Goal: Task Accomplishment & Management: Use online tool/utility

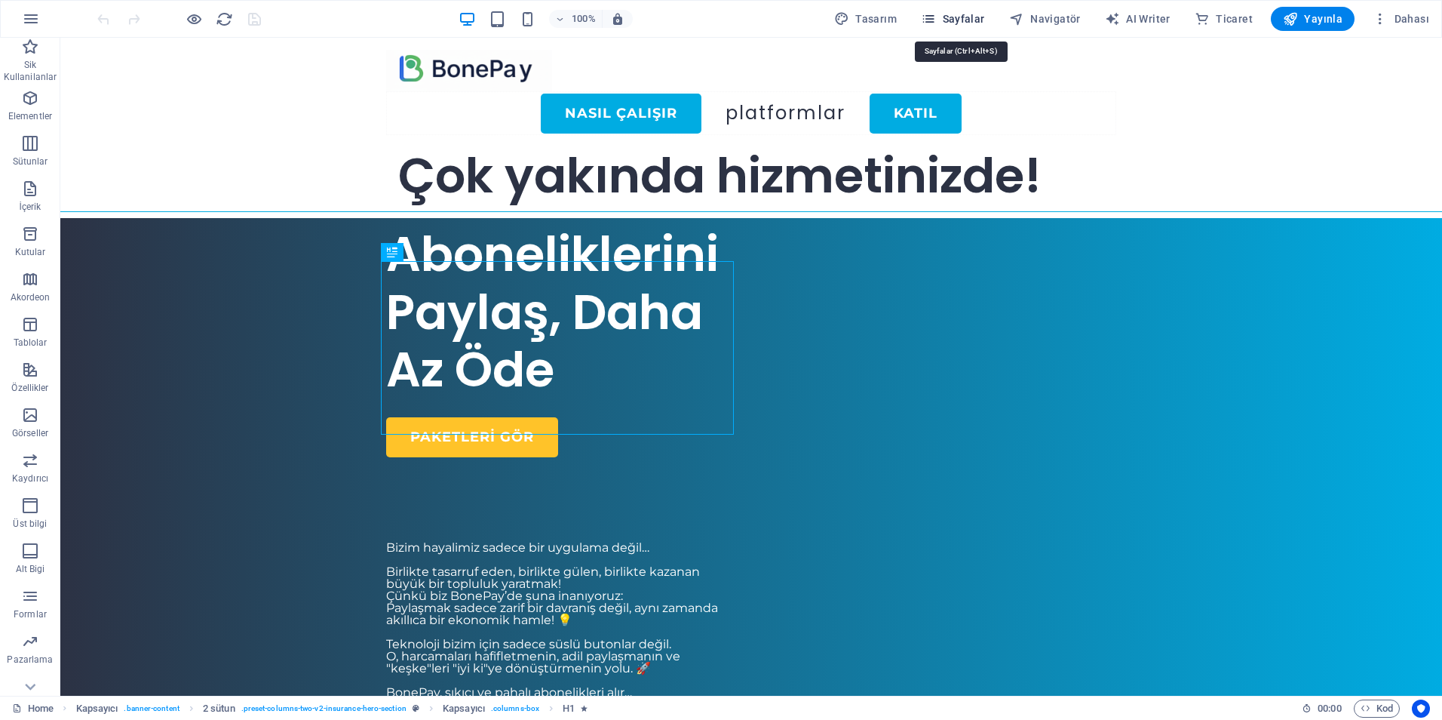
click at [966, 23] on span "Sayfalar" at bounding box center [953, 18] width 64 height 15
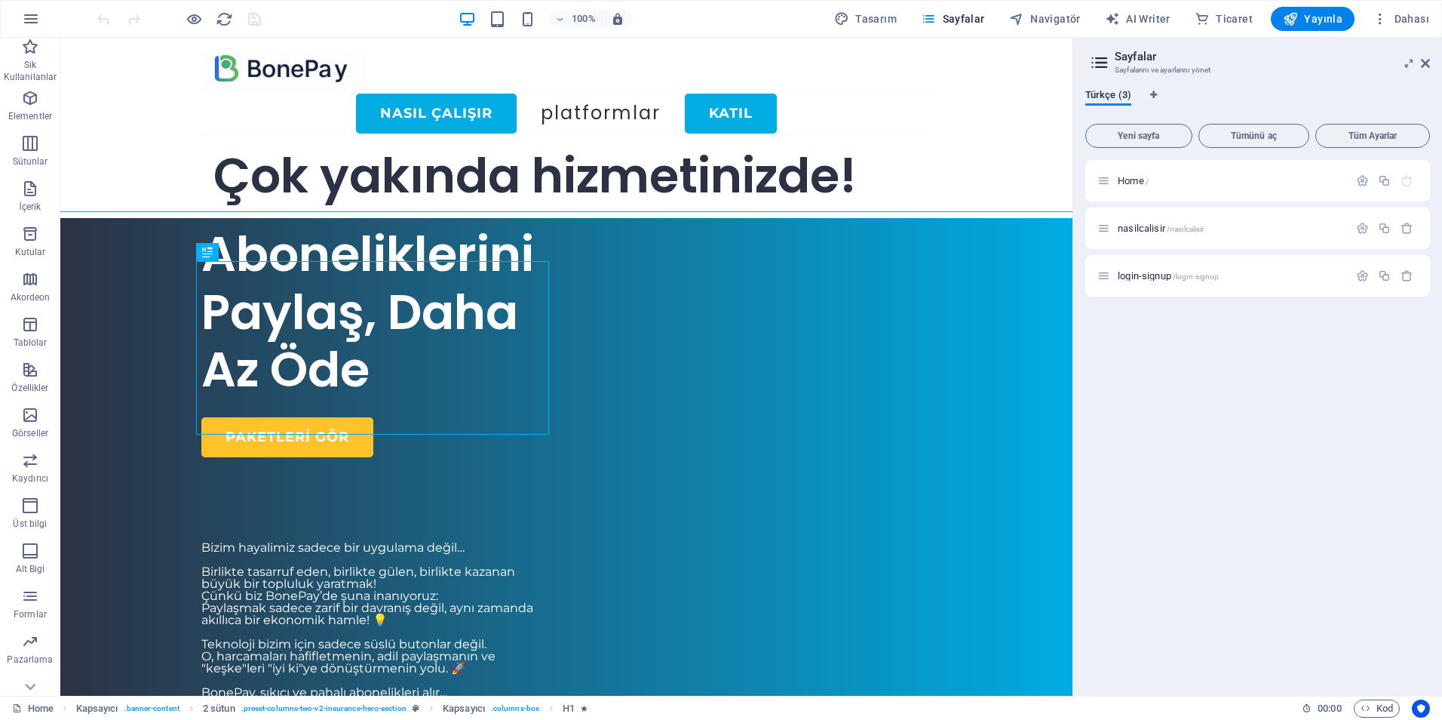
click at [1248, 398] on div "Home / nasilcalisir /nasilcalisir login-signup /login-signup" at bounding box center [1258, 422] width 345 height 524
click at [1142, 134] on span "Yeni sayfa" at bounding box center [1139, 135] width 94 height 9
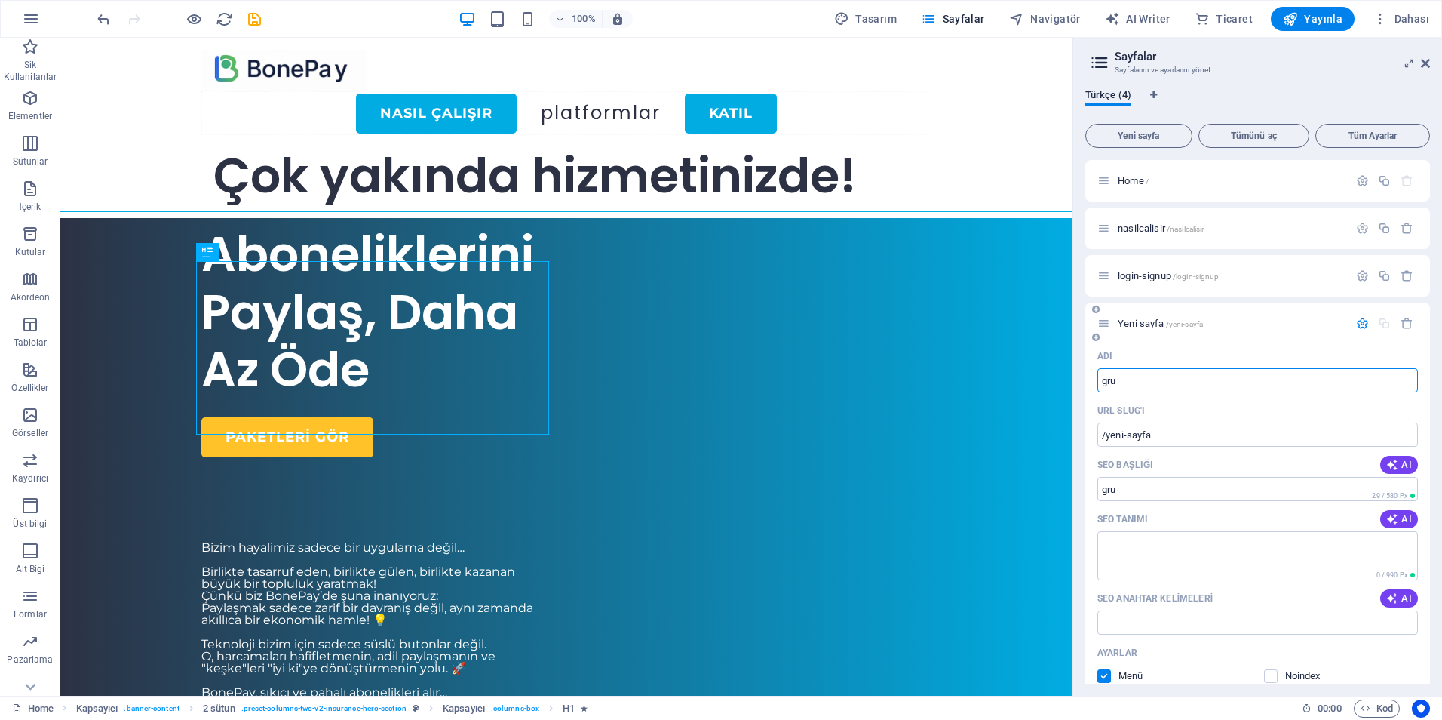
type input "gru"
type input "/gru"
type input "gruplar"
type input "/gruplar"
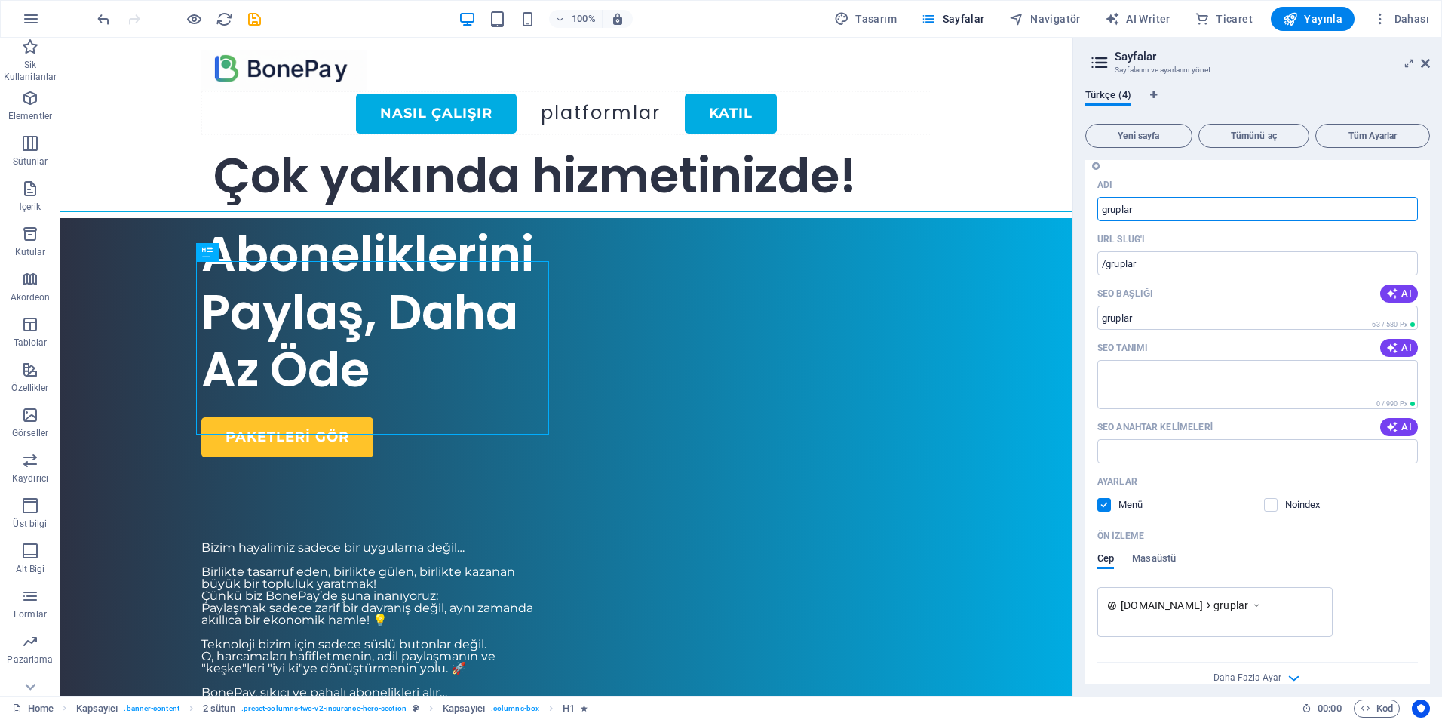
scroll to position [192, 0]
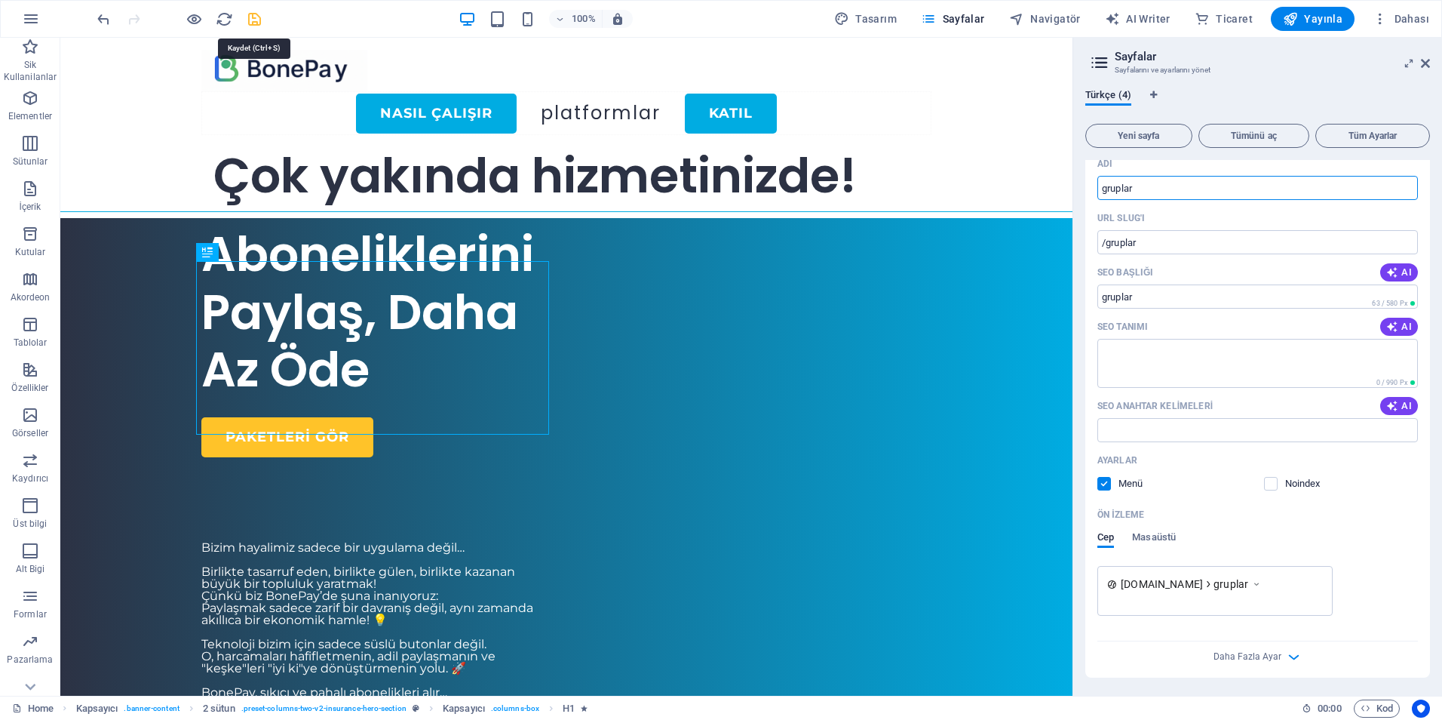
type input "gruplar"
click at [257, 22] on icon "save" at bounding box center [254, 19] width 17 height 17
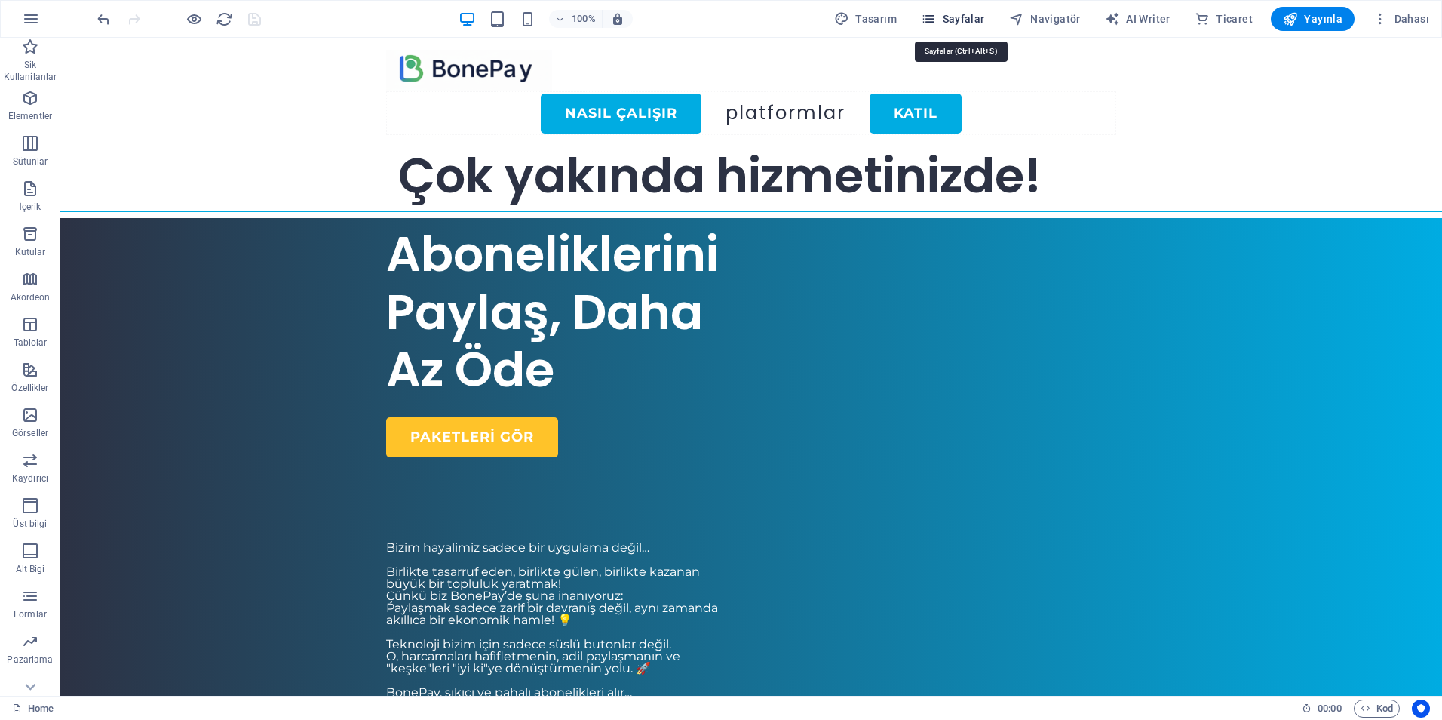
click at [969, 11] on span "Sayfalar" at bounding box center [953, 18] width 64 height 15
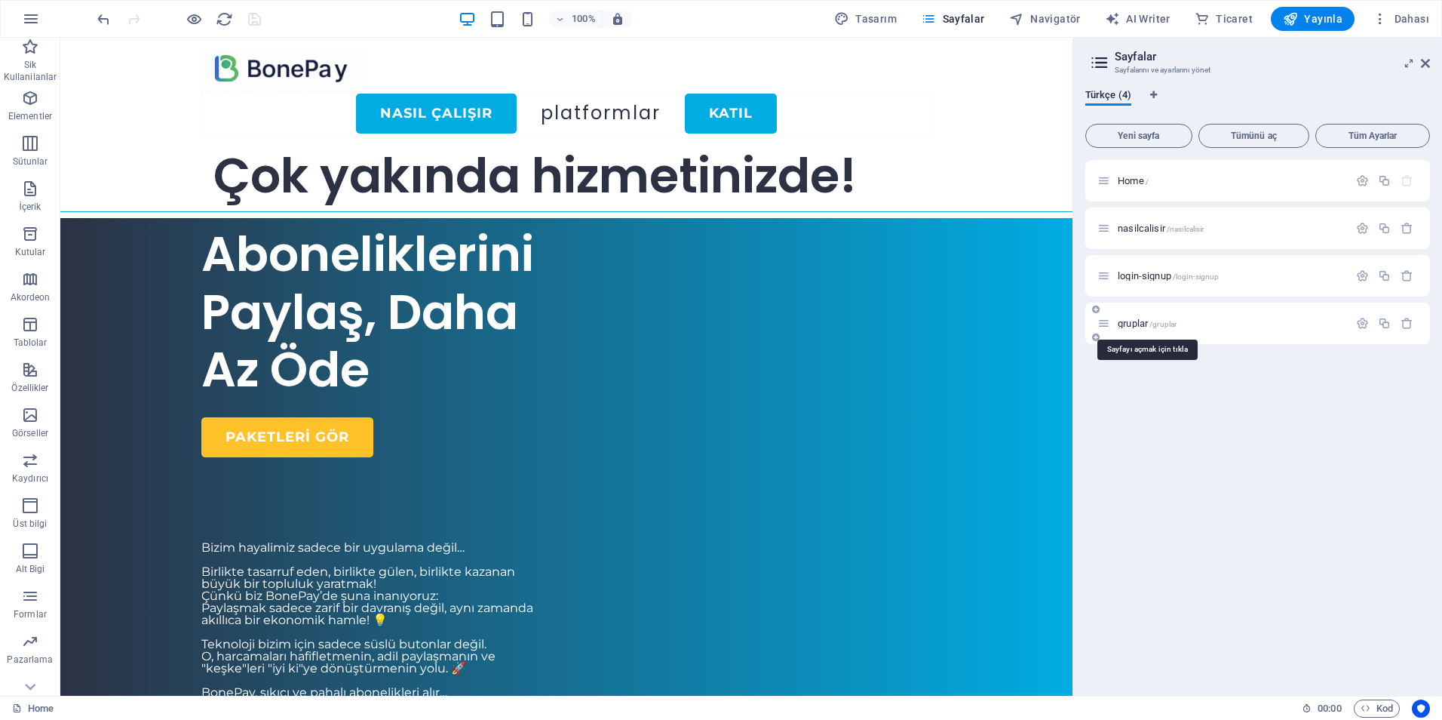
click at [1144, 327] on span "gruplar /gruplar" at bounding box center [1147, 323] width 59 height 11
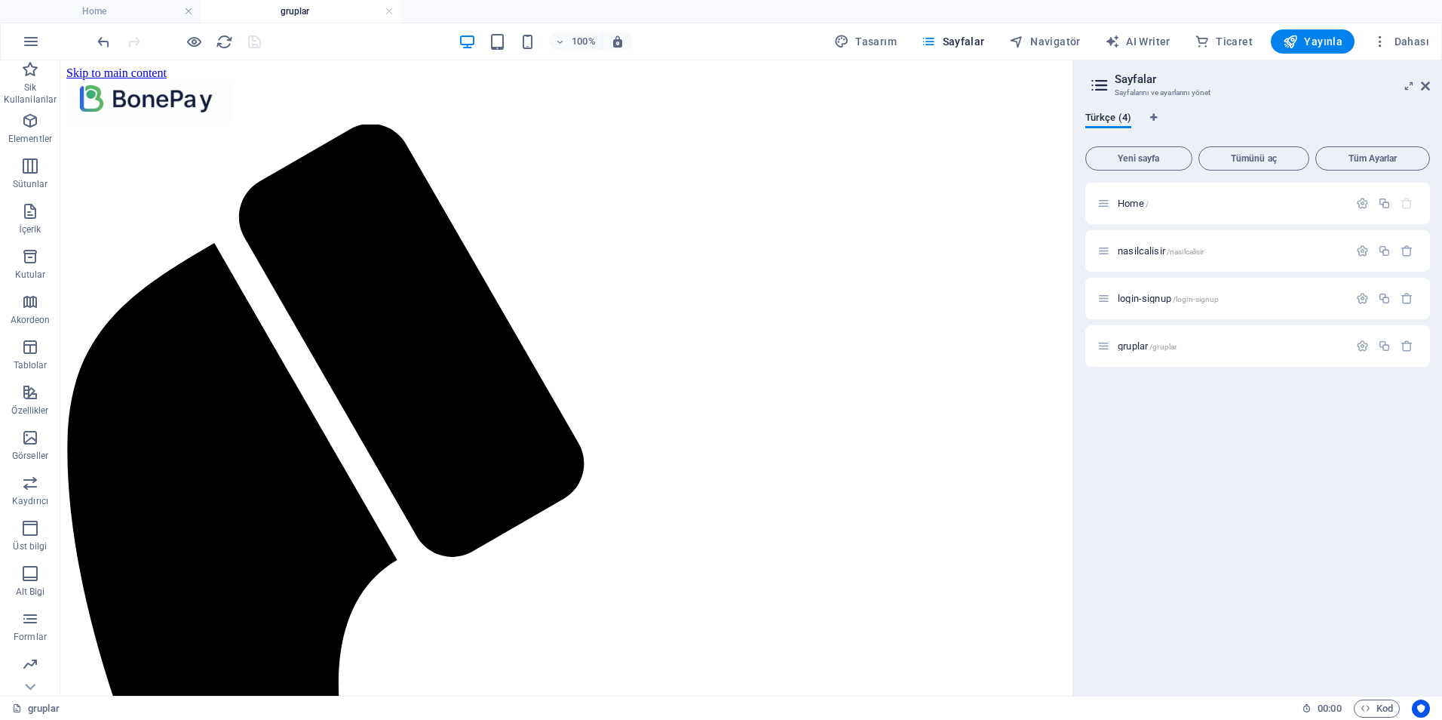
scroll to position [0, 0]
click at [36, 125] on icon "button" at bounding box center [30, 121] width 18 height 18
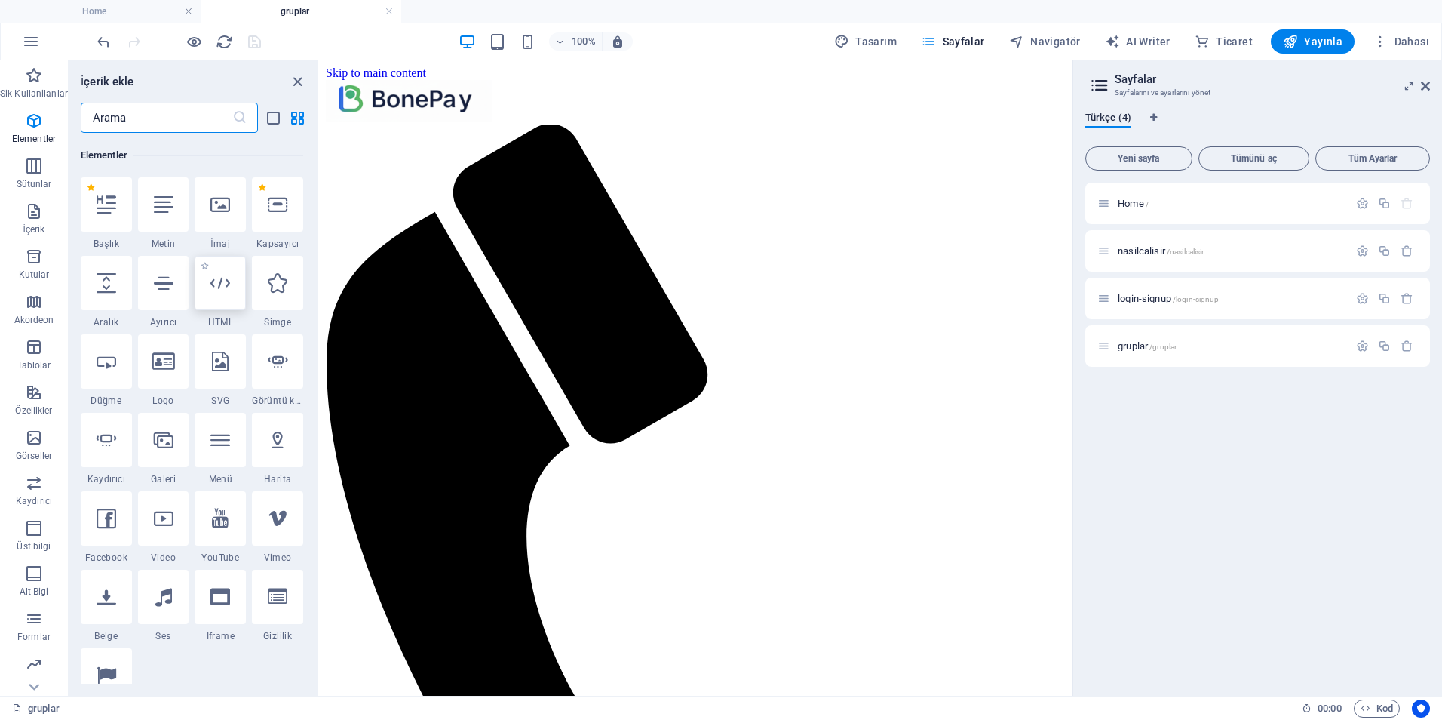
scroll to position [161, 0]
click at [223, 281] on icon at bounding box center [220, 282] width 20 height 20
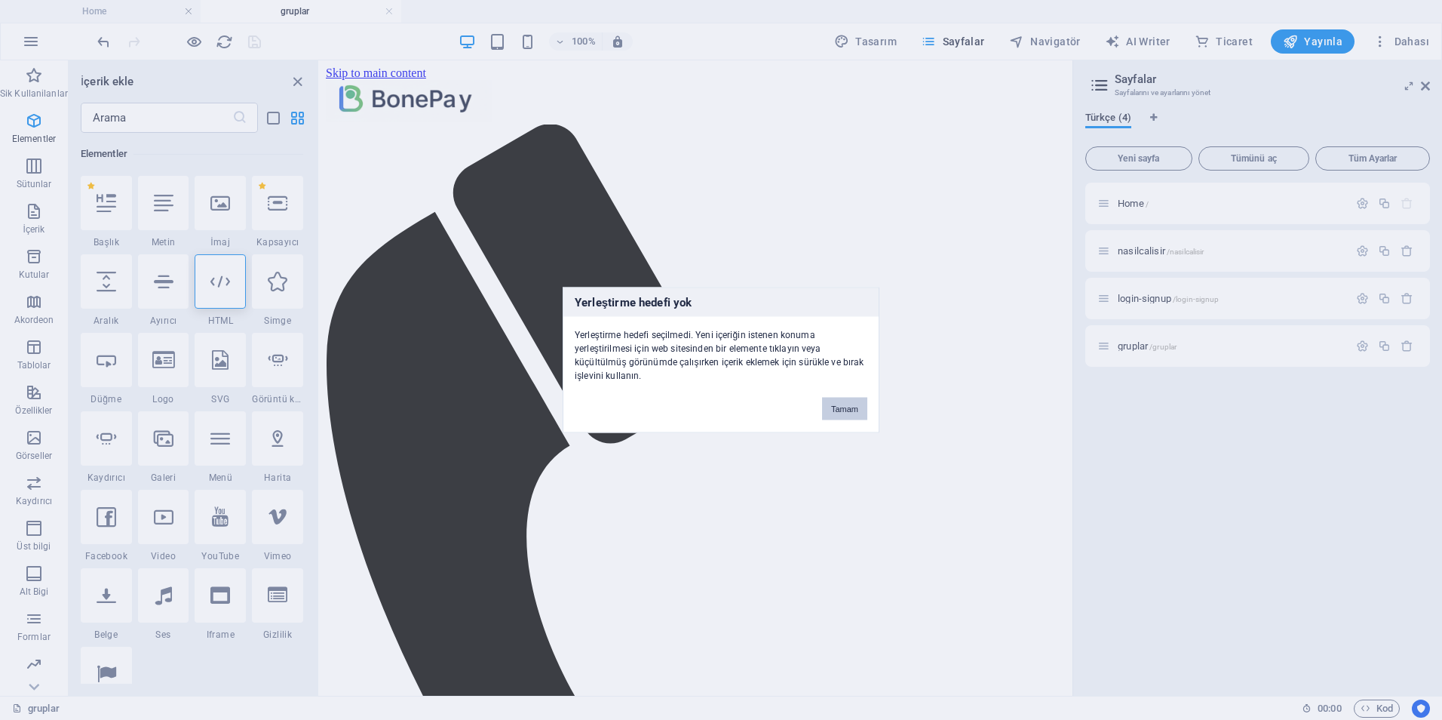
click at [828, 407] on button "Tamam" at bounding box center [844, 409] width 45 height 23
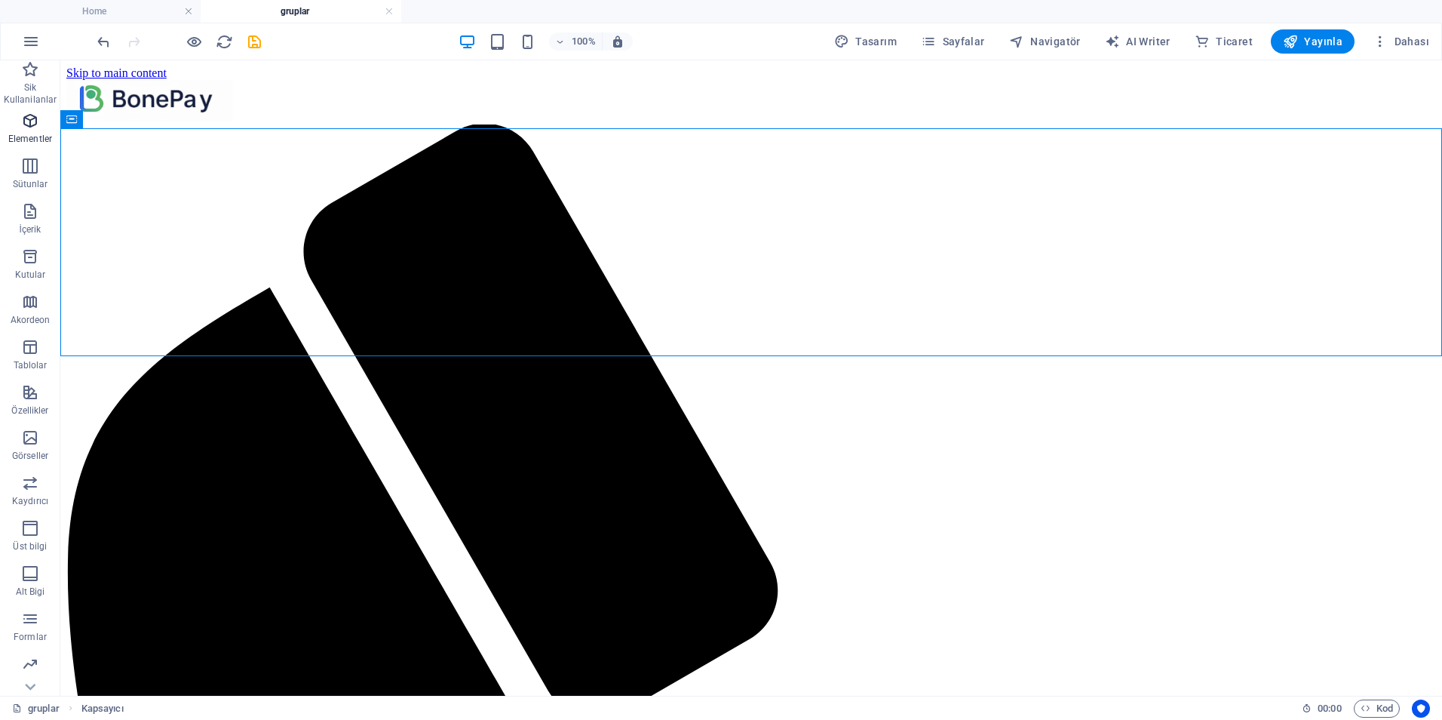
click at [26, 125] on icon "button" at bounding box center [30, 121] width 18 height 18
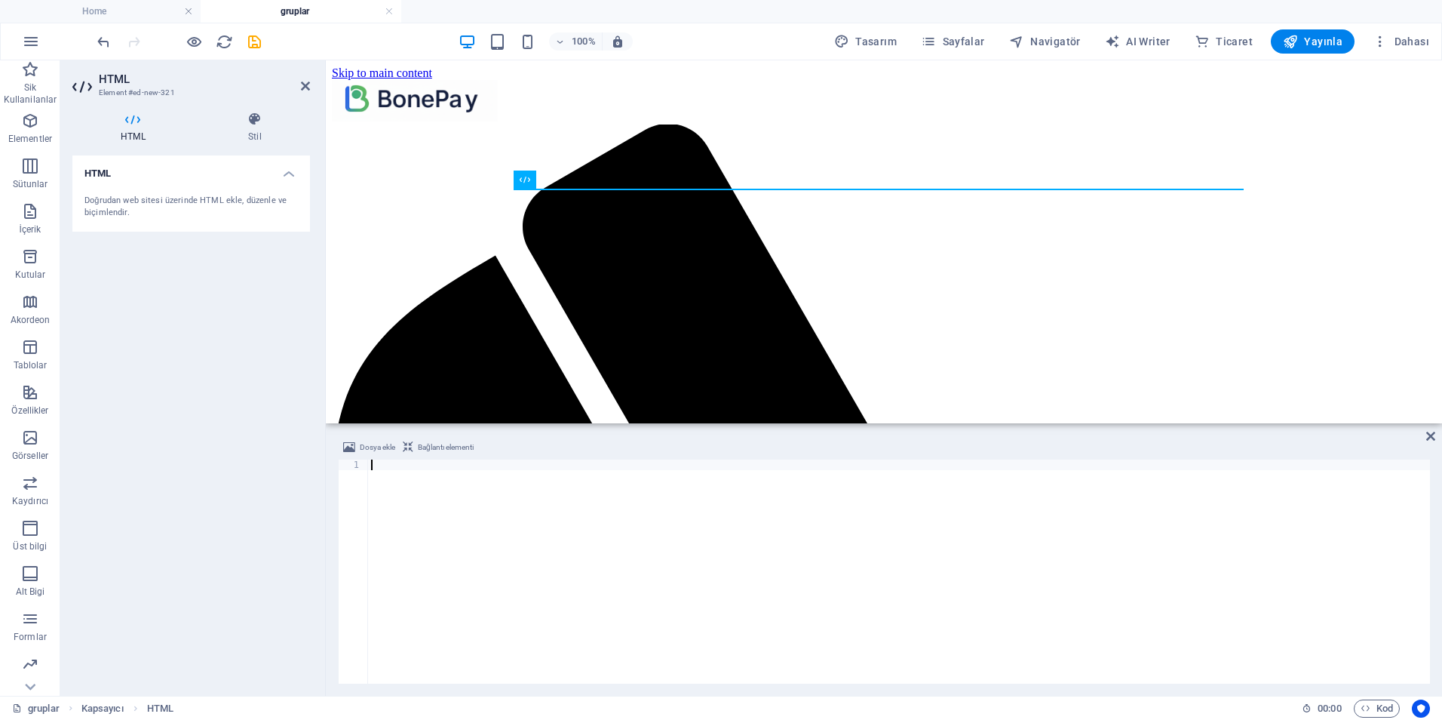
click at [441, 500] on div at bounding box center [899, 581] width 1062 height 245
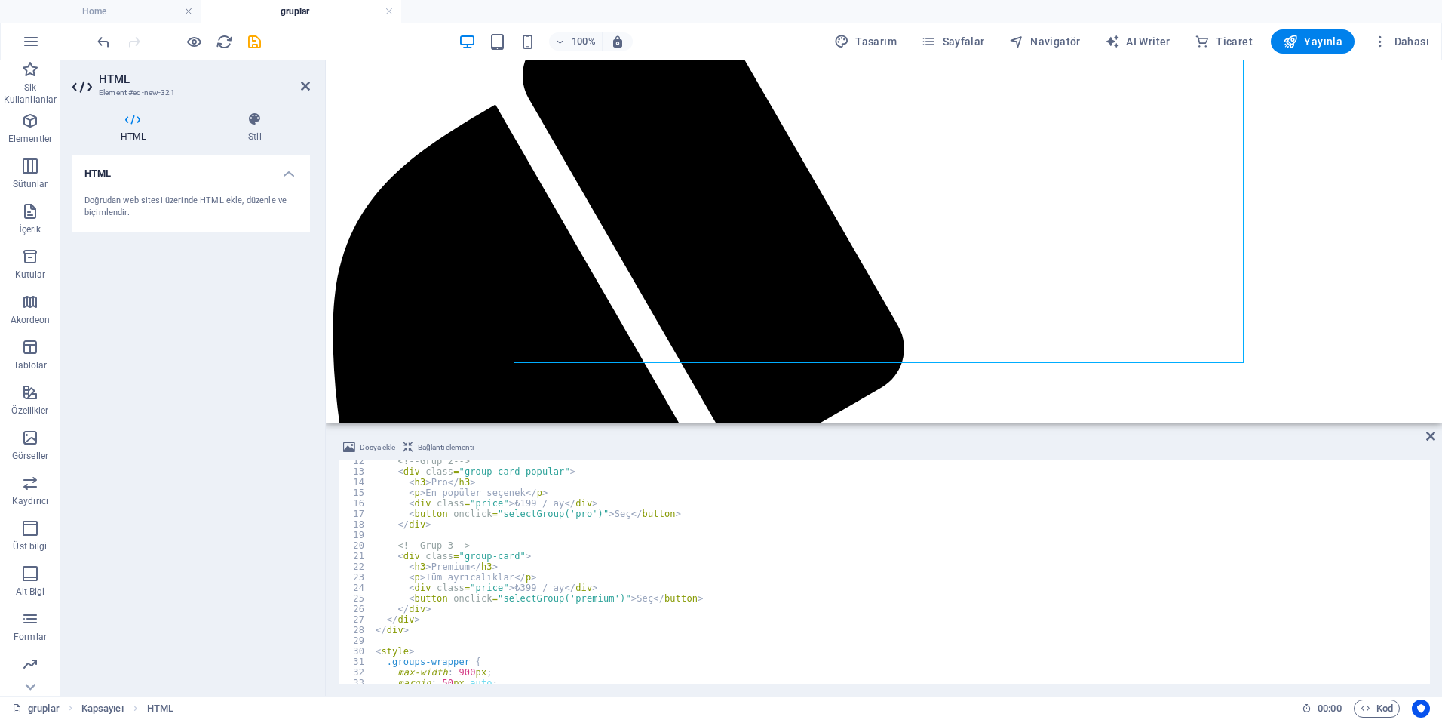
scroll to position [0, 0]
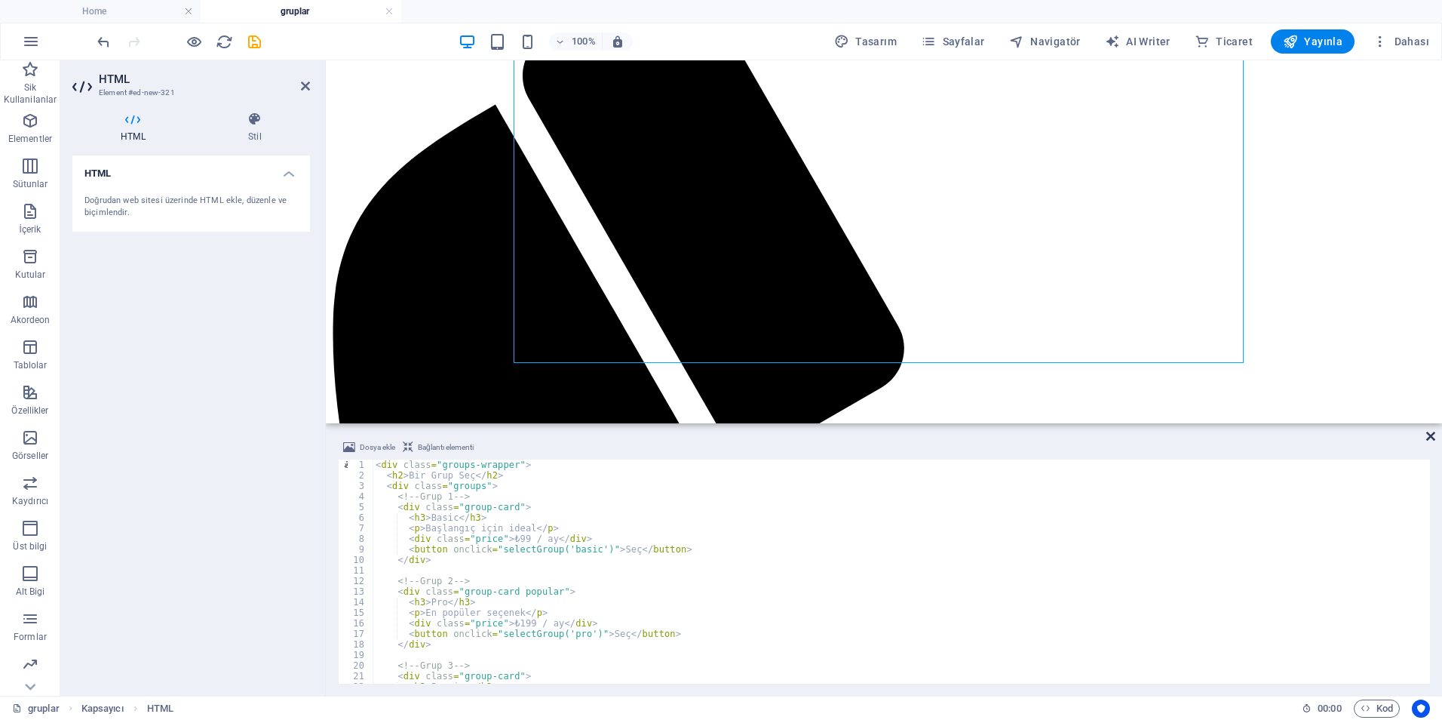
click at [1427, 437] on icon at bounding box center [1431, 436] width 9 height 12
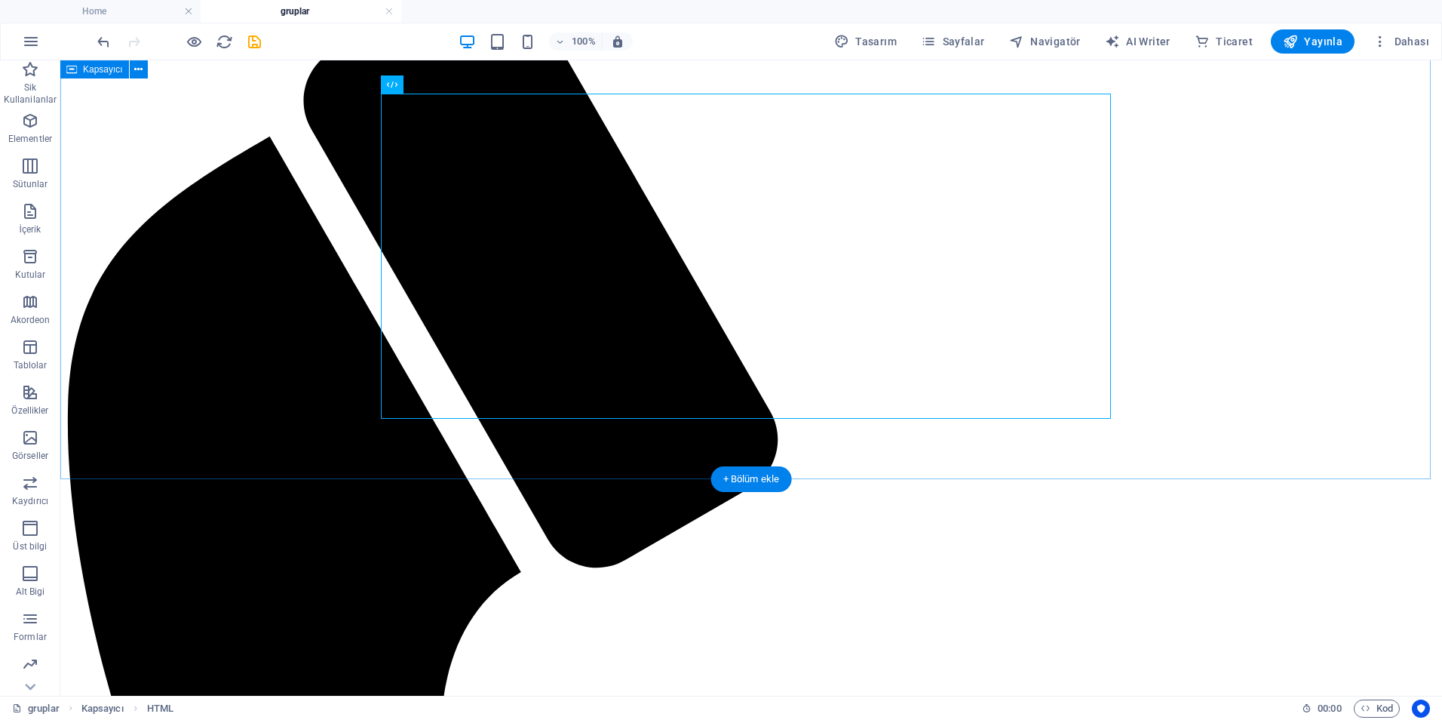
scroll to position [95, 0]
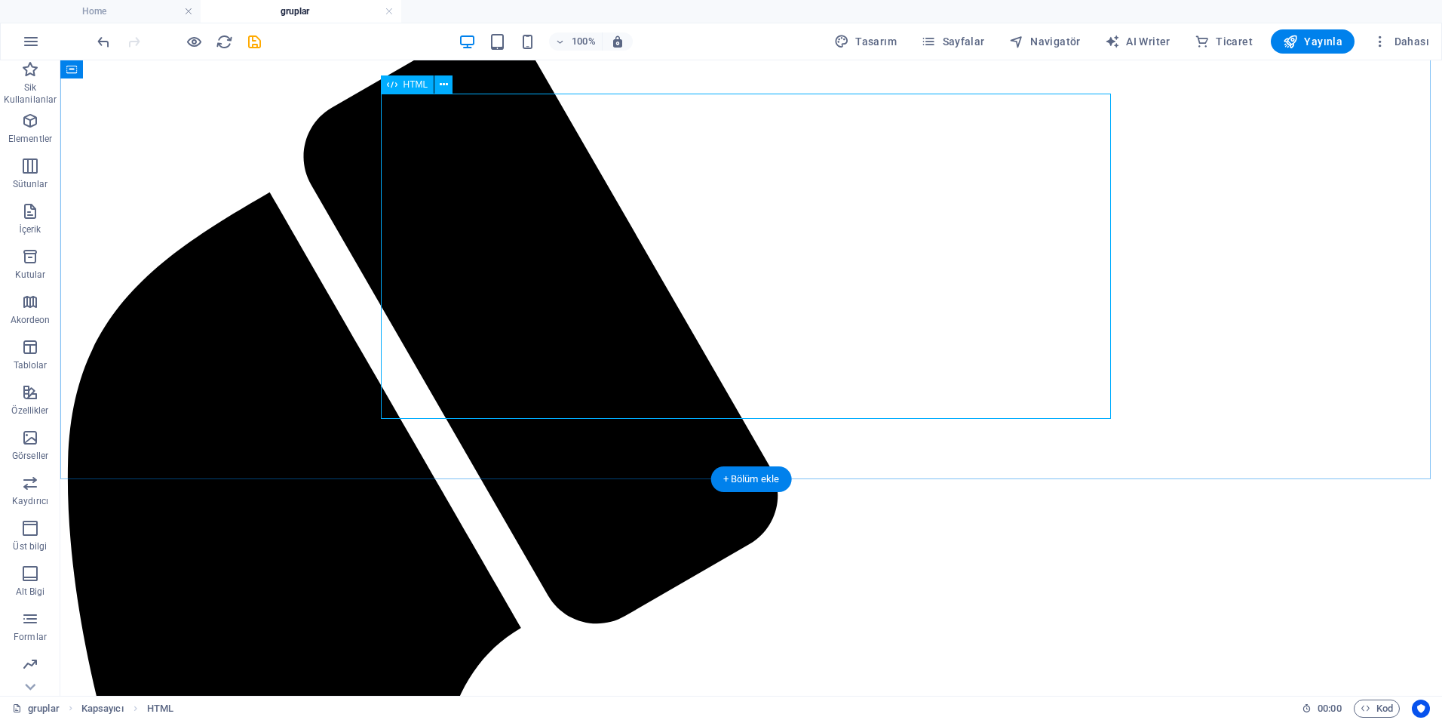
click at [260, 41] on icon "save" at bounding box center [254, 41] width 17 height 17
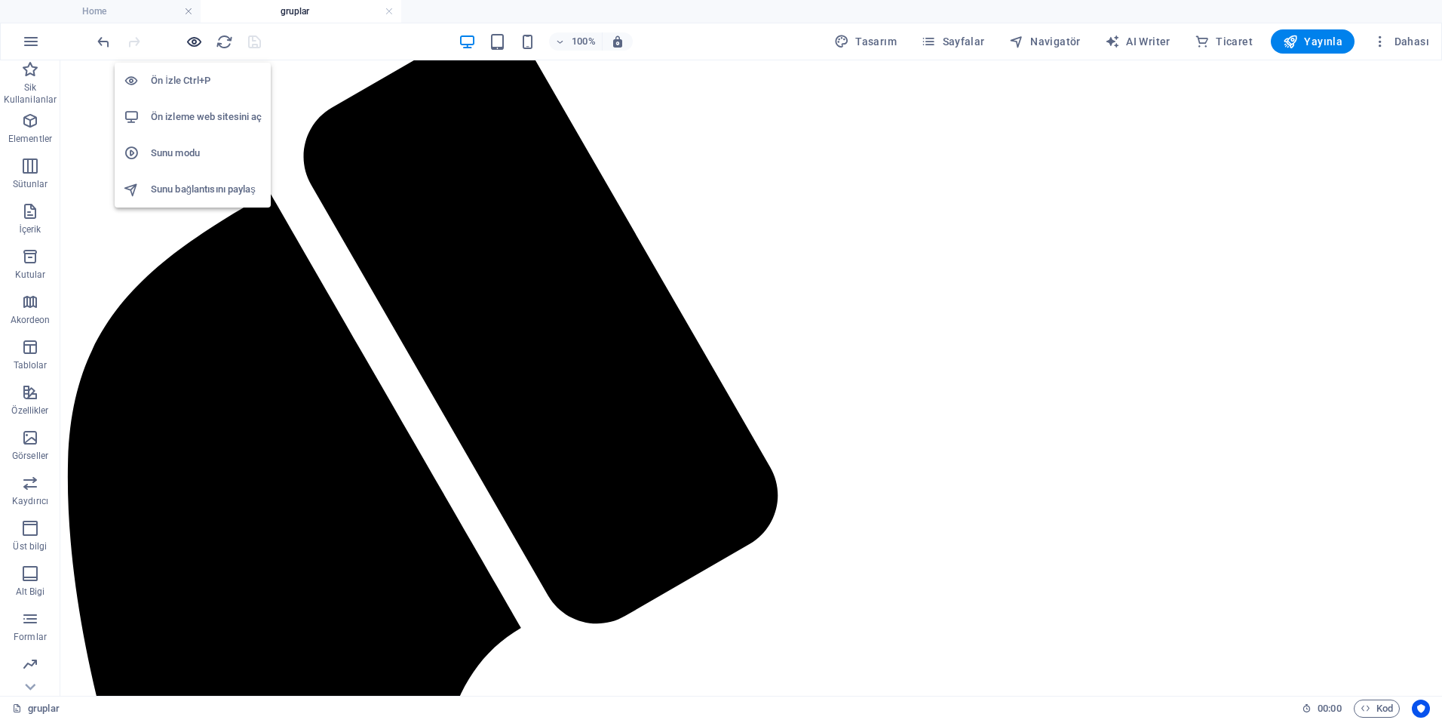
click at [192, 47] on icon "button" at bounding box center [194, 41] width 17 height 17
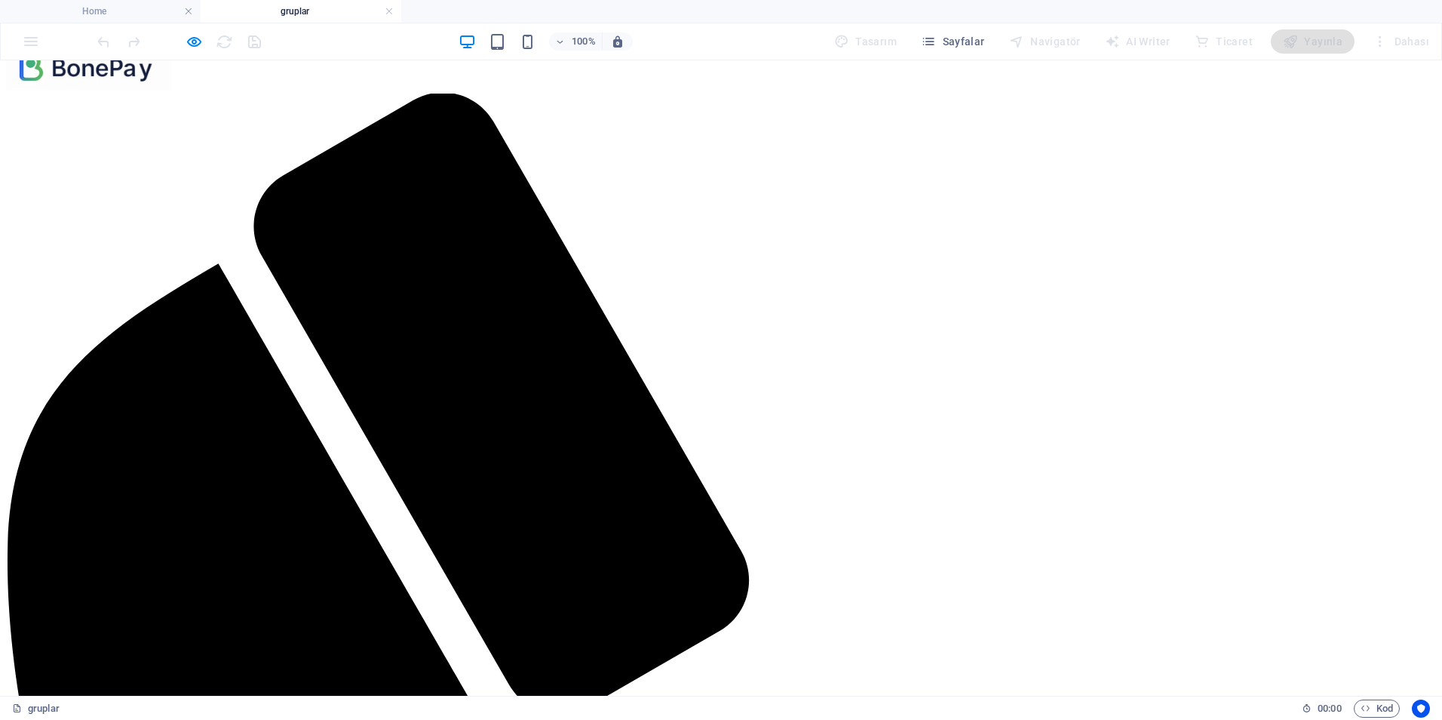
drag, startPoint x: 738, startPoint y: 339, endPoint x: 920, endPoint y: 335, distance: 182.6
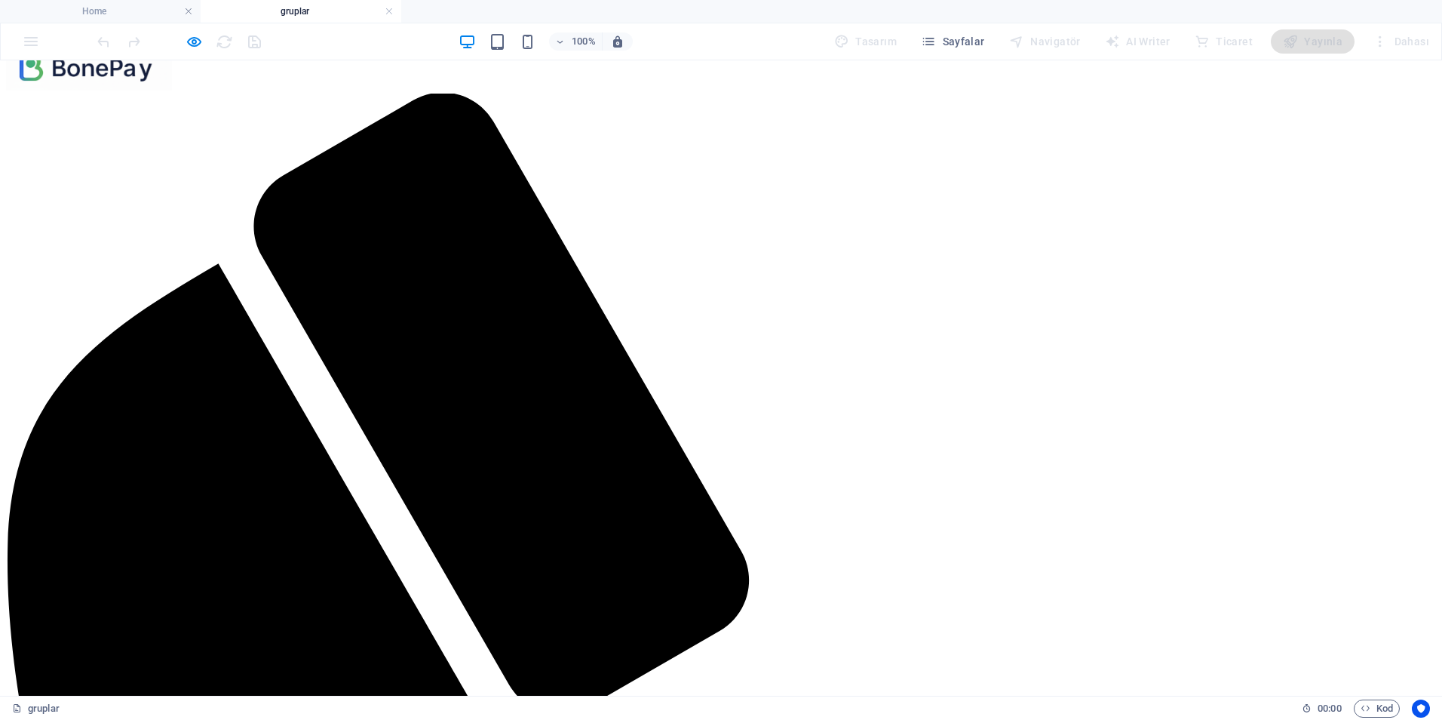
drag, startPoint x: 788, startPoint y: 317, endPoint x: 938, endPoint y: 329, distance: 150.6
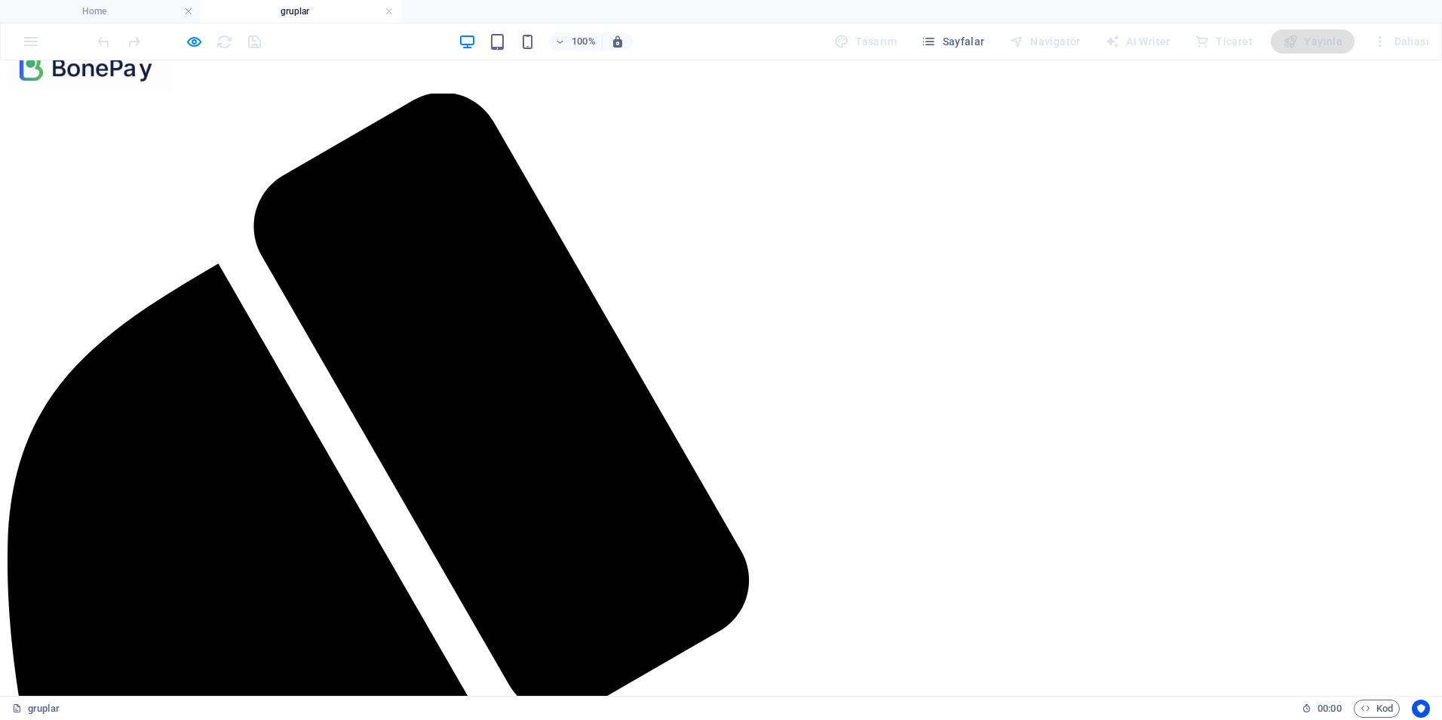
click at [193, 48] on icon "button" at bounding box center [194, 41] width 17 height 17
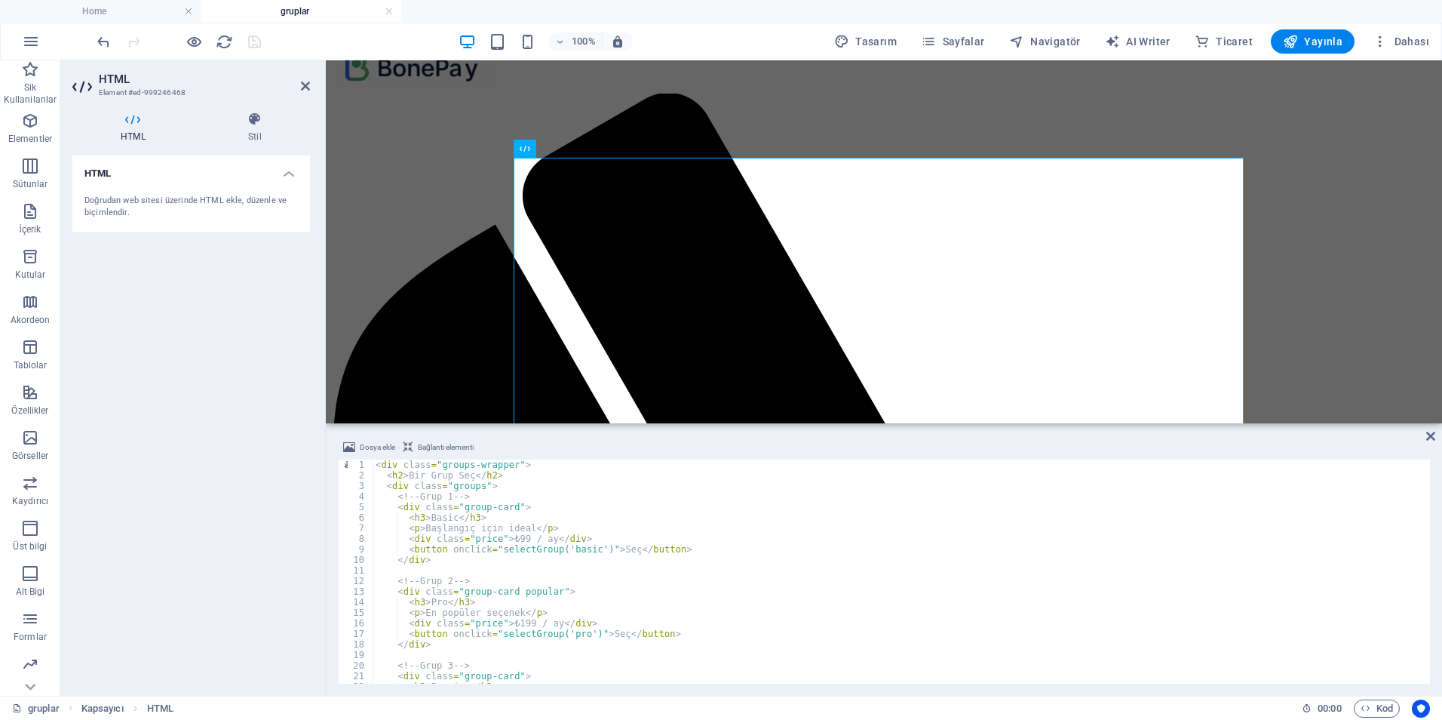
scroll to position [0, 0]
click at [574, 552] on div "< div class = "groups-wrapper" > < h2 > Bir Grup Seç </ h2 > < div class = "gro…" at bounding box center [900, 581] width 1055 height 245
click at [570, 549] on div "< div class = "groups-wrapper" > < h2 > Bir Grup Seç </ h2 > < div class = "gro…" at bounding box center [900, 581] width 1055 height 245
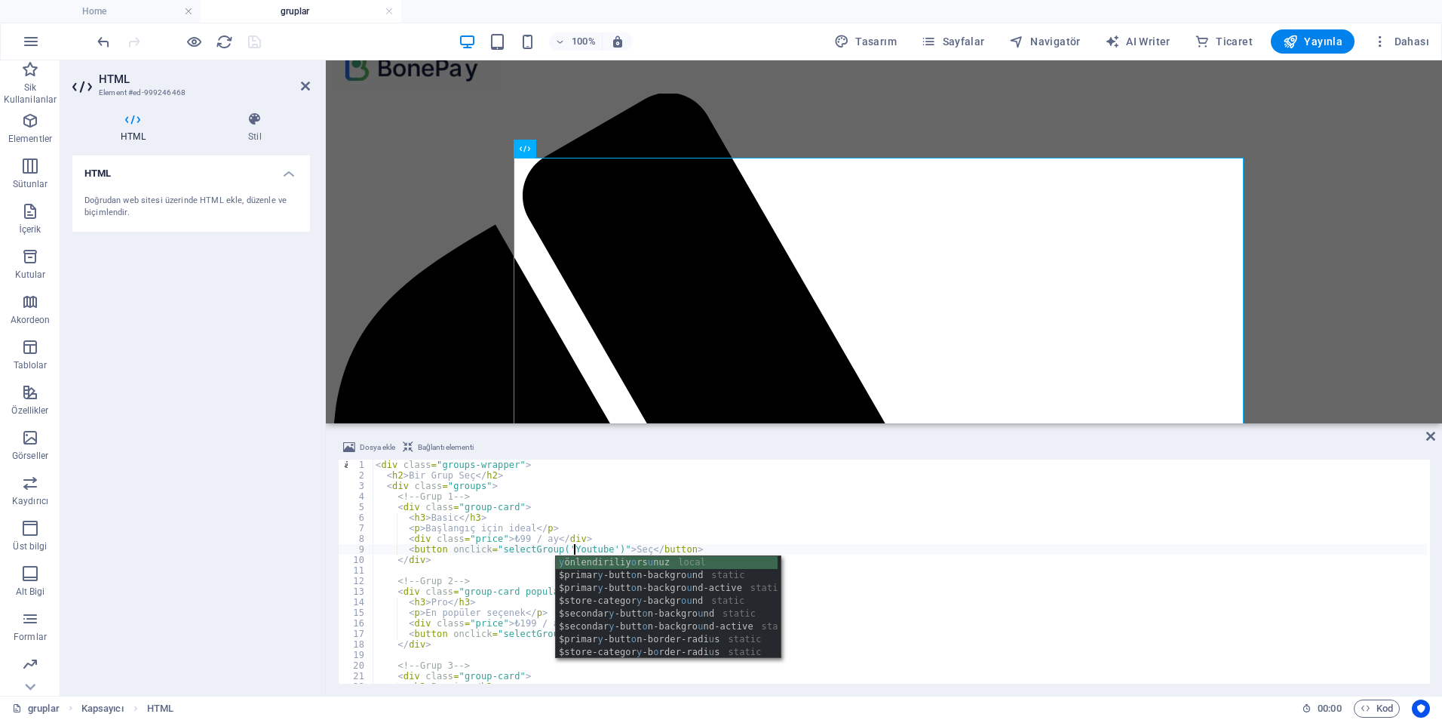
scroll to position [0, 17]
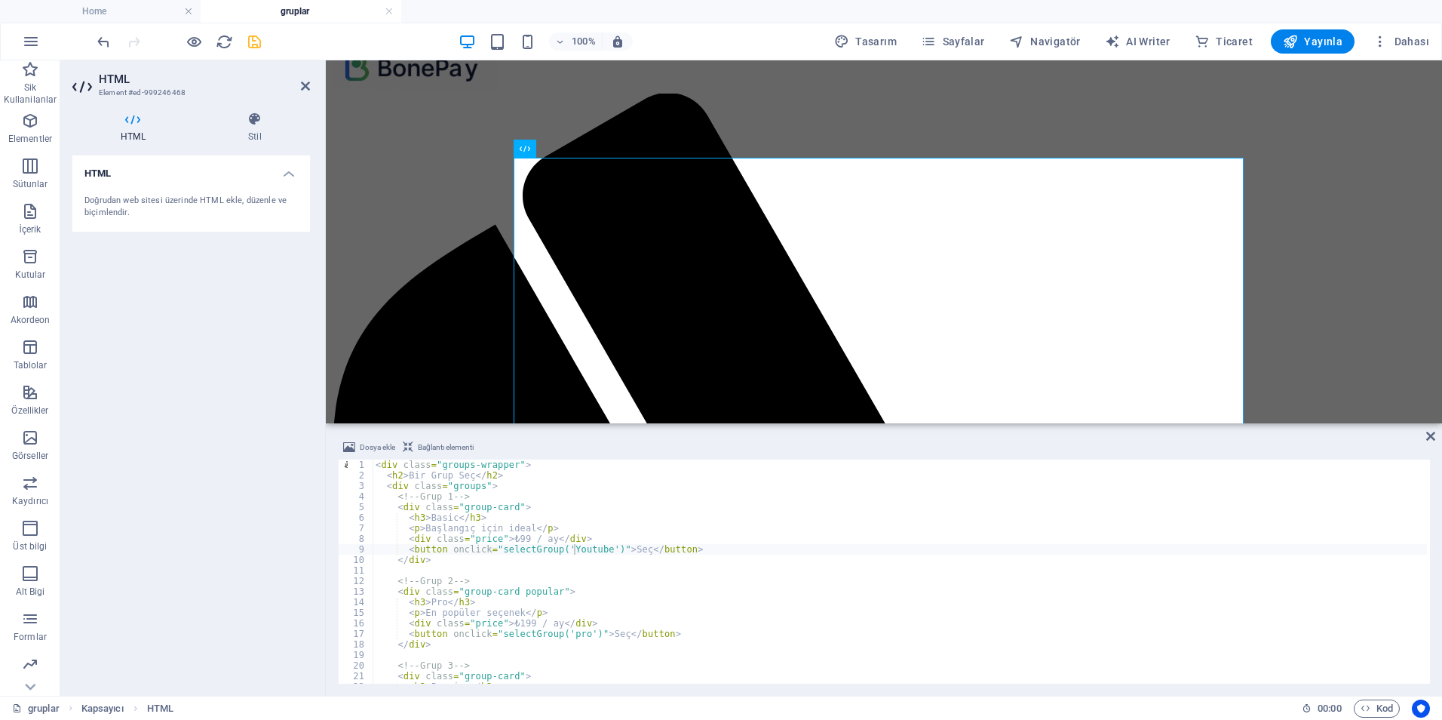
click at [266, 550] on div "HTML Doğrudan web sitesi üzerinde HTML ekle, düzenle ve biçimlendir." at bounding box center [191, 419] width 238 height 528
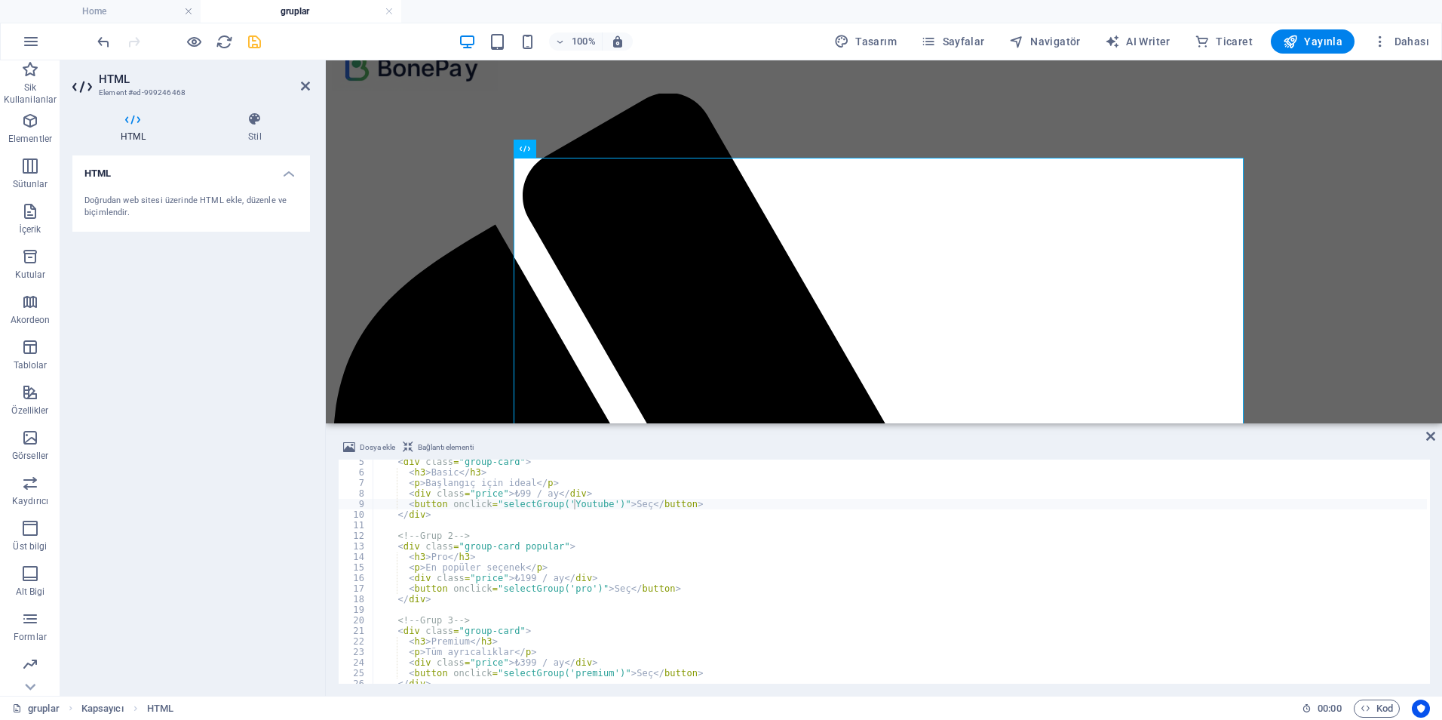
click at [524, 511] on div "< div class = "group-card" > < h3 > Basic </ h3 > < p > Başlangıç için ideal </…" at bounding box center [900, 578] width 1055 height 245
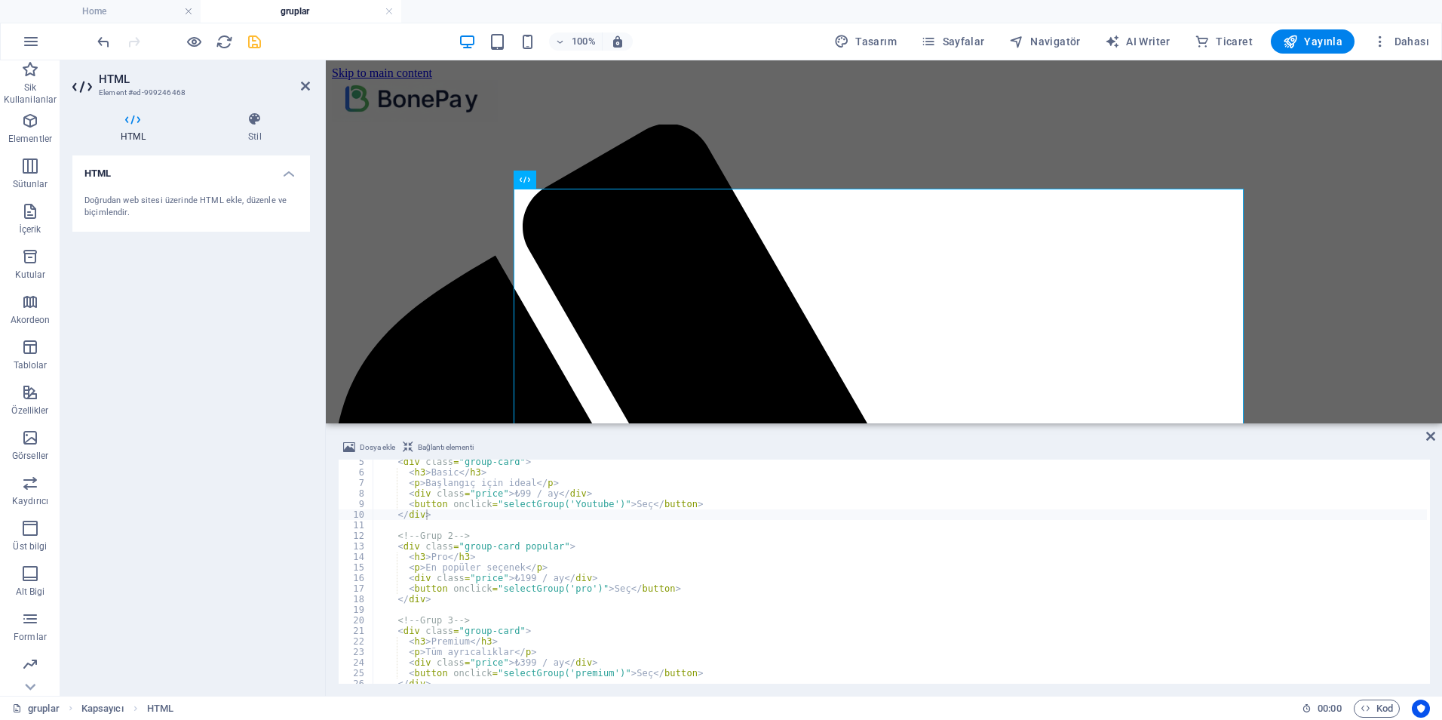
scroll to position [0, 0]
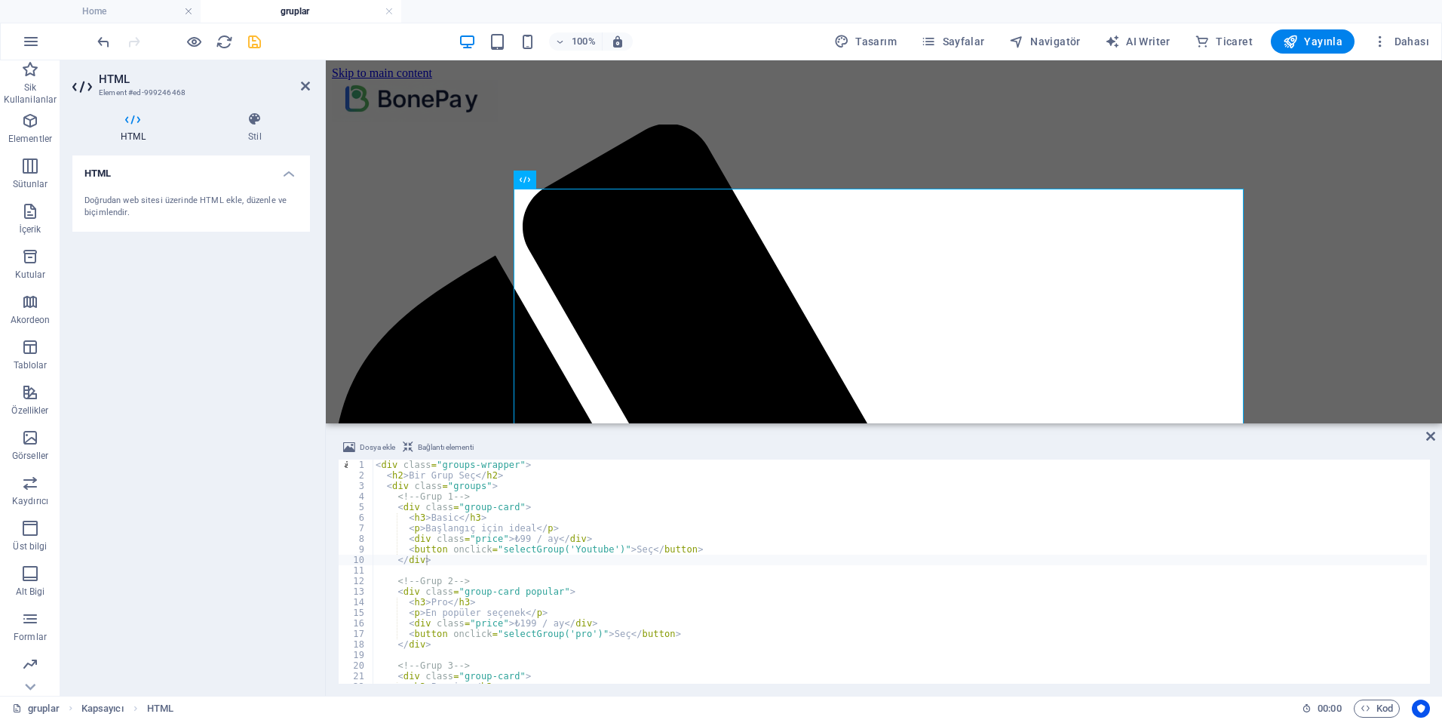
click at [434, 515] on div "< div class = "groups-wrapper" > < h2 > Bir Grup Seç </ h2 > < div class = "gro…" at bounding box center [900, 581] width 1055 height 245
click at [435, 516] on div "< div class = "groups-wrapper" > < h2 > Bir Grup Seç </ h2 > < div class = "gro…" at bounding box center [900, 581] width 1055 height 245
click at [513, 542] on div "< div class = "groups-wrapper" > < h2 > Bir Grup Seç </ h2 > < div class = "gro…" at bounding box center [900, 581] width 1055 height 245
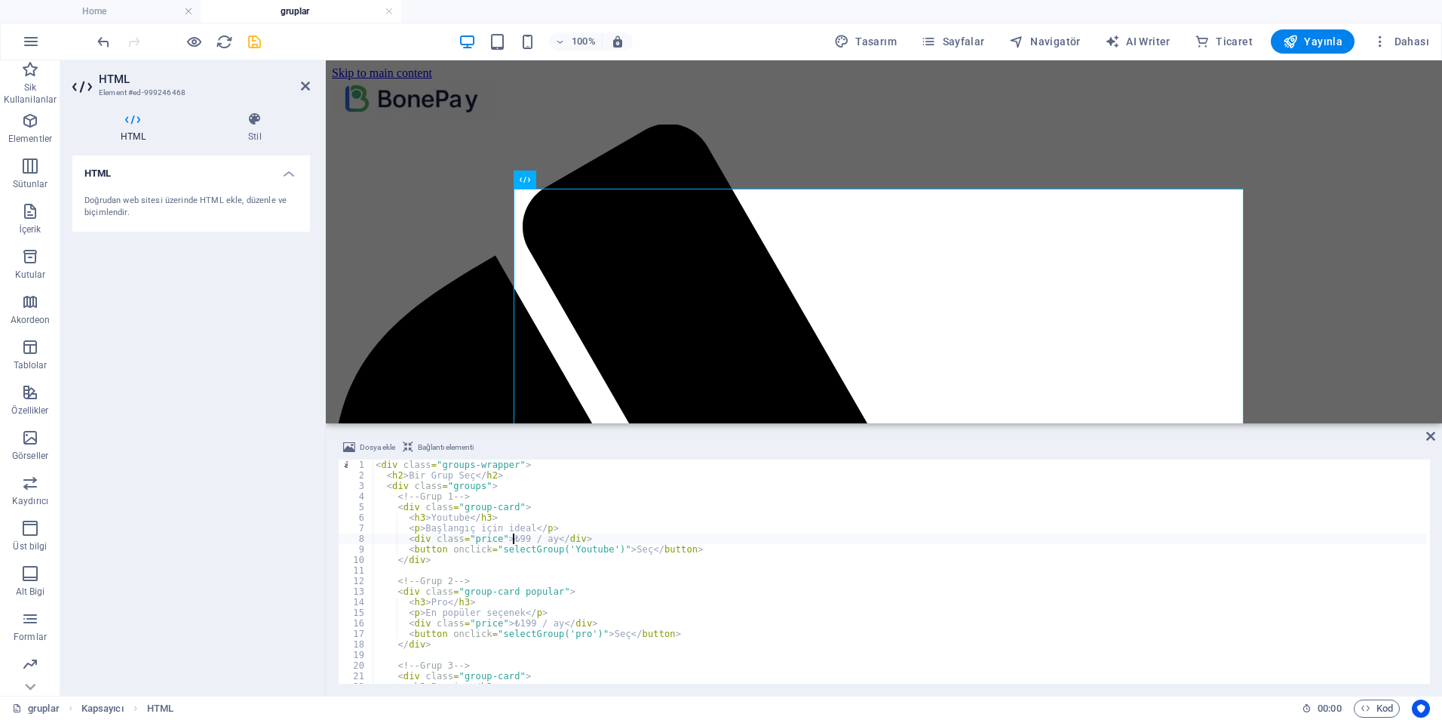
click at [513, 542] on div "< div class = "groups-wrapper" > < h2 > Bir Grup Seç </ h2 > < div class = "gro…" at bounding box center [900, 581] width 1055 height 245
click at [631, 583] on div "< div class = "groups-wrapper" > < h2 > Bir Grup Seç </ h2 > < div class = "gro…" at bounding box center [900, 581] width 1055 height 245
click at [432, 600] on div "< div class = "groups-wrapper" > < h2 > Bir Grup Seç </ h2 > < div class = "gro…" at bounding box center [900, 581] width 1055 height 245
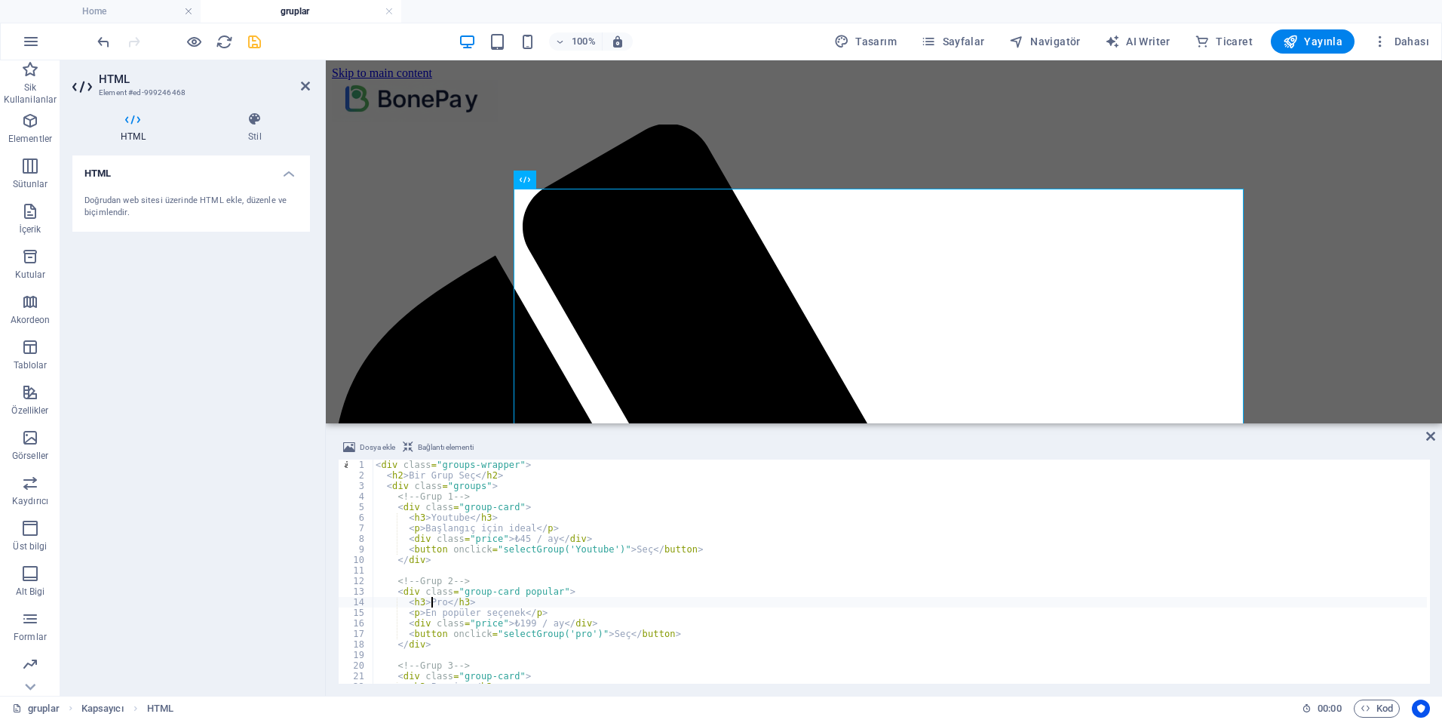
click at [432, 600] on div "< div class = "groups-wrapper" > < h2 > Bir Grup Seç </ h2 > < div class = "gro…" at bounding box center [900, 581] width 1055 height 245
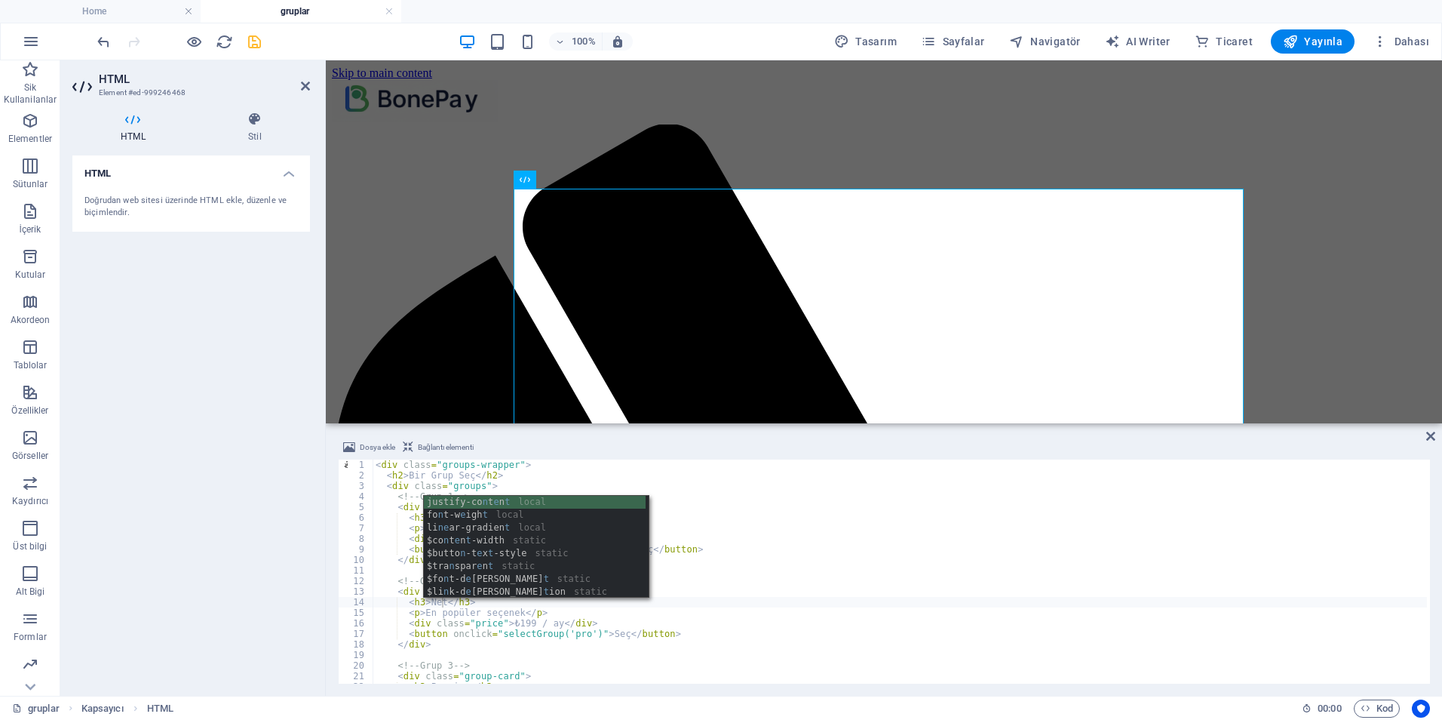
click at [535, 707] on div "gruplar Kapsayıcı HTML" at bounding box center [651, 708] width 1278 height 18
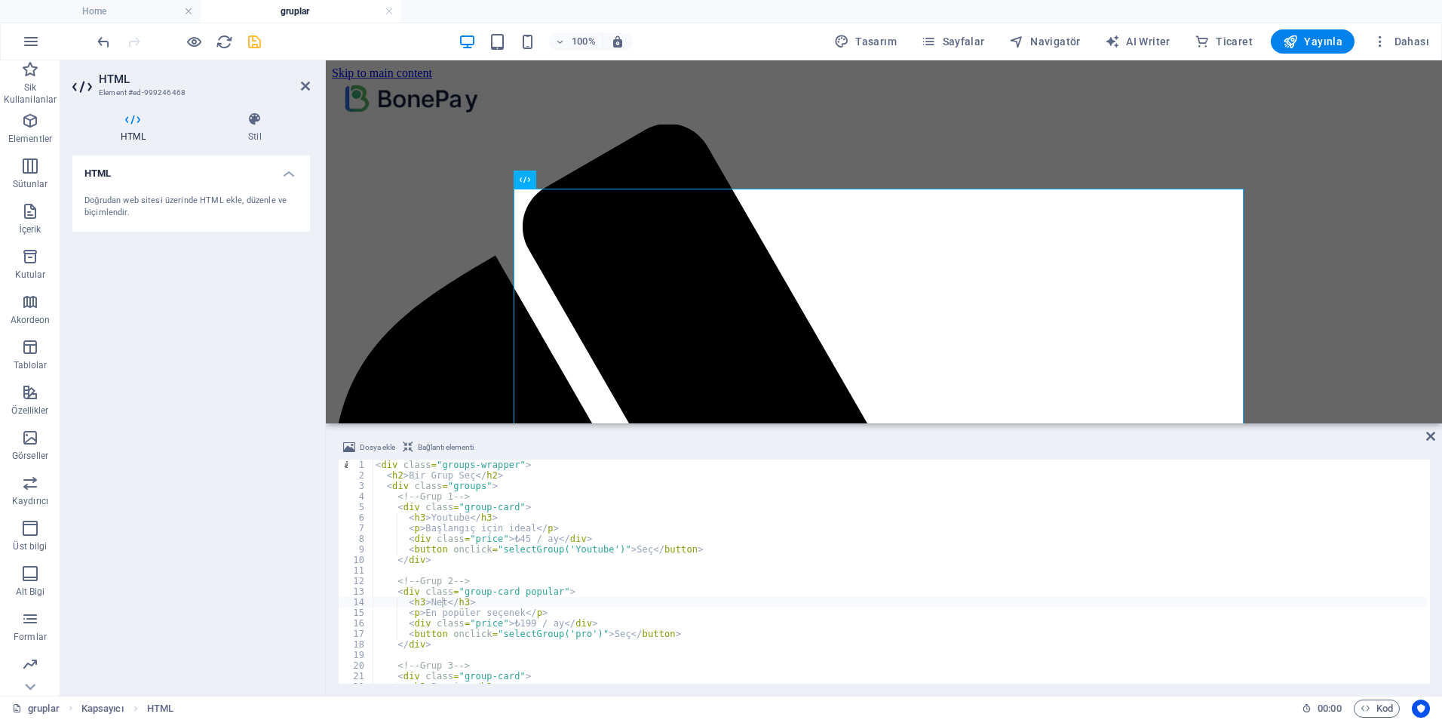
click at [440, 603] on div "< div class = "groups-wrapper" > < h2 > Bir Grup Seç </ h2 > < div class = "gro…" at bounding box center [900, 581] width 1055 height 245
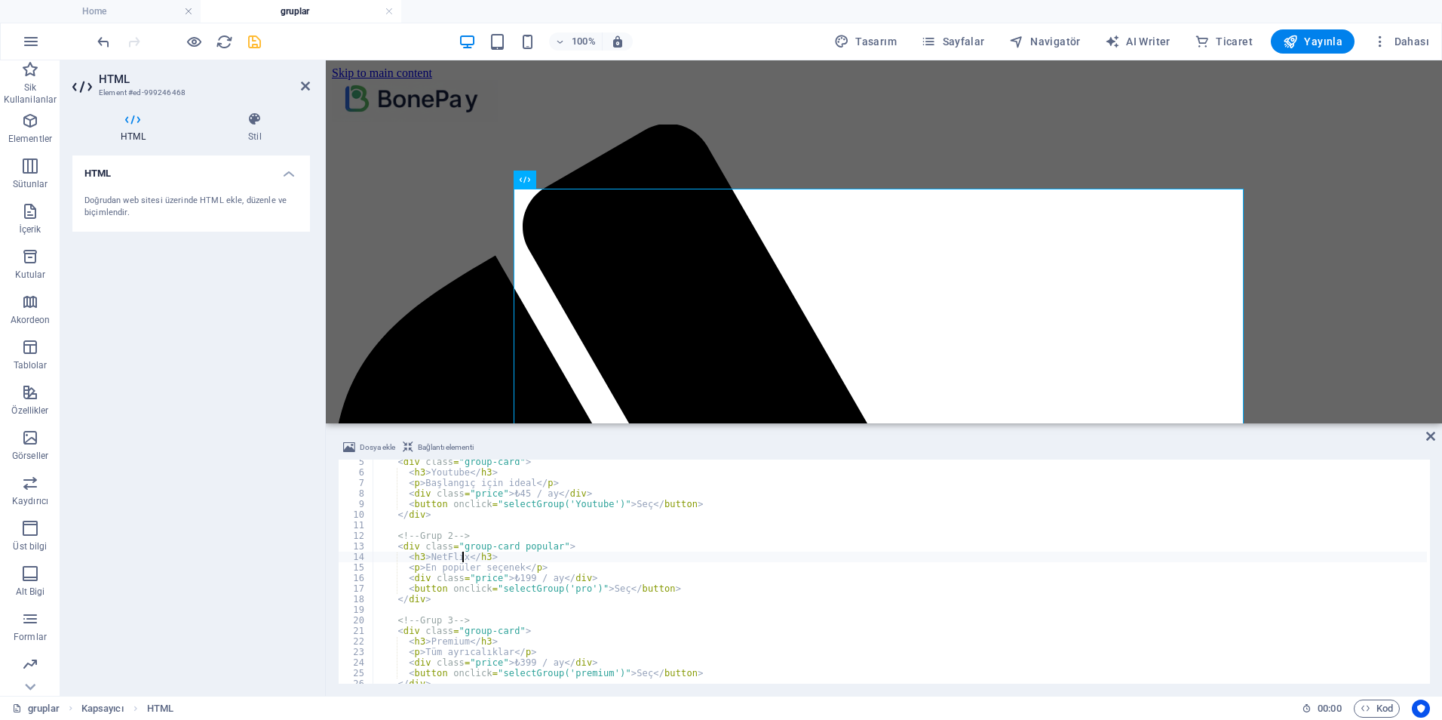
click at [450, 641] on div "< div class = "group-card" > < h3 > Youtube </ h3 > < p > Başlangıç için ideal …" at bounding box center [900, 578] width 1055 height 245
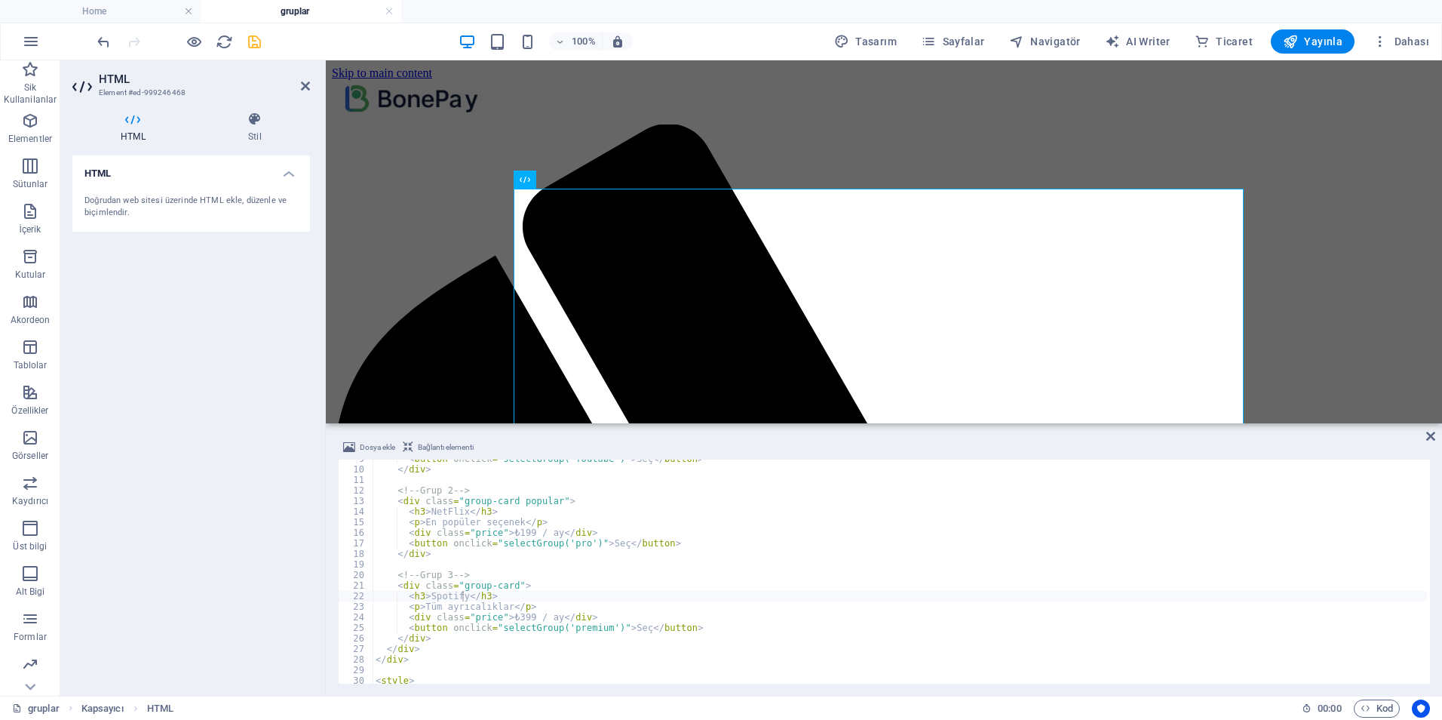
scroll to position [91, 0]
click at [515, 535] on div "< button onclick = "selectGroup('Youtube')" > Seç </ button > </ div > <!-- Gru…" at bounding box center [900, 575] width 1055 height 245
click at [525, 534] on div "< button onclick = "selectGroup('Youtube')" > Seç </ button > </ div > <!-- Gru…" at bounding box center [900, 575] width 1055 height 245
click at [515, 617] on div "< button onclick = "selectGroup('Youtube')" > Seç </ button > </ div > <!-- Gru…" at bounding box center [900, 575] width 1055 height 245
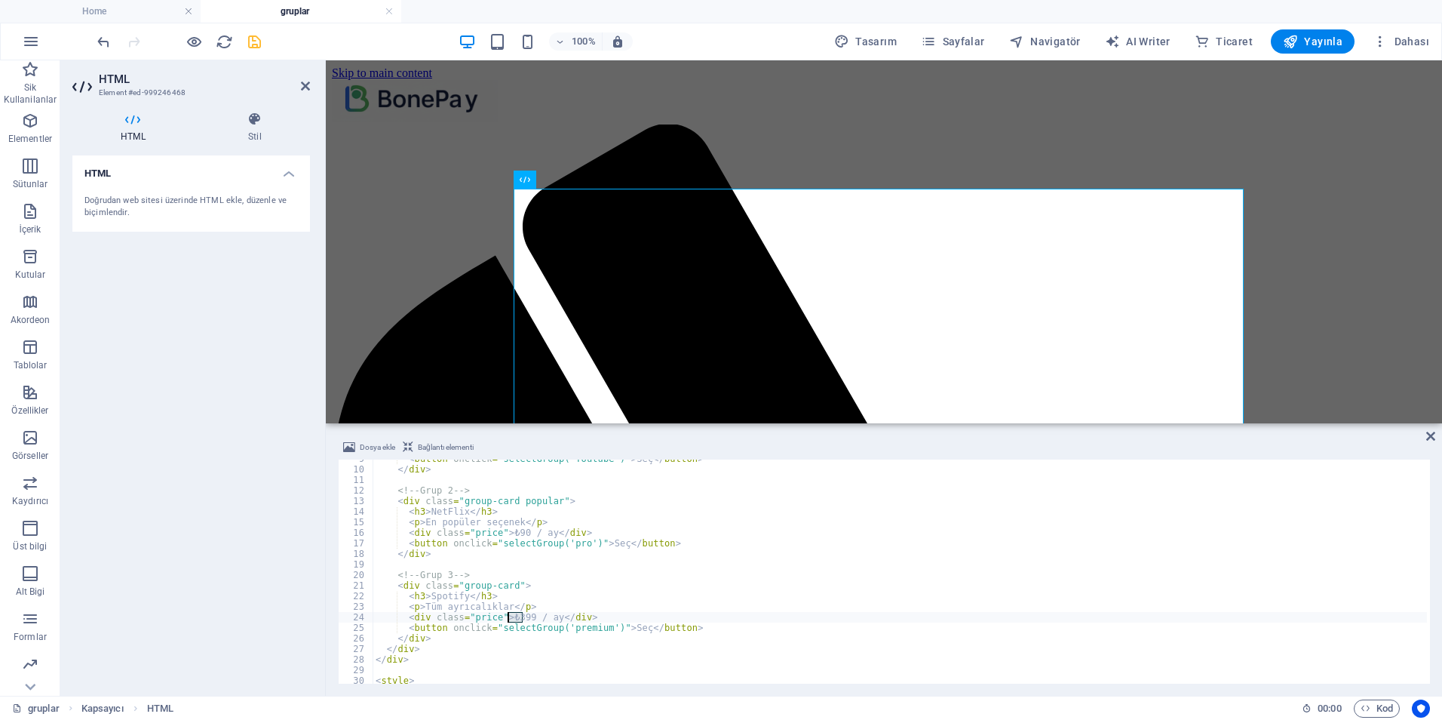
click at [515, 617] on div "< button onclick = "selectGroup('Youtube')" > Seç </ button > </ div > <!-- Gru…" at bounding box center [900, 575] width 1055 height 245
click at [512, 535] on div "< button onclick = "selectGroup('Youtube')" > Seç </ button > </ div > <!-- Gru…" at bounding box center [900, 575] width 1055 height 245
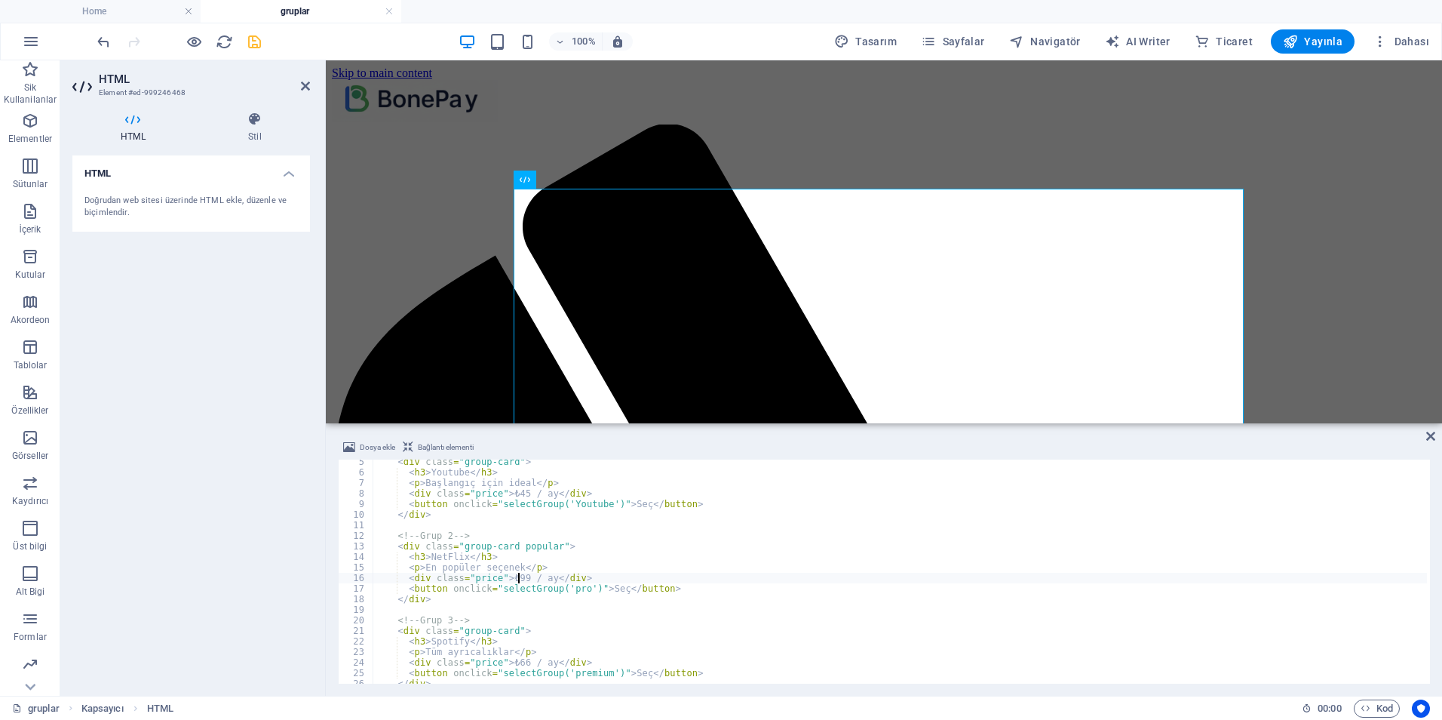
scroll to position [0, 0]
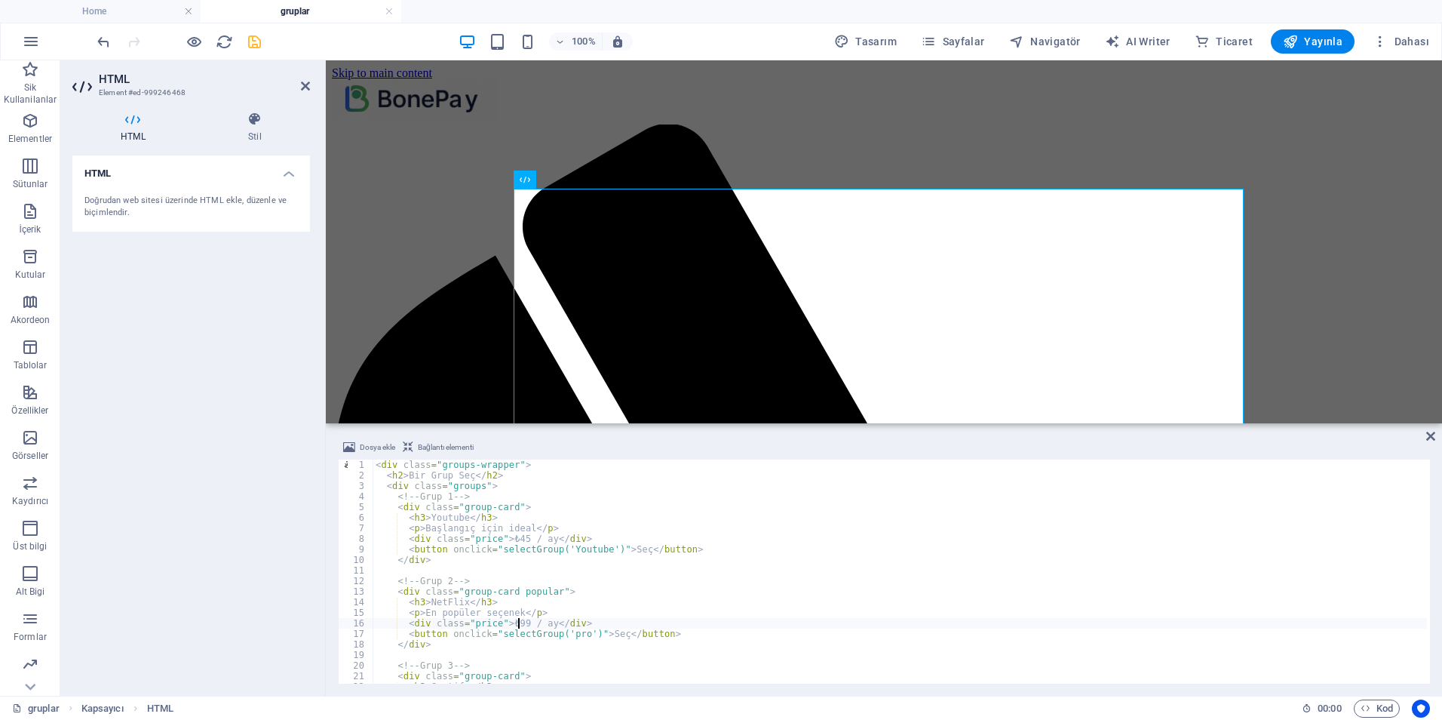
click at [514, 541] on div "< div class = "groups-wrapper" > < h2 > Bir Grup Seç </ h2 > < div class = "gro…" at bounding box center [900, 581] width 1055 height 245
type textarea "<div class="price">₺44 / ay</div>"
click at [524, 711] on div "gruplar Kapsayıcı HTML" at bounding box center [651, 708] width 1278 height 18
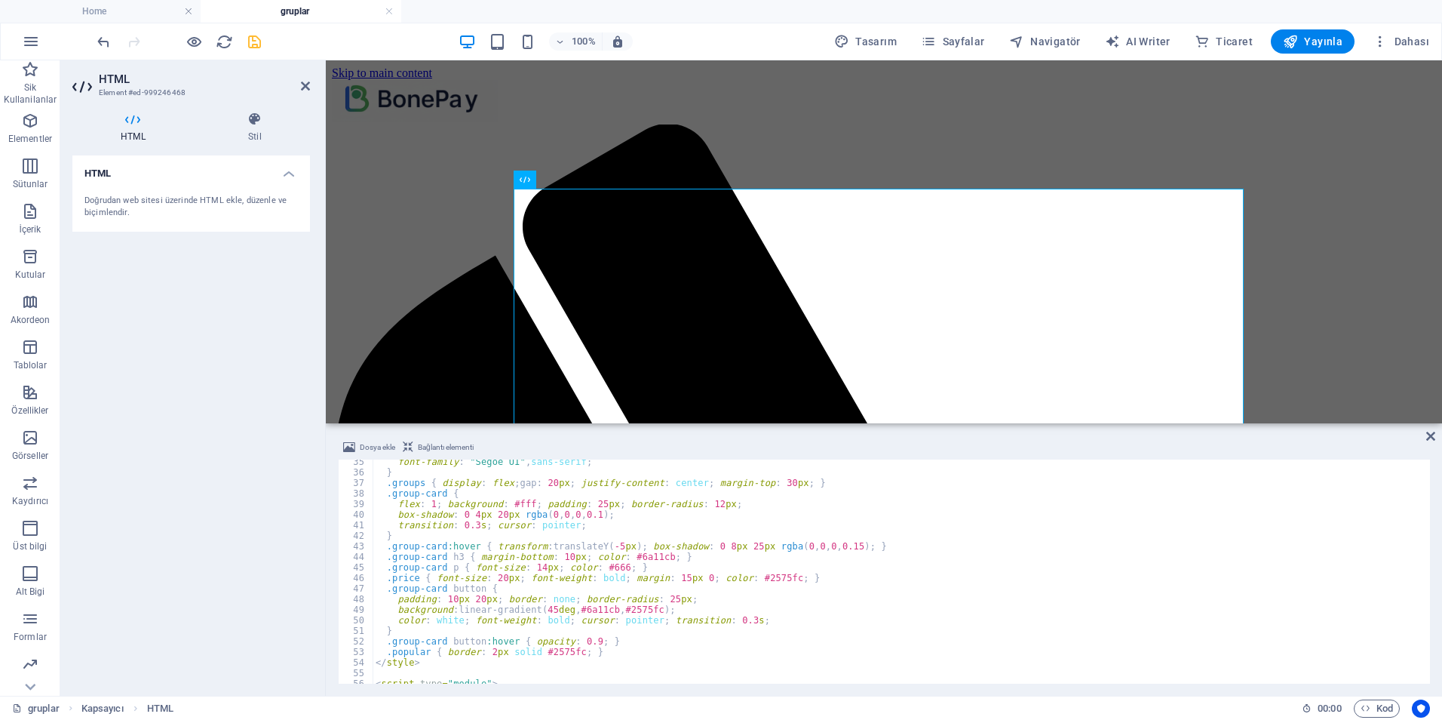
scroll to position [362, 0]
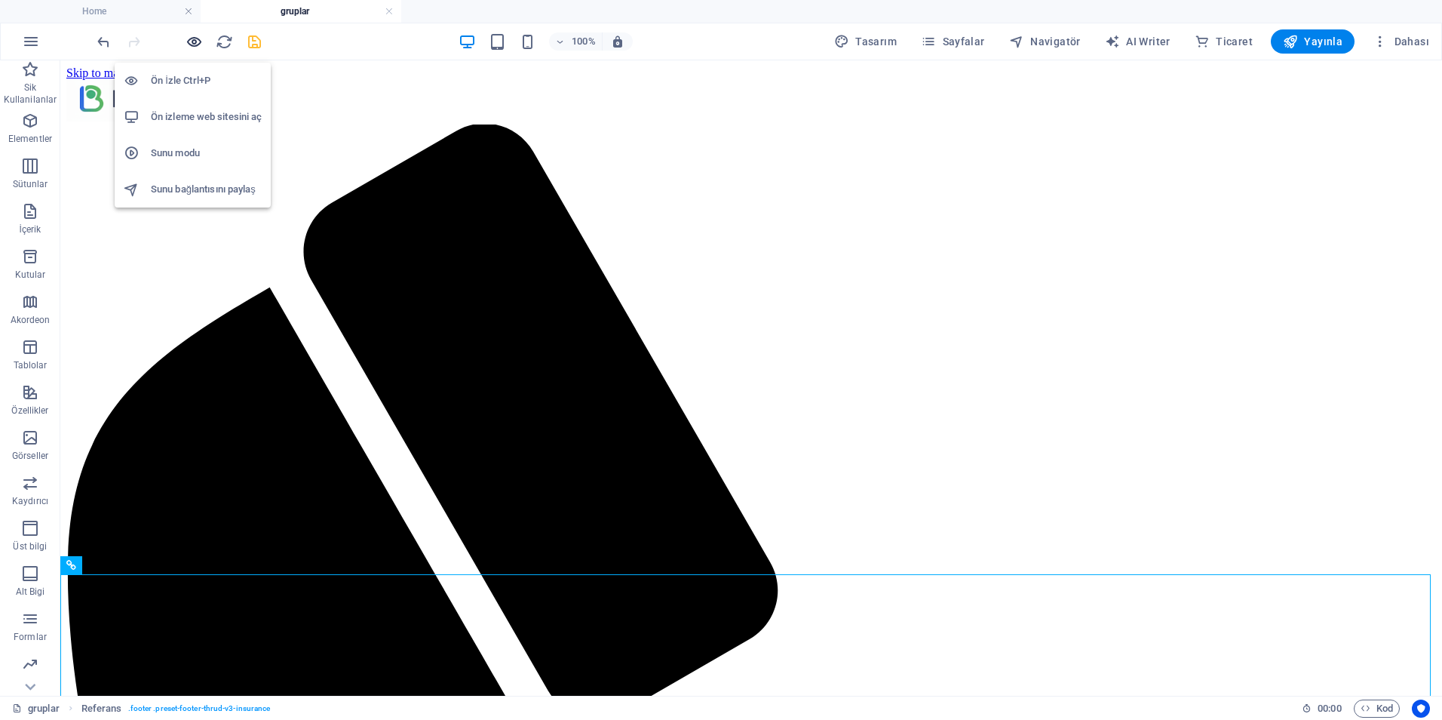
click at [196, 47] on icon "button" at bounding box center [194, 41] width 17 height 17
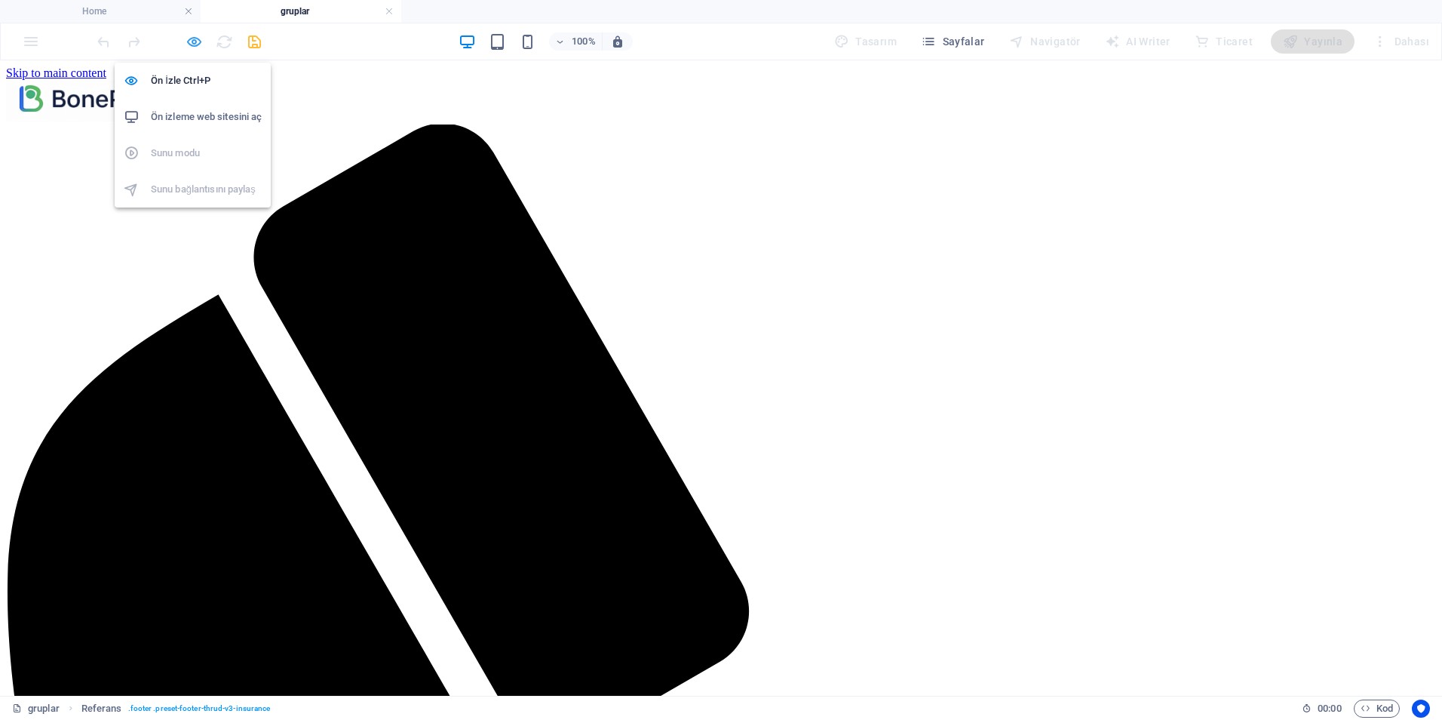
click at [191, 41] on icon "button" at bounding box center [194, 41] width 17 height 17
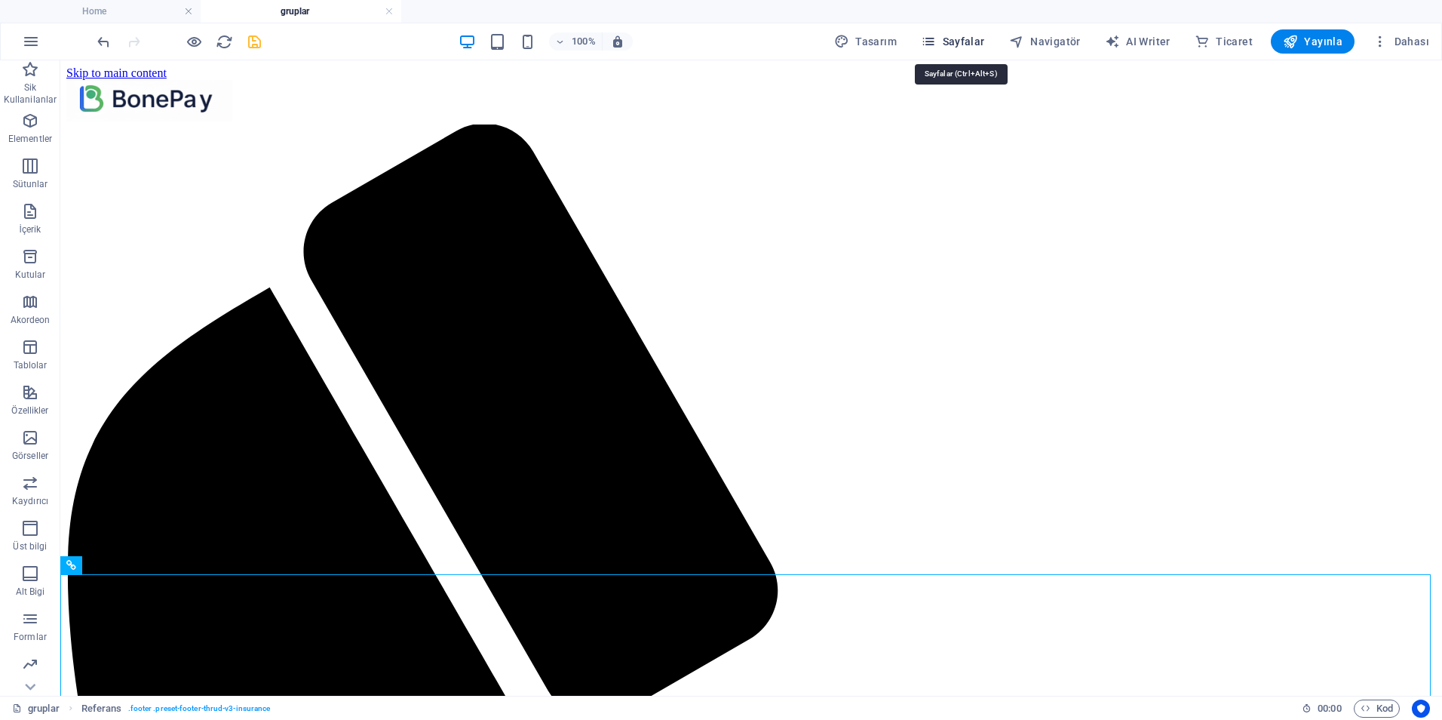
click at [954, 43] on span "Sayfalar" at bounding box center [953, 41] width 64 height 15
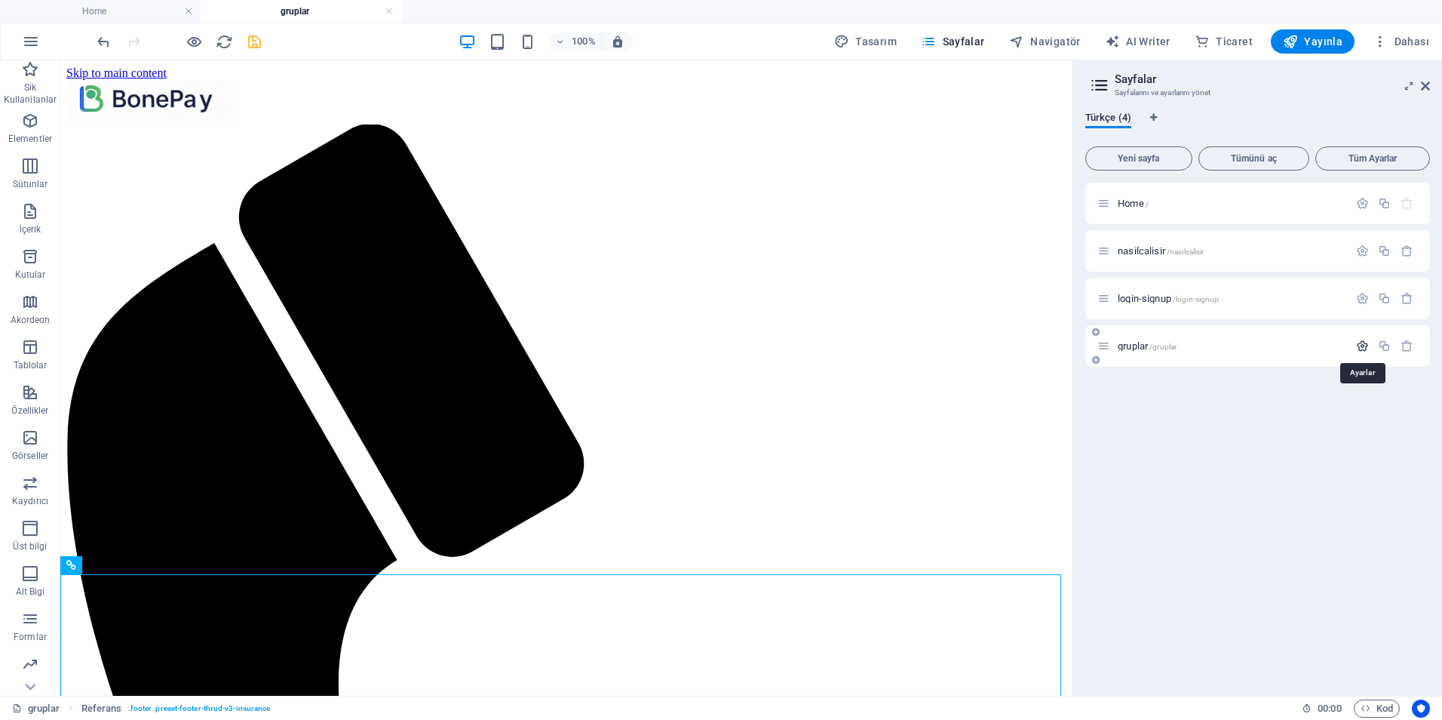
click at [1357, 346] on icon "button" at bounding box center [1362, 345] width 13 height 13
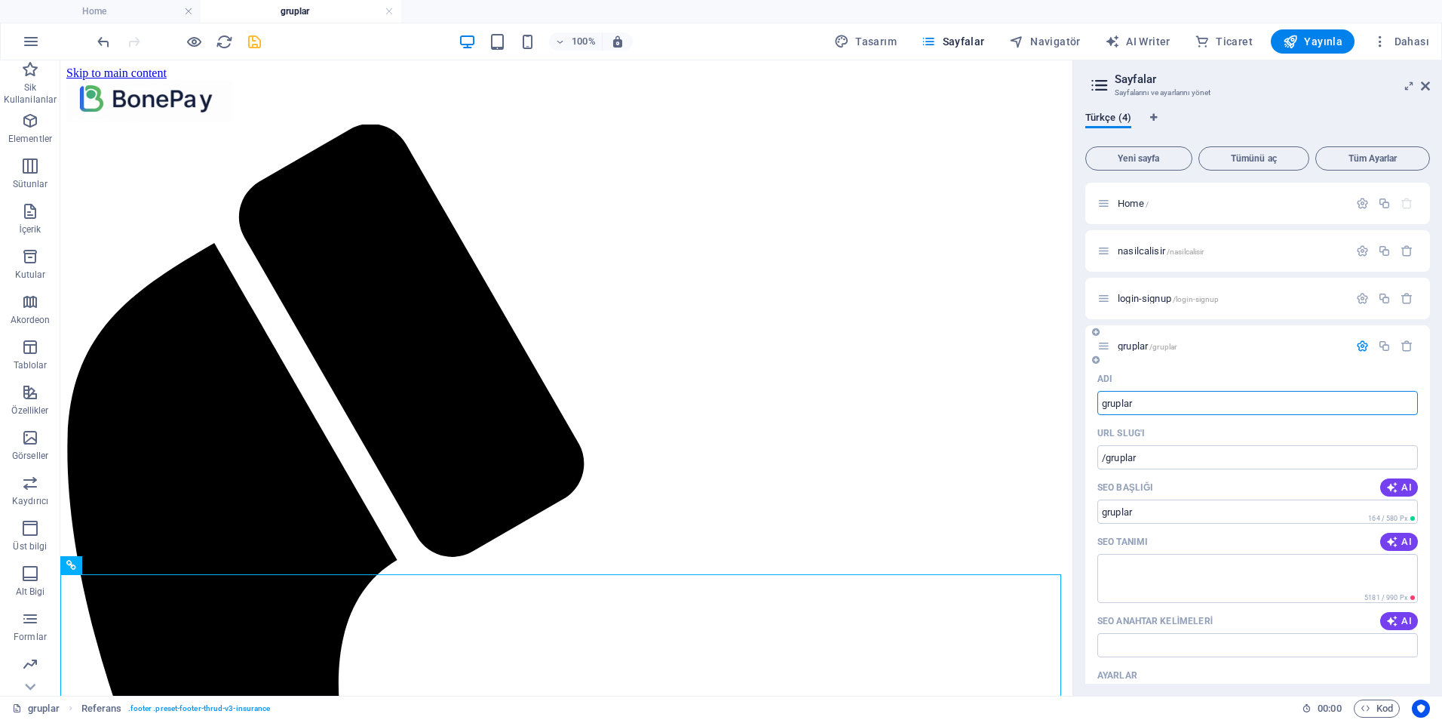
click at [1168, 404] on input "gruplar" at bounding box center [1258, 403] width 321 height 24
type input "grou"
type input "/gr"
type input "group"
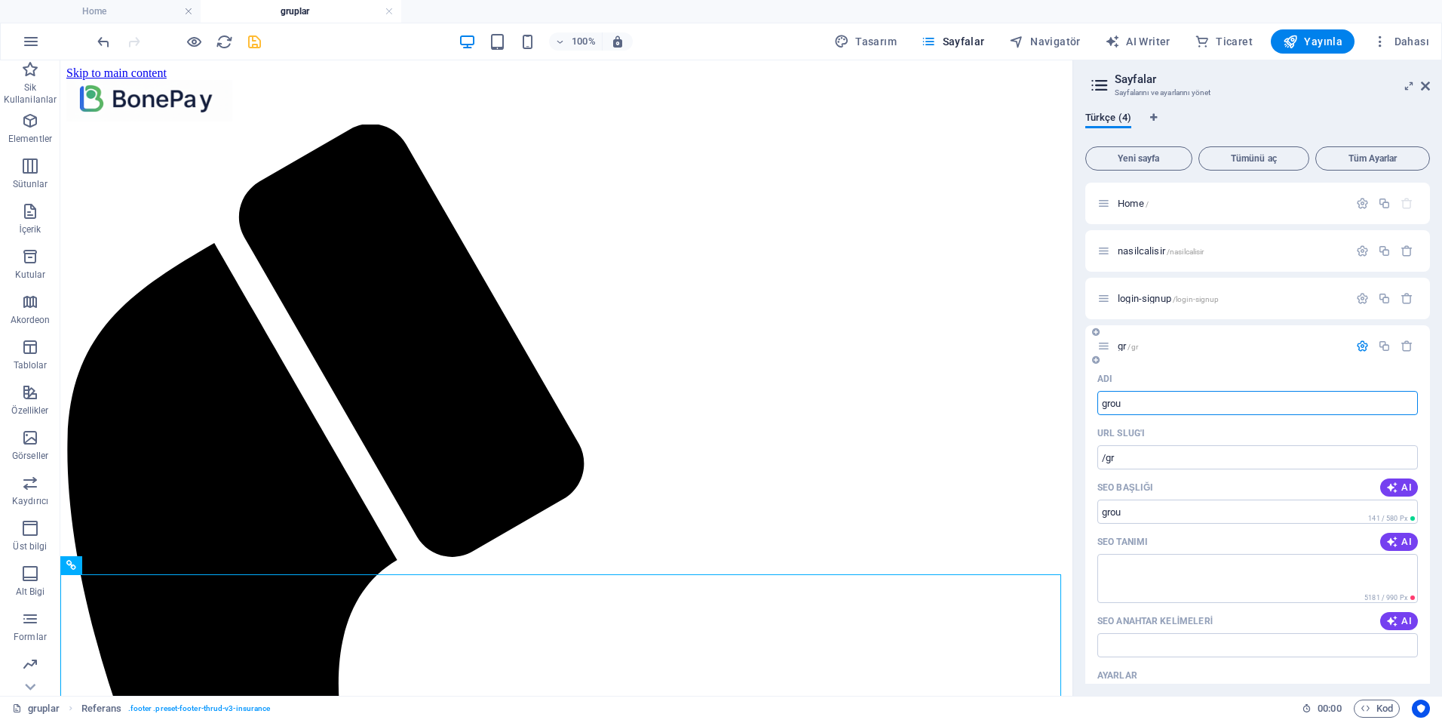
type input "/grou"
type input "groups"
type input "/groups"
type input "groups"
click at [256, 43] on icon "save" at bounding box center [254, 41] width 17 height 17
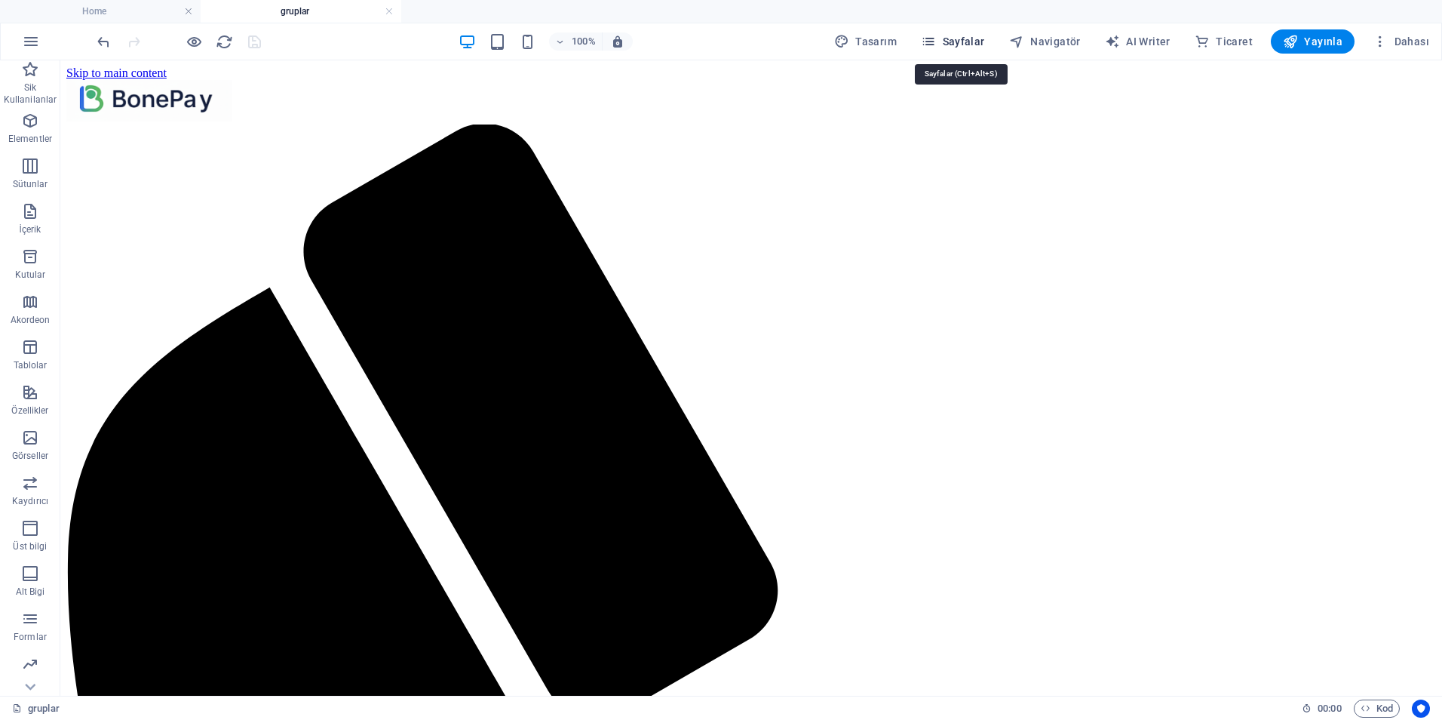
click at [954, 40] on span "Sayfalar" at bounding box center [953, 41] width 64 height 15
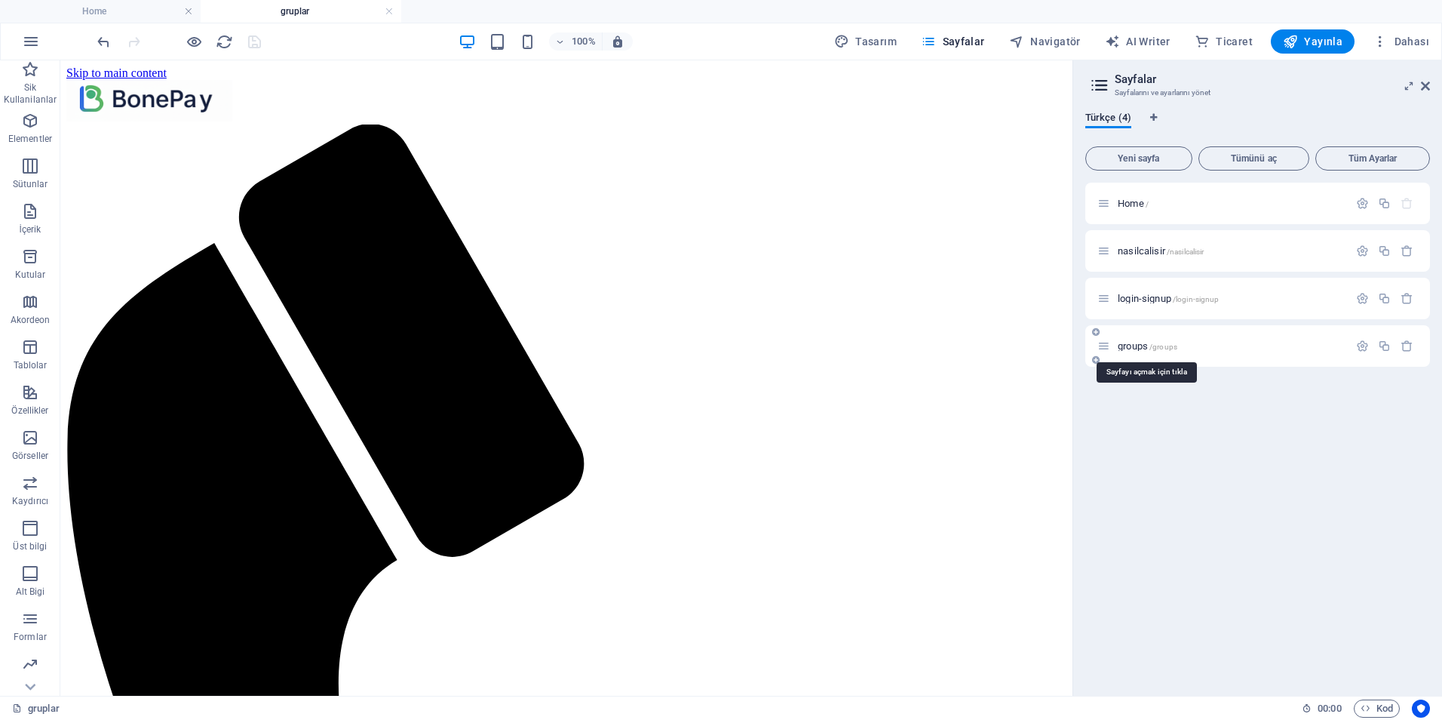
click at [1150, 348] on span "/groups" at bounding box center [1164, 346] width 28 height 8
click at [1365, 348] on icon "button" at bounding box center [1362, 345] width 13 height 13
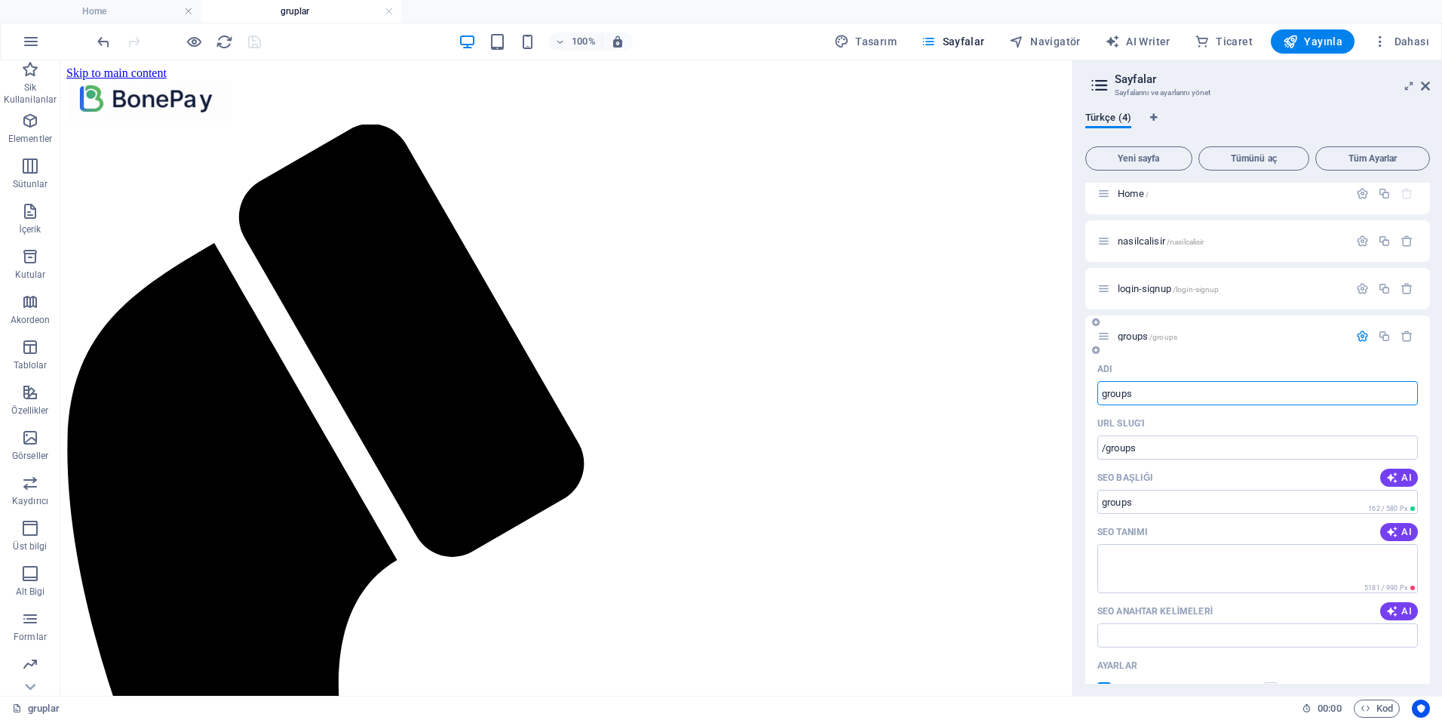
scroll to position [0, 0]
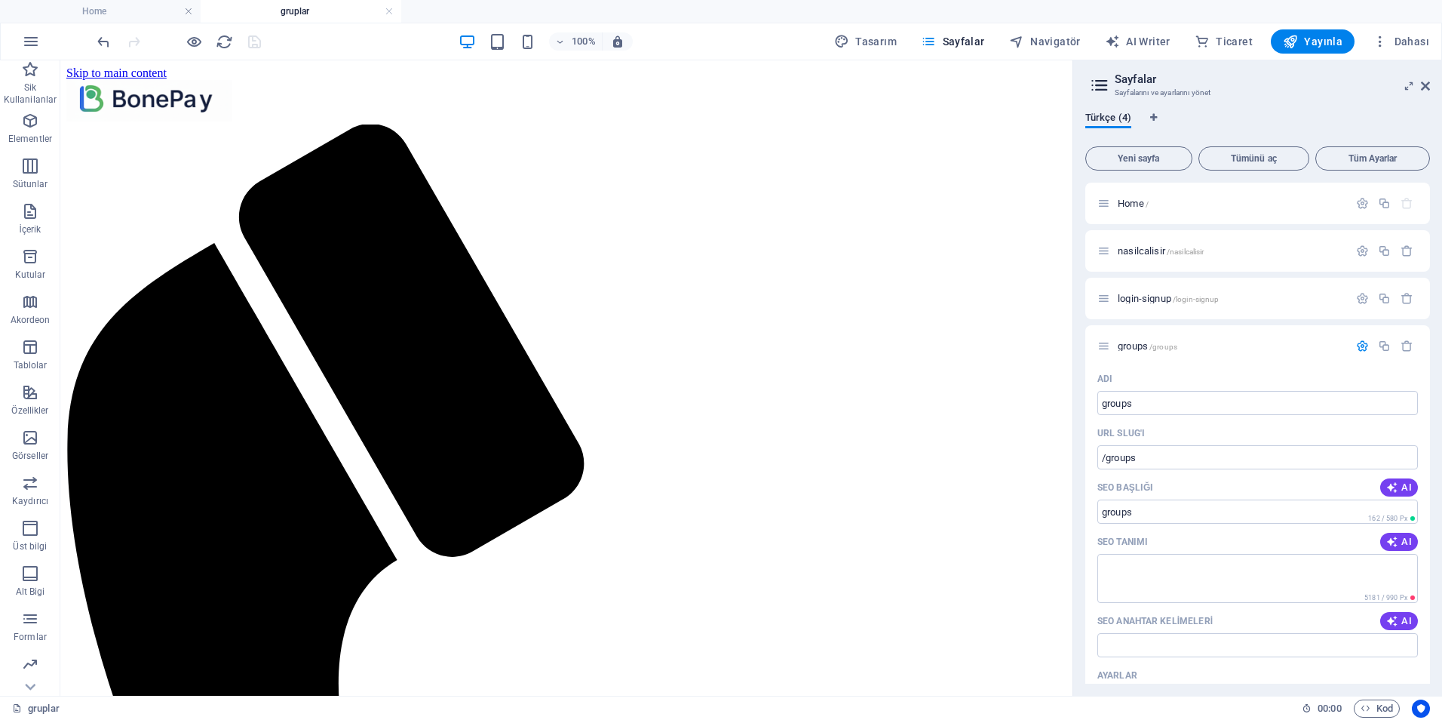
click at [1187, 704] on div "gruplar" at bounding box center [651, 708] width 1278 height 18
click at [1158, 408] on input "groups" at bounding box center [1258, 403] width 321 height 24
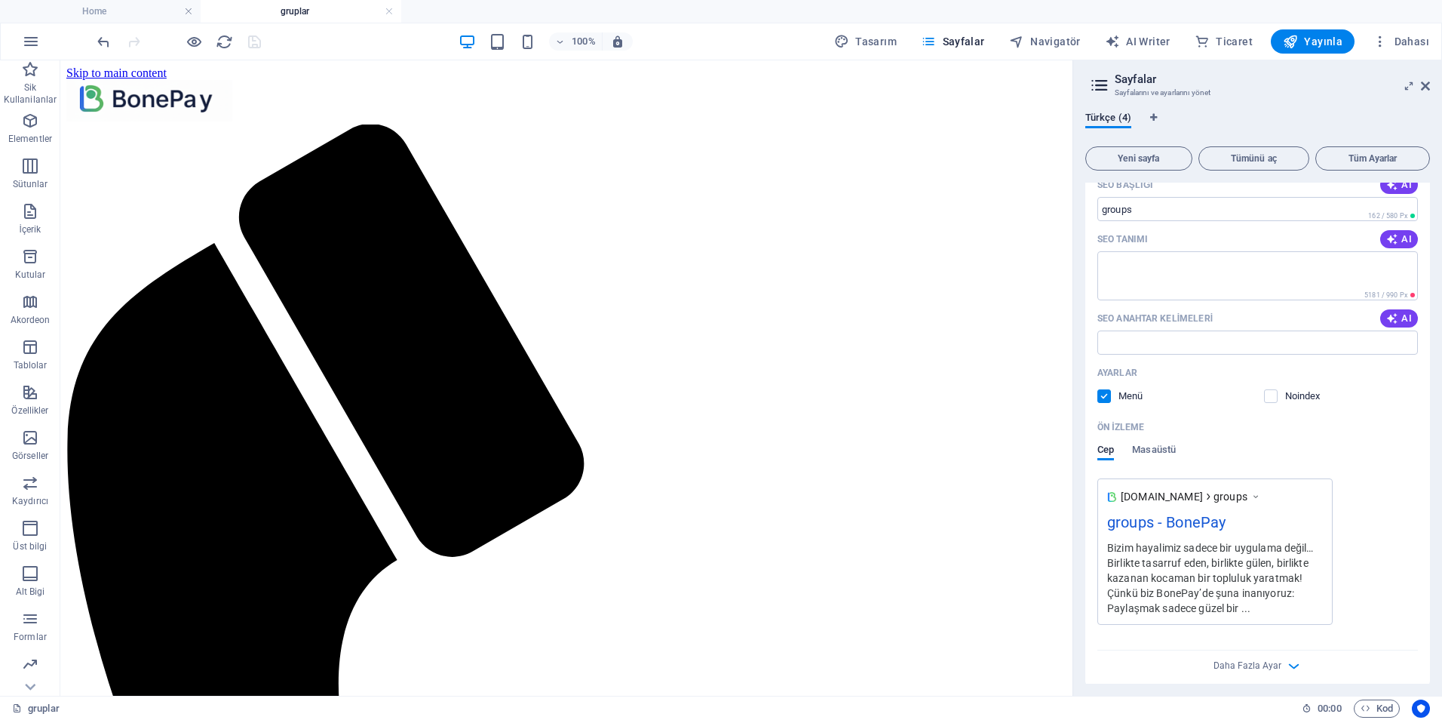
scroll to position [312, 0]
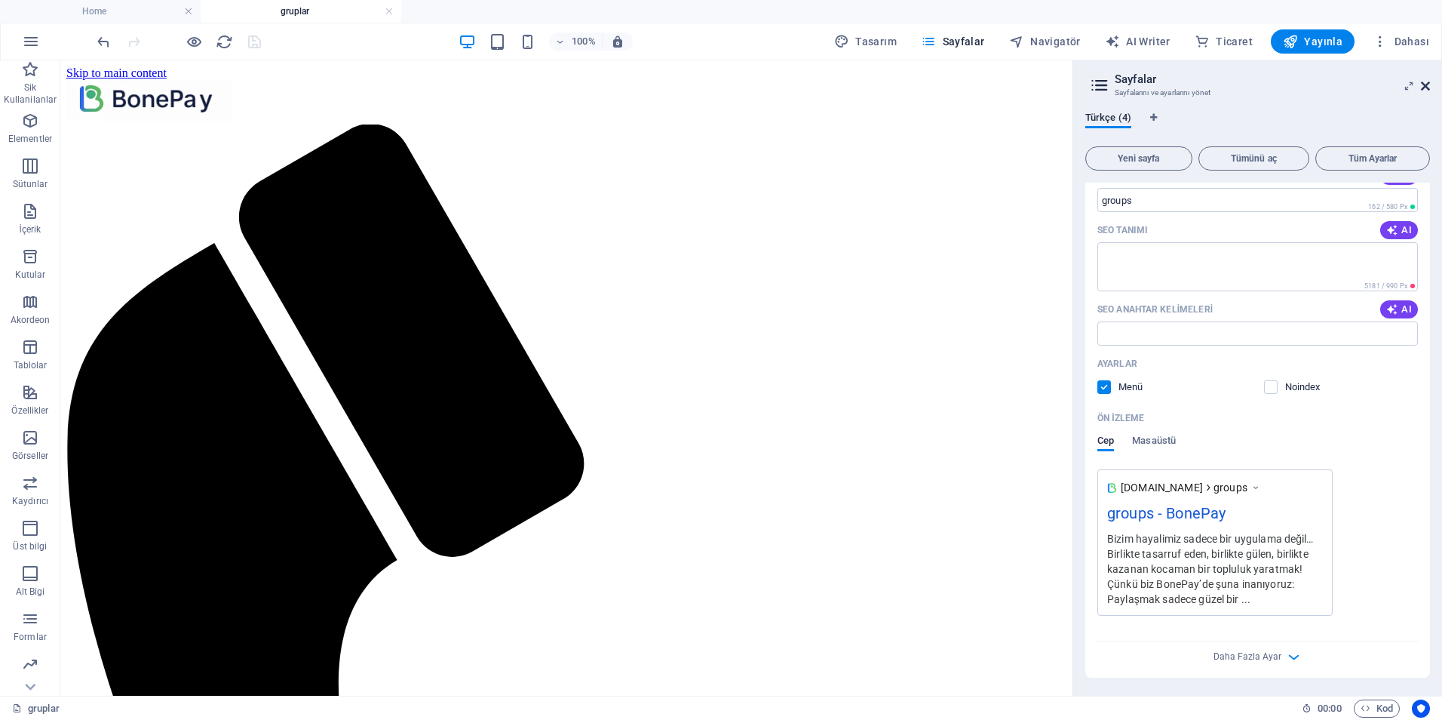
click at [1428, 87] on icon at bounding box center [1425, 86] width 9 height 12
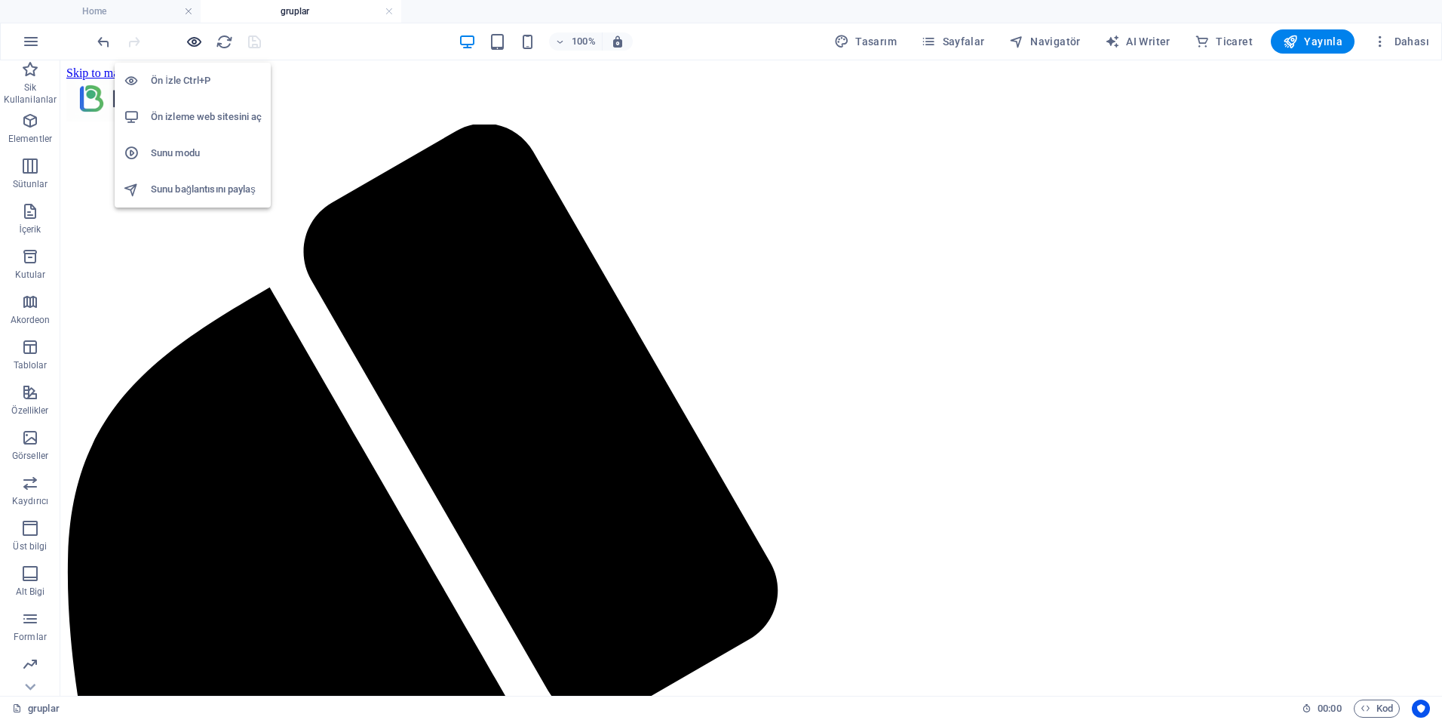
click at [198, 45] on icon "button" at bounding box center [194, 41] width 17 height 17
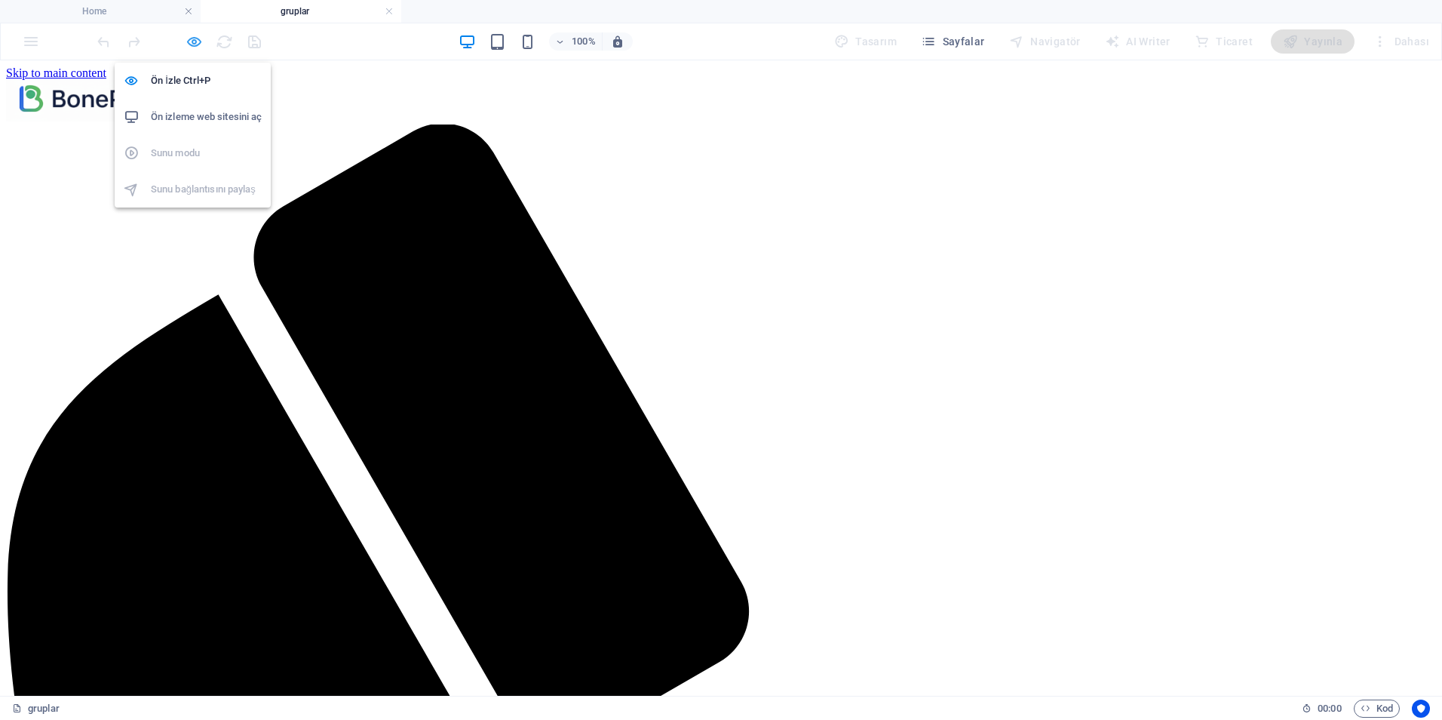
click at [198, 45] on icon "button" at bounding box center [194, 41] width 17 height 17
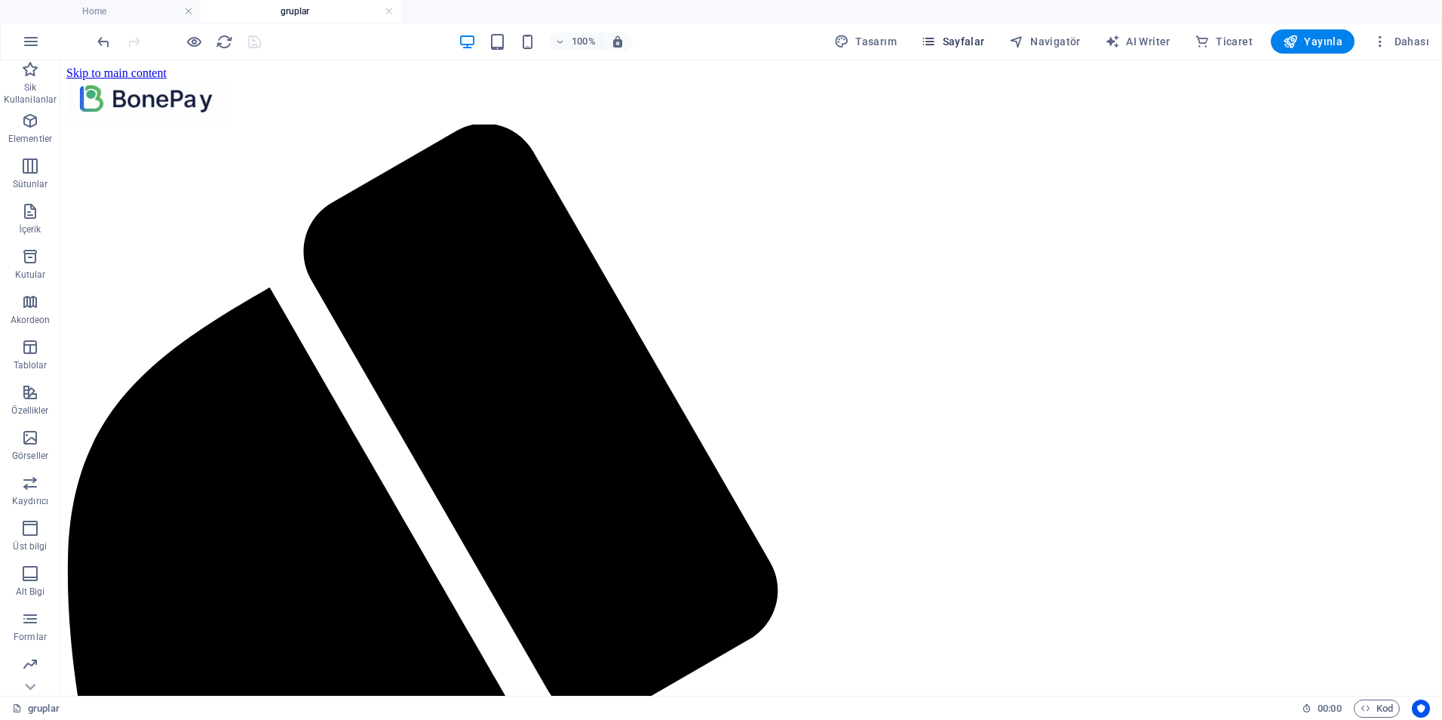
click at [947, 39] on span "Sayfalar" at bounding box center [953, 41] width 64 height 15
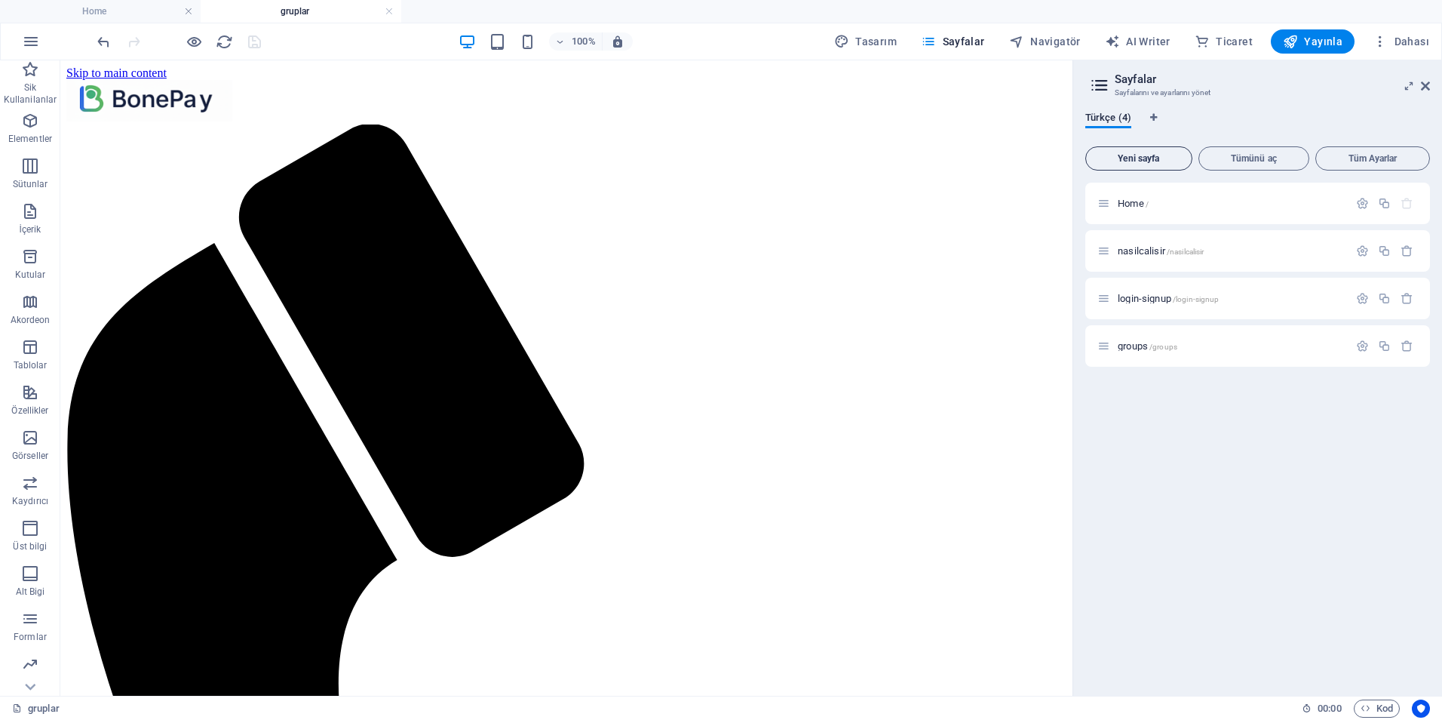
click at [1152, 163] on span "Yeni sayfa" at bounding box center [1139, 158] width 94 height 9
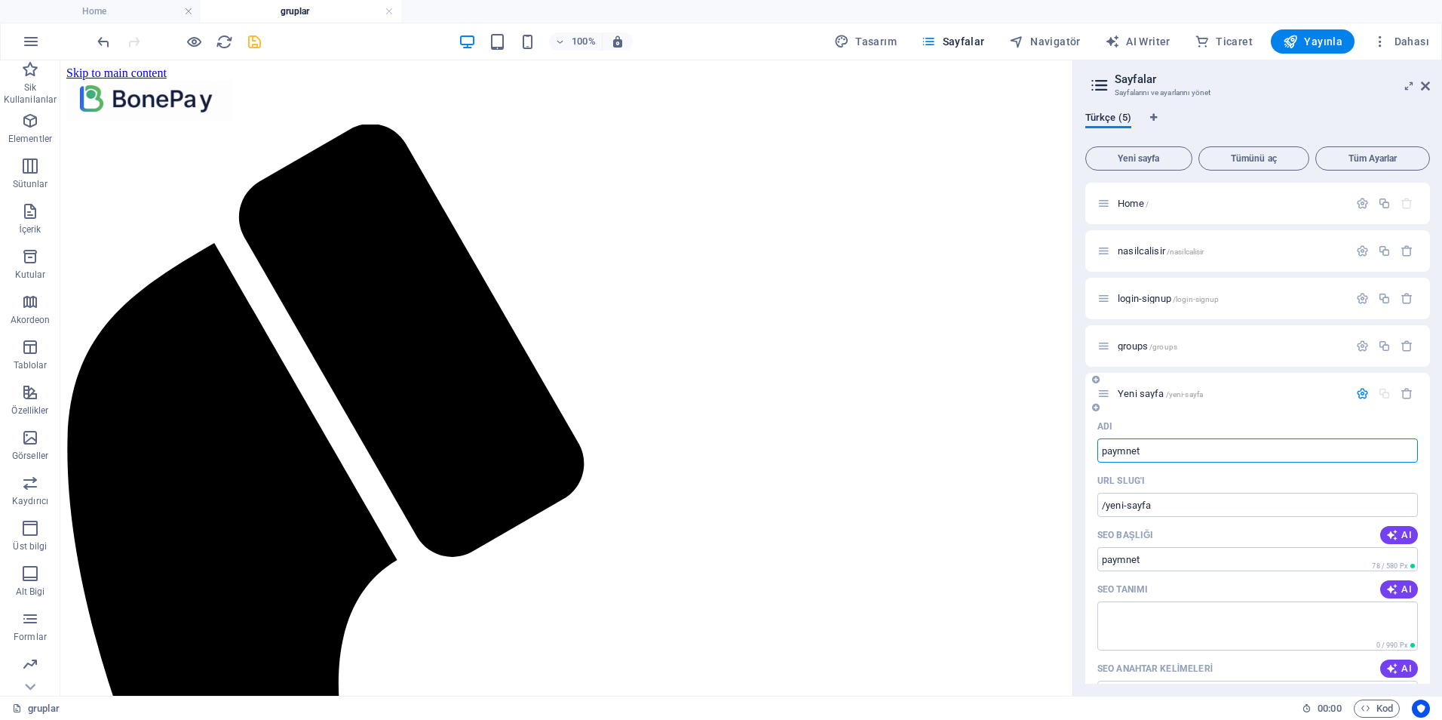
type input "paymnet"
type input "/paymnet"
type input "paymnet"
click at [1172, 627] on textarea "SEO Tanımı" at bounding box center [1258, 625] width 321 height 49
click at [261, 47] on icon "save" at bounding box center [254, 41] width 17 height 17
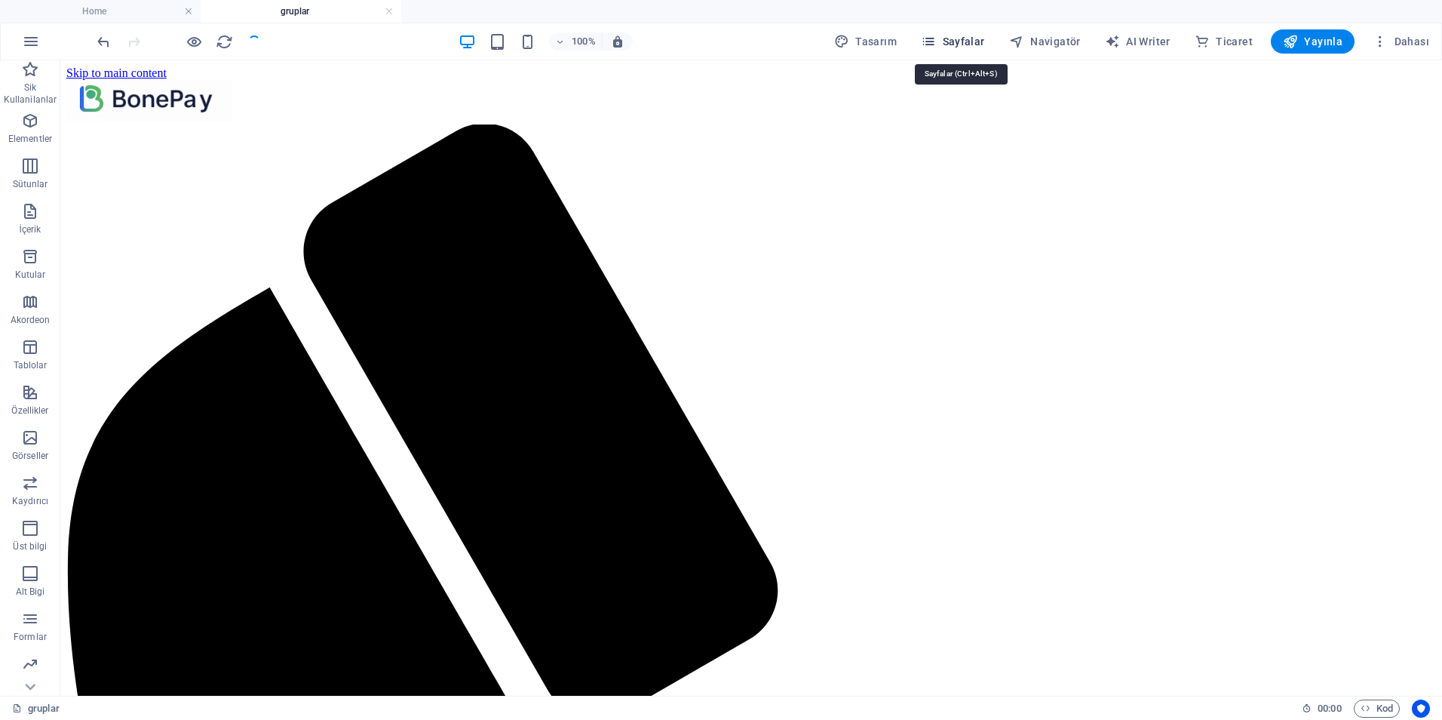
click at [954, 40] on span "Sayfalar" at bounding box center [953, 41] width 64 height 15
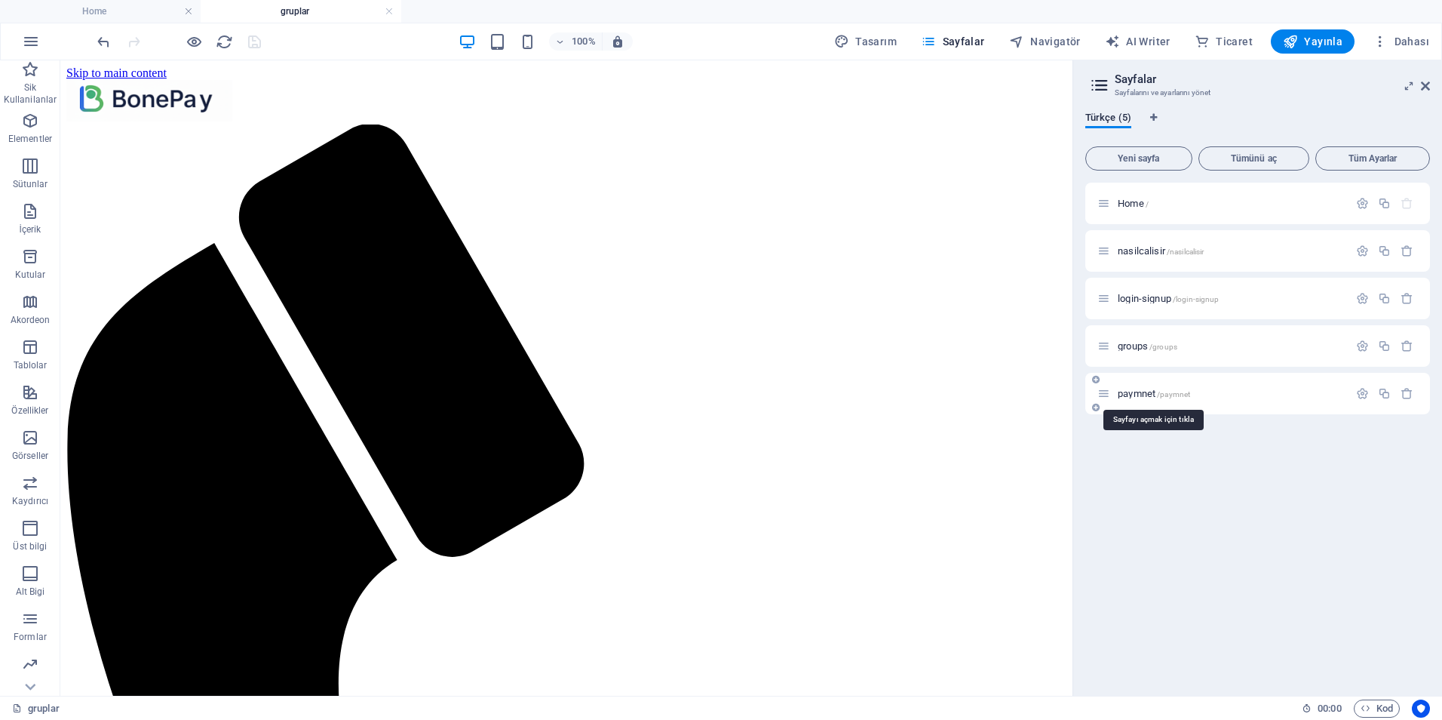
click at [1141, 396] on span "paymnet /paymnet" at bounding box center [1154, 393] width 72 height 11
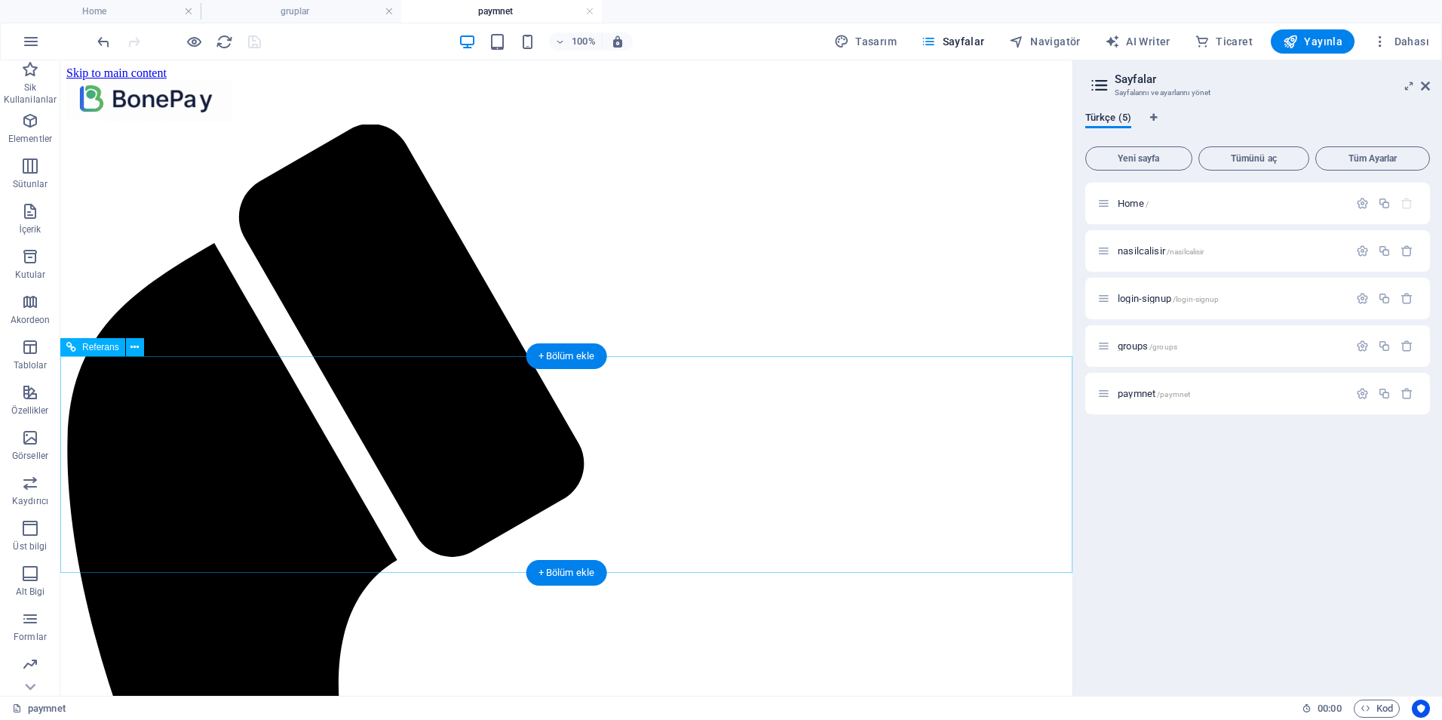
scroll to position [0, 0]
click at [29, 124] on icon "button" at bounding box center [30, 121] width 18 height 18
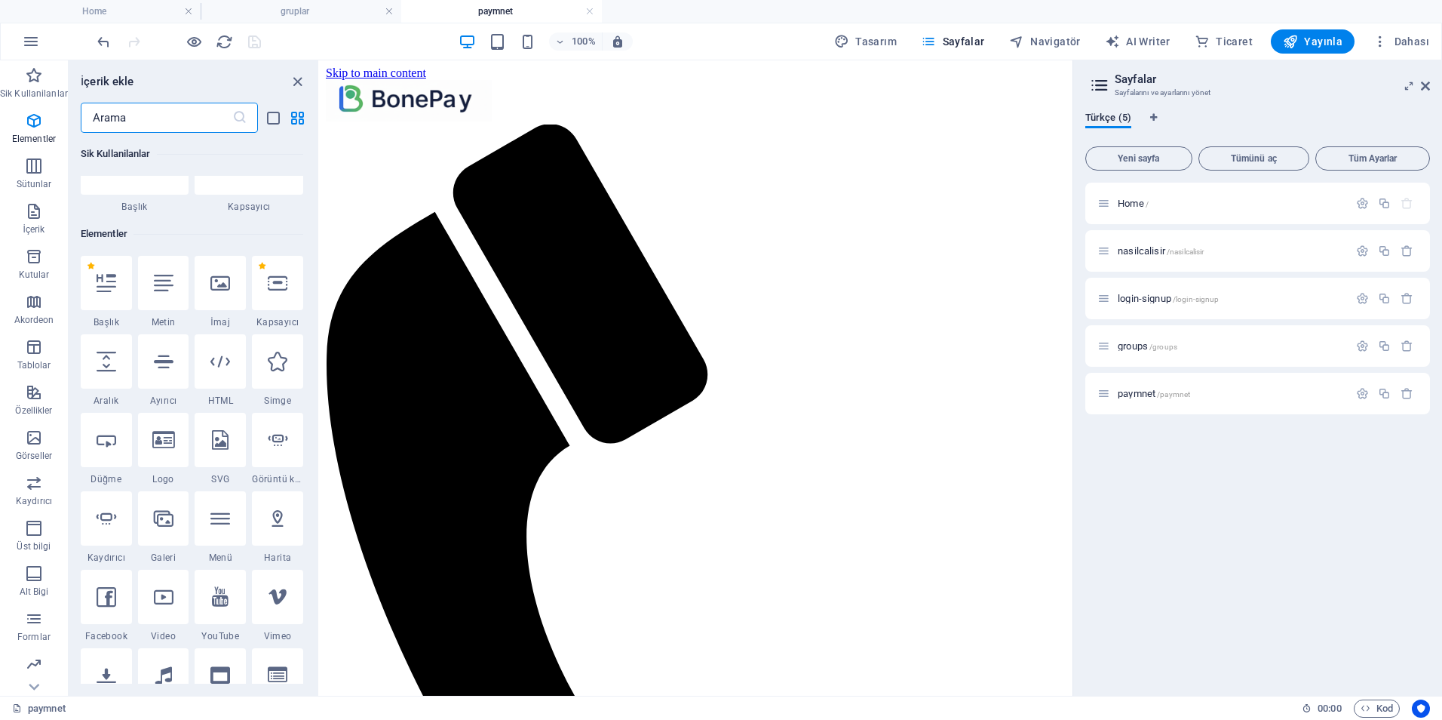
scroll to position [161, 0]
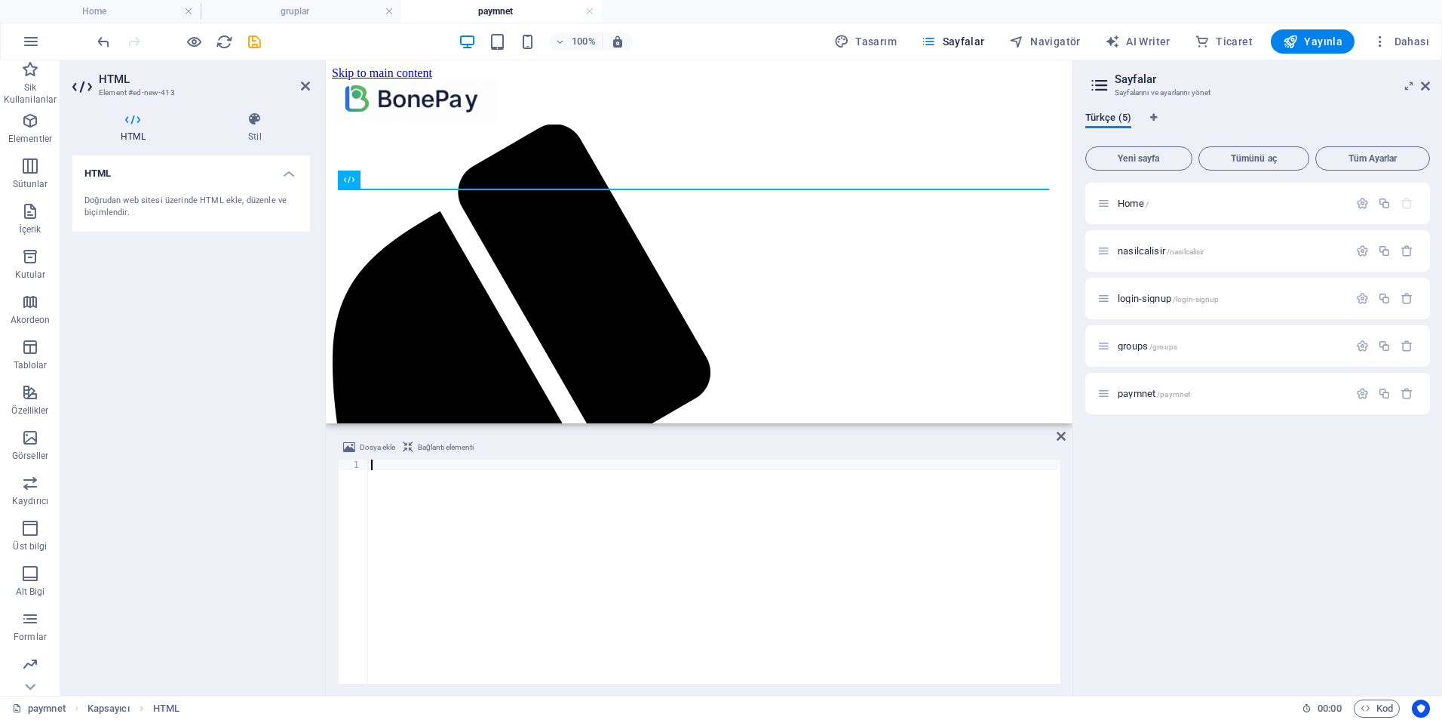
click at [478, 531] on div at bounding box center [714, 581] width 693 height 245
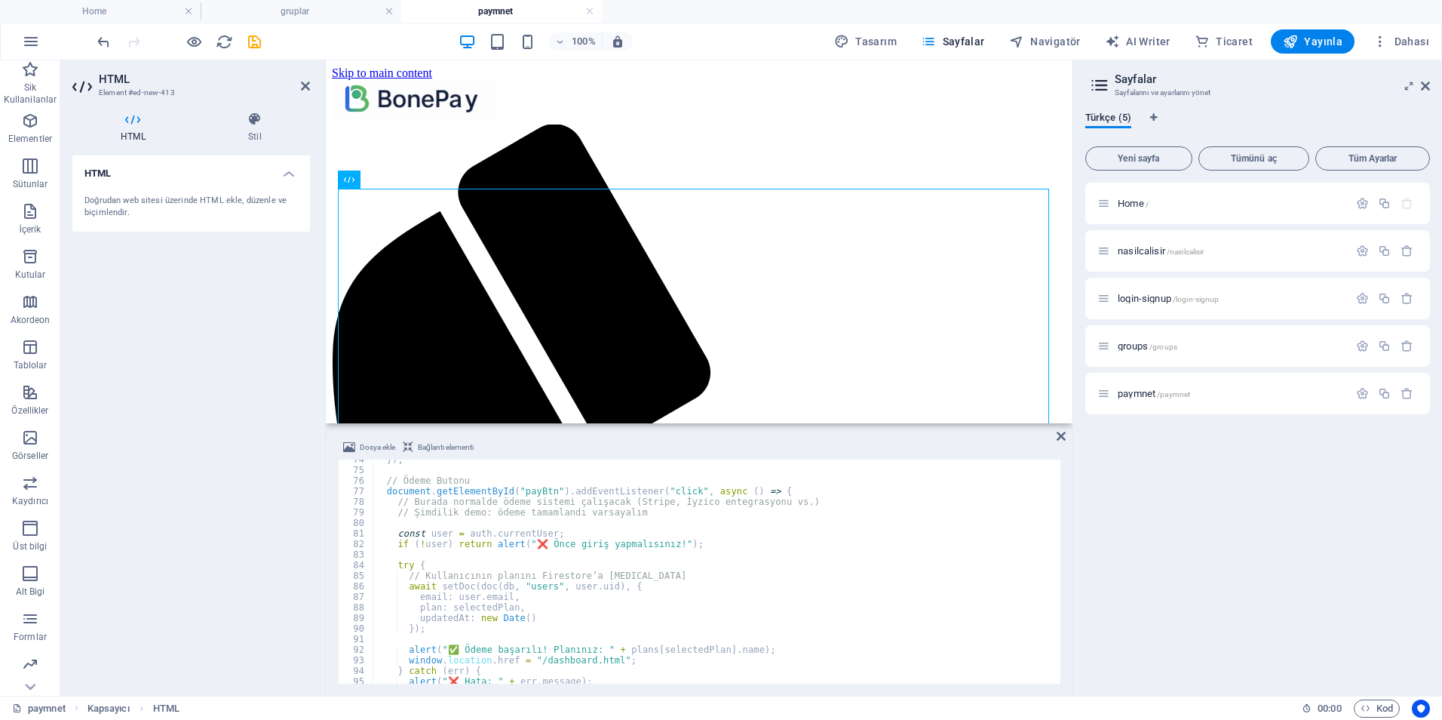
scroll to position [776, 0]
click at [1059, 438] on icon at bounding box center [1061, 436] width 9 height 12
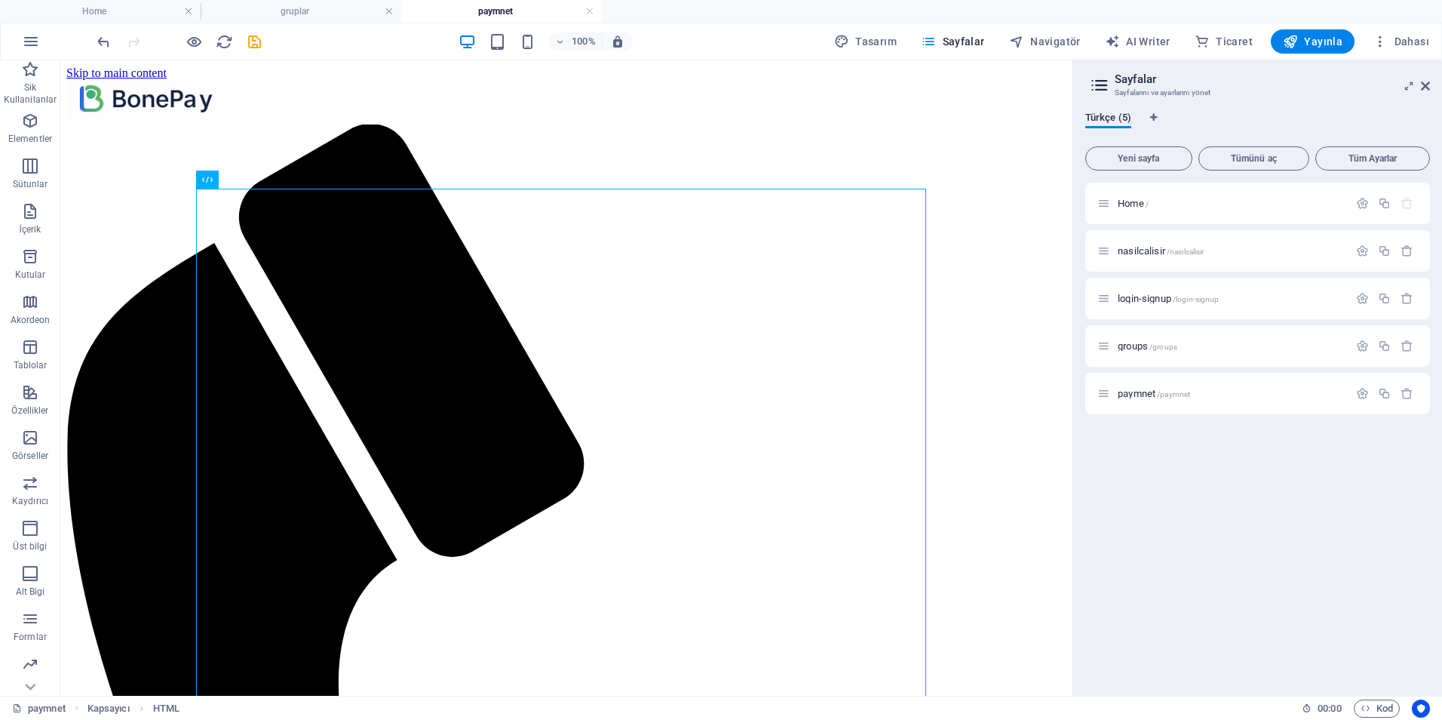
click at [1431, 91] on aside "Sayfalar Sayfalarını ve ayarlarını yönet Türkçe (5) Yeni sayfa Tümünü aç Tüm Ay…" at bounding box center [1258, 377] width 370 height 635
click at [1433, 86] on aside "Sayfalar Sayfalarını ve ayarlarını yönet Türkçe (5) Yeni sayfa Tümünü aç Tüm Ay…" at bounding box center [1258, 377] width 370 height 635
click at [1426, 84] on icon at bounding box center [1425, 86] width 9 height 12
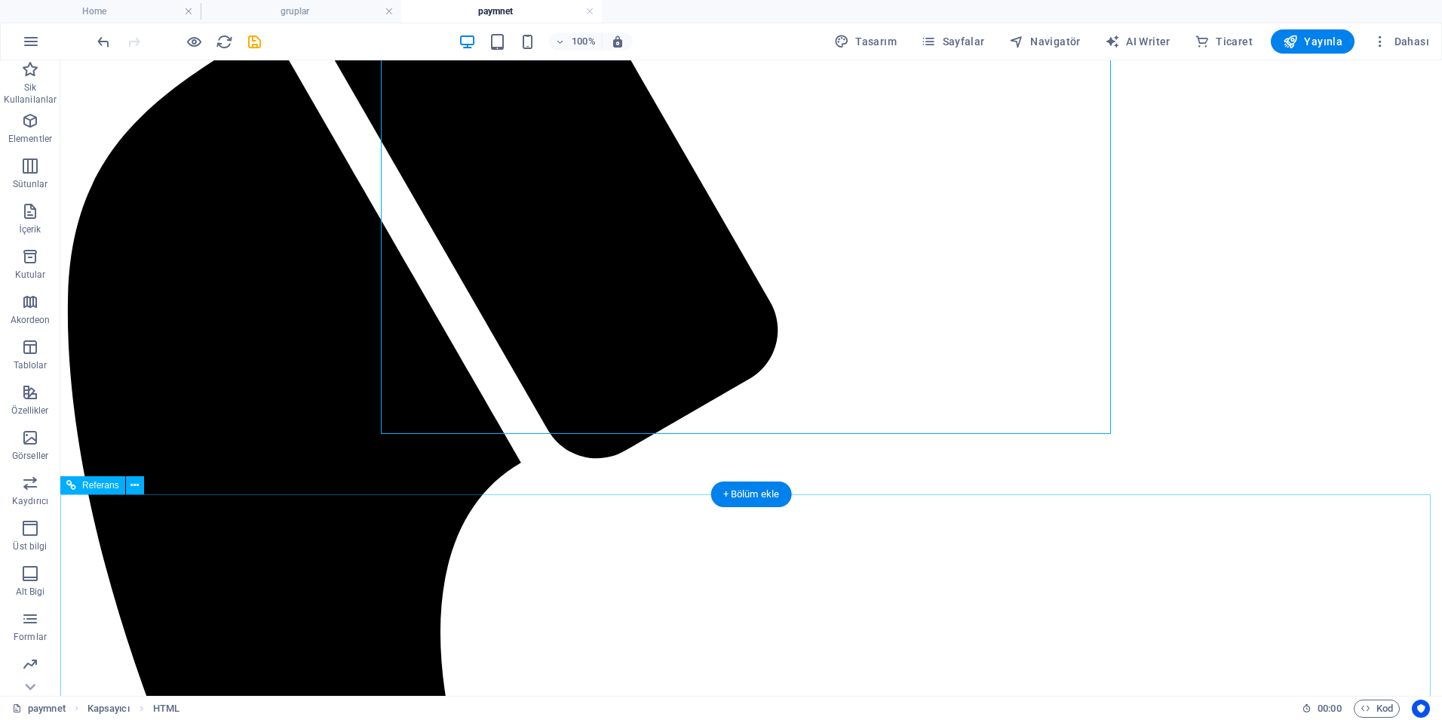
scroll to position [48, 0]
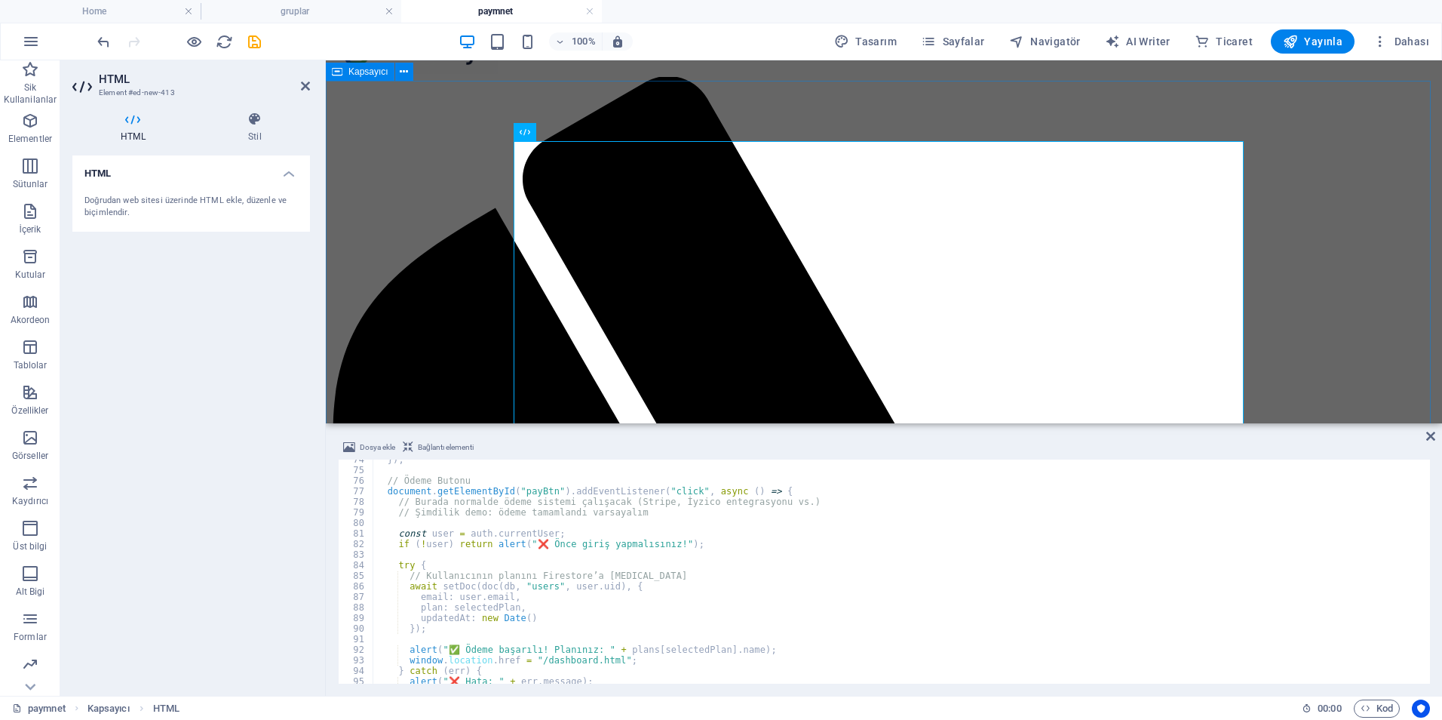
scroll to position [776, 0]
click at [257, 124] on icon at bounding box center [255, 119] width 110 height 15
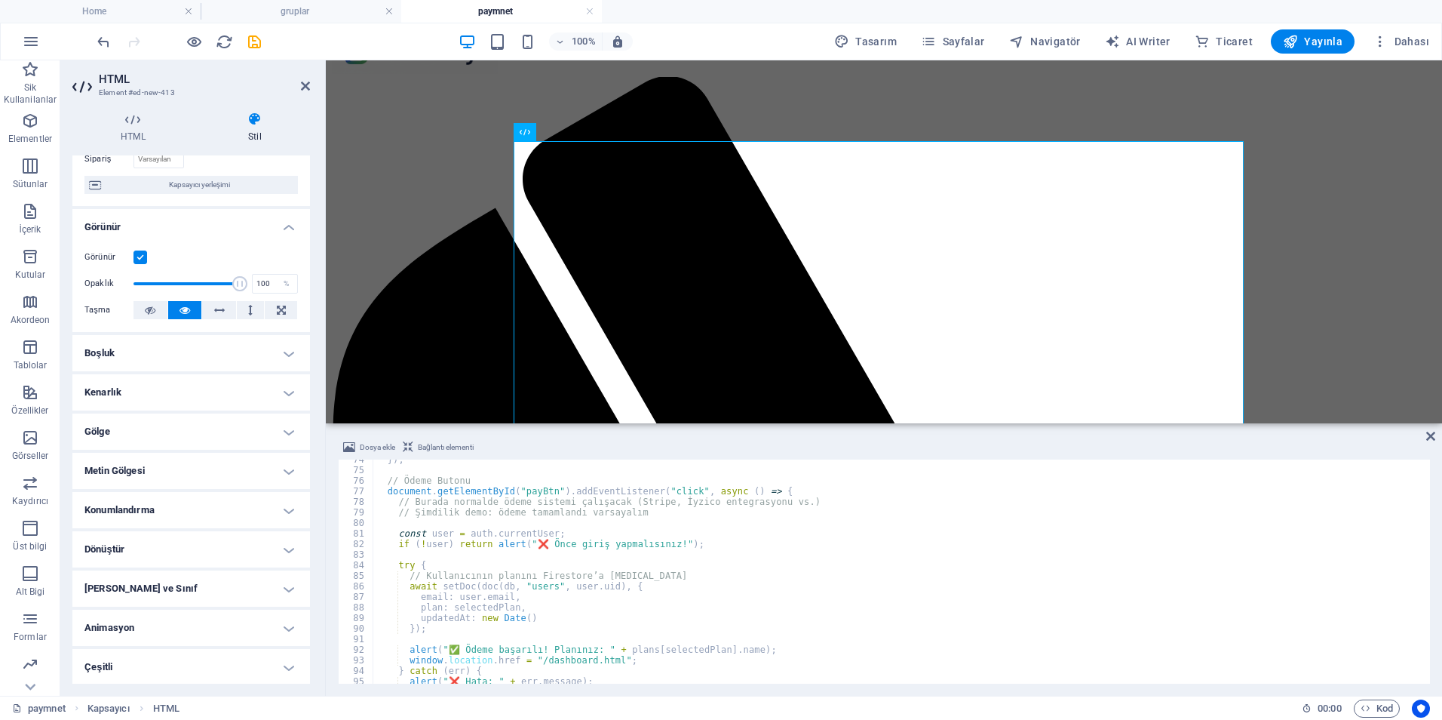
scroll to position [122, 0]
click at [1436, 432] on div "Dosya ekle Bağlantı elementi 74 75 76 77 78 79 80 81 82 83 84 85 86 87 88 89 90…" at bounding box center [884, 560] width 1116 height 269
click at [1432, 435] on icon at bounding box center [1431, 436] width 9 height 12
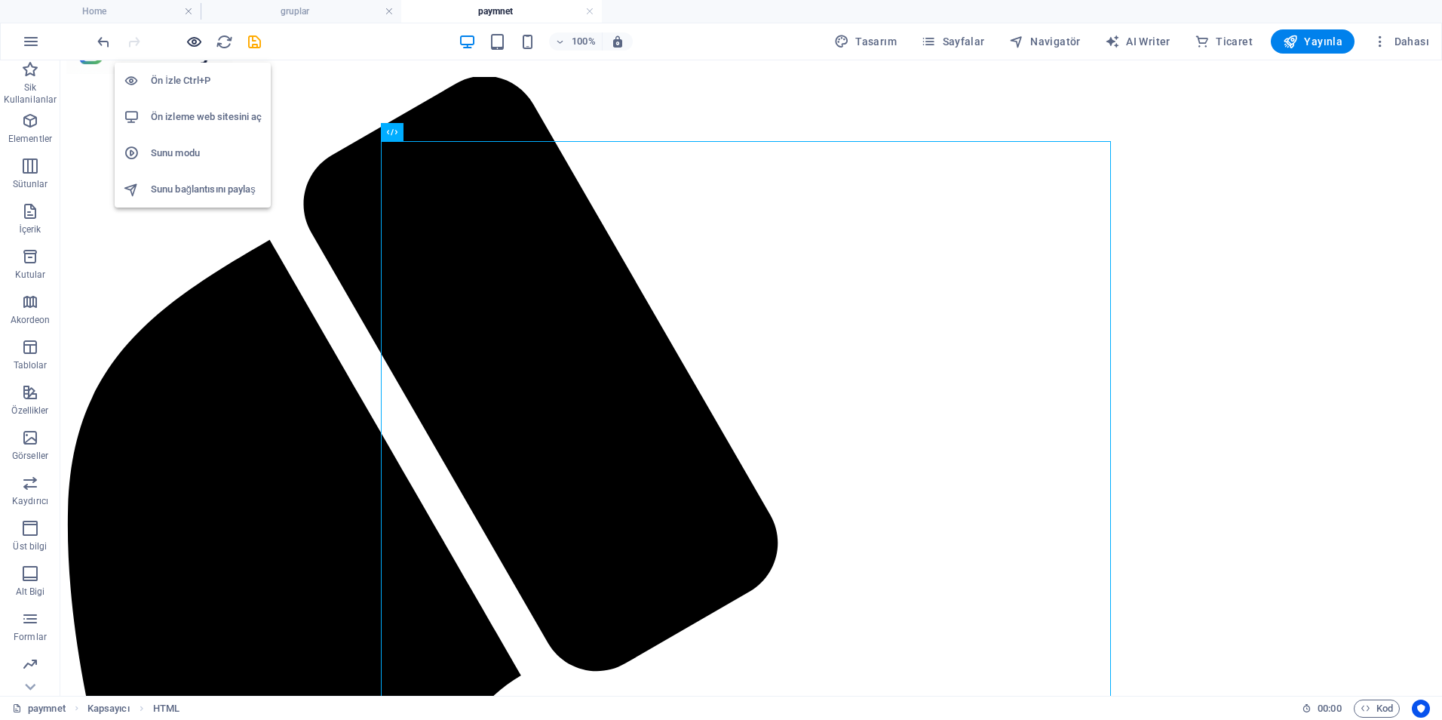
click at [197, 43] on icon "button" at bounding box center [194, 41] width 17 height 17
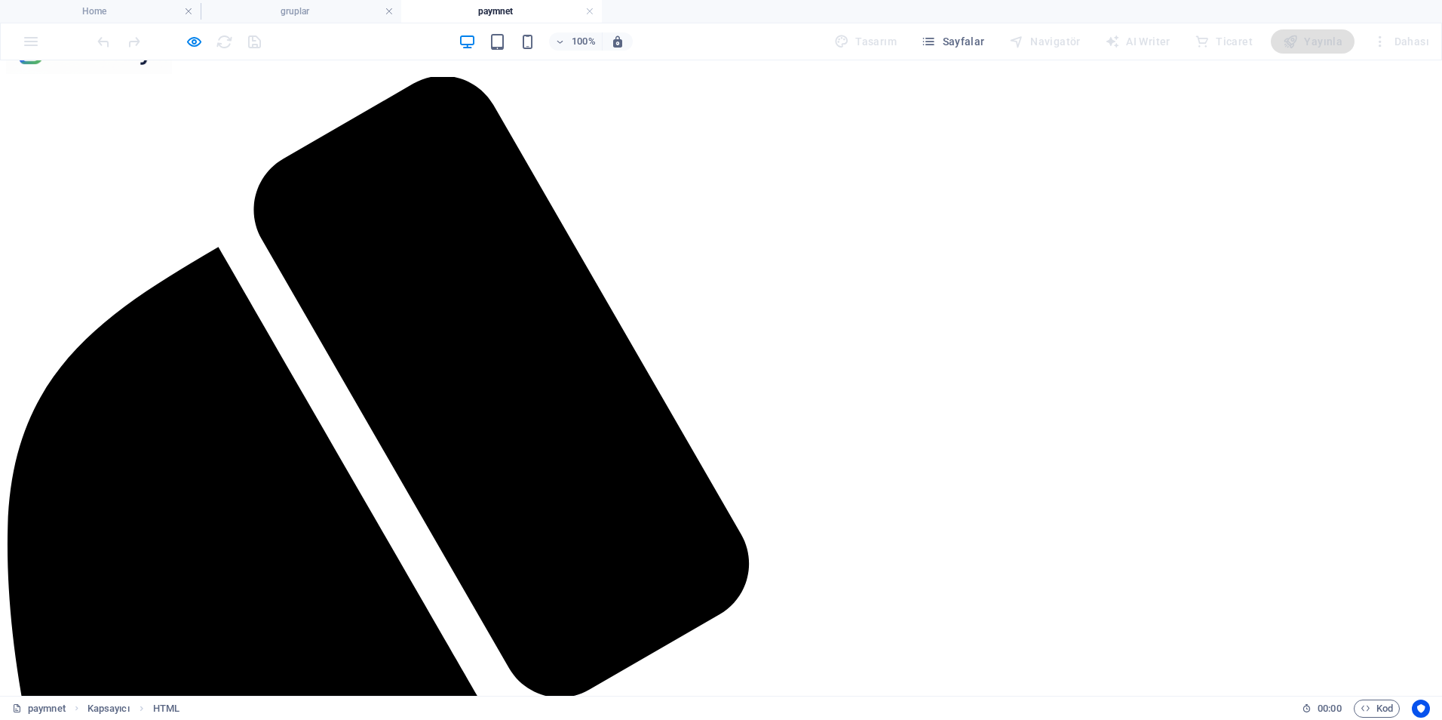
click at [293, 3] on h4 "gruplar" at bounding box center [301, 11] width 201 height 17
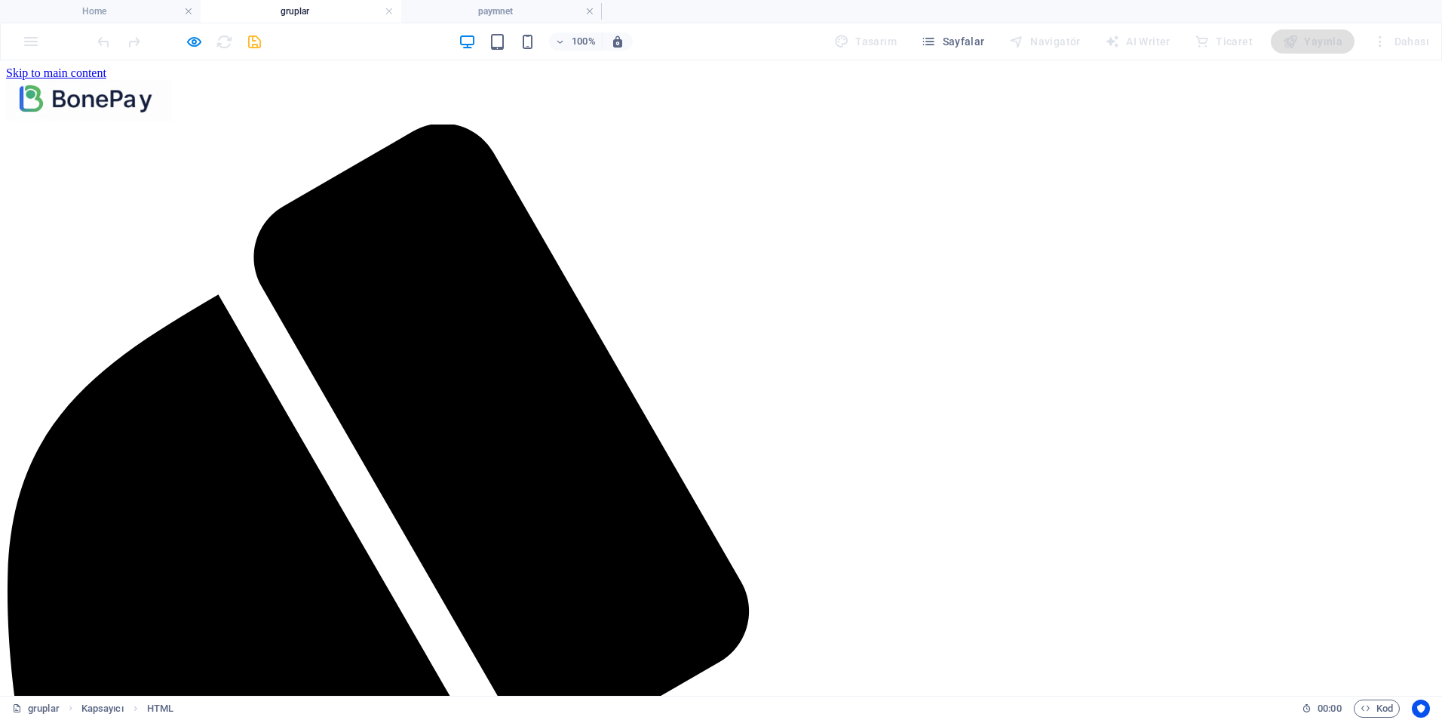
scroll to position [0, 0]
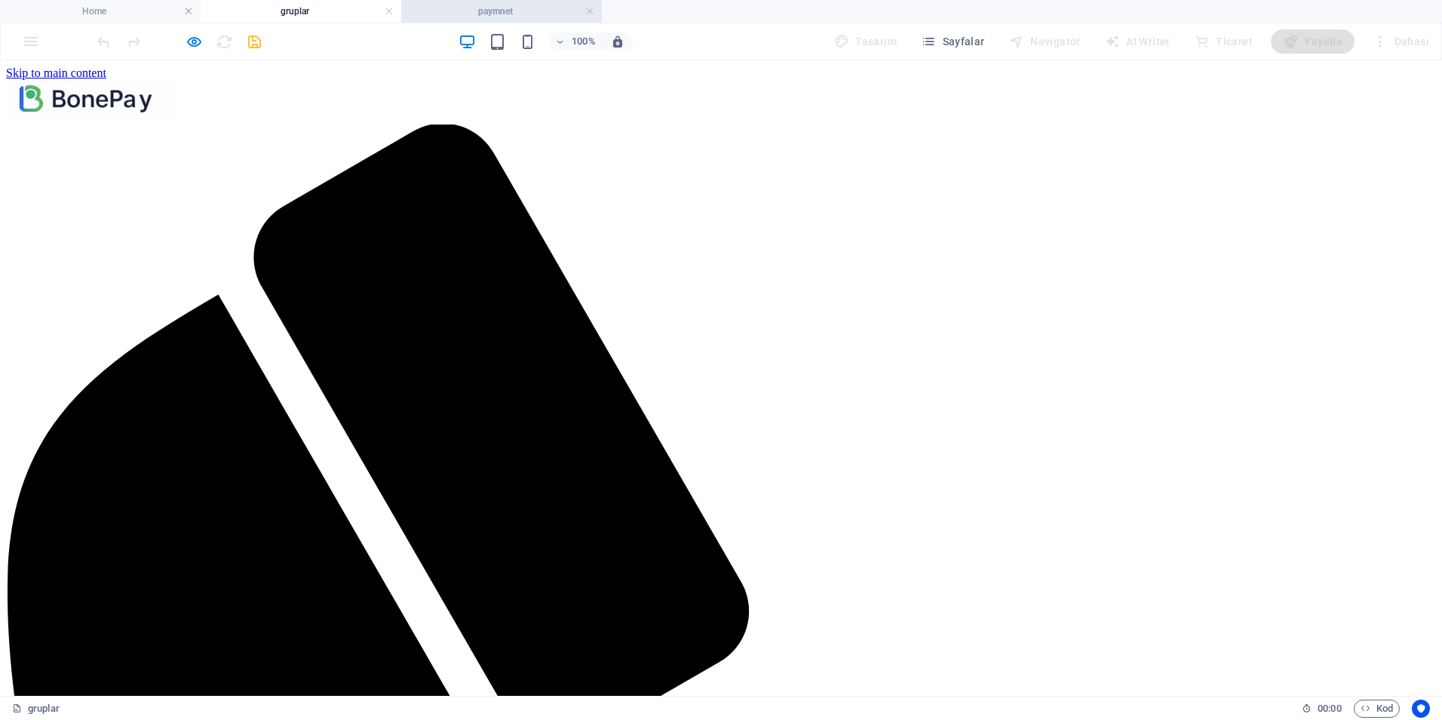
click at [482, 5] on h4 "paymnet" at bounding box center [501, 11] width 201 height 17
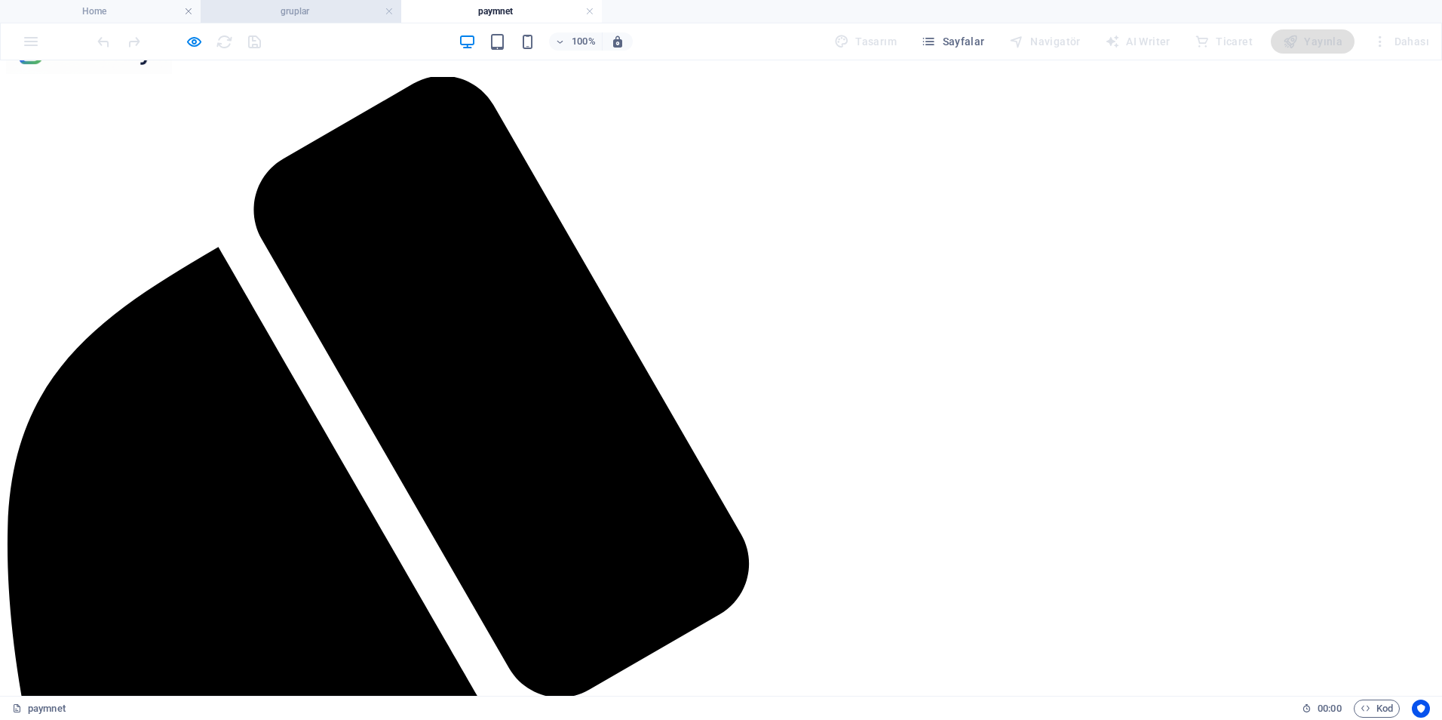
click at [355, 12] on h4 "gruplar" at bounding box center [301, 11] width 201 height 17
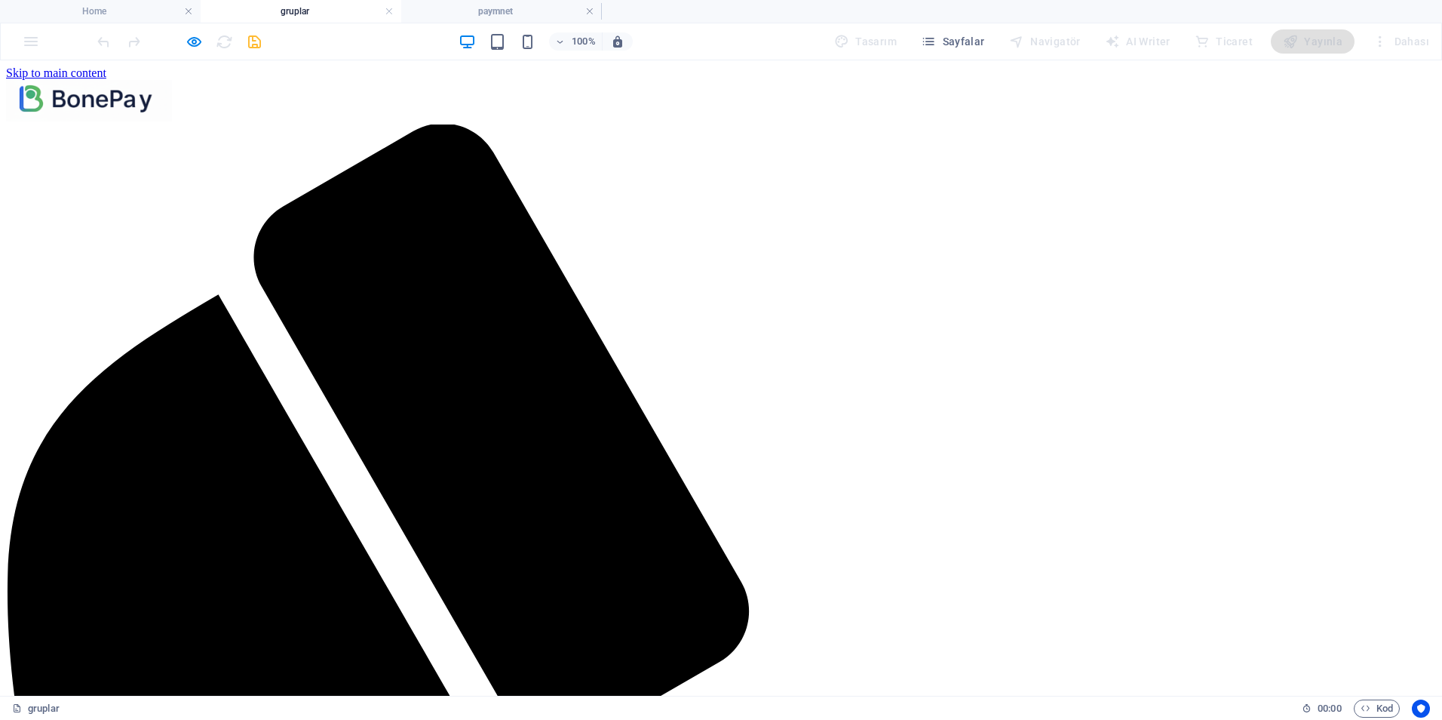
scroll to position [0, 0]
click at [454, 19] on h4 "paymnet" at bounding box center [501, 11] width 201 height 17
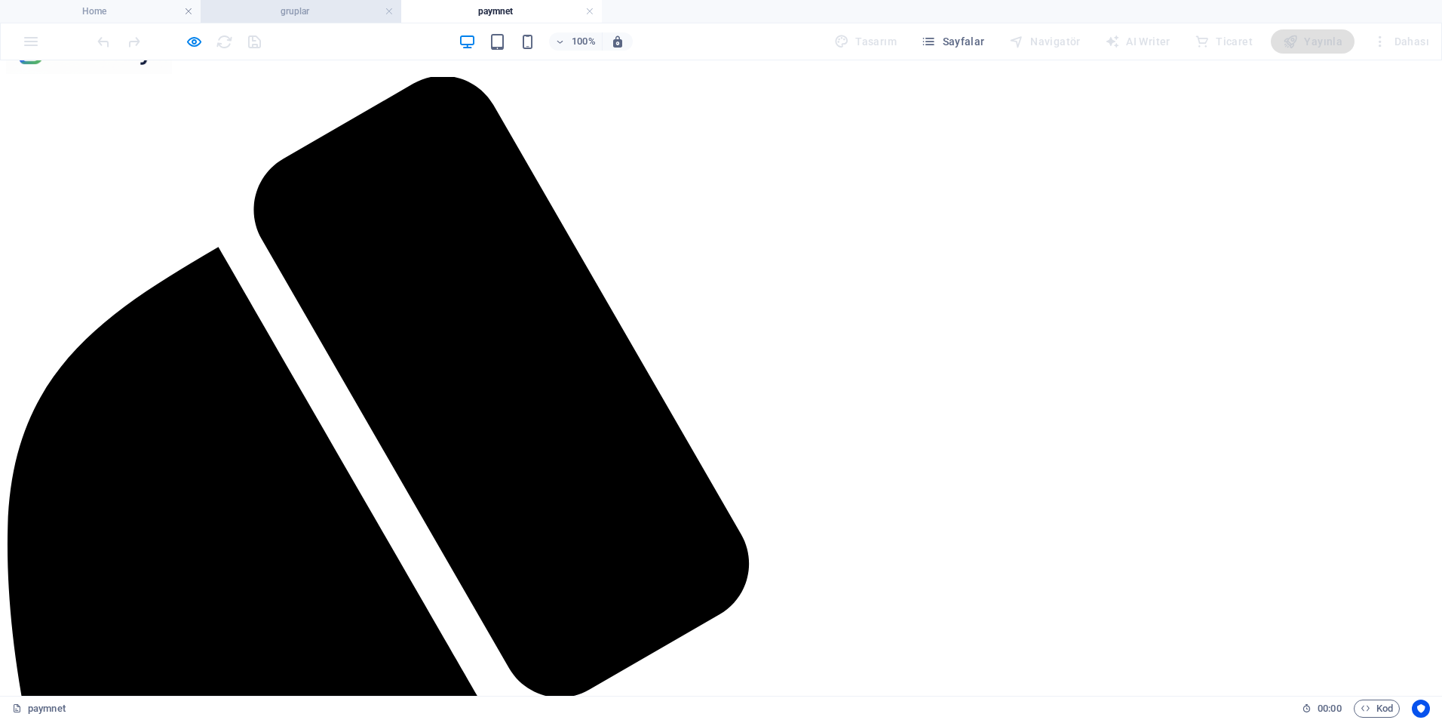
click at [297, 11] on h4 "gruplar" at bounding box center [301, 11] width 201 height 17
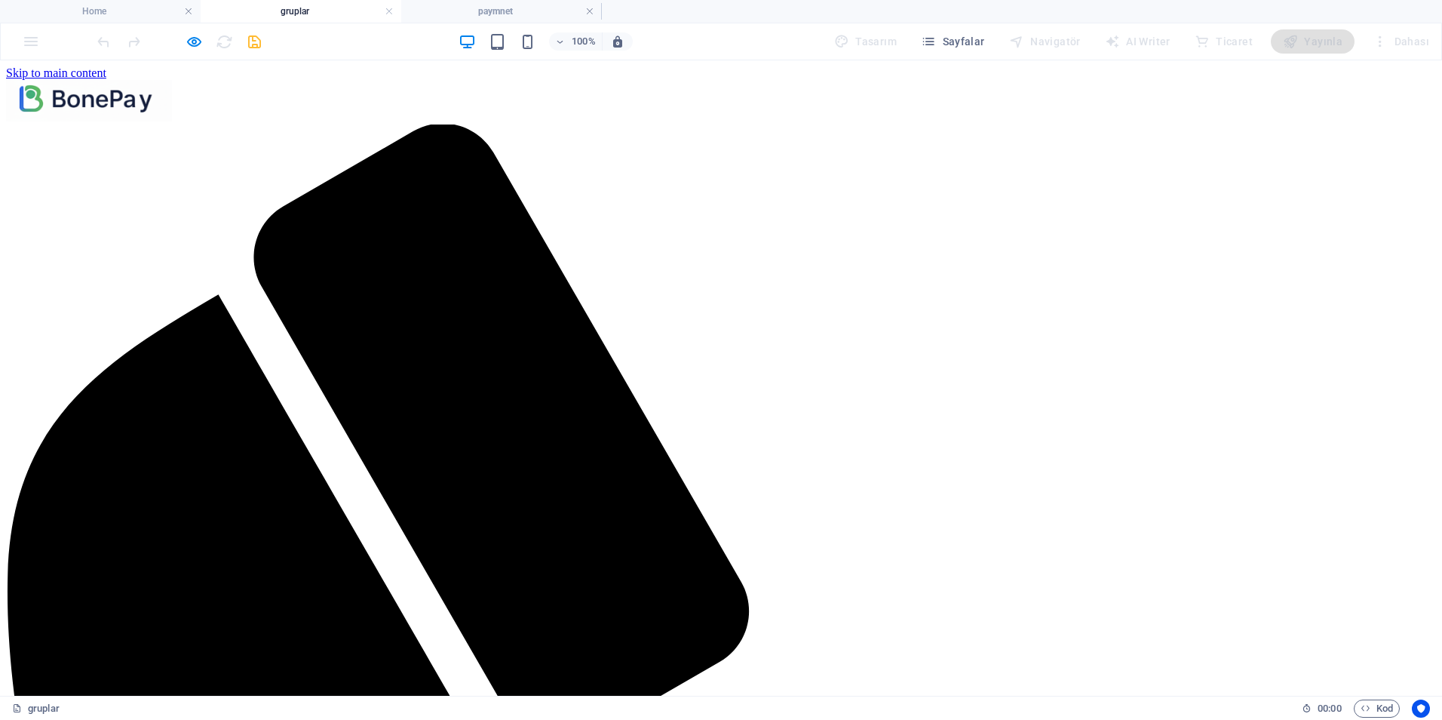
scroll to position [0, 0]
click at [193, 43] on icon "button" at bounding box center [194, 41] width 17 height 17
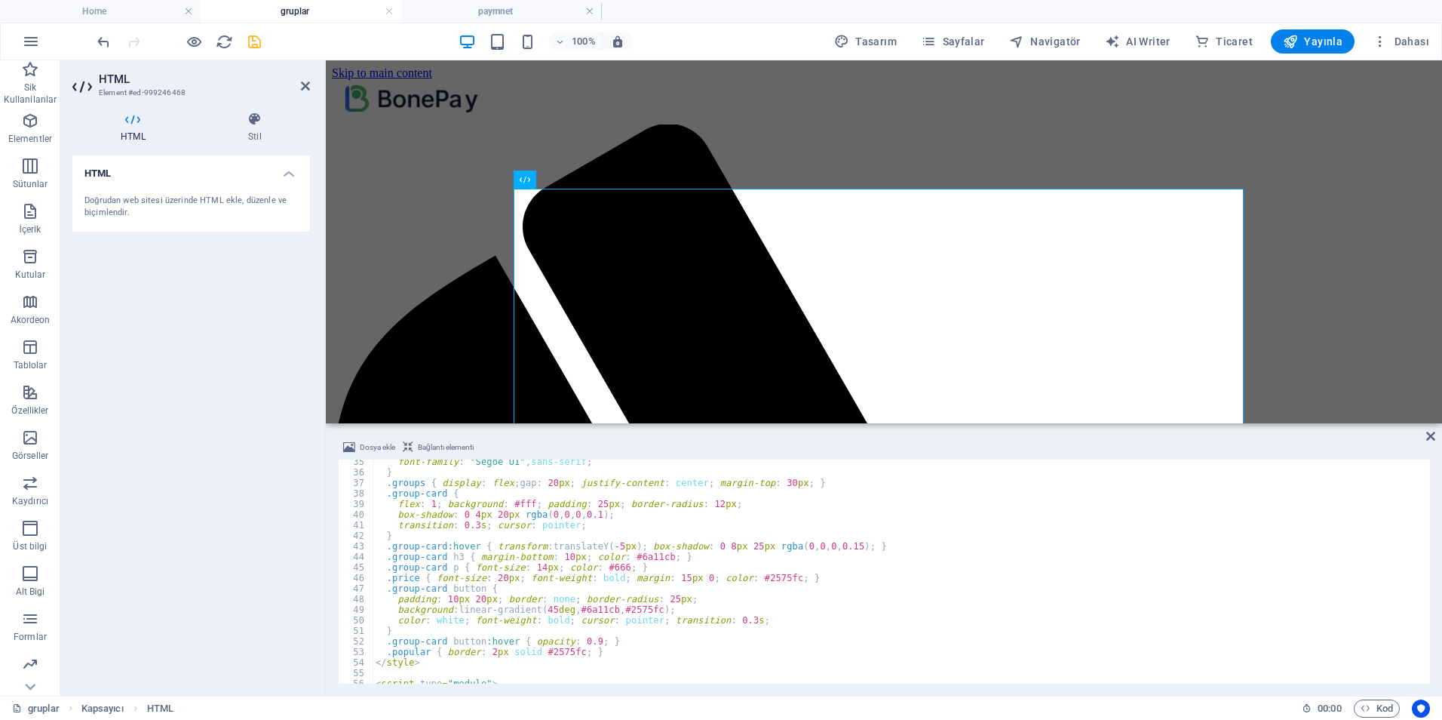
click at [554, 545] on div "font-family : " Segoe UI " , sans-serif ; } .groups { display : flex ; gap : 20…" at bounding box center [900, 578] width 1055 height 245
type textarea "</script>"
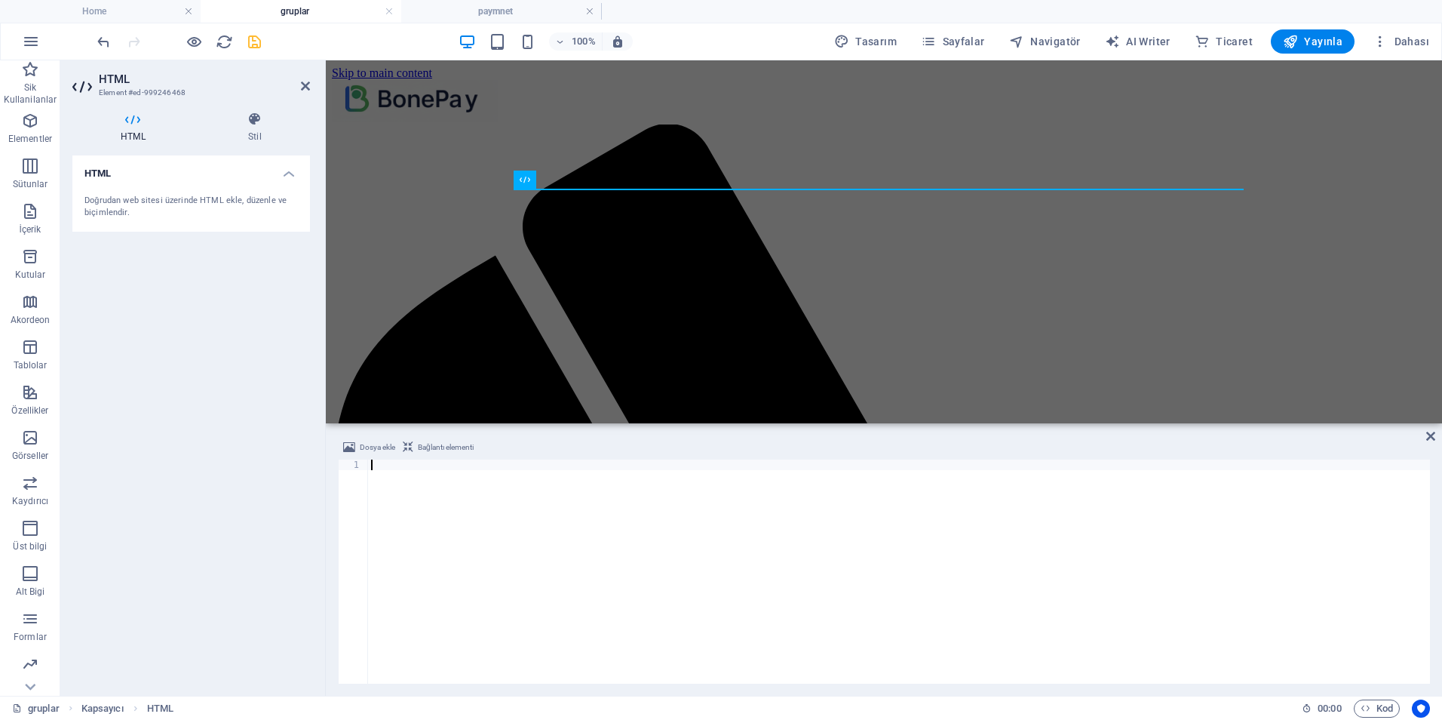
scroll to position [663, 0]
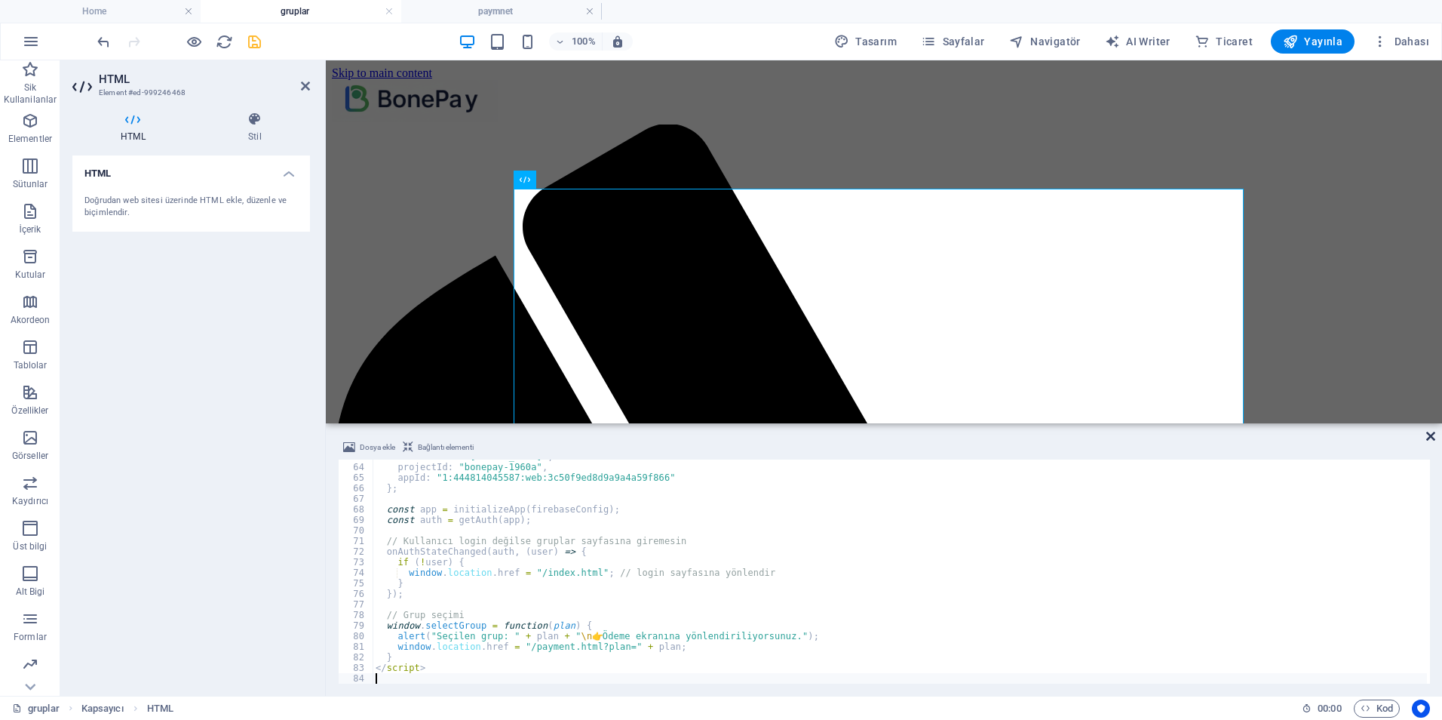
click at [1433, 435] on icon at bounding box center [1431, 436] width 9 height 12
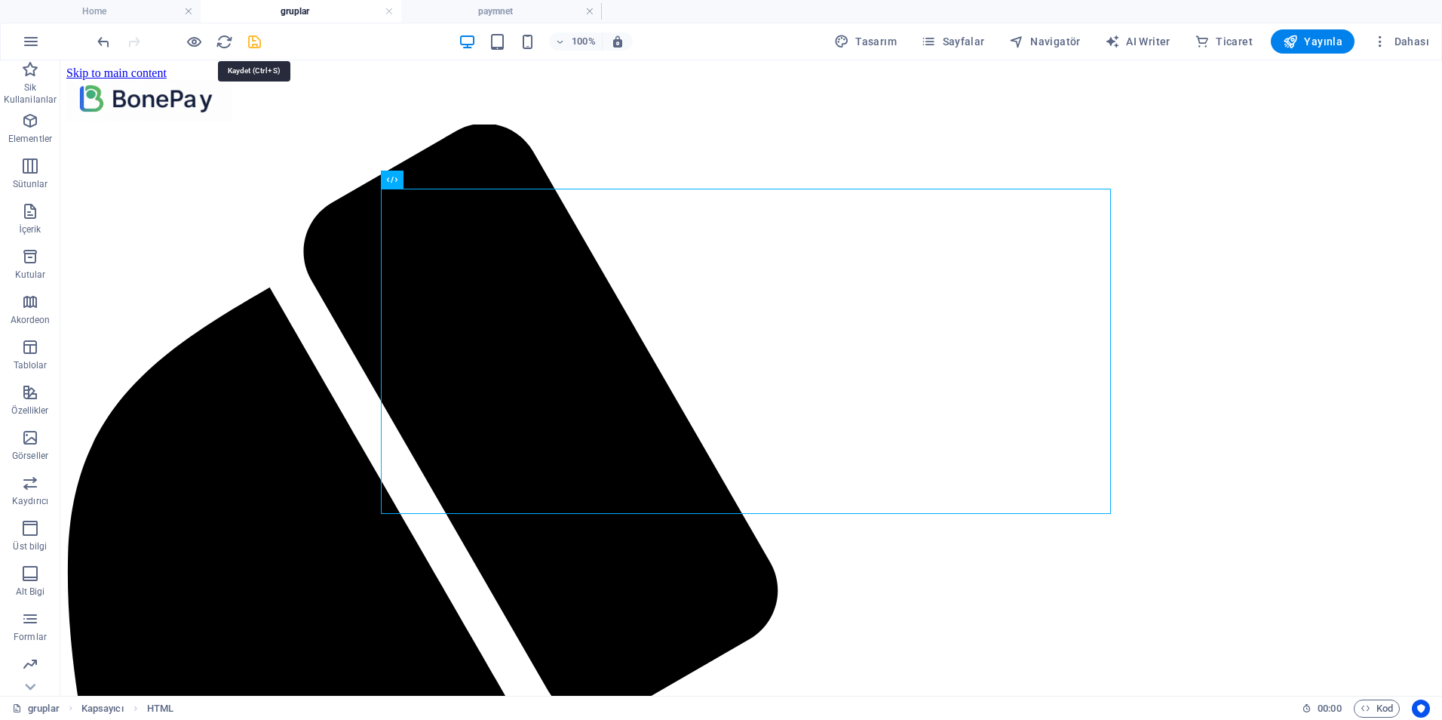
click at [250, 47] on icon "save" at bounding box center [254, 41] width 17 height 17
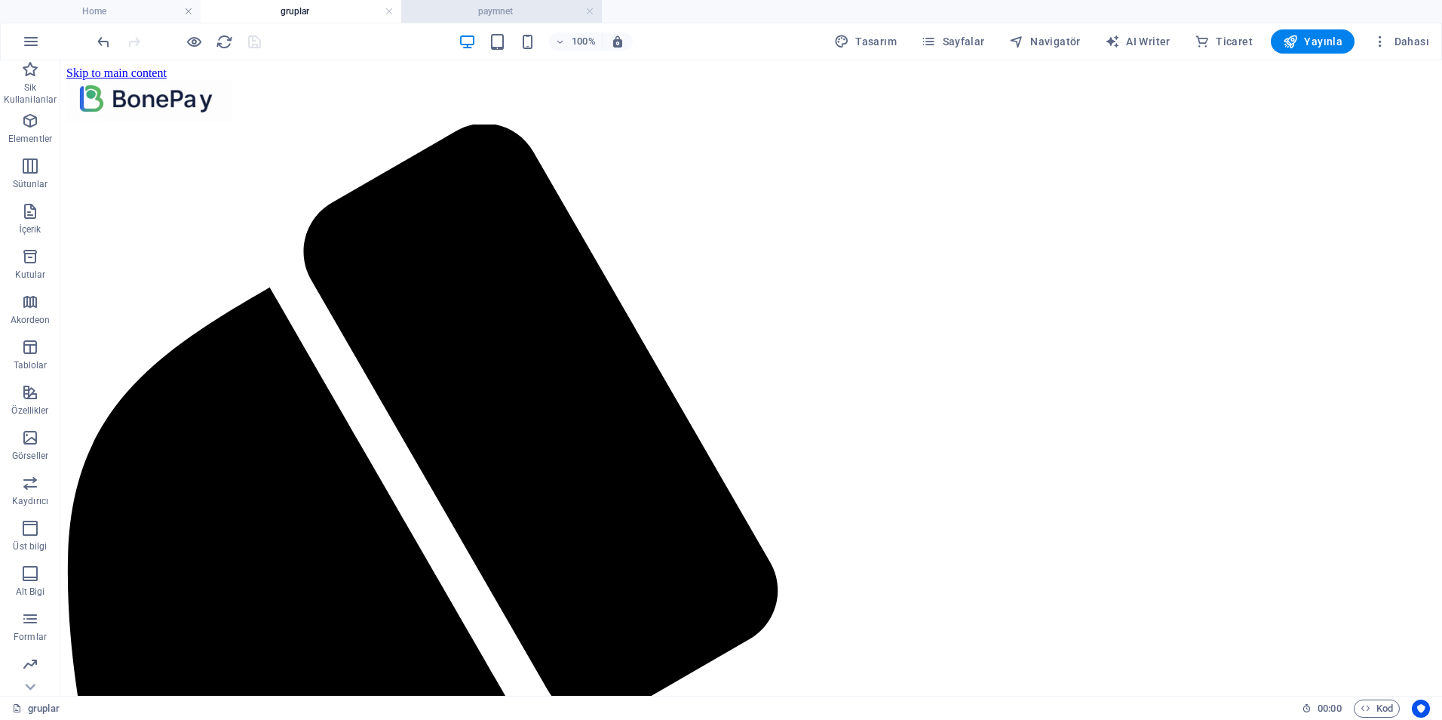
click at [507, 10] on h4 "paymnet" at bounding box center [501, 11] width 201 height 17
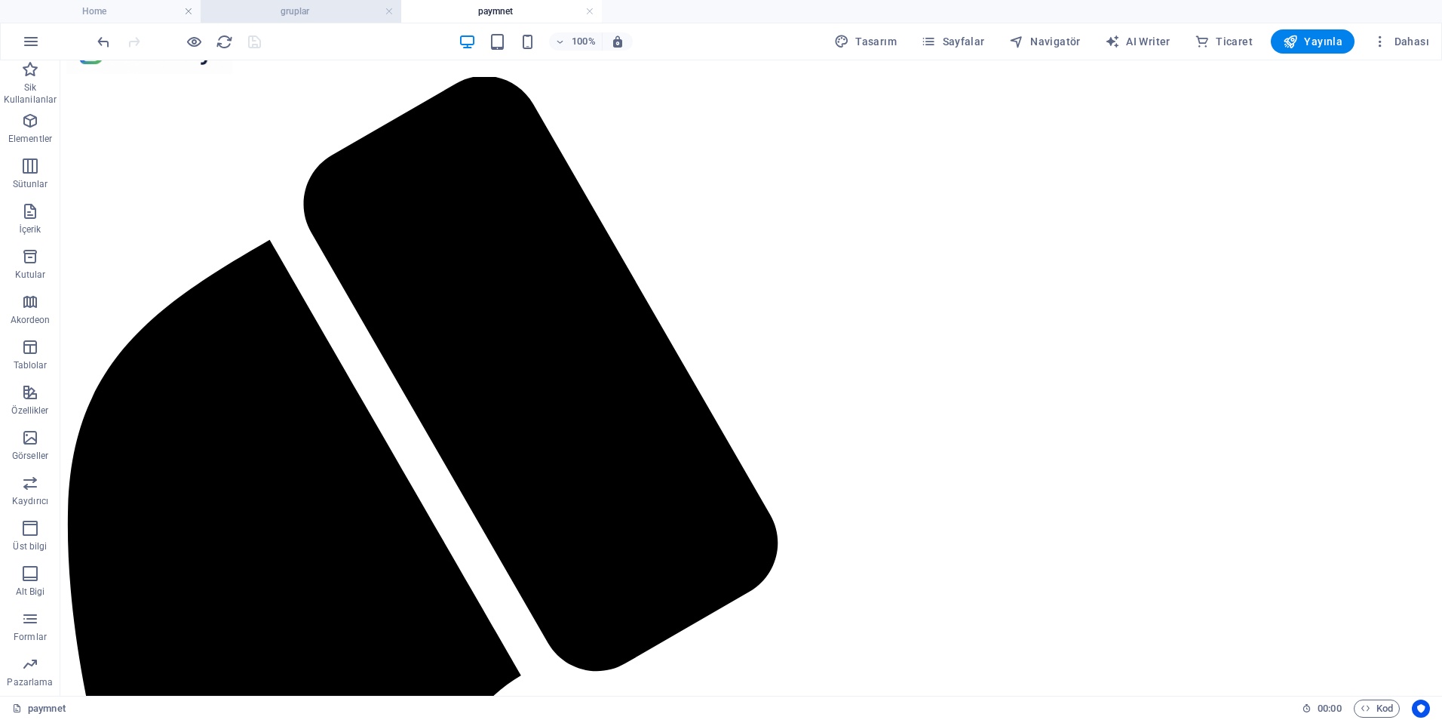
click at [299, 12] on h4 "gruplar" at bounding box center [301, 11] width 201 height 17
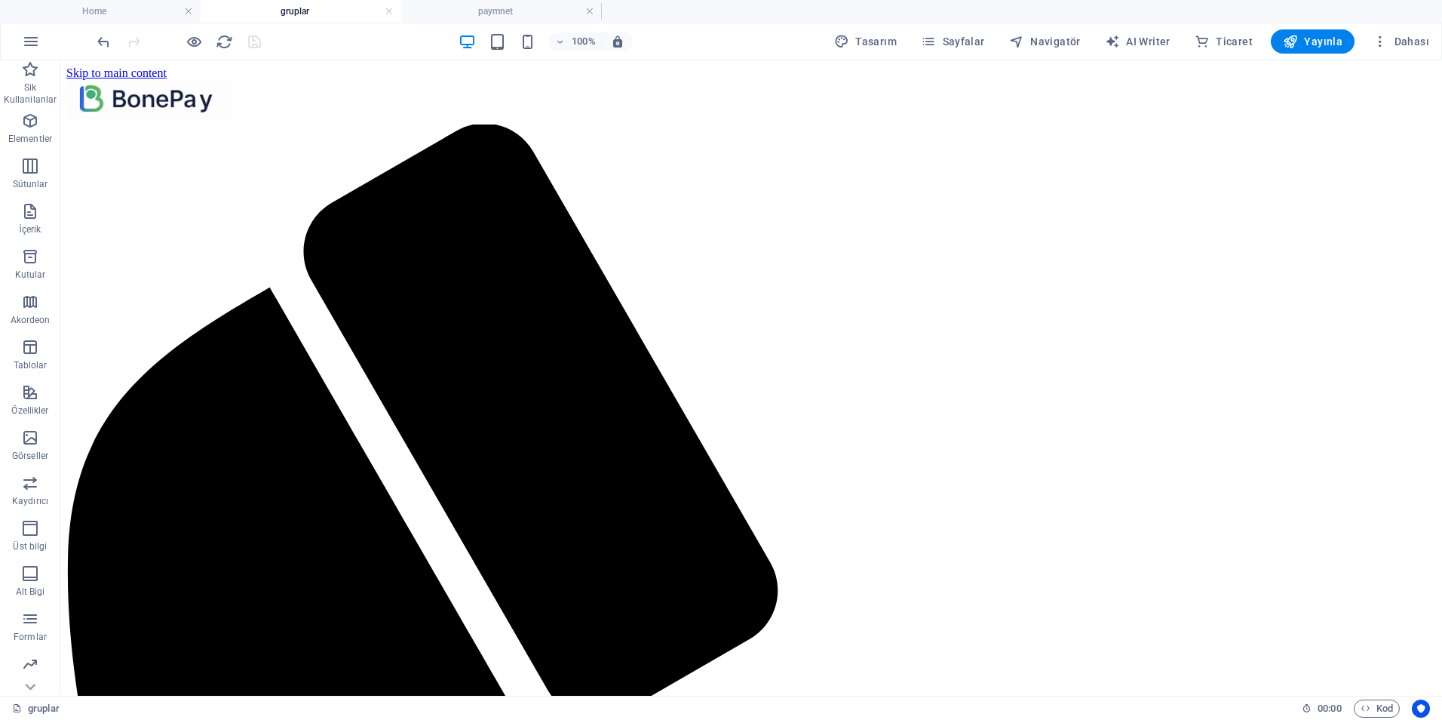
scroll to position [0, 0]
click at [189, 45] on icon "button" at bounding box center [194, 41] width 17 height 17
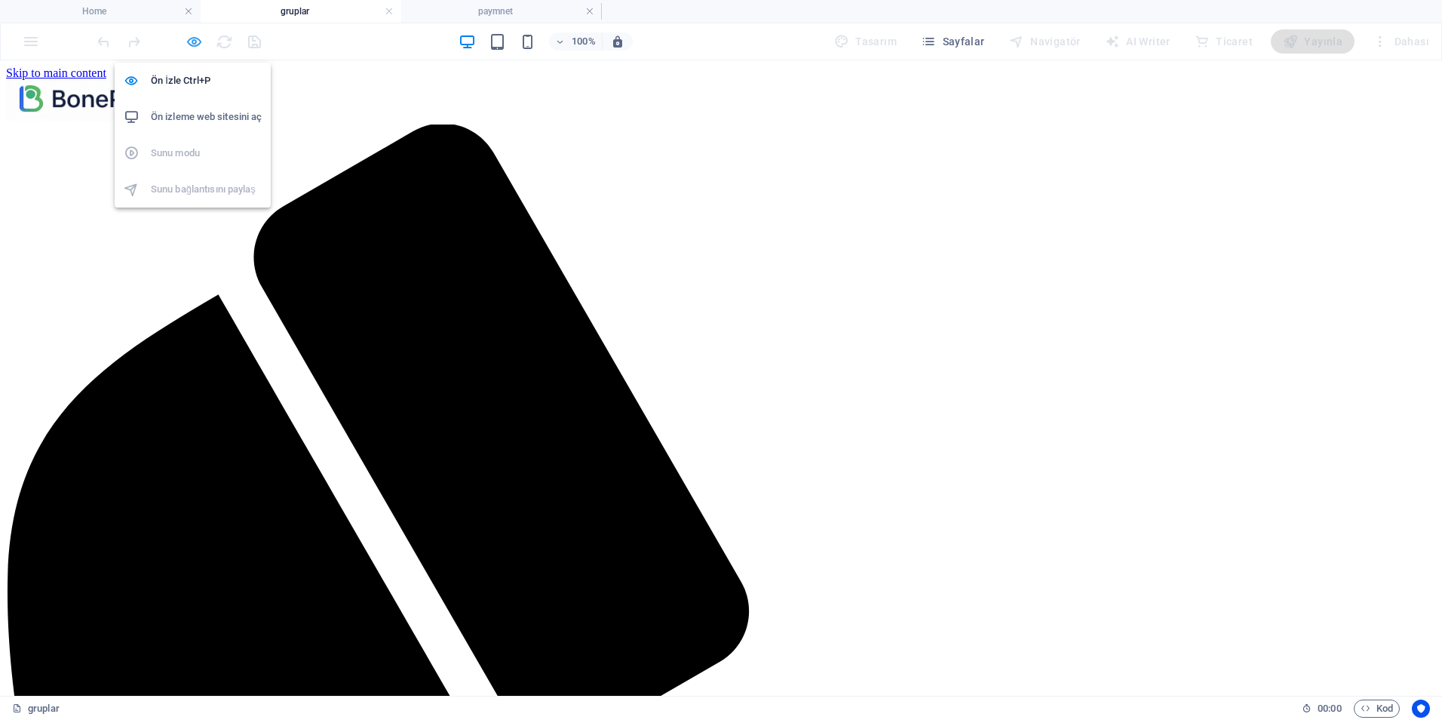
click at [195, 45] on icon "button" at bounding box center [194, 41] width 17 height 17
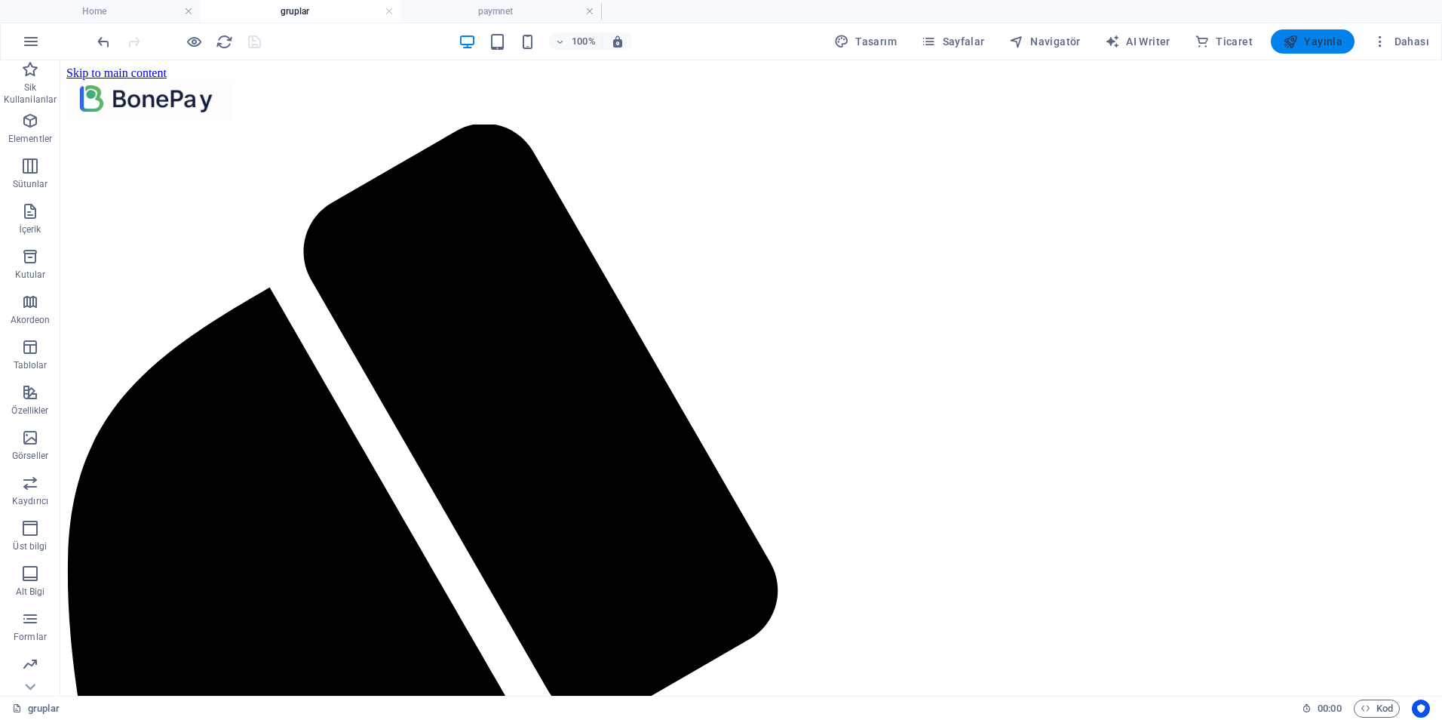
click at [1325, 38] on span "Yayınla" at bounding box center [1313, 41] width 60 height 15
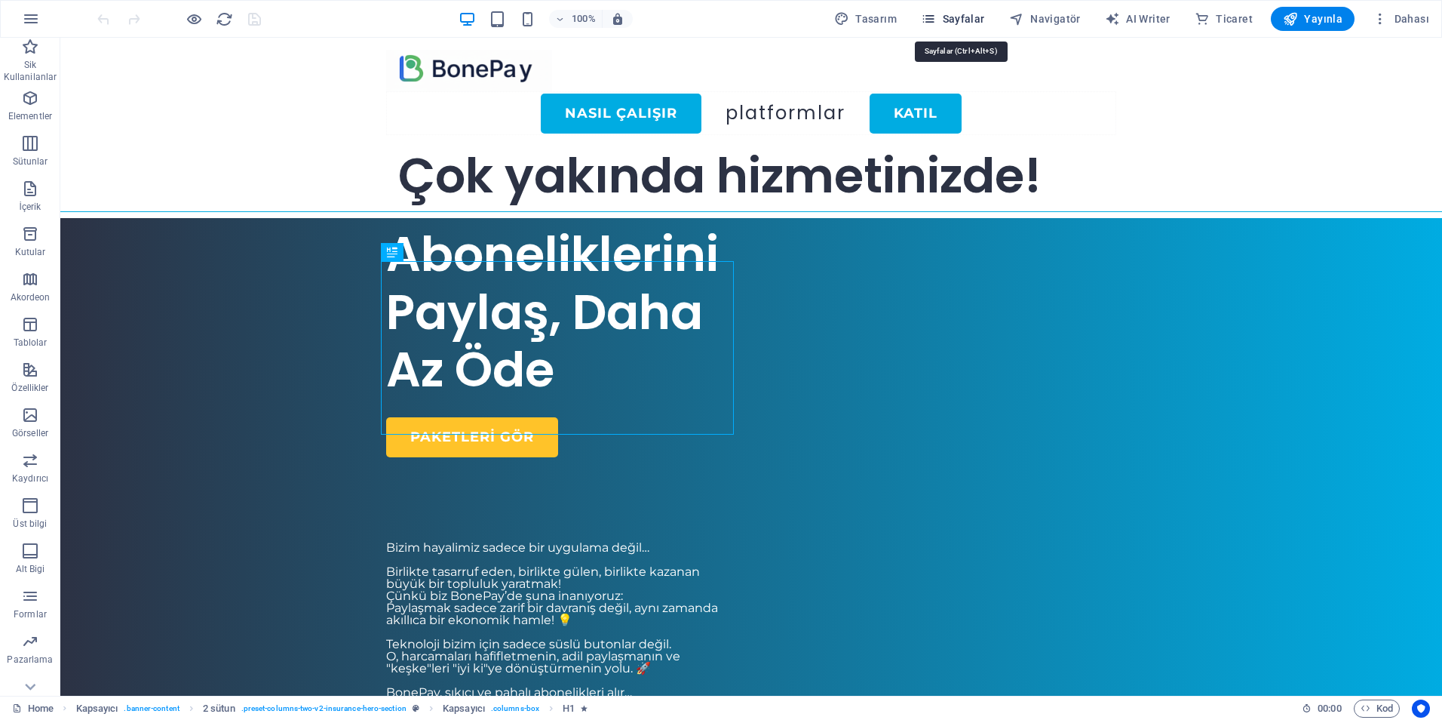
click at [936, 12] on icon "button" at bounding box center [928, 18] width 15 height 15
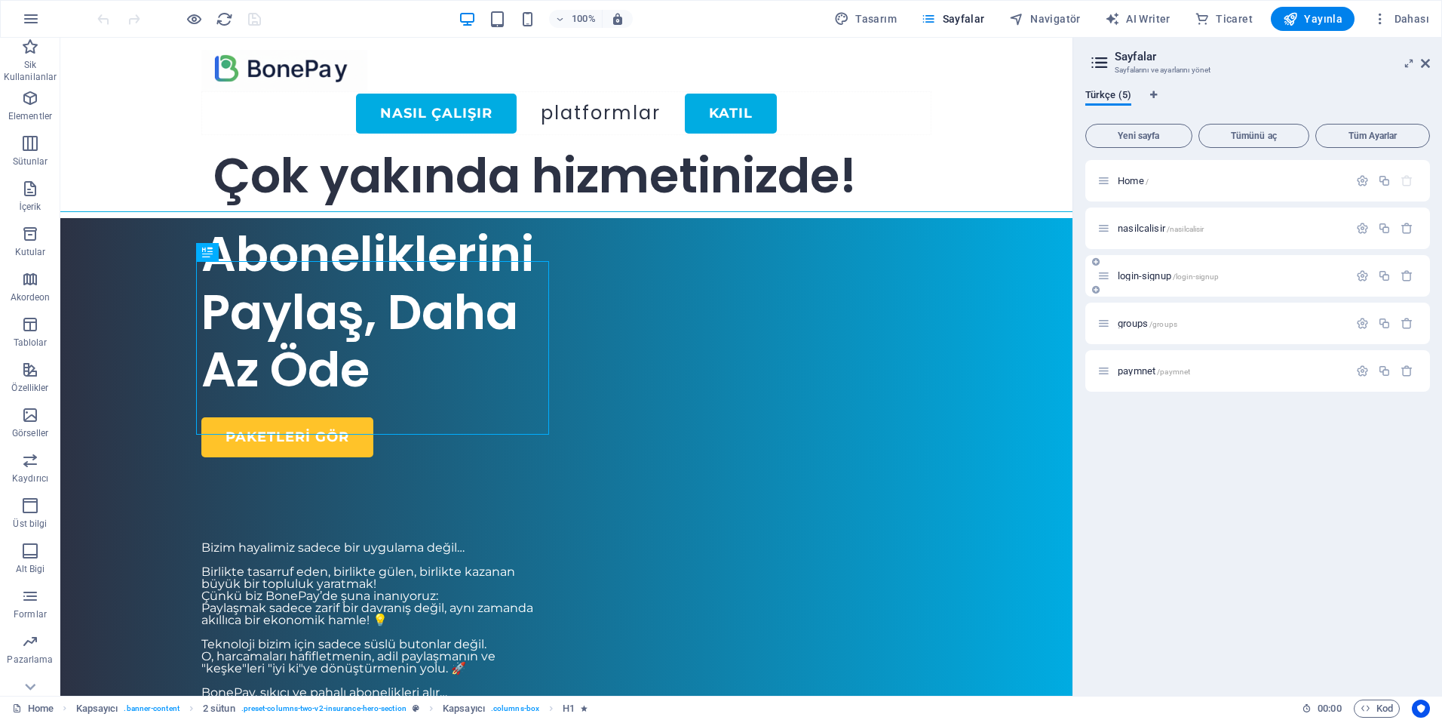
click at [1138, 279] on span "login-signup /login-signup" at bounding box center [1168, 275] width 101 height 11
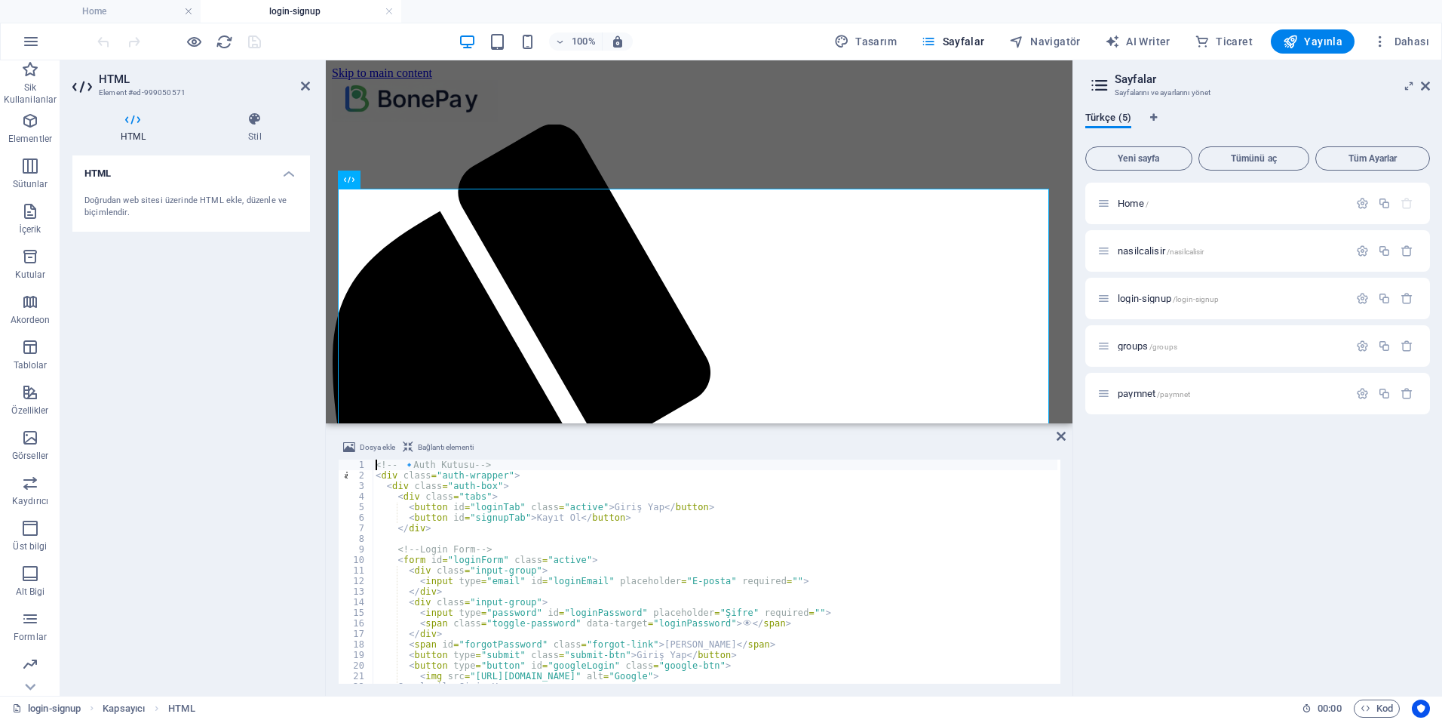
click at [535, 515] on div "<!-- 🔹 Auth Kutusu --> < div class = "auth-wrapper" > < div class = "auth-box" …" at bounding box center [715, 581] width 685 height 245
type textarea "</script>"
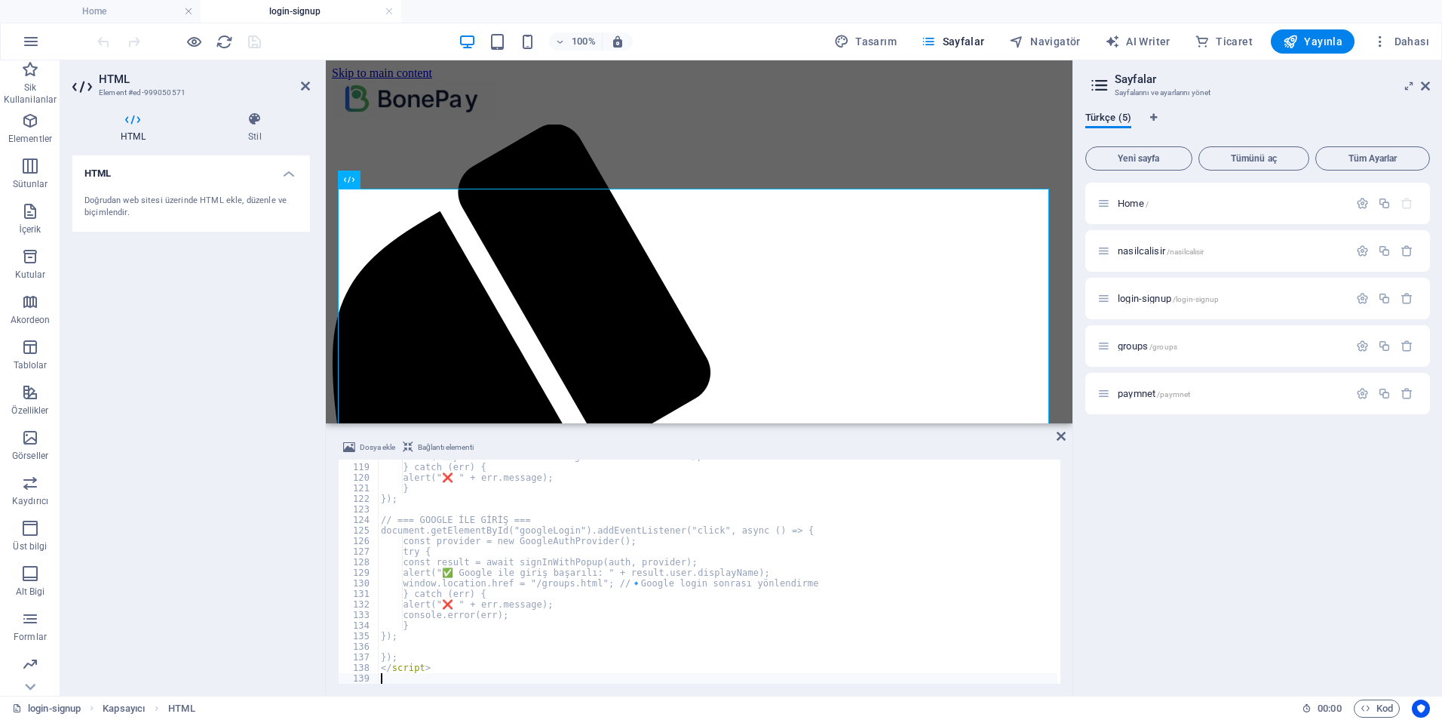
scroll to position [1244, 0]
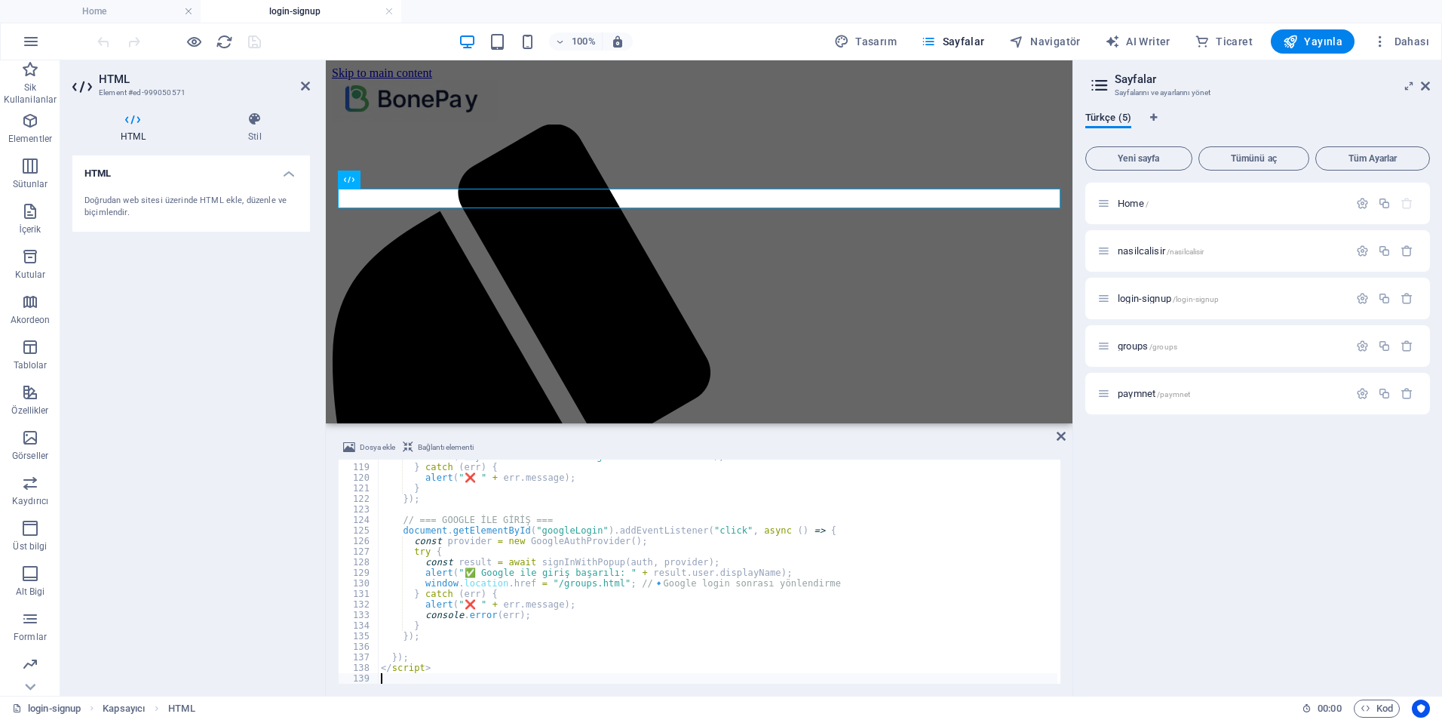
type textarea "</script>"
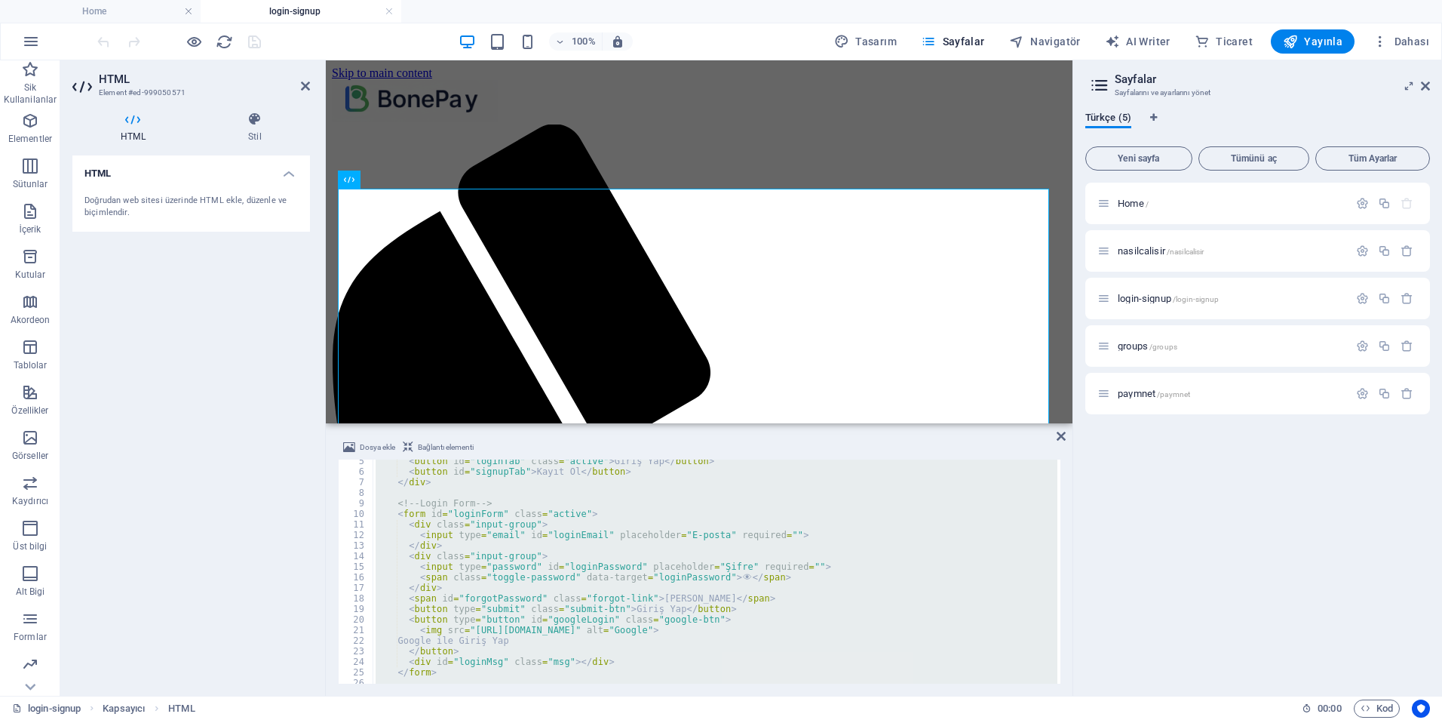
scroll to position [0, 0]
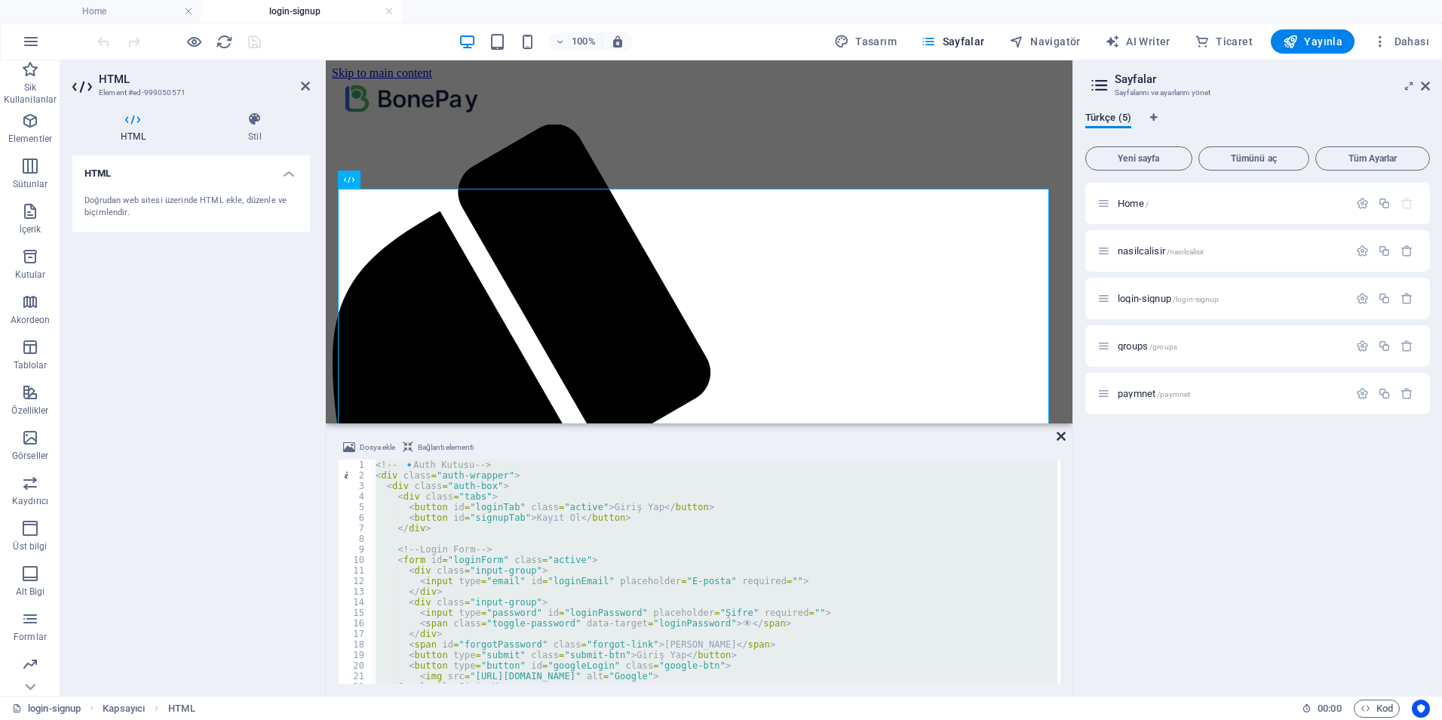
click at [1064, 436] on icon at bounding box center [1061, 436] width 9 height 12
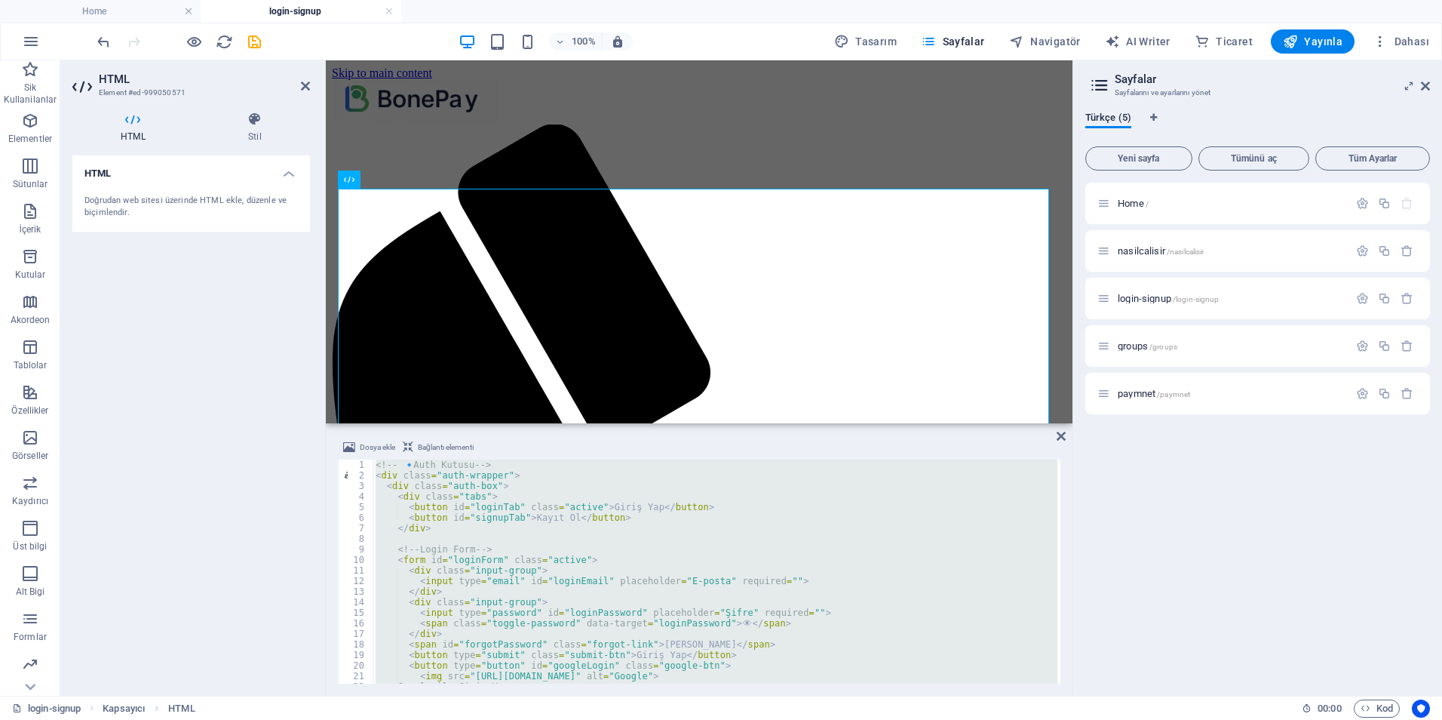
click at [568, 505] on div "<!-- 🔹 Auth Kutusu --> < div class = "auth-wrapper" > < div class = "auth-box" …" at bounding box center [715, 571] width 685 height 224
click at [568, 505] on div "<!-- 🔹 Auth Kutusu --> < div class = "auth-wrapper" > < div class = "auth-box" …" at bounding box center [715, 581] width 685 height 245
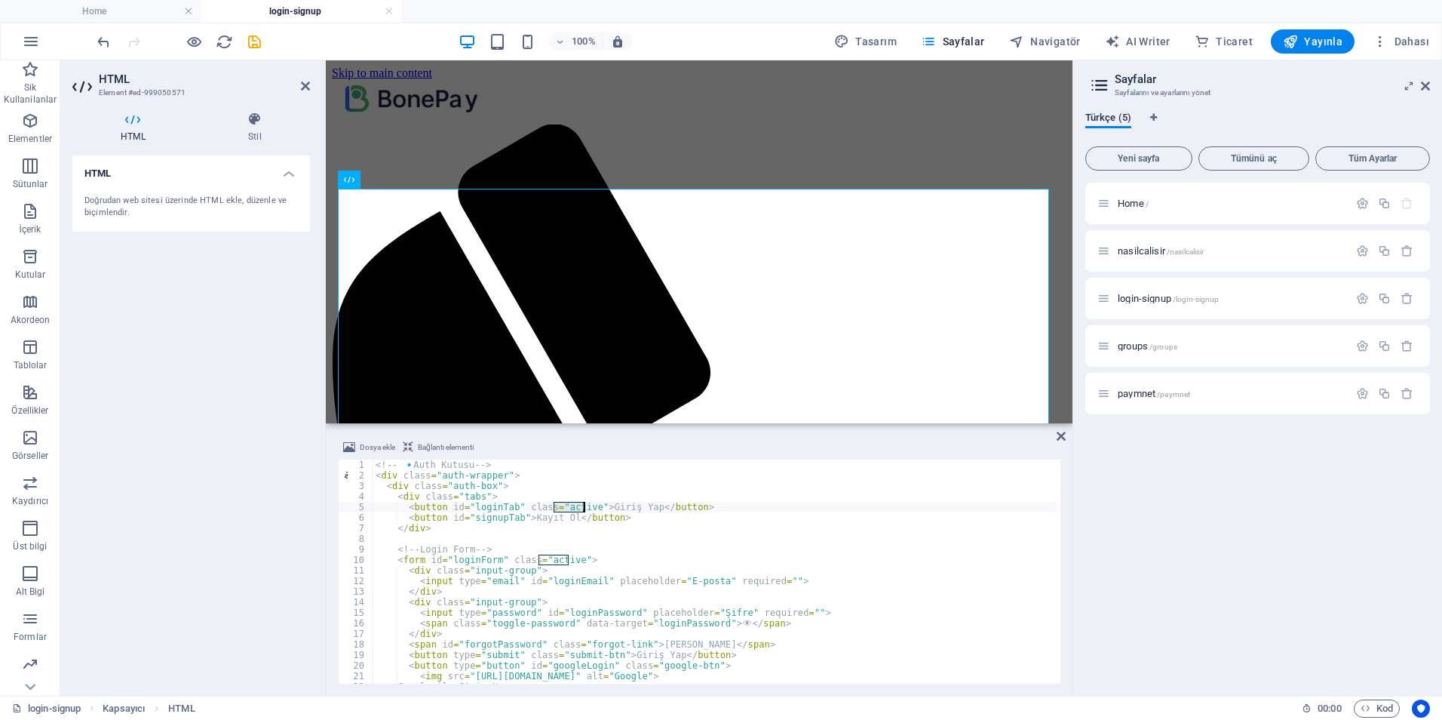
type textarea "</script>"
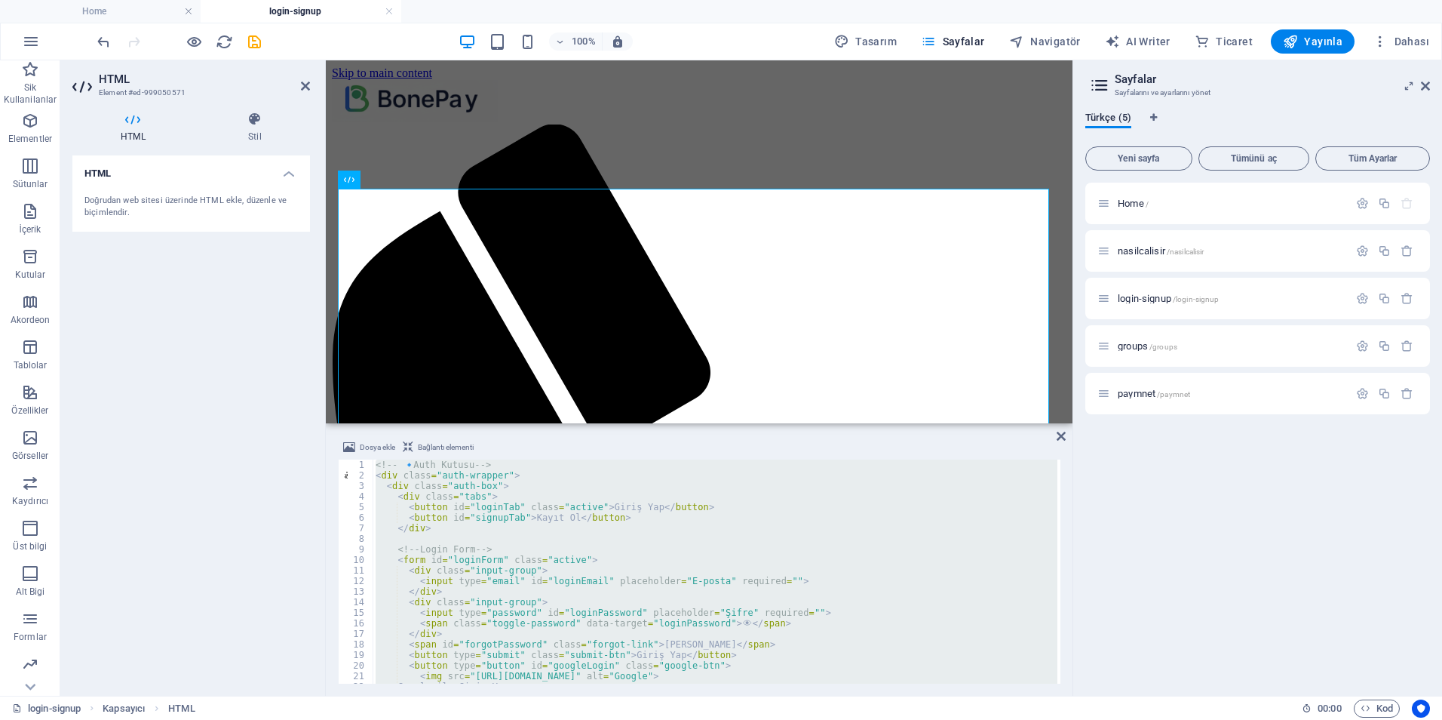
paste textarea
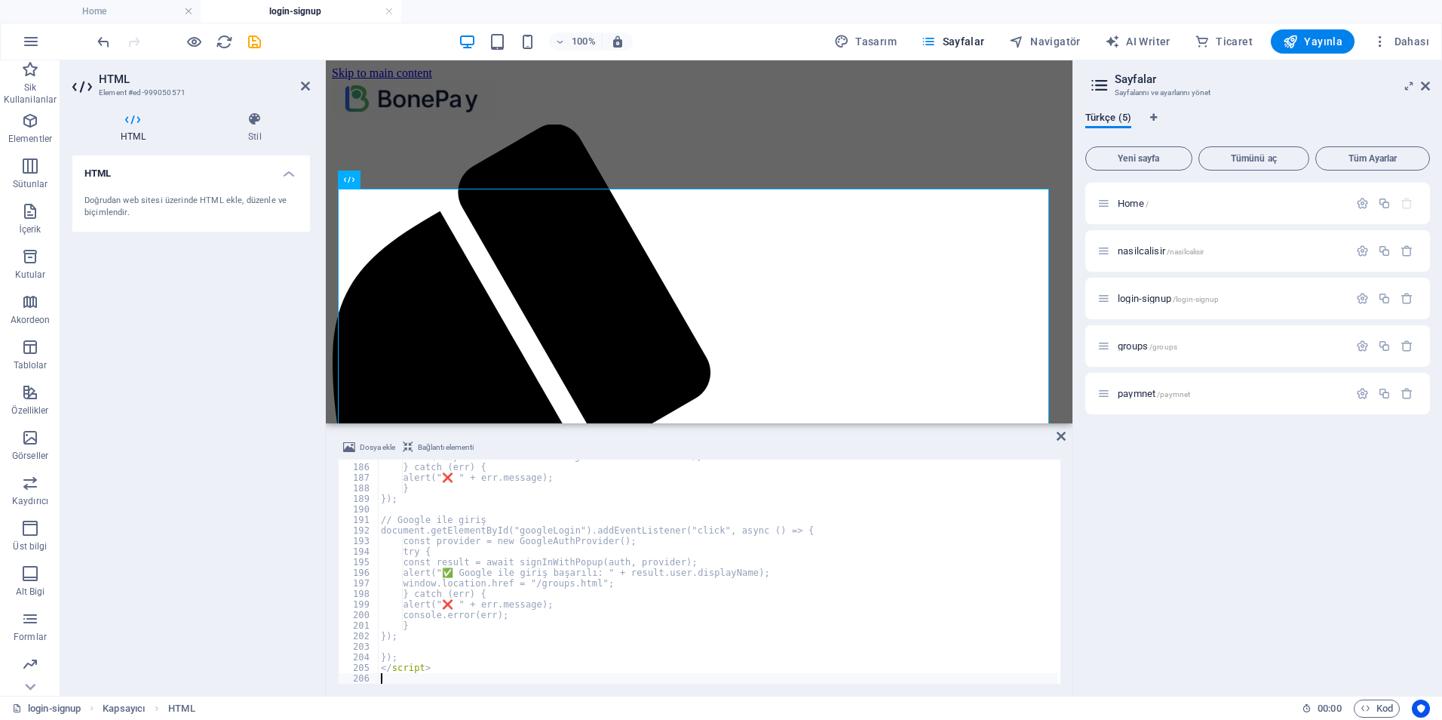
scroll to position [1952, 0]
click at [235, 532] on div "HTML Doğrudan web sitesi üzerinde HTML ekle, düzenle ve biçimlendir." at bounding box center [191, 419] width 238 height 528
click at [245, 403] on div "HTML Doğrudan web sitesi üzerinde HTML ekle, düzenle ve biçimlendir." at bounding box center [191, 419] width 238 height 528
click at [256, 45] on icon "save" at bounding box center [254, 41] width 17 height 17
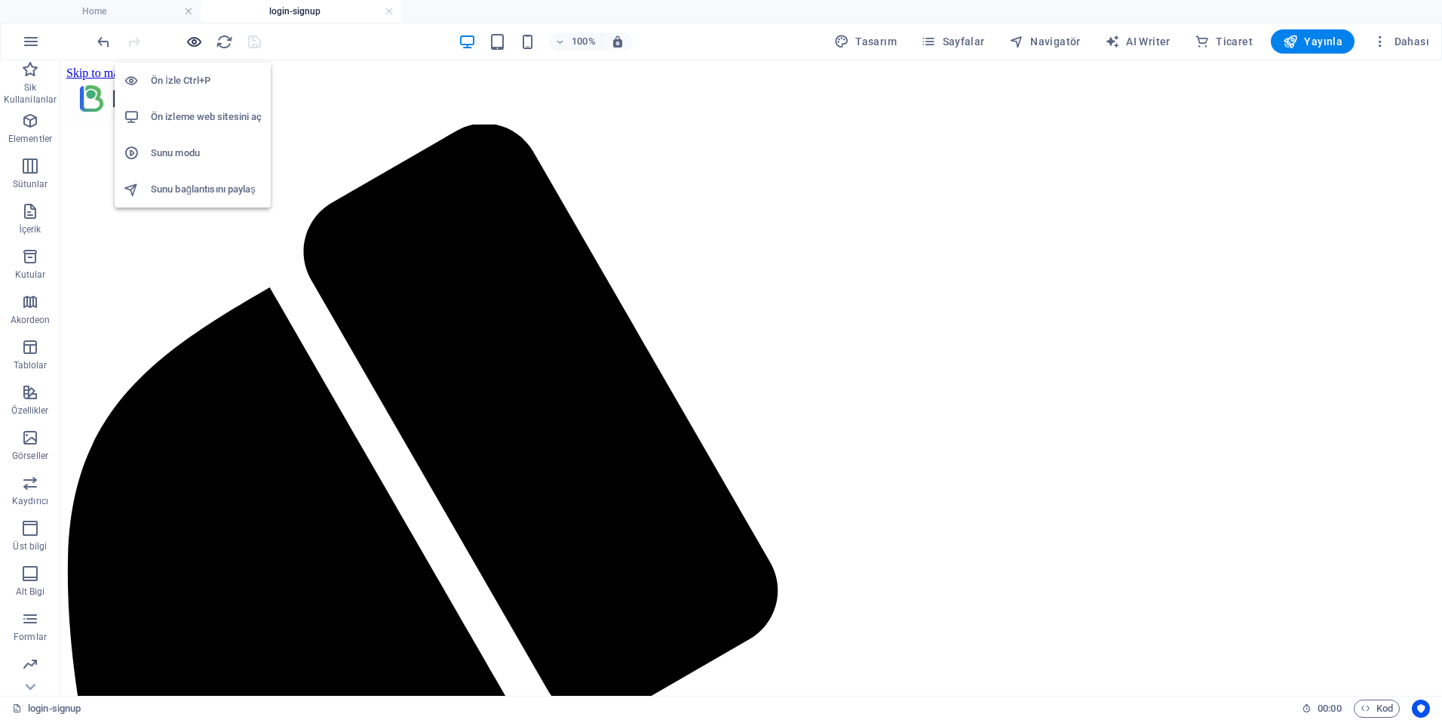
click at [189, 48] on icon "button" at bounding box center [194, 41] width 17 height 17
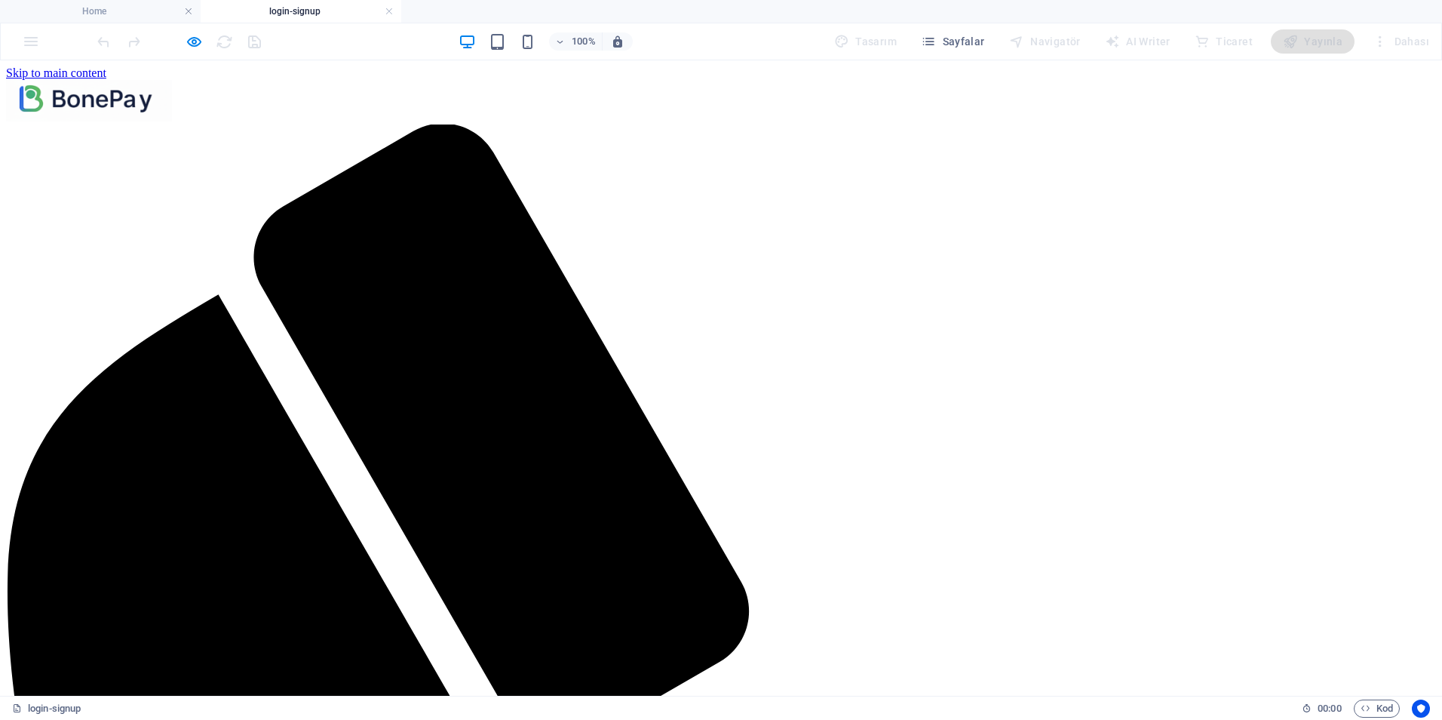
drag, startPoint x: 671, startPoint y: 266, endPoint x: 793, endPoint y: 270, distance: 122.3
drag, startPoint x: 686, startPoint y: 311, endPoint x: 760, endPoint y: 287, distance: 77.1
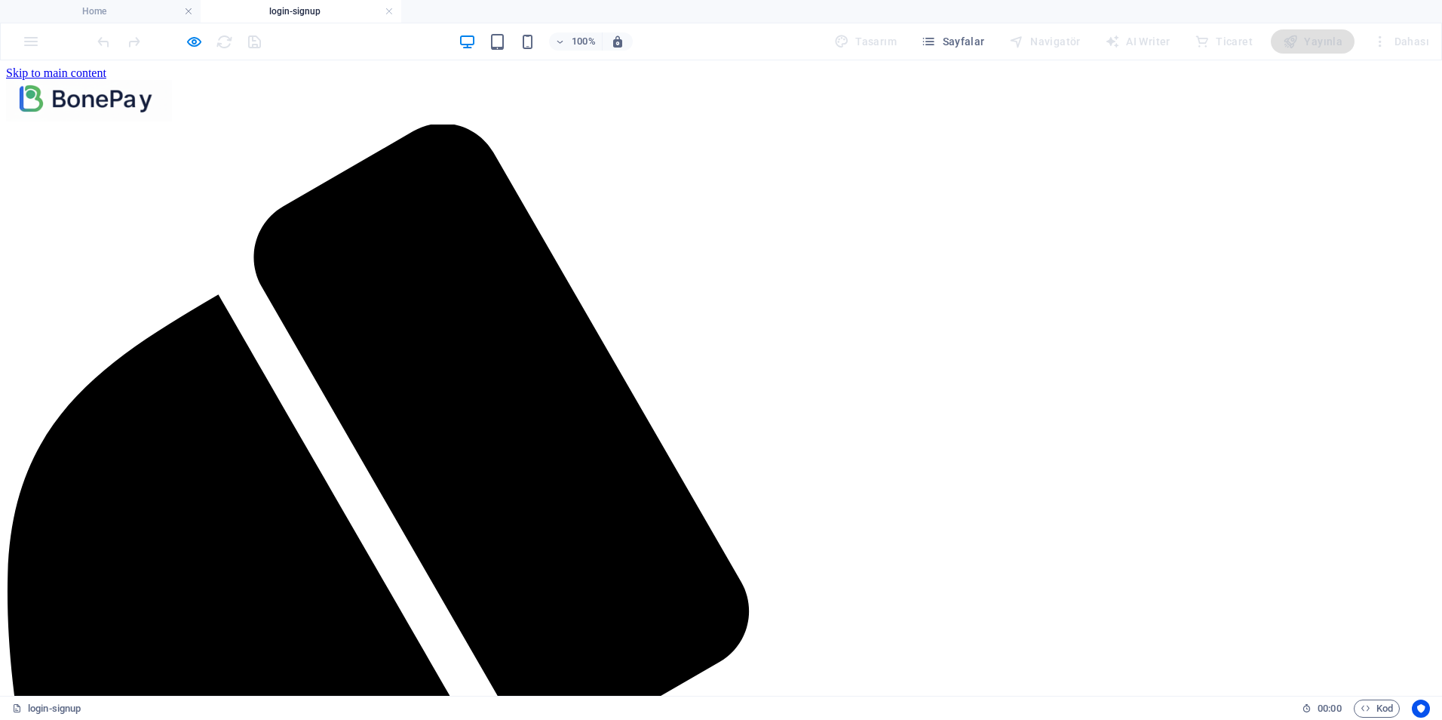
click at [192, 42] on icon "button" at bounding box center [194, 41] width 17 height 17
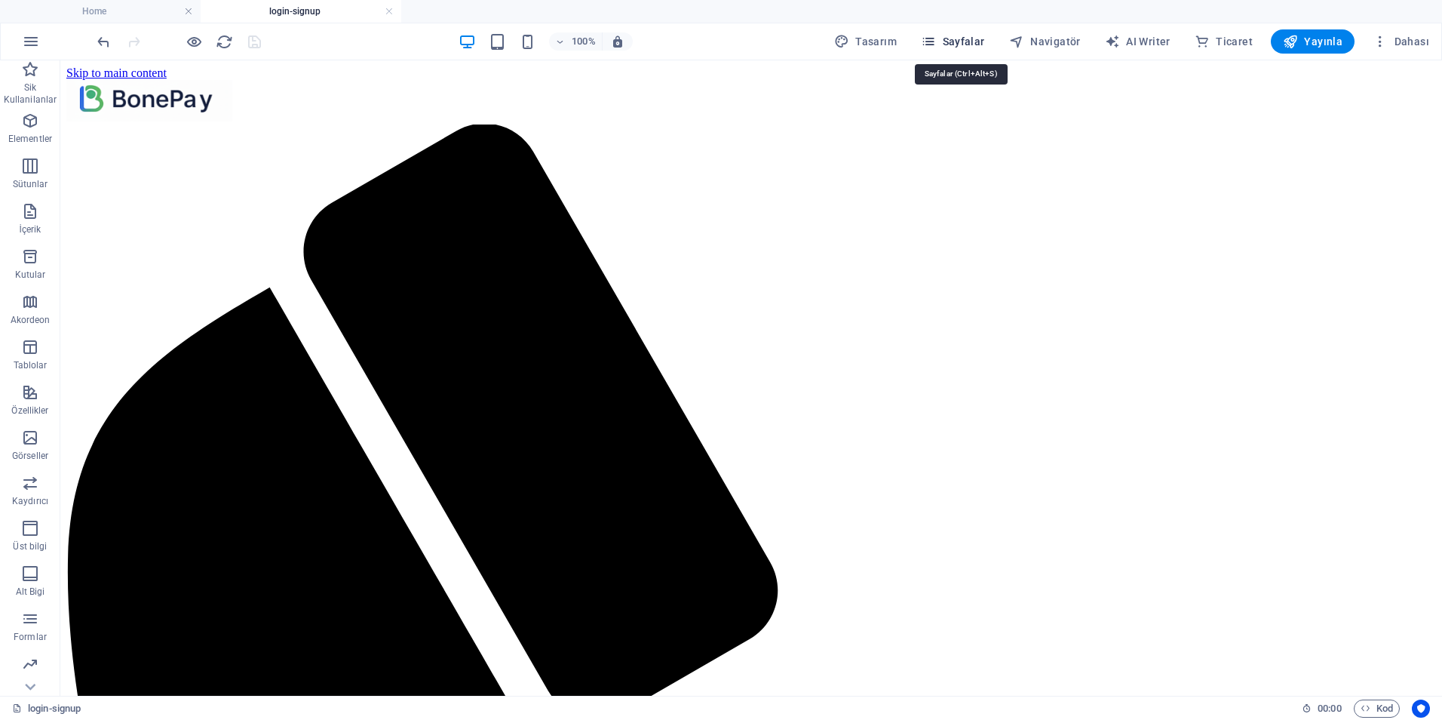
click at [955, 41] on span "Sayfalar" at bounding box center [953, 41] width 64 height 15
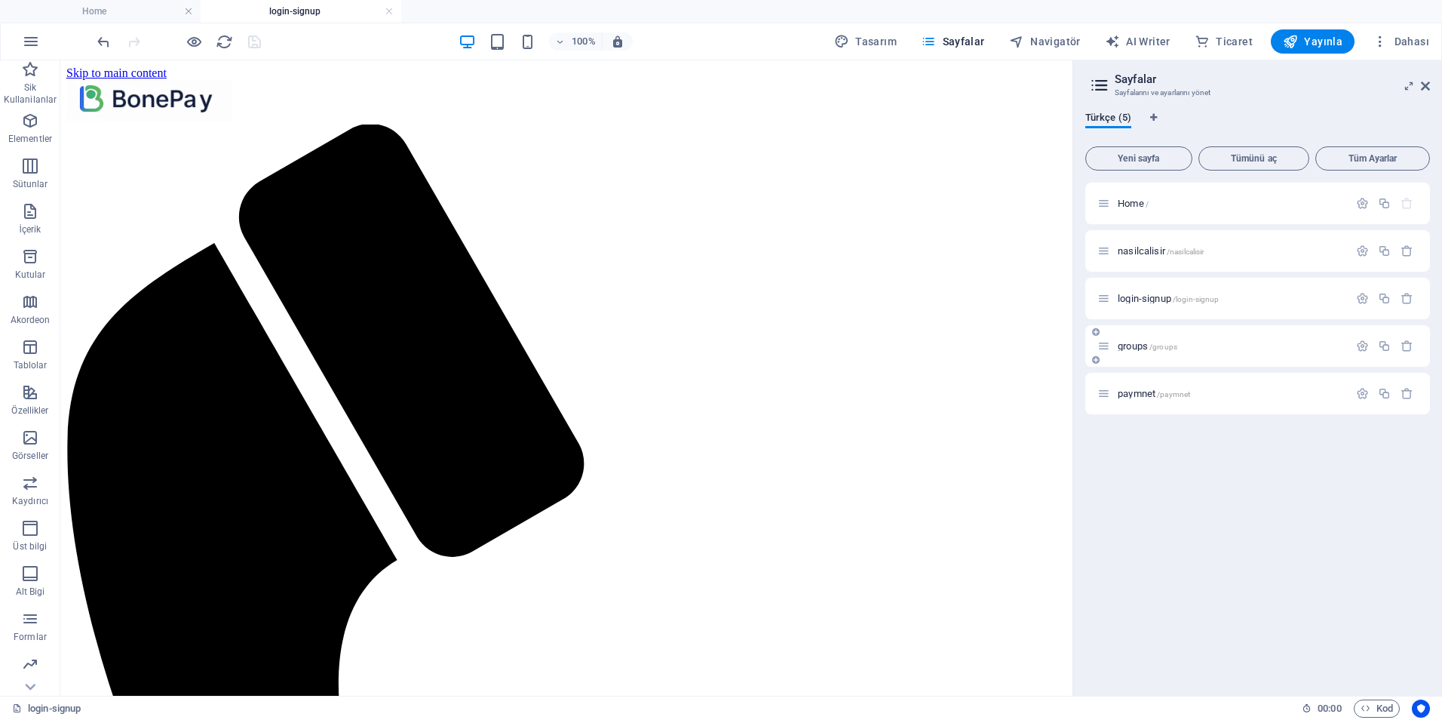
click at [1123, 343] on span "groups /groups" at bounding box center [1148, 345] width 60 height 11
click at [1136, 401] on div "paymnet /paymnet" at bounding box center [1223, 393] width 251 height 17
click at [1141, 393] on span "paymnet /paymnet" at bounding box center [1154, 393] width 72 height 11
click at [1146, 342] on span "groups /groups" at bounding box center [1148, 345] width 60 height 11
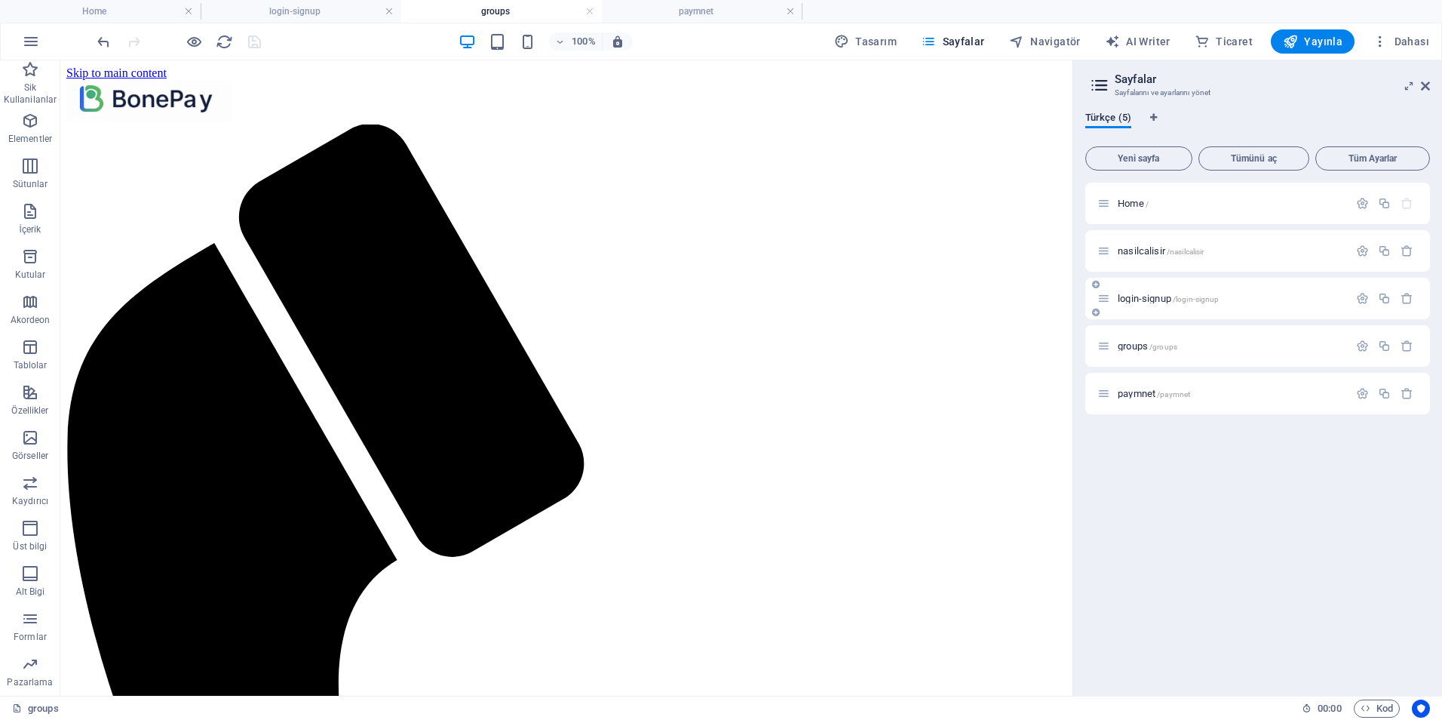
click at [1151, 294] on span "login-signup /login-signup" at bounding box center [1168, 298] width 101 height 11
click at [1145, 252] on span "nasilcalisir /nasilcalisir" at bounding box center [1161, 250] width 86 height 11
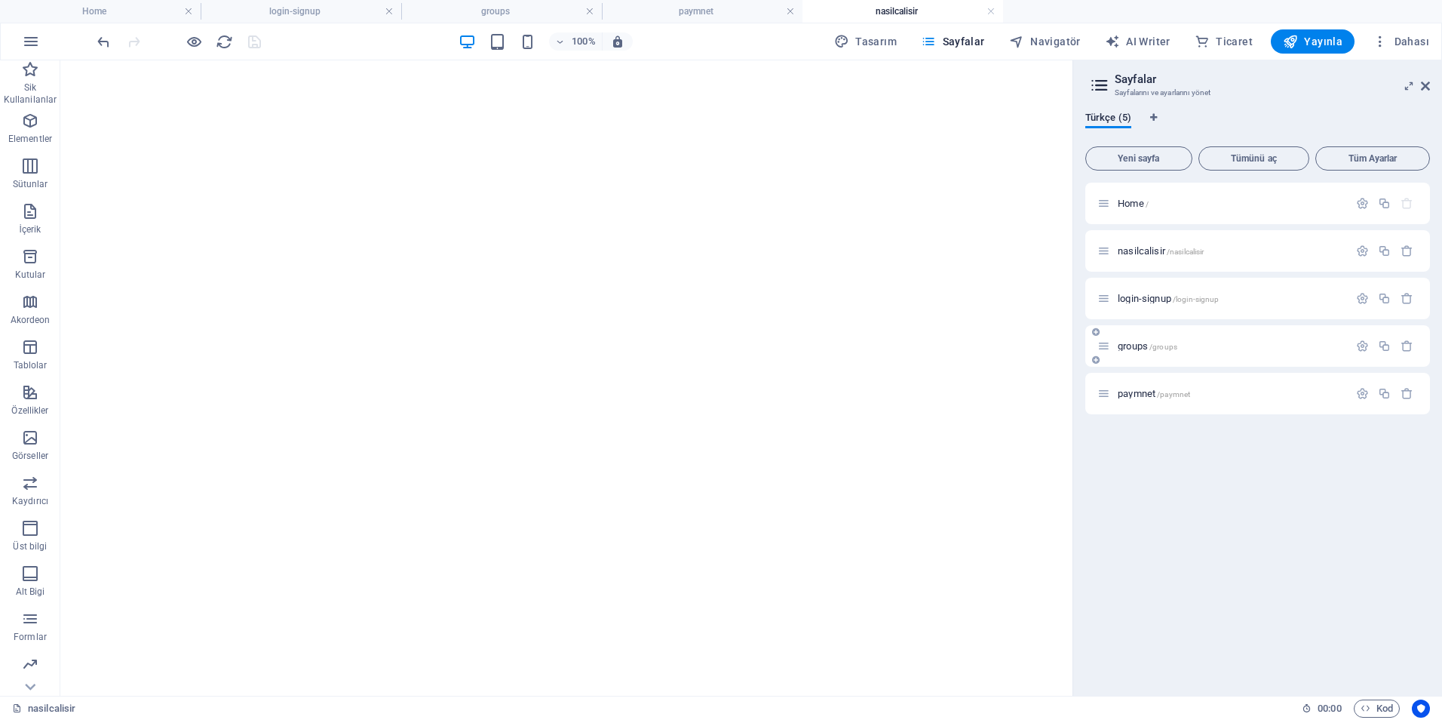
click at [1145, 318] on div "login-signup /login-signup" at bounding box center [1258, 298] width 345 height 41
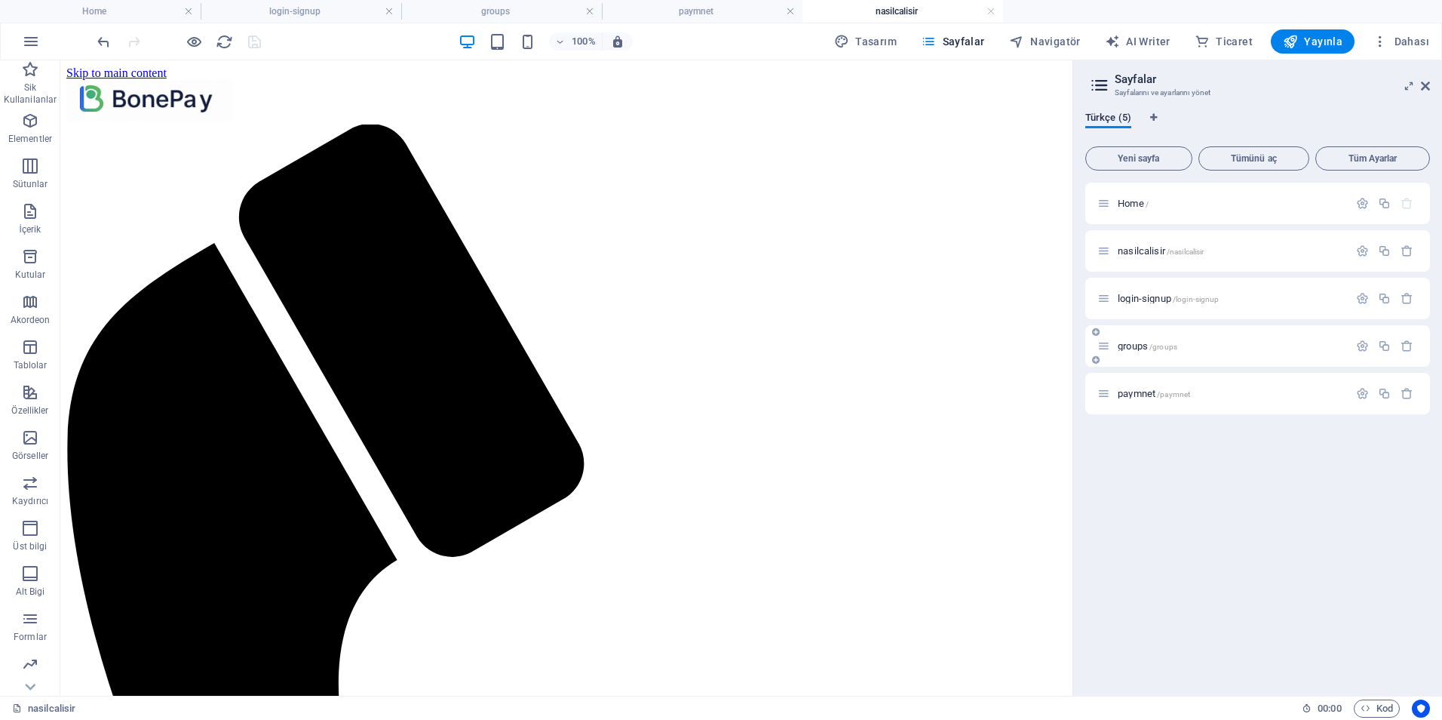
click at [1136, 342] on span "groups /groups" at bounding box center [1148, 345] width 60 height 11
click at [1130, 345] on span "groups /groups" at bounding box center [1148, 345] width 60 height 11
click at [1144, 299] on span "login-signup /login-signup" at bounding box center [1168, 298] width 101 height 11
click at [1144, 398] on span "paymnet /paymnet" at bounding box center [1154, 393] width 72 height 11
click at [1150, 343] on span "groups /groups" at bounding box center [1148, 345] width 60 height 11
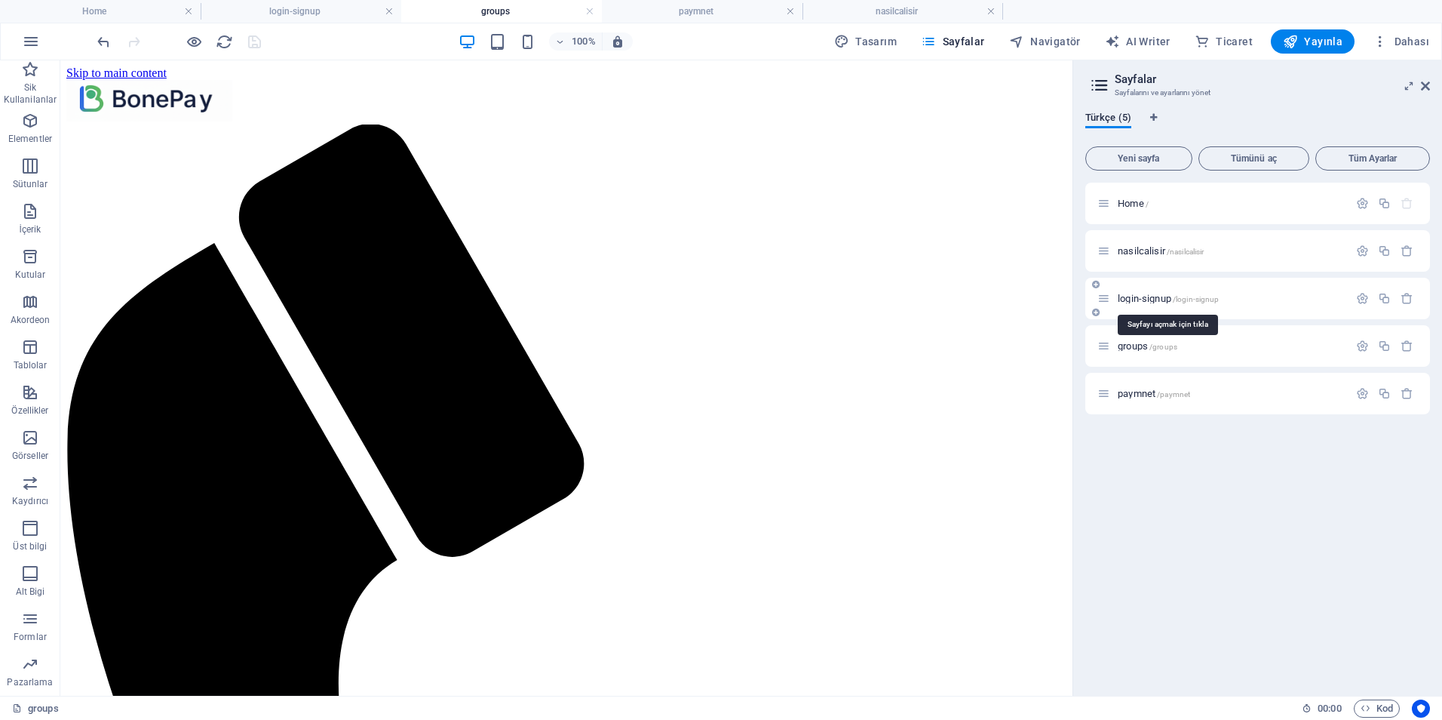
click at [1141, 300] on span "login-signup /login-signup" at bounding box center [1168, 298] width 101 height 11
click at [1132, 344] on span "groups /groups" at bounding box center [1148, 345] width 60 height 11
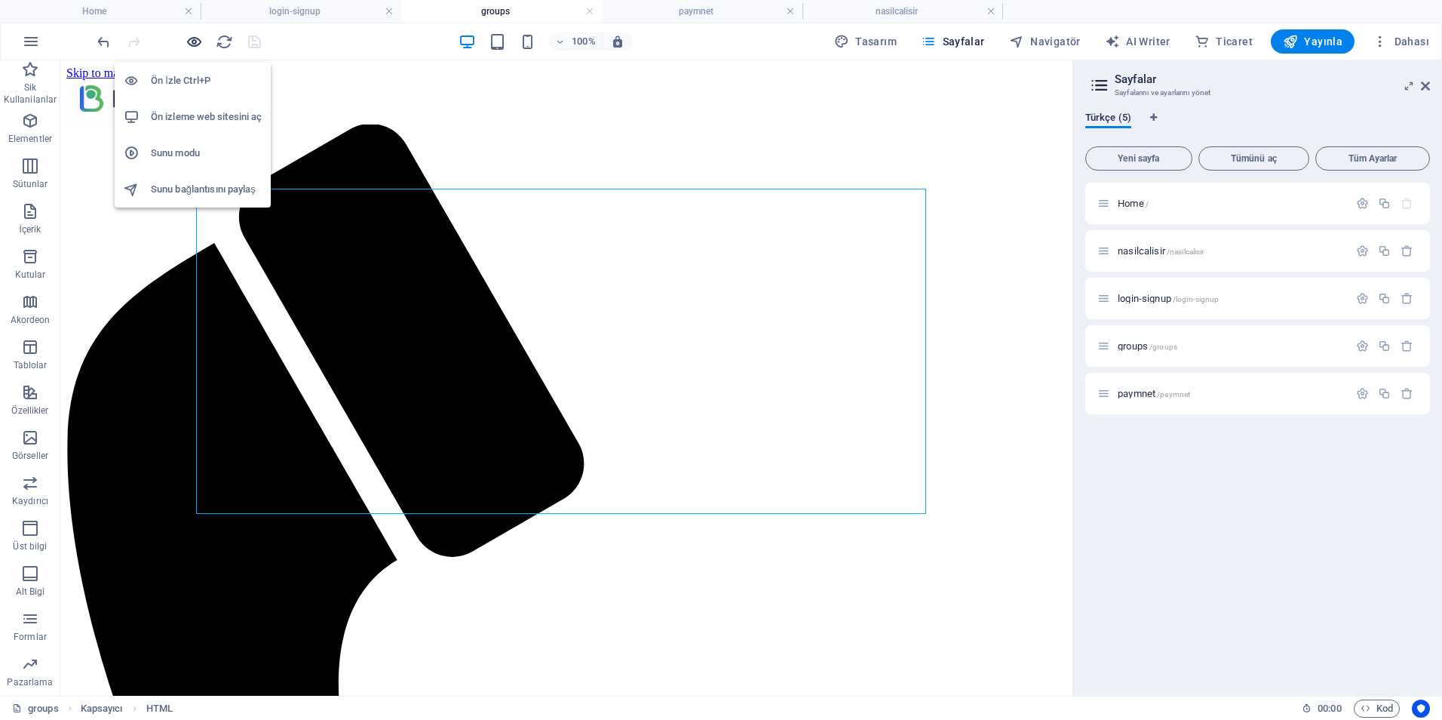
click at [189, 41] on icon "button" at bounding box center [194, 41] width 17 height 17
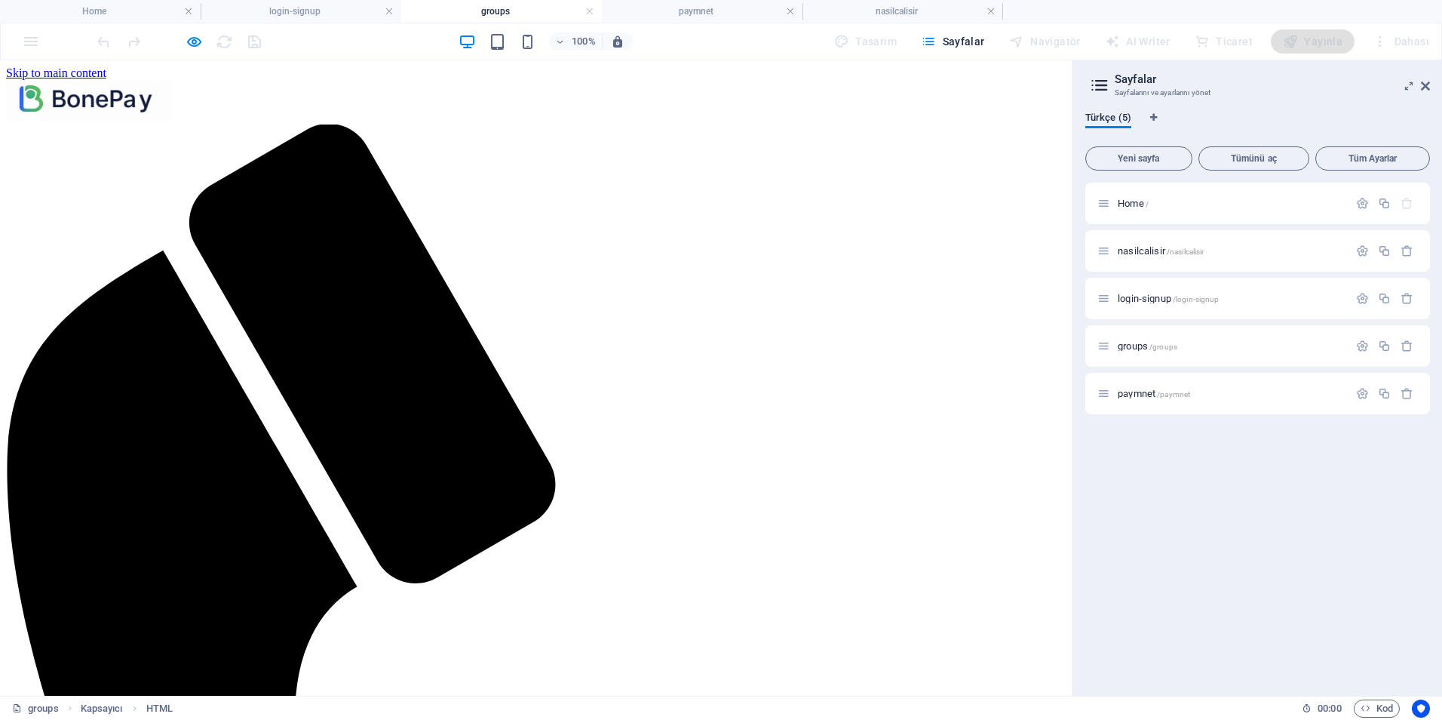
click at [1427, 85] on icon at bounding box center [1425, 86] width 9 height 12
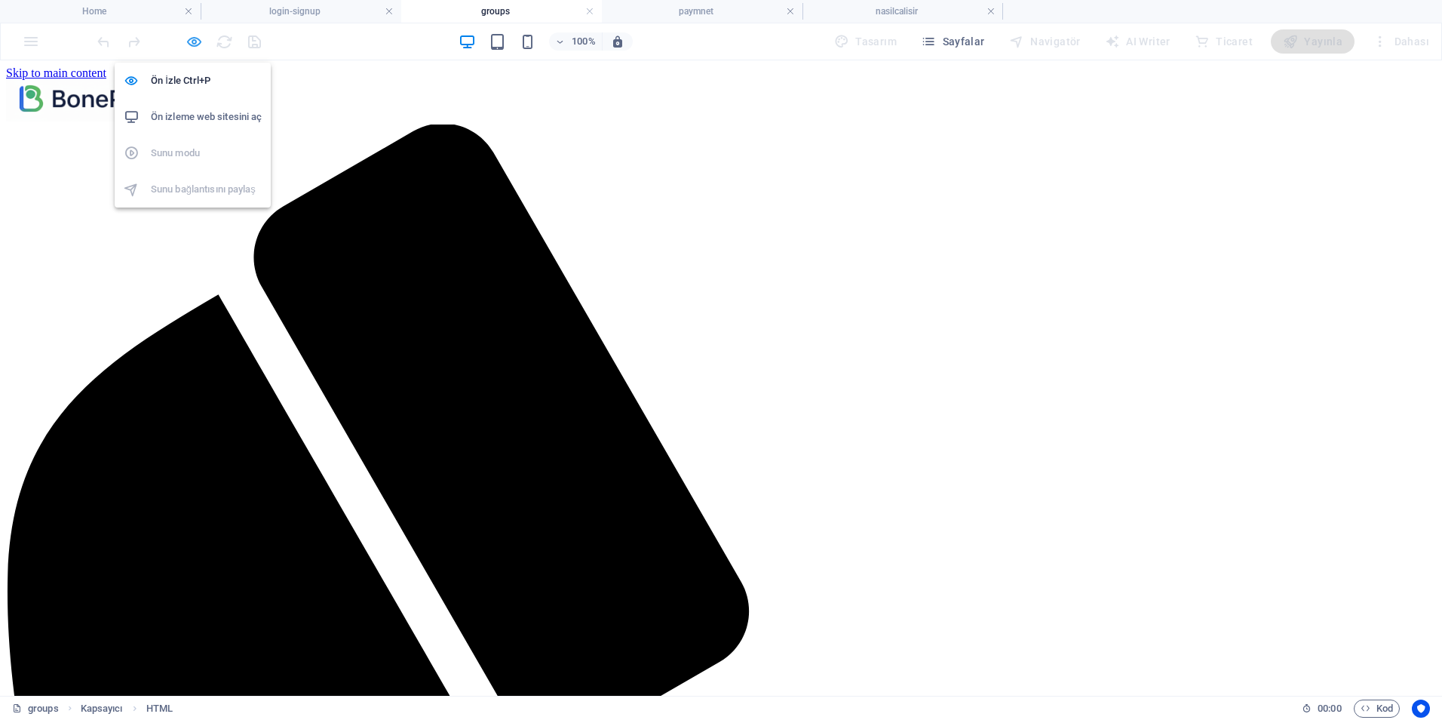
click at [198, 41] on icon "button" at bounding box center [194, 41] width 17 height 17
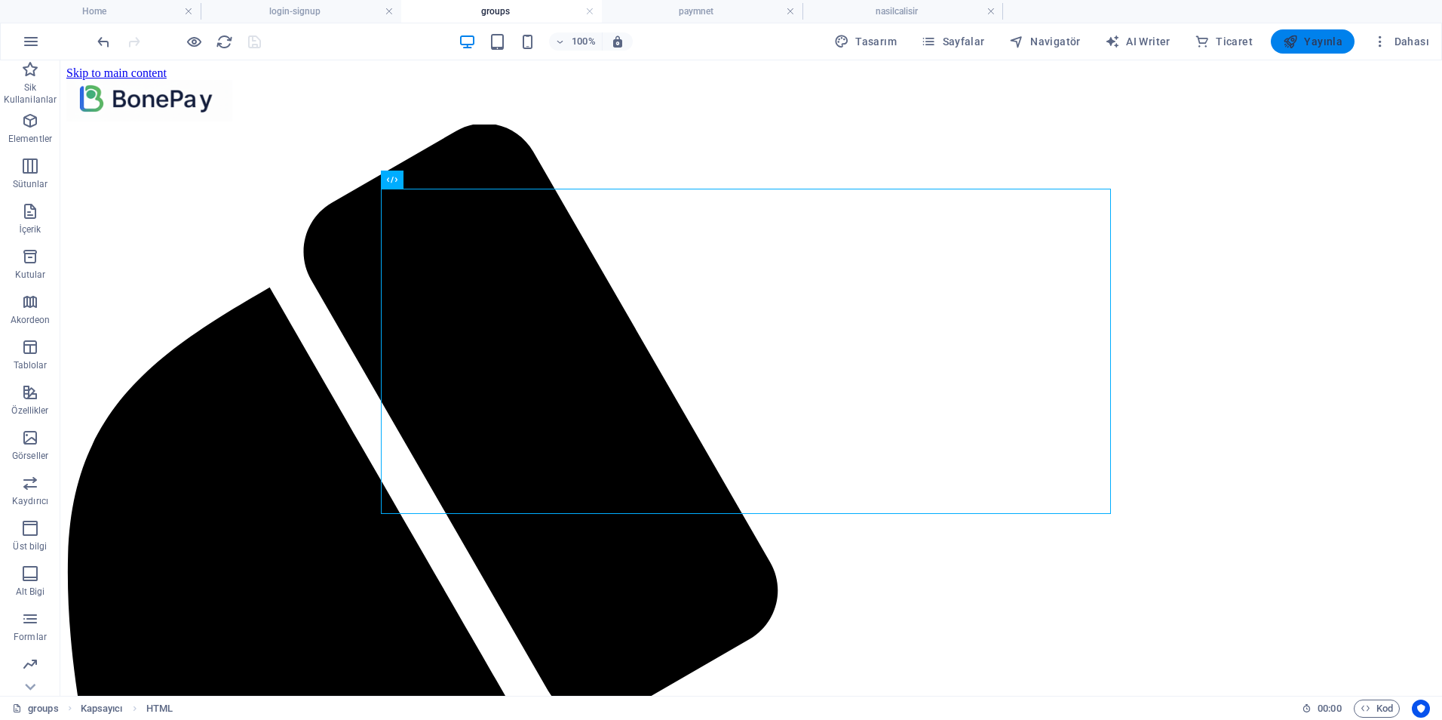
click at [1334, 33] on button "Yayınla" at bounding box center [1313, 41] width 84 height 24
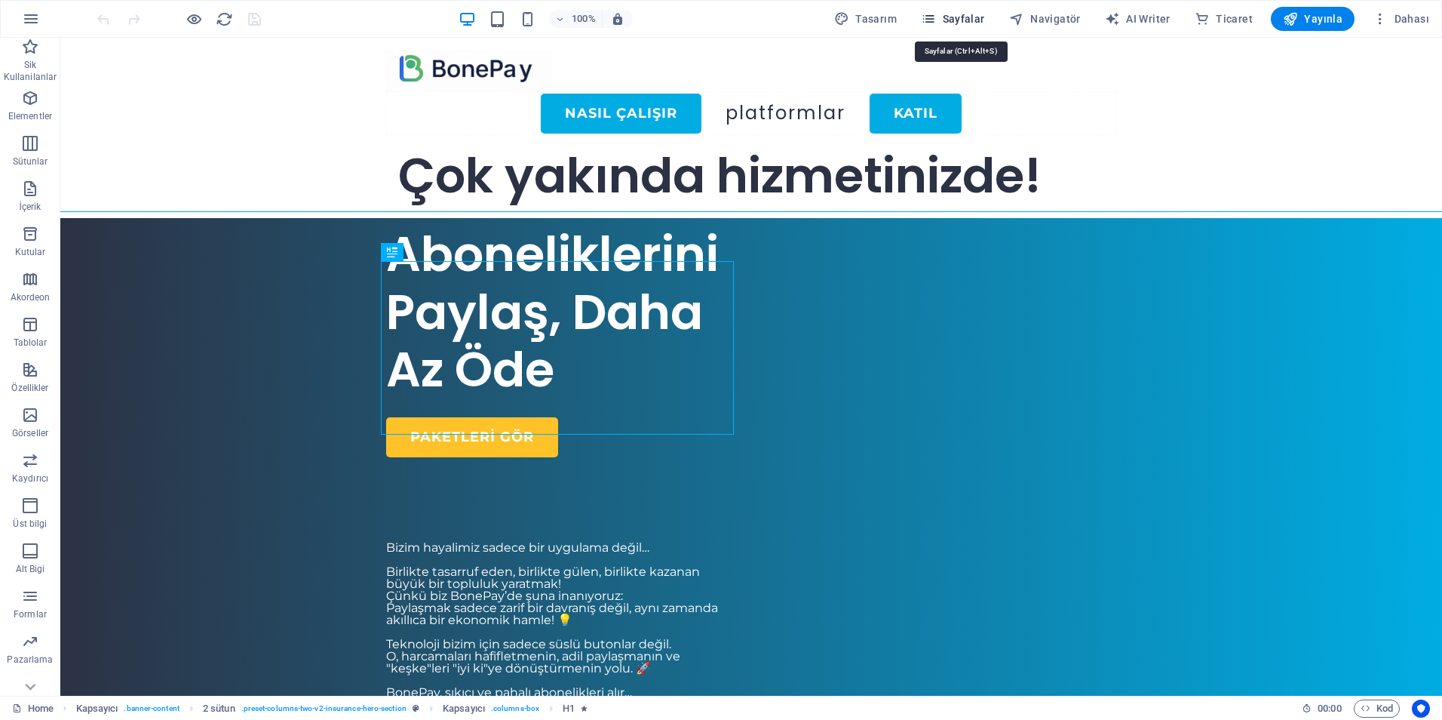
click at [957, 24] on span "Sayfalar" at bounding box center [953, 18] width 64 height 15
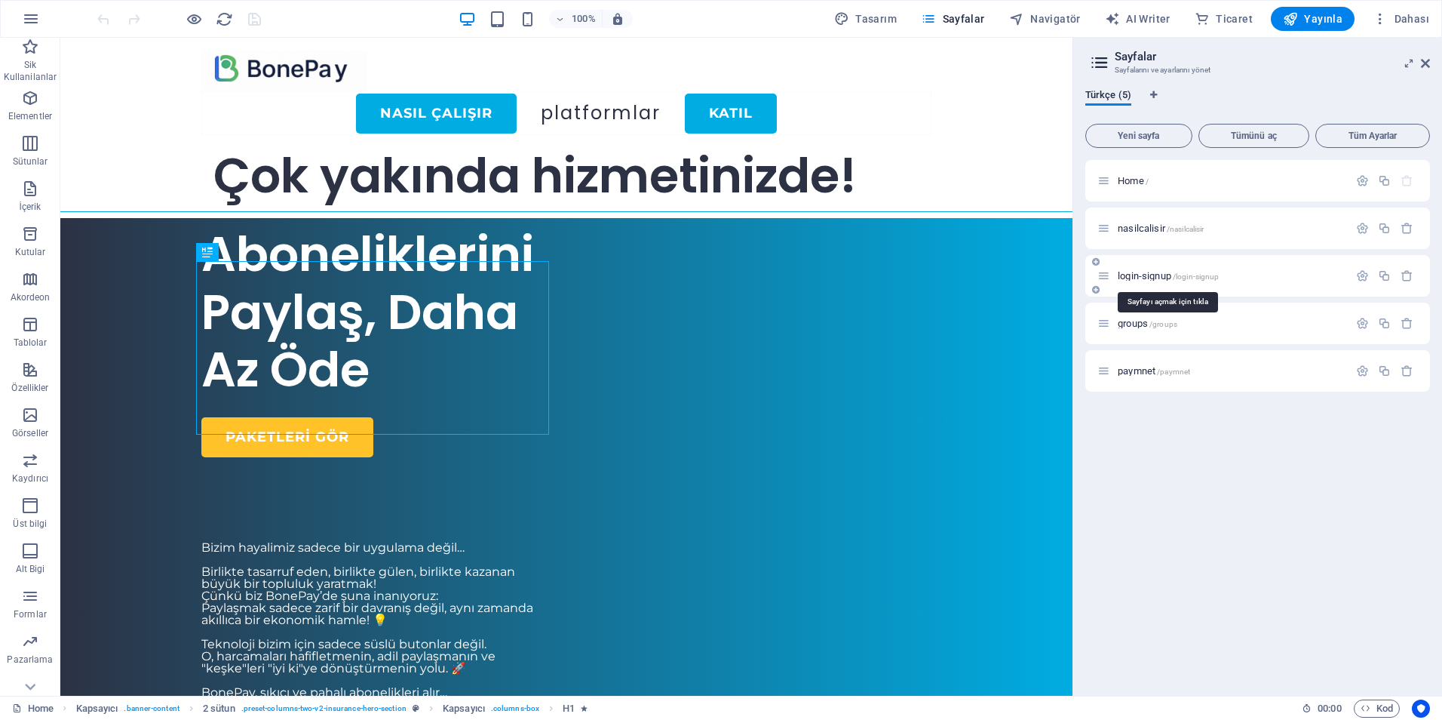
click at [1149, 272] on span "login-signup /login-signup" at bounding box center [1168, 275] width 101 height 11
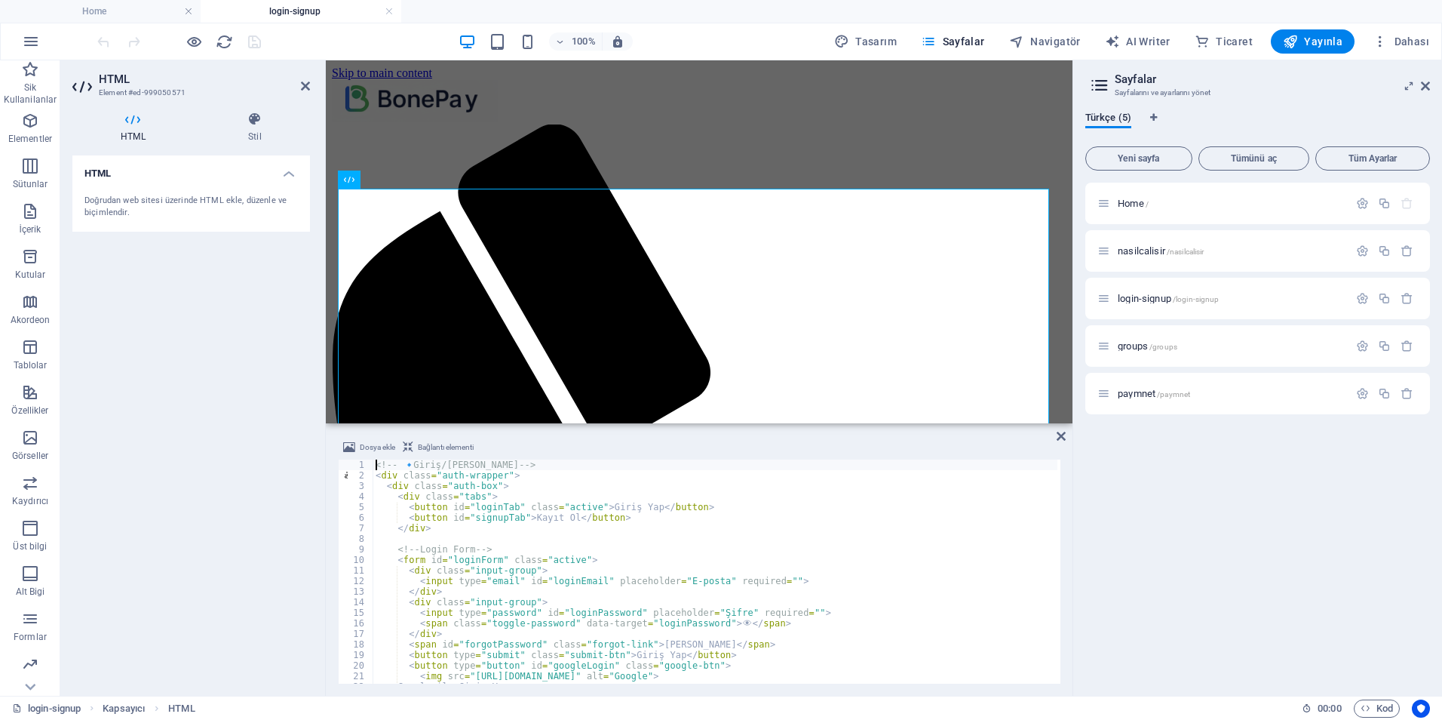
click at [526, 593] on div "<!-- 🔹 Giriş/Kayıt Görseli --> < div class = "auth-wrapper" > < div class = "au…" at bounding box center [715, 581] width 685 height 245
type textarea "</script>"
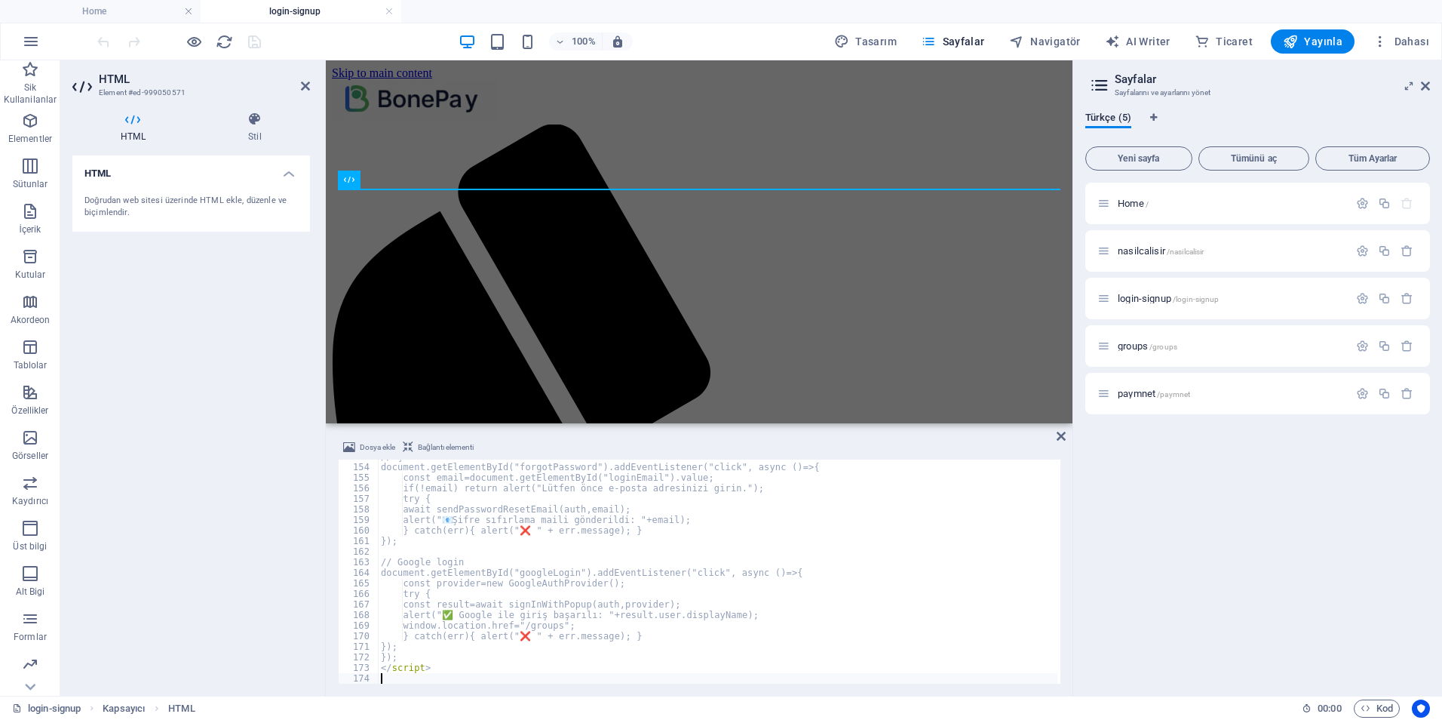
scroll to position [1614, 0]
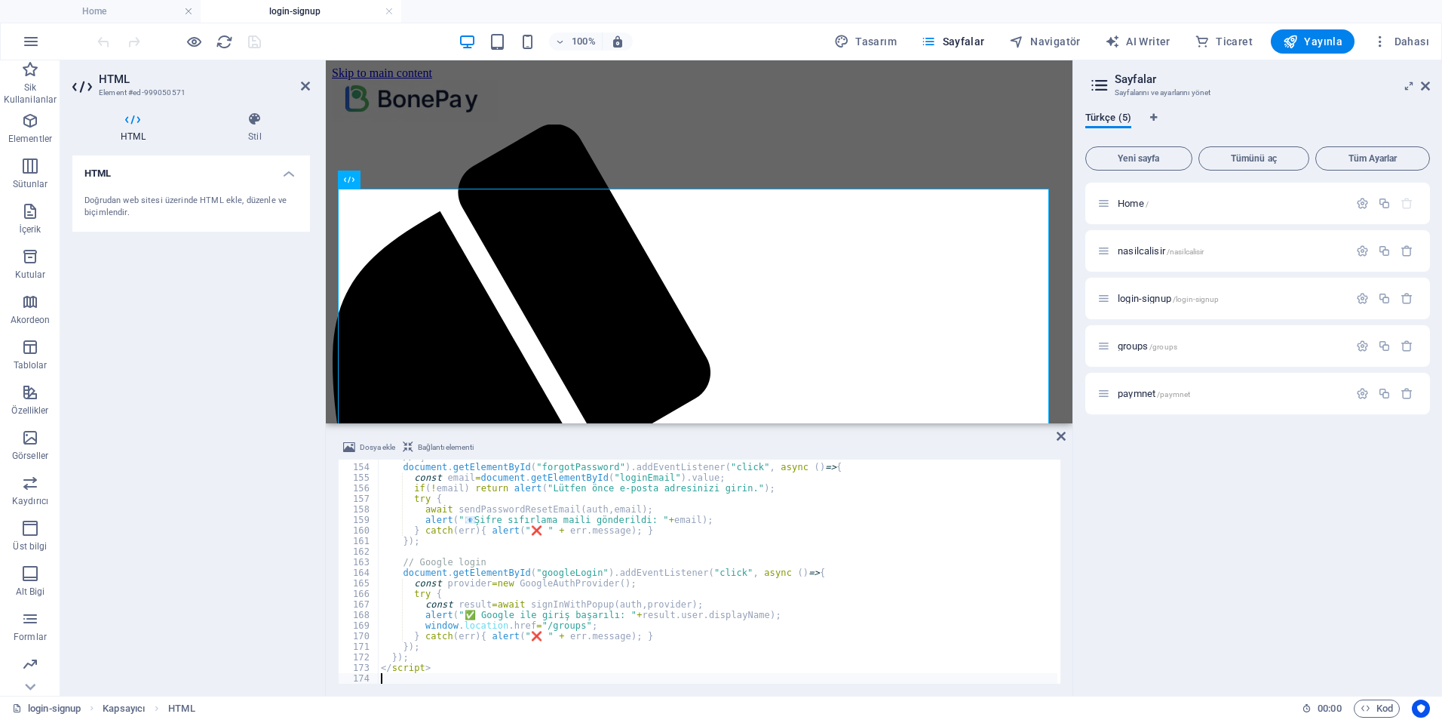
click at [275, 509] on div "HTML Doğrudan web sitesi üzerinde HTML ekle, düzenle ve biçimlendir." at bounding box center [191, 419] width 238 height 528
click at [1063, 441] on icon at bounding box center [1061, 436] width 9 height 12
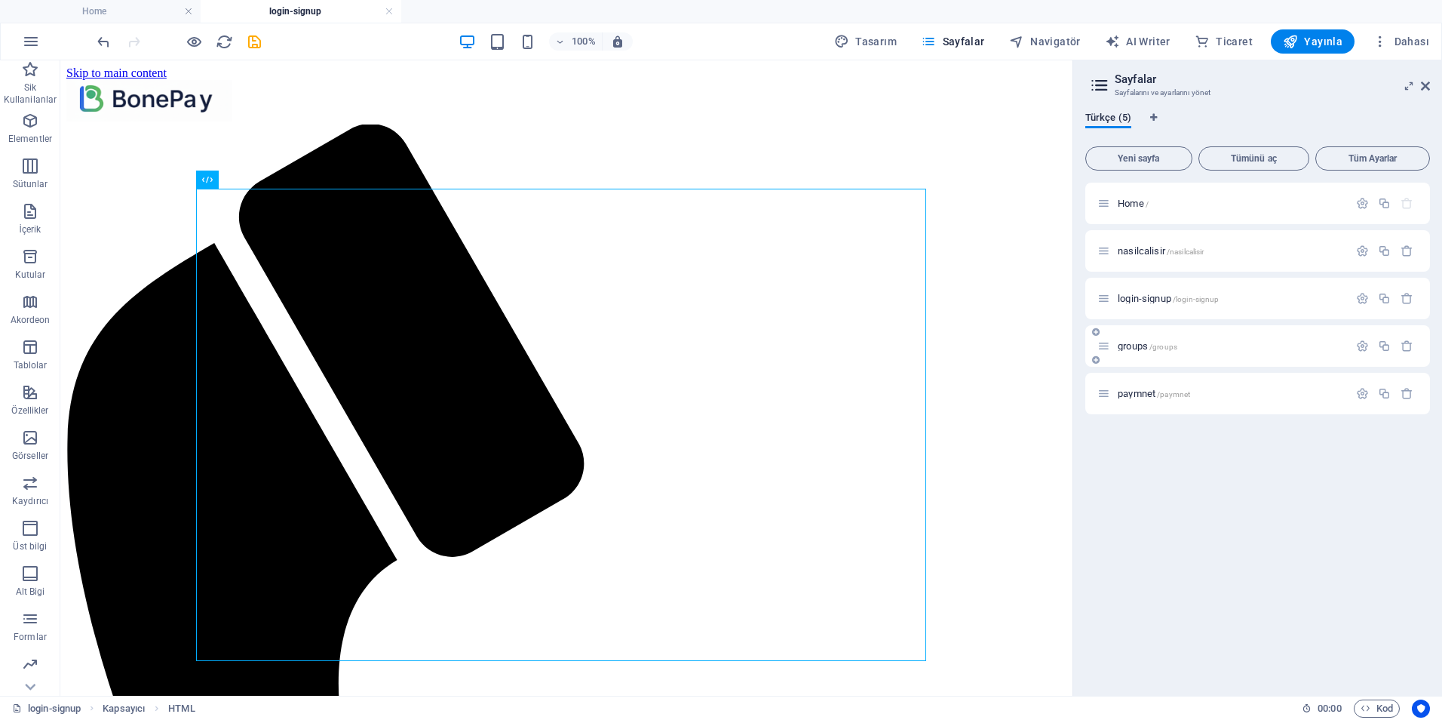
click at [1126, 343] on span "groups /groups" at bounding box center [1148, 345] width 60 height 11
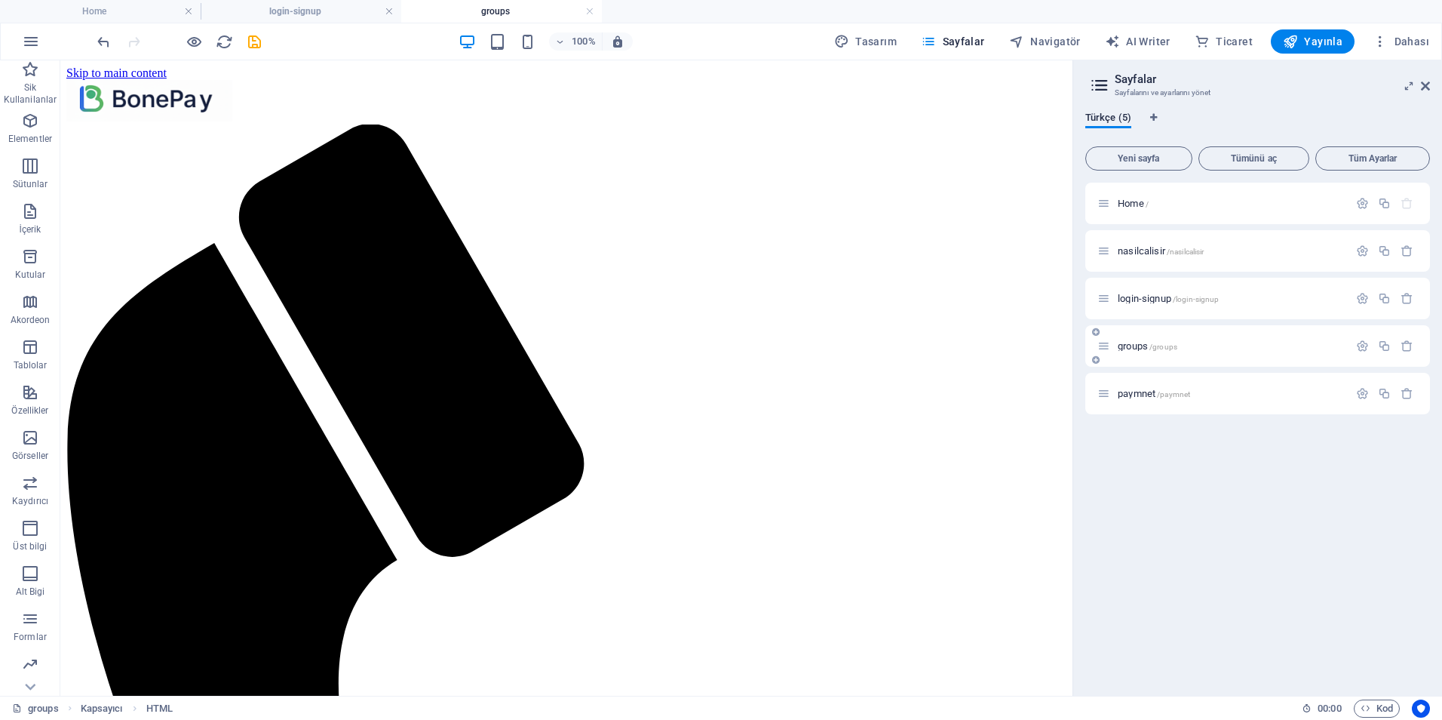
scroll to position [0, 0]
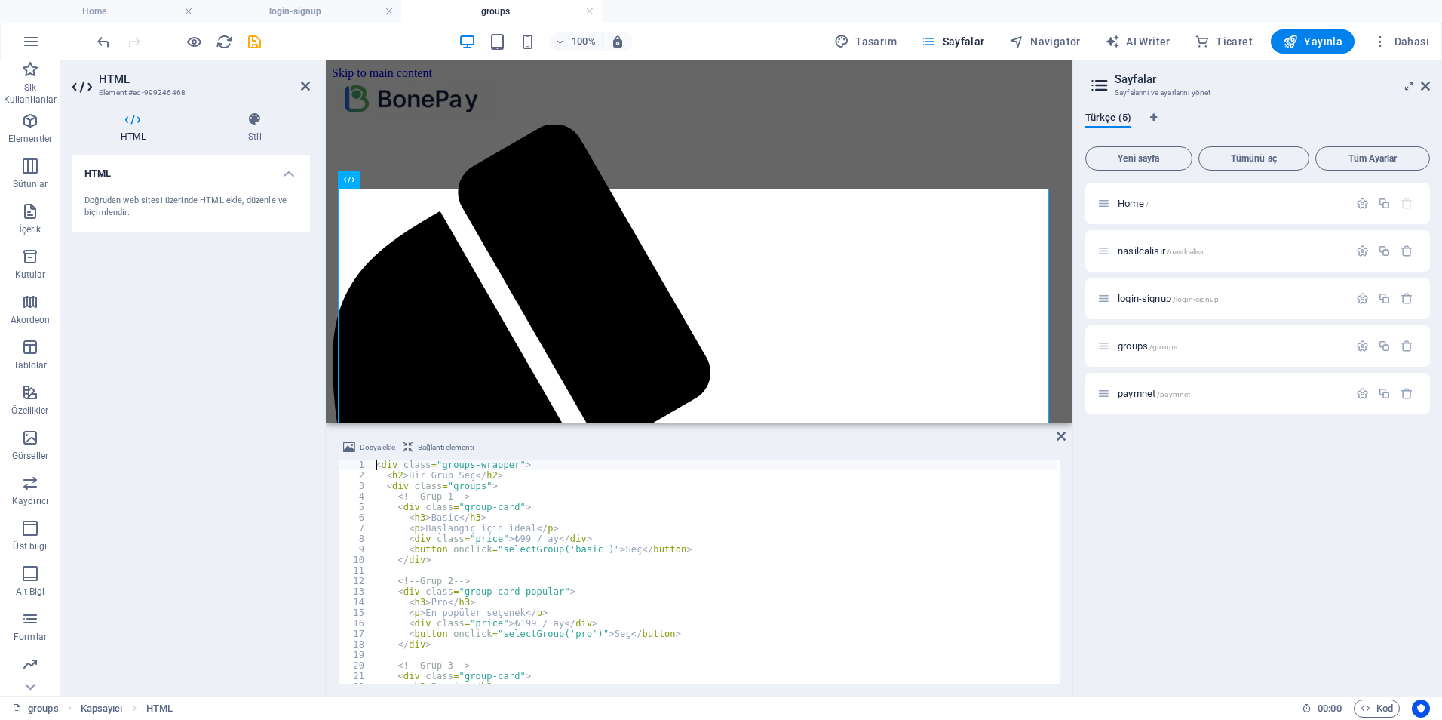
type textarea "</script>"
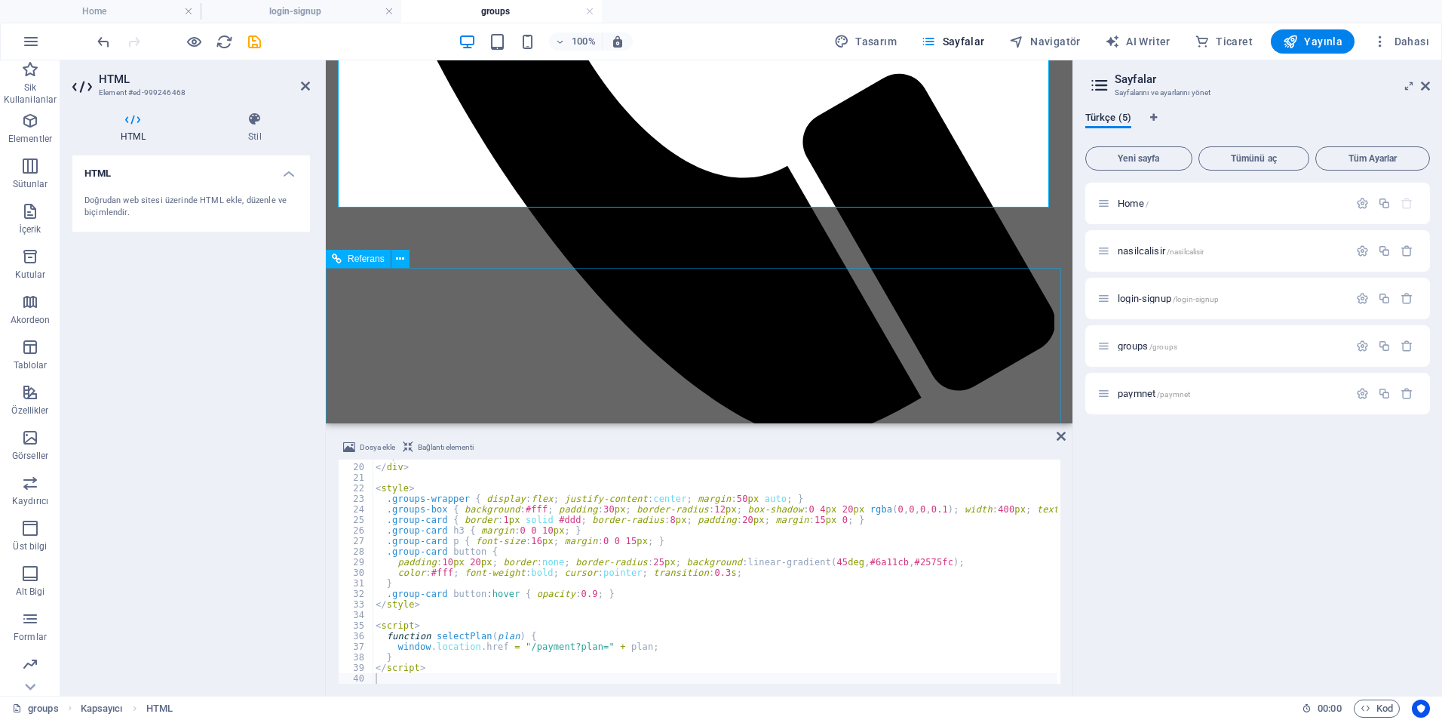
scroll to position [689, 0]
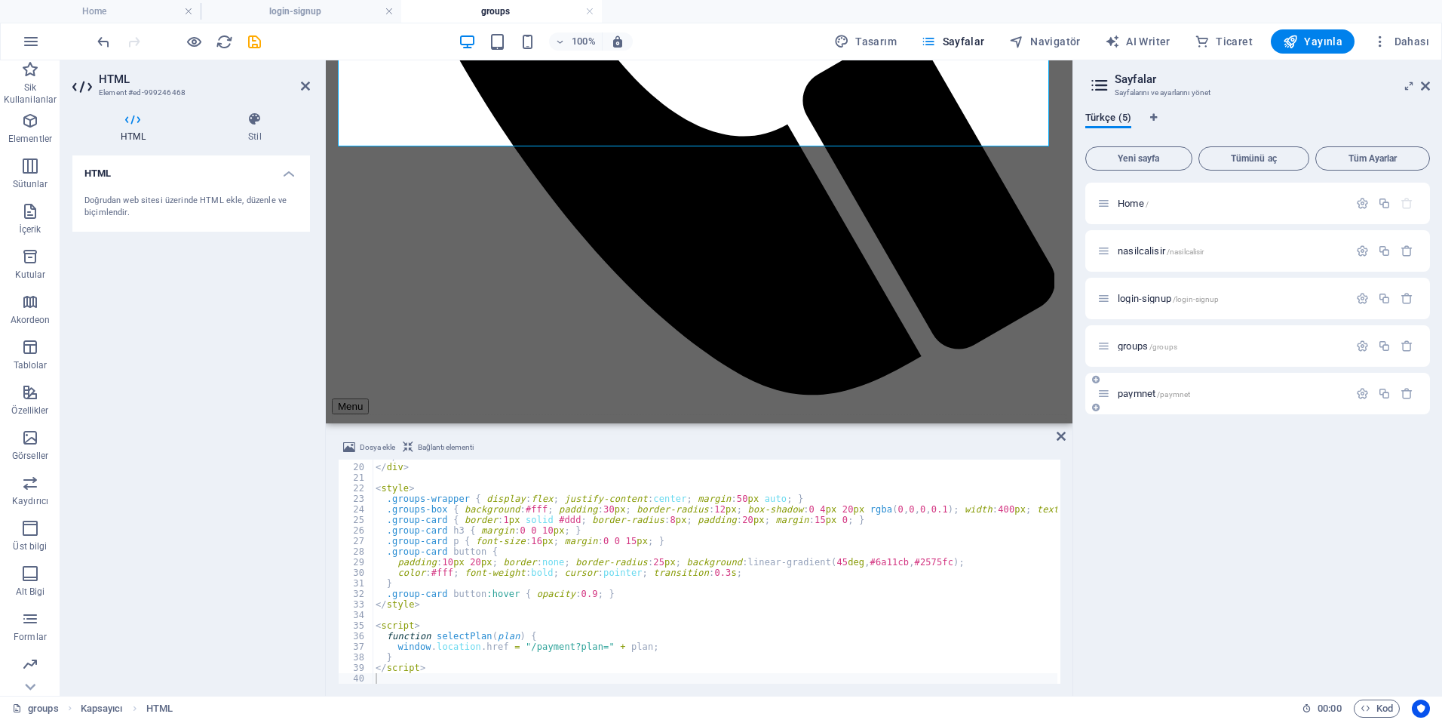
click at [1150, 392] on span "paymnet /paymnet" at bounding box center [1154, 393] width 72 height 11
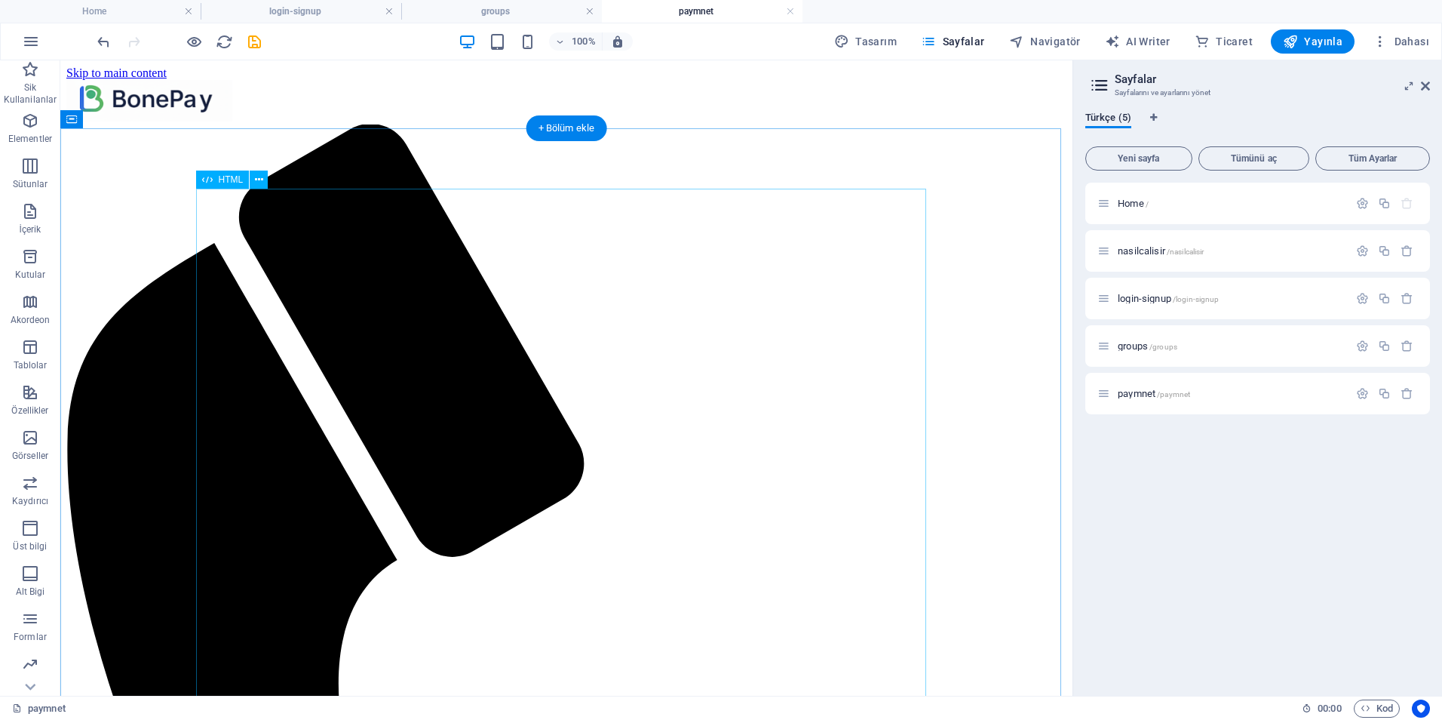
scroll to position [0, 0]
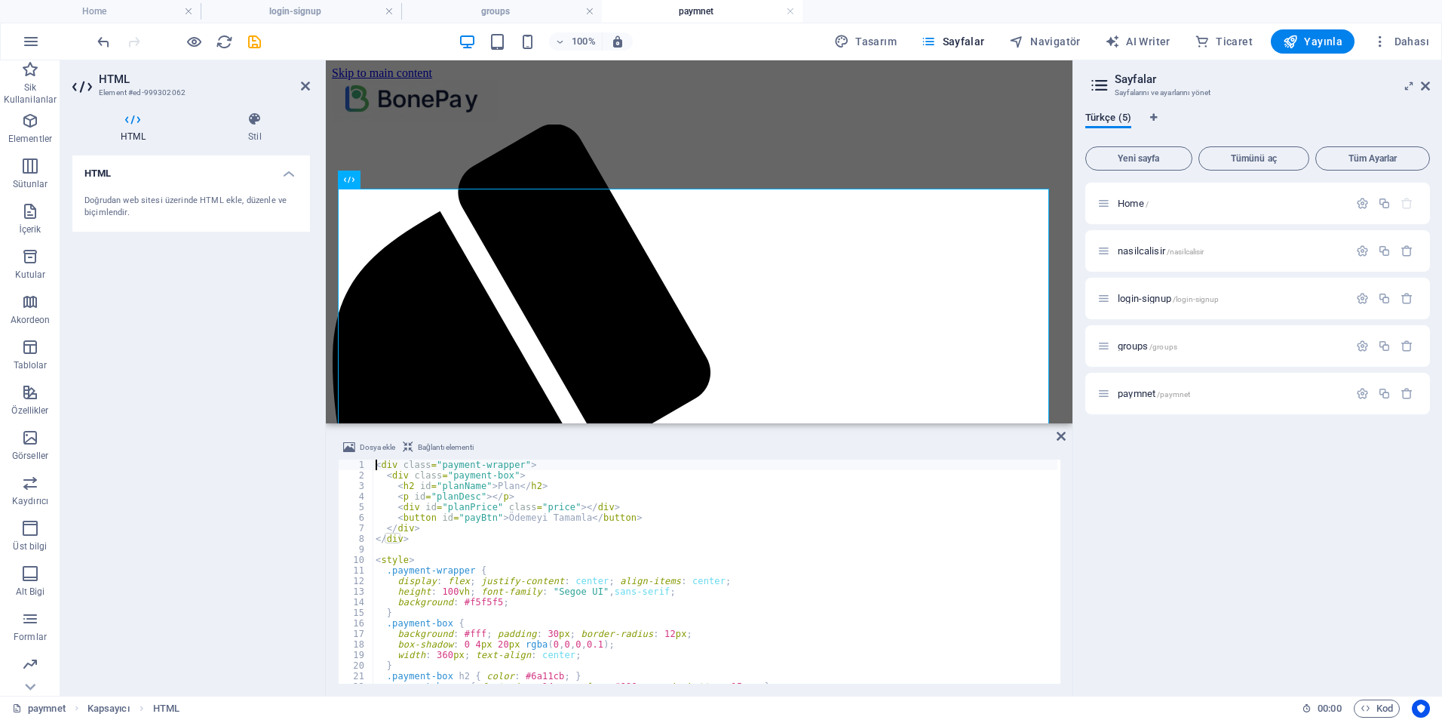
type textarea "</script>"
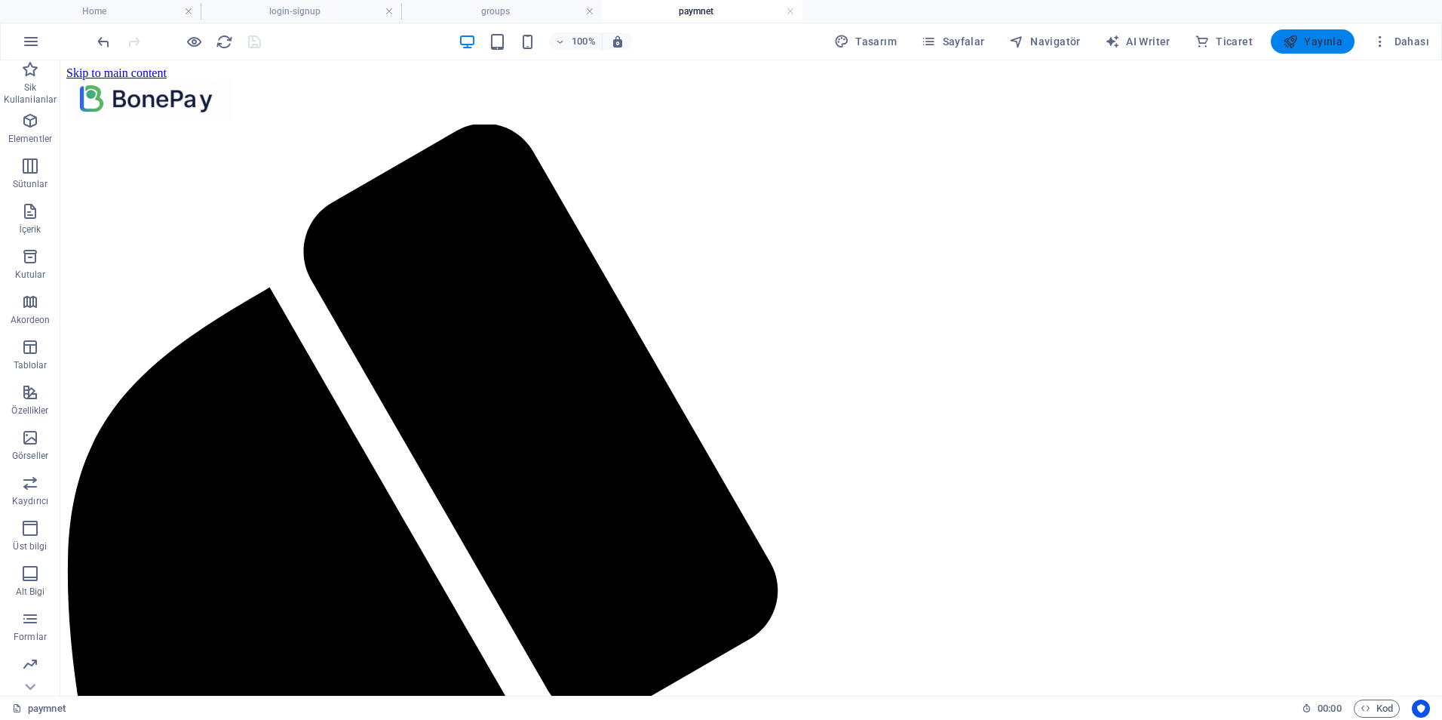
click at [1314, 43] on span "Yayınla" at bounding box center [1313, 41] width 60 height 15
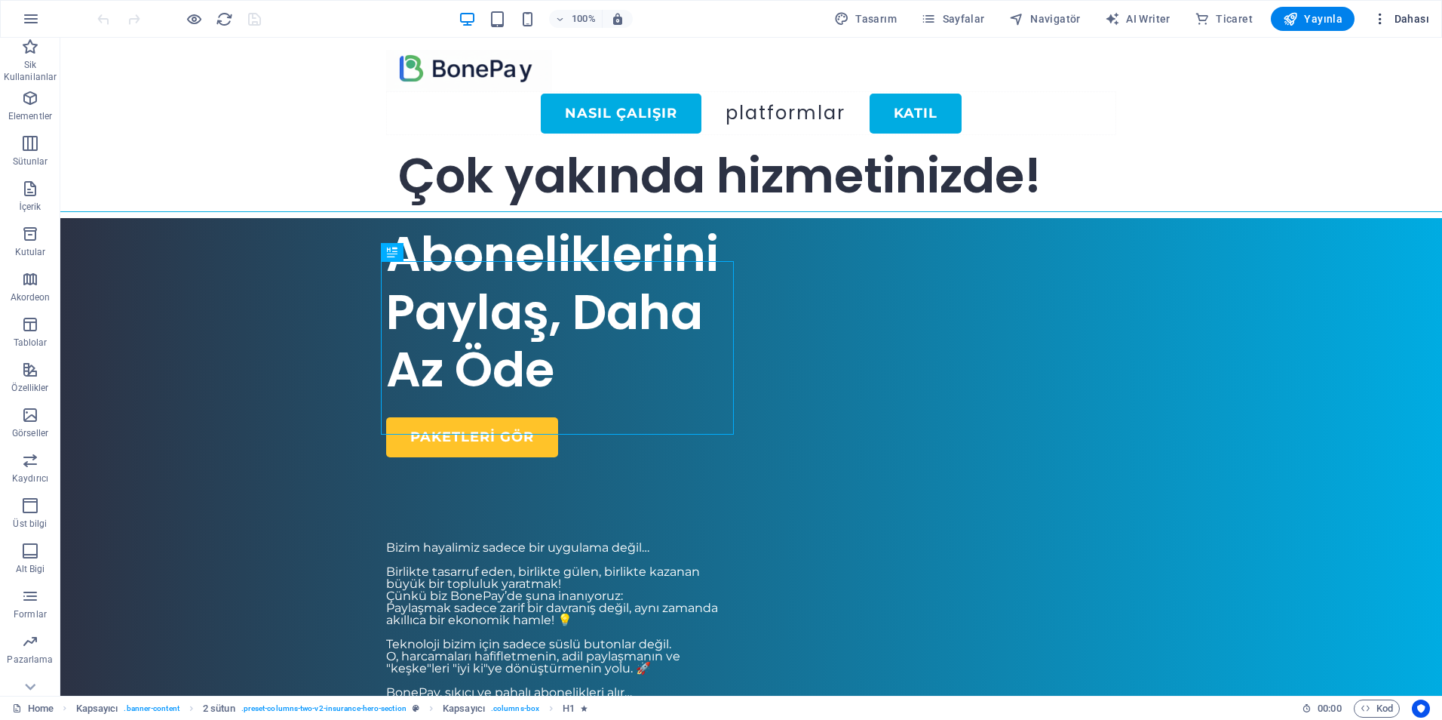
click at [1412, 20] on span "Dahası" at bounding box center [1401, 18] width 57 height 15
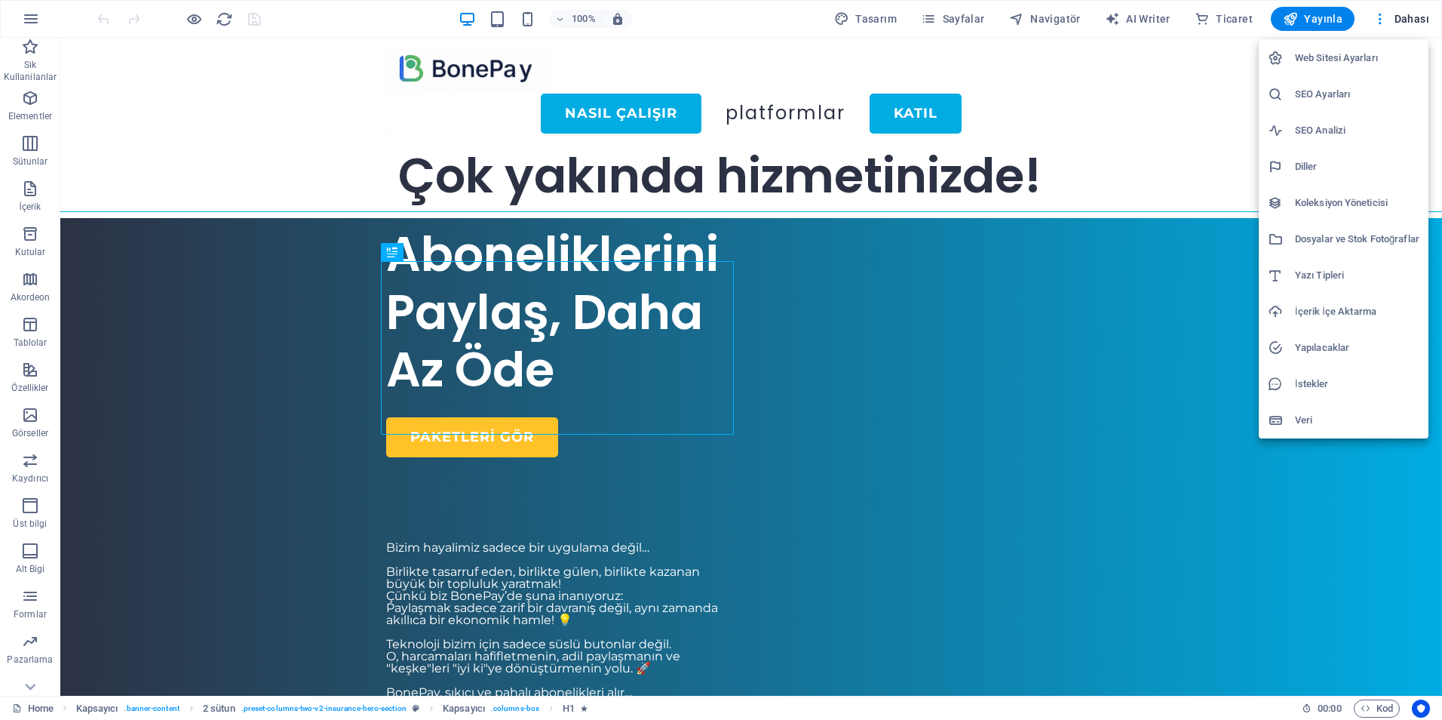
click at [1347, 54] on h6 "Web Sitesi Ayarları" at bounding box center [1357, 58] width 124 height 18
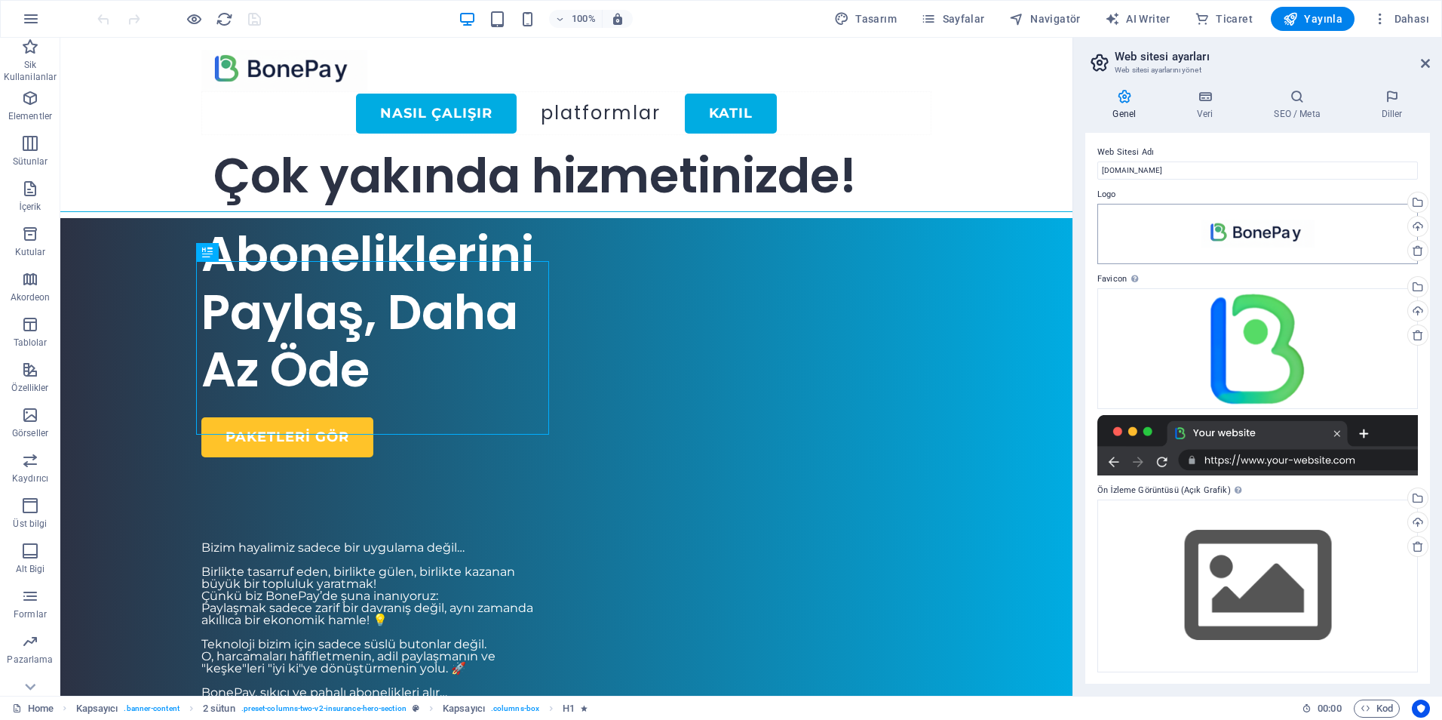
scroll to position [2, 0]
click at [1211, 92] on icon at bounding box center [1205, 96] width 71 height 15
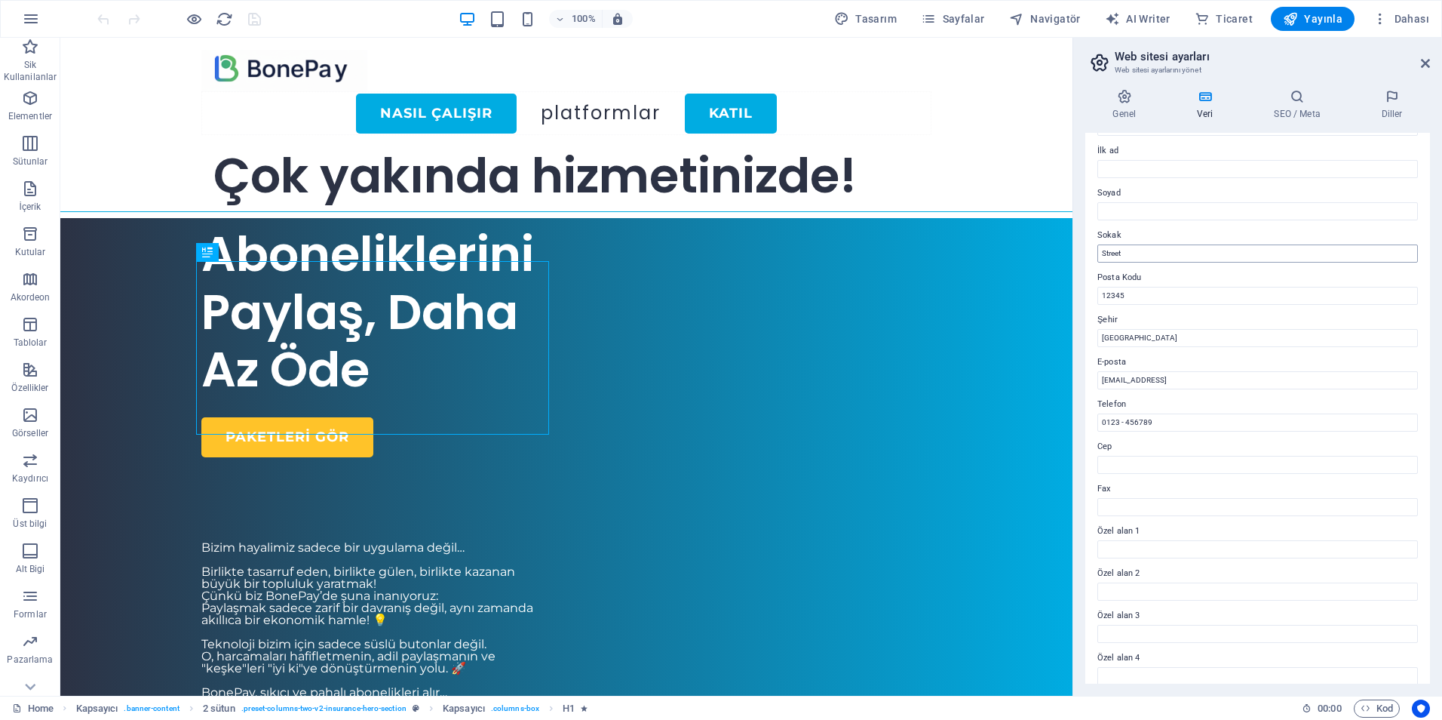
scroll to position [174, 0]
click at [1295, 113] on h4 "SEO / Meta" at bounding box center [1300, 105] width 107 height 32
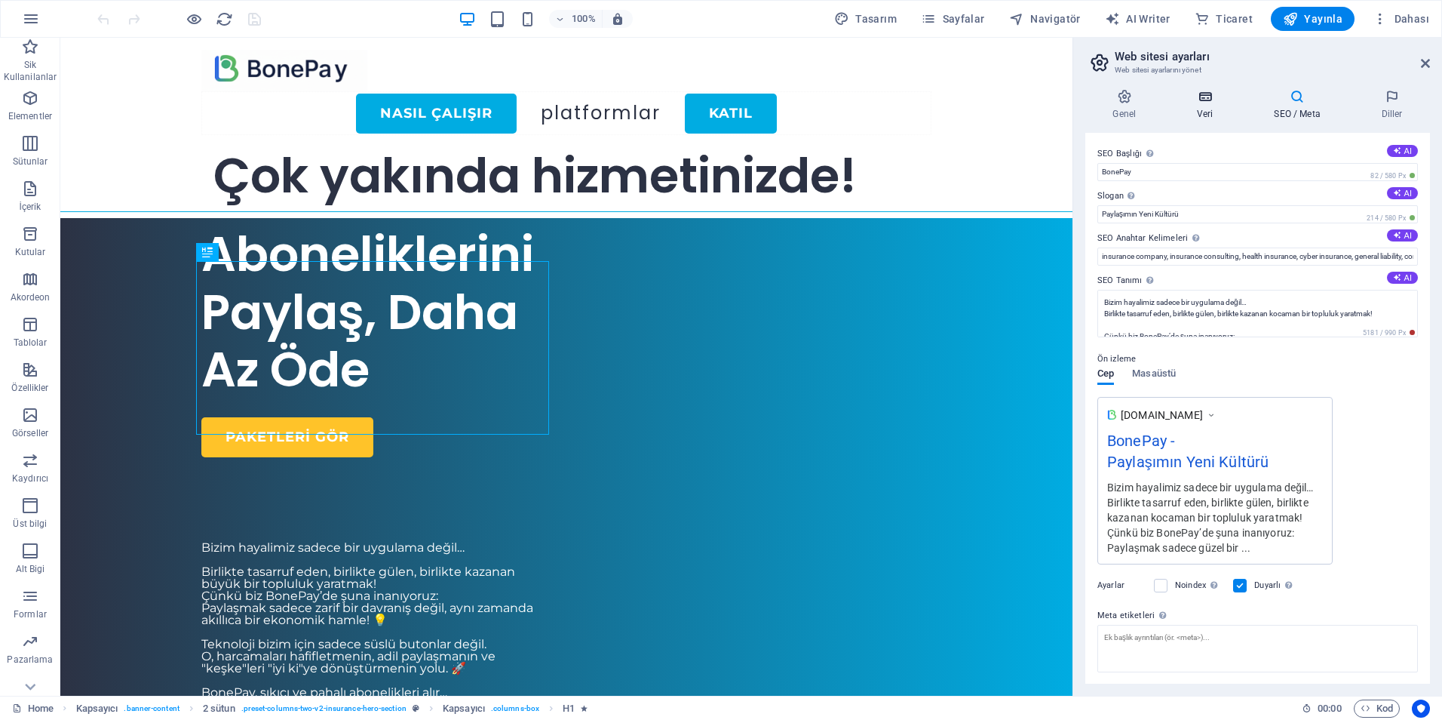
click at [1199, 99] on icon at bounding box center [1205, 96] width 71 height 15
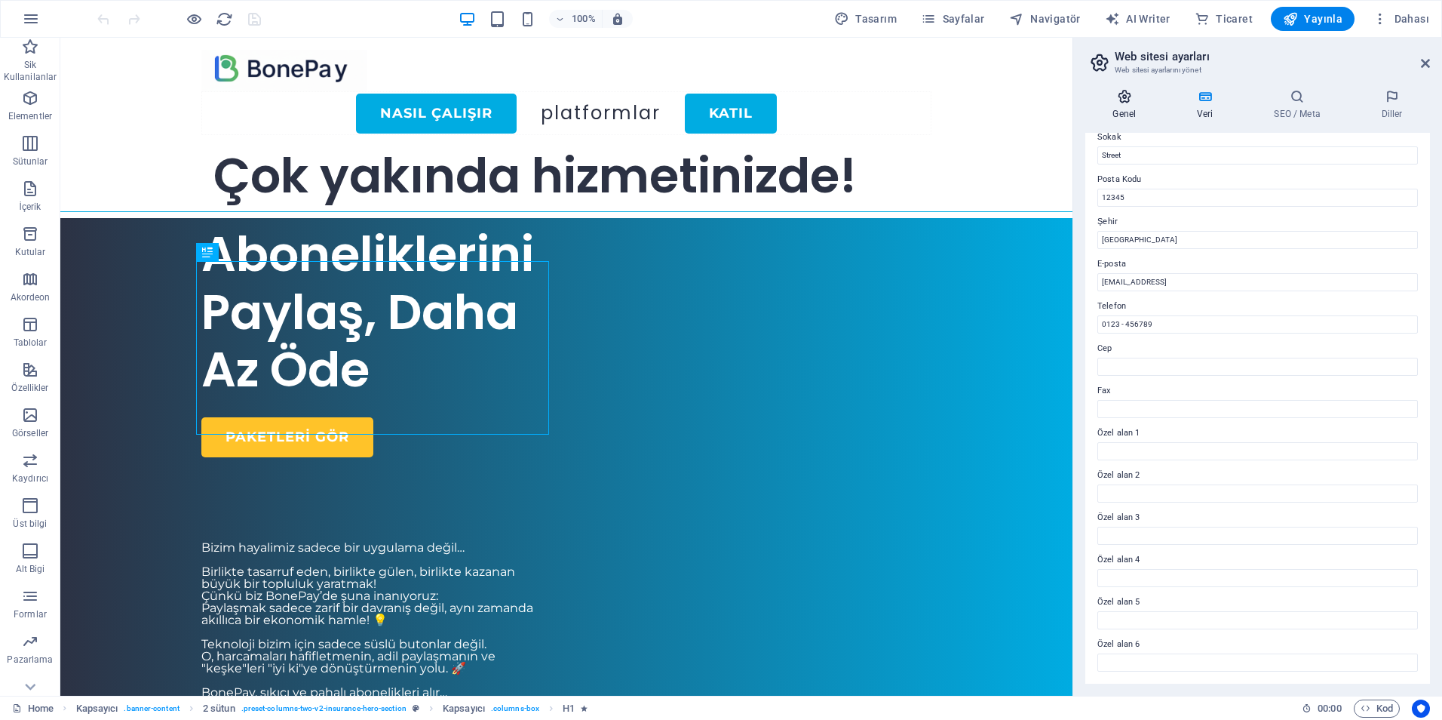
click at [1138, 113] on h4 "Genel" at bounding box center [1128, 105] width 84 height 32
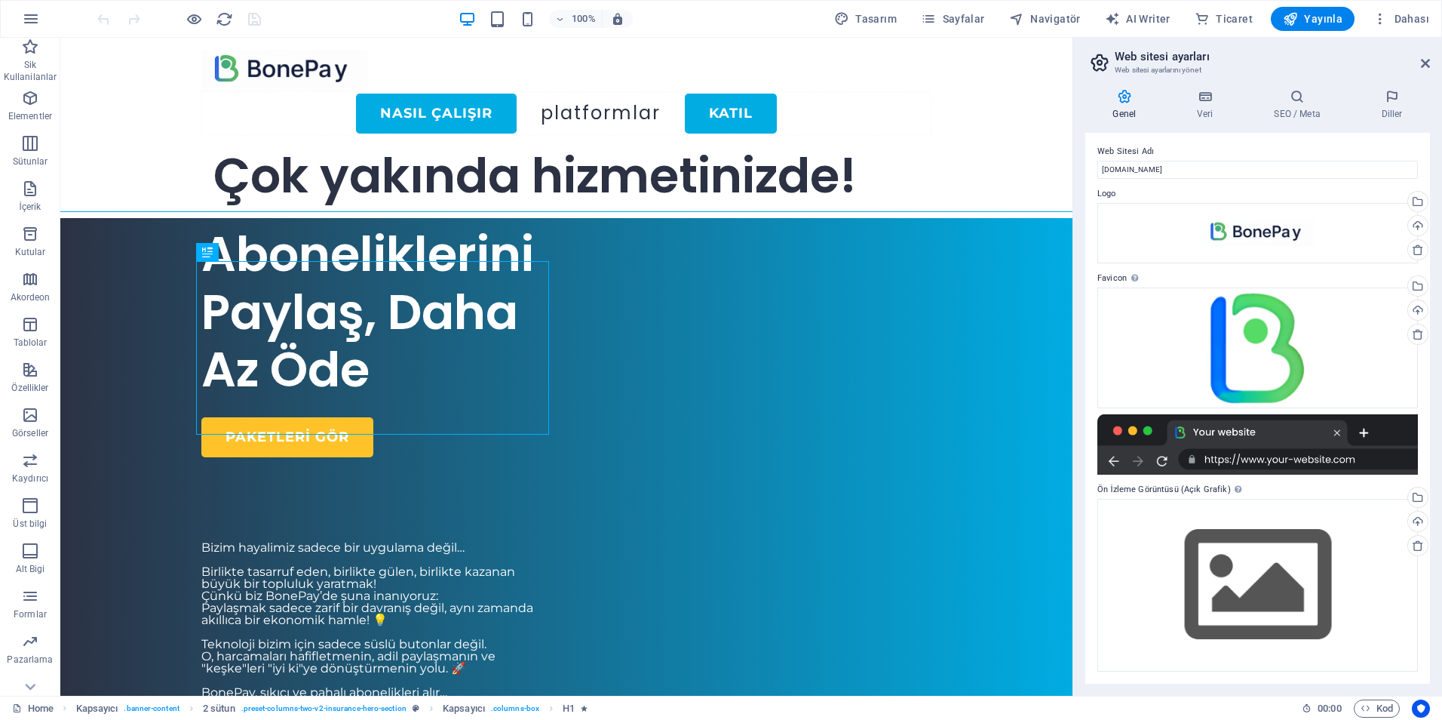
click at [1419, 66] on header "Web sitesi ayarları Web sitesi ayarlarını yönet" at bounding box center [1260, 57] width 342 height 39
click at [1423, 66] on icon at bounding box center [1425, 63] width 9 height 12
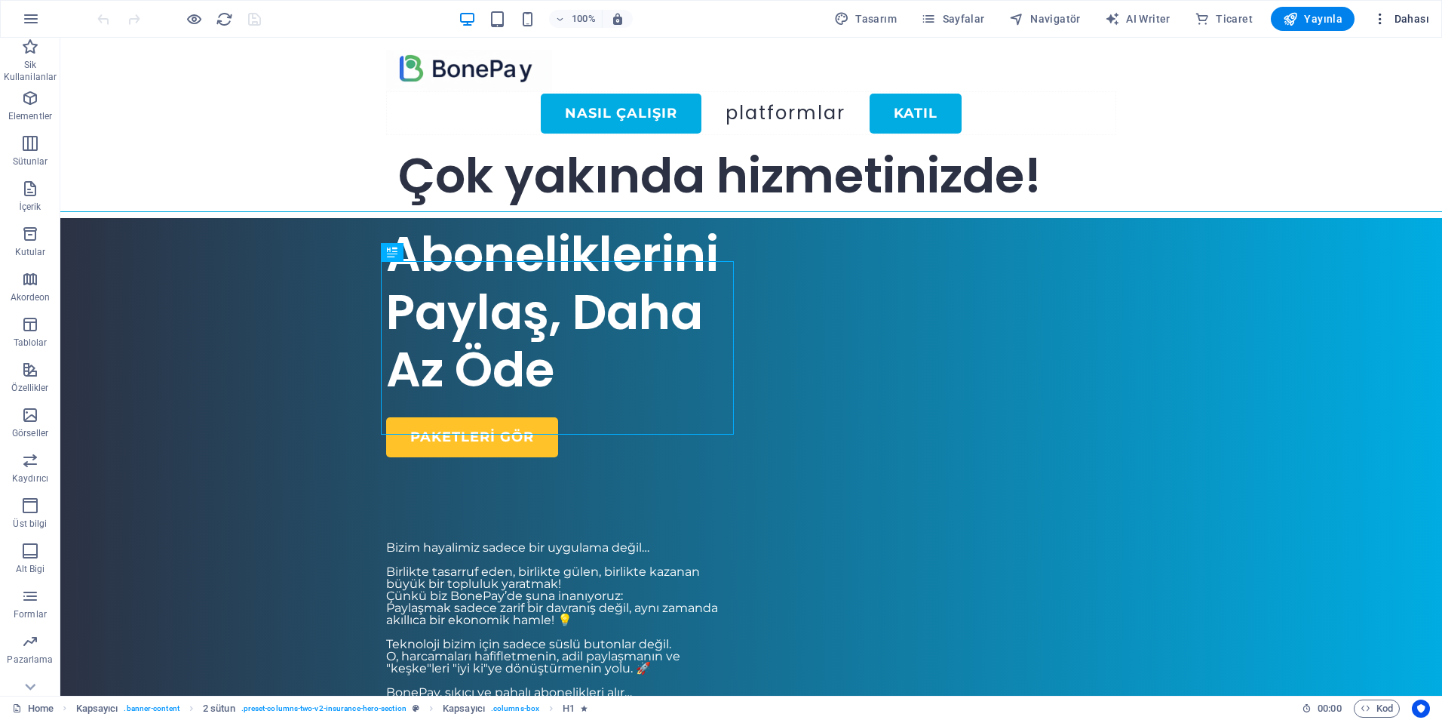
click at [1416, 20] on span "Dahası" at bounding box center [1401, 18] width 57 height 15
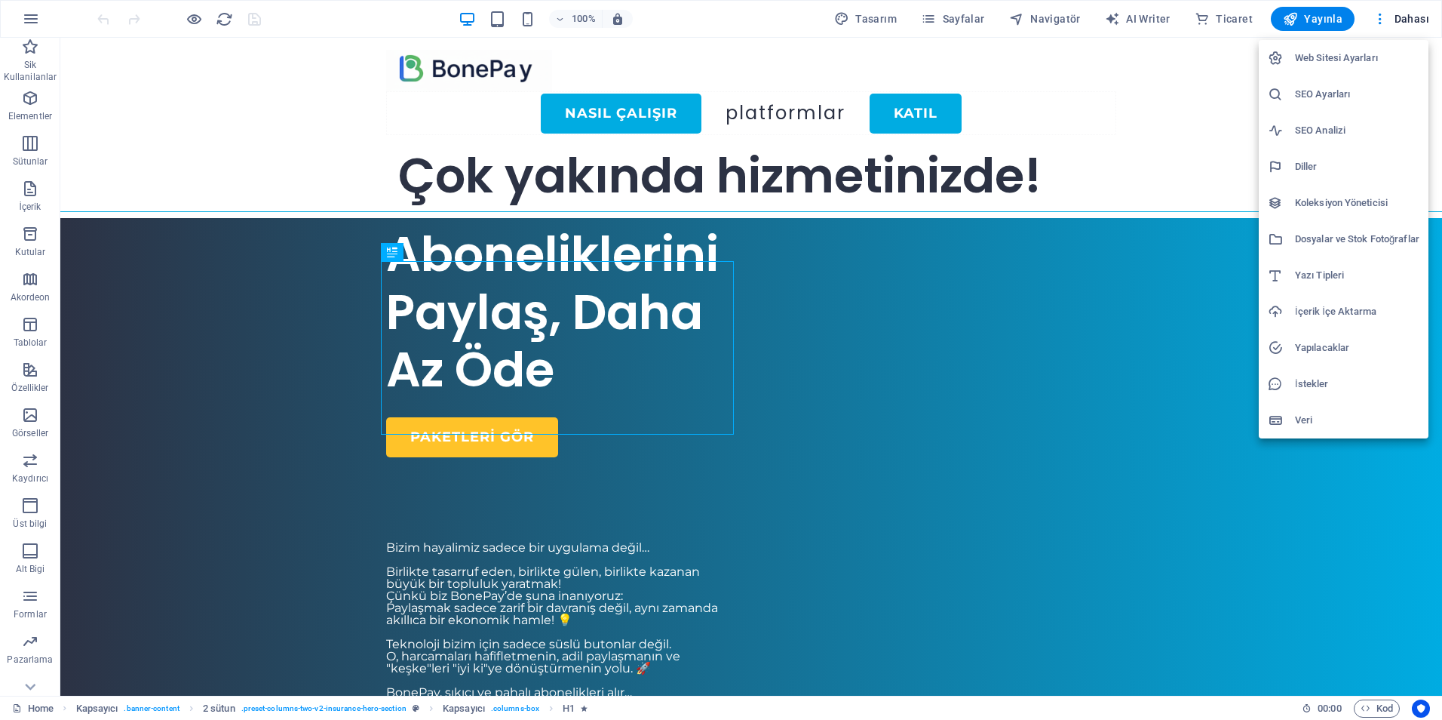
click at [1320, 102] on h6 "SEO Ayarları" at bounding box center [1357, 94] width 124 height 18
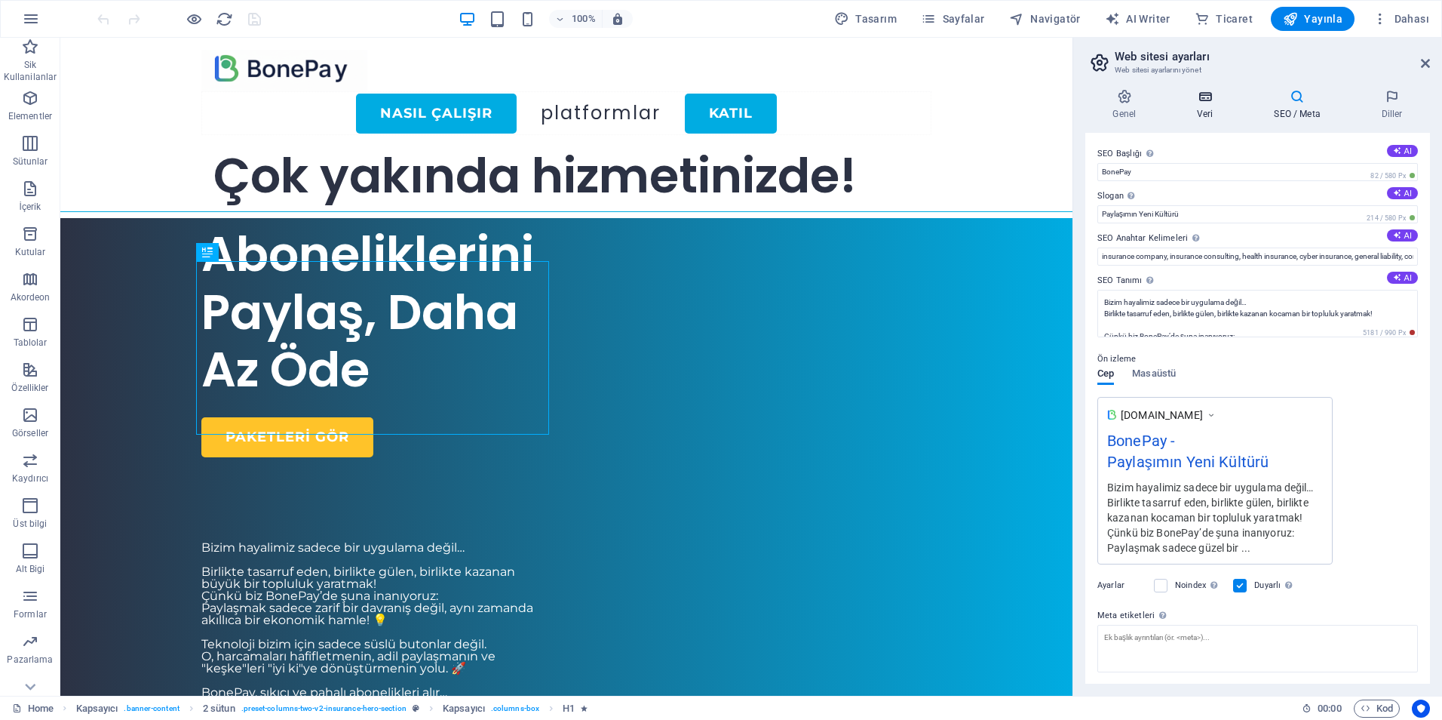
click at [1193, 114] on h4 "Veri" at bounding box center [1208, 105] width 77 height 32
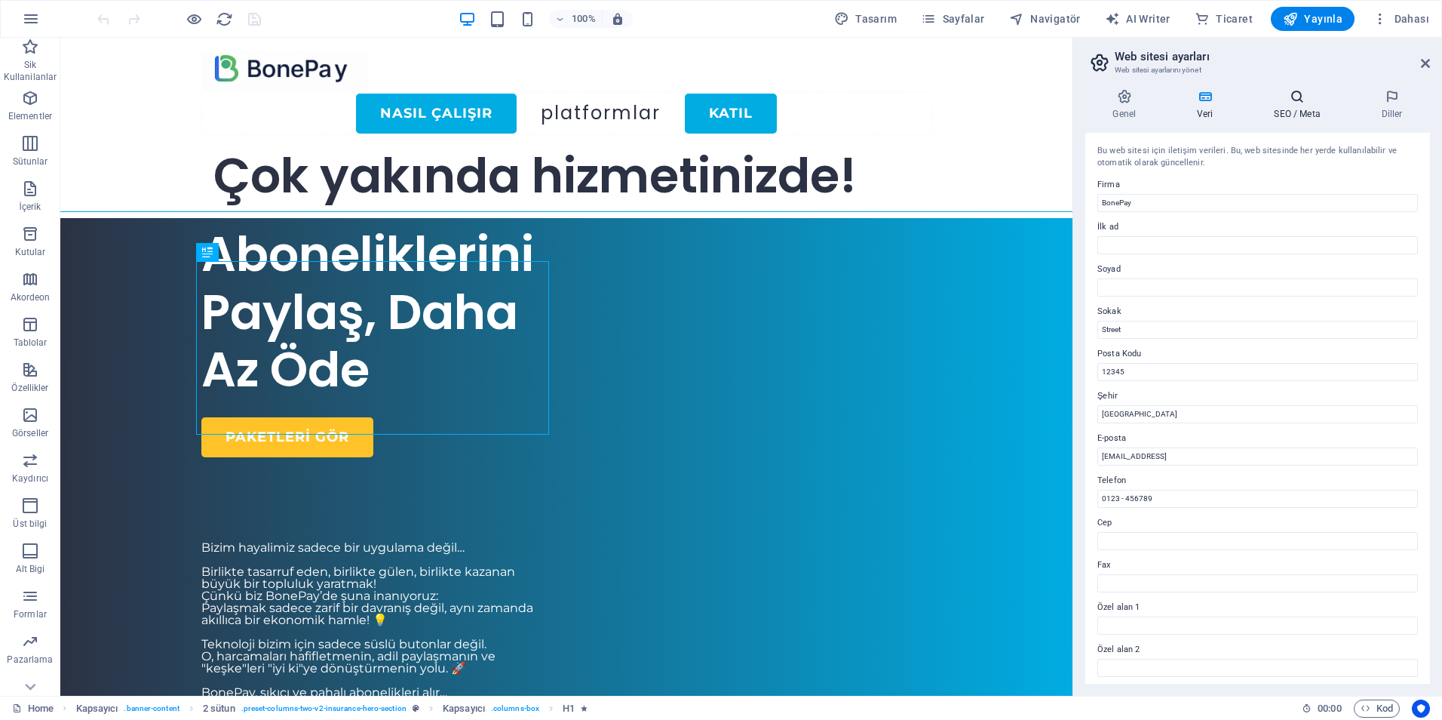
click at [1285, 109] on h4 "SEO / Meta" at bounding box center [1300, 105] width 107 height 32
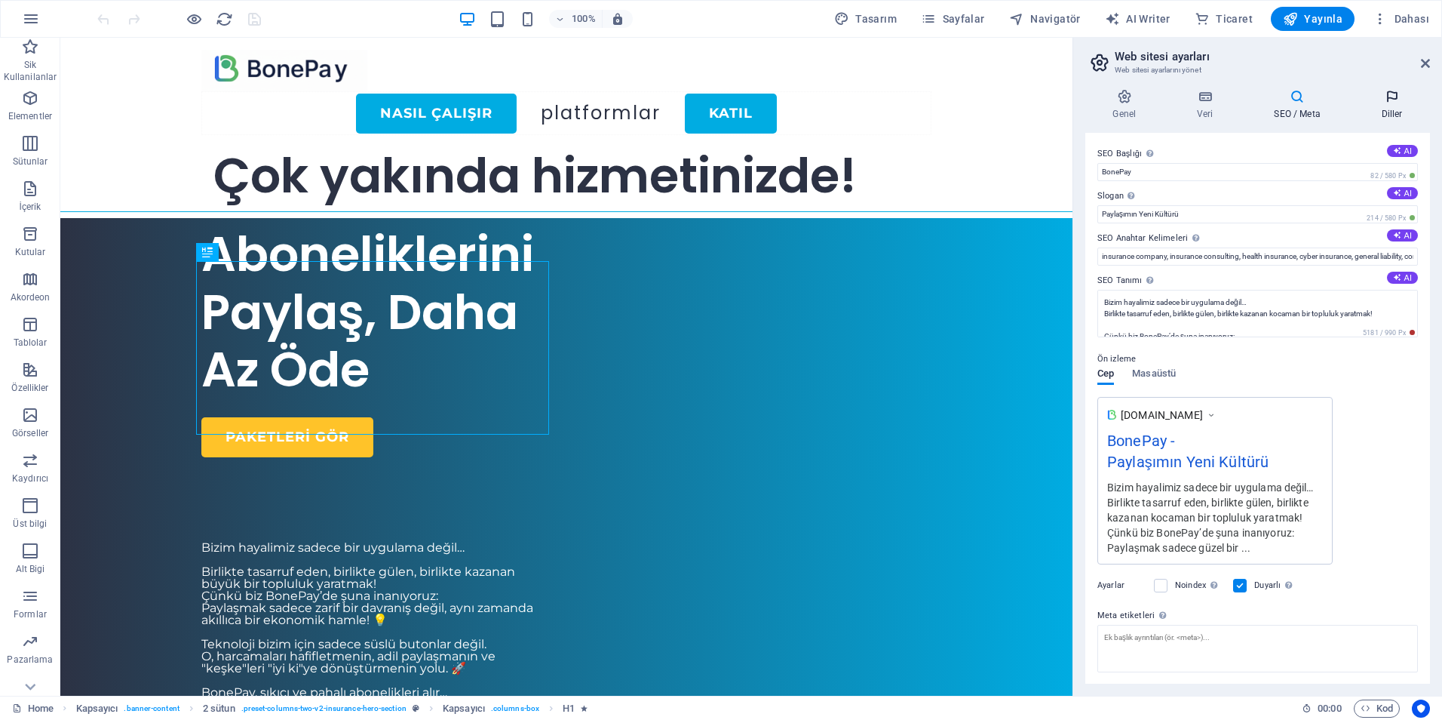
click at [1392, 115] on h4 "Diller" at bounding box center [1392, 105] width 76 height 32
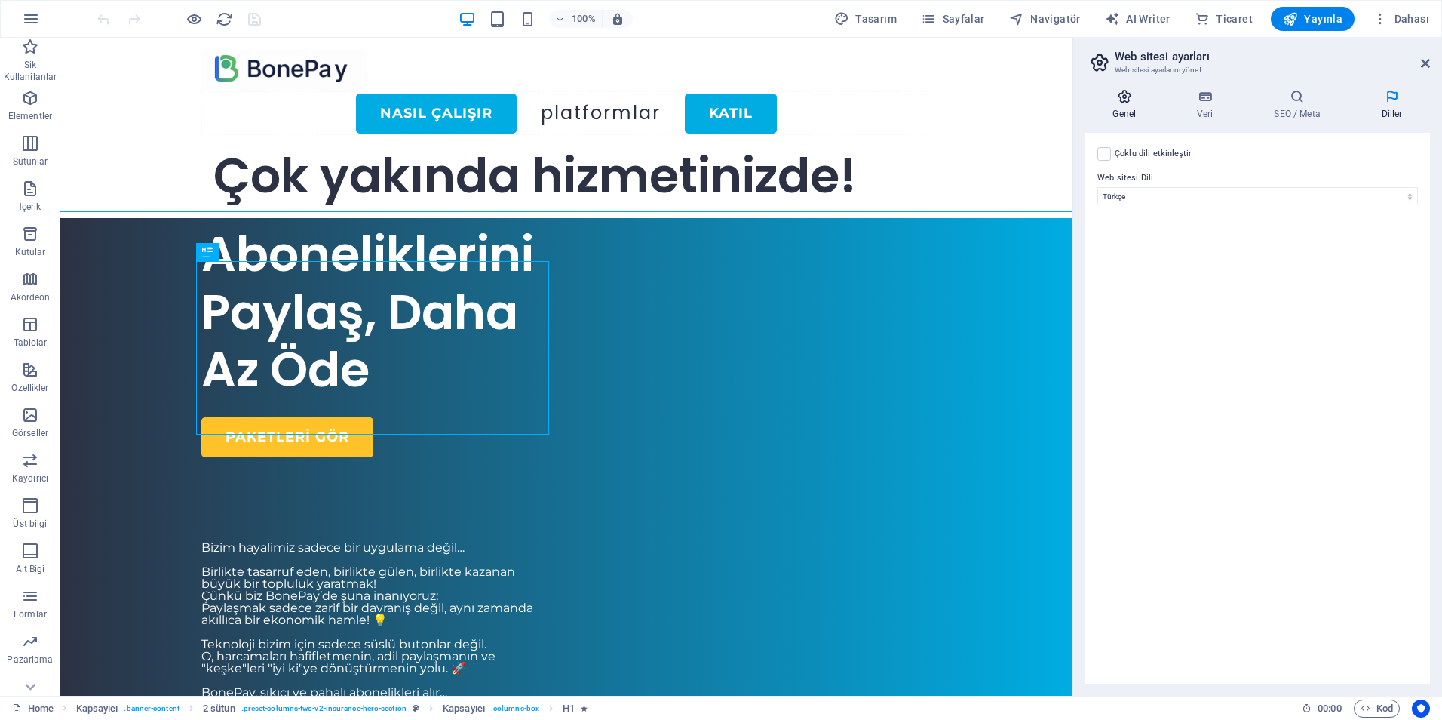
click at [1126, 106] on h4 "Genel" at bounding box center [1128, 105] width 84 height 32
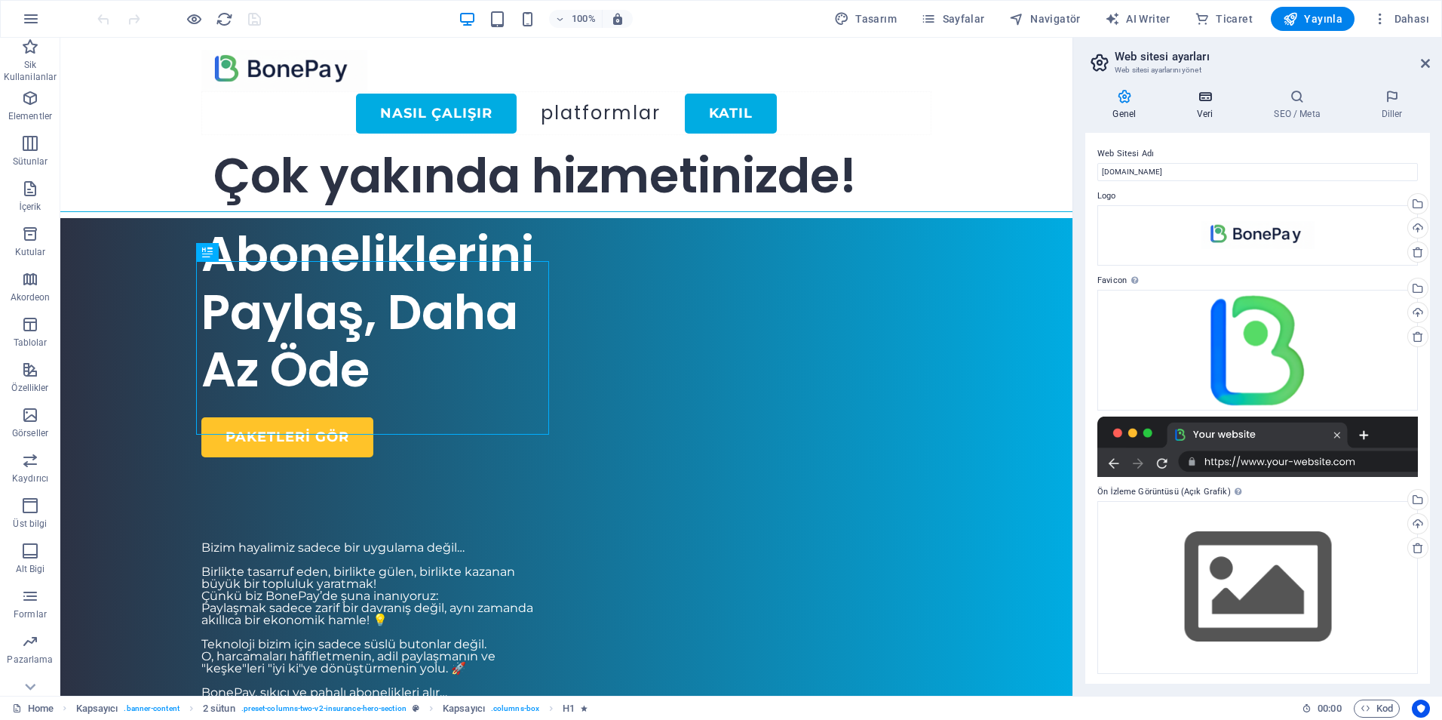
click at [1219, 96] on icon at bounding box center [1205, 96] width 71 height 15
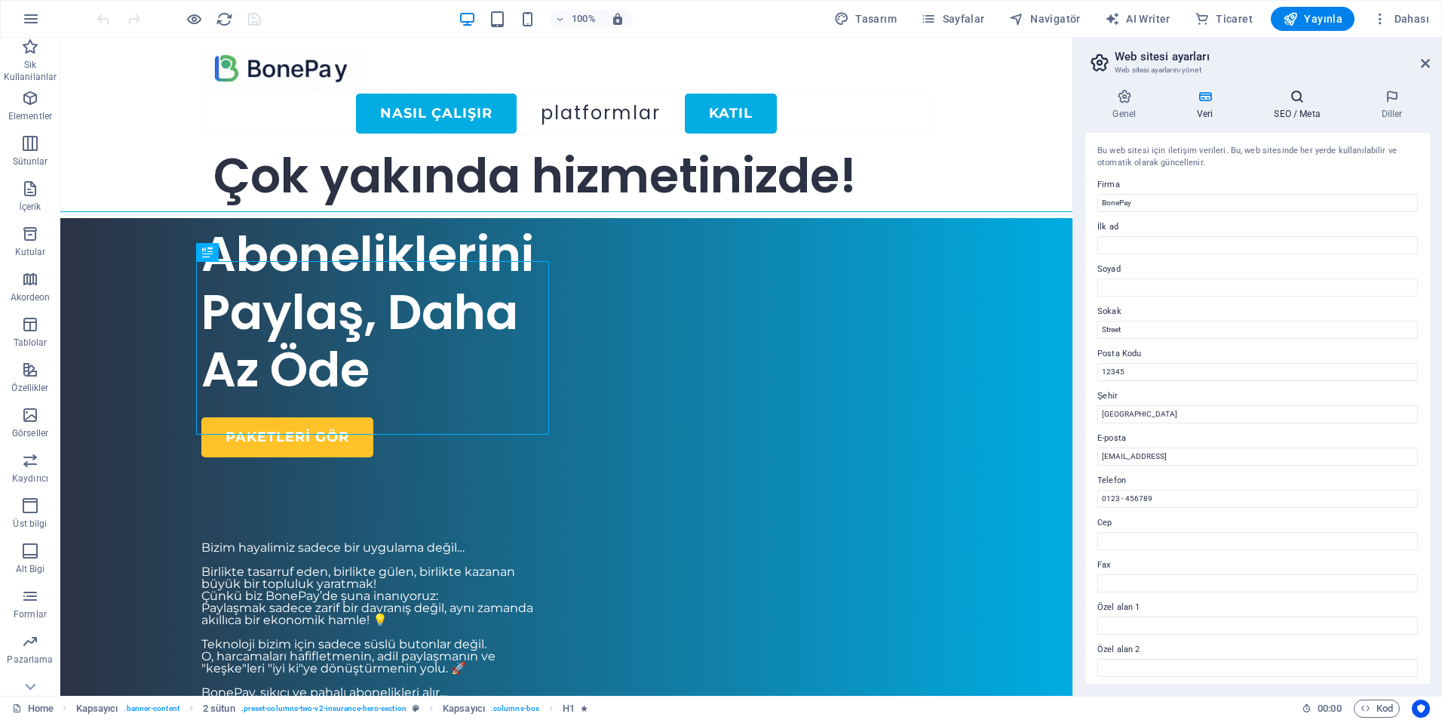
click at [1291, 105] on h4 "SEO / Meta" at bounding box center [1300, 105] width 107 height 32
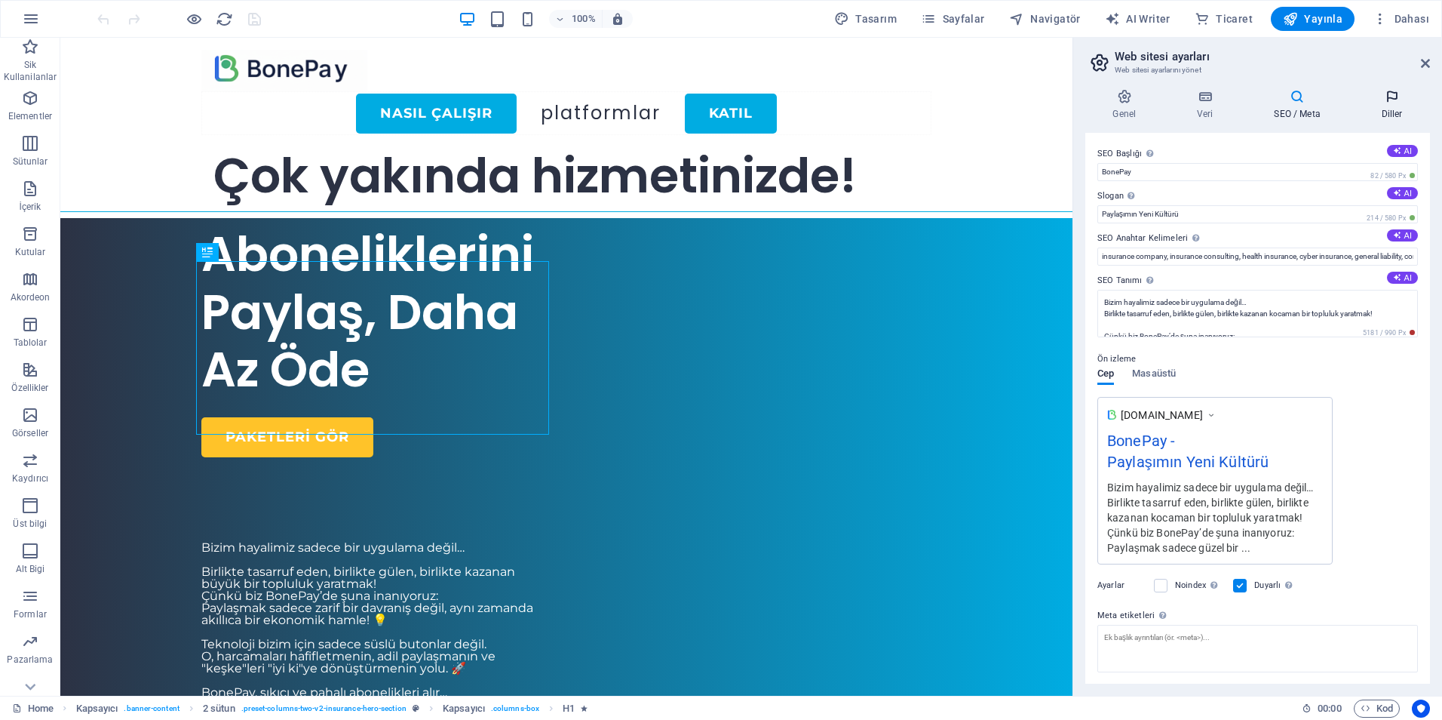
click at [1377, 100] on icon at bounding box center [1392, 96] width 76 height 15
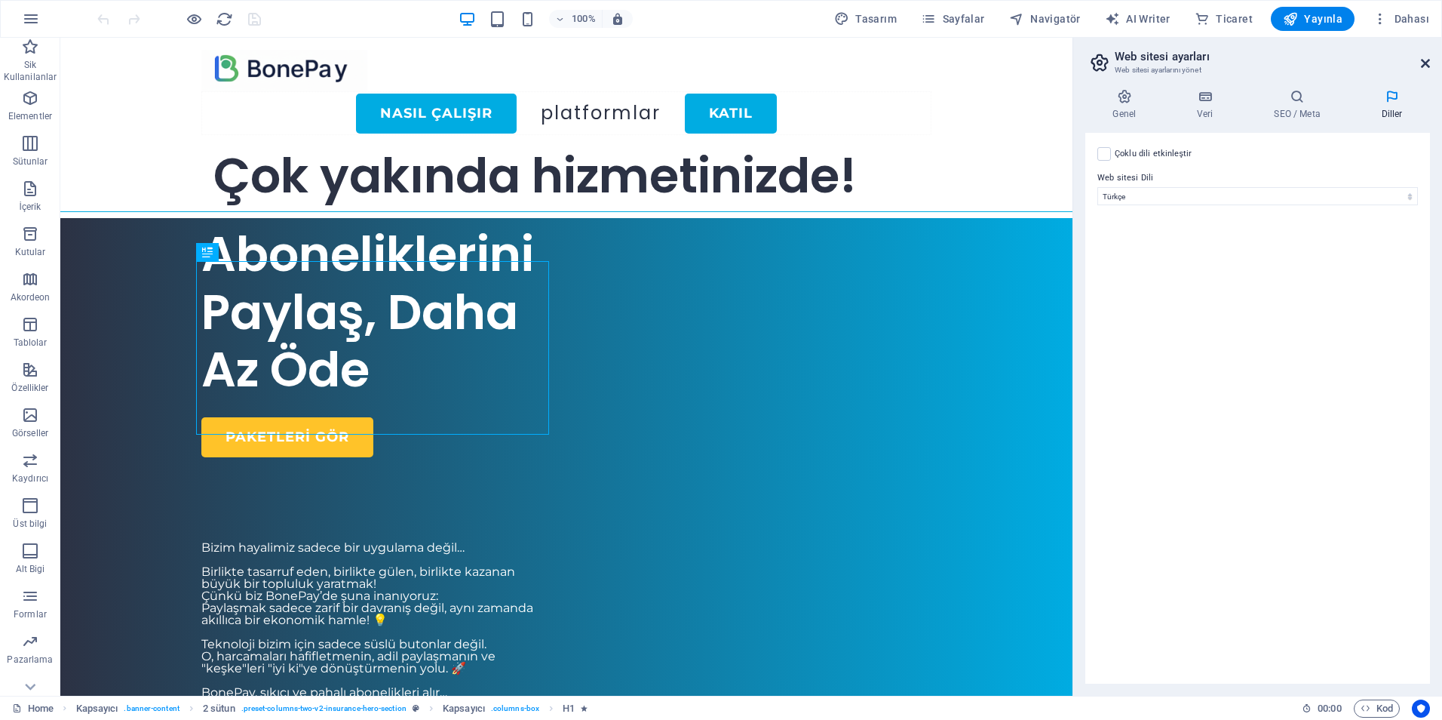
click at [1421, 61] on icon at bounding box center [1425, 63] width 9 height 12
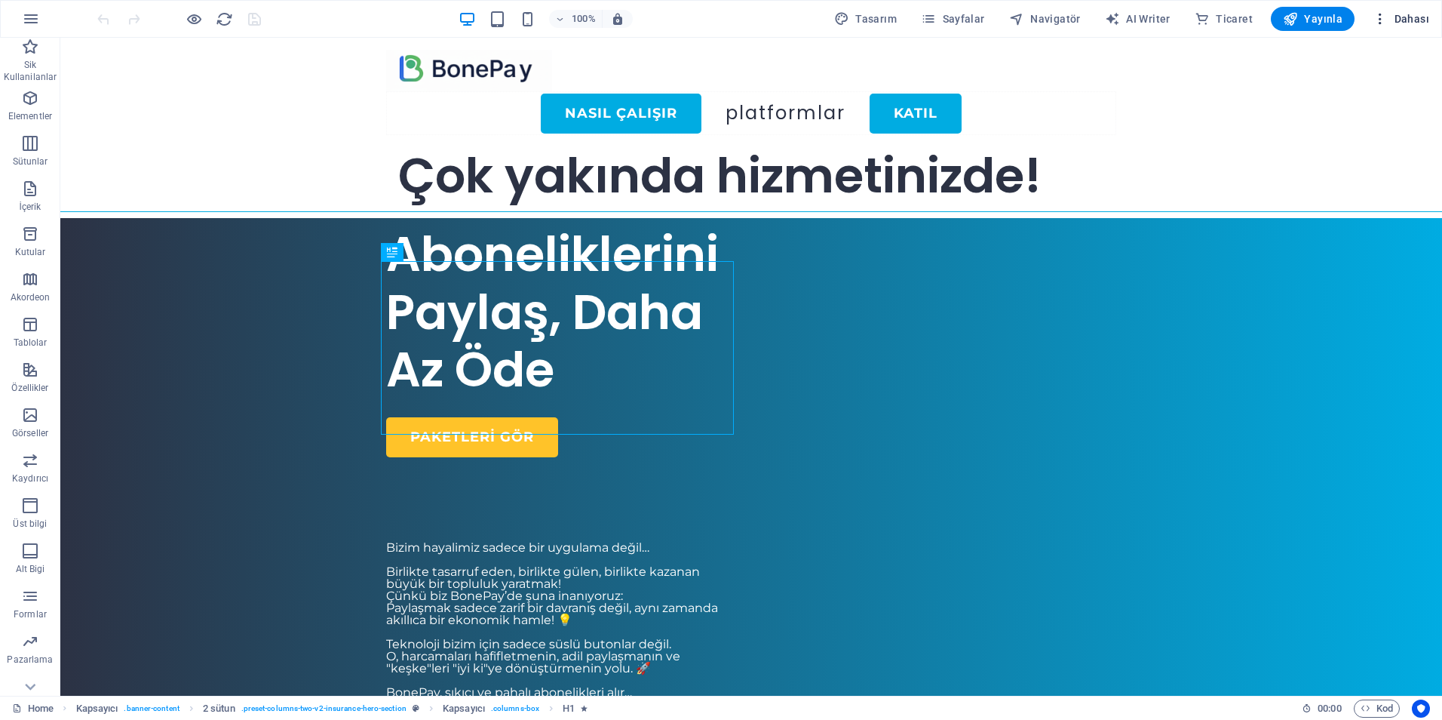
click at [1405, 20] on span "Dahası" at bounding box center [1401, 18] width 57 height 15
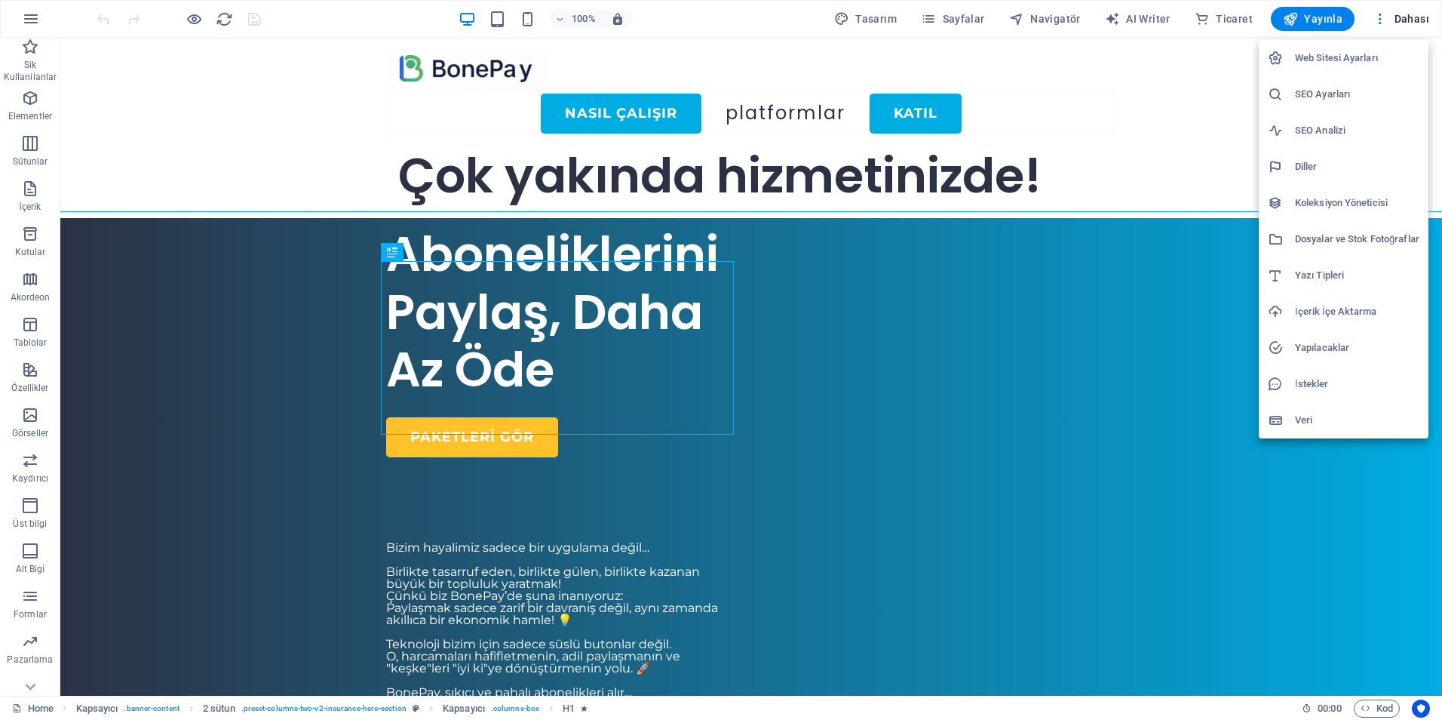
click at [1319, 202] on h6 "Koleksiyon Yöneticisi" at bounding box center [1357, 203] width 124 height 18
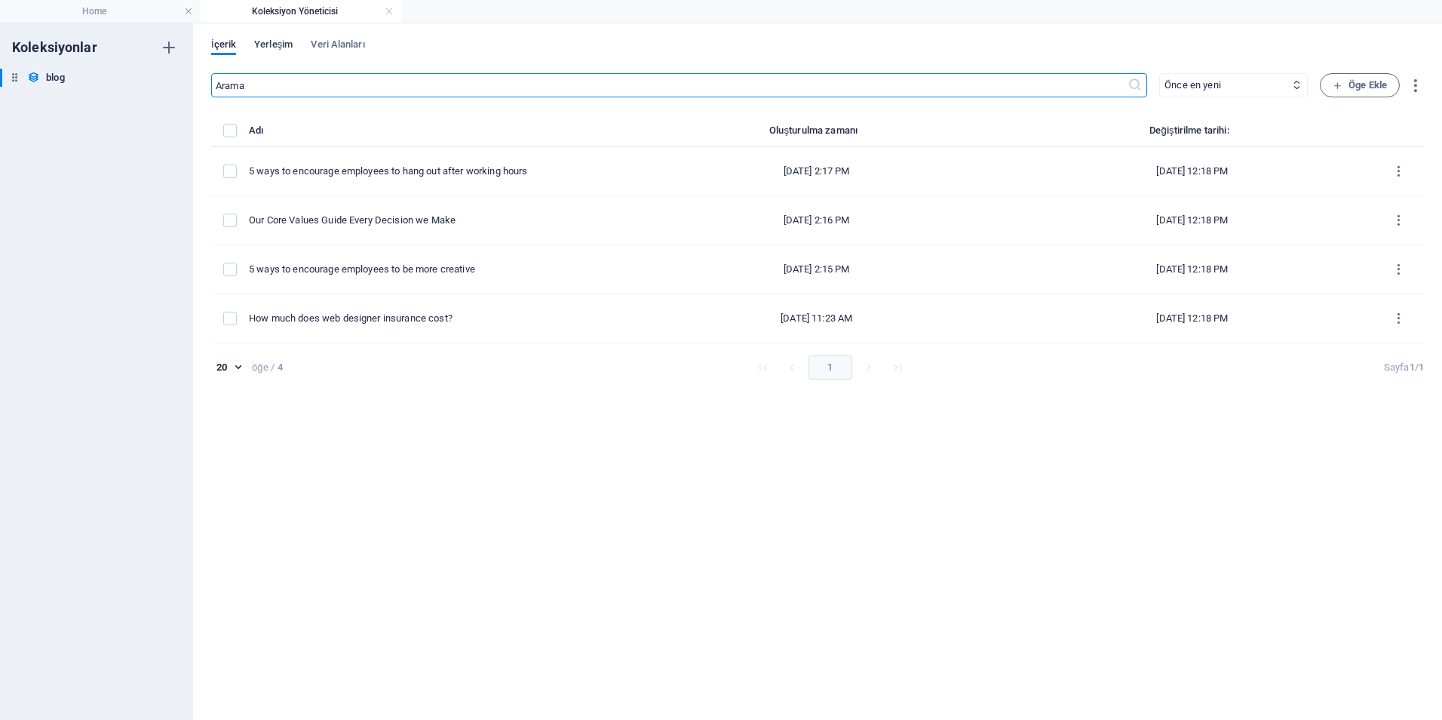
click at [270, 50] on span "Yerleşim" at bounding box center [273, 45] width 38 height 21
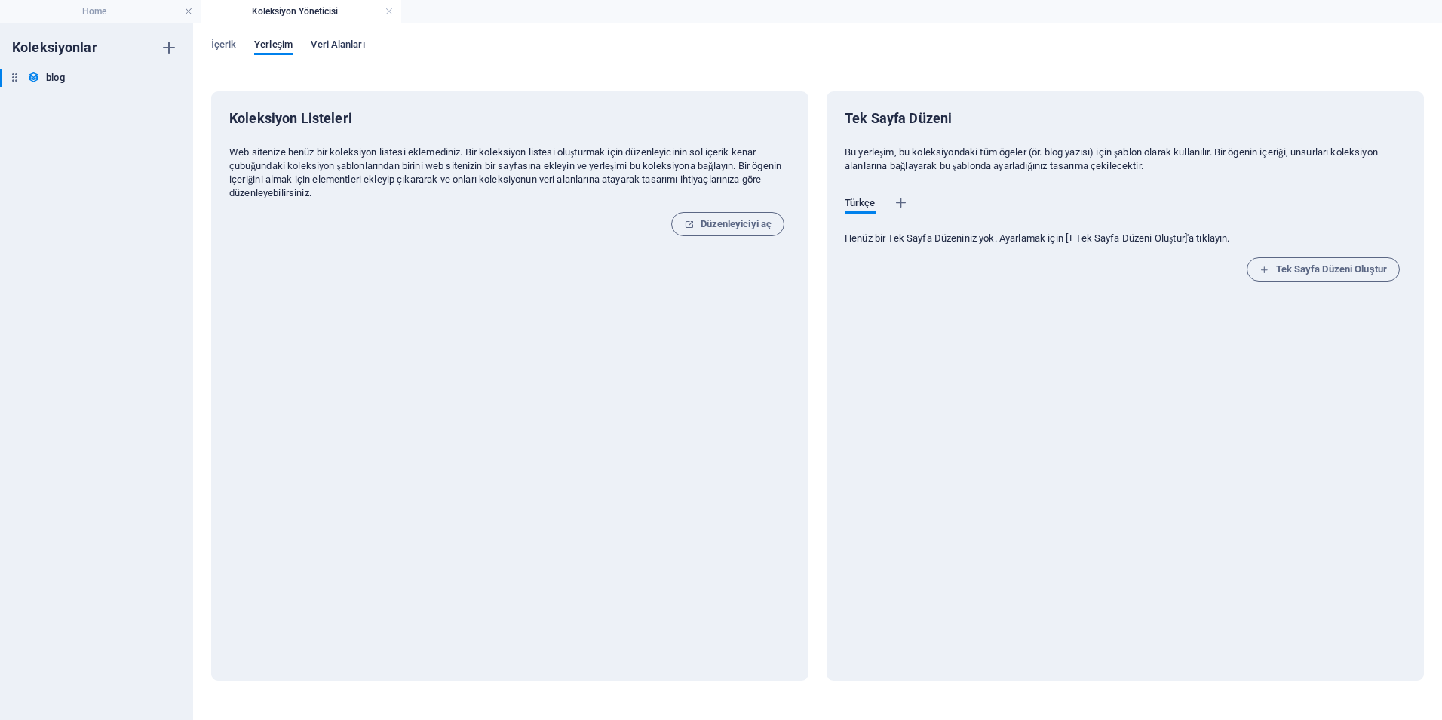
click at [346, 45] on span "Veri Alanları" at bounding box center [338, 45] width 54 height 21
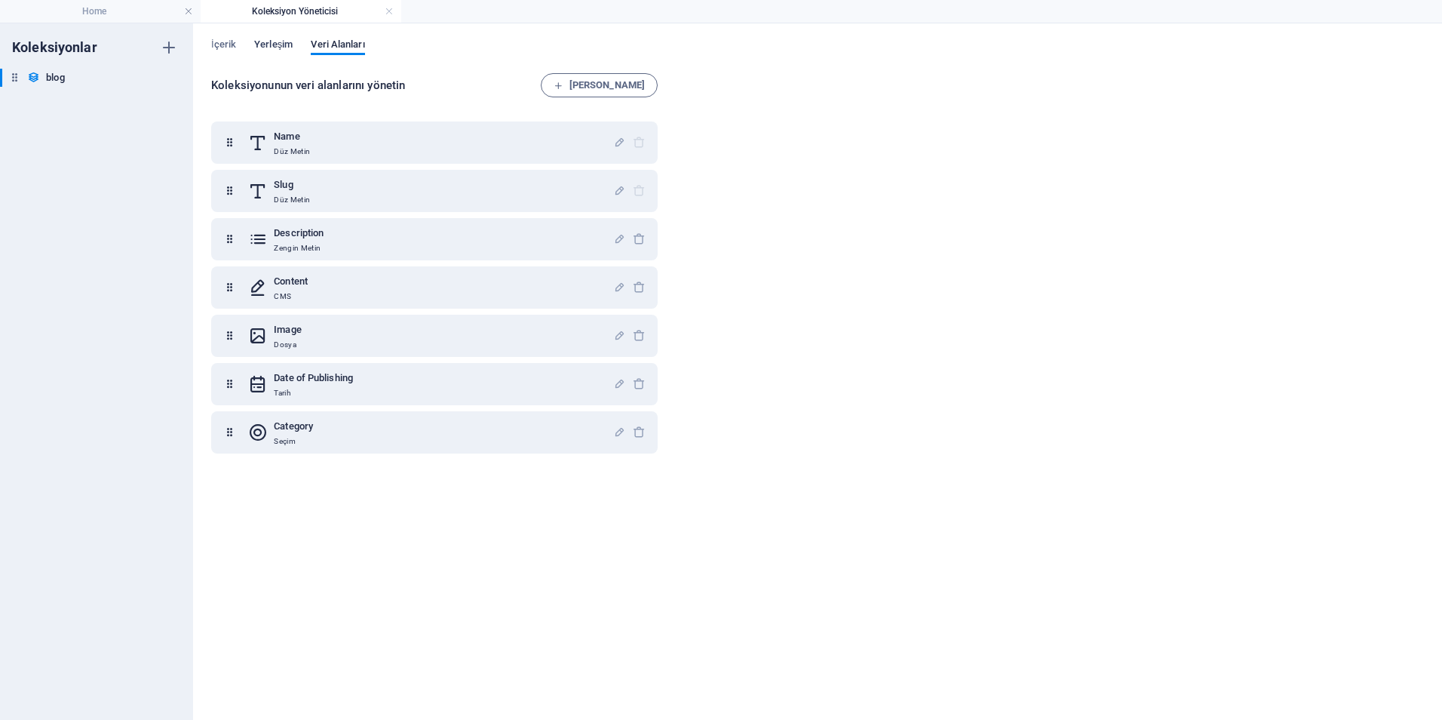
click at [283, 49] on span "Yerleşim" at bounding box center [273, 45] width 38 height 21
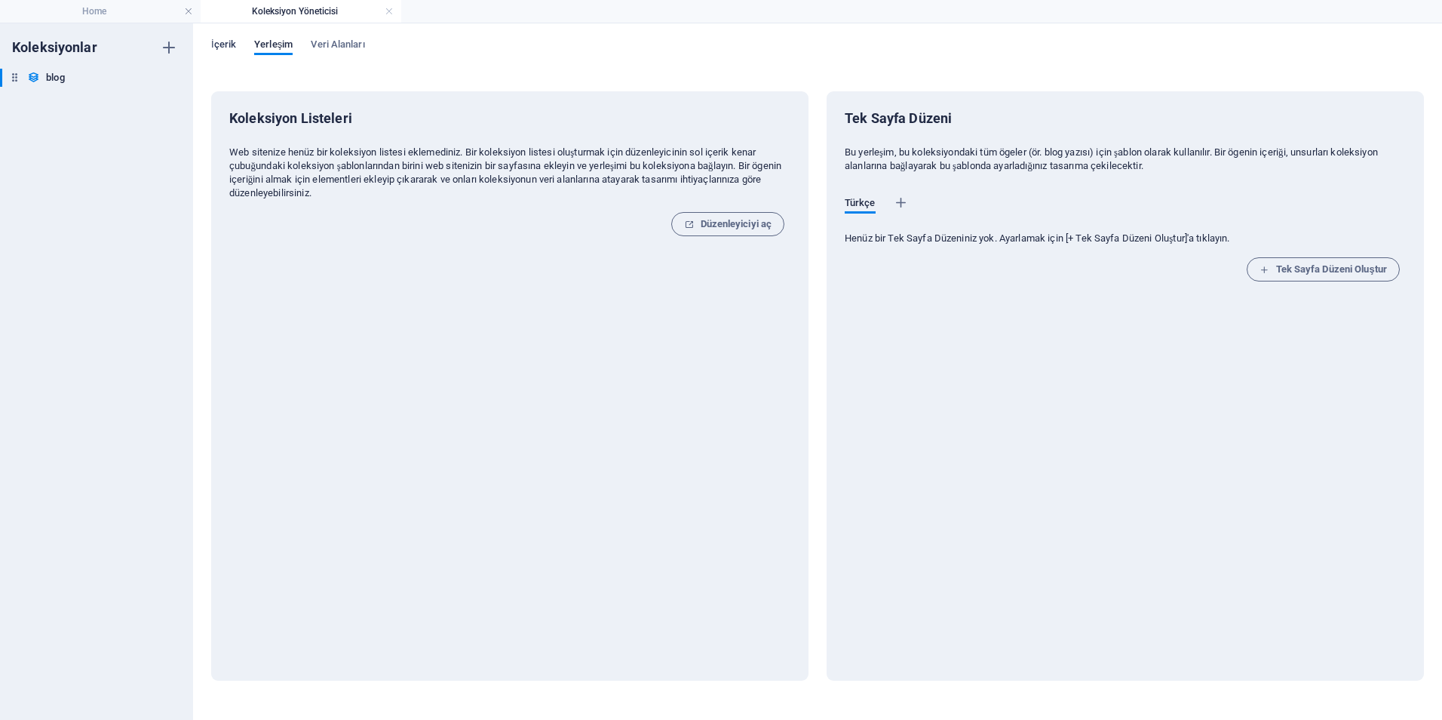
click at [217, 48] on span "İçerik" at bounding box center [223, 45] width 25 height 21
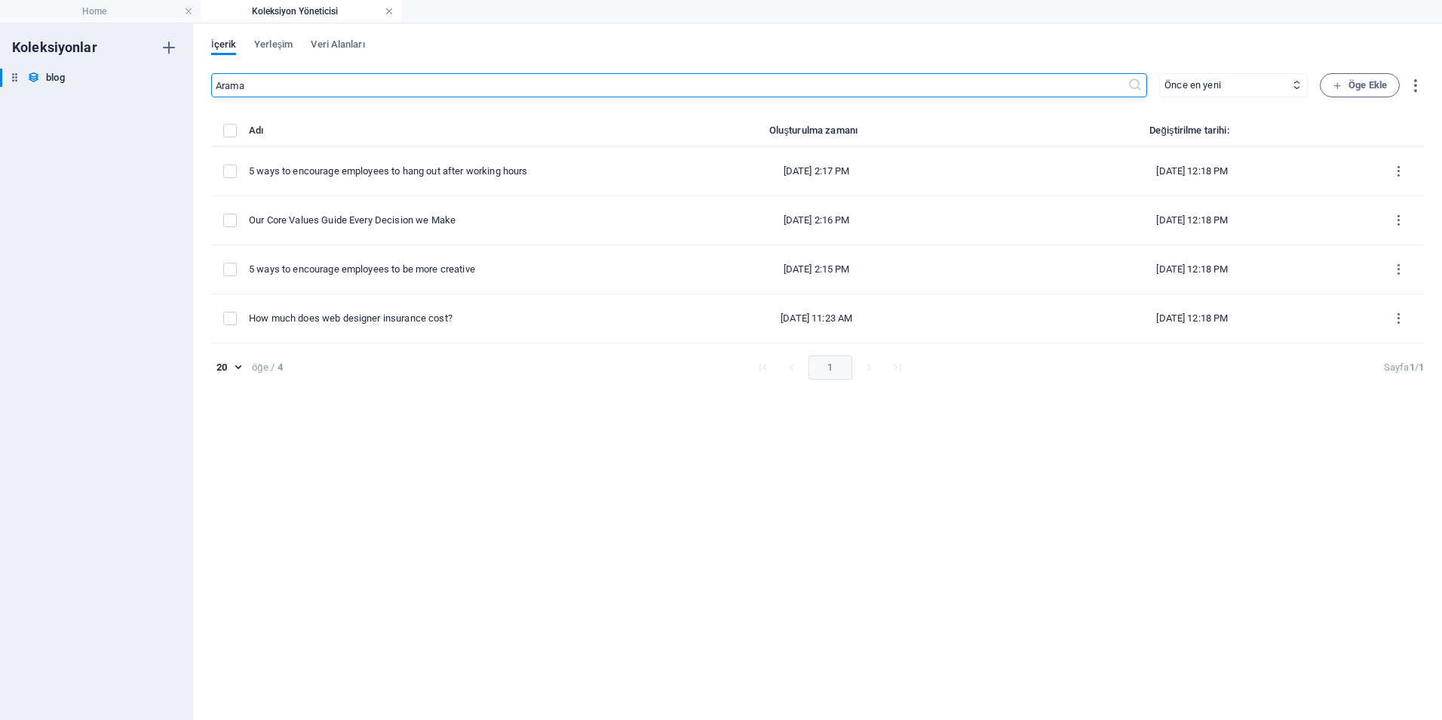
click at [392, 5] on h4 "Koleksiyon Yöneticisi" at bounding box center [301, 11] width 201 height 17
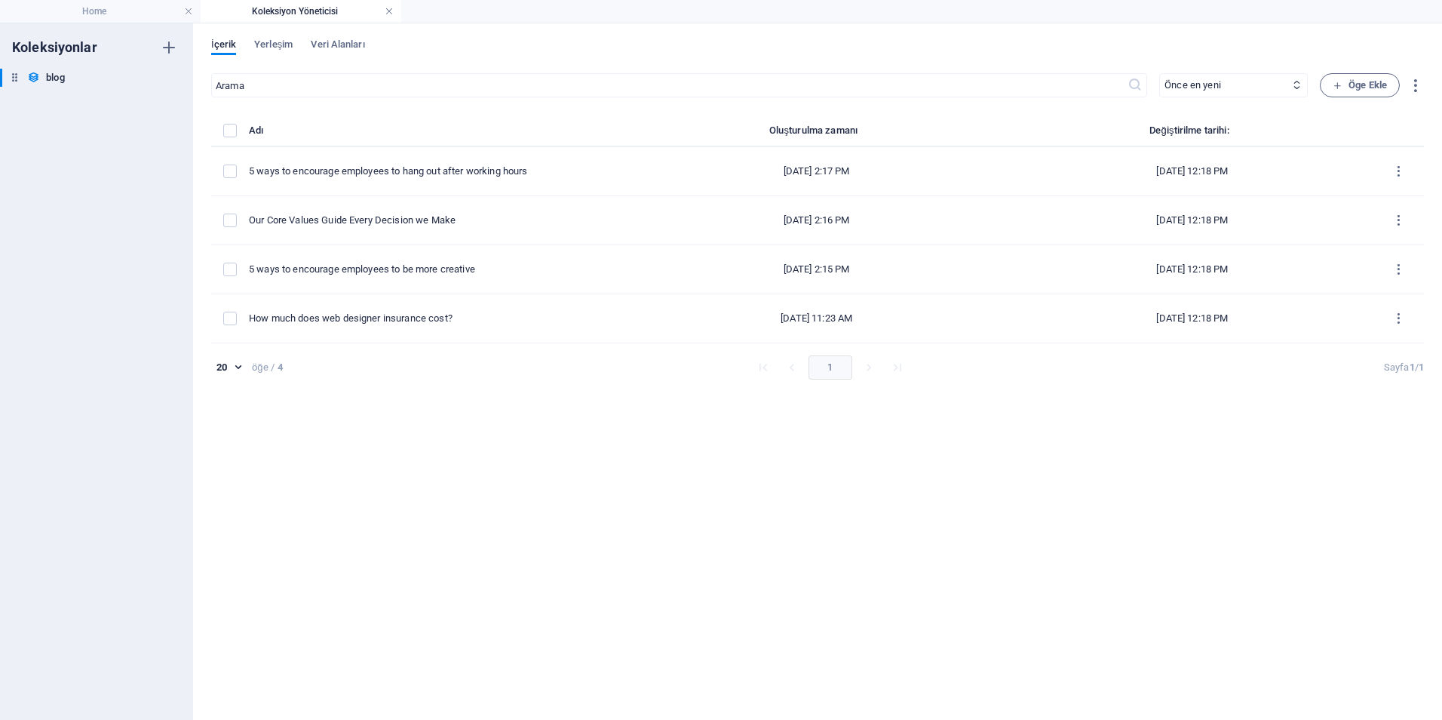
click at [390, 11] on link at bounding box center [389, 12] width 9 height 14
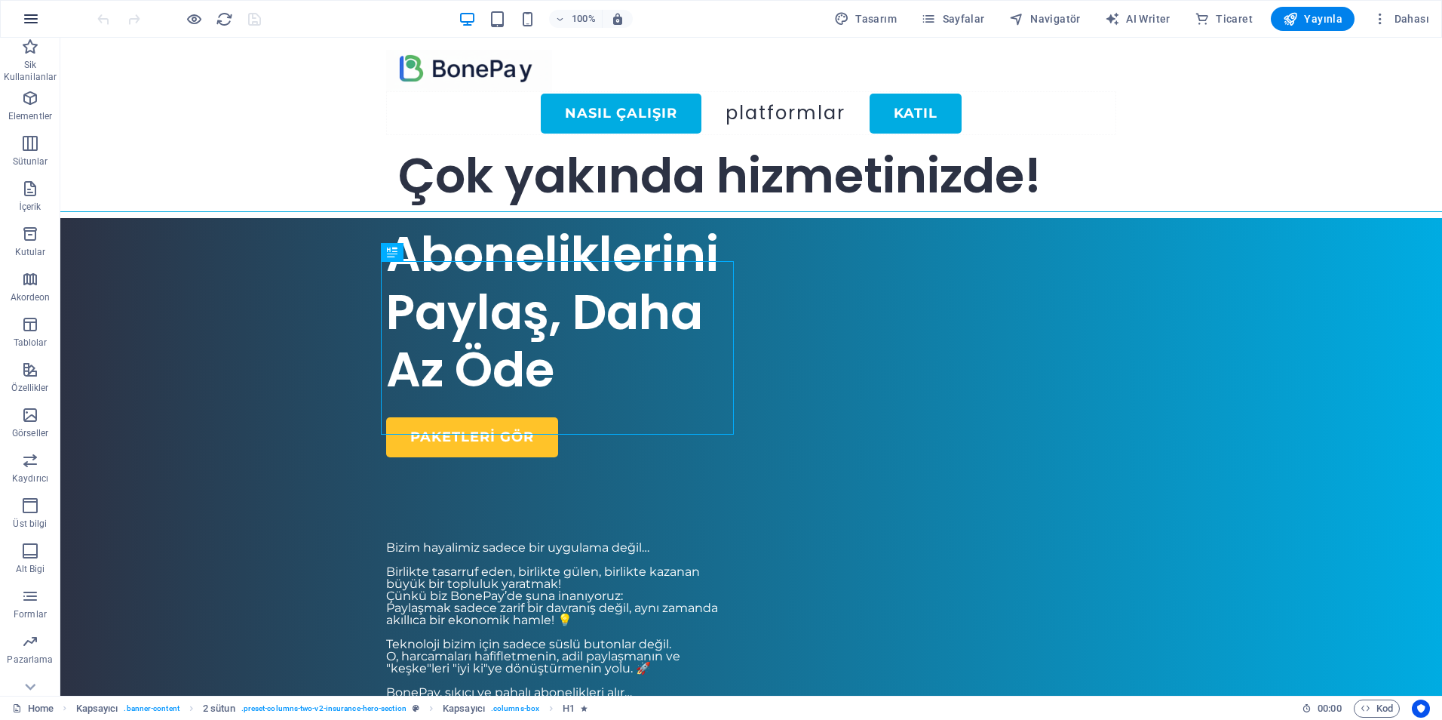
click at [38, 17] on icon "button" at bounding box center [31, 19] width 18 height 18
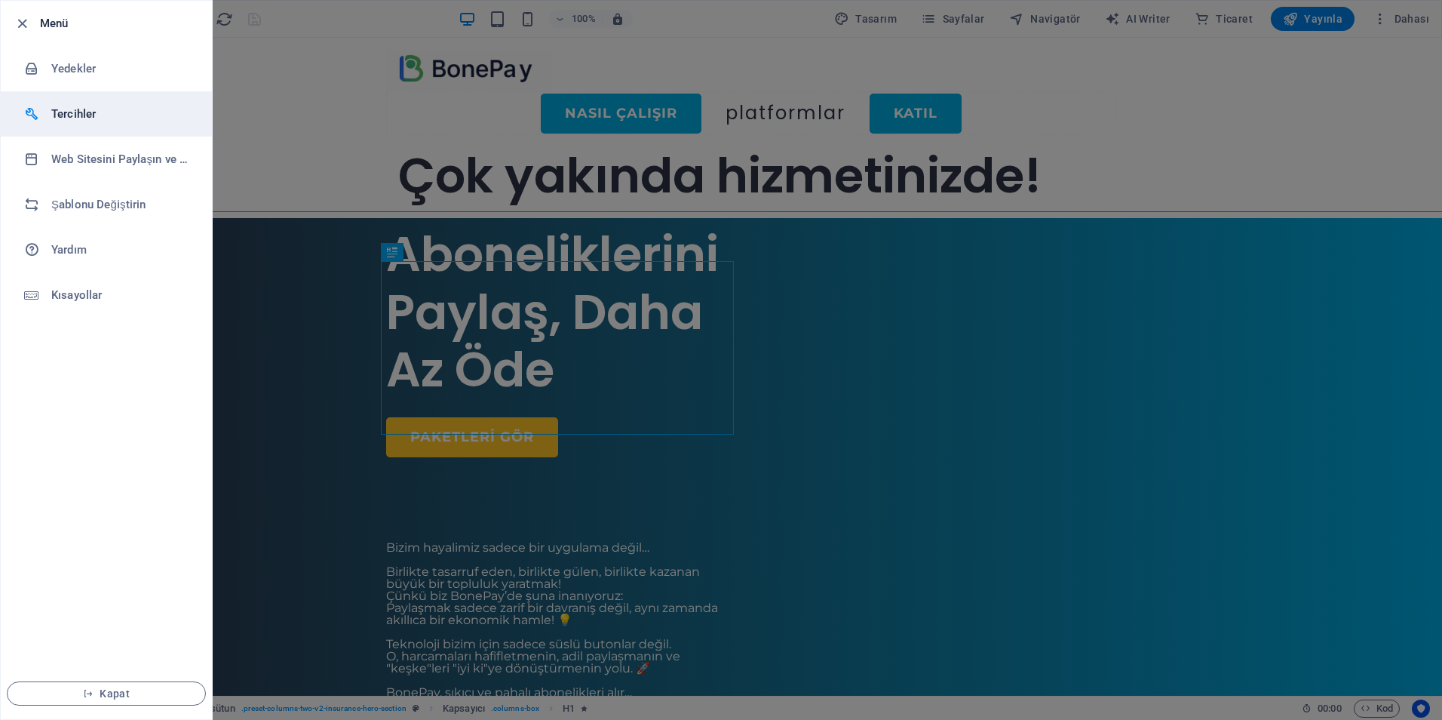
click at [78, 114] on h6 "Tercihler" at bounding box center [121, 114] width 140 height 18
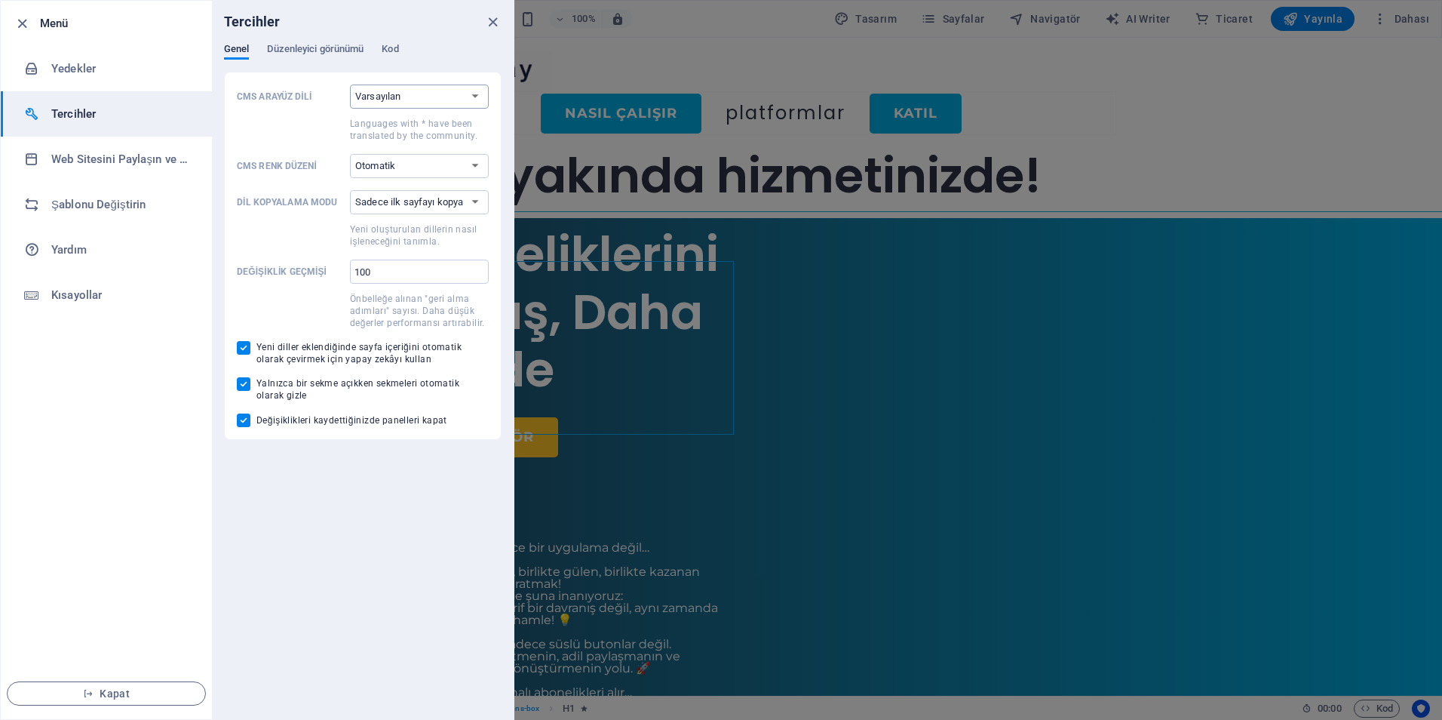
click at [447, 103] on select "Varsayılan Deutsch English Español Suomi* Français Magyar Italiano Nederlands P…" at bounding box center [419, 96] width 139 height 24
click at [447, 100] on select "Varsayılan Deutsch English Español Suomi* Français Magyar Italiano Nederlands P…" at bounding box center [419, 96] width 139 height 24
click at [316, 49] on span "Düzenleyici görünümü" at bounding box center [315, 50] width 97 height 21
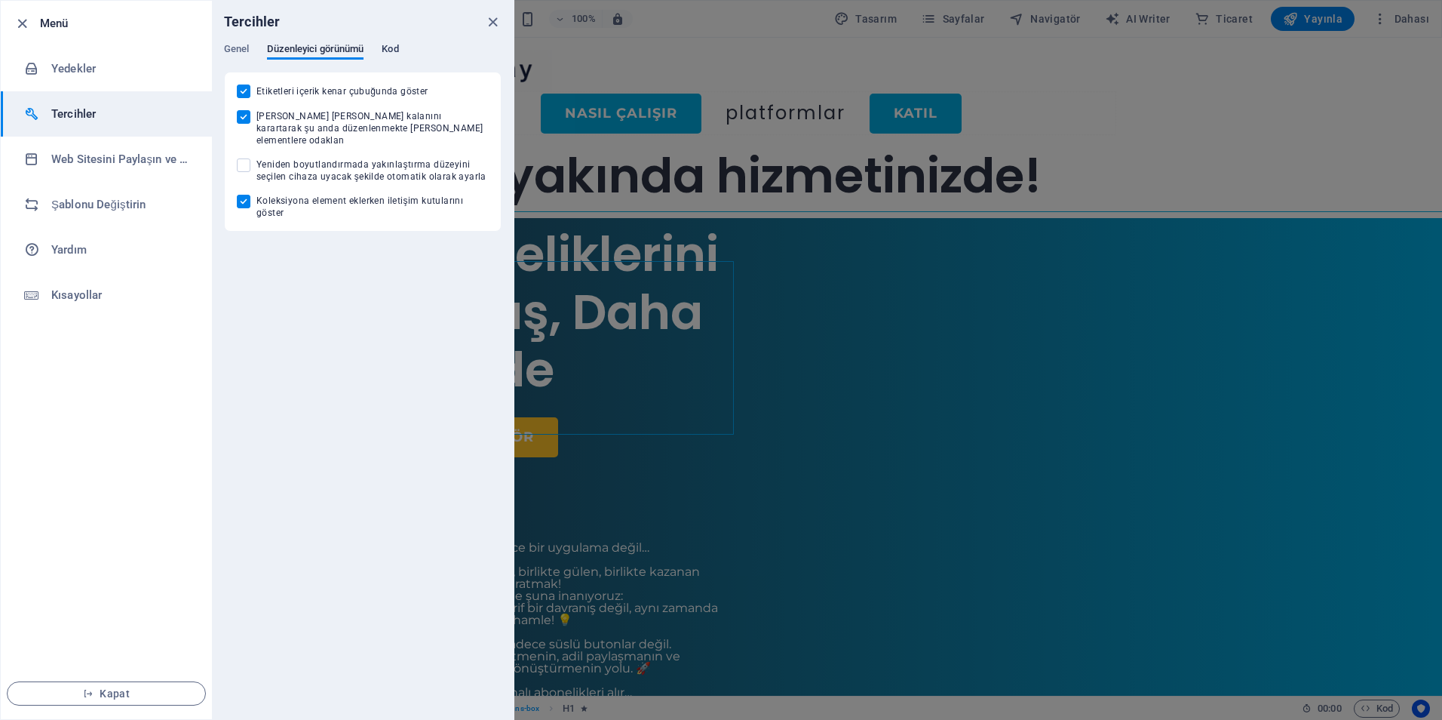
click at [393, 51] on span "Kod" at bounding box center [390, 50] width 17 height 21
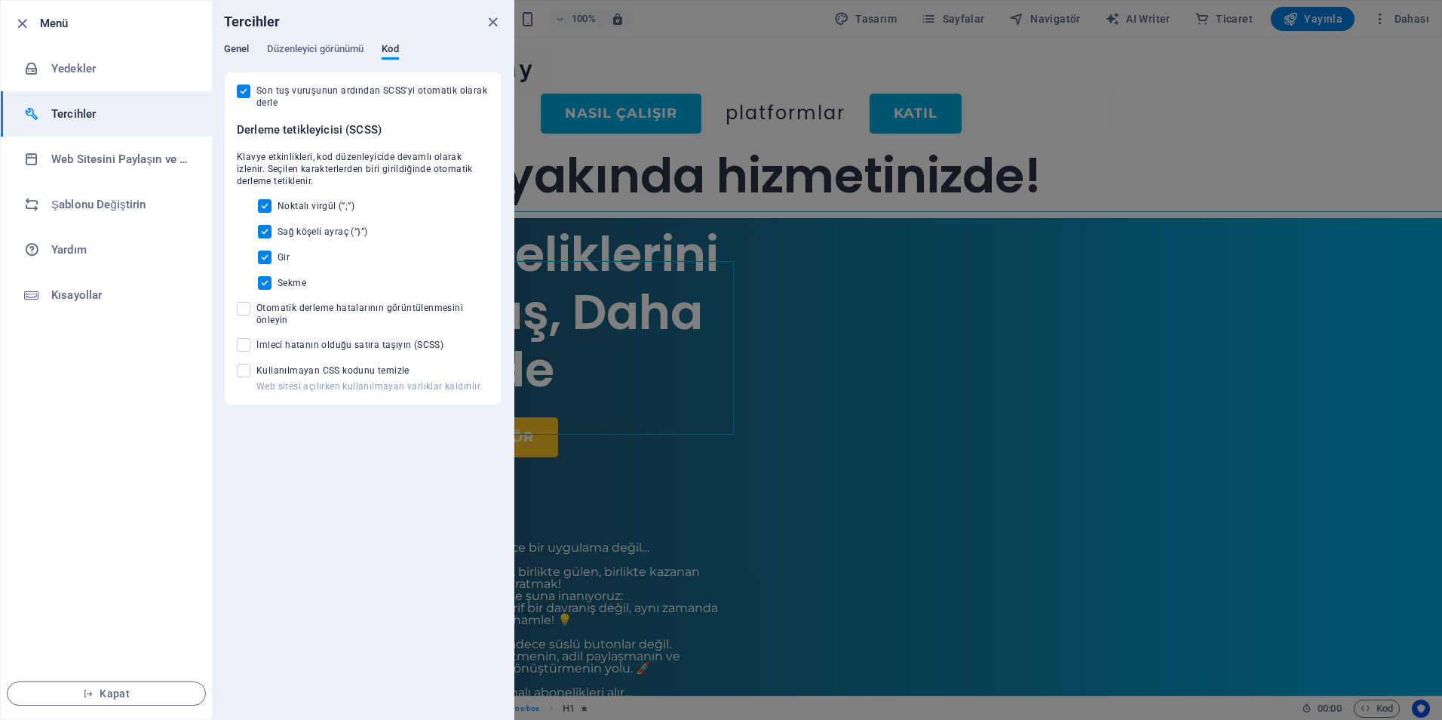
click at [243, 49] on span "Genel" at bounding box center [236, 50] width 25 height 21
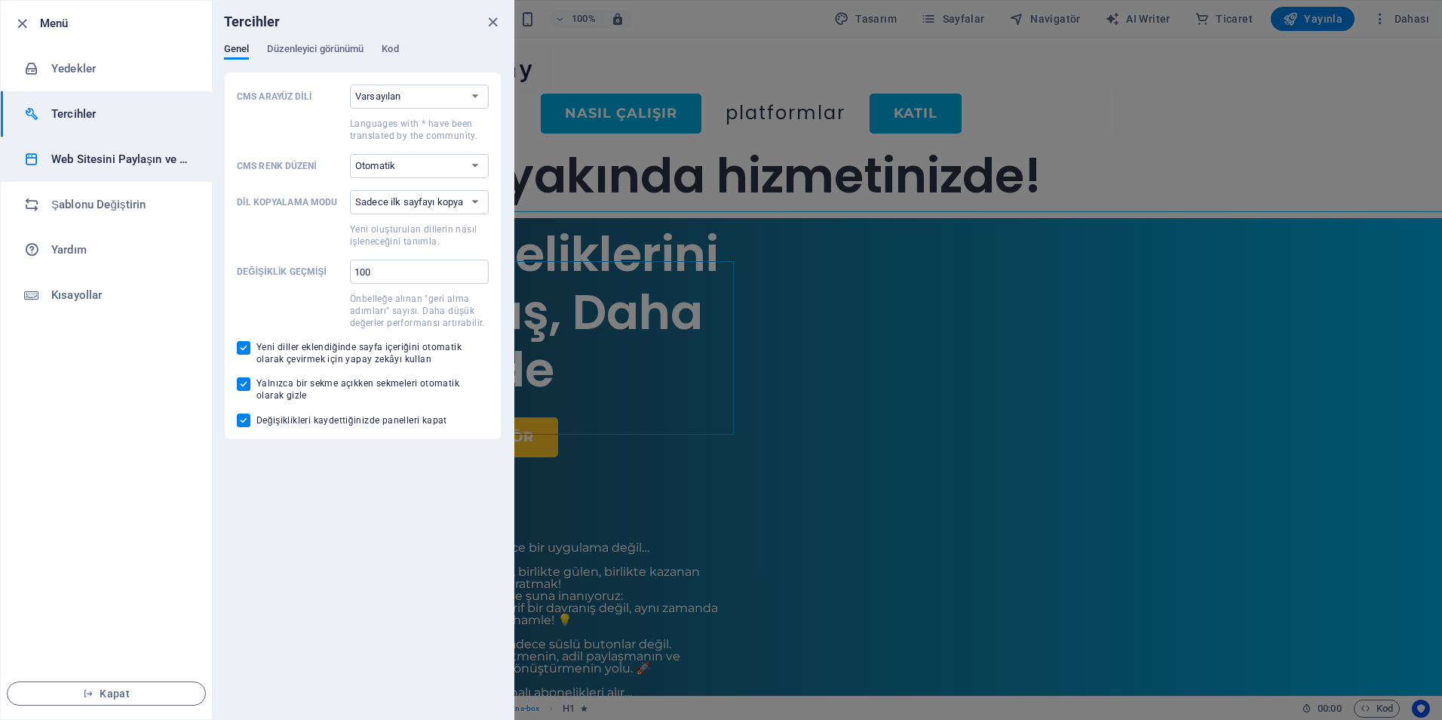
click at [99, 152] on h6 "Web Sitesini Paylaşın ve [GEOGRAPHIC_DATA]" at bounding box center [121, 159] width 140 height 18
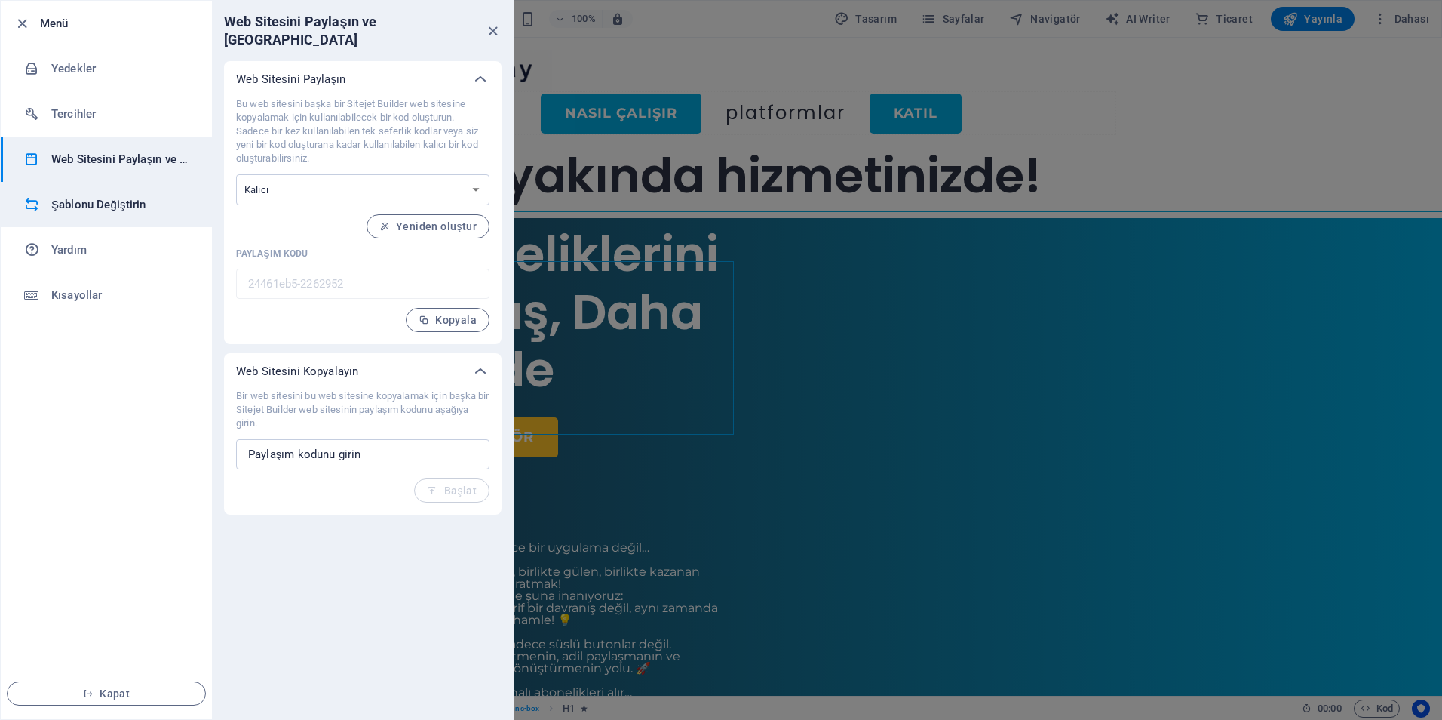
click at [116, 207] on h6 "Şablonu Değiştirin" at bounding box center [121, 204] width 140 height 18
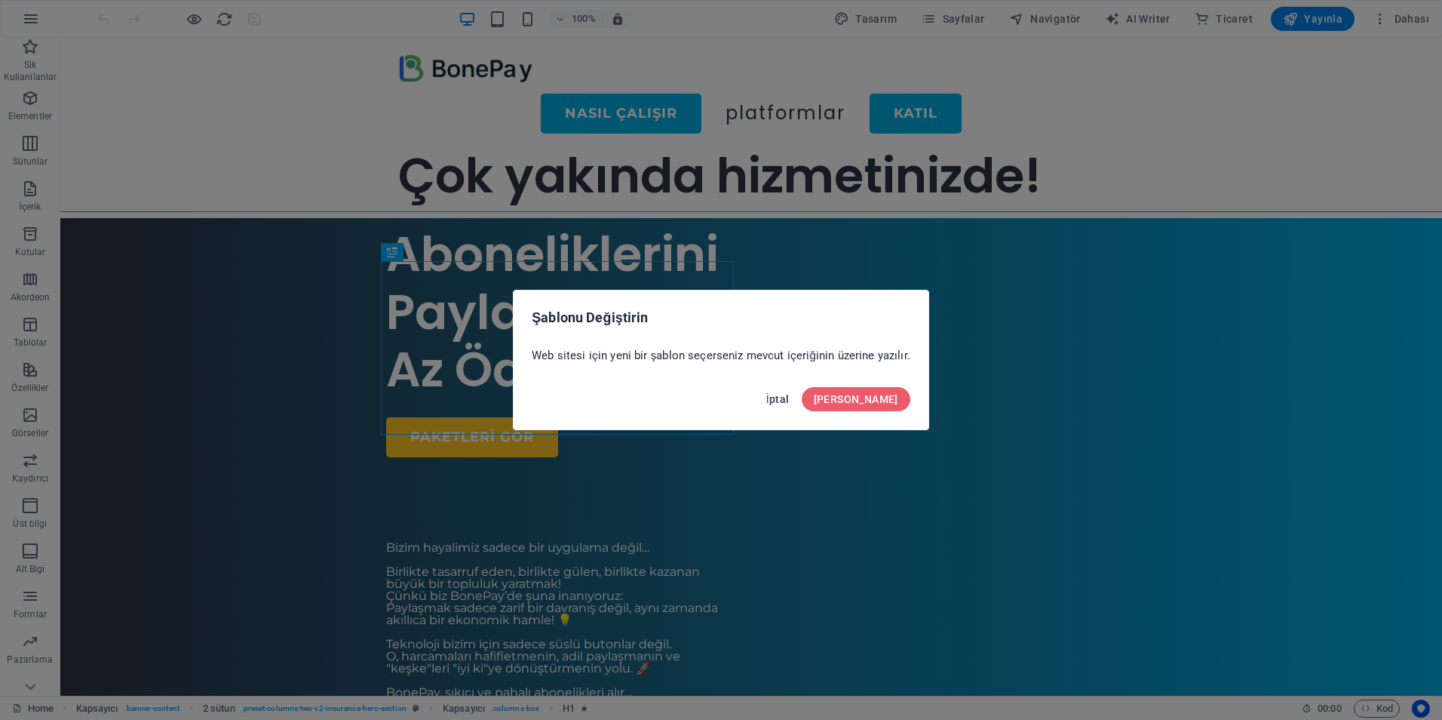
click at [790, 402] on span "İptal" at bounding box center [777, 399] width 23 height 12
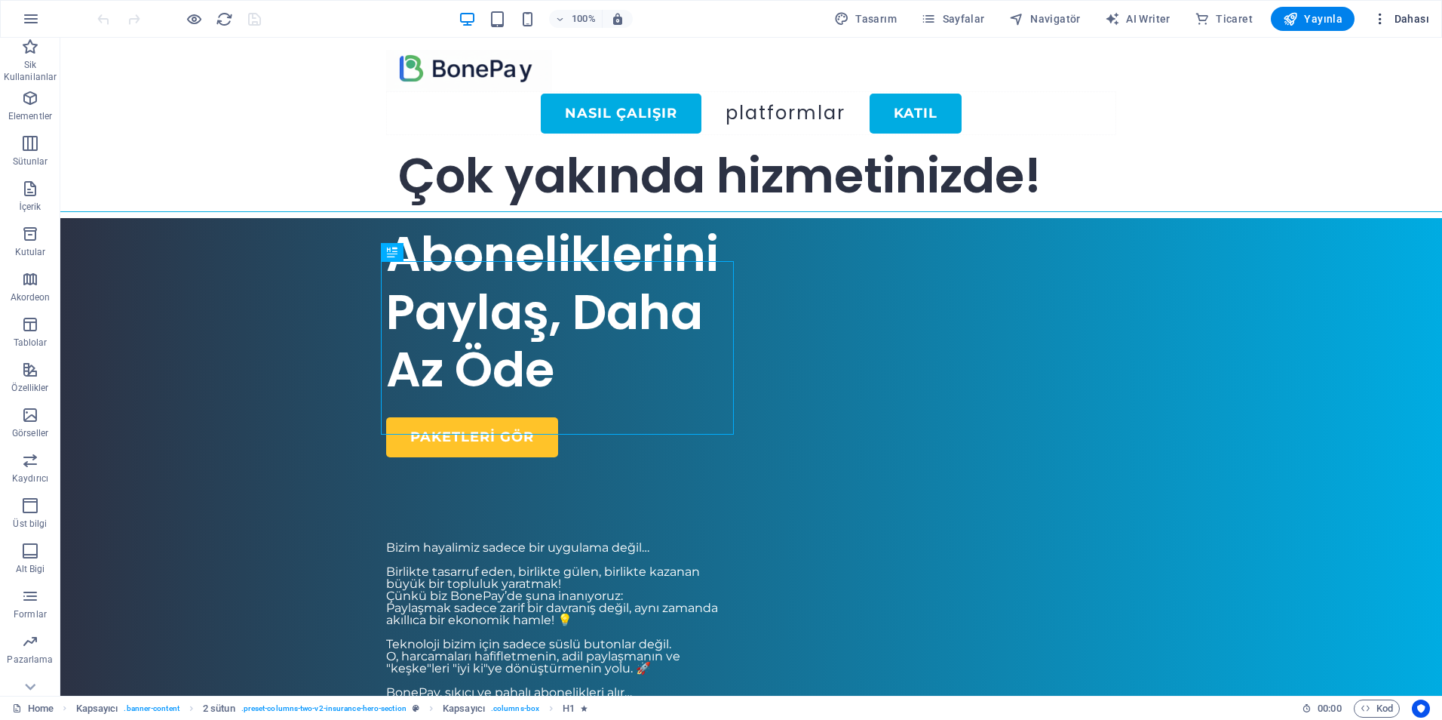
click at [1384, 23] on icon "button" at bounding box center [1380, 18] width 15 height 15
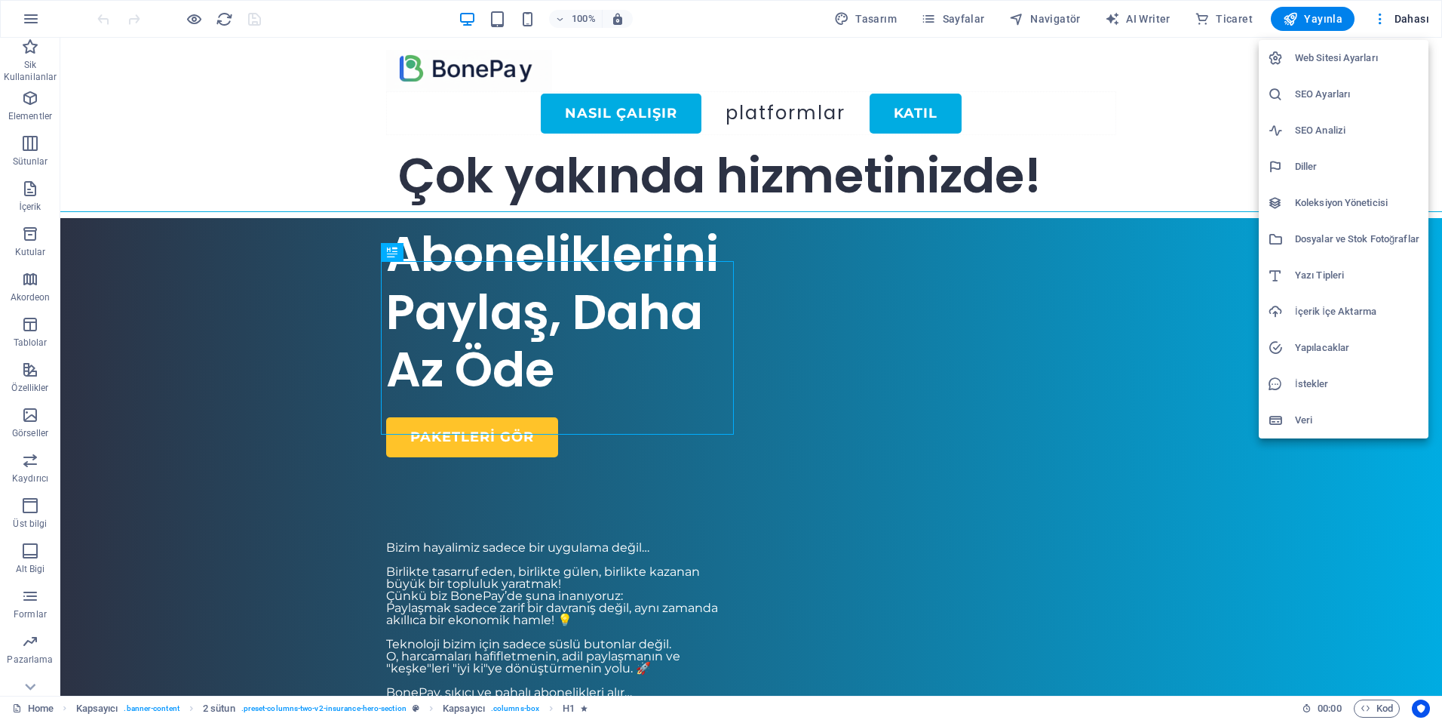
click at [1312, 383] on h6 "İstekler" at bounding box center [1357, 384] width 124 height 18
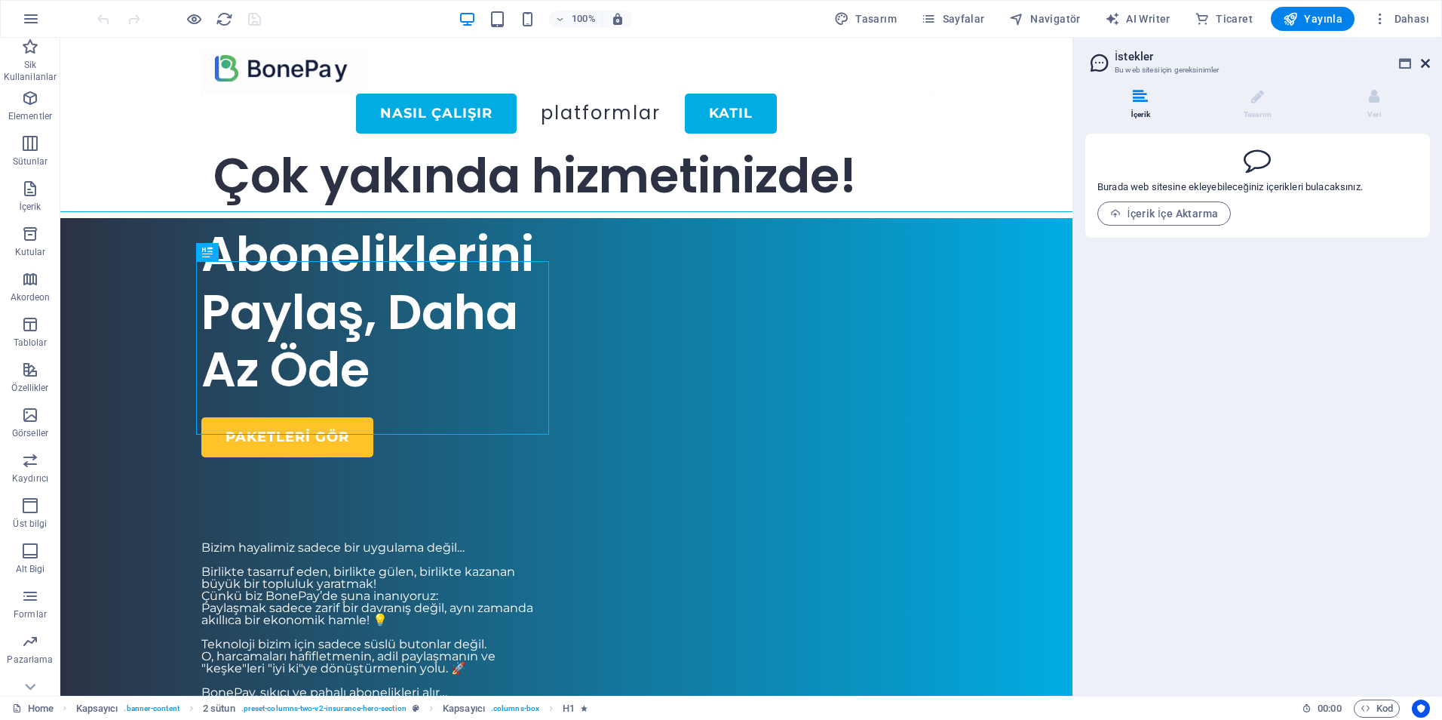
click at [1425, 60] on icon at bounding box center [1425, 63] width 9 height 12
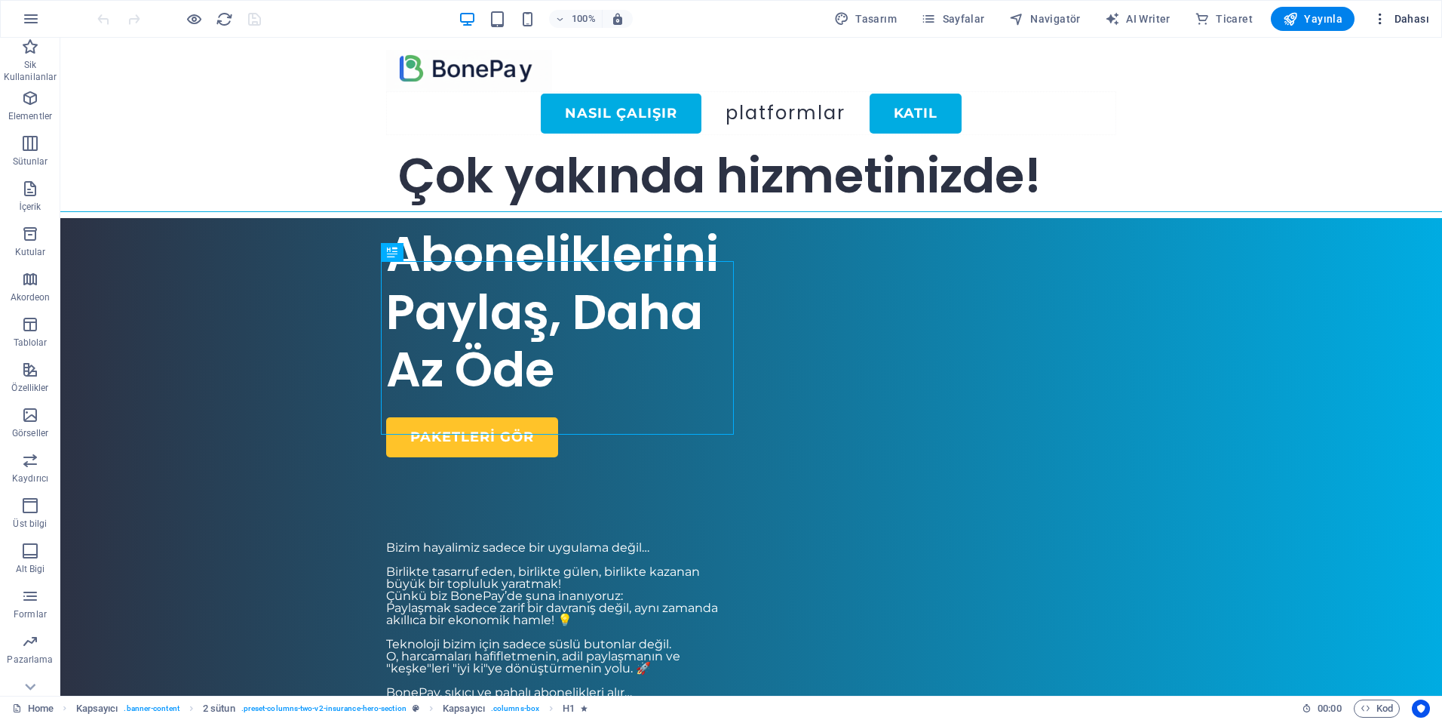
click at [1411, 20] on span "Dahası" at bounding box center [1401, 18] width 57 height 15
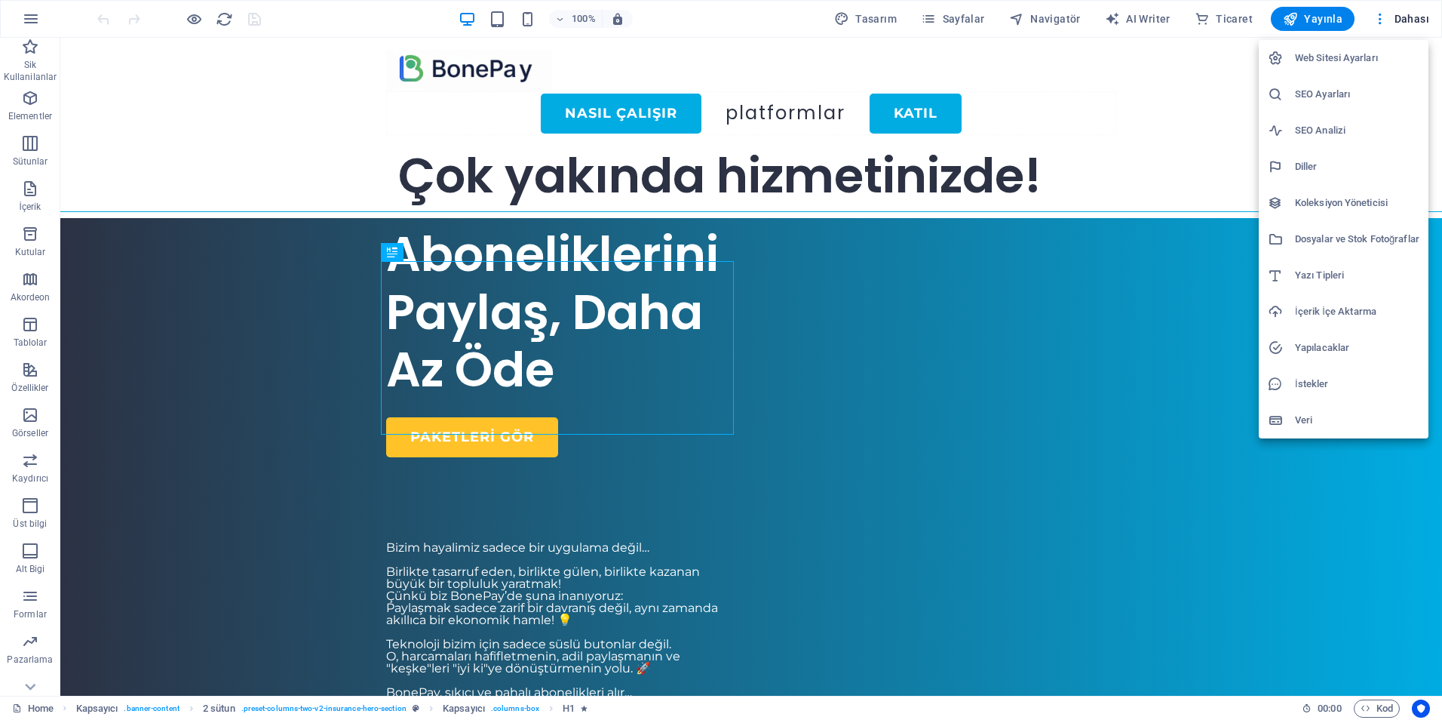
click at [1329, 240] on h6 "Dosyalar ve Stok Fotoğraflar" at bounding box center [1357, 239] width 124 height 18
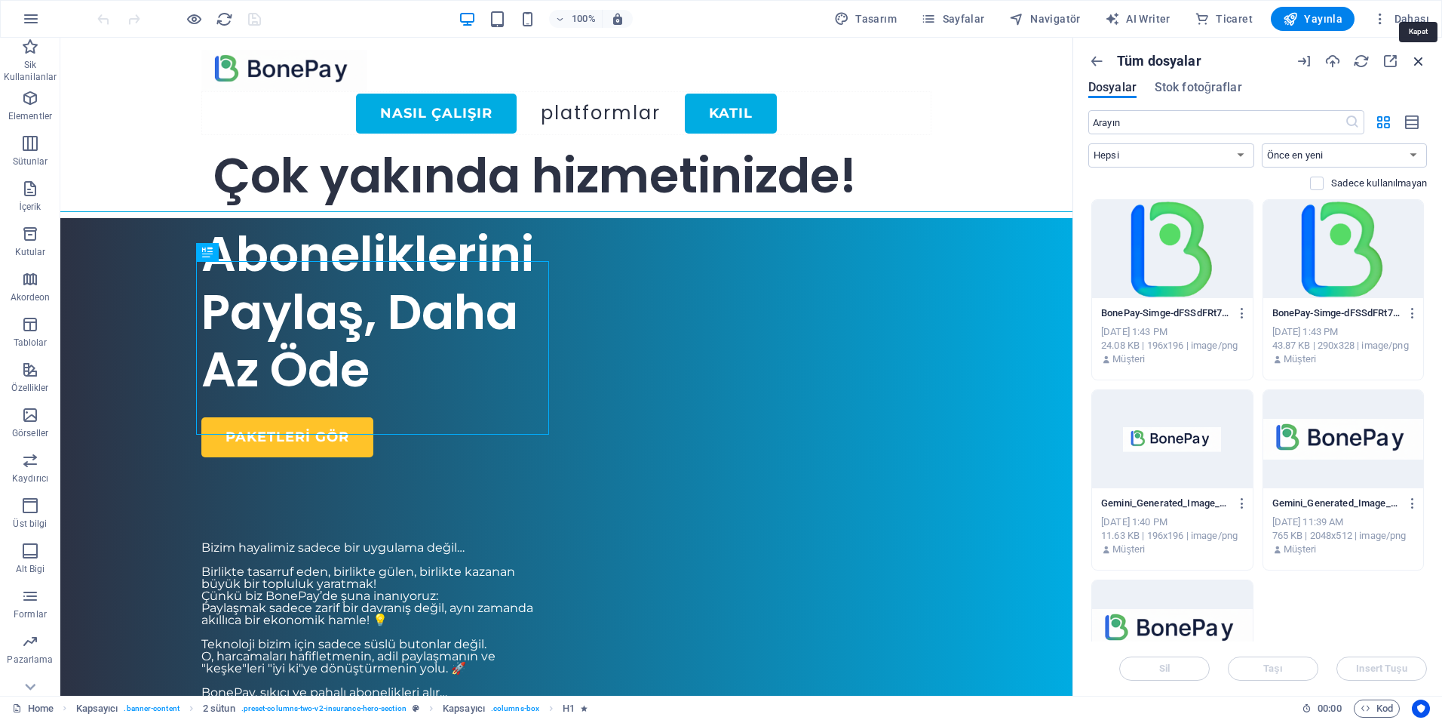
click at [1419, 57] on icon "button" at bounding box center [1419, 61] width 17 height 17
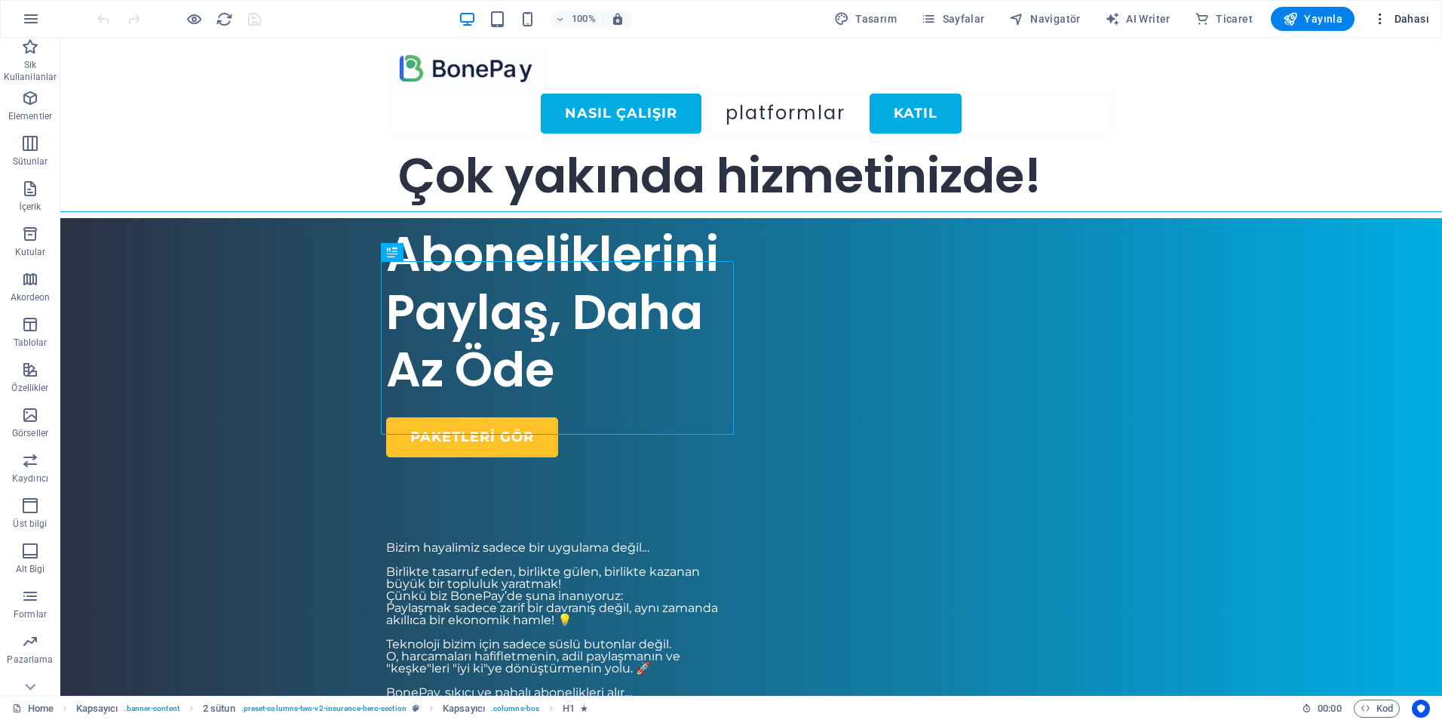
click at [1417, 23] on span "Dahası" at bounding box center [1401, 18] width 57 height 15
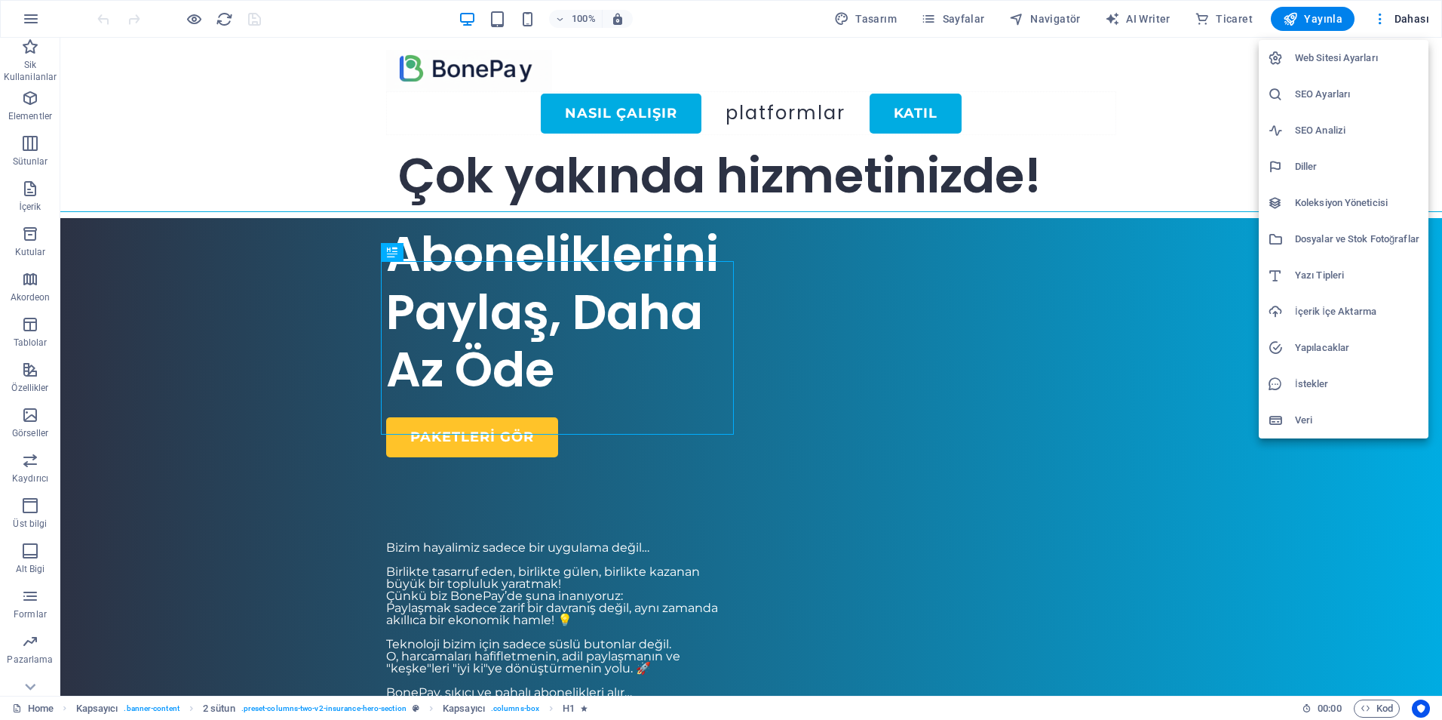
click at [1314, 131] on h6 "SEO Analizi" at bounding box center [1357, 130] width 124 height 18
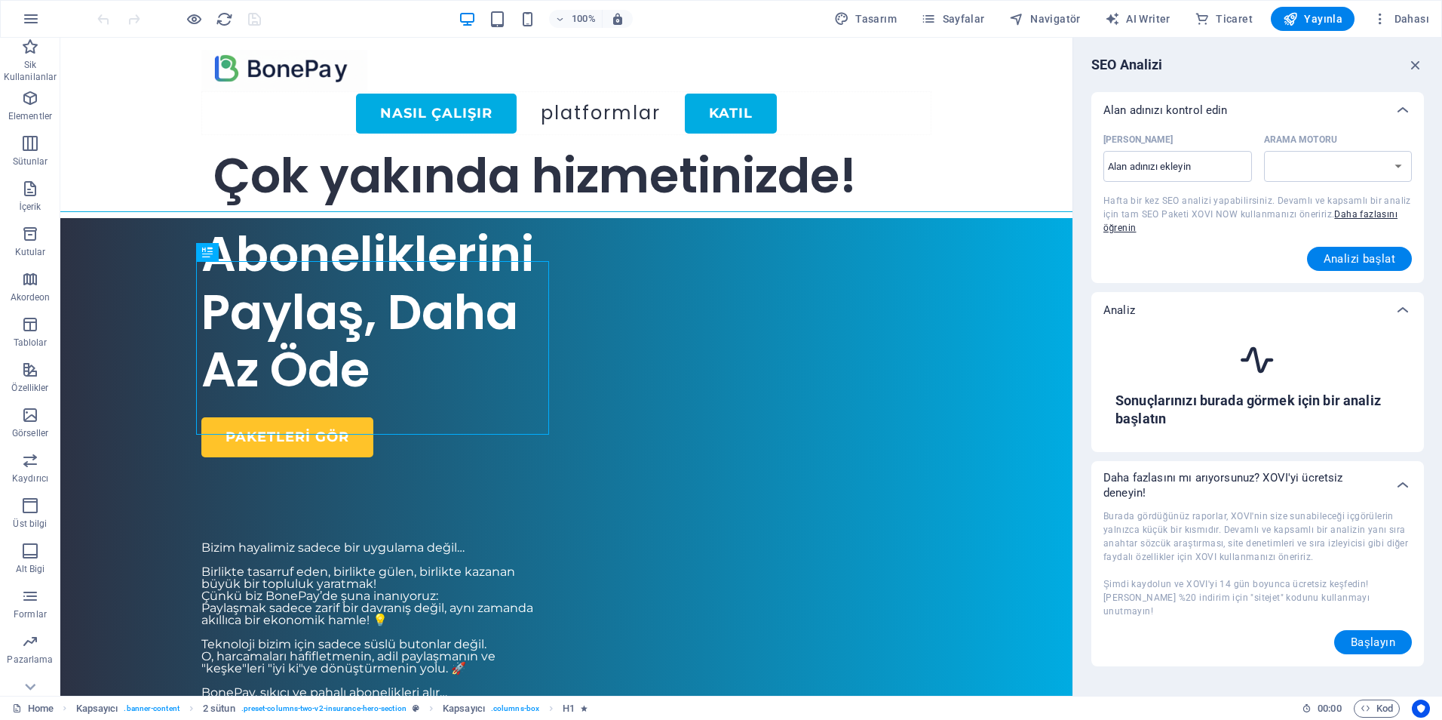
select select "[DOMAIN_NAME]"
click at [1413, 74] on div "SEO Analizi [PERSON_NAME] adınızı kontrol [PERSON_NAME] ​ Arama Motoru [DOMAIN_…" at bounding box center [1257, 367] width 369 height 658
drag, startPoint x: 1415, startPoint y: 69, endPoint x: 1354, endPoint y: 26, distance: 74.7
click at [1415, 69] on icon "button" at bounding box center [1416, 65] width 17 height 17
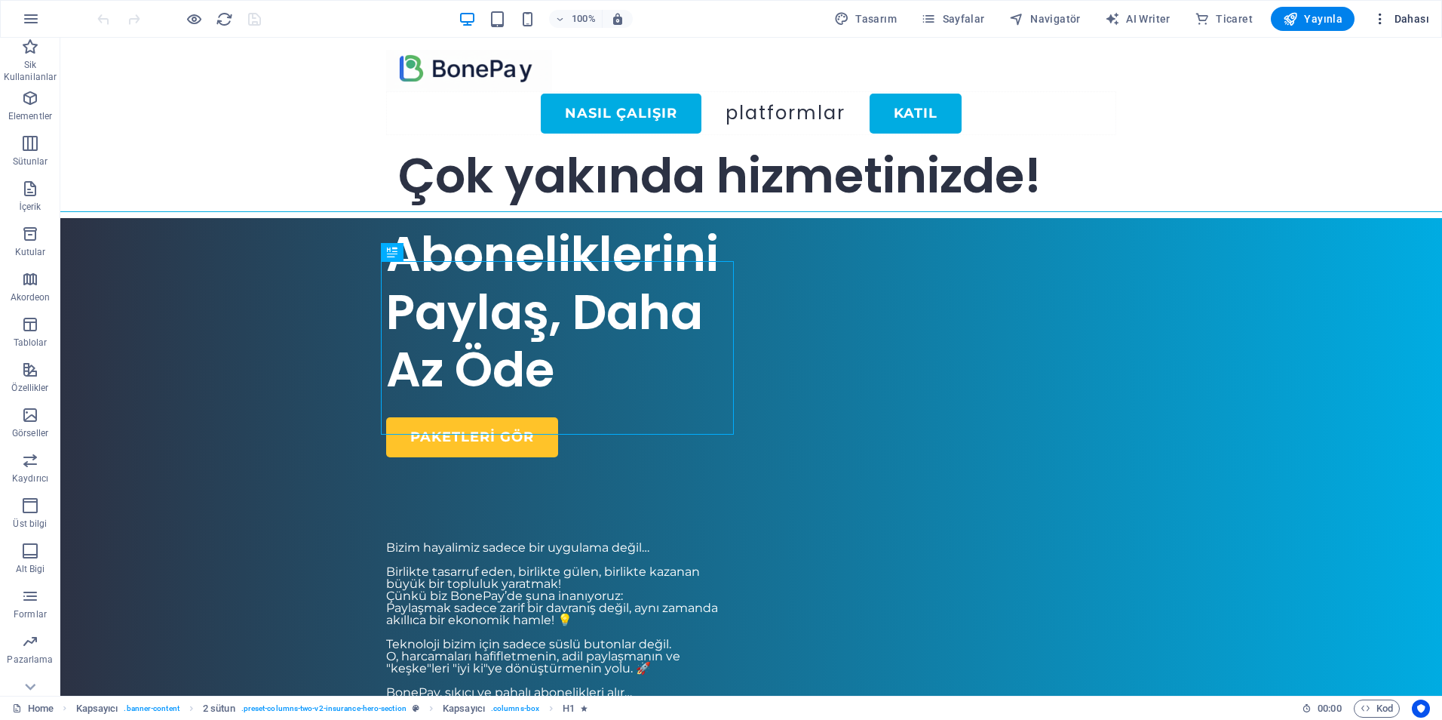
click at [1414, 21] on span "Dahası" at bounding box center [1401, 18] width 57 height 15
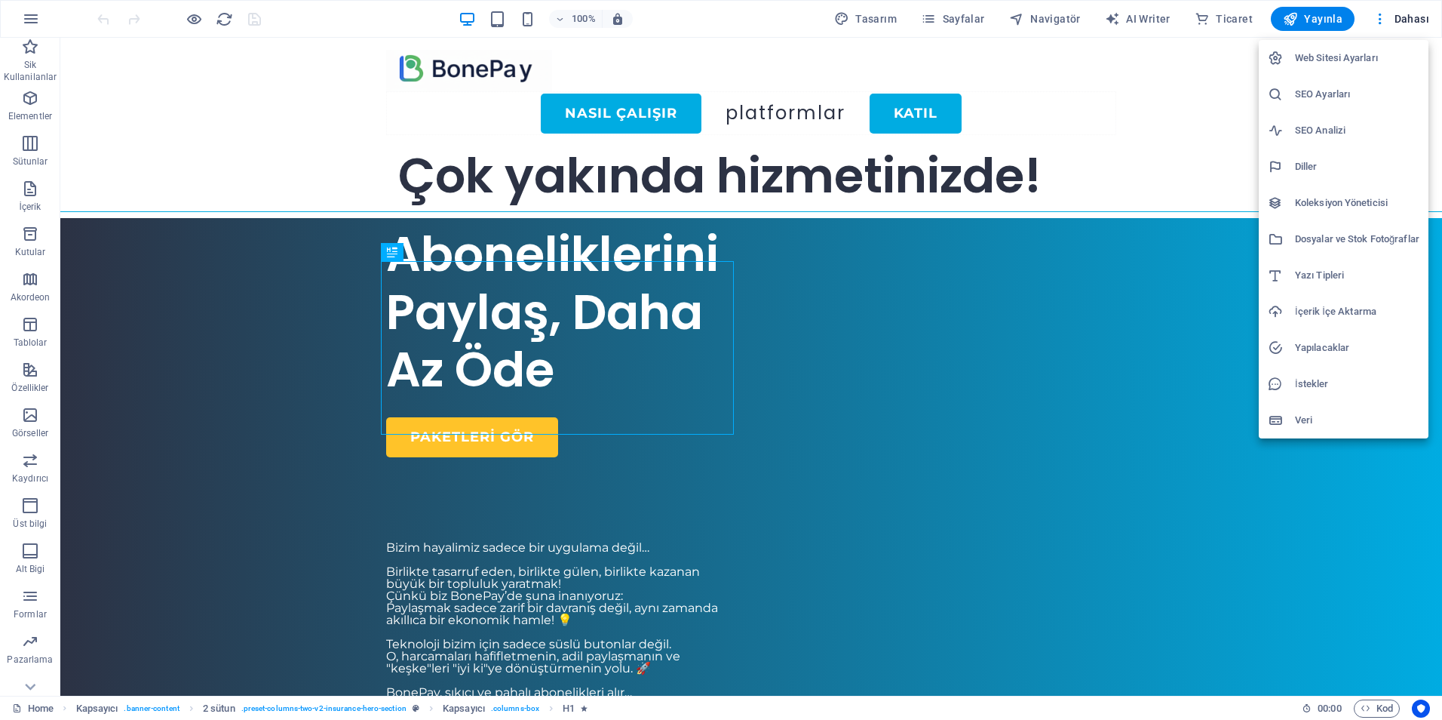
click at [1316, 100] on h6 "SEO Ayarları" at bounding box center [1357, 94] width 124 height 18
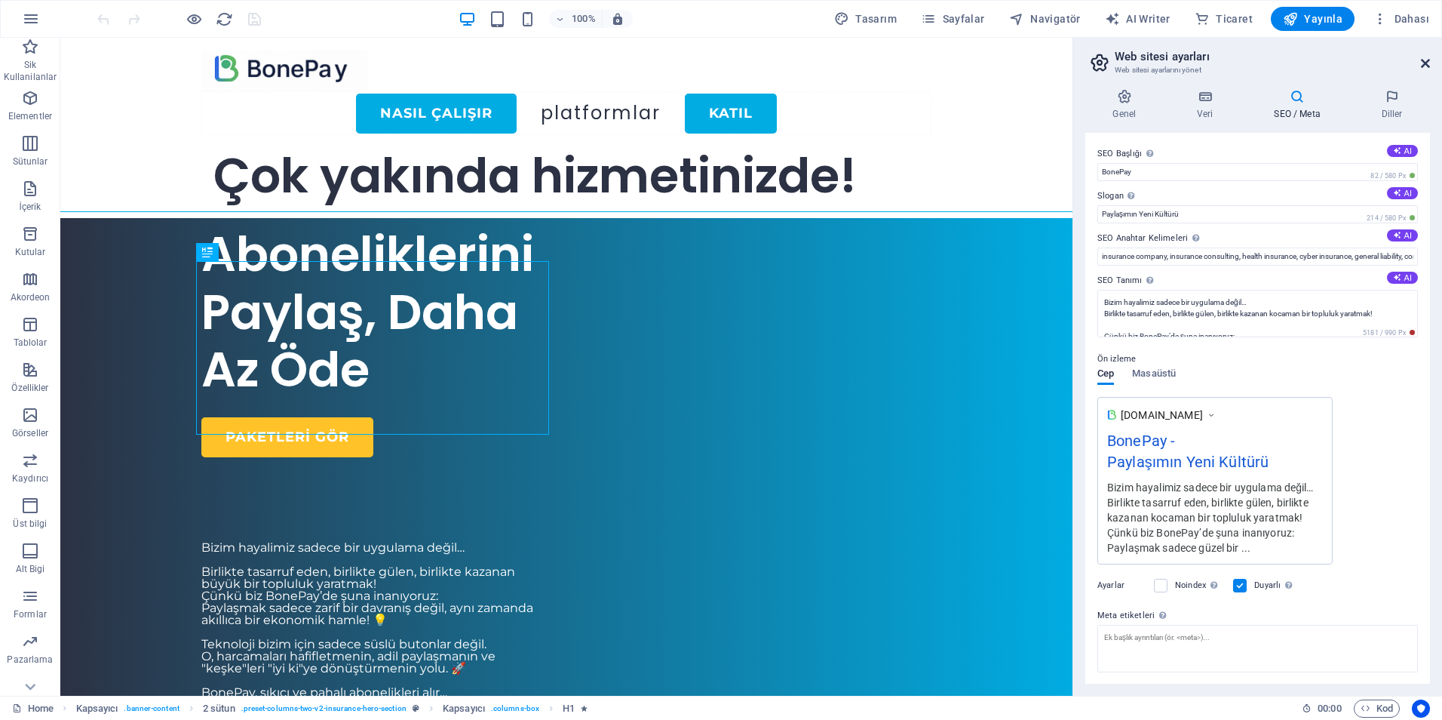
click at [1426, 60] on icon at bounding box center [1425, 63] width 9 height 12
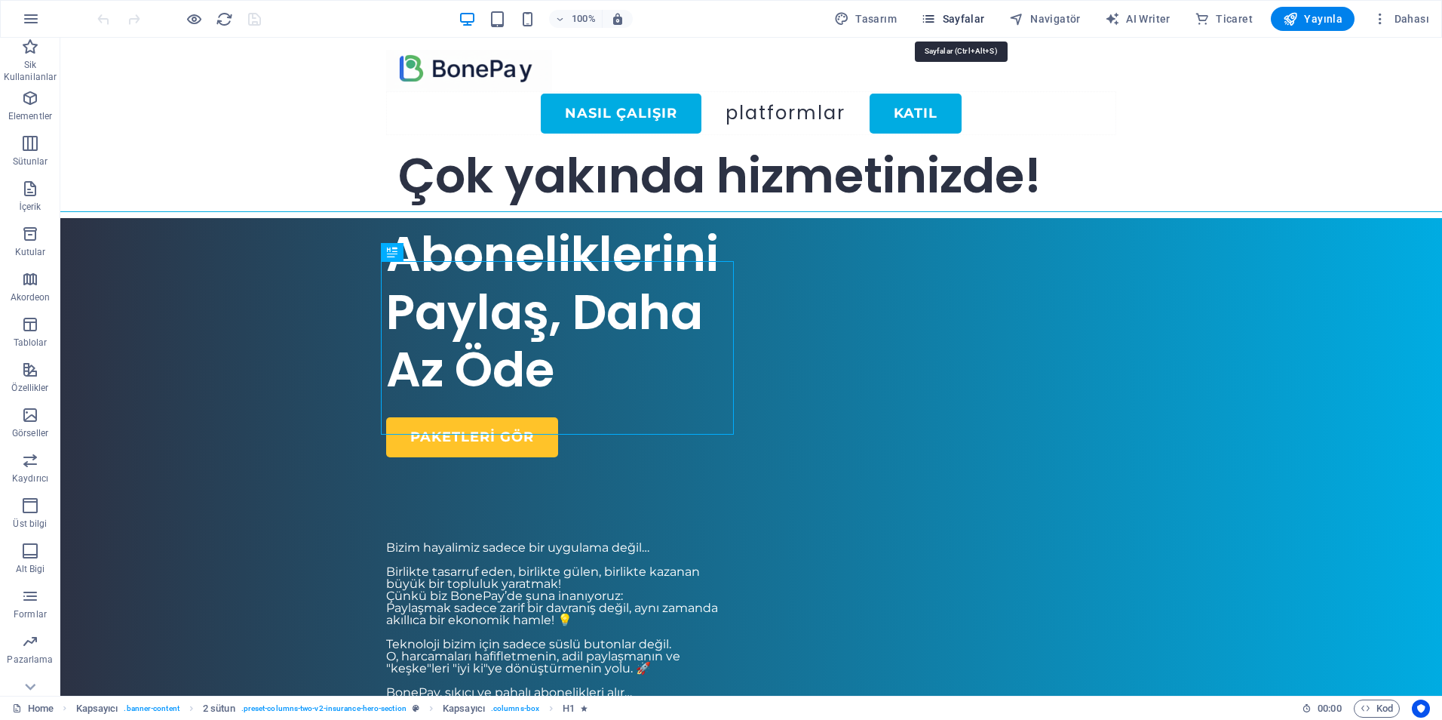
click at [952, 14] on span "Sayfalar" at bounding box center [953, 18] width 64 height 15
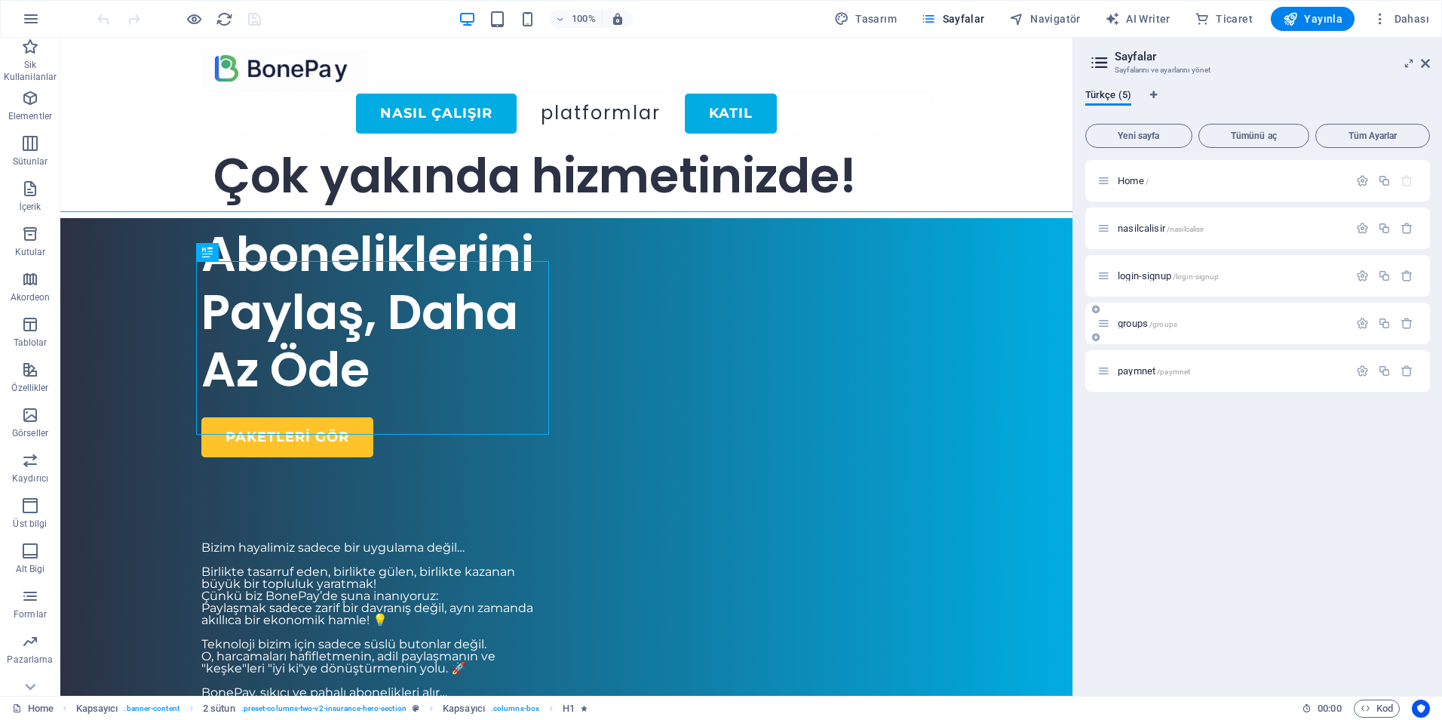
click at [1139, 328] on div "groups /groups" at bounding box center [1223, 323] width 251 height 17
click at [1142, 327] on span "groups /groups" at bounding box center [1148, 323] width 60 height 11
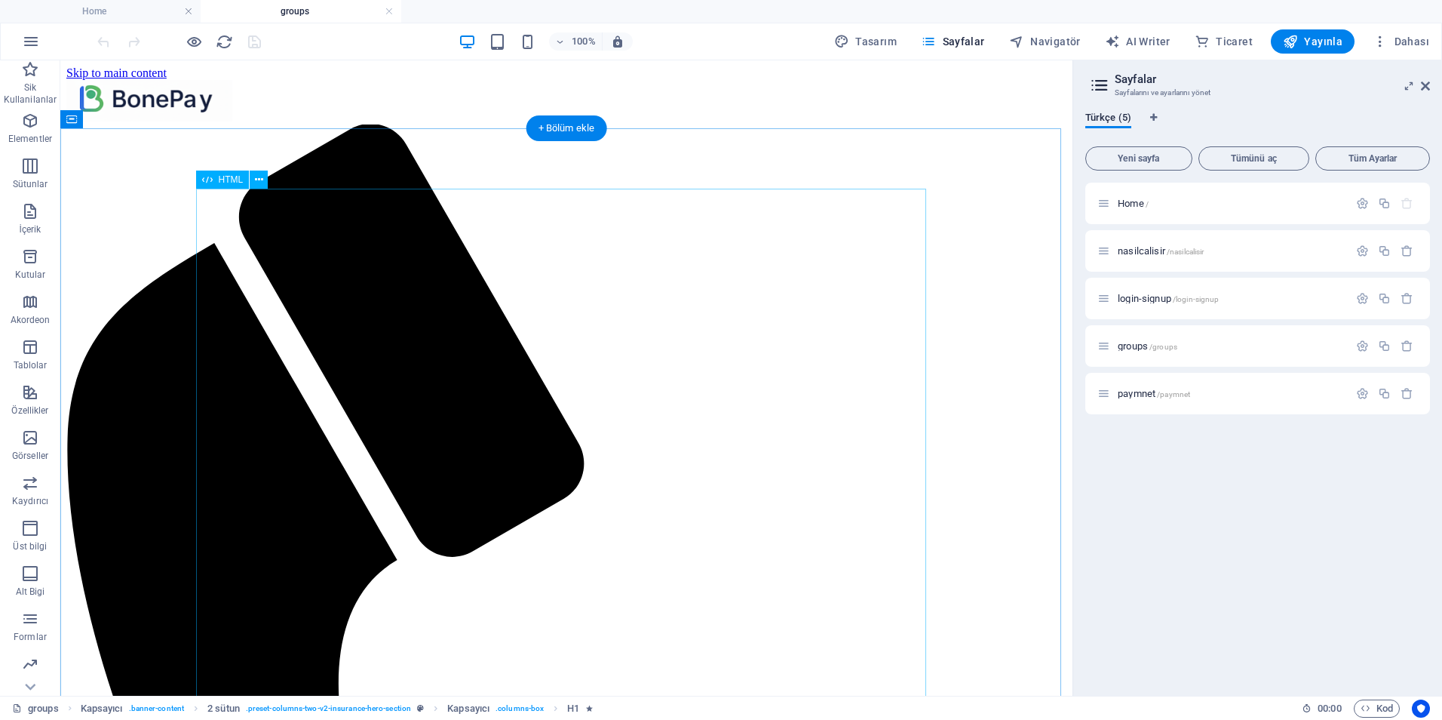
scroll to position [0, 0]
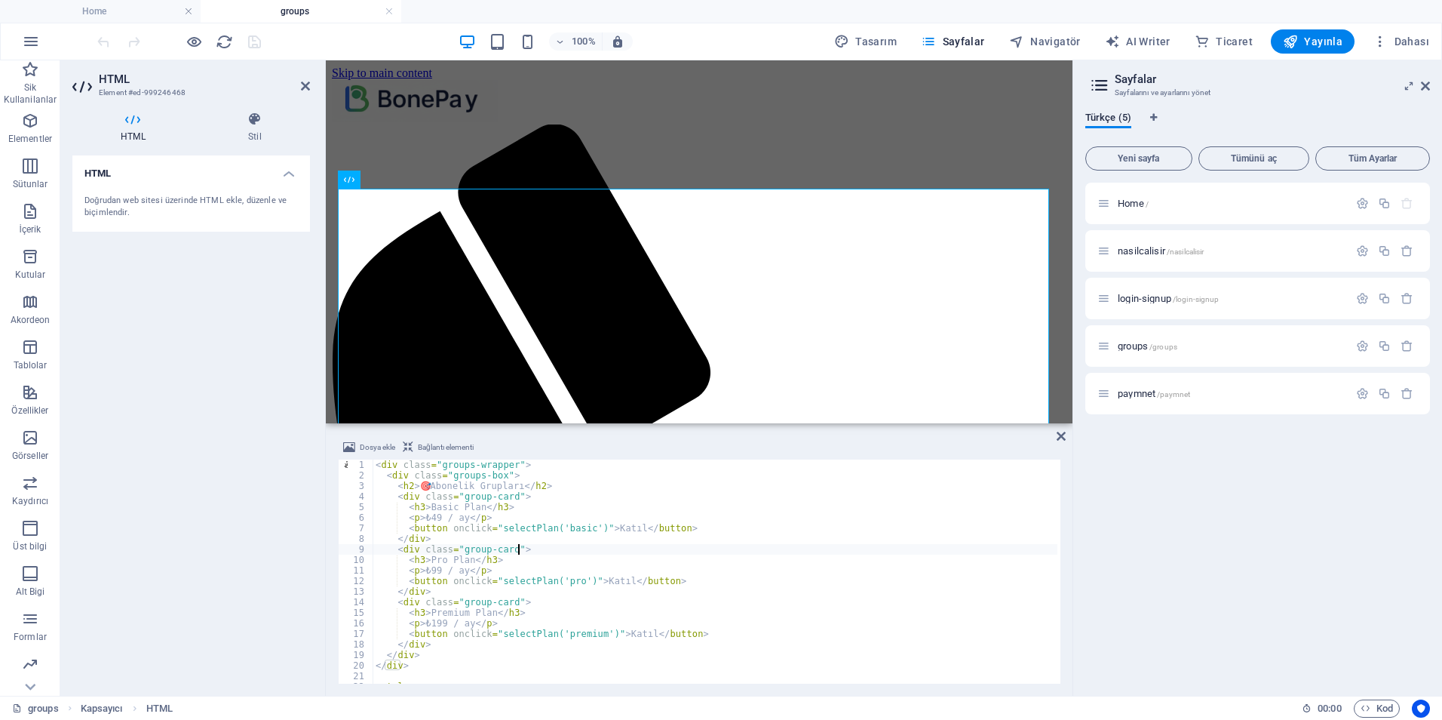
click at [654, 549] on div "< div class = "groups-wrapper" > < div class = "groups-box" > < h2 > 🎯 Abonelik…" at bounding box center [729, 580] width 713 height 242
type textarea "</script>"
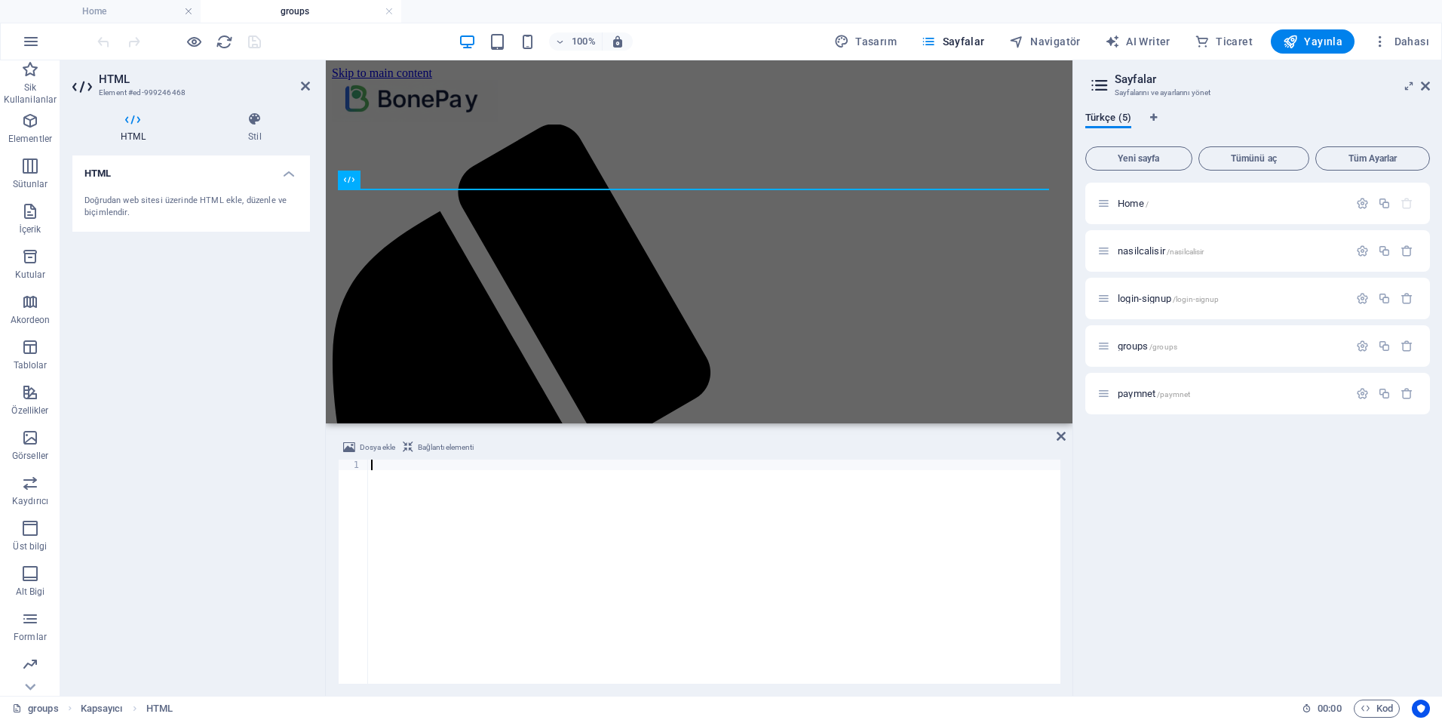
scroll to position [198, 0]
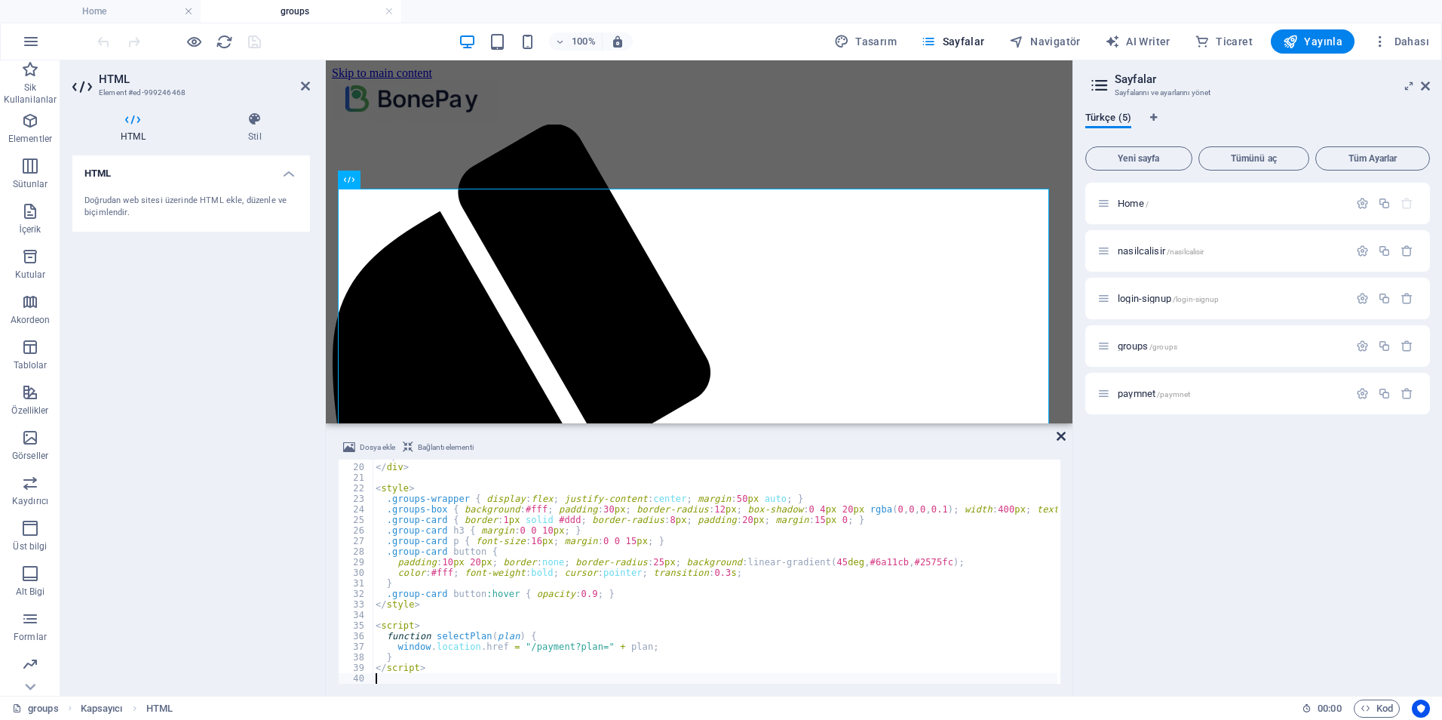
click at [1061, 438] on icon at bounding box center [1061, 436] width 9 height 12
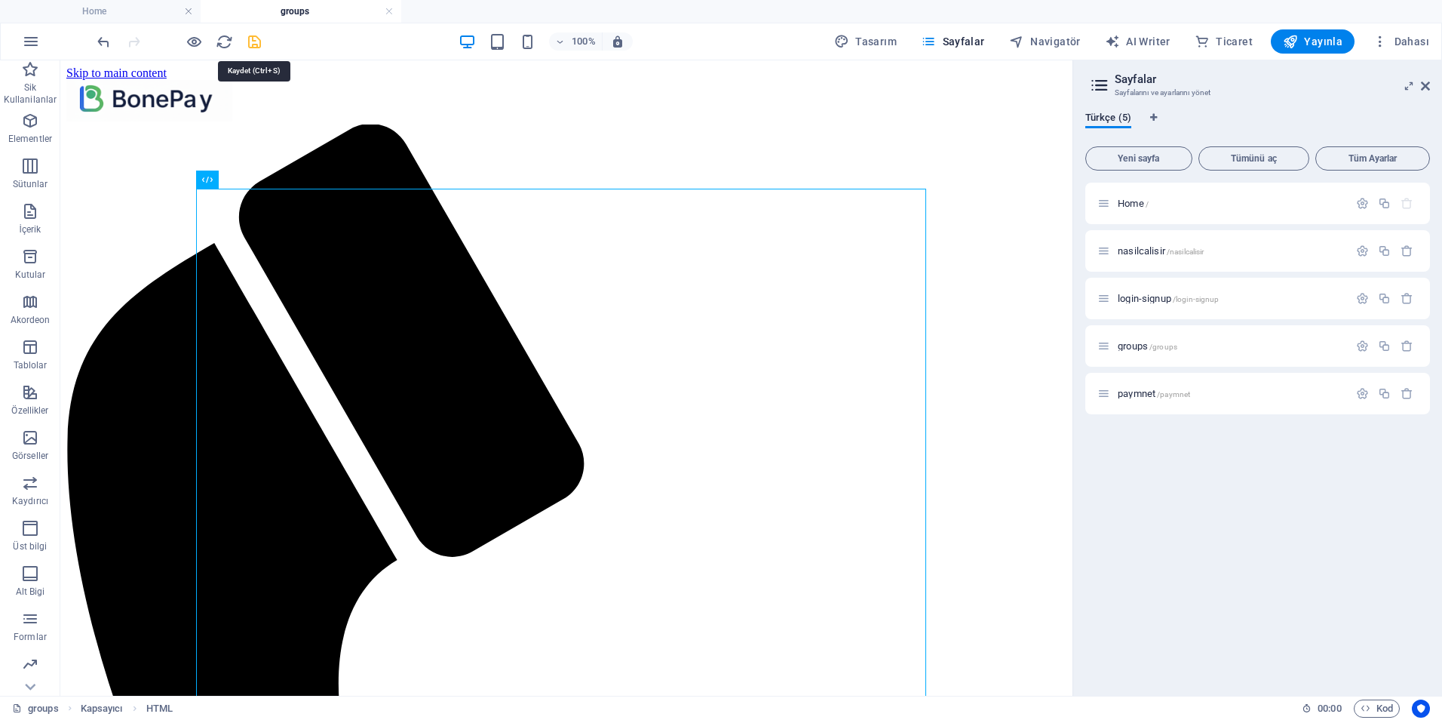
click at [253, 42] on icon "save" at bounding box center [254, 41] width 17 height 17
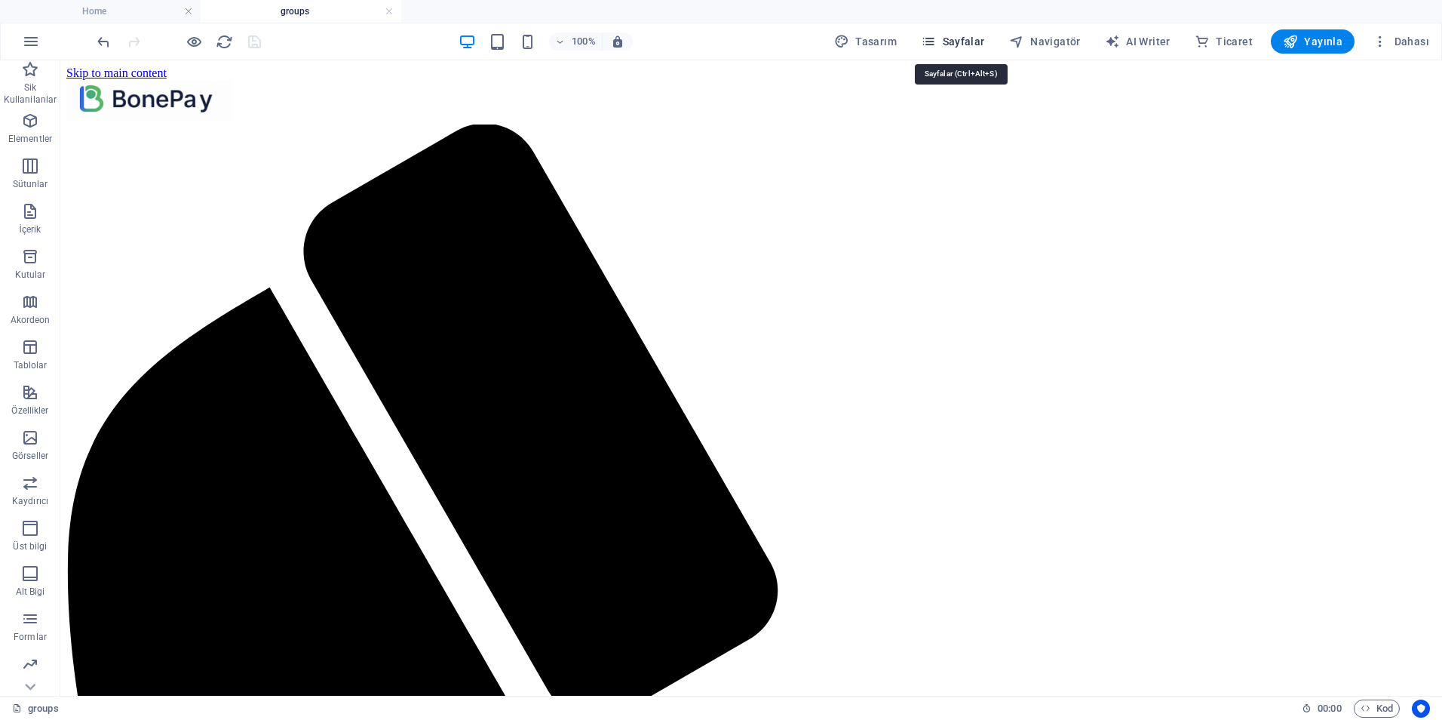
click at [949, 38] on span "Sayfalar" at bounding box center [953, 41] width 64 height 15
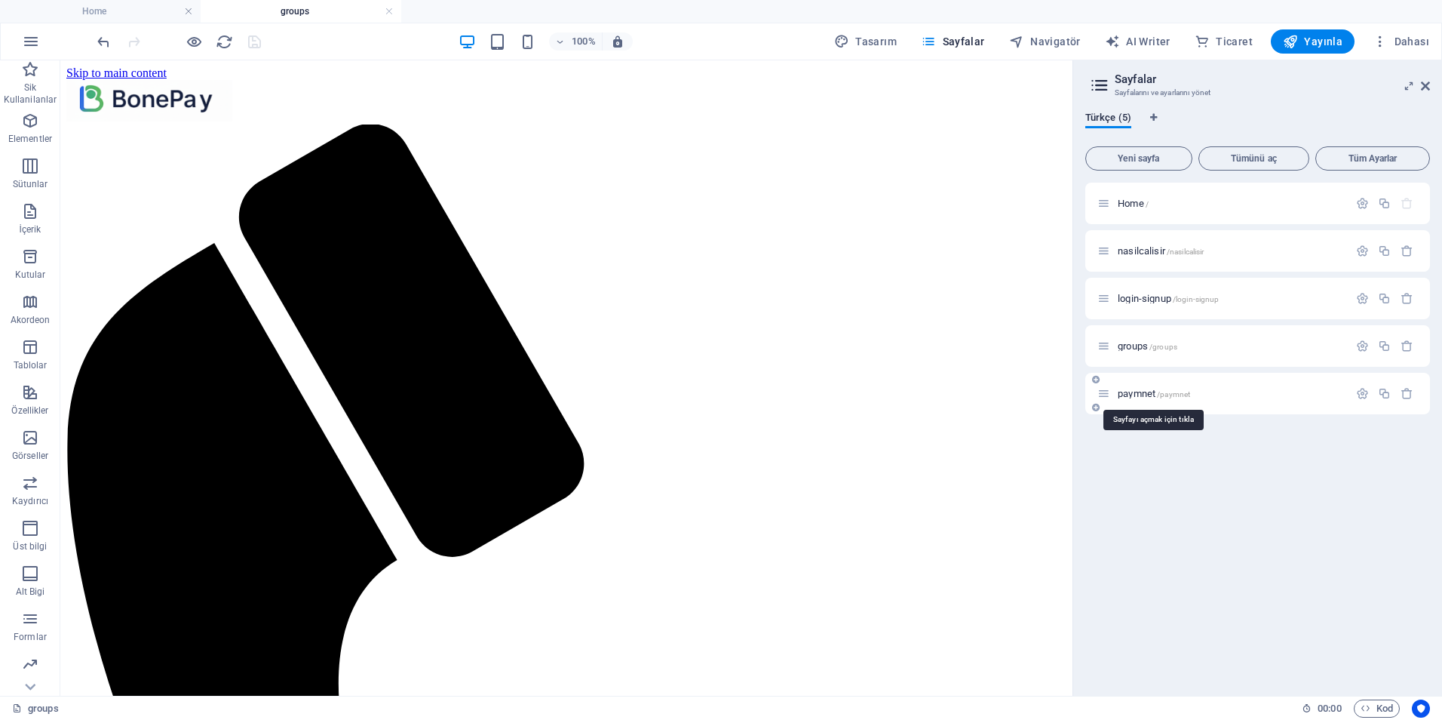
click at [1143, 393] on span "paymnet /paymnet" at bounding box center [1154, 393] width 72 height 11
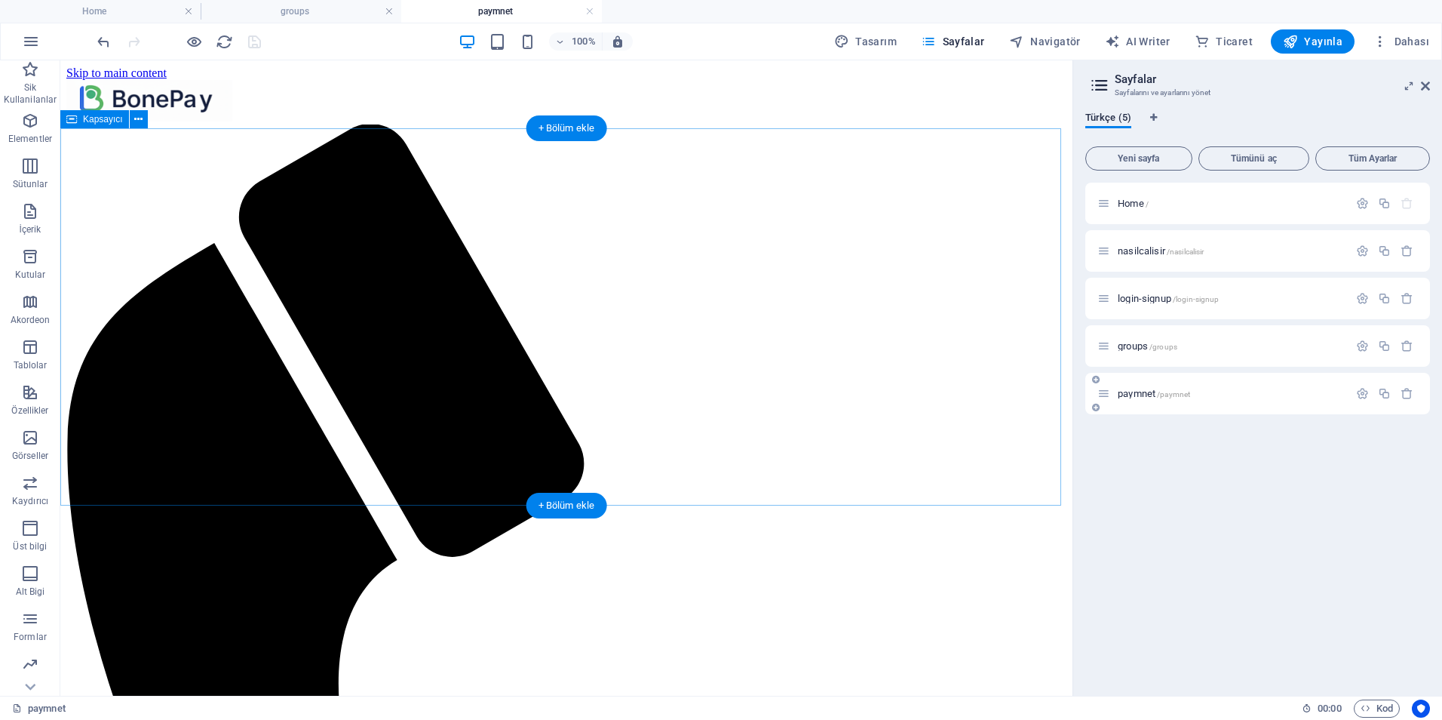
scroll to position [0, 0]
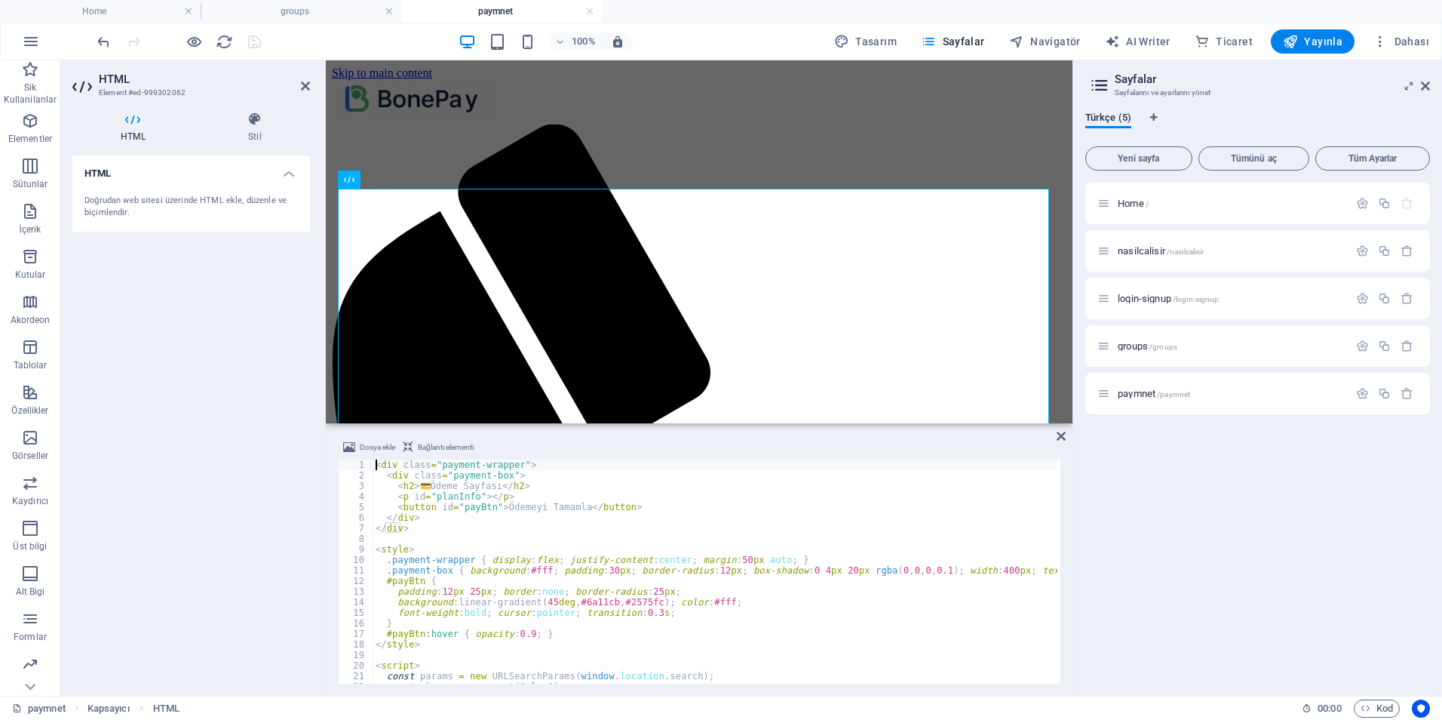
click at [518, 540] on div "< div class = "payment-wrapper" > < div class = "payment-box" > < h2 > 💳 Ödeme …" at bounding box center [731, 580] width 717 height 242
type textarea "</script>"
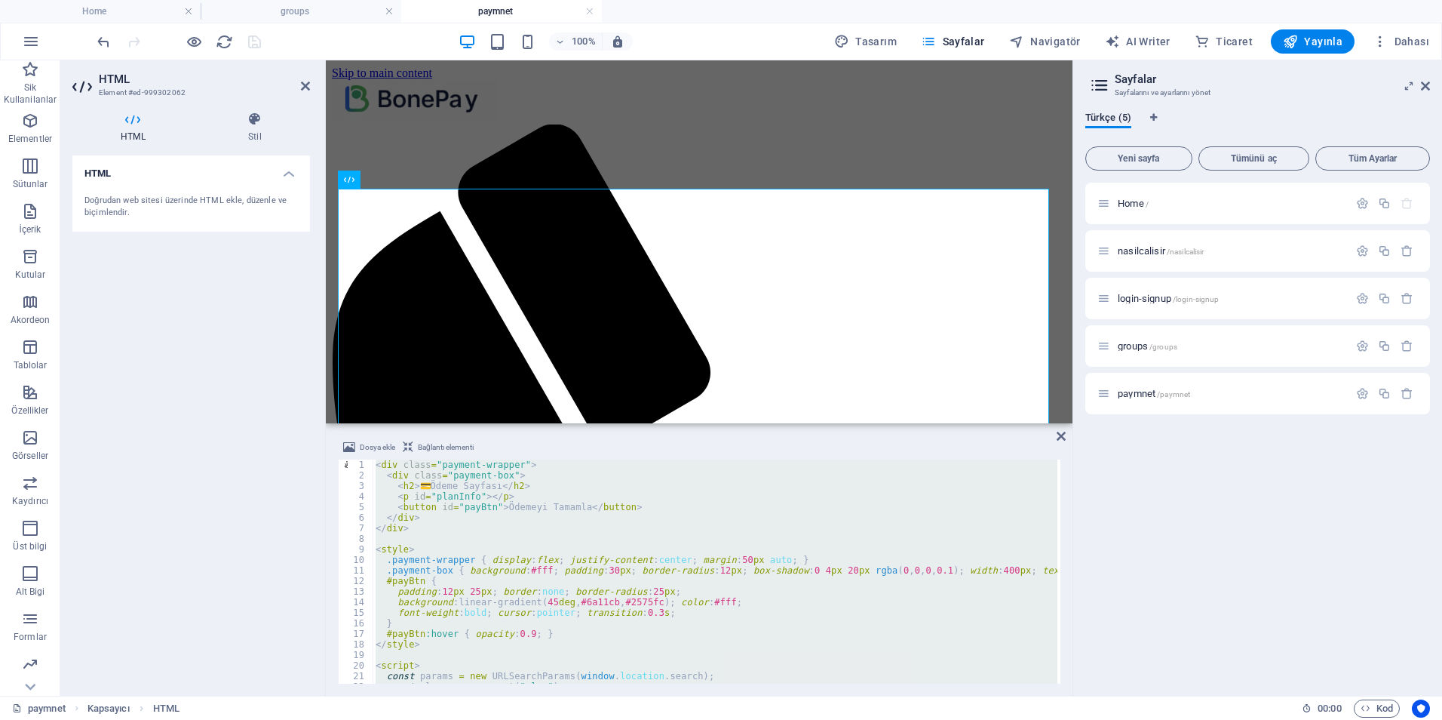
scroll to position [117, 0]
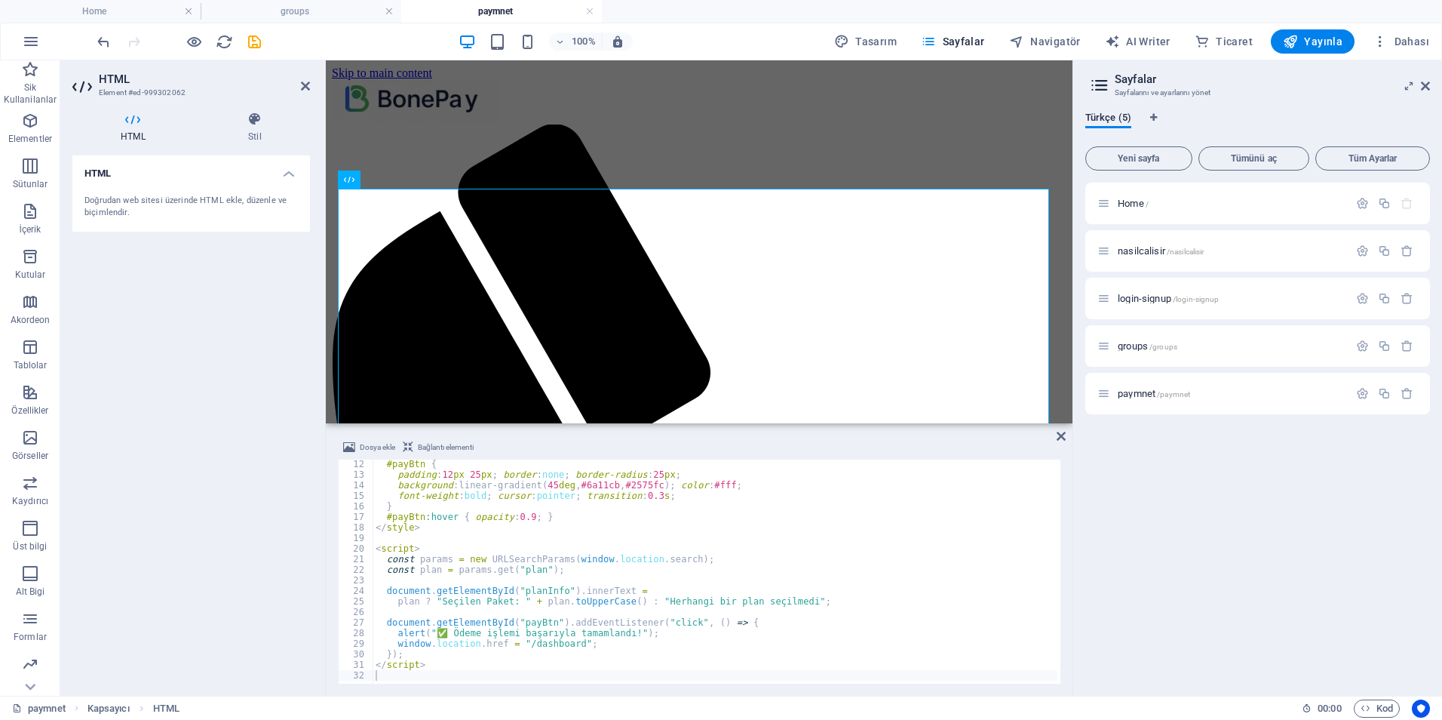
click at [223, 455] on div "HTML Doğrudan web sitesi üzerinde HTML ekle, düzenle ve biçimlendir." at bounding box center [191, 419] width 238 height 528
click at [250, 42] on icon "save" at bounding box center [254, 41] width 17 height 17
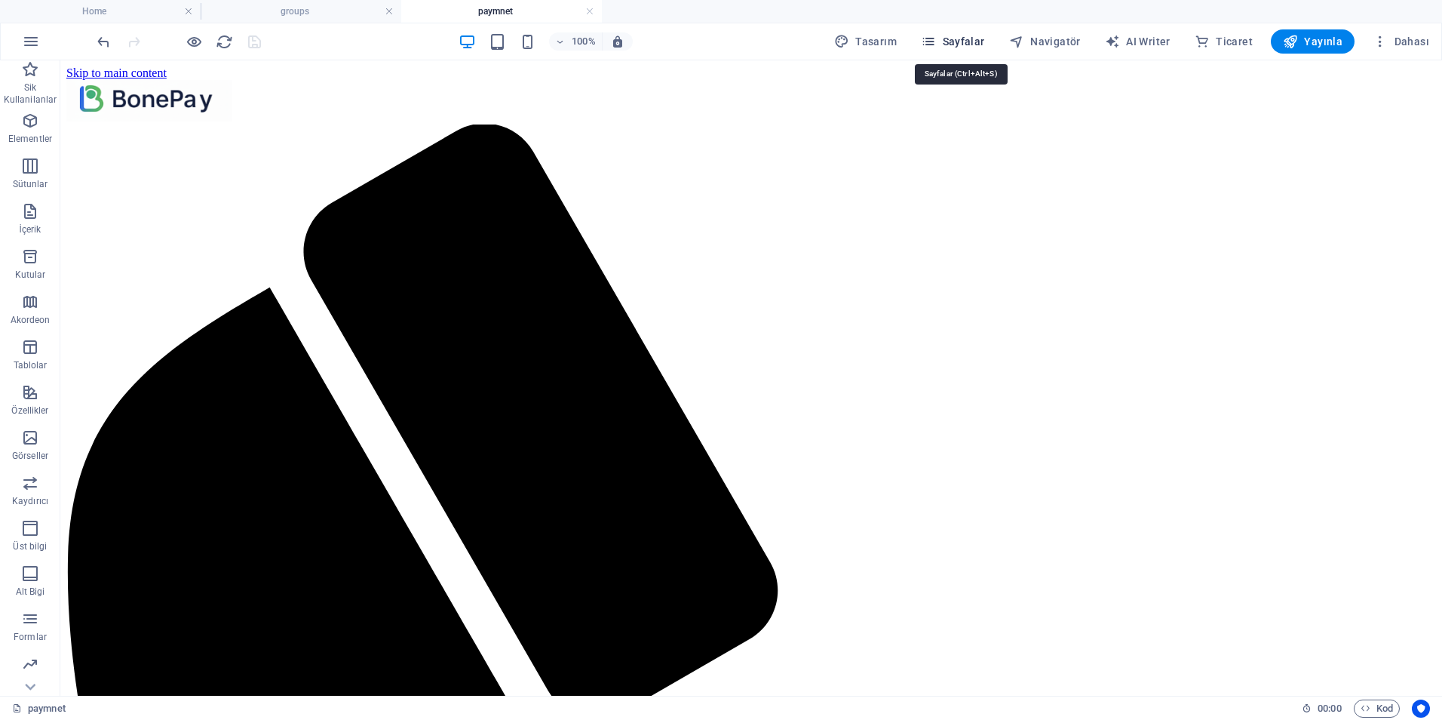
click at [936, 35] on icon "button" at bounding box center [928, 41] width 15 height 15
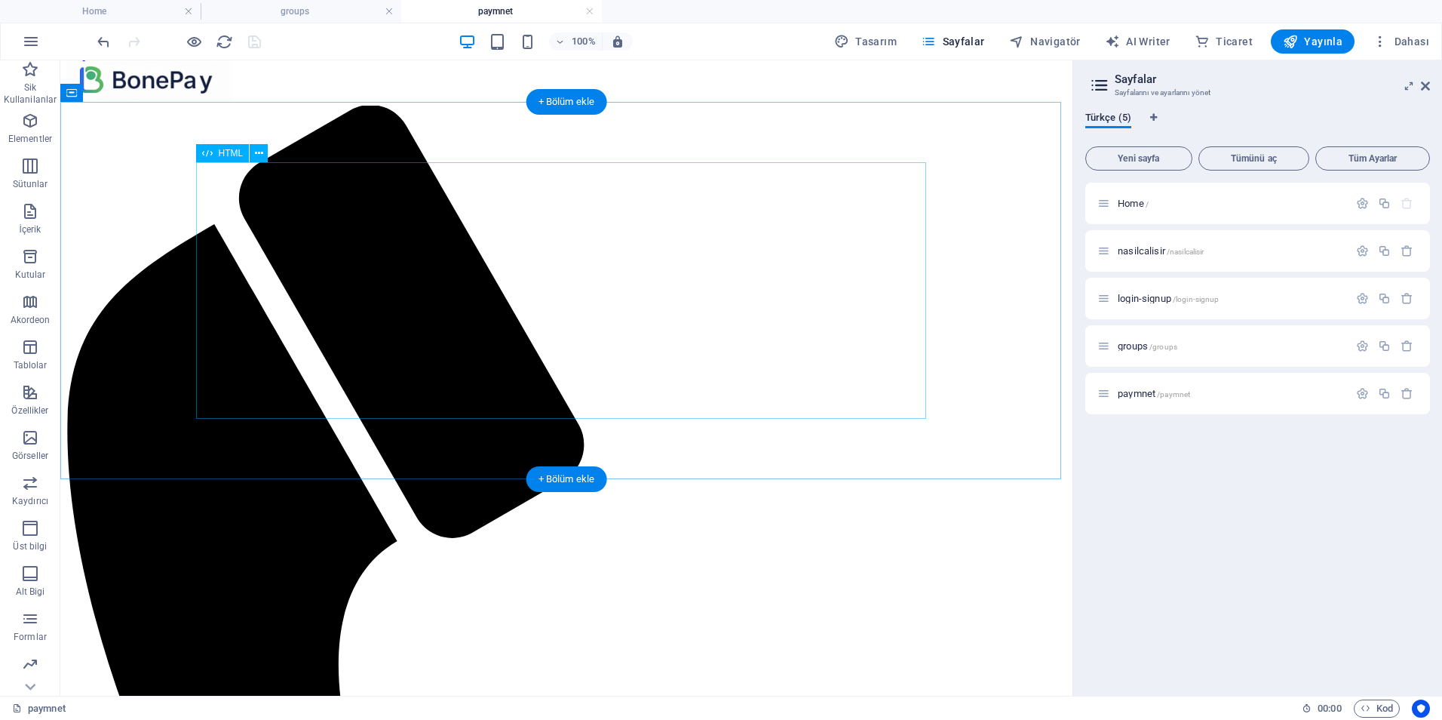
scroll to position [26, 0]
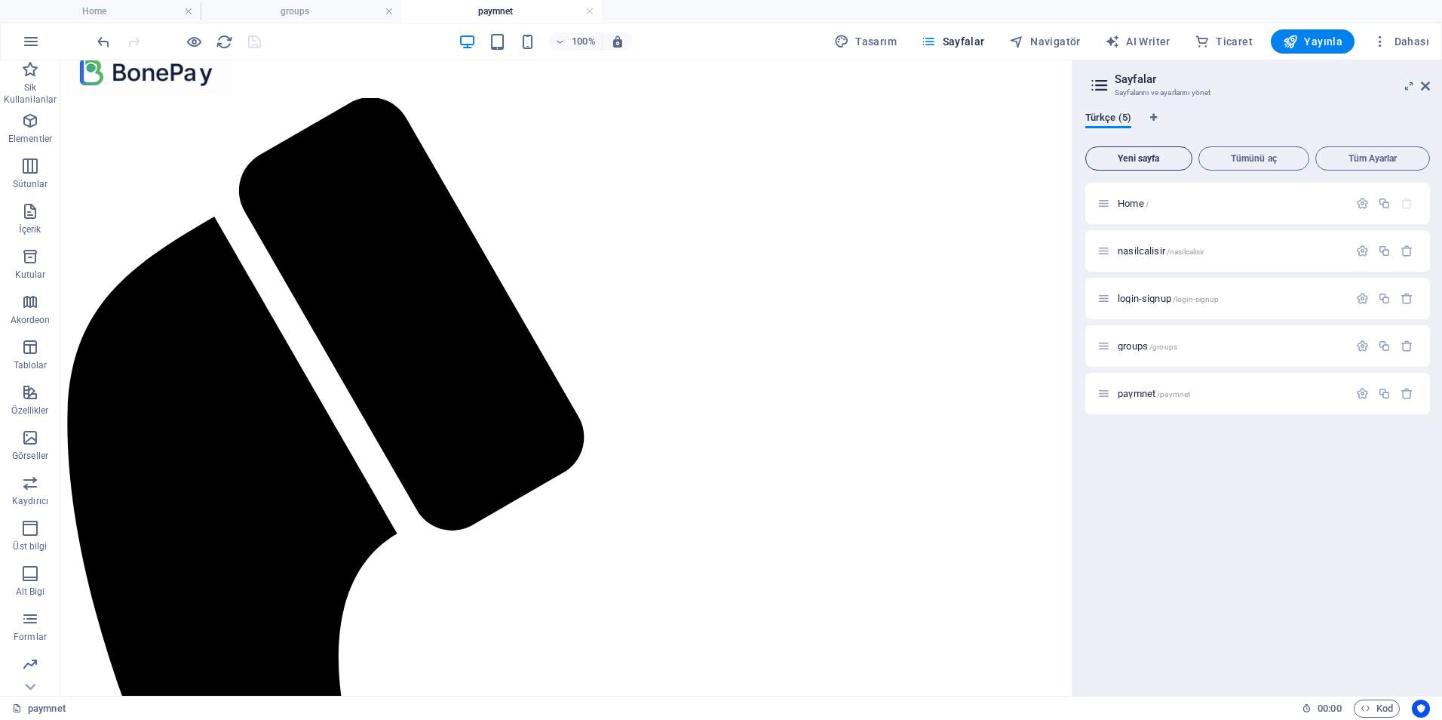
click at [1140, 158] on span "Yeni sayfa" at bounding box center [1139, 158] width 94 height 9
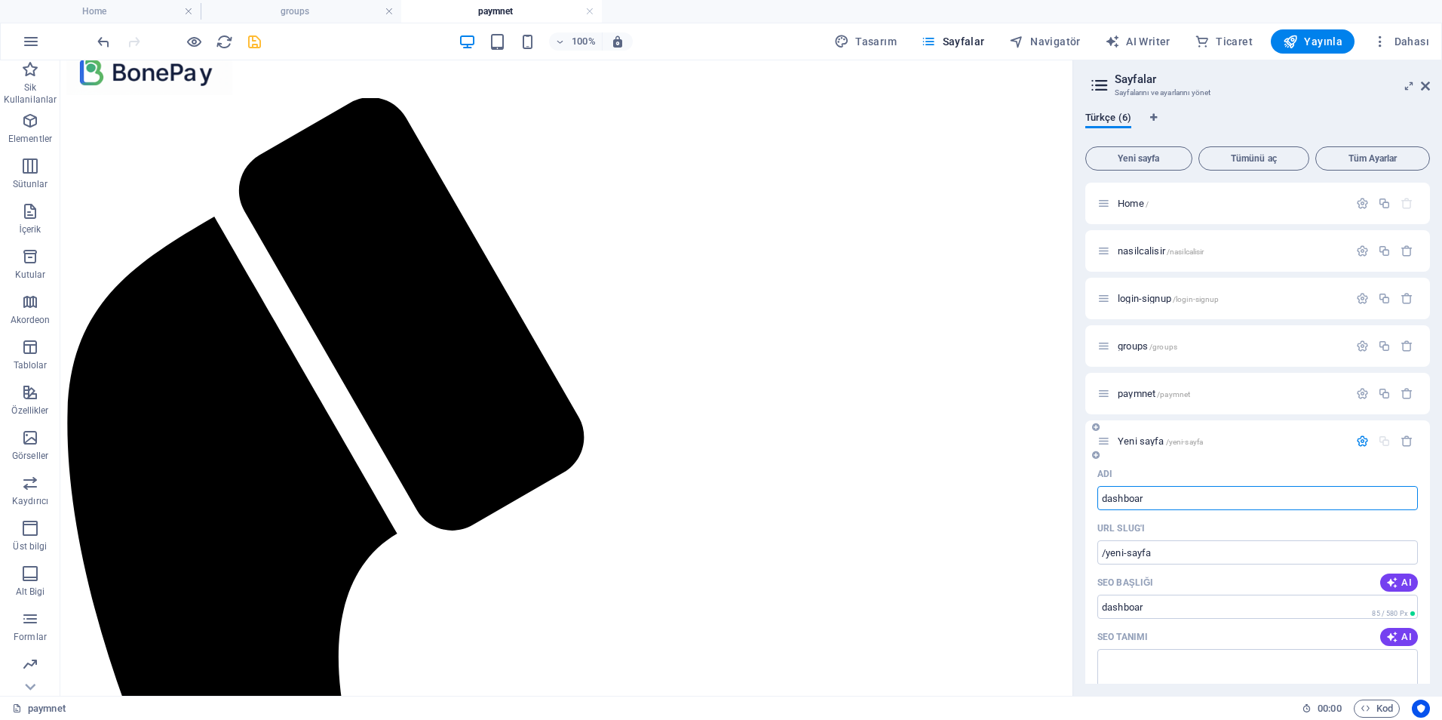
type input "dashboard"
type input "/dashboar"
type input "dashboard"
type input "/dashboard"
type input "dashboard"
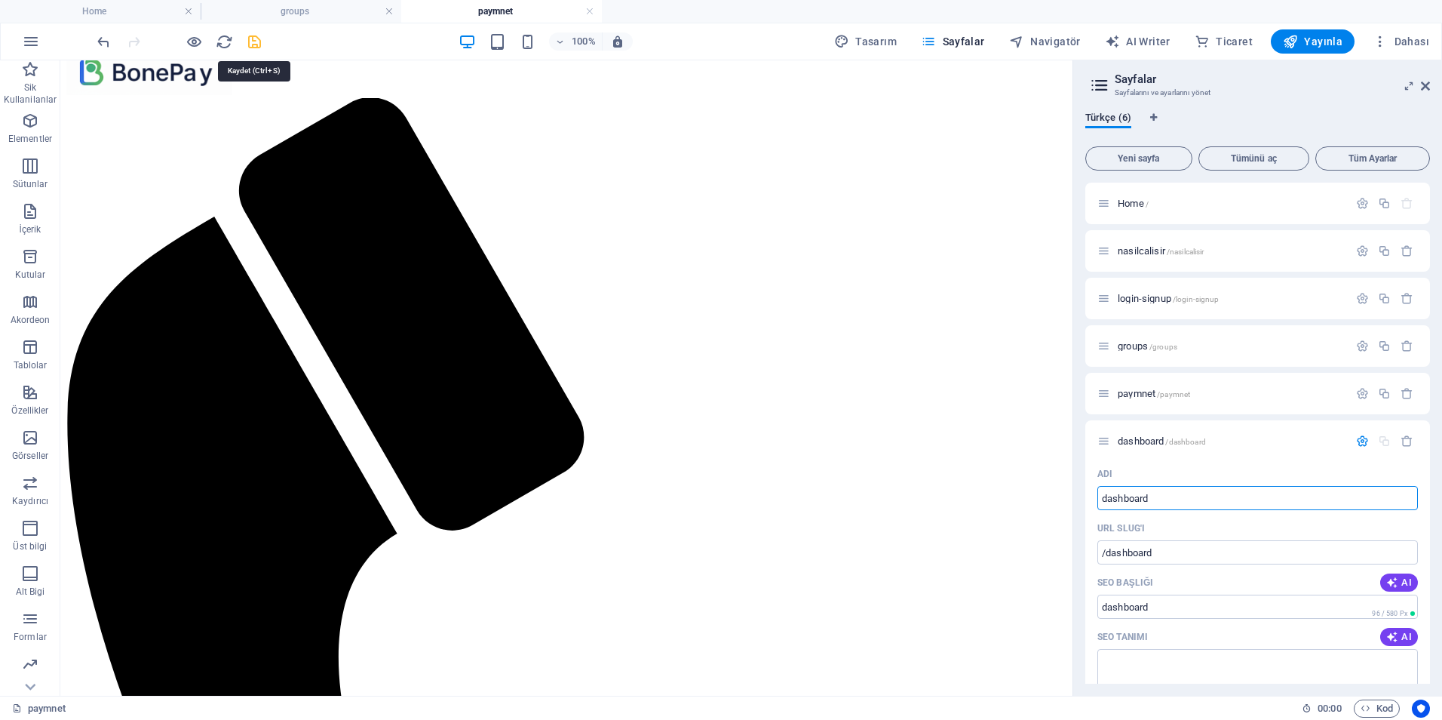
click at [256, 41] on icon "save" at bounding box center [254, 41] width 17 height 17
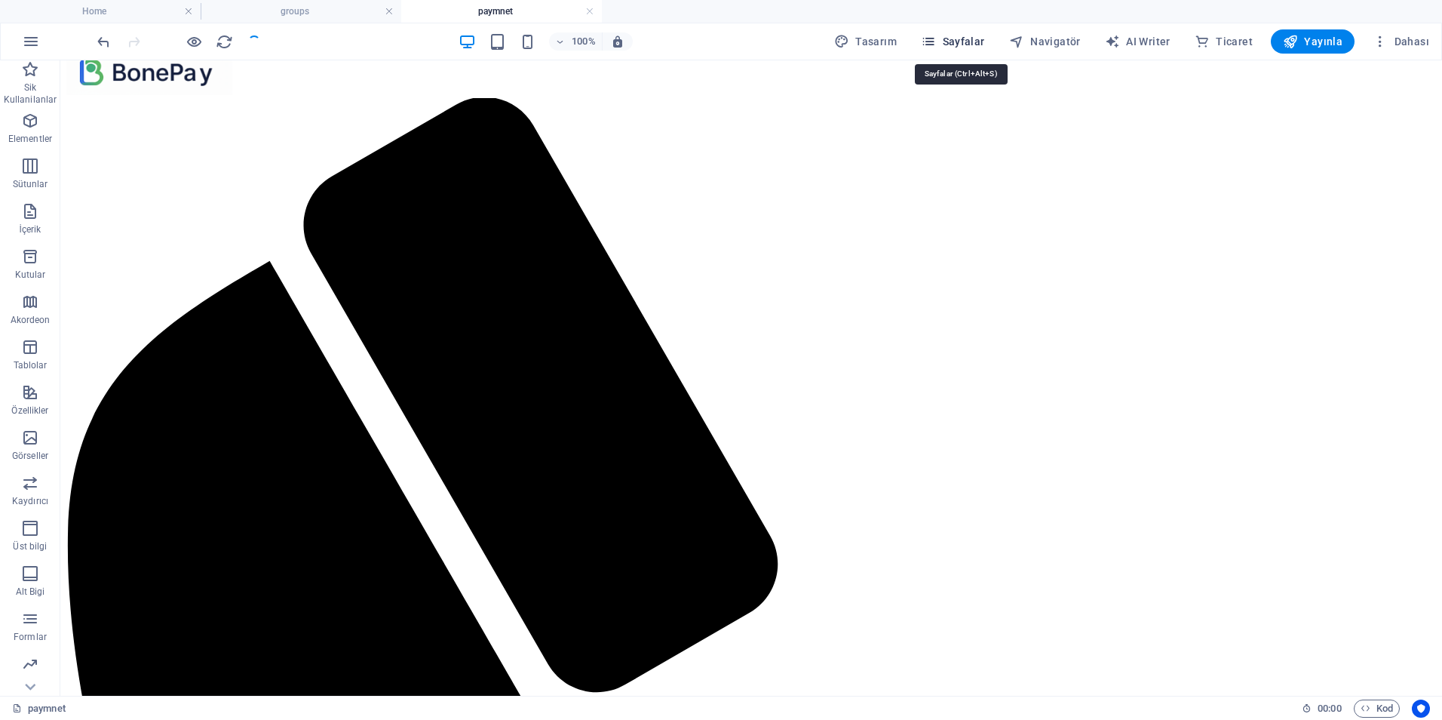
click at [951, 38] on span "Sayfalar" at bounding box center [953, 41] width 64 height 15
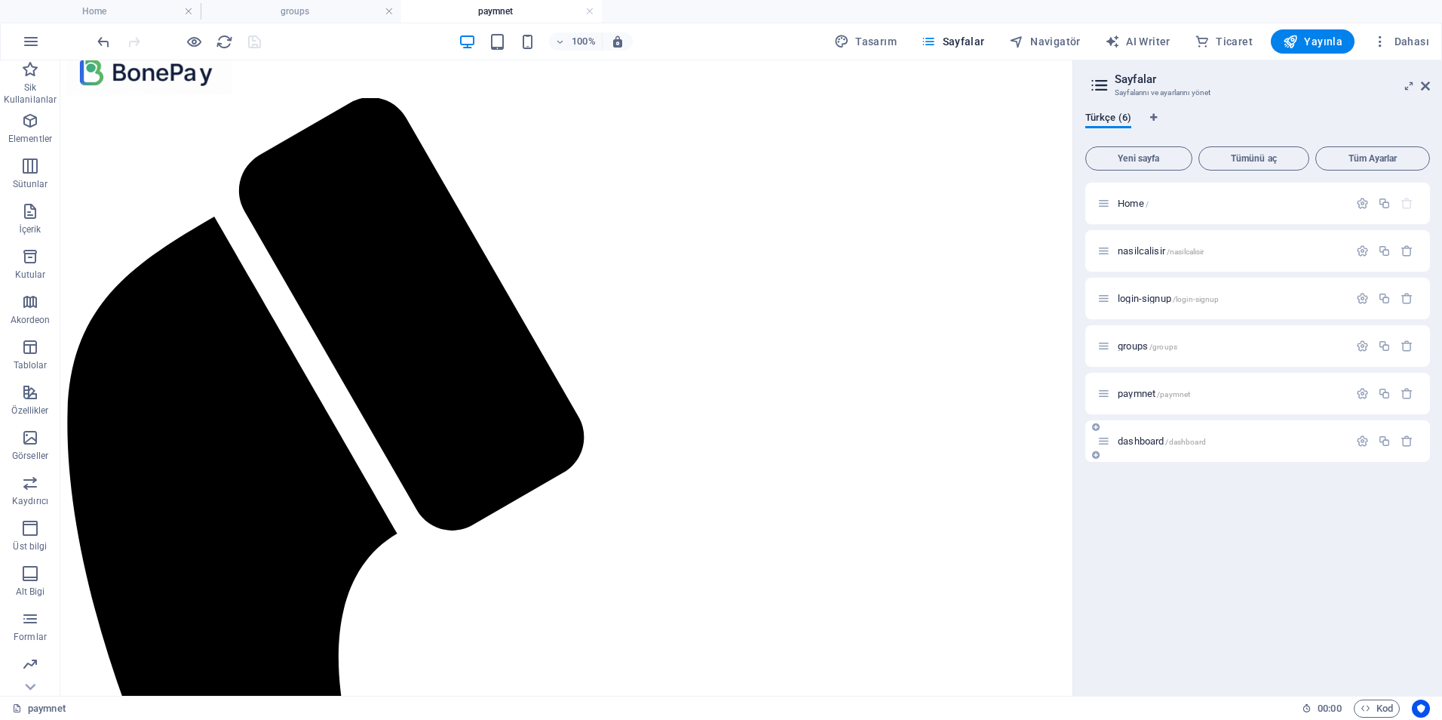
click at [1144, 434] on div "dashboard /dashboard" at bounding box center [1223, 440] width 251 height 17
click at [1144, 436] on span "dashboard /dashboard" at bounding box center [1162, 440] width 88 height 11
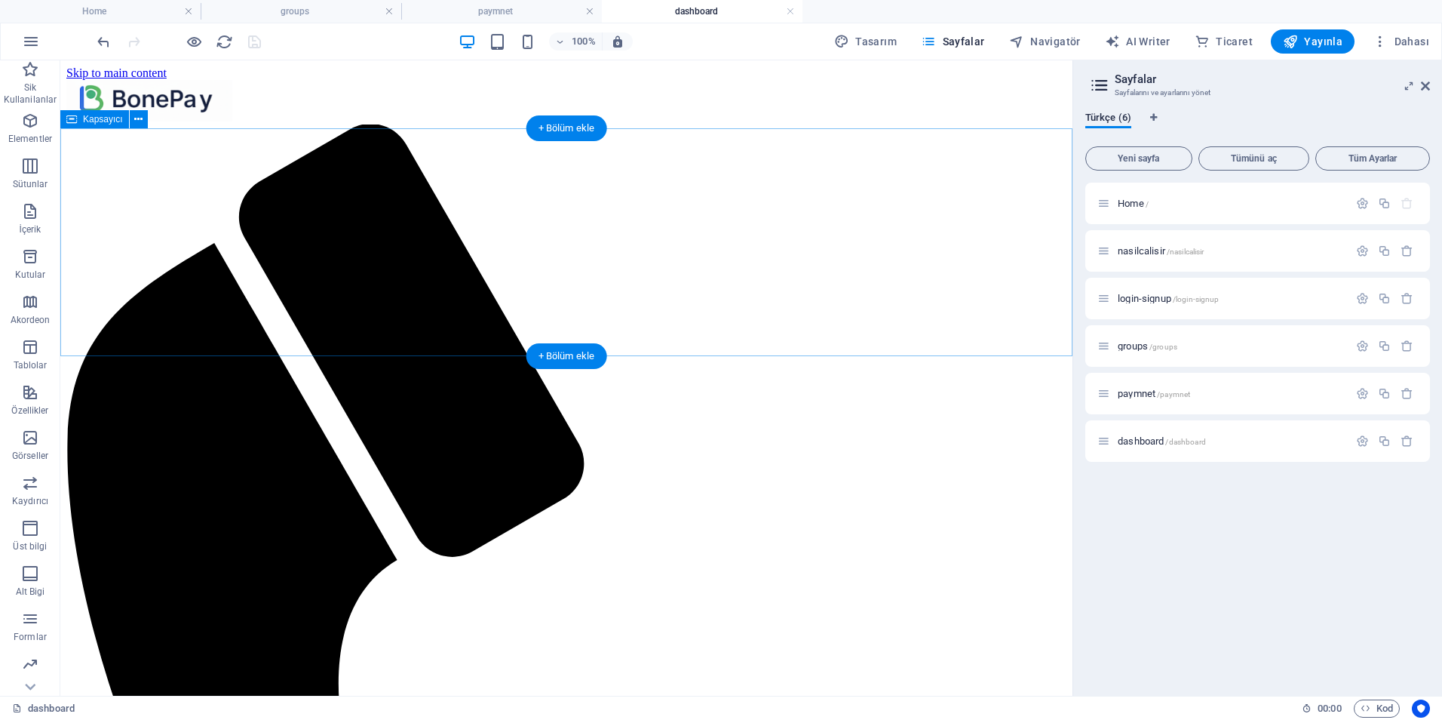
scroll to position [0, 0]
click at [31, 121] on icon "button" at bounding box center [30, 121] width 18 height 18
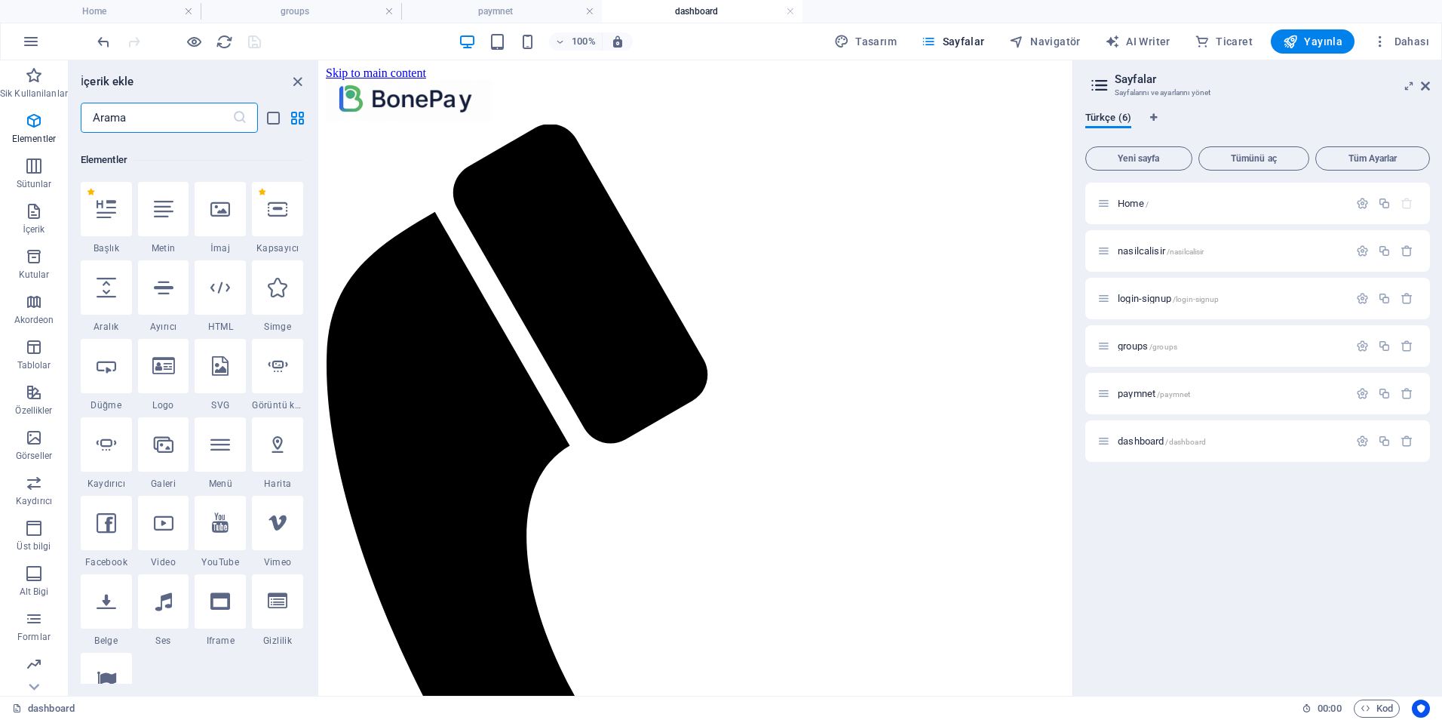
scroll to position [161, 0]
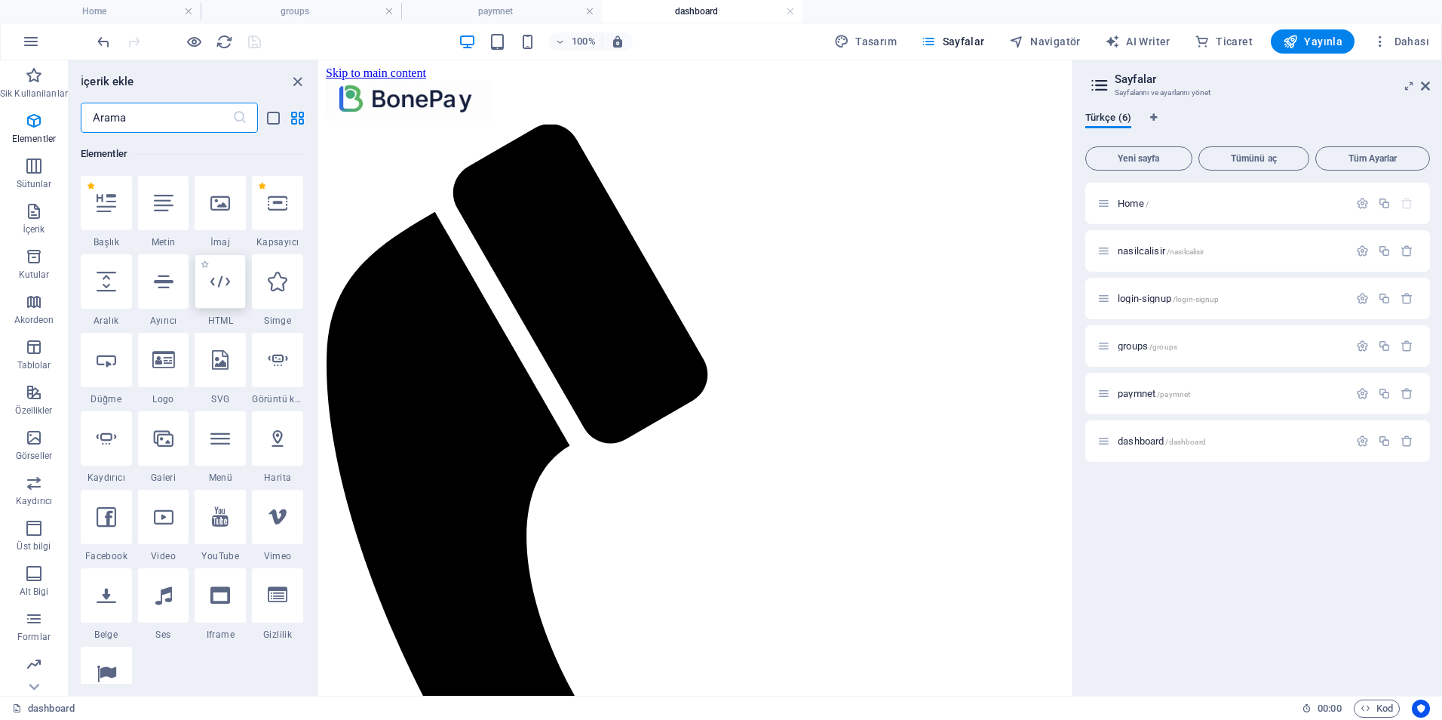
click at [217, 284] on icon at bounding box center [220, 282] width 20 height 20
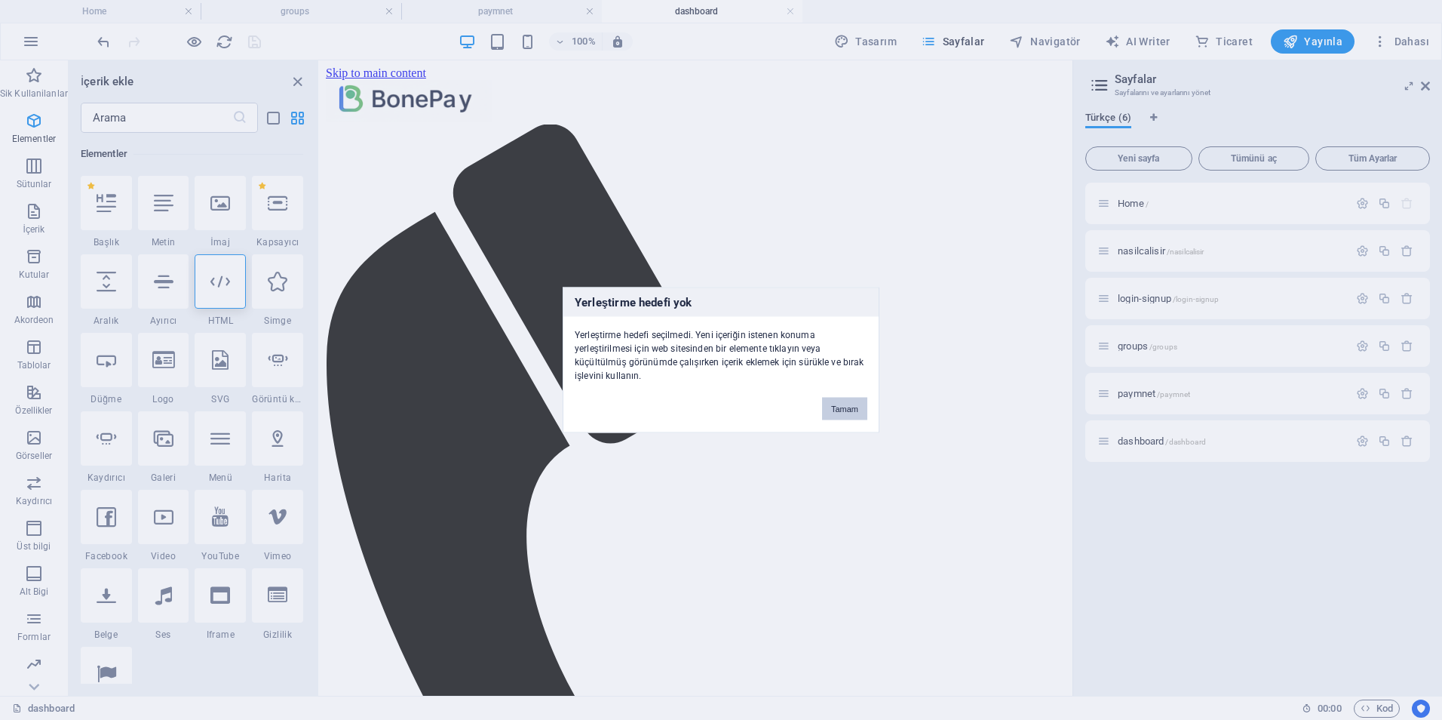
drag, startPoint x: 843, startPoint y: 412, endPoint x: 180, endPoint y: 266, distance: 678.3
click at [843, 412] on button "Tamam" at bounding box center [844, 409] width 45 height 23
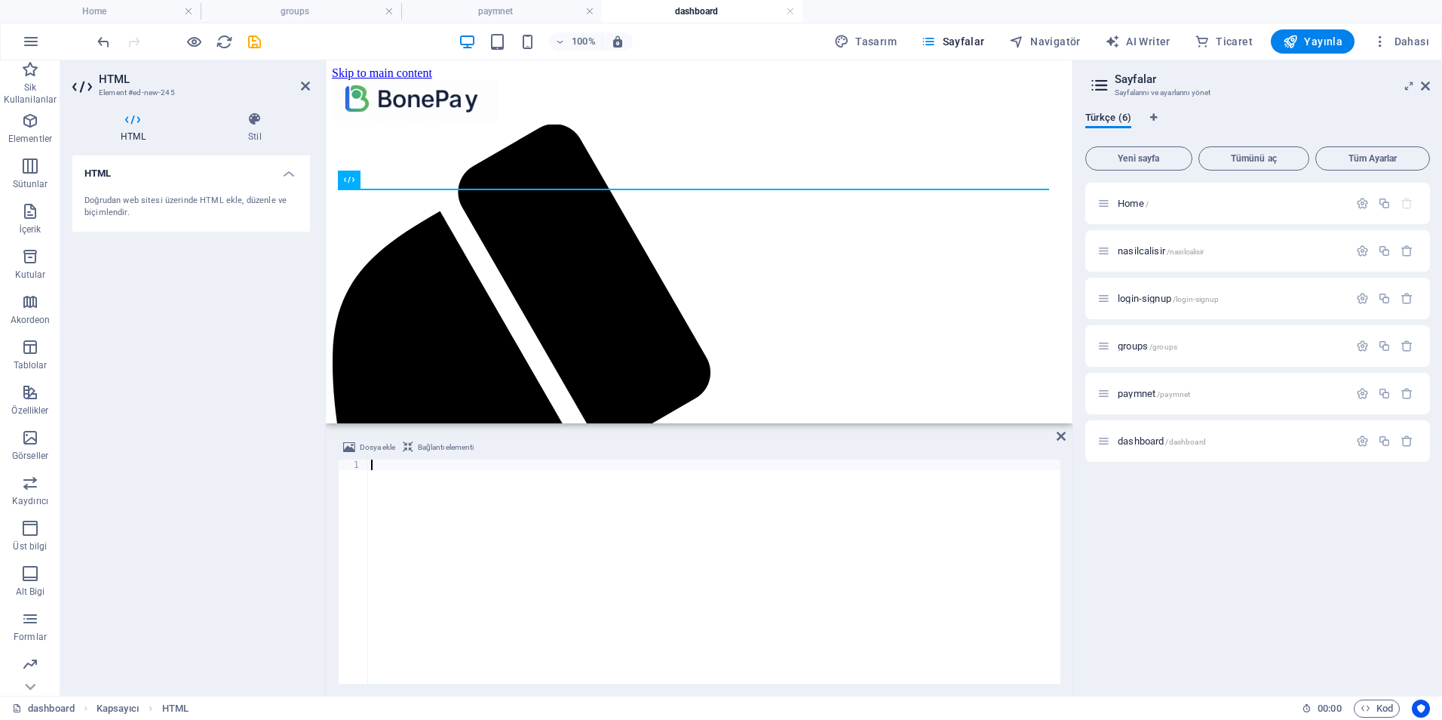
click at [463, 499] on div at bounding box center [714, 581] width 693 height 245
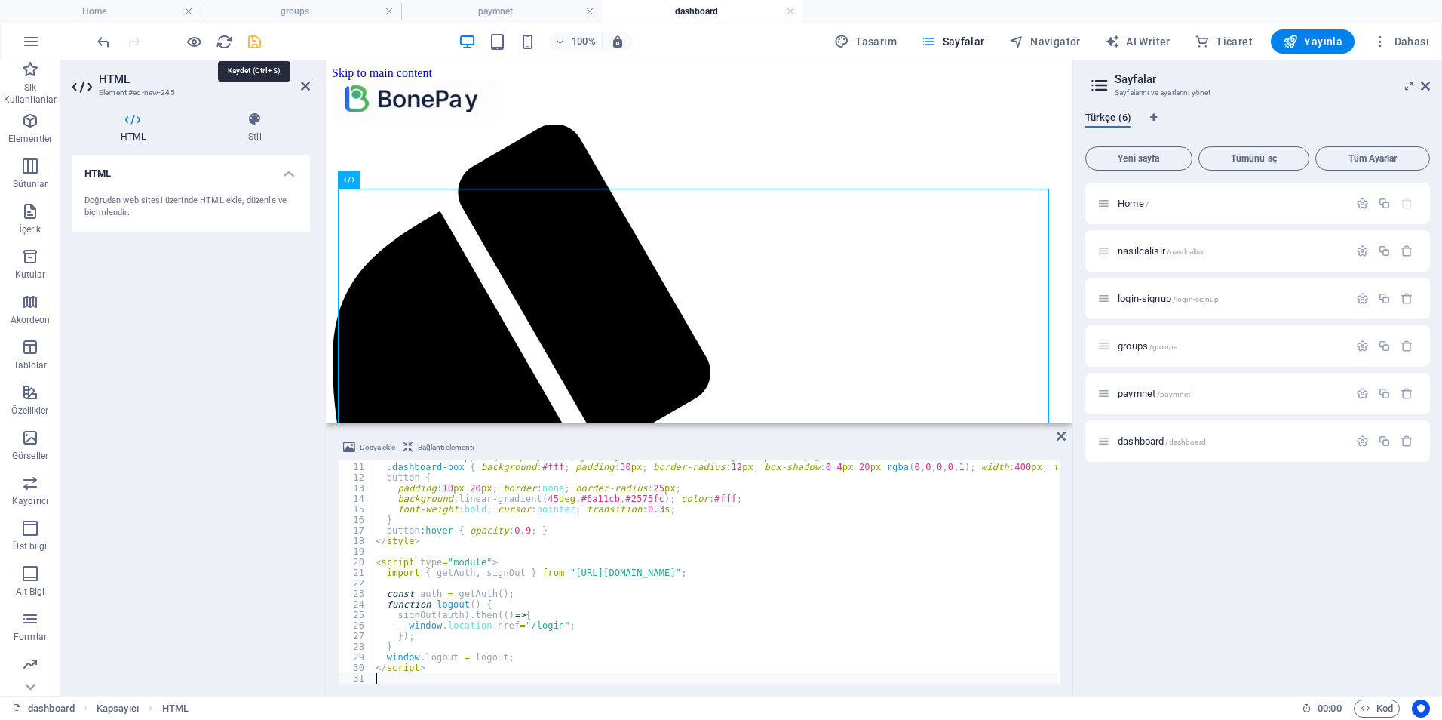
click at [252, 39] on icon "save" at bounding box center [254, 41] width 17 height 17
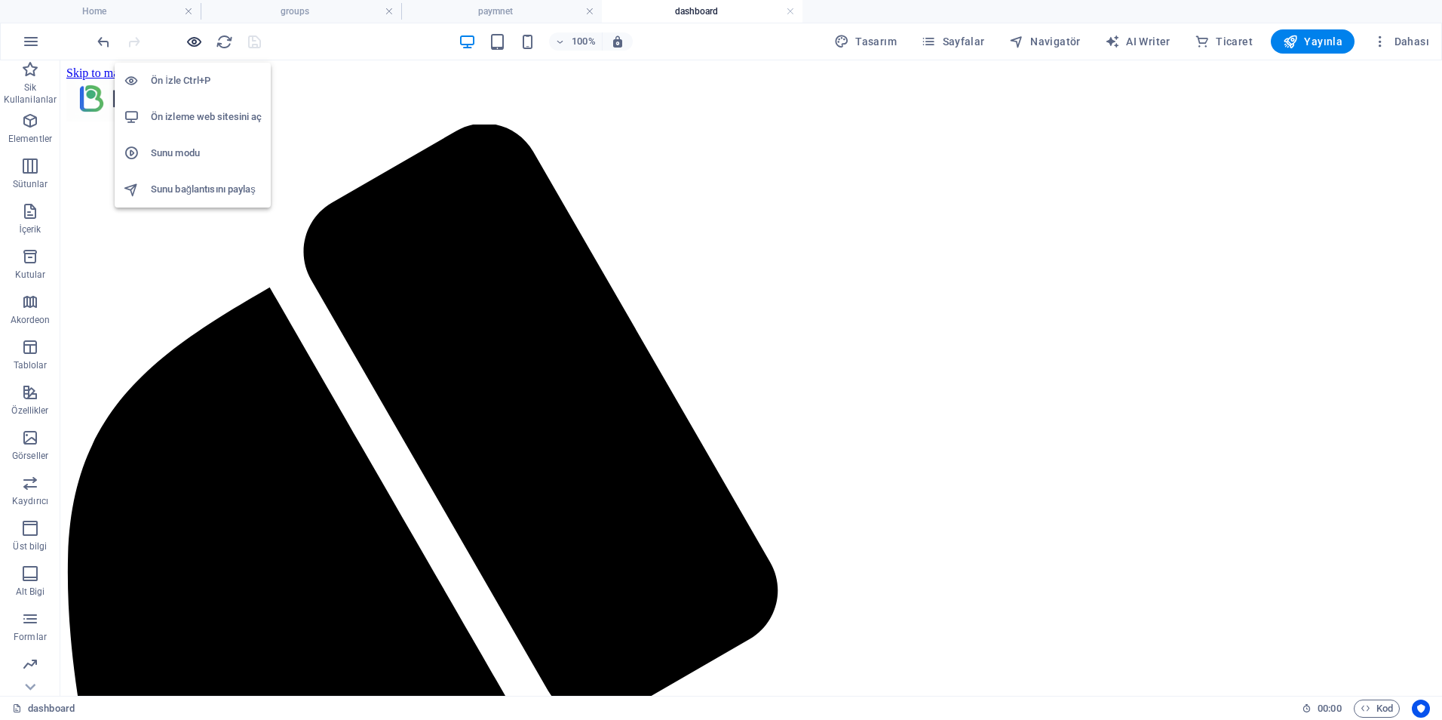
click at [195, 36] on icon "button" at bounding box center [194, 41] width 17 height 17
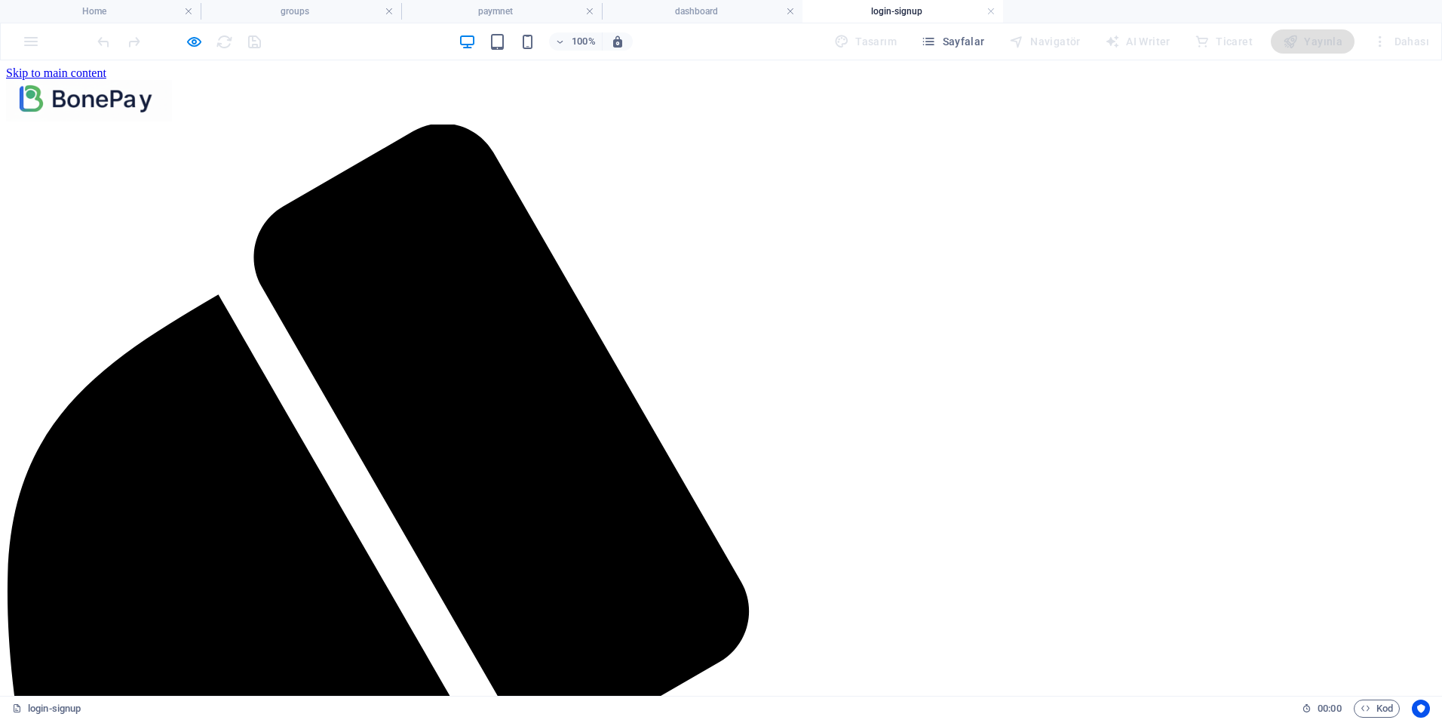
drag, startPoint x: 686, startPoint y: 261, endPoint x: 324, endPoint y: 107, distance: 393.4
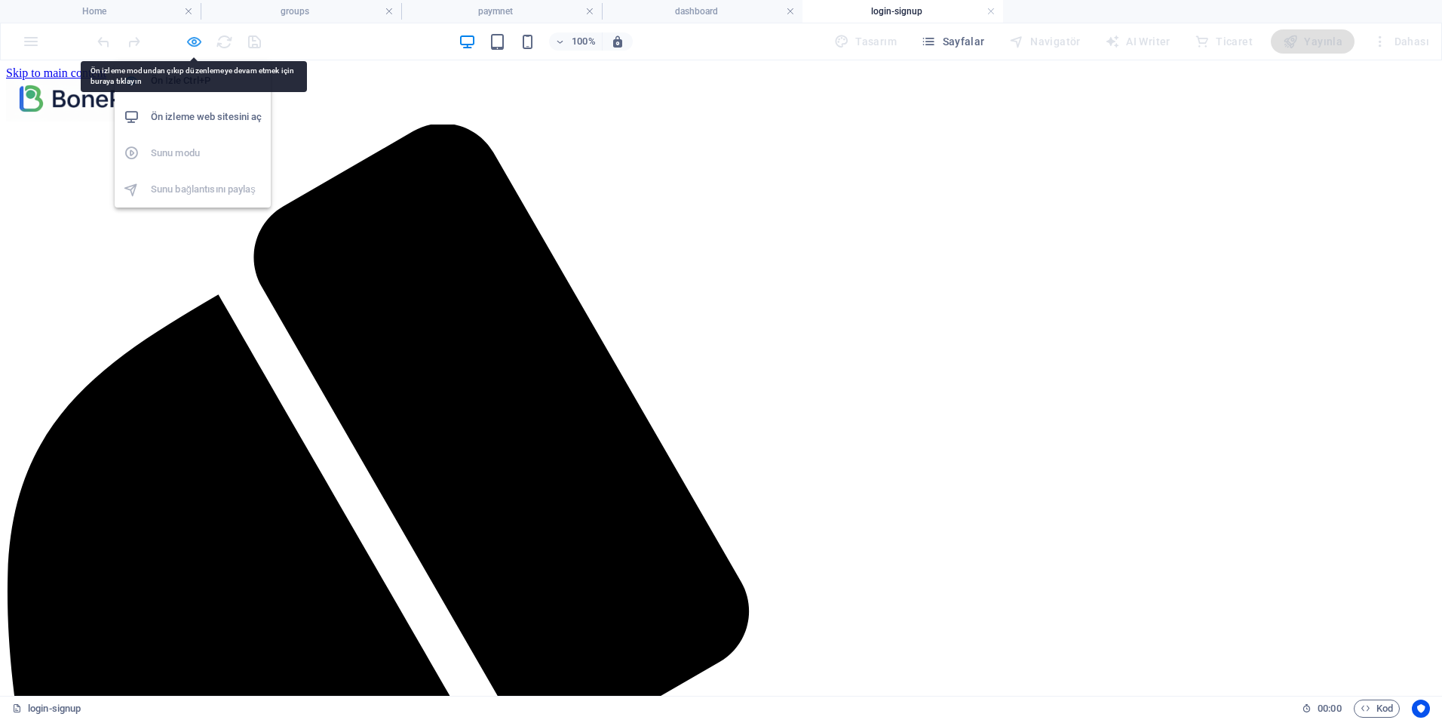
click at [194, 41] on icon "button" at bounding box center [194, 41] width 17 height 17
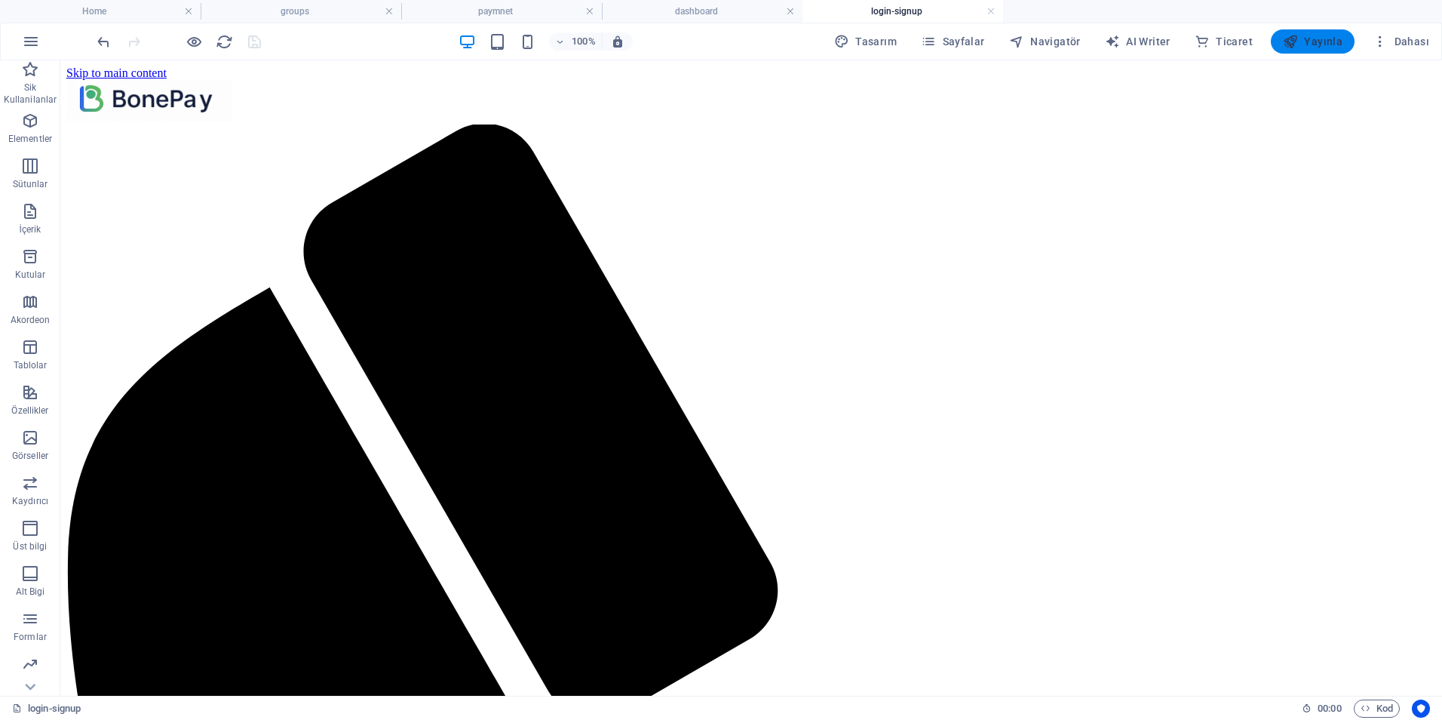
click at [1318, 40] on span "Yayınla" at bounding box center [1313, 41] width 60 height 15
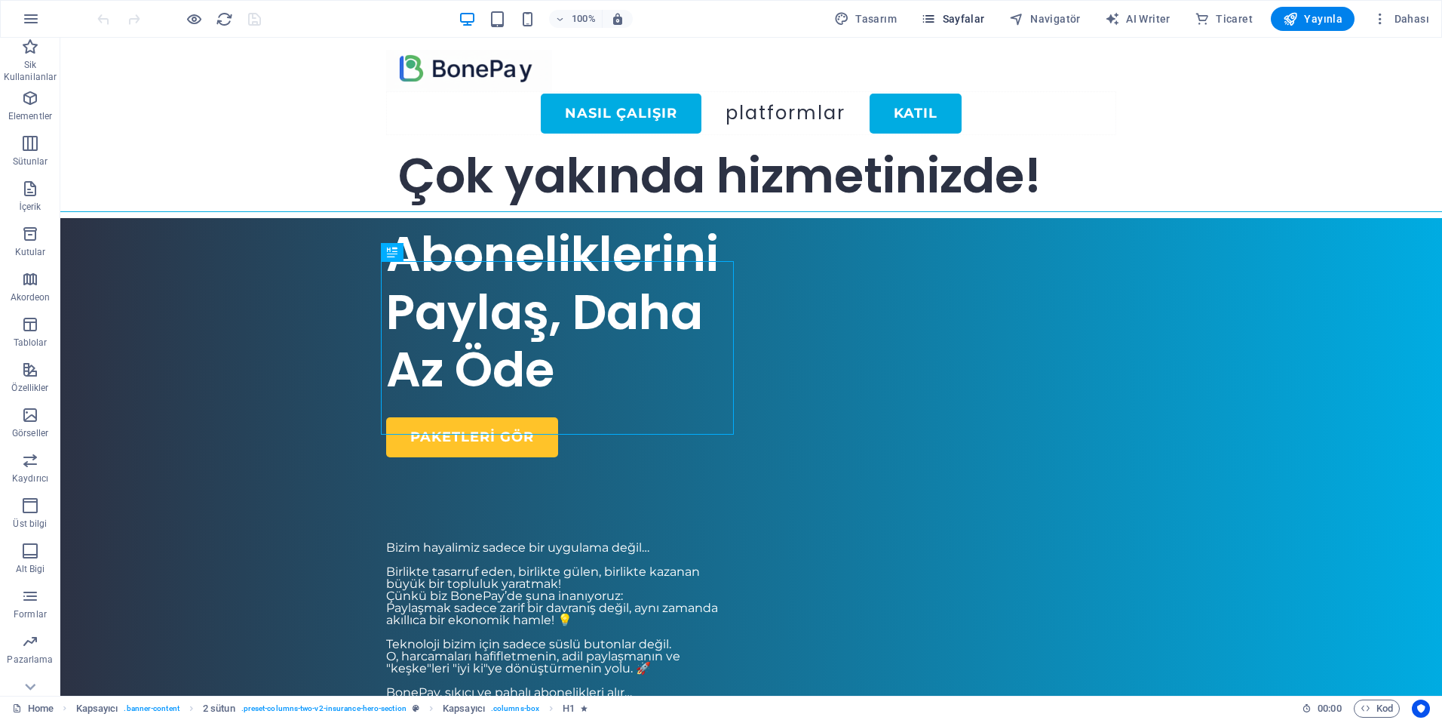
click at [936, 21] on icon "button" at bounding box center [928, 18] width 15 height 15
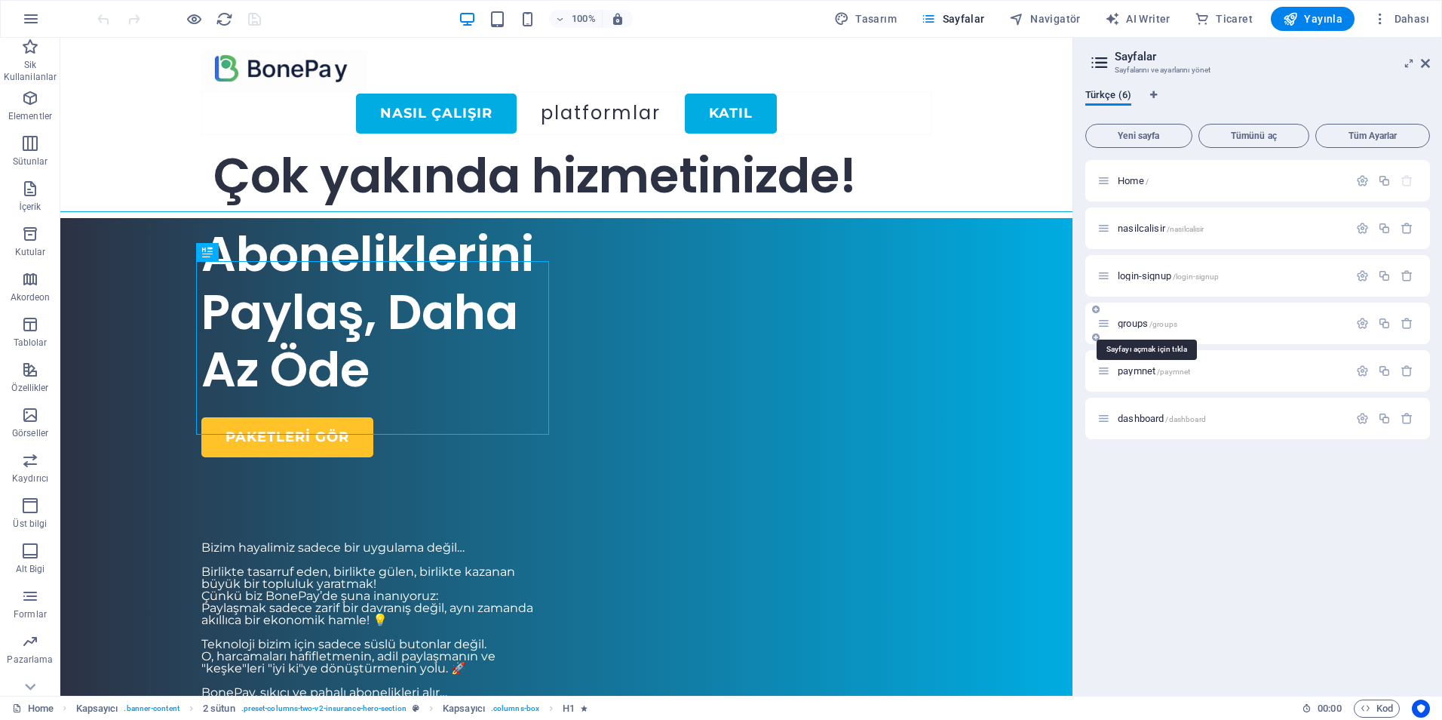
click at [1131, 321] on span "groups /groups" at bounding box center [1148, 323] width 60 height 11
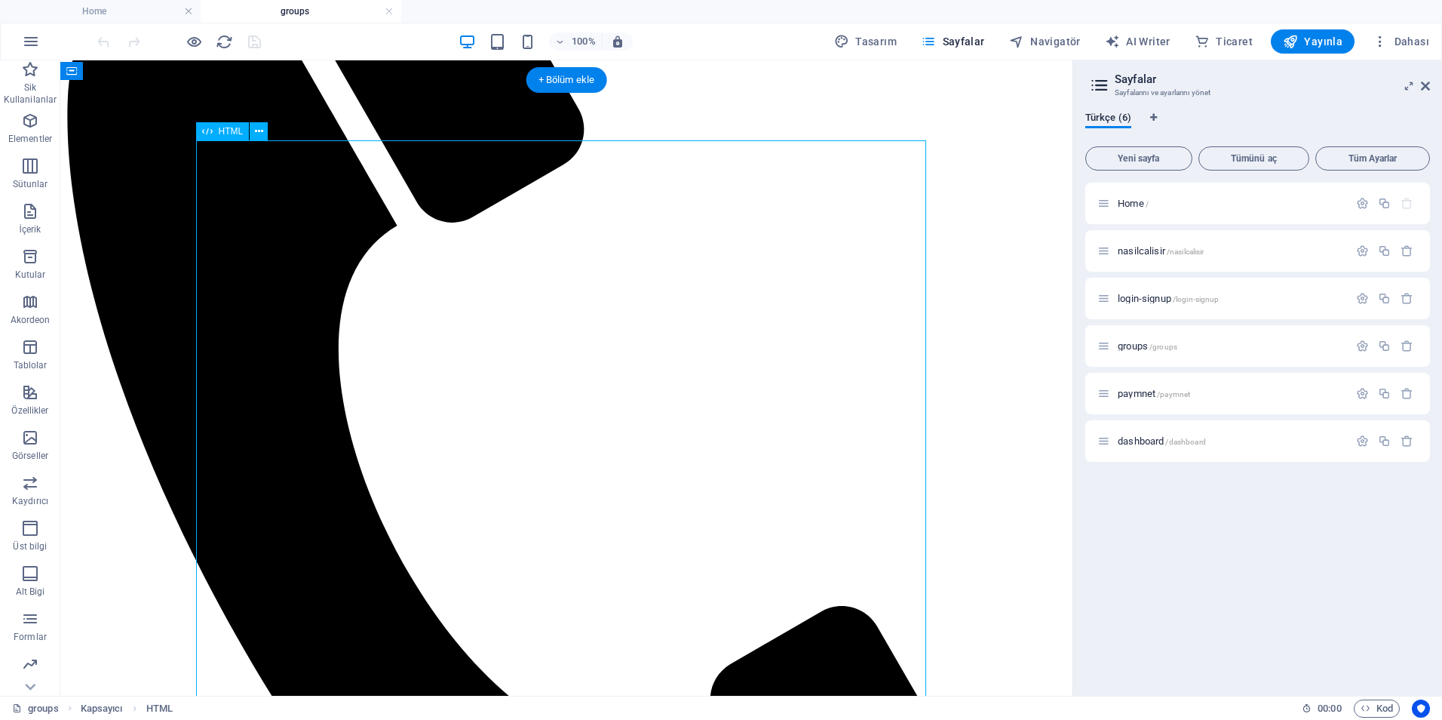
scroll to position [416, 0]
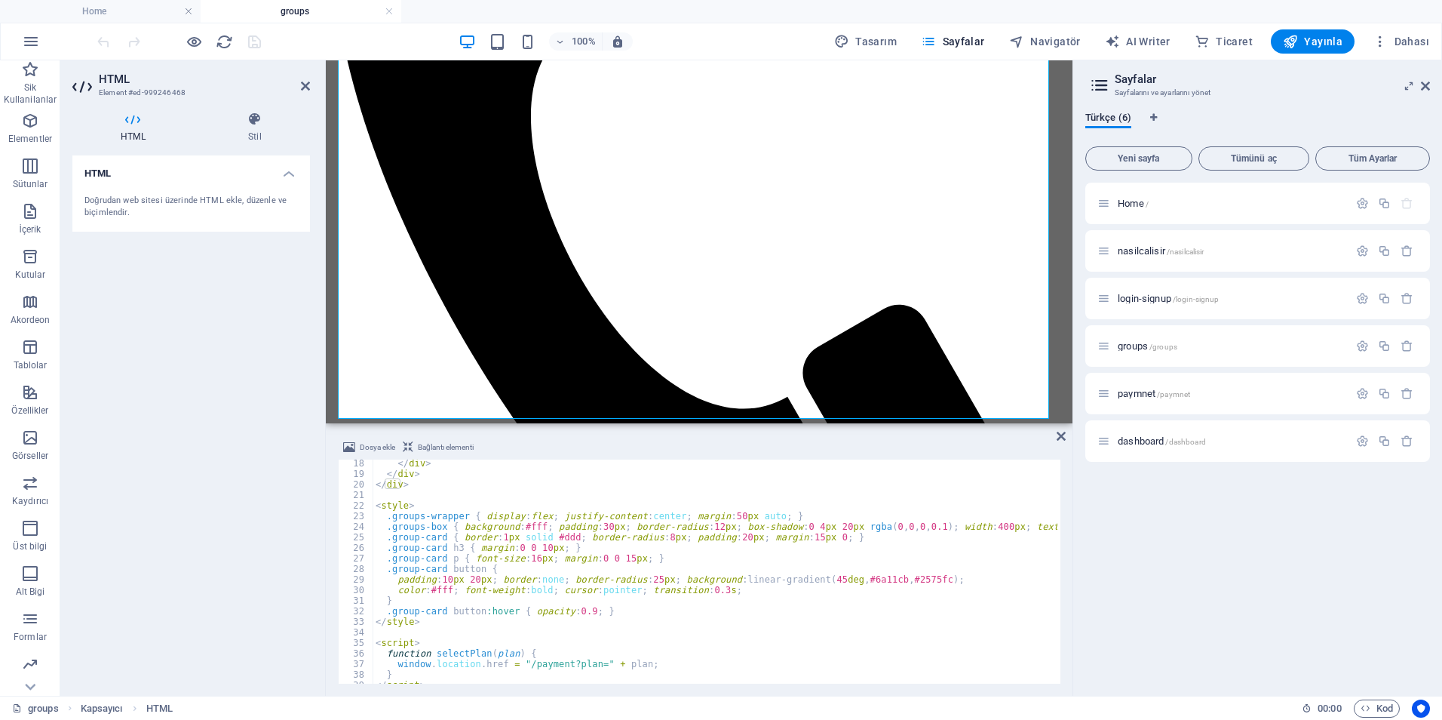
scroll to position [201, 0]
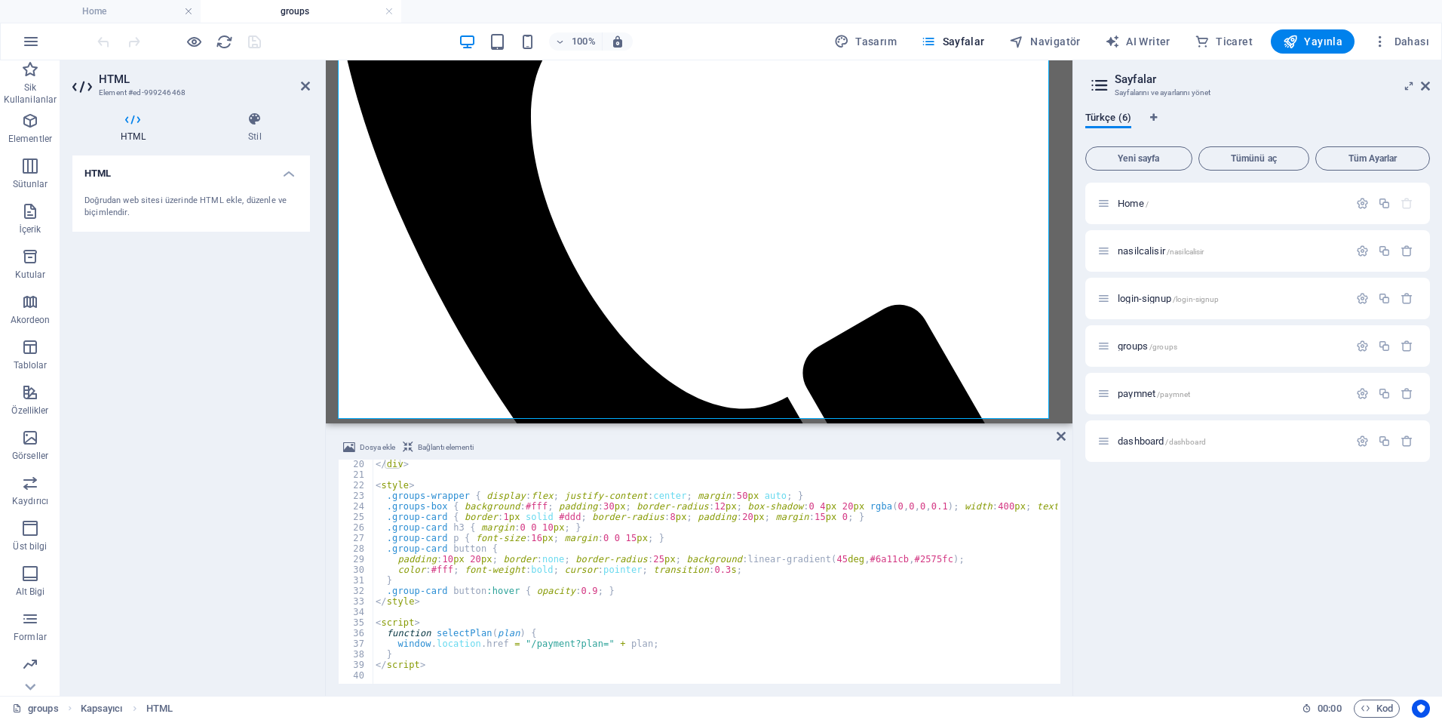
click at [582, 644] on div "</ div > < style > .groups-wrapper { display : flex ; justify-content : center …" at bounding box center [729, 580] width 713 height 242
click at [632, 656] on div "</ div > < style > .groups-wrapper { display : flex ; justify-content : center …" at bounding box center [729, 580] width 713 height 242
type textarea "}"
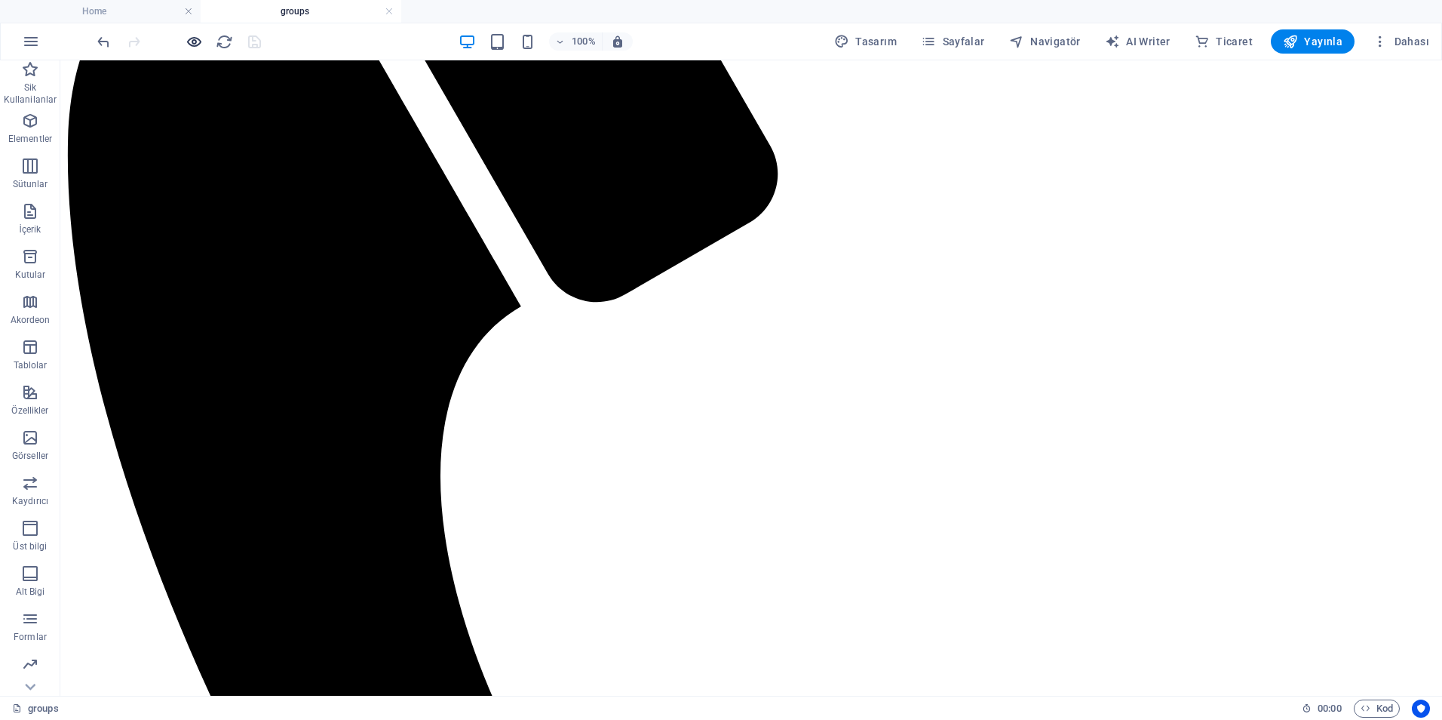
click at [198, 45] on icon "button" at bounding box center [194, 41] width 17 height 17
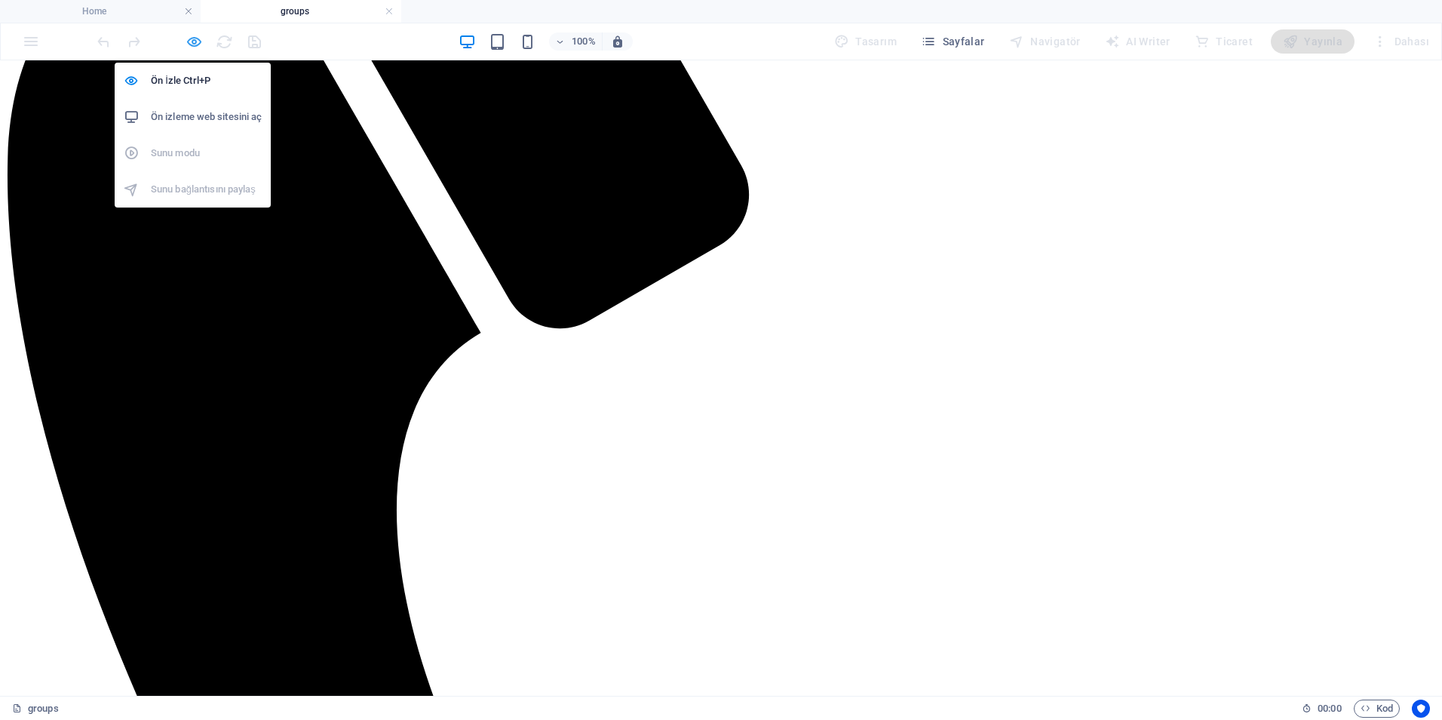
scroll to position [352, 0]
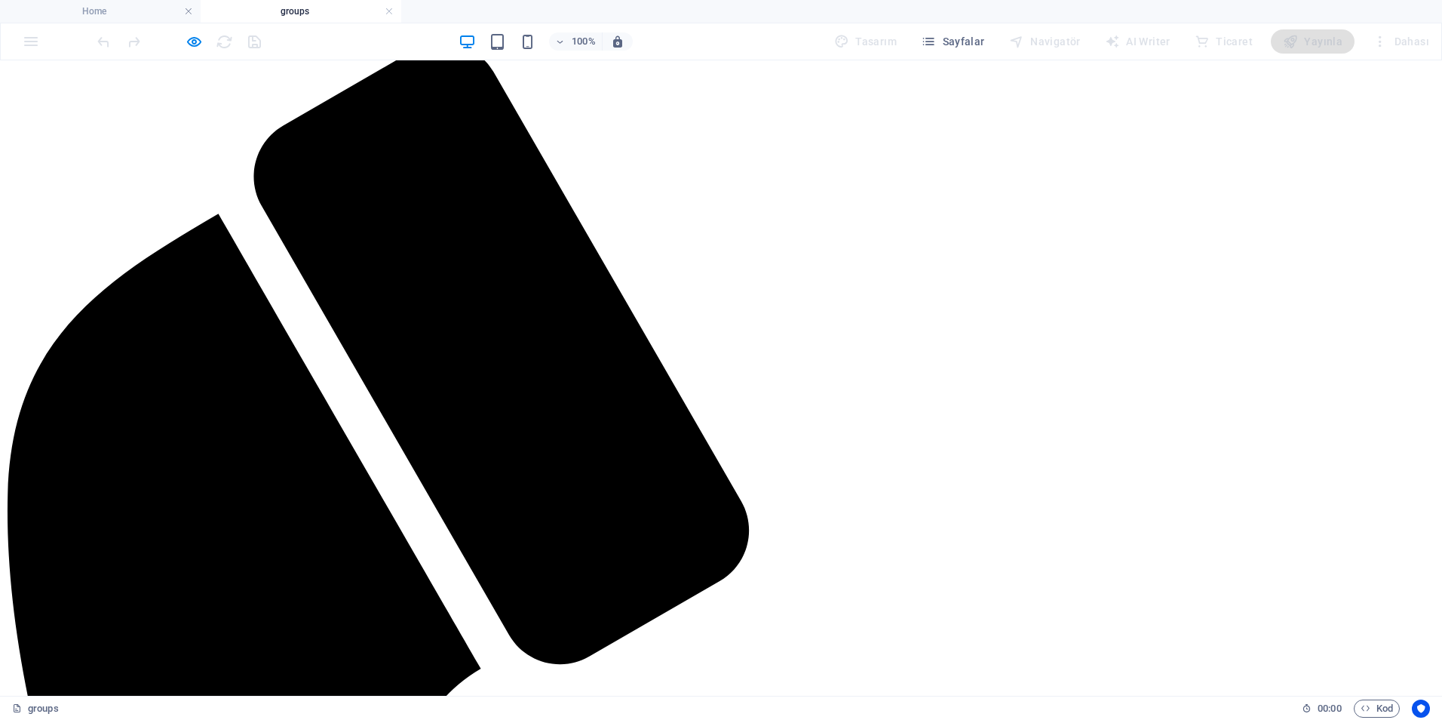
scroll to position [151, 0]
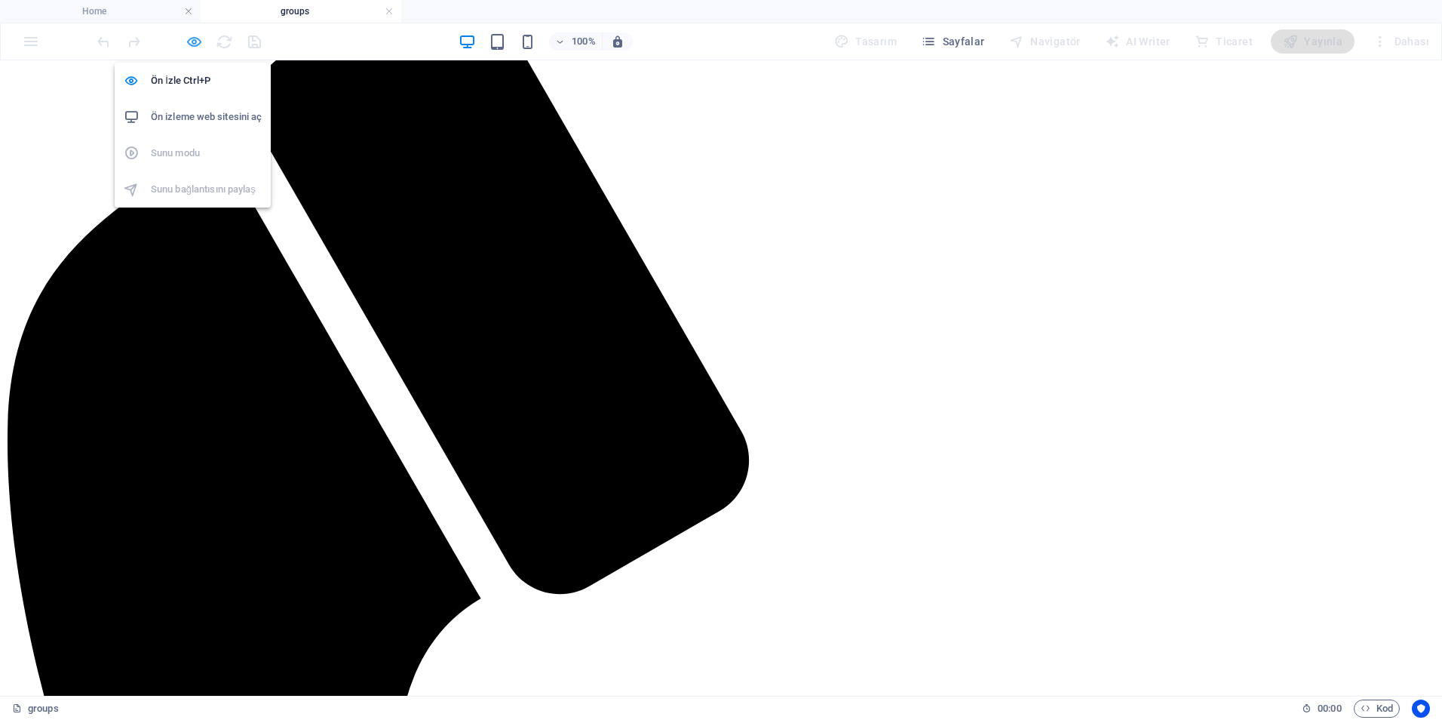
click at [197, 39] on icon "button" at bounding box center [194, 41] width 17 height 17
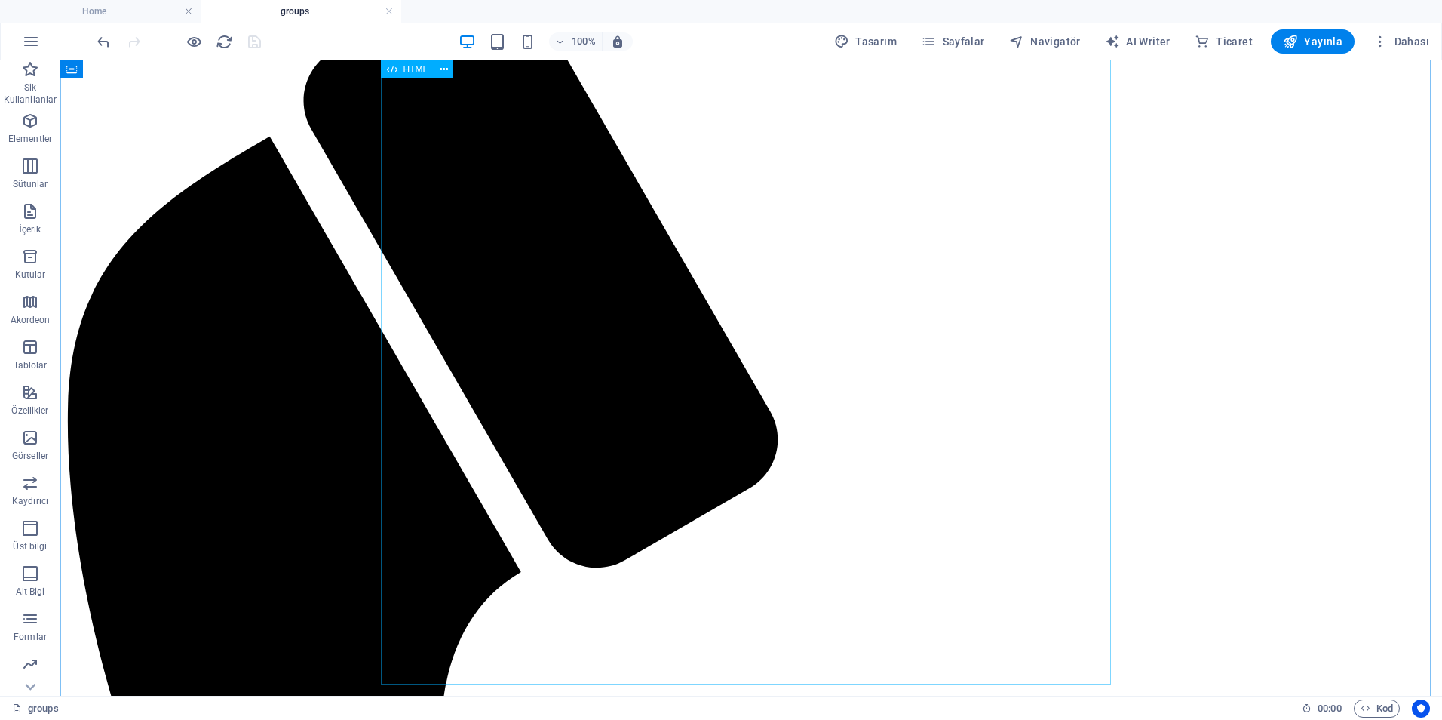
scroll to position [377, 0]
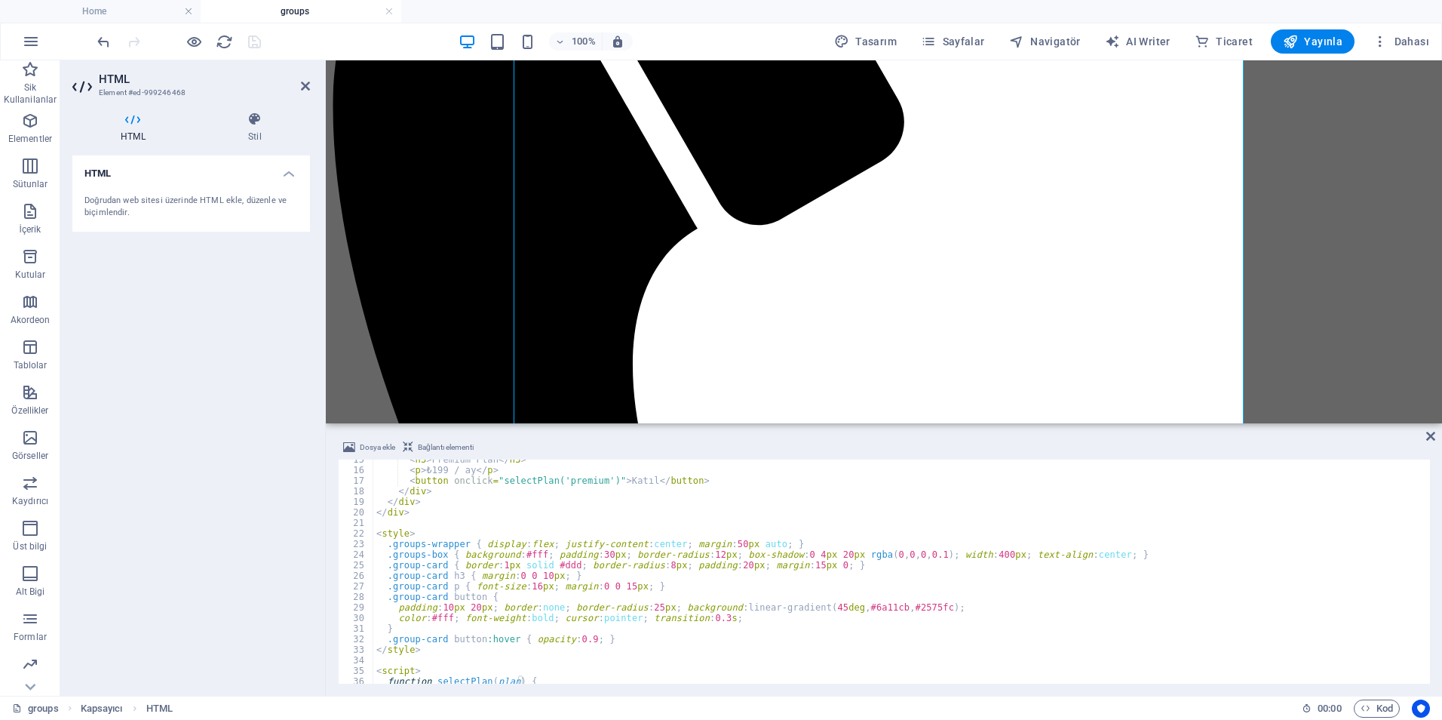
scroll to position [0, 0]
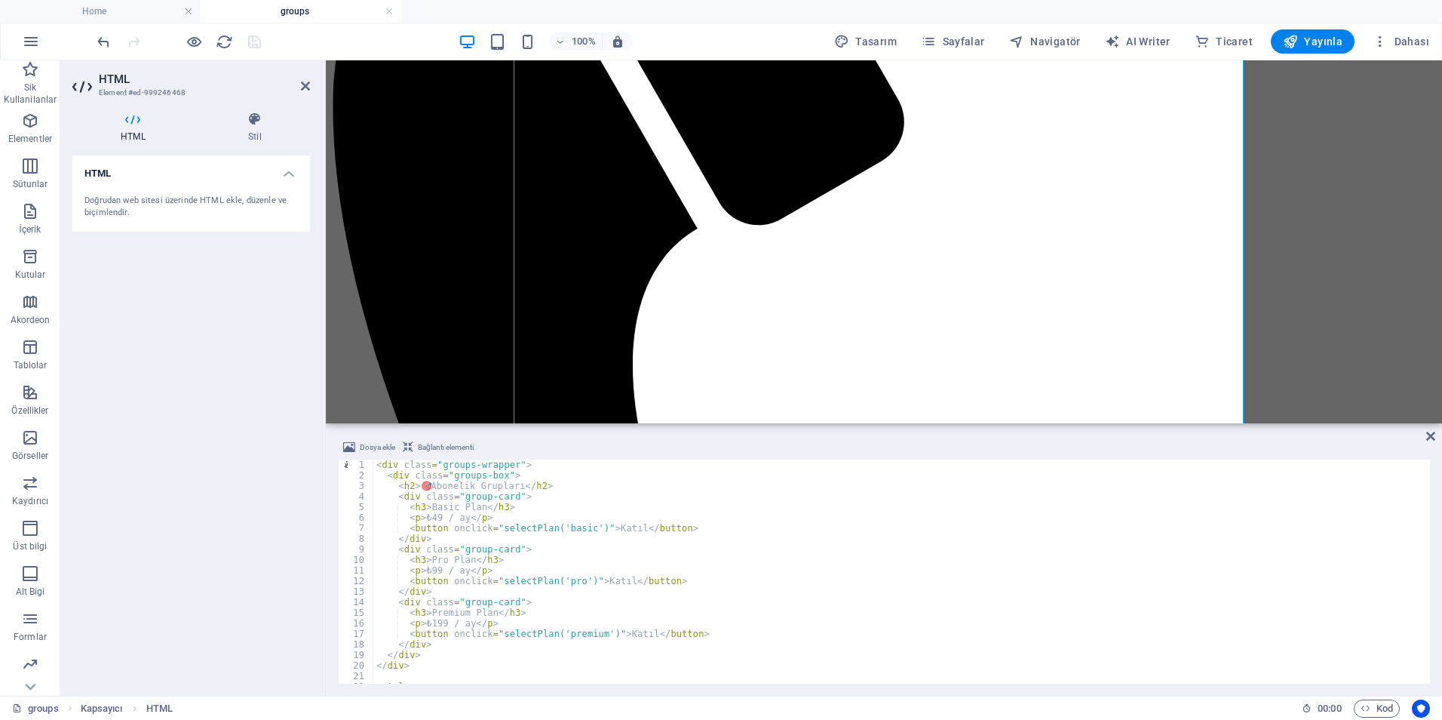
click at [433, 481] on div "< div class = "groups-wrapper" > < div class = "groups-box" > < h2 > 🎯 Abonelik…" at bounding box center [900, 581] width 1054 height 245
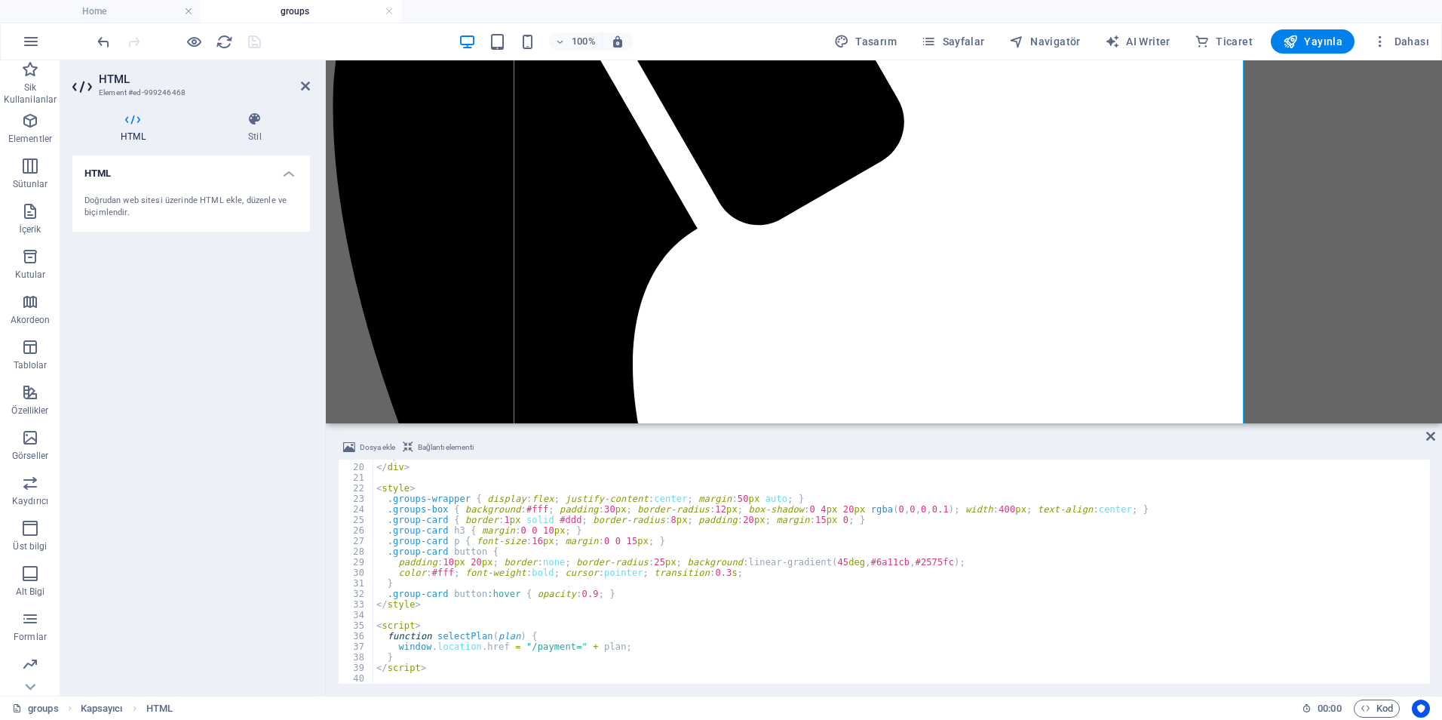
scroll to position [153, 0]
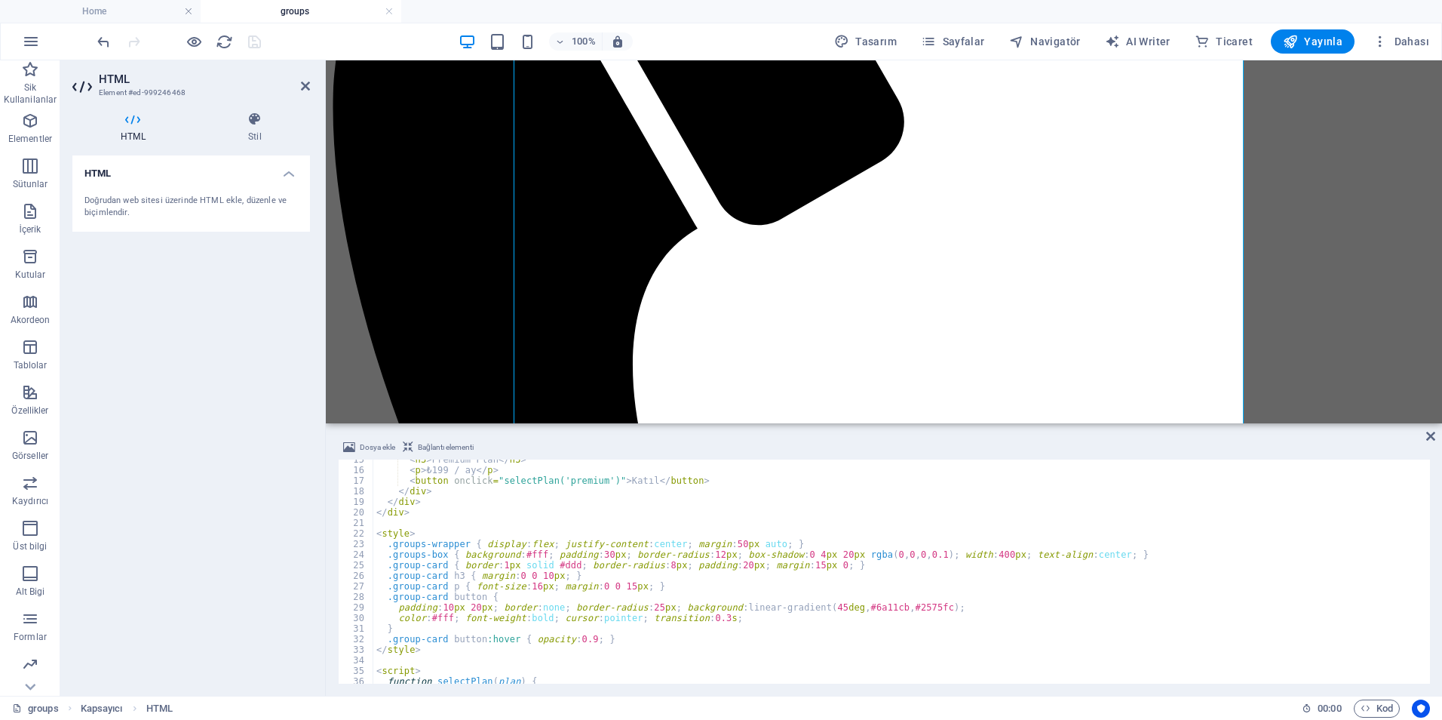
click at [716, 546] on div "< h3 > Premium Plan </ h3 > < p > ₺199 / ay </ p > < button onclick = "selectPl…" at bounding box center [900, 576] width 1054 height 245
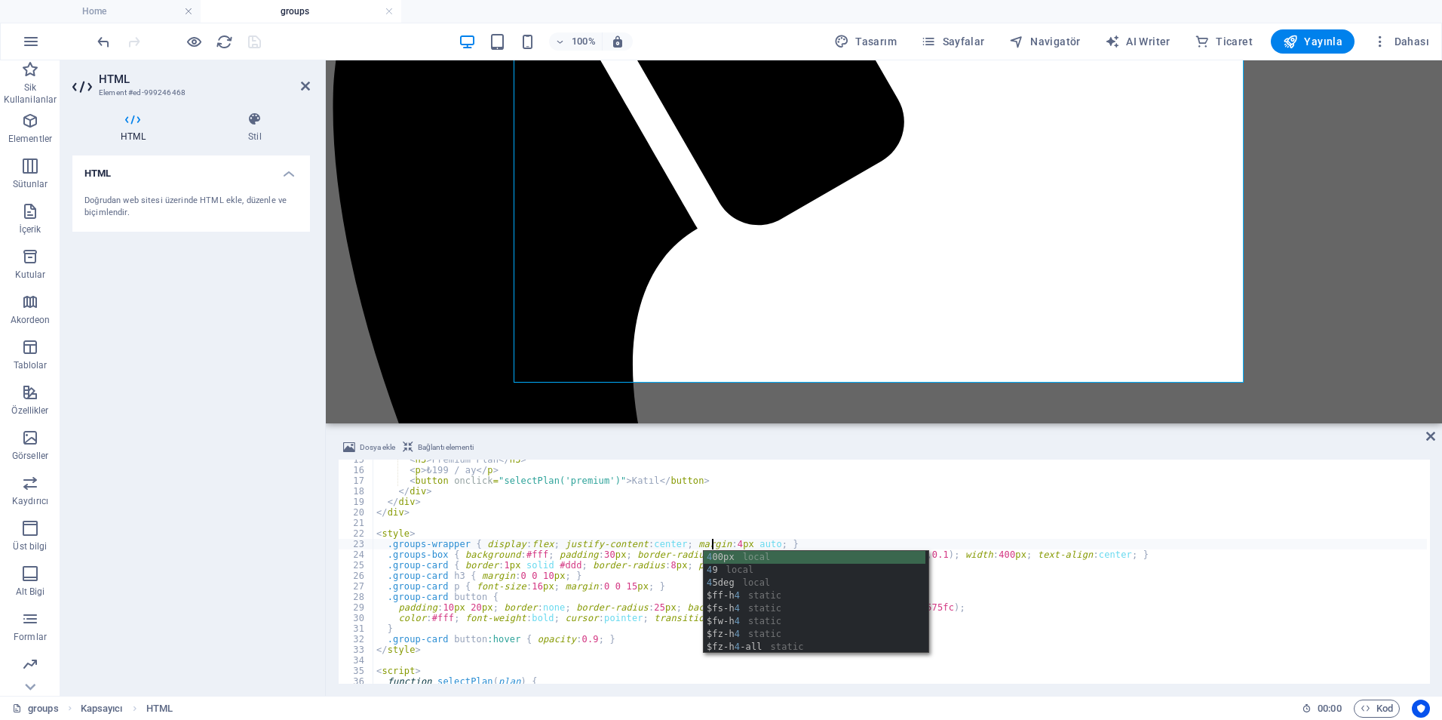
scroll to position [0, 27]
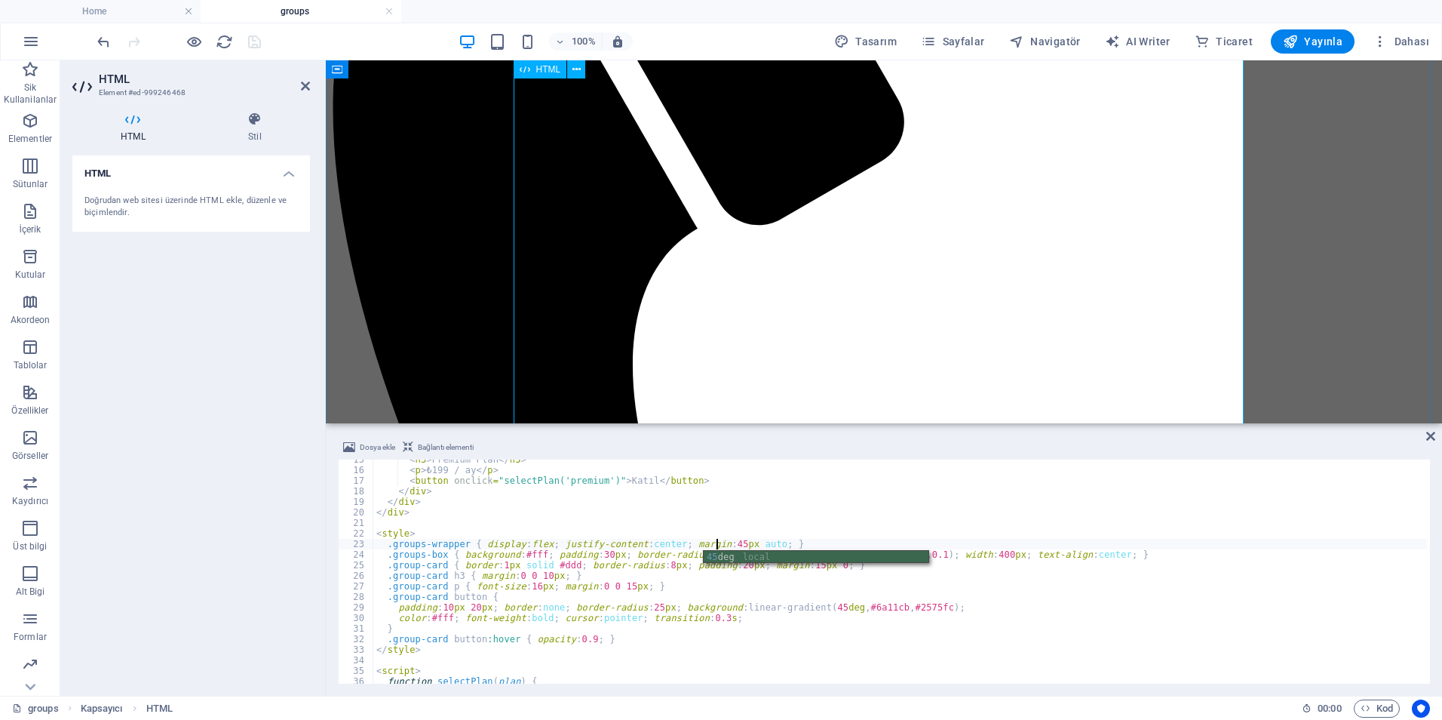
type textarea ".groups-wrapper { display:flex; justify-content:center; margin:45px auto; }"
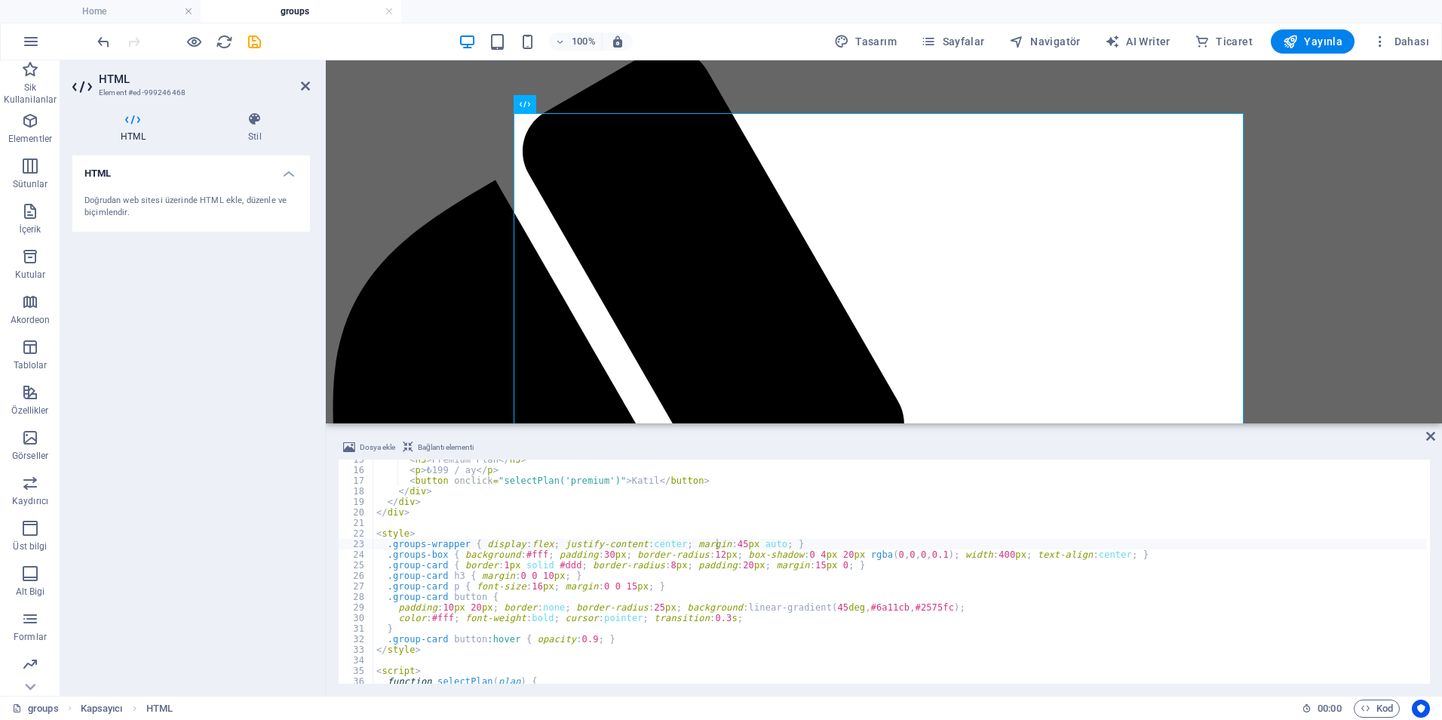
scroll to position [0, 0]
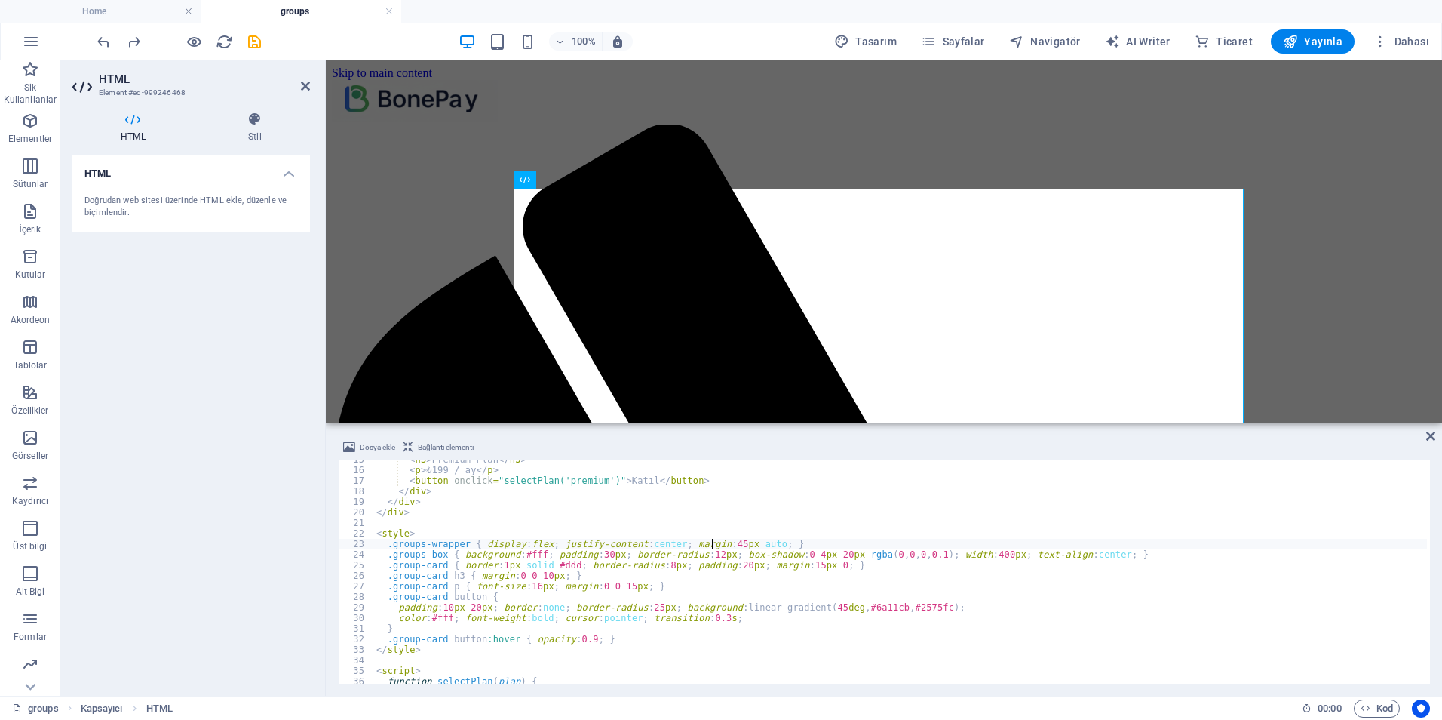
click at [711, 545] on div "< h3 > Premium Plan </ h3 > < p > ₺199 / ay </ p > < button onclick = "selectPl…" at bounding box center [900, 576] width 1054 height 245
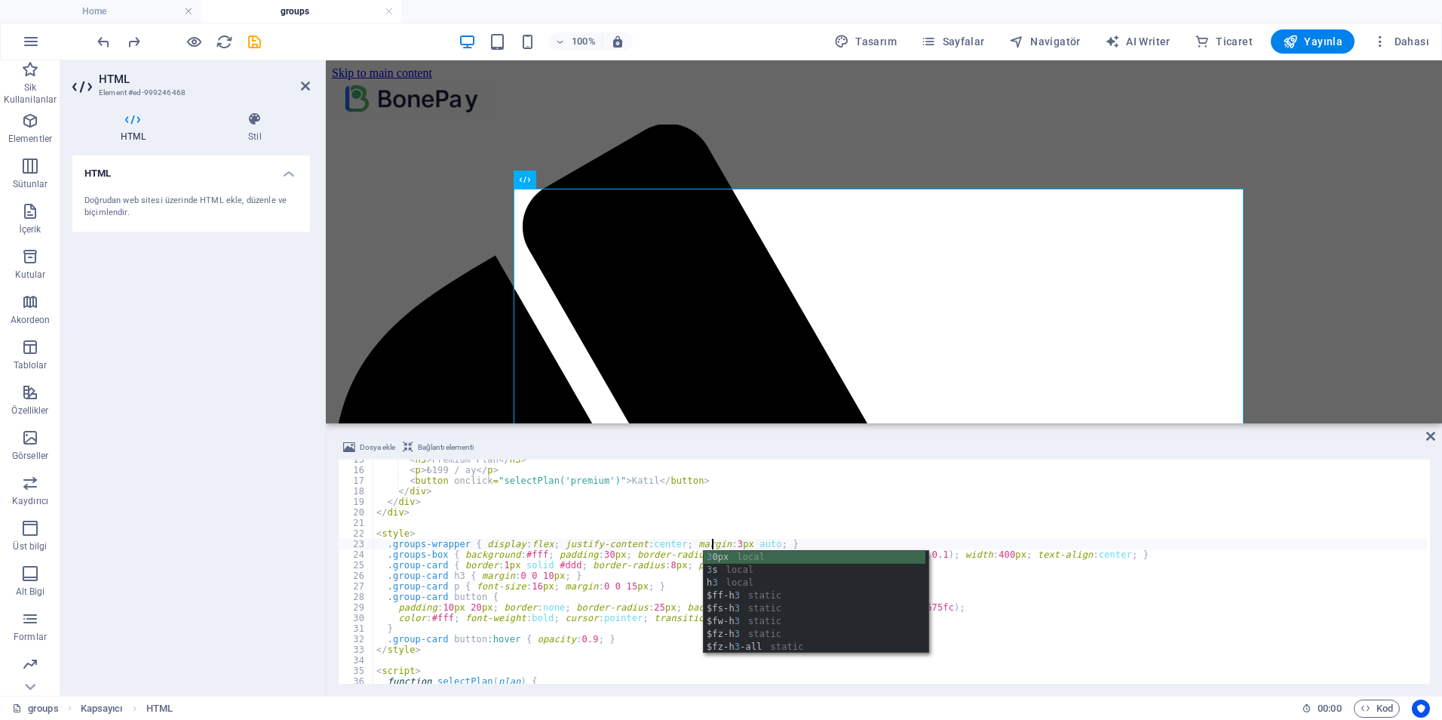
scroll to position [0, 27]
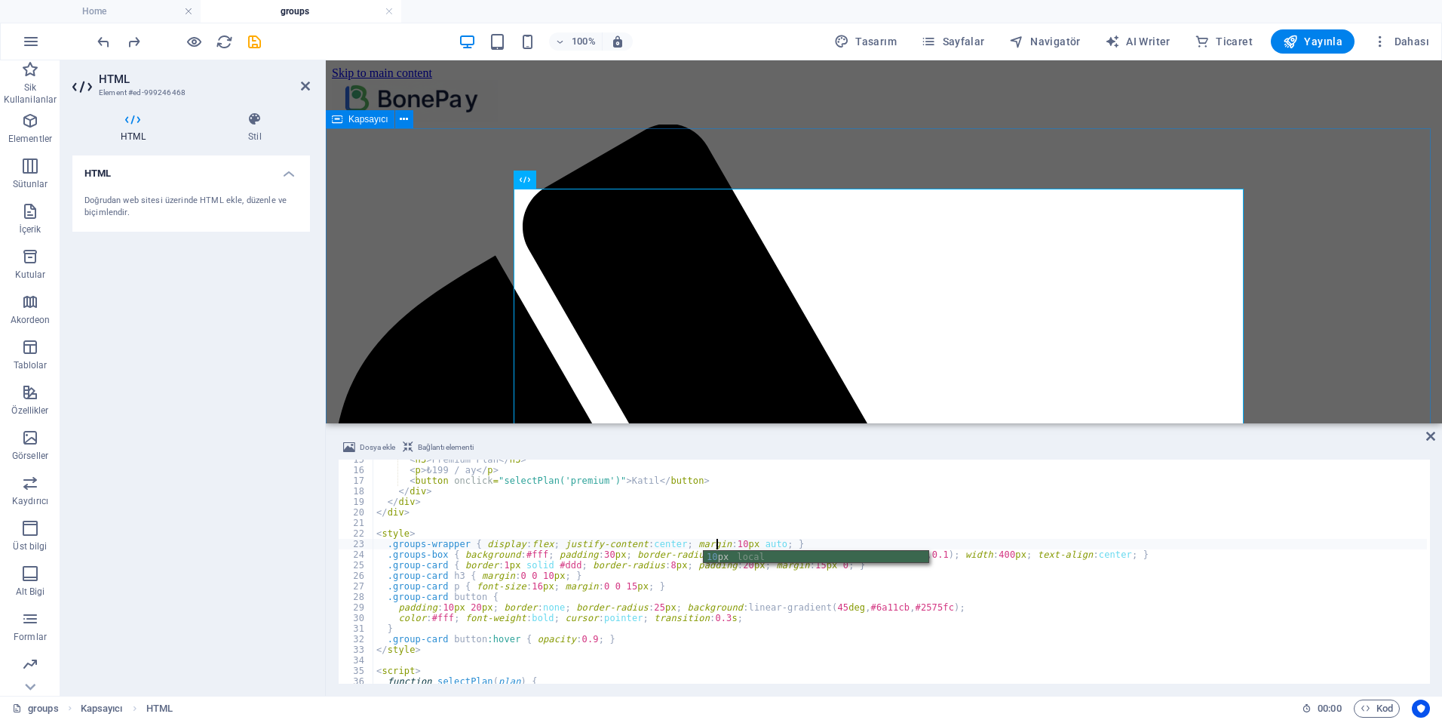
type textarea ".groups-wrapper { display:flex; justify-content:center; margin:10px auto; }"
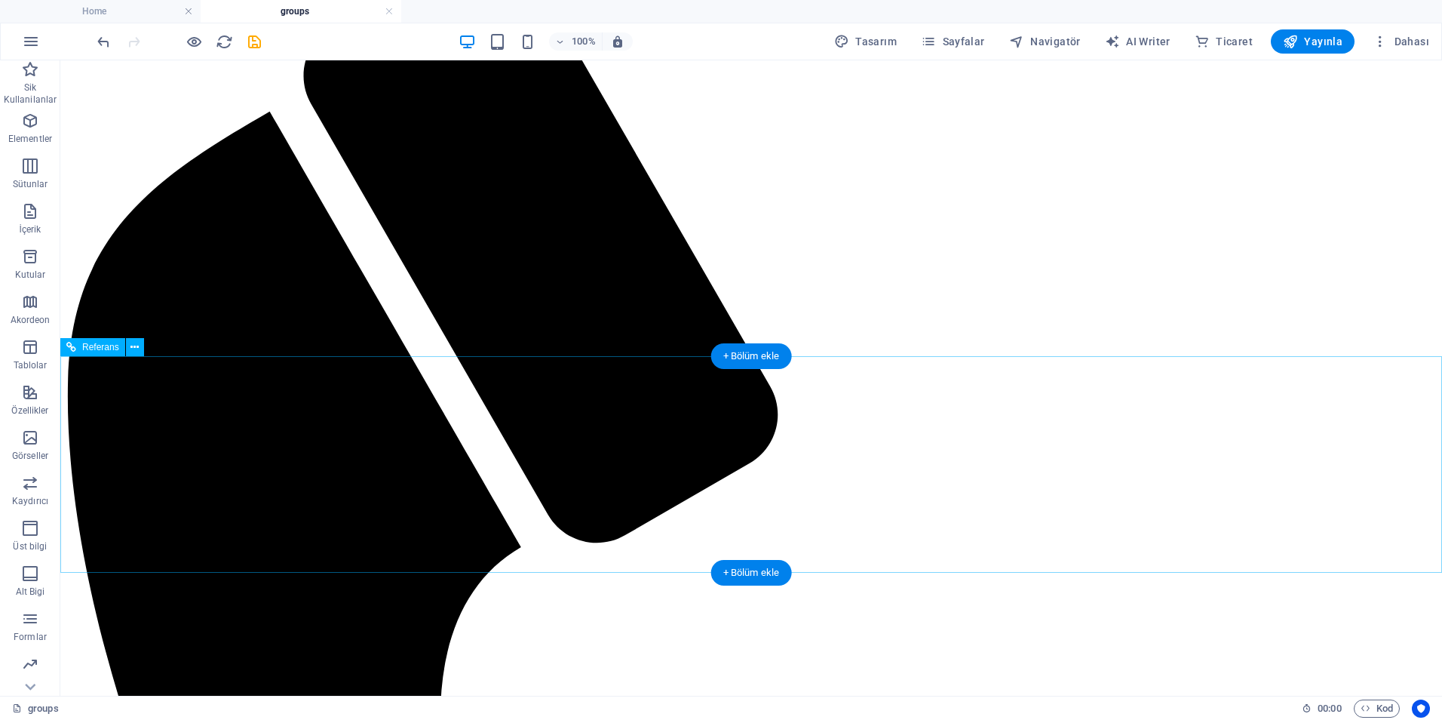
scroll to position [0, 0]
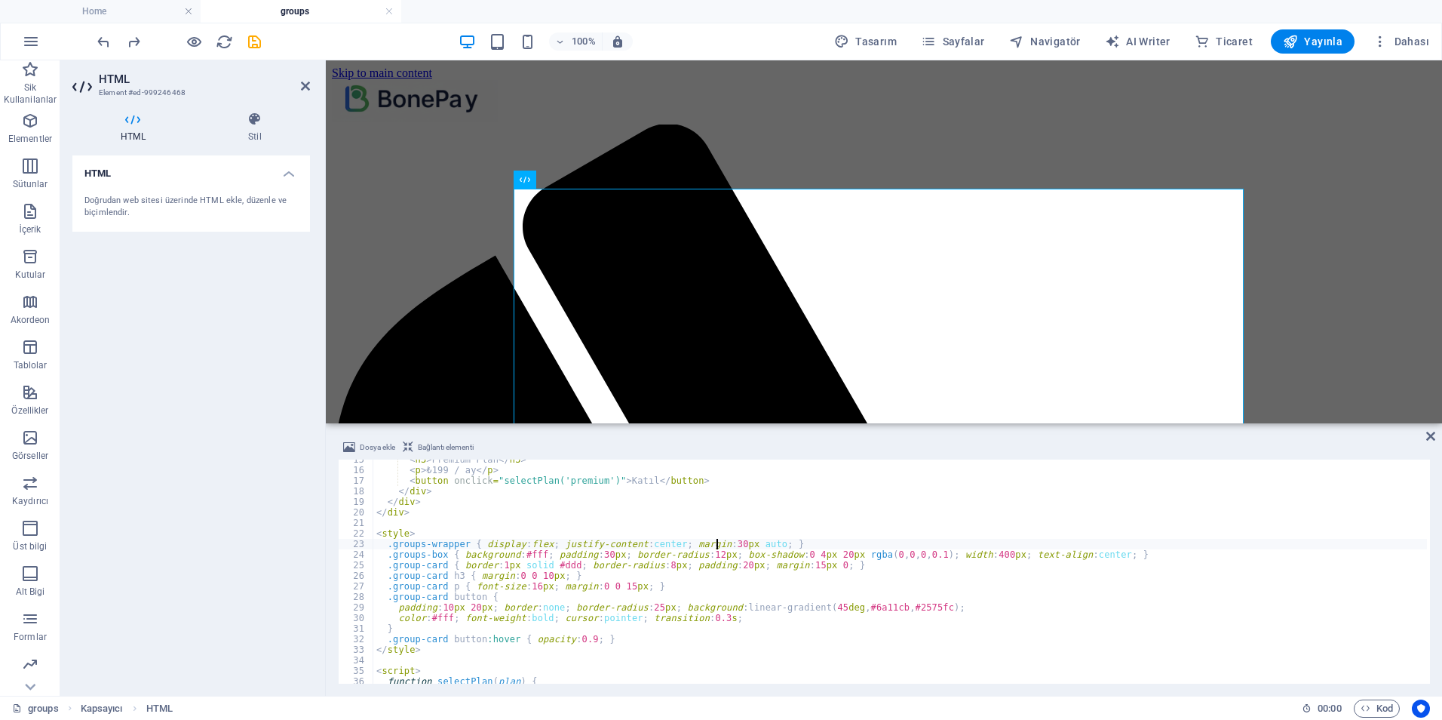
scroll to position [153, 0]
click at [536, 574] on div "< h3 > Premium Plan </ h3 > < p > ₺199 / ay </ p > < button onclick = "selectPl…" at bounding box center [900, 576] width 1054 height 245
click at [595, 551] on div "< h3 > Premium Plan </ h3 > < p > ₺199 / ay </ p > < button onclick = "selectPl…" at bounding box center [900, 576] width 1054 height 245
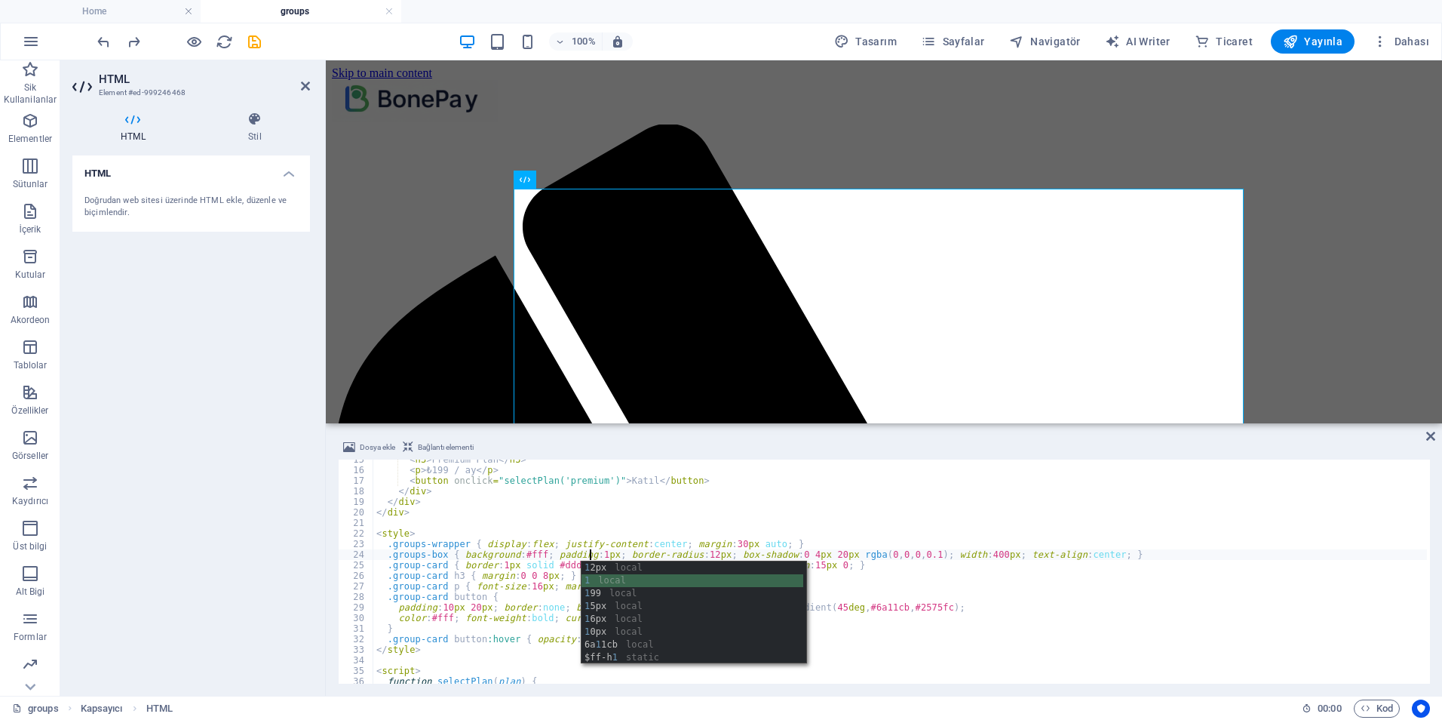
click at [530, 578] on div "< h3 > Premium Plan </ h3 > < p > ₺199 / ay </ p > < button onclick = "selectPl…" at bounding box center [900, 576] width 1054 height 245
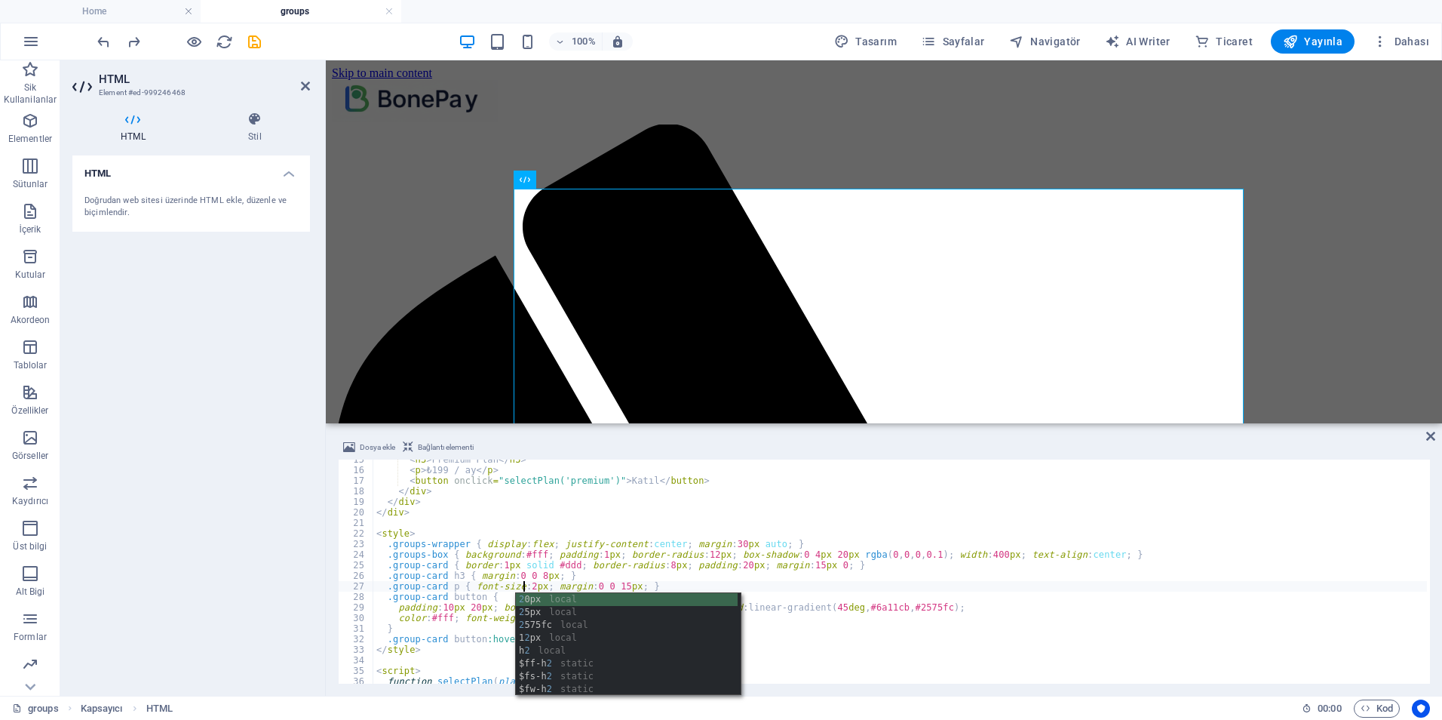
scroll to position [0, 12]
type textarea ".group-card p { font-size:20px; margin:0 0 15px; }"
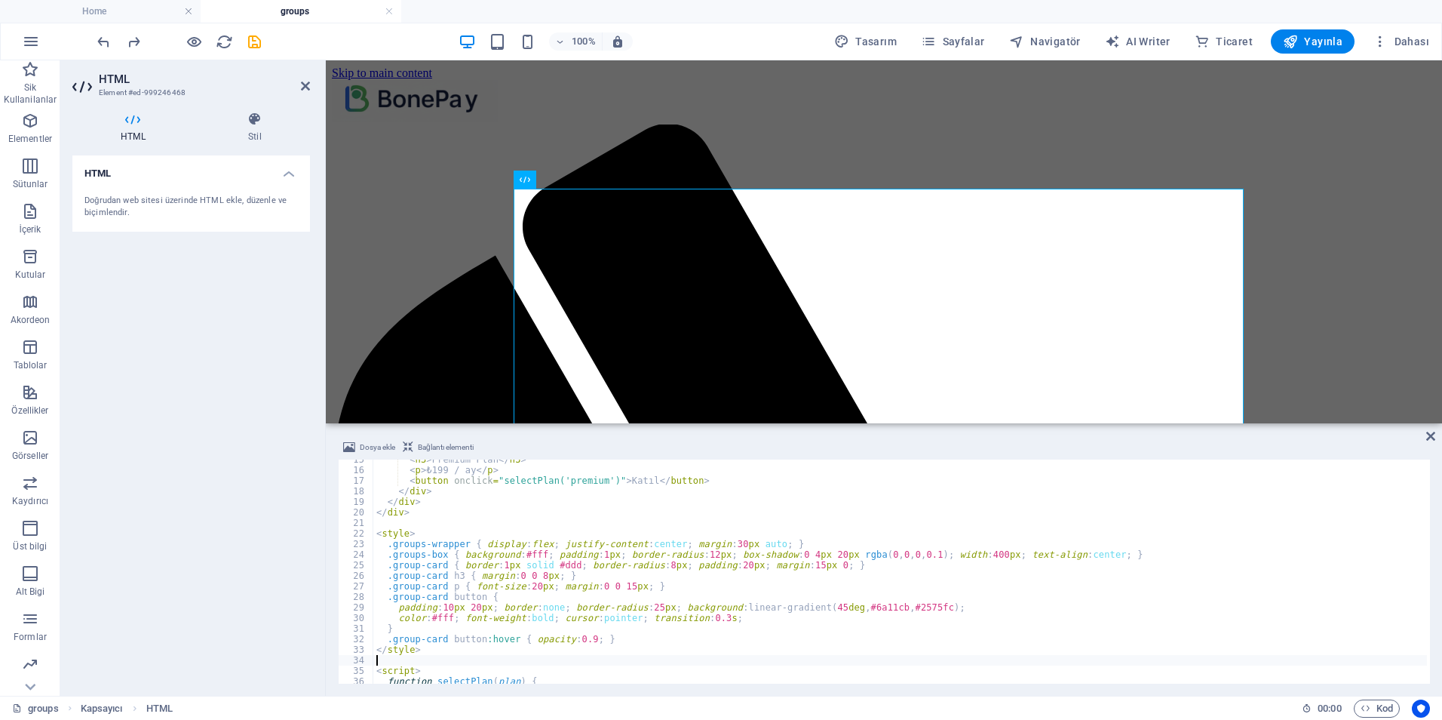
click at [704, 658] on div "< h3 > Premium Plan </ h3 > < p > ₺199 / ay </ p > < button onclick = "selectPl…" at bounding box center [900, 576] width 1054 height 245
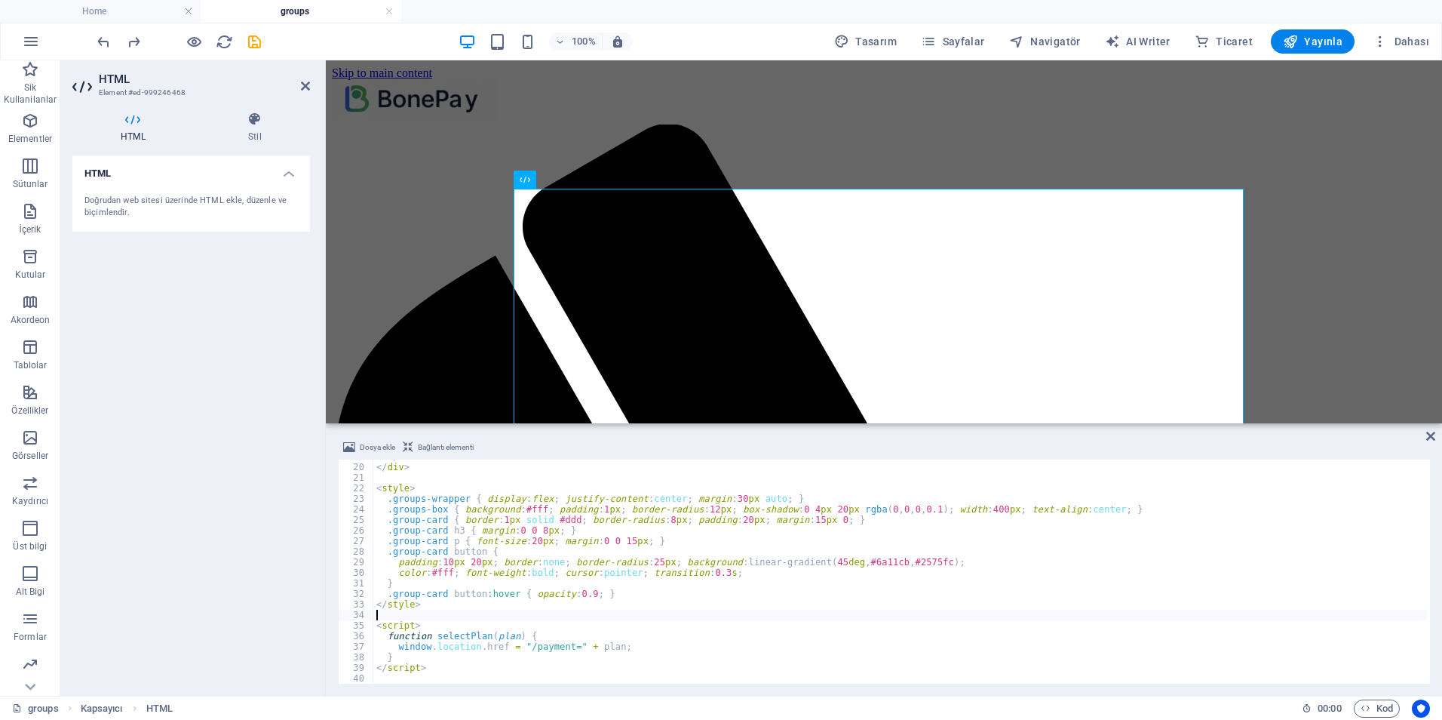
scroll to position [153, 0]
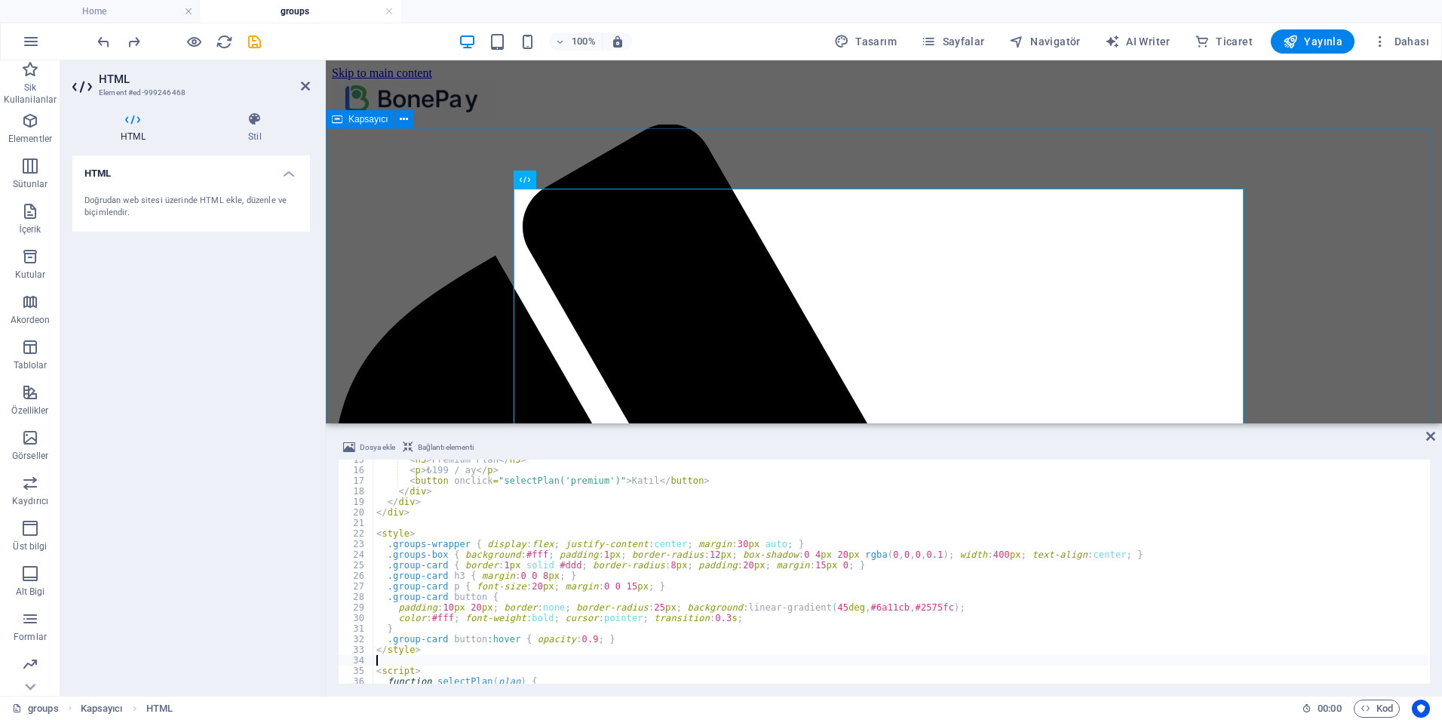
drag, startPoint x: 1376, startPoint y: 363, endPoint x: 1377, endPoint y: 373, distance: 9.9
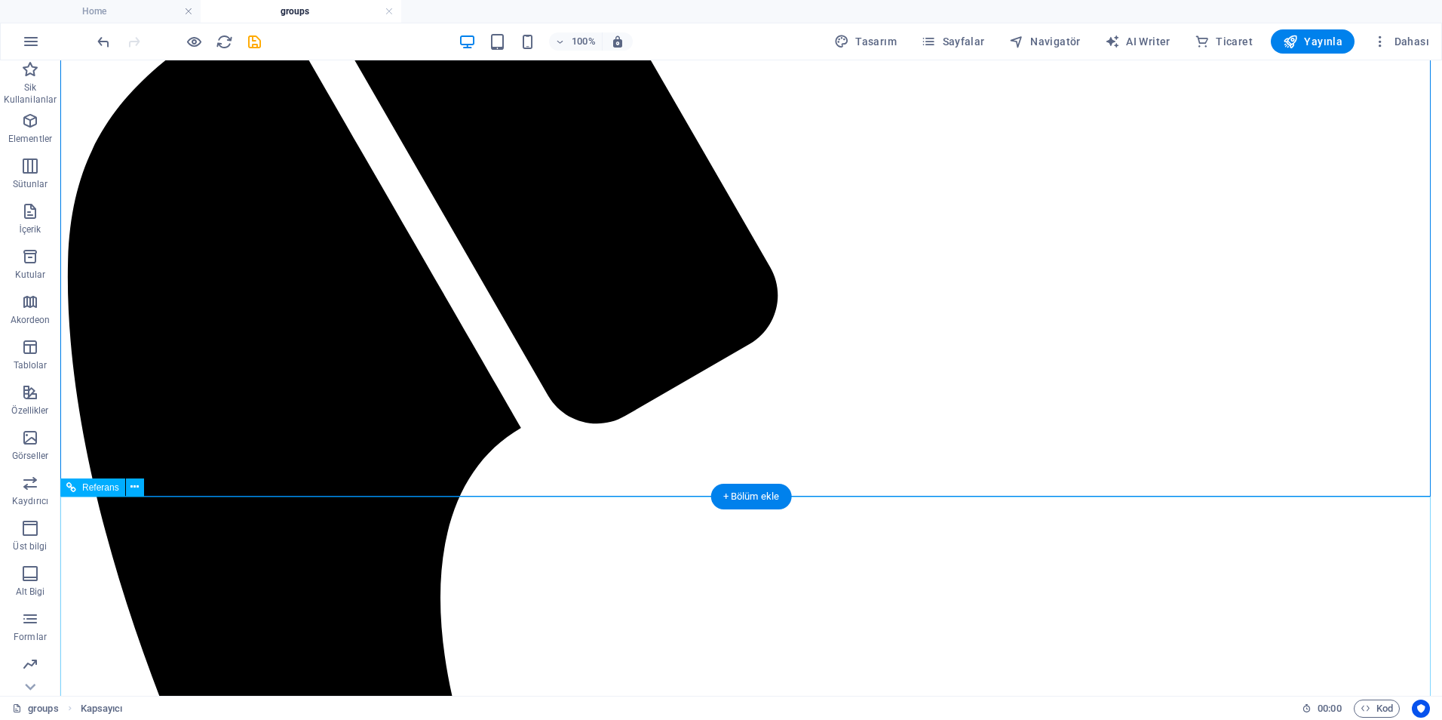
scroll to position [0, 0]
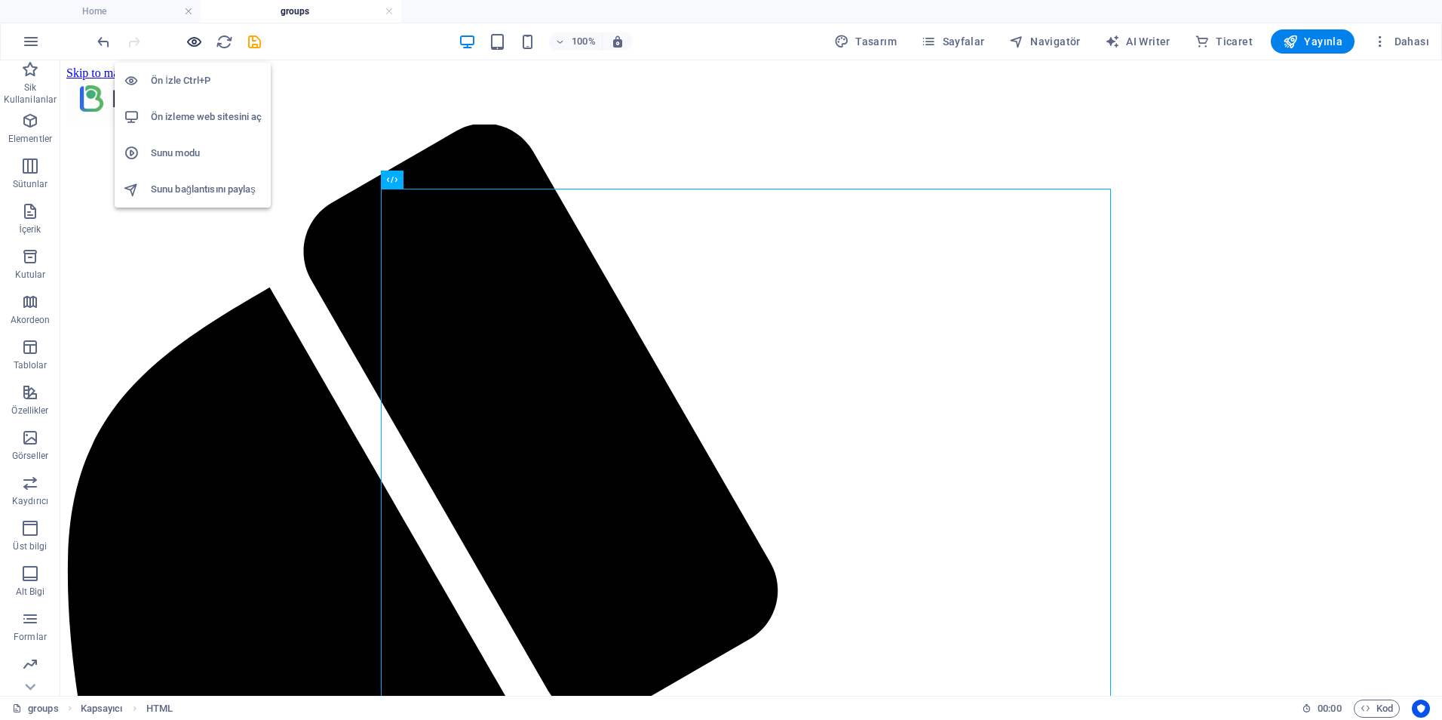
click at [195, 41] on icon "button" at bounding box center [194, 41] width 17 height 17
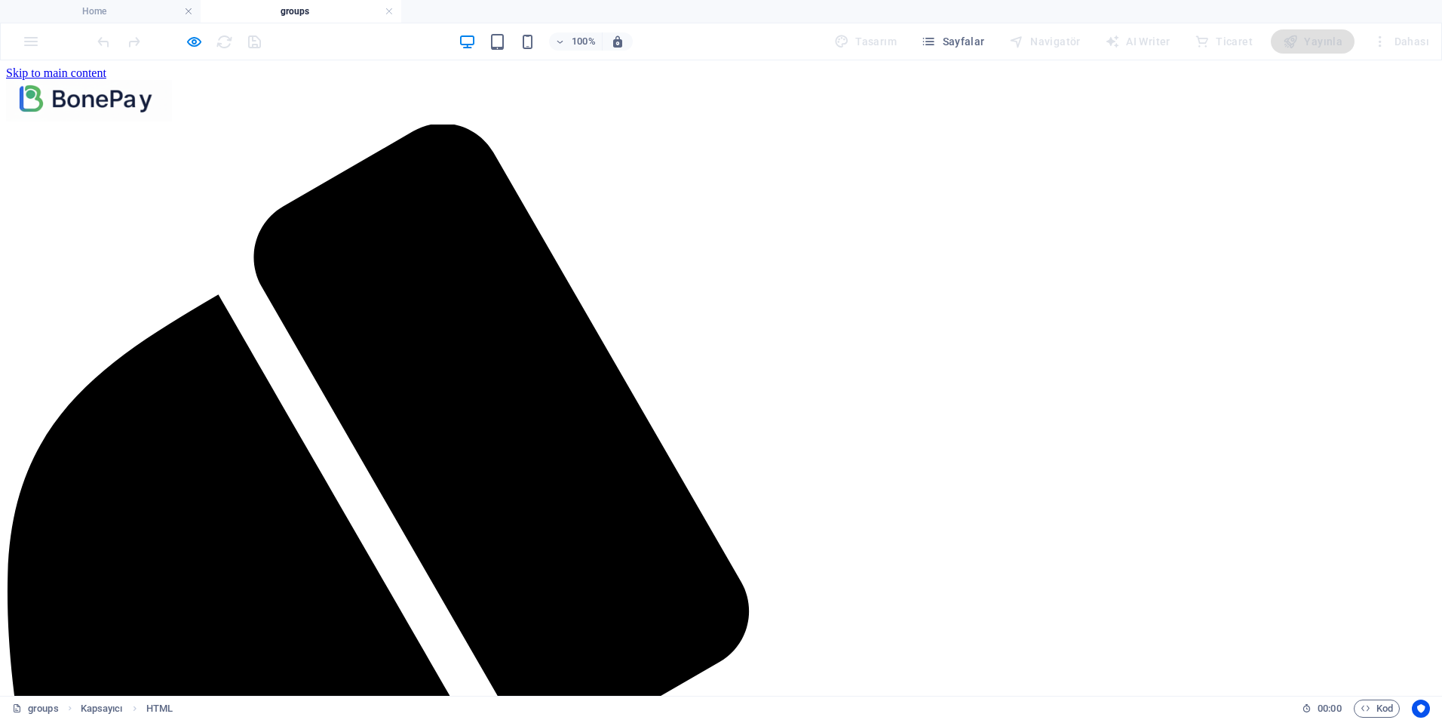
drag, startPoint x: 718, startPoint y: 364, endPoint x: 698, endPoint y: 370, distance: 21.2
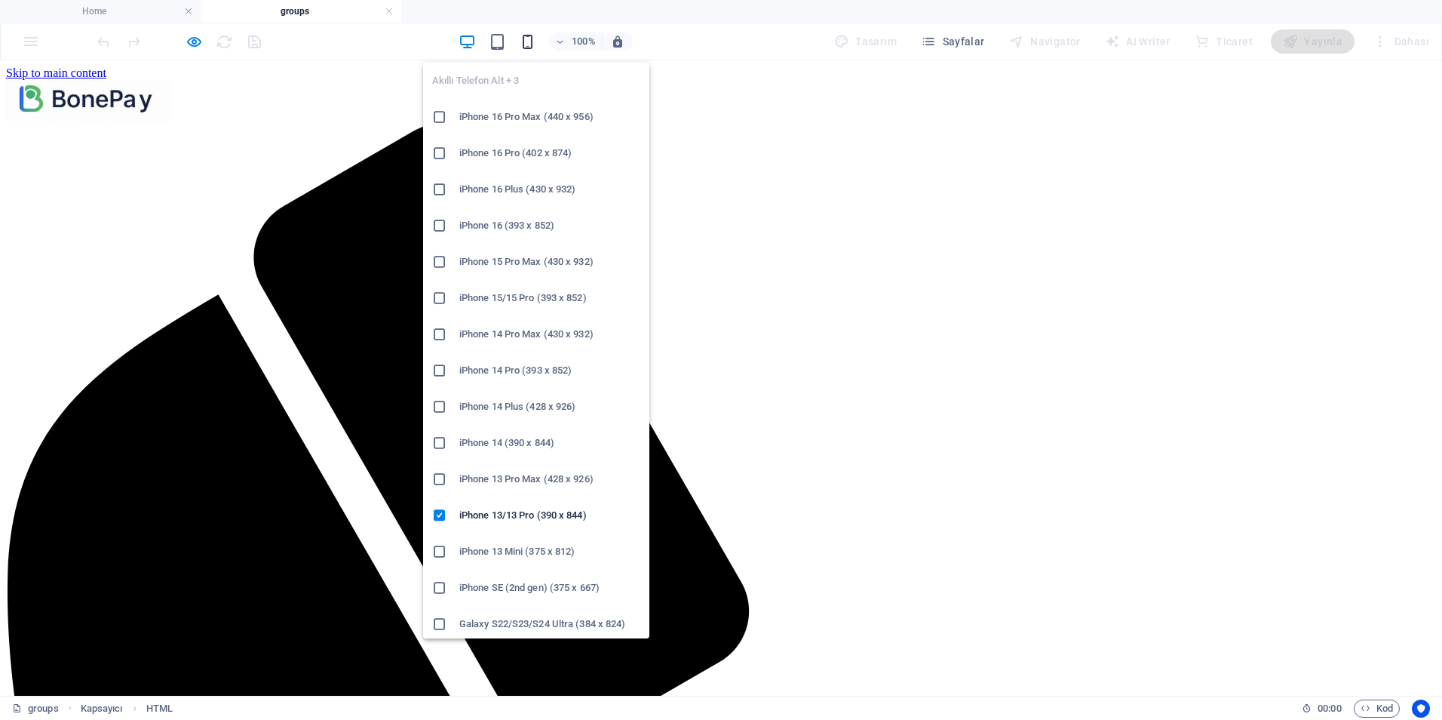
click at [536, 44] on icon "button" at bounding box center [527, 41] width 17 height 17
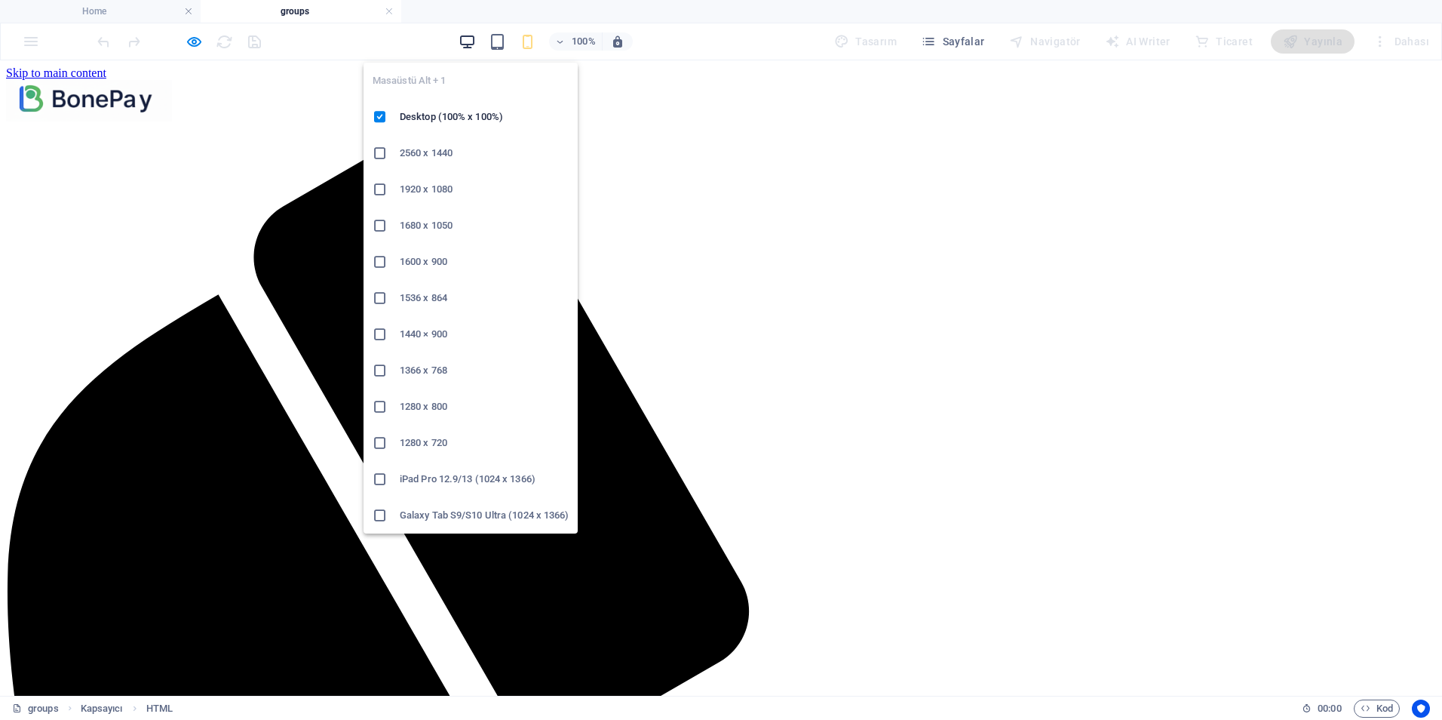
click at [465, 42] on icon "button" at bounding box center [467, 41] width 17 height 17
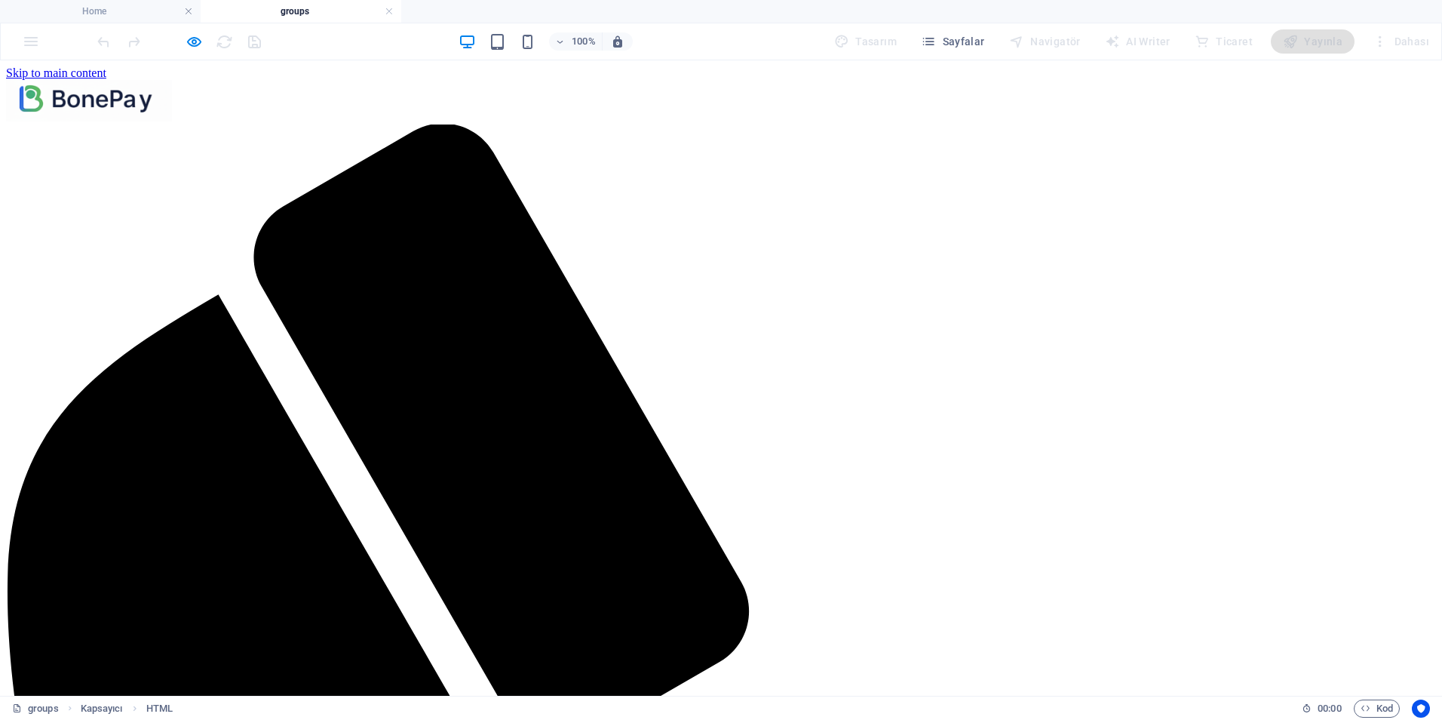
click at [192, 45] on icon "button" at bounding box center [194, 41] width 17 height 17
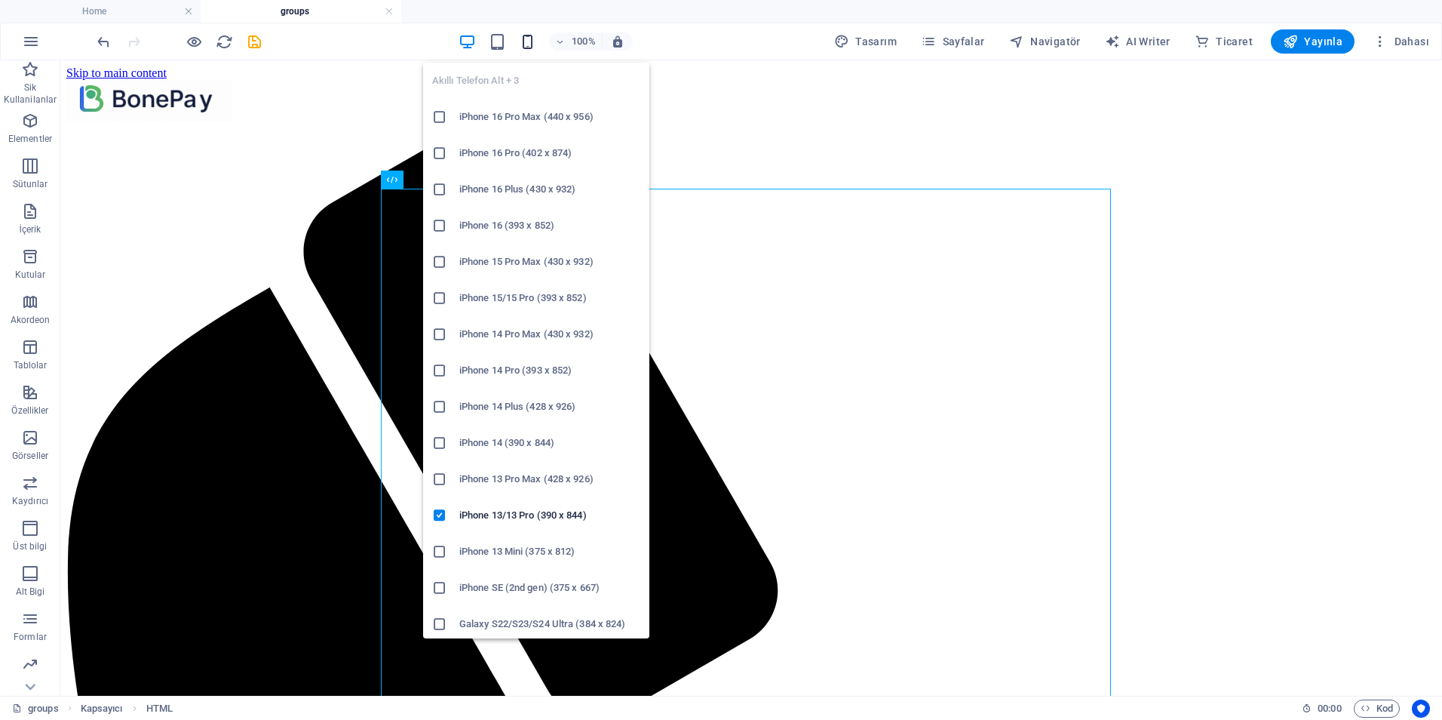
click at [530, 41] on icon "button" at bounding box center [527, 41] width 17 height 17
click at [548, 514] on h6 "iPhone 13/13 Pro (390 x 844)" at bounding box center [549, 515] width 181 height 18
click at [536, 44] on icon "button" at bounding box center [527, 41] width 17 height 17
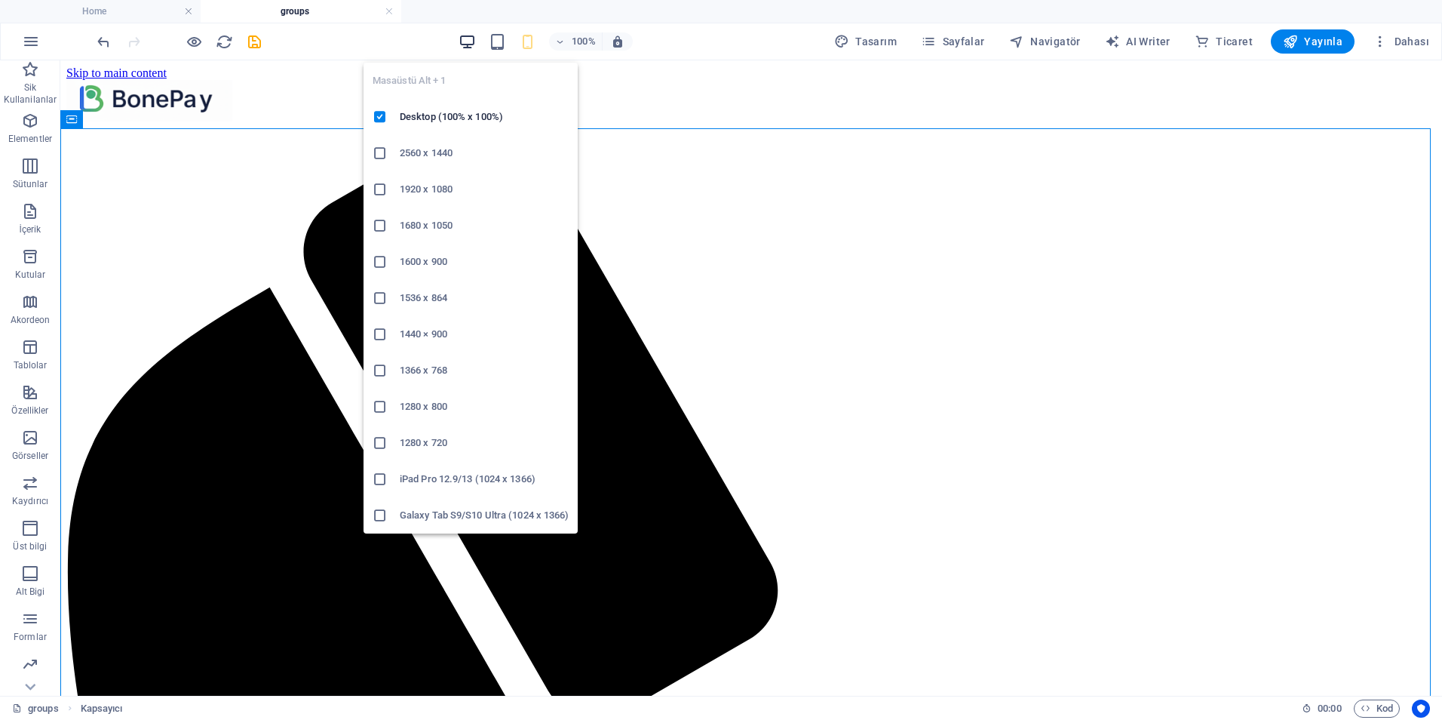
click at [470, 41] on icon "button" at bounding box center [467, 41] width 17 height 17
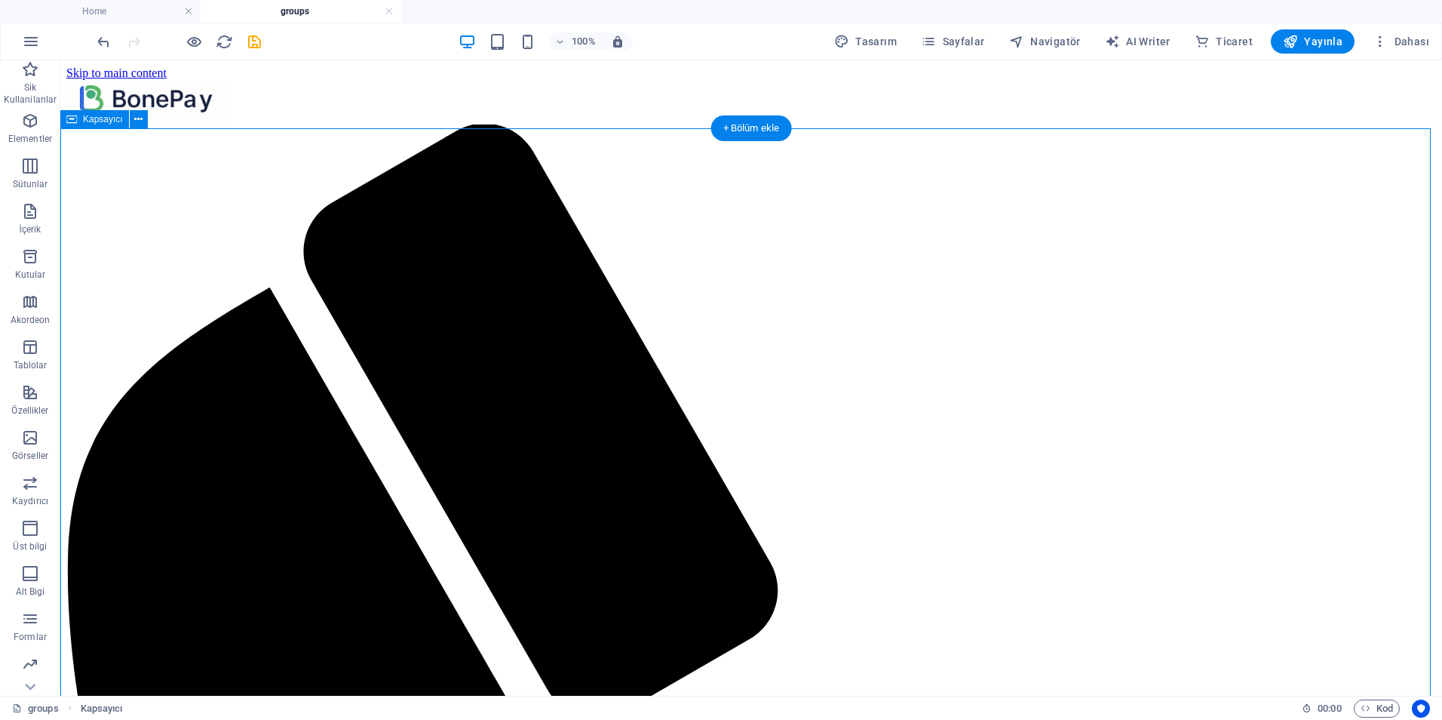
click at [947, 37] on span "Sayfalar" at bounding box center [953, 41] width 64 height 15
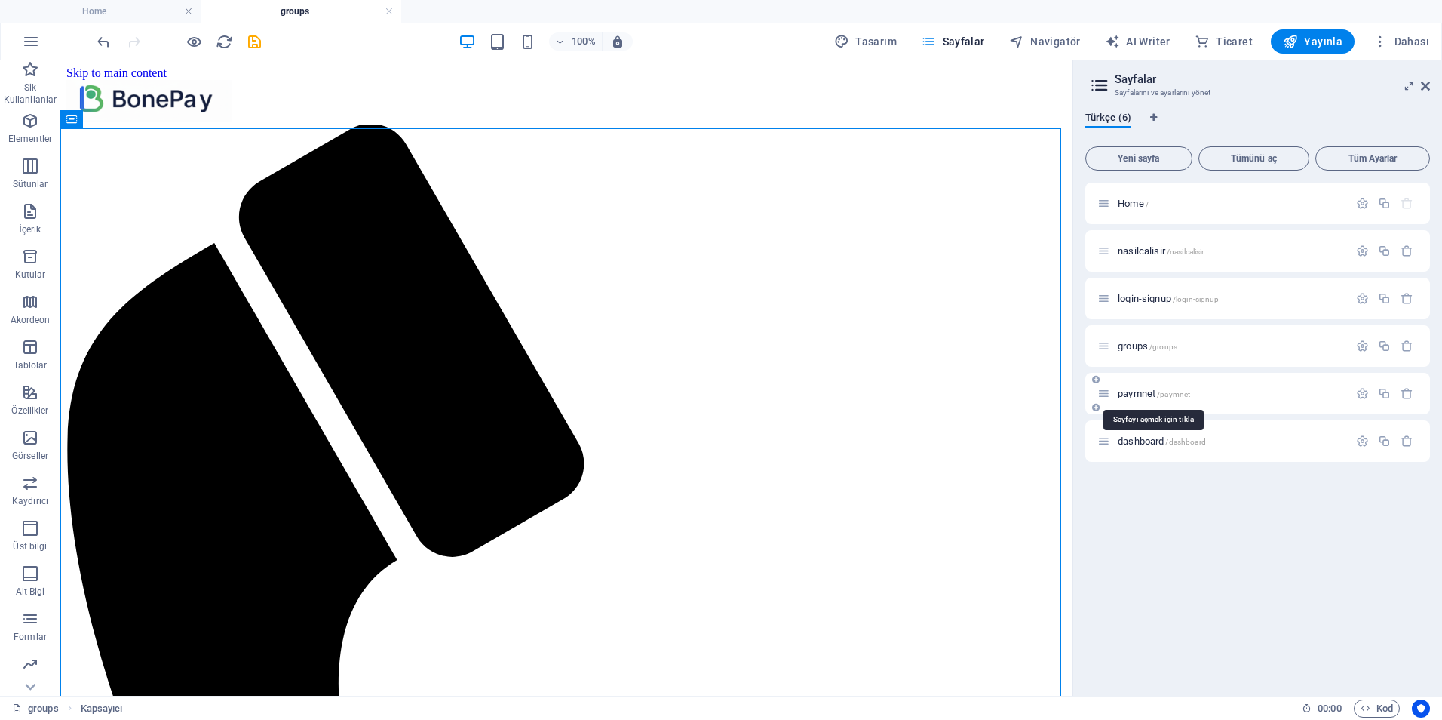
click at [1144, 393] on span "paymnet /paymnet" at bounding box center [1154, 393] width 72 height 11
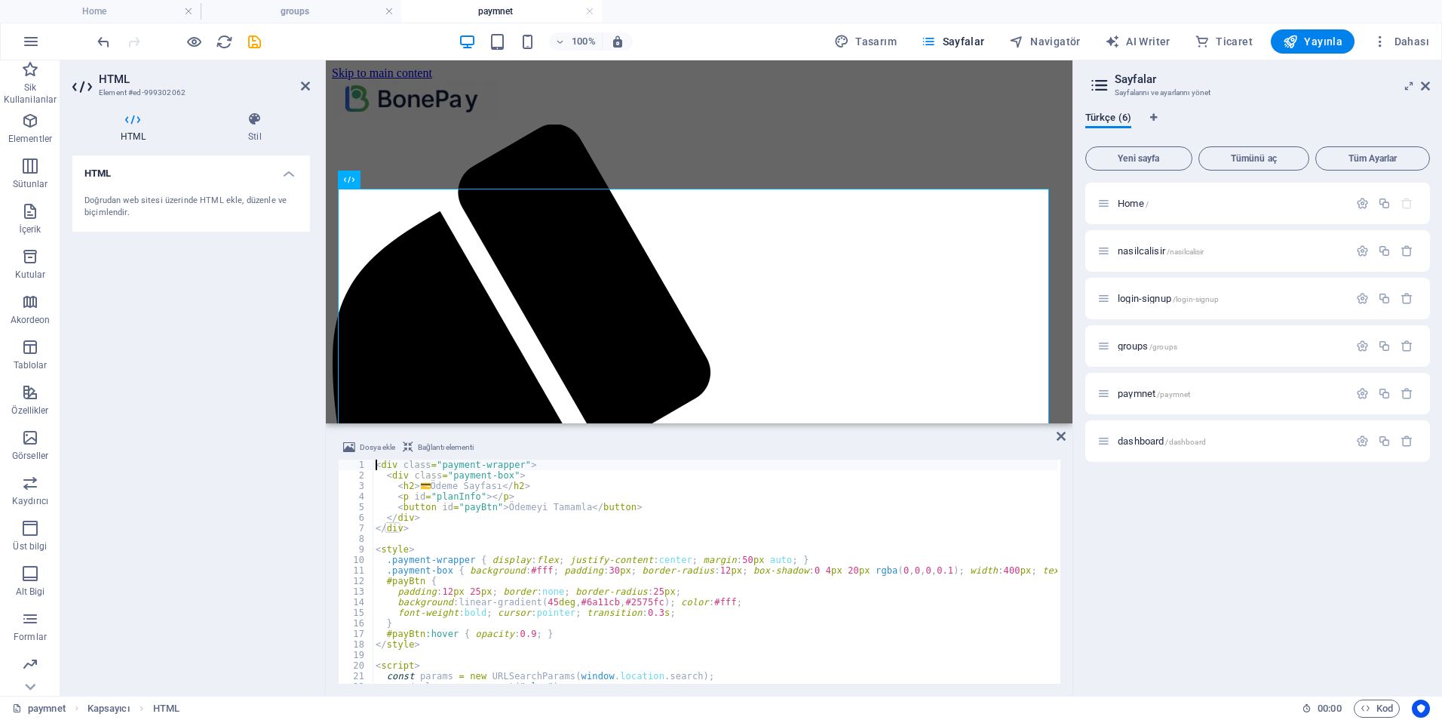
scroll to position [1, 0]
click at [711, 675] on div "< div class = "payment-wrapper" > < div class = "payment-box" > < h2 > 💳 Ödeme …" at bounding box center [731, 580] width 717 height 242
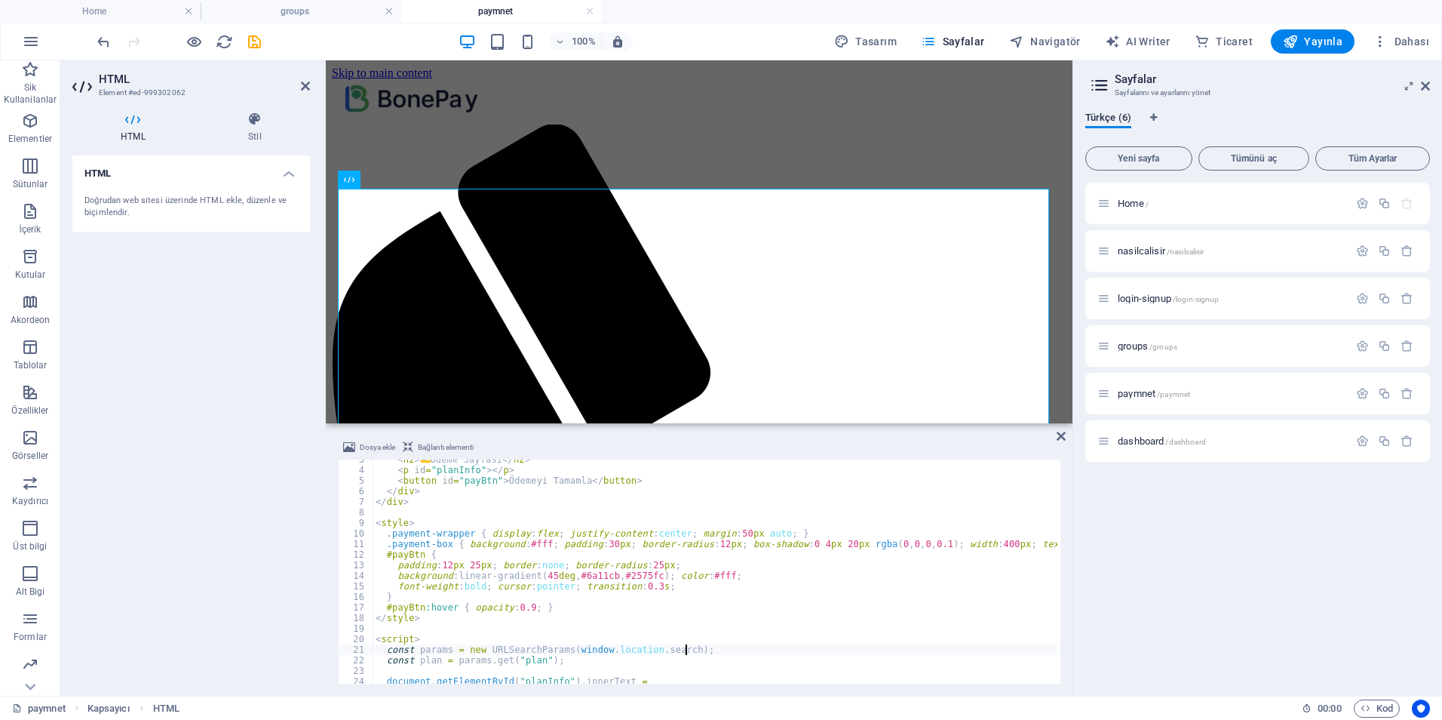
scroll to position [0, 0]
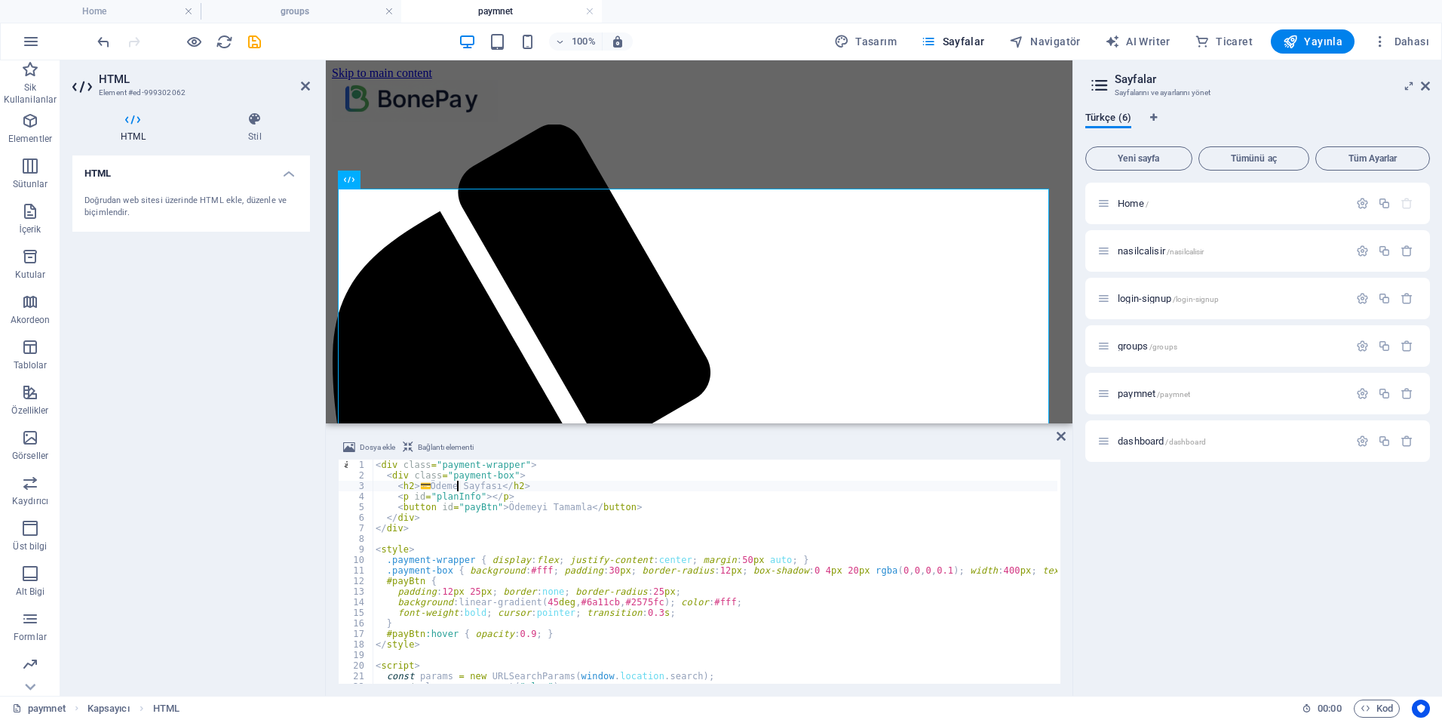
click at [459, 488] on div "< div class = "payment-wrapper" > < div class = "payment-box" > < h2 > 💳 Ödeme …" at bounding box center [731, 580] width 717 height 242
click at [719, 559] on div "< div class = "payment-wrapper" > < div class = "payment-box" > < h2 > 💳 Ödeme …" at bounding box center [731, 580] width 717 height 242
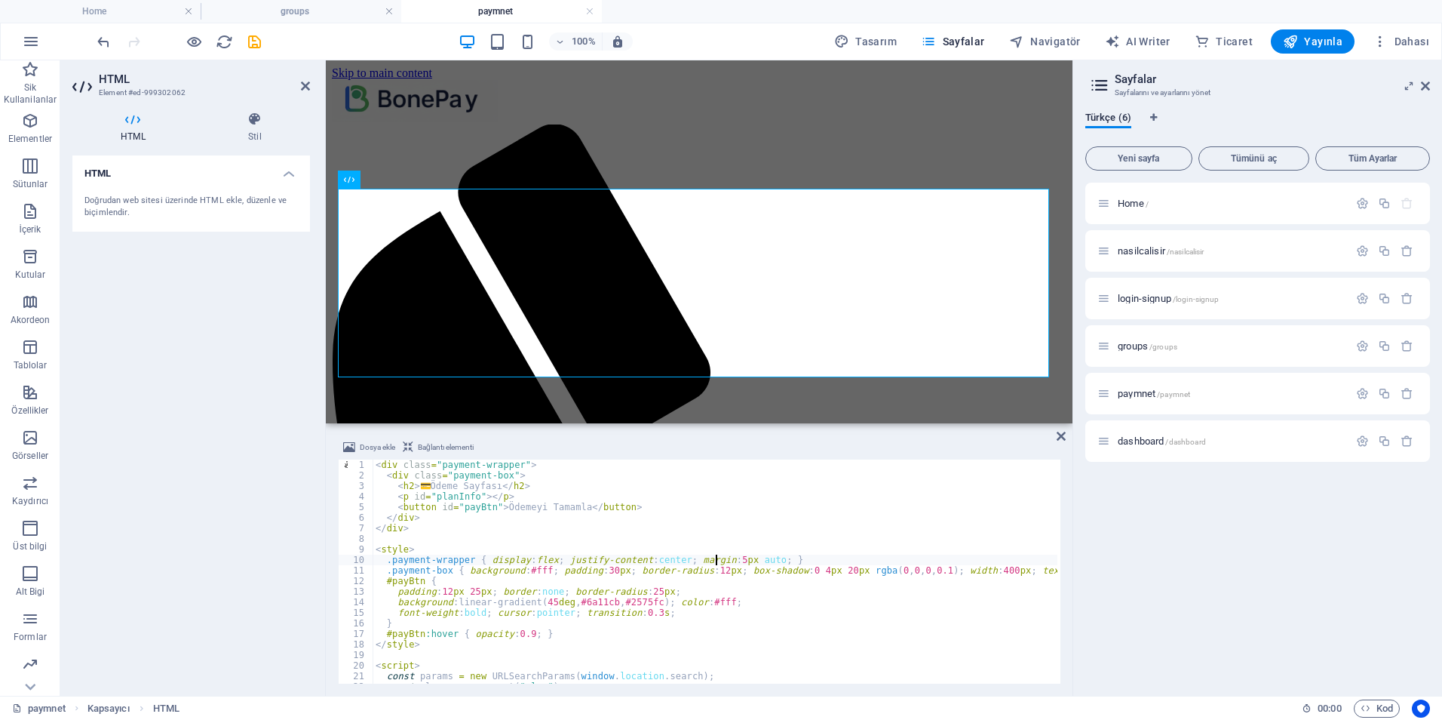
scroll to position [0, 28]
click at [597, 569] on div "< div class = "payment-wrapper" > < div class = "payment-box" > < h2 > 💳 Ödeme …" at bounding box center [731, 580] width 717 height 242
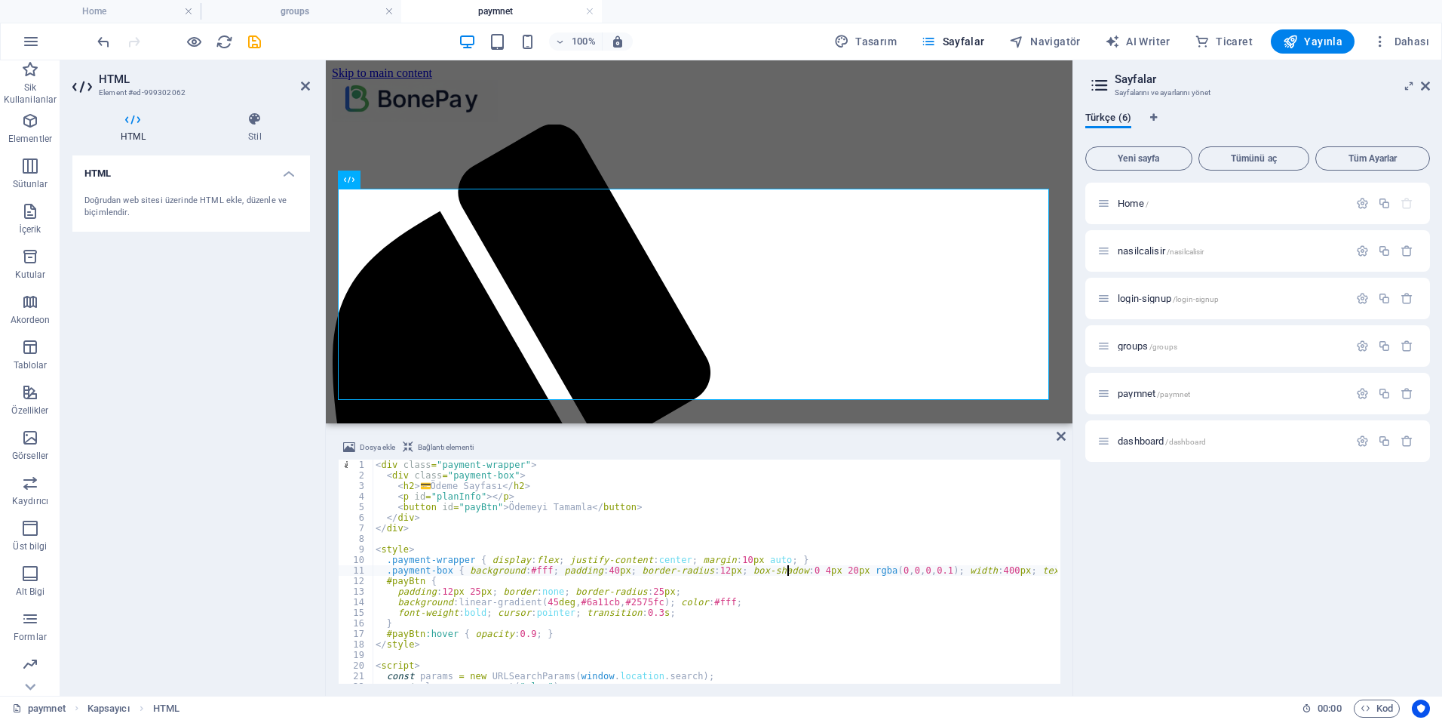
click at [789, 567] on div "< div class = "payment-wrapper" > < div class = "payment-box" > < h2 > 💳 Ödeme …" at bounding box center [731, 580] width 717 height 242
click at [702, 573] on div "< div class = "payment-wrapper" > < div class = "payment-box" > < h2 > 💳 Ödeme …" at bounding box center [731, 580] width 717 height 242
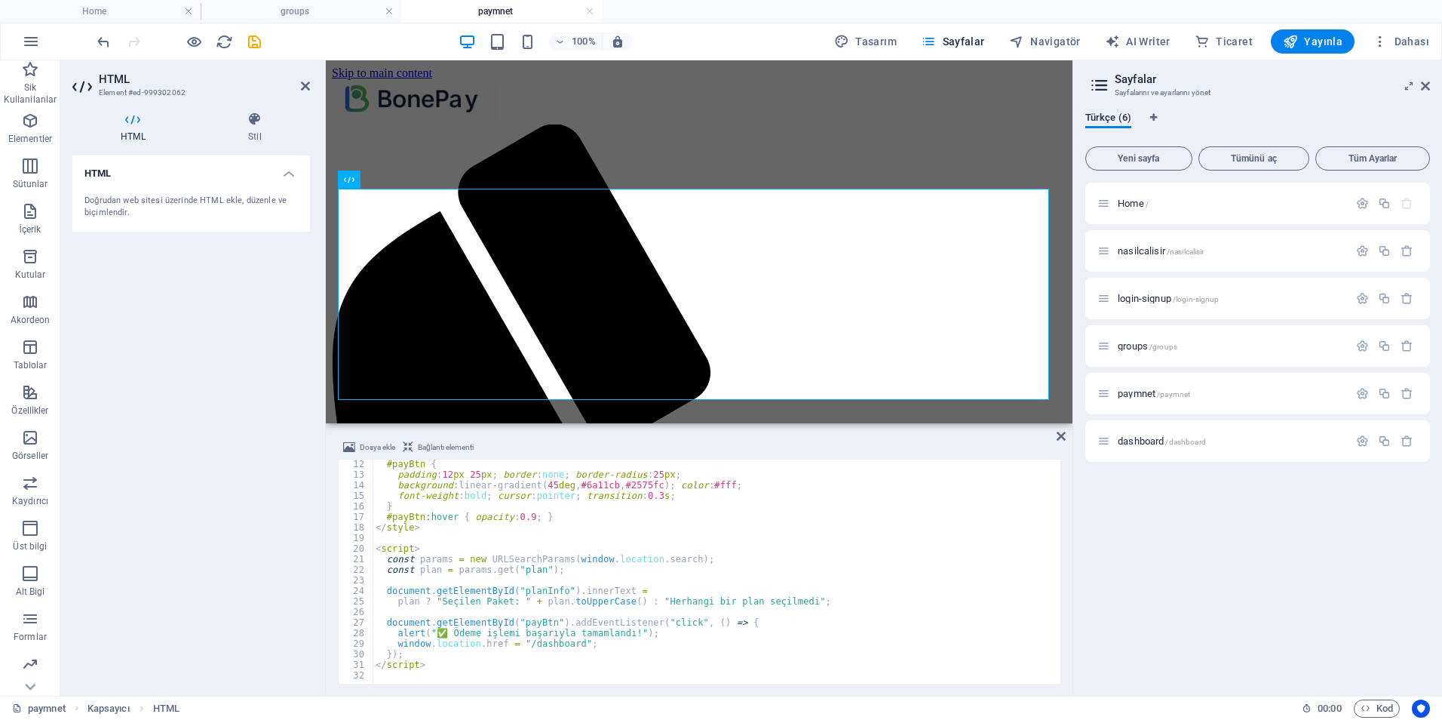
scroll to position [117, 0]
type textarea ".payment-box { background:#fff; padding:40px; border-radius:12px; box-shadow:0 …"
click at [246, 464] on div "HTML Doğrudan web sitesi üzerinde HTML ekle, düzenle ve biçimlendir." at bounding box center [191, 419] width 238 height 528
click at [1064, 432] on icon at bounding box center [1061, 436] width 9 height 12
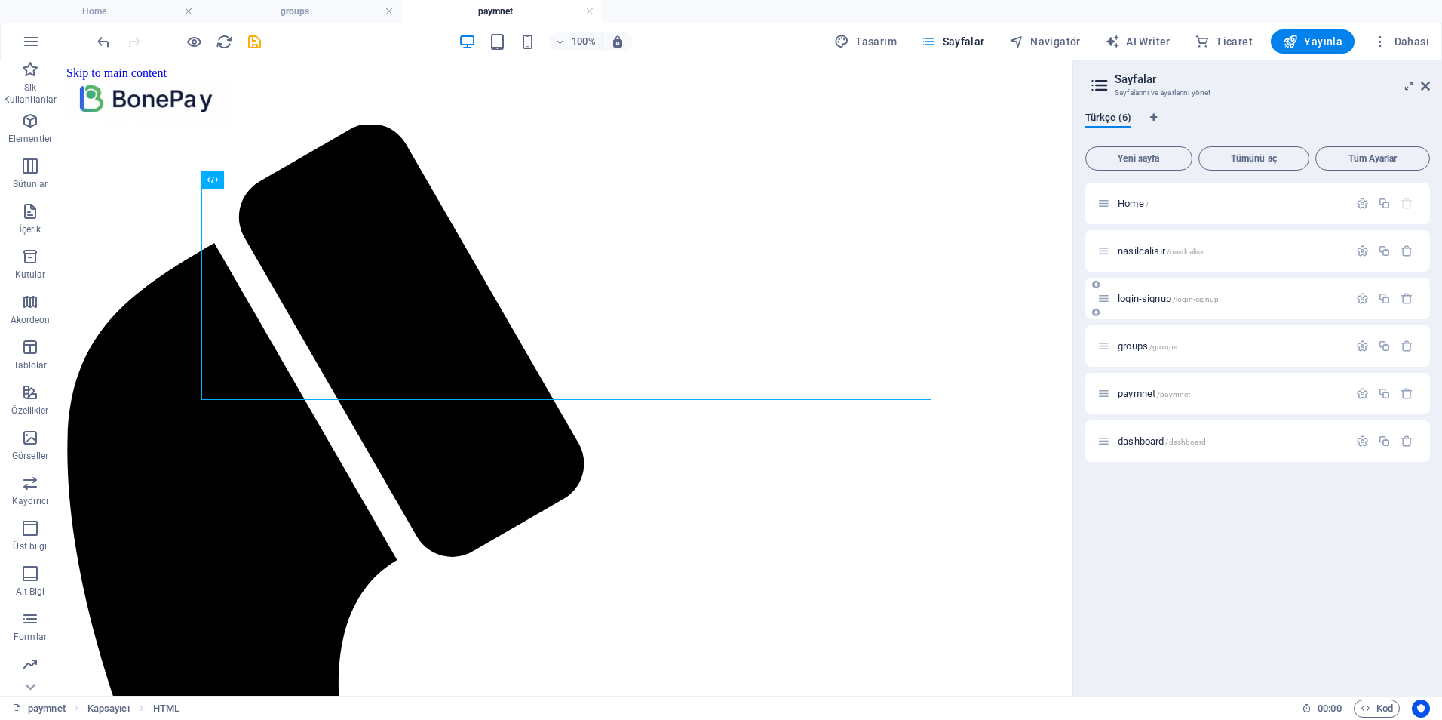
click at [1141, 301] on span "login-signup /login-signup" at bounding box center [1168, 298] width 101 height 11
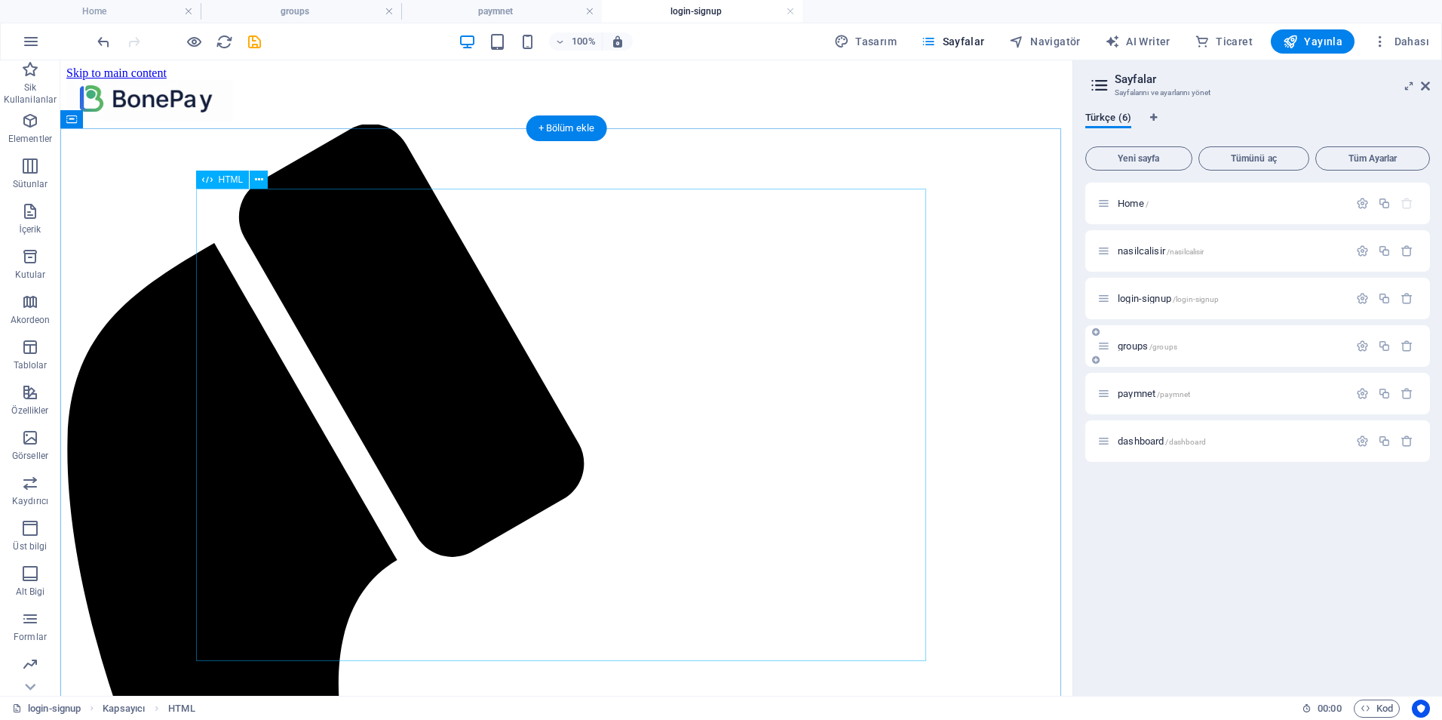
scroll to position [0, 0]
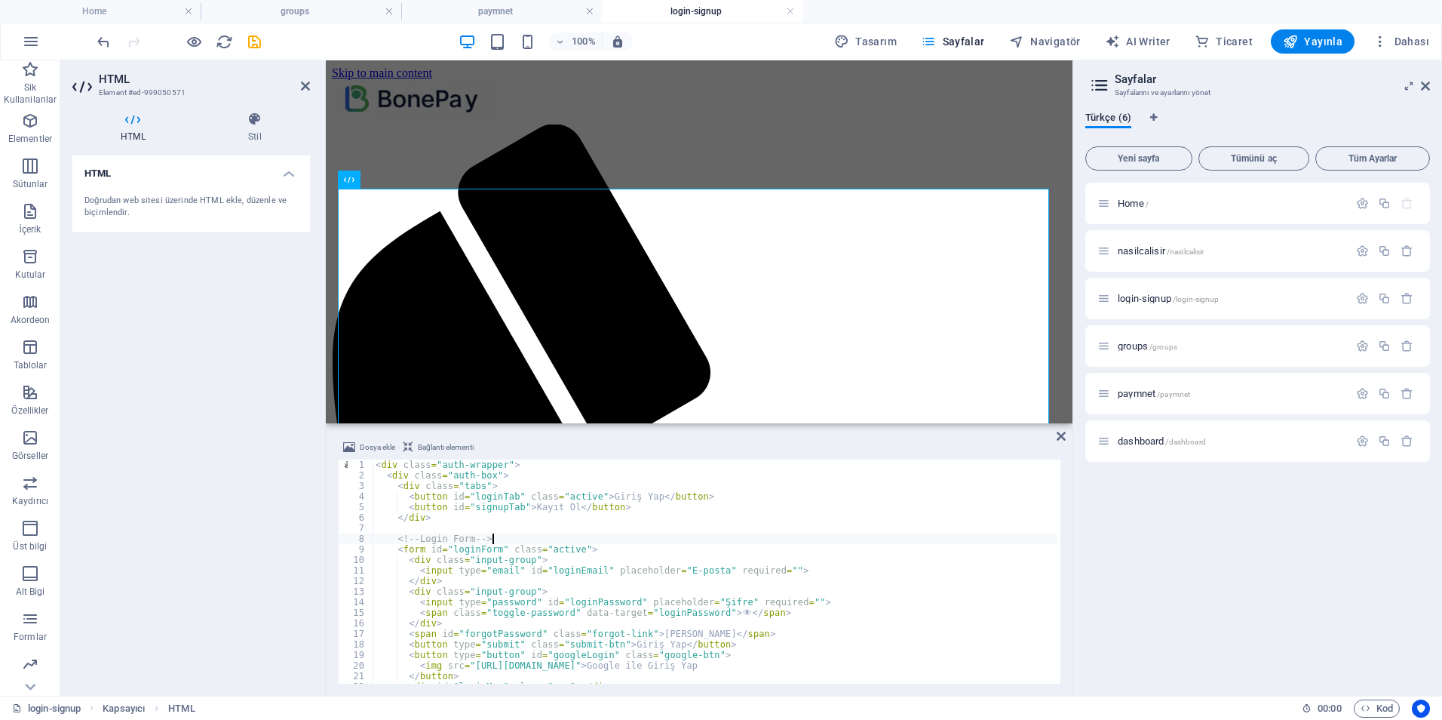
click at [562, 536] on div "< div class = "auth-wrapper" > < div class = "auth-box" > < div class = "tabs" …" at bounding box center [715, 581] width 685 height 245
type textarea "</script>"
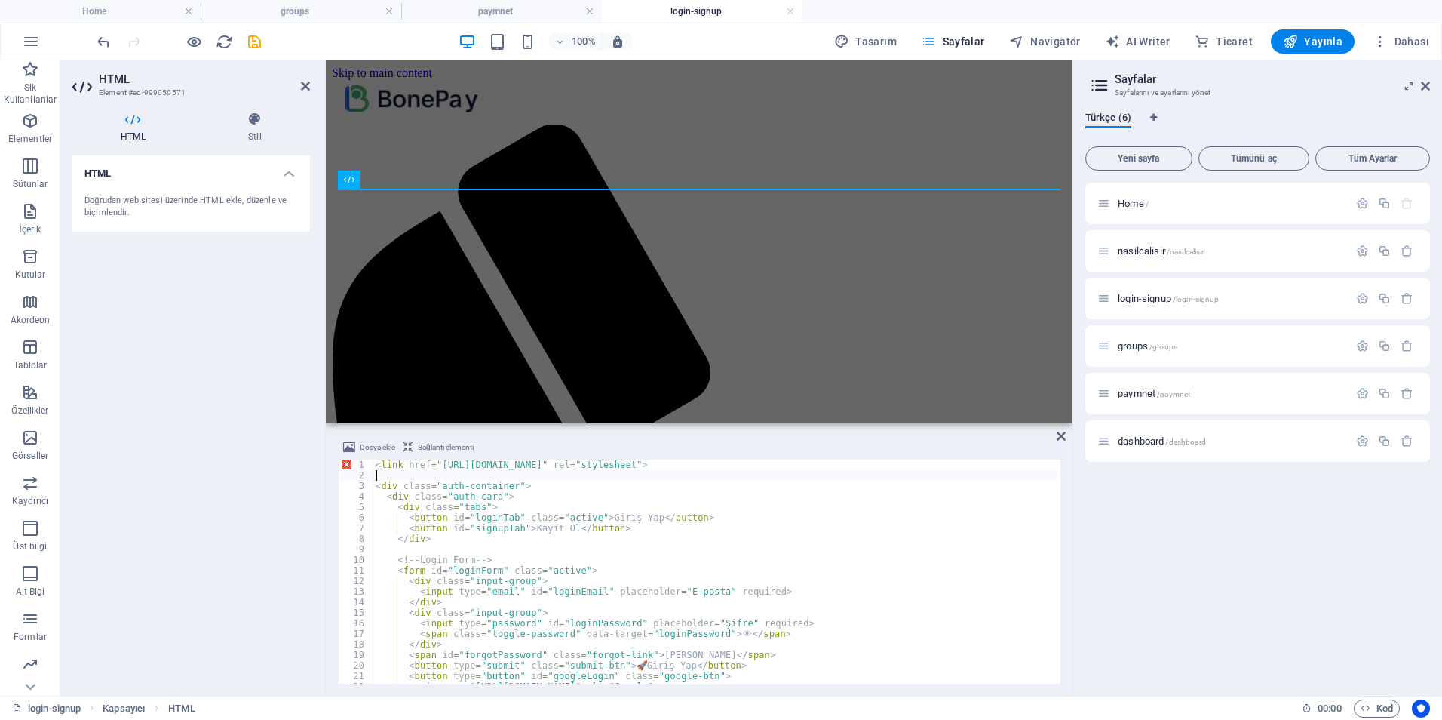
drag, startPoint x: 929, startPoint y: 471, endPoint x: 403, endPoint y: 469, distance: 525.8
click at [403, 469] on div "< link href = "https://fonts.googleapis.com/css2?family=Poppins:wght@400;600&di…" at bounding box center [715, 581] width 685 height 245
type textarea "<link href="https://fonts.googleapis.com/css2?family=Poppins:wght@400;600&displ…"
drag, startPoint x: 373, startPoint y: 467, endPoint x: 923, endPoint y: 473, distance: 550.0
click at [923, 473] on div "< link href = "https://fonts.googleapis.com/css2?family=Poppins:wght@400;600&di…" at bounding box center [715, 581] width 685 height 245
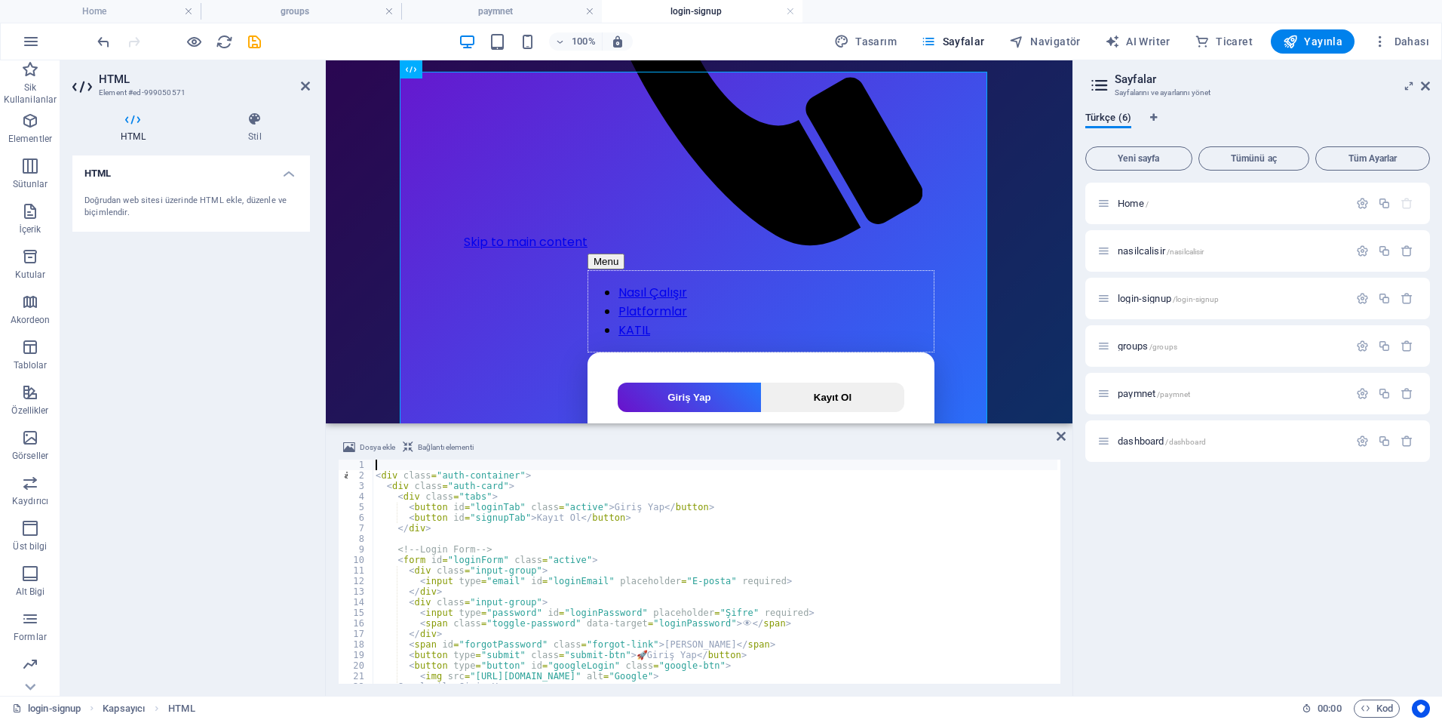
type textarea "<div class="auth-container">"
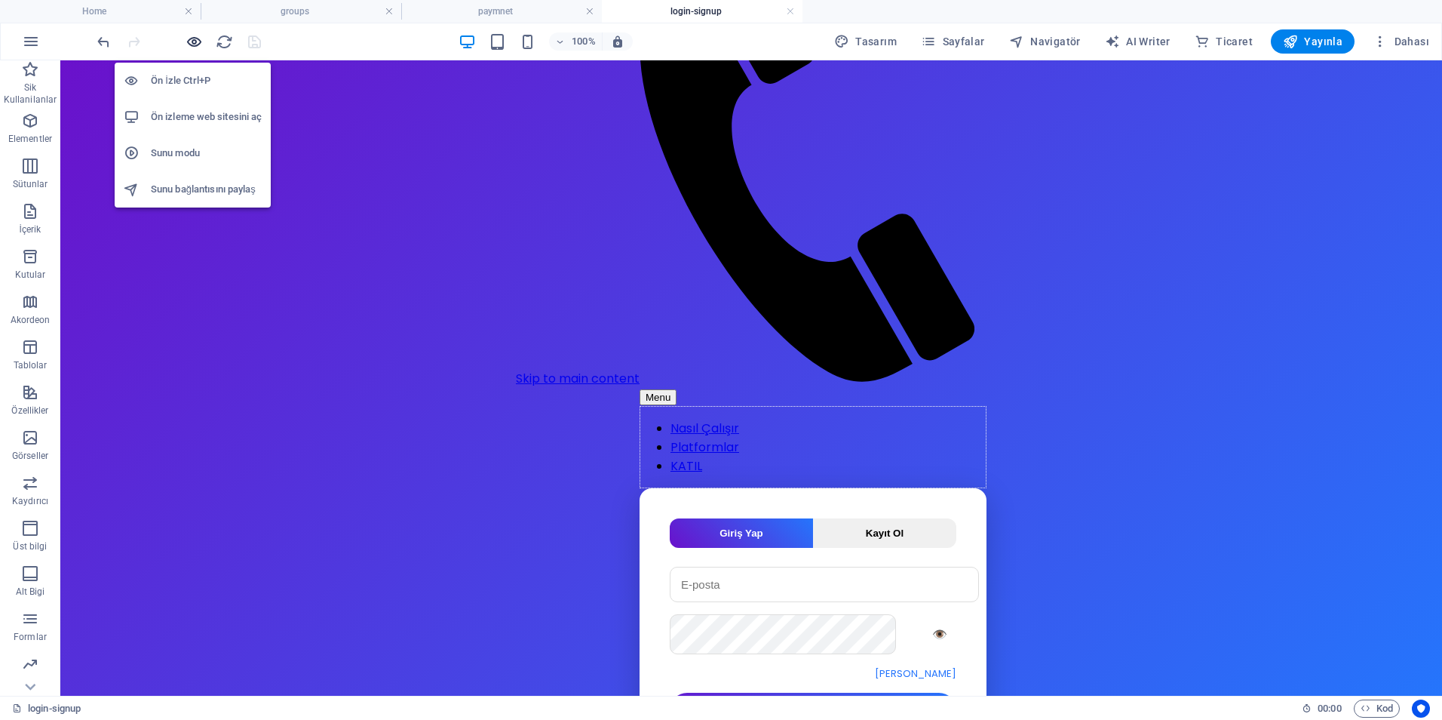
click at [192, 45] on icon "button" at bounding box center [194, 41] width 17 height 17
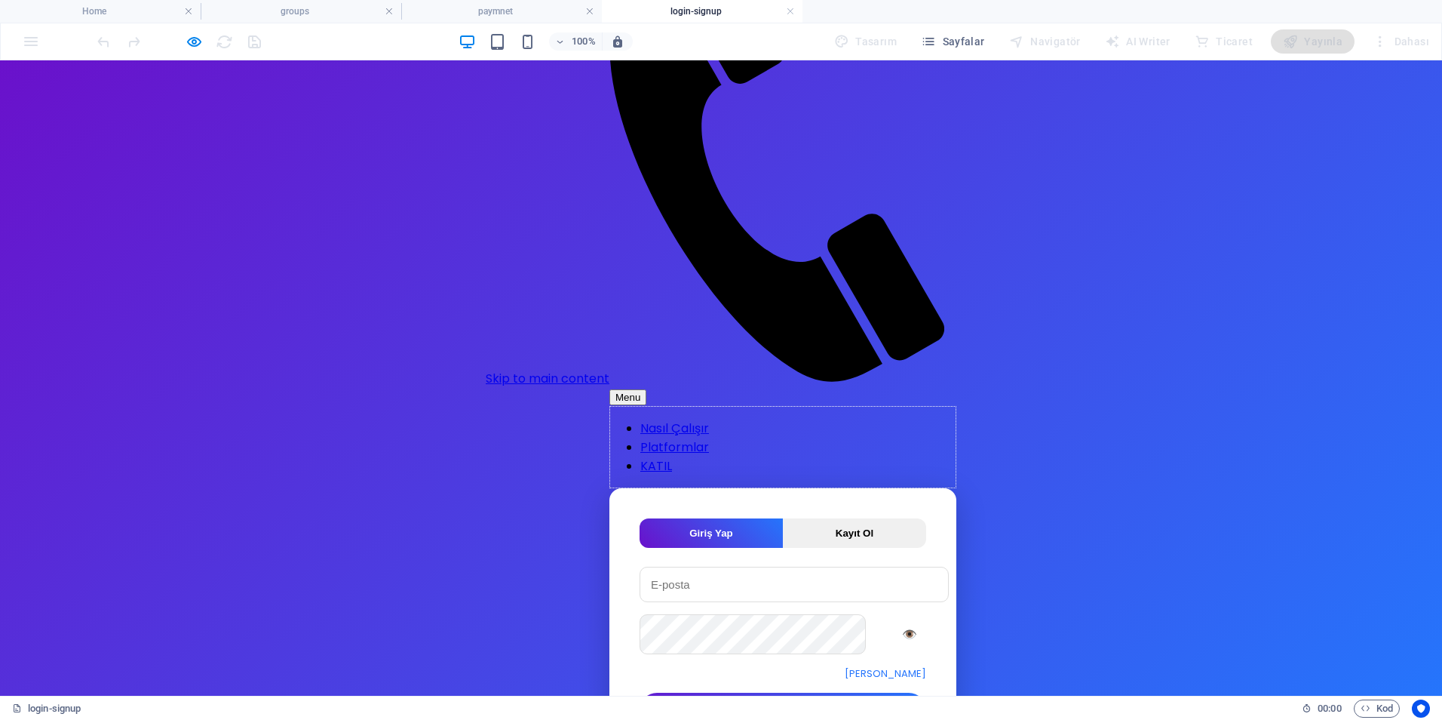
click at [791, 518] on button "Kayıt Ol" at bounding box center [854, 532] width 143 height 29
click at [647, 518] on button "Giriş Yap" at bounding box center [711, 532] width 143 height 29
click at [783, 518] on button "Kayıt Ol" at bounding box center [854, 532] width 143 height 29
click at [678, 518] on button "Giriş Yap" at bounding box center [711, 532] width 143 height 29
click at [754, 691] on button "🚀 Giriş Yap" at bounding box center [783, 708] width 287 height 35
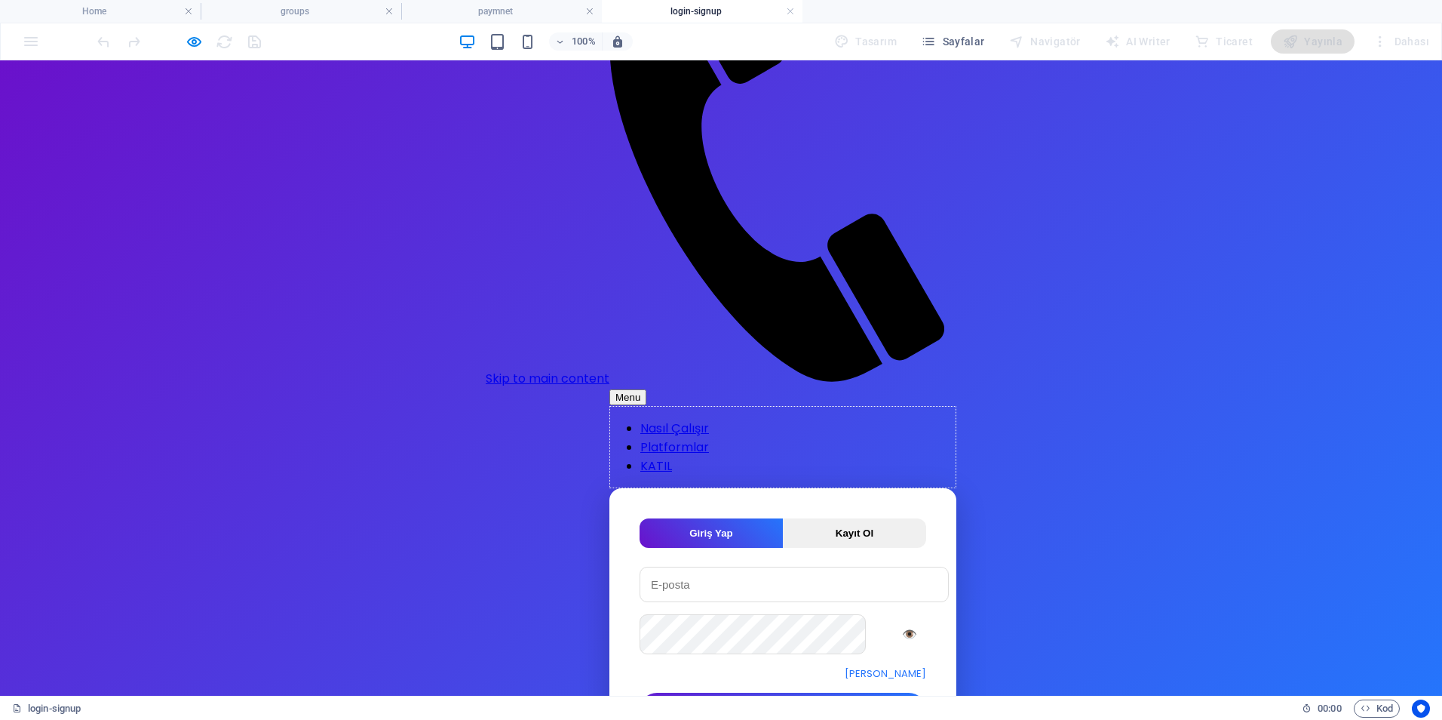
click at [783, 518] on button "Kayıt Ol" at bounding box center [854, 532] width 143 height 29
click at [795, 666] on span "Şifremi Unuttum" at bounding box center [783, 673] width 287 height 15
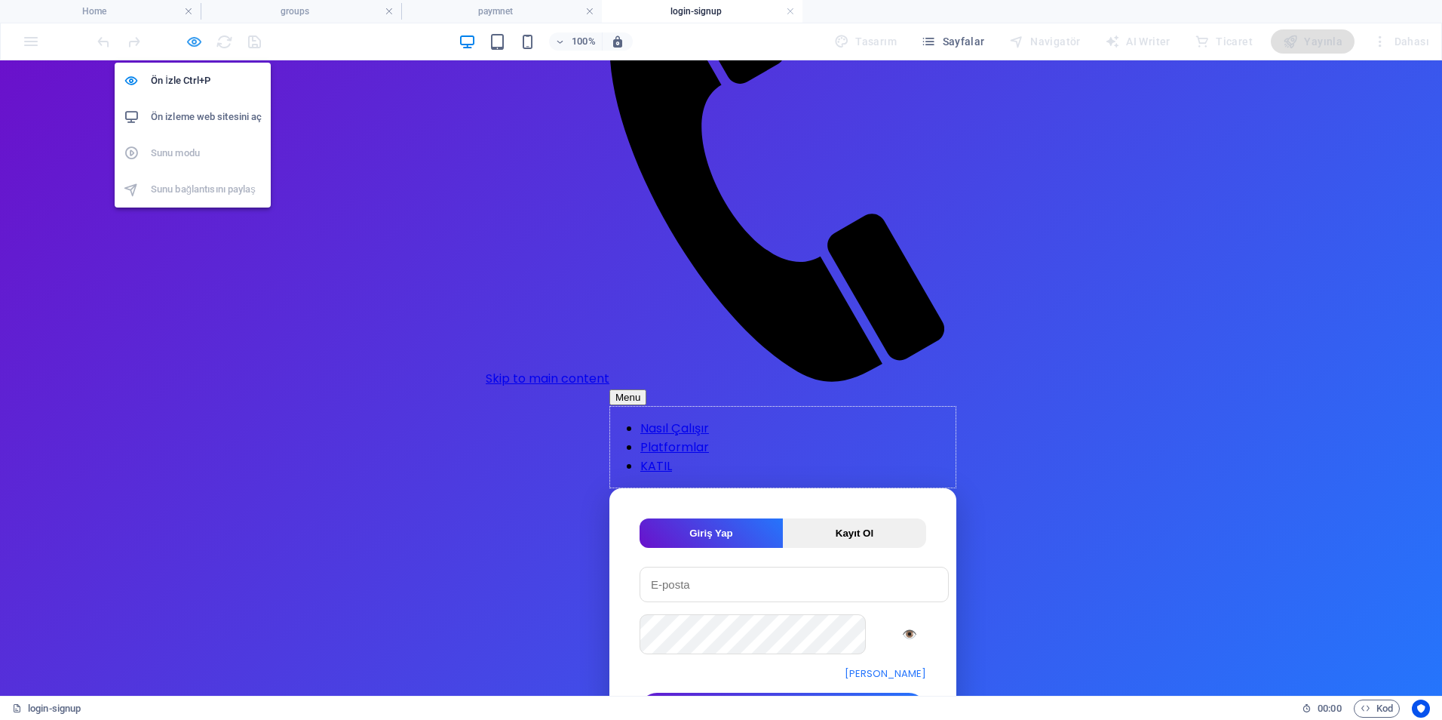
drag, startPoint x: 195, startPoint y: 39, endPoint x: 279, endPoint y: 99, distance: 103.4
click at [195, 39] on icon "button" at bounding box center [194, 41] width 17 height 17
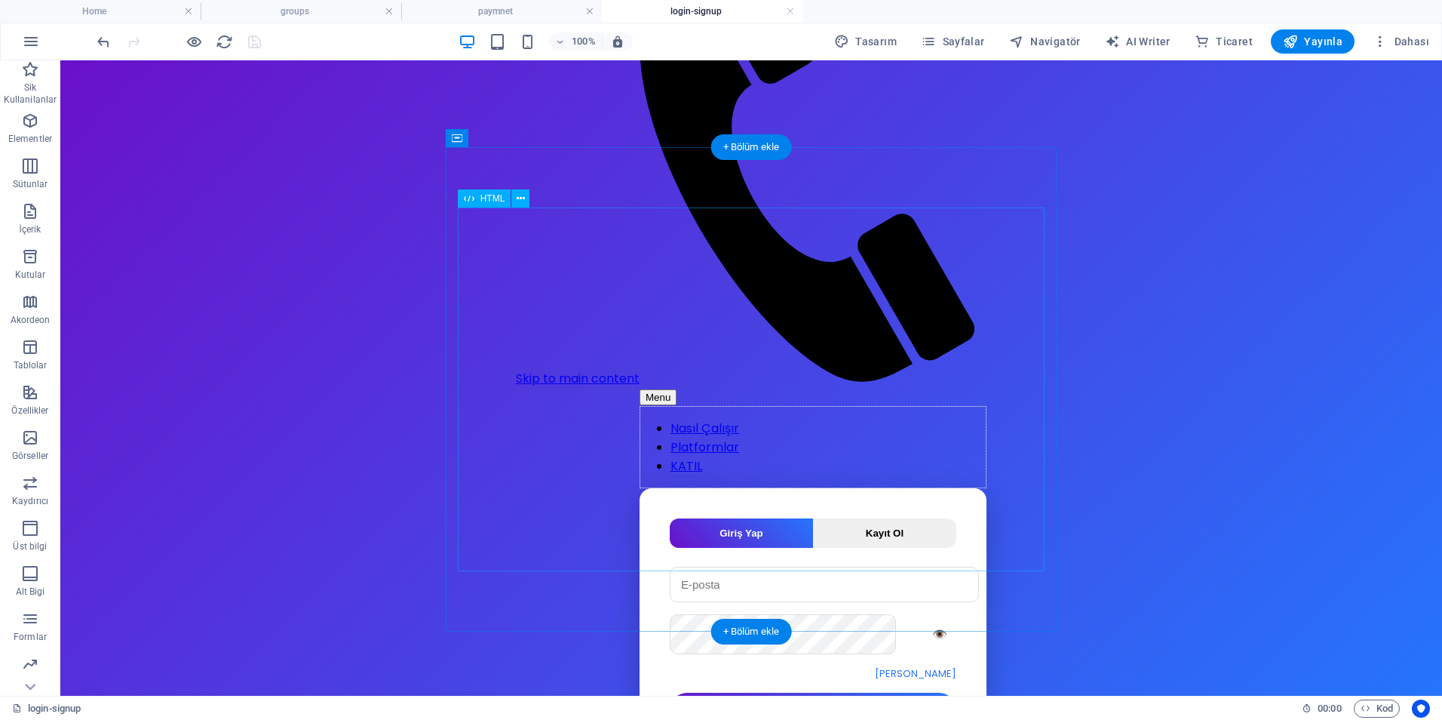
click at [740, 488] on div "Giriş Yap Kayıt Ol 👁️ Şifremi Unuttum 🚀 Giriş Yap Google ile Giriş Yap 👁️ ✨ Kay…" at bounding box center [813, 651] width 347 height 327
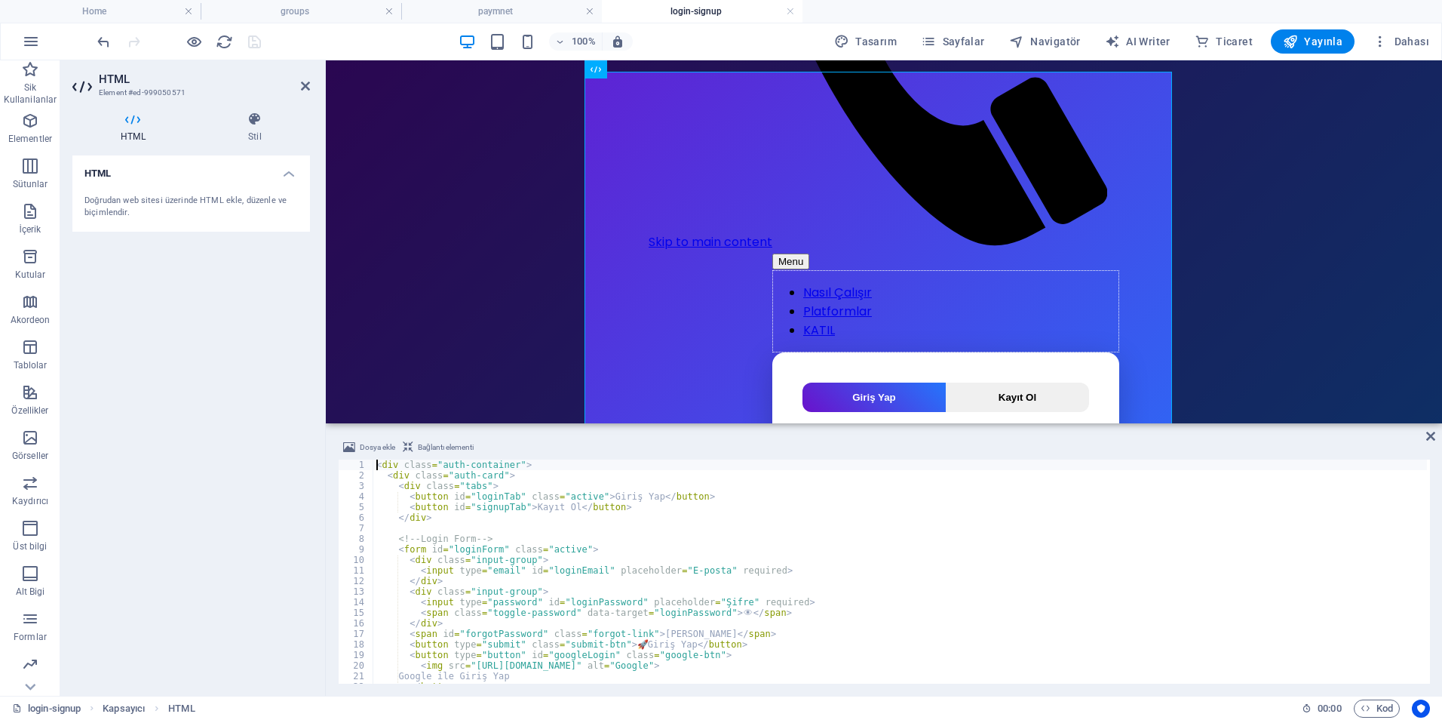
type textarea "</script>"
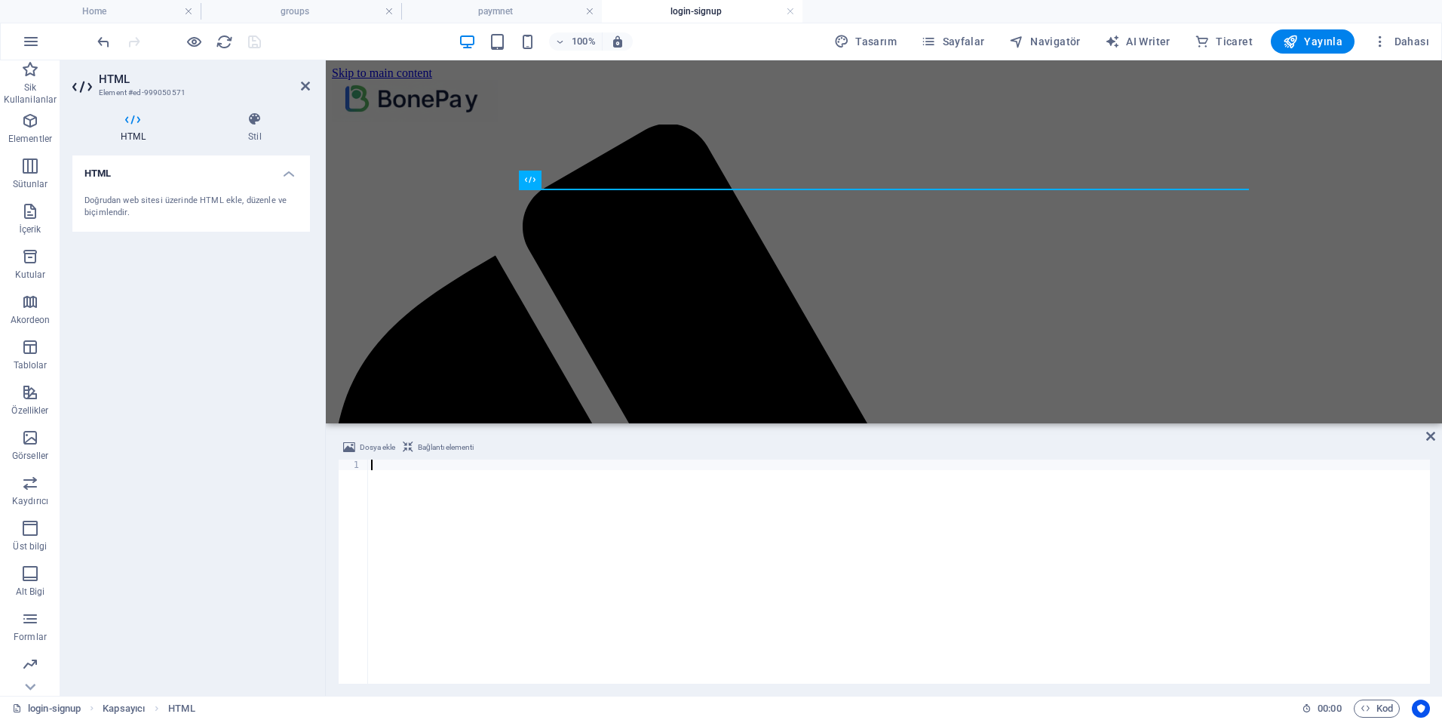
click at [568, 529] on div at bounding box center [899, 581] width 1062 height 245
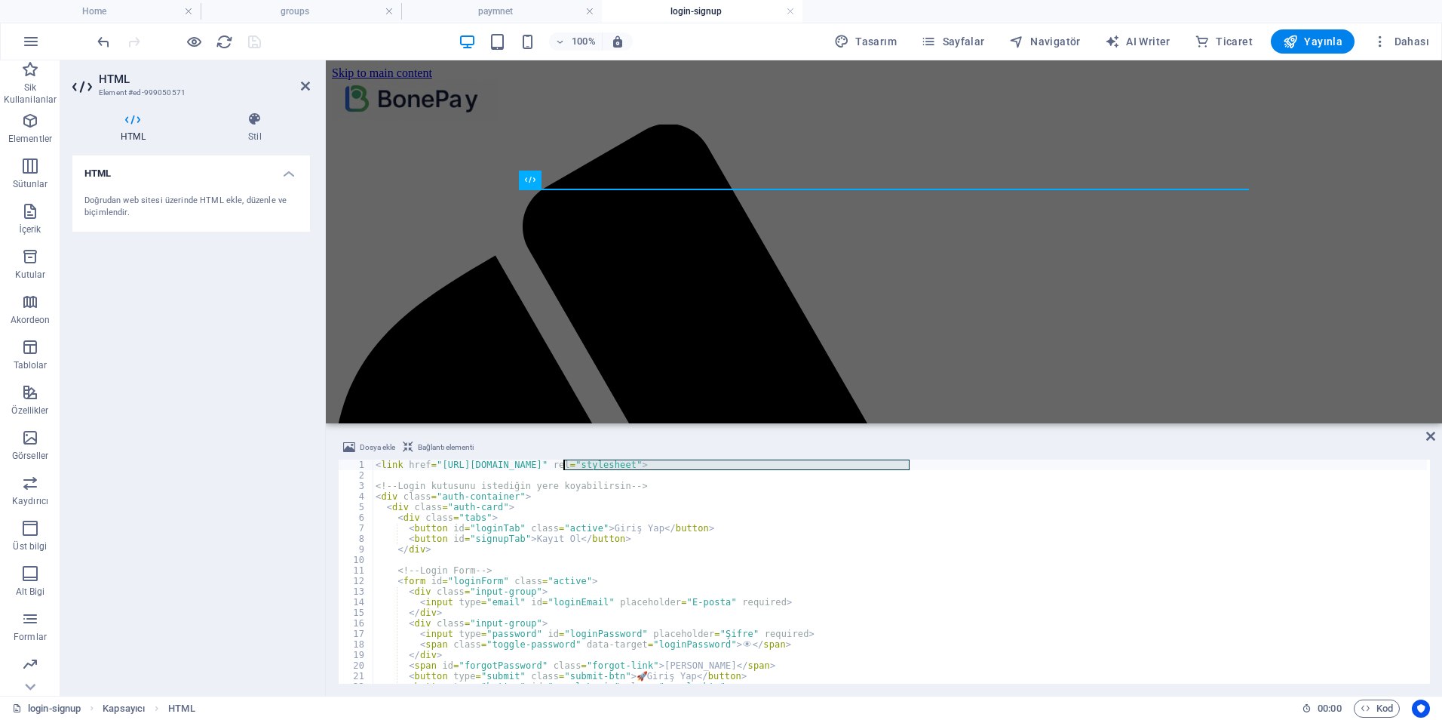
drag, startPoint x: 923, startPoint y: 467, endPoint x: 518, endPoint y: 473, distance: 404.4
click at [518, 473] on div "< link href = "https://fonts.googleapis.com/css2?family=Poppins:wght@400;600&di…" at bounding box center [900, 581] width 1055 height 245
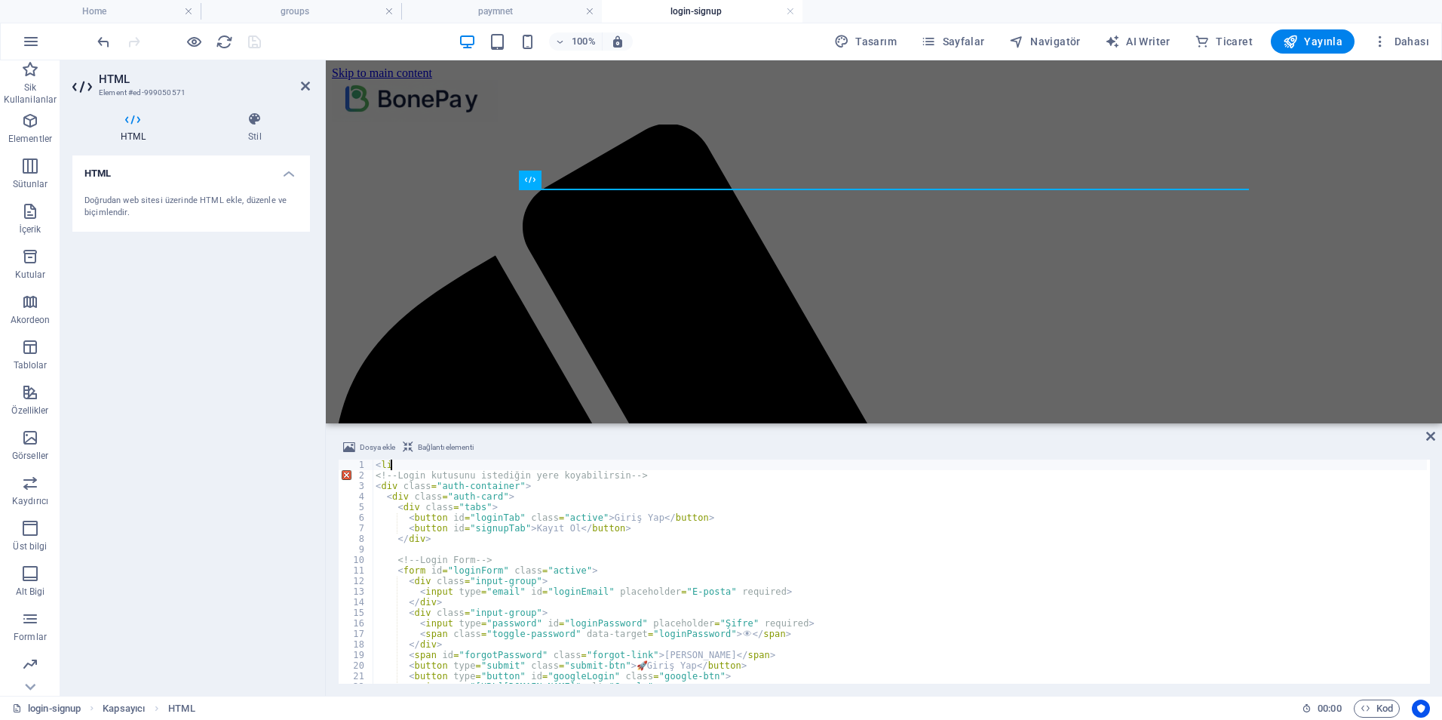
type textarea "<"
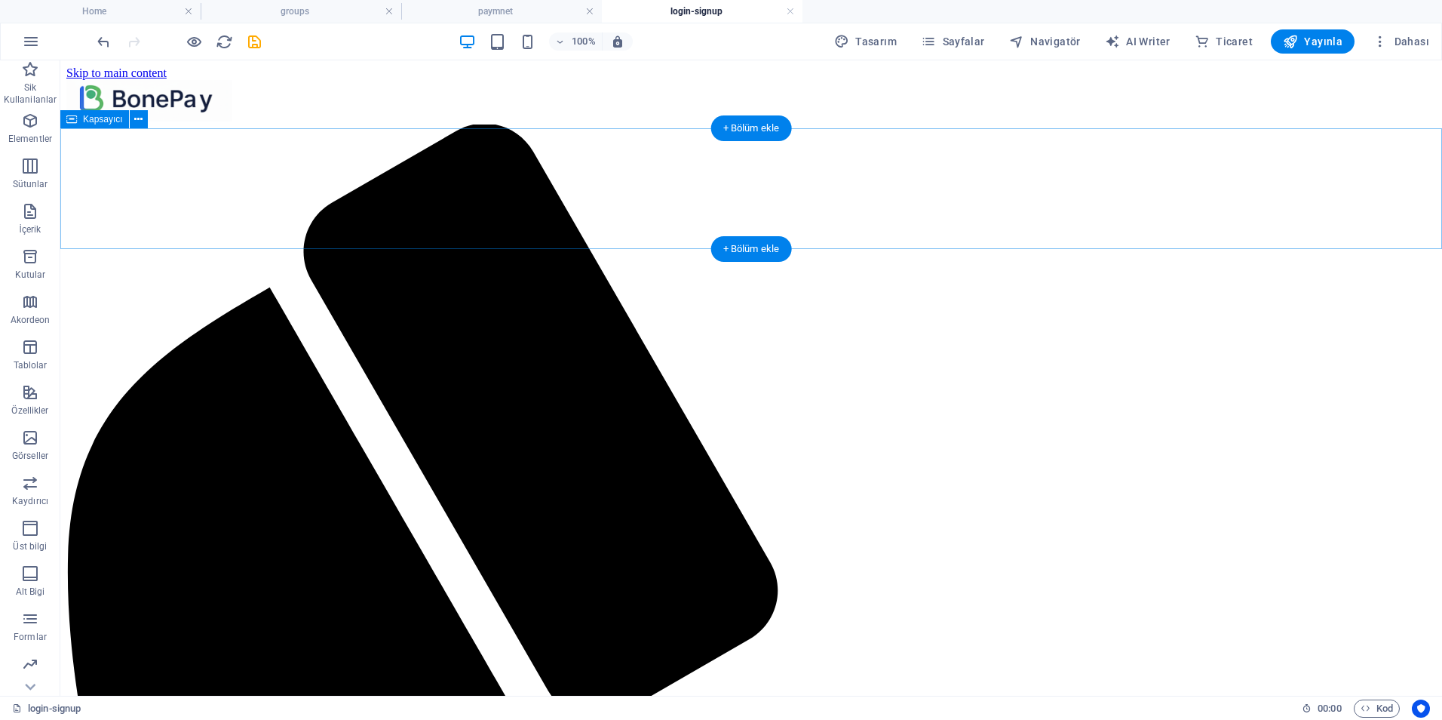
click at [42, 133] on p "Elementler" at bounding box center [30, 139] width 44 height 12
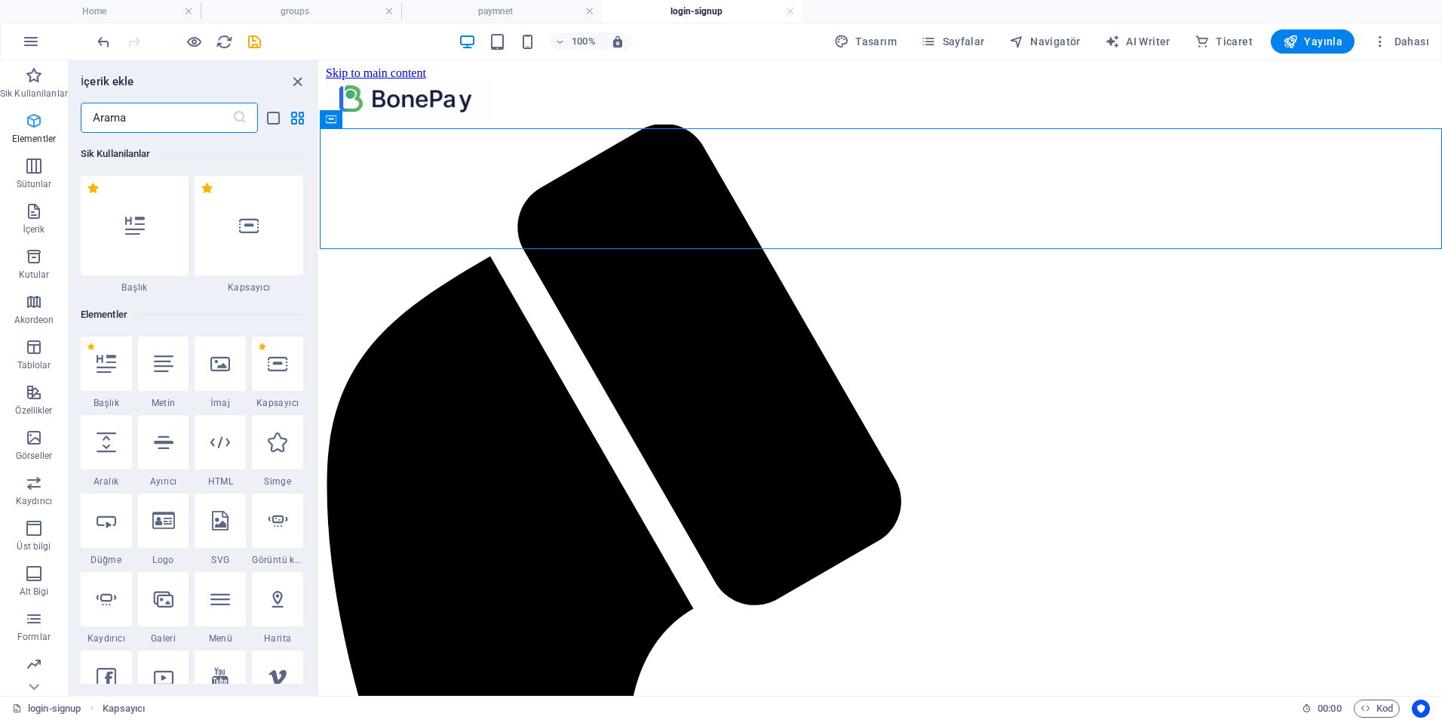
scroll to position [161, 0]
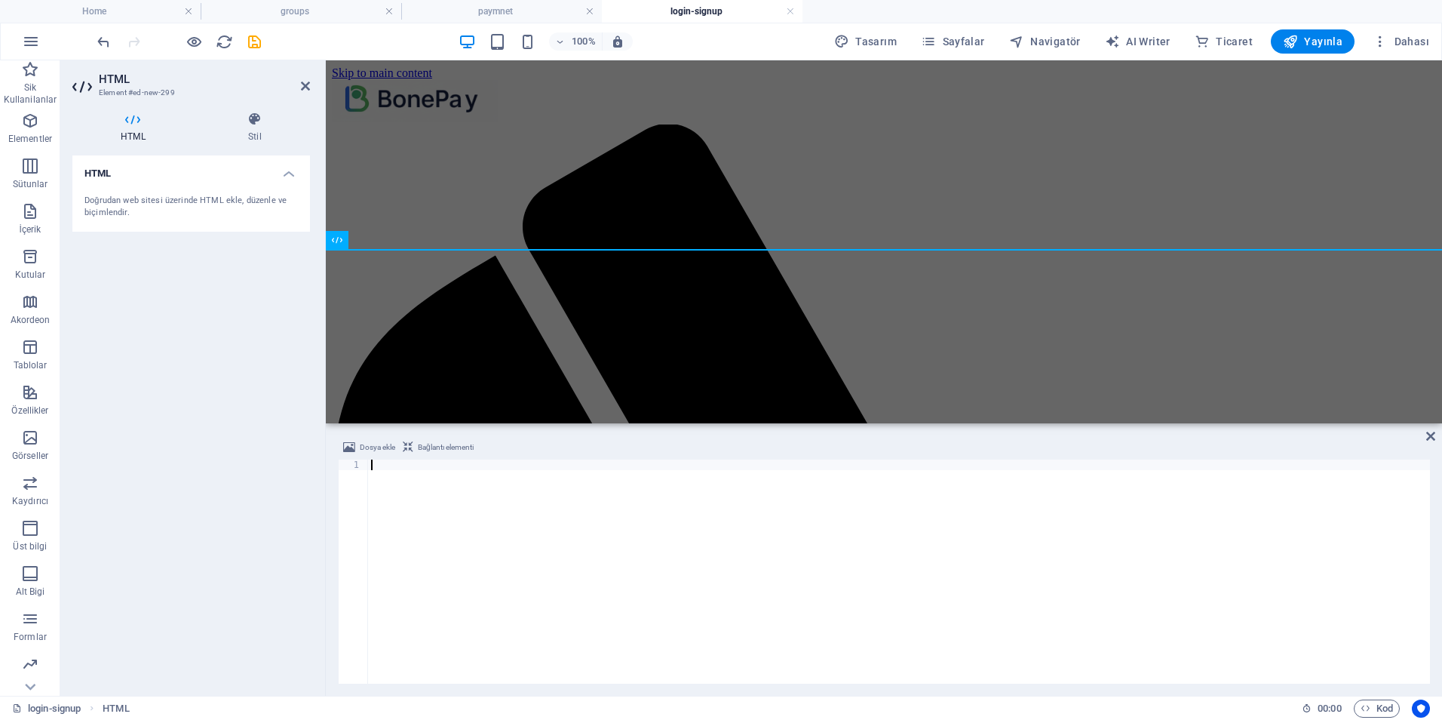
click at [597, 522] on div at bounding box center [899, 581] width 1062 height 245
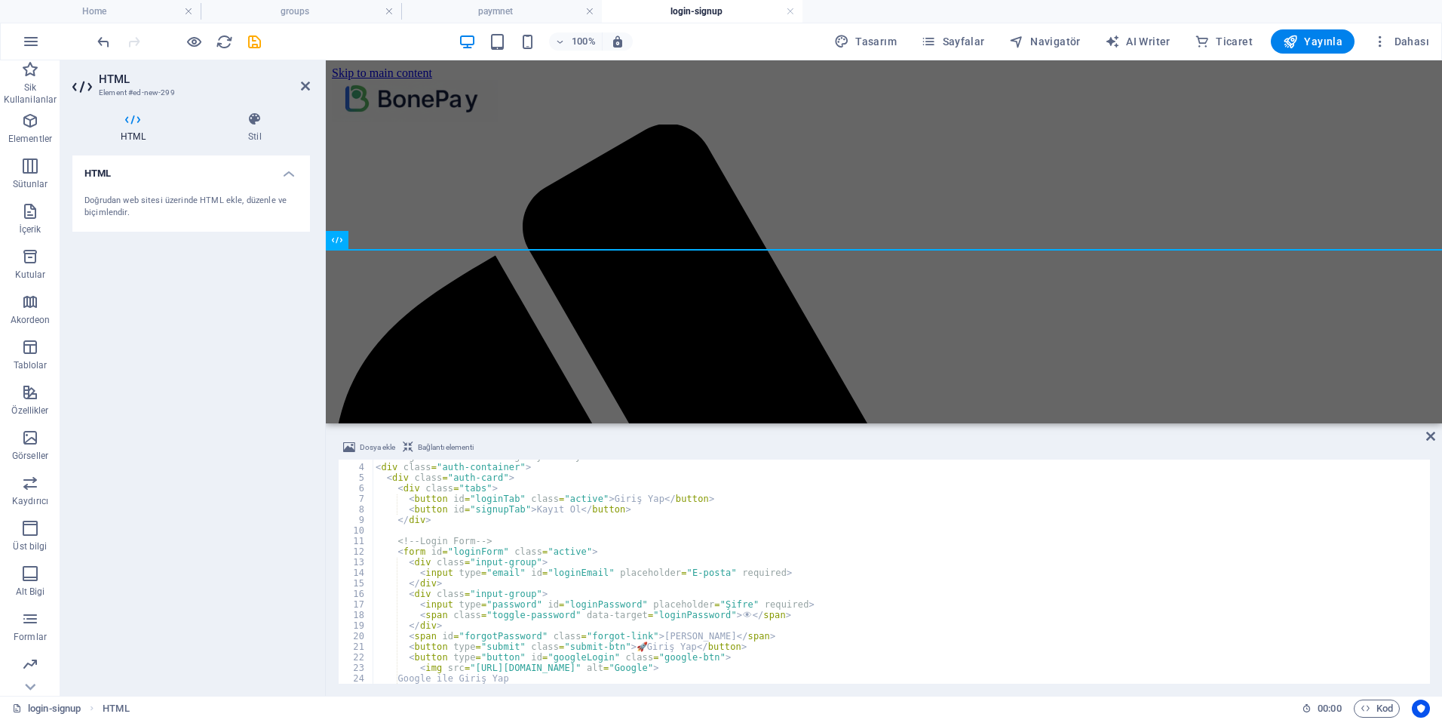
scroll to position [0, 0]
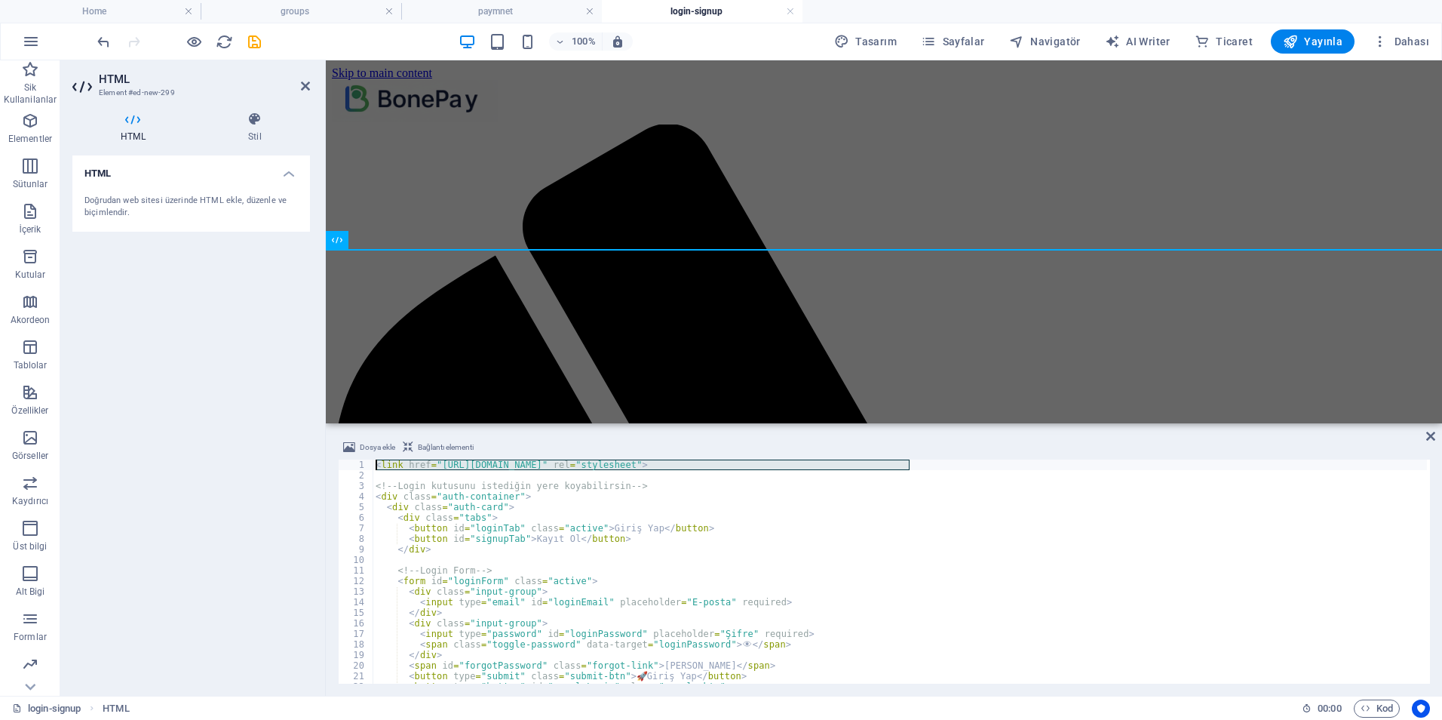
drag, startPoint x: 932, startPoint y: 462, endPoint x: 310, endPoint y: 453, distance: 622.4
click at [310, 453] on div "HTML Element #ed-new-299 HTML Stil HTML Doğrudan web sitesi üzerinde HTML ekle,…" at bounding box center [751, 377] width 1382 height 635
type textarea "<link href="https://fonts.googleapis.com/css2?family=Poppins:wght@400;600&displ…"
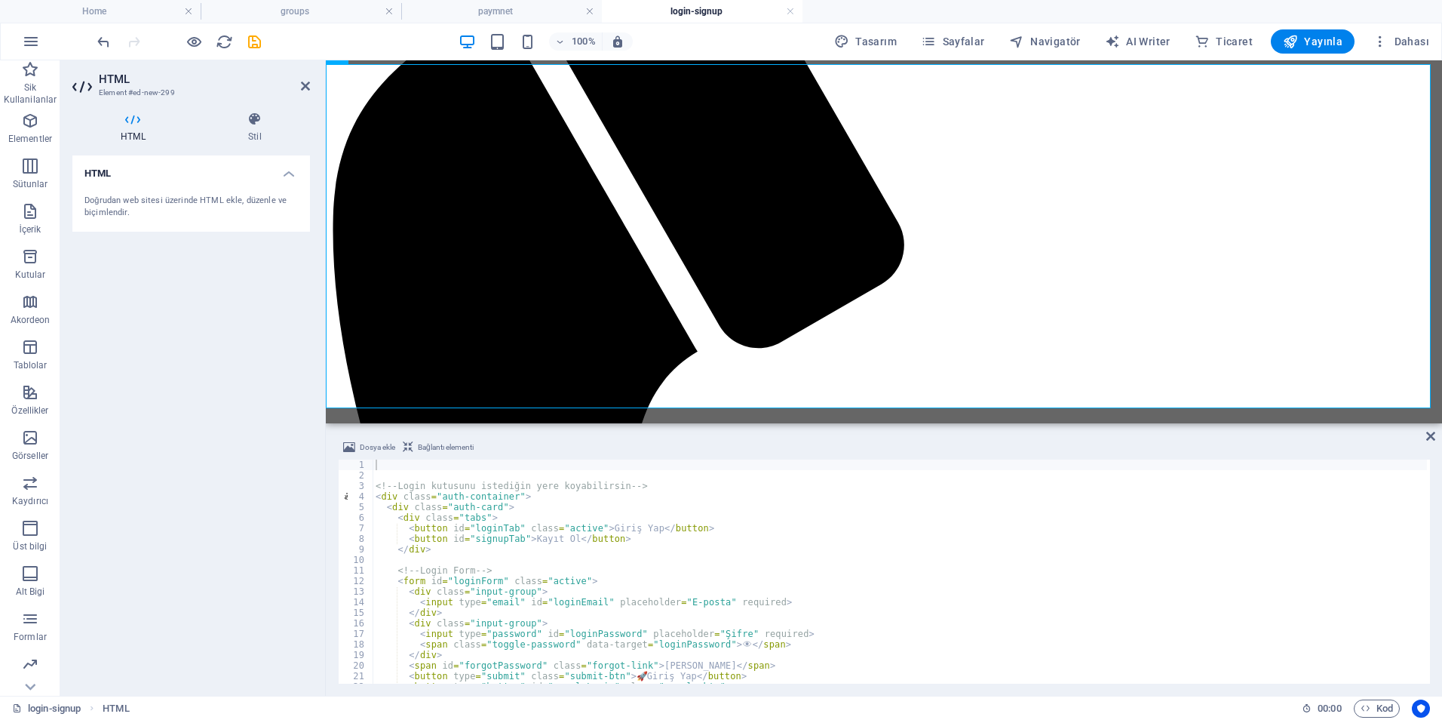
scroll to position [230, 0]
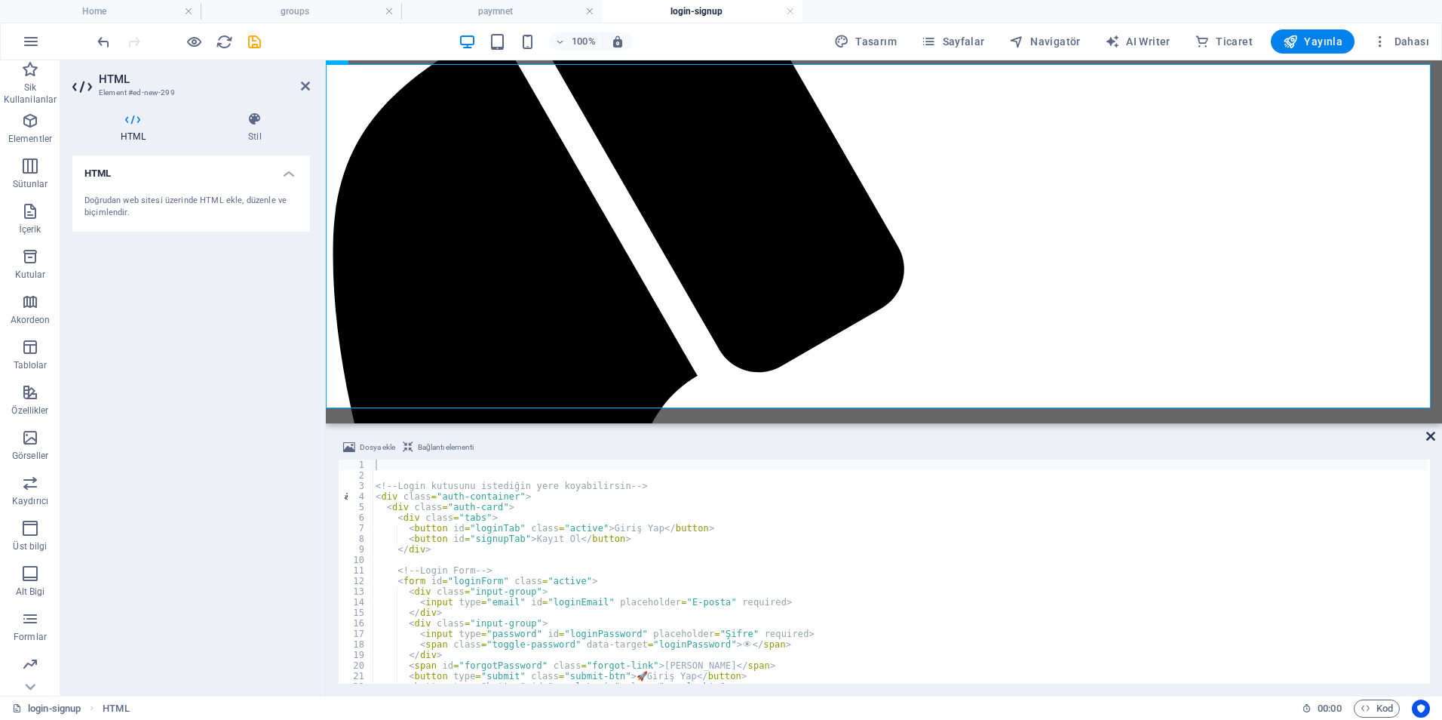
click at [1430, 438] on icon at bounding box center [1431, 436] width 9 height 12
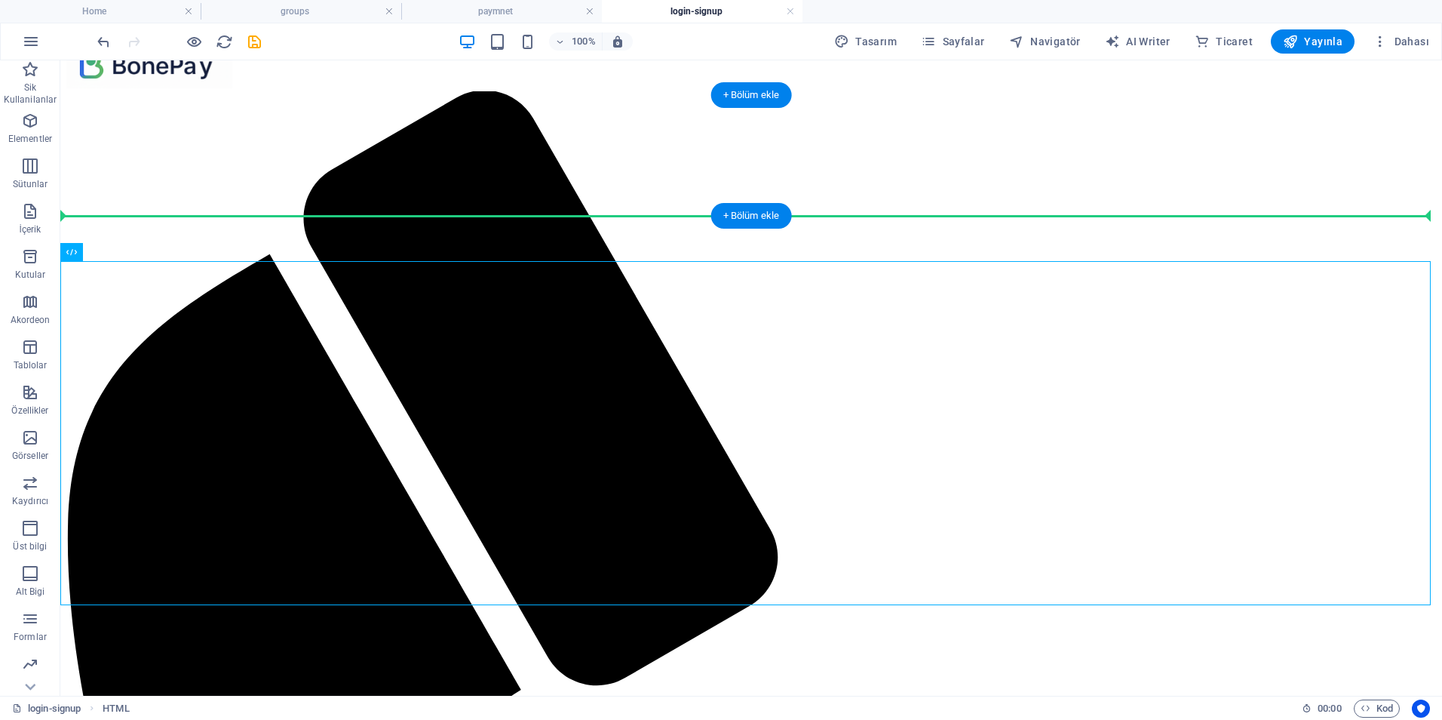
drag, startPoint x: 486, startPoint y: 348, endPoint x: 510, endPoint y: 181, distance: 168.5
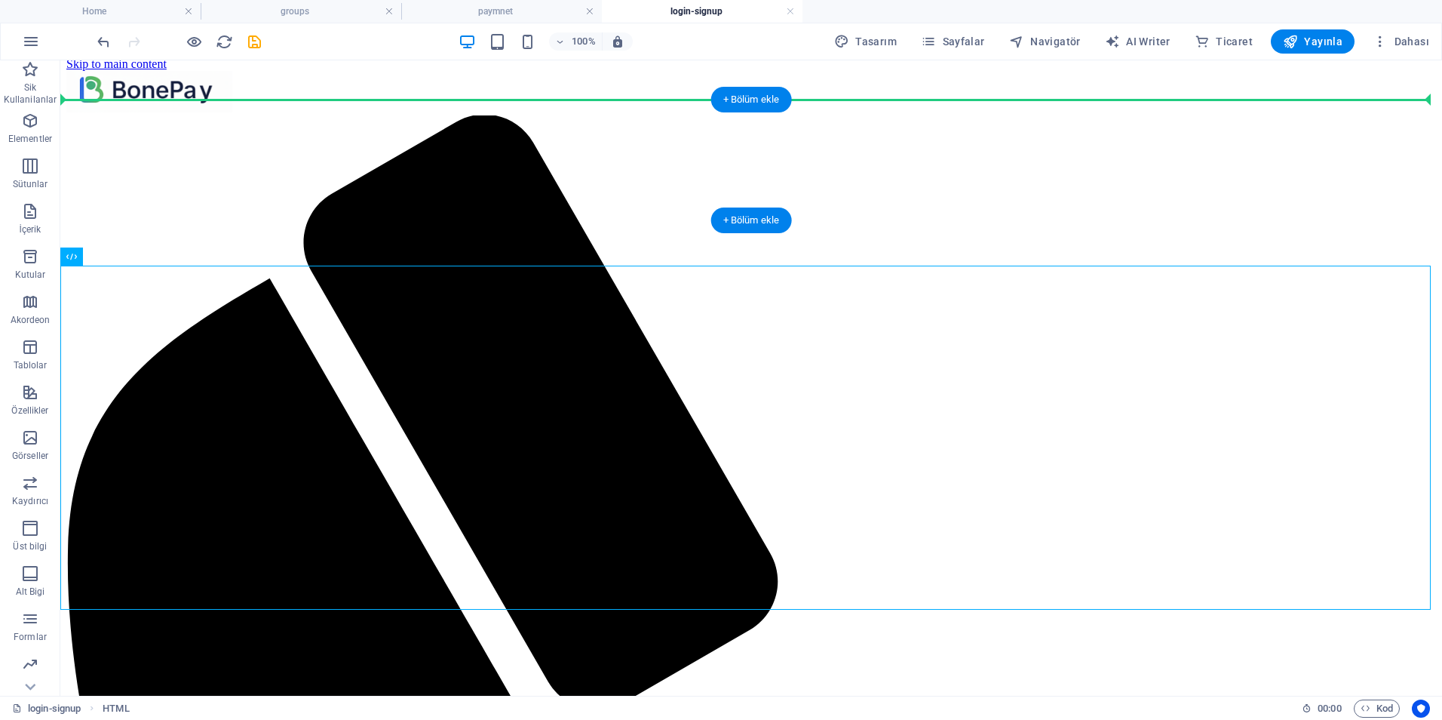
scroll to position [0, 0]
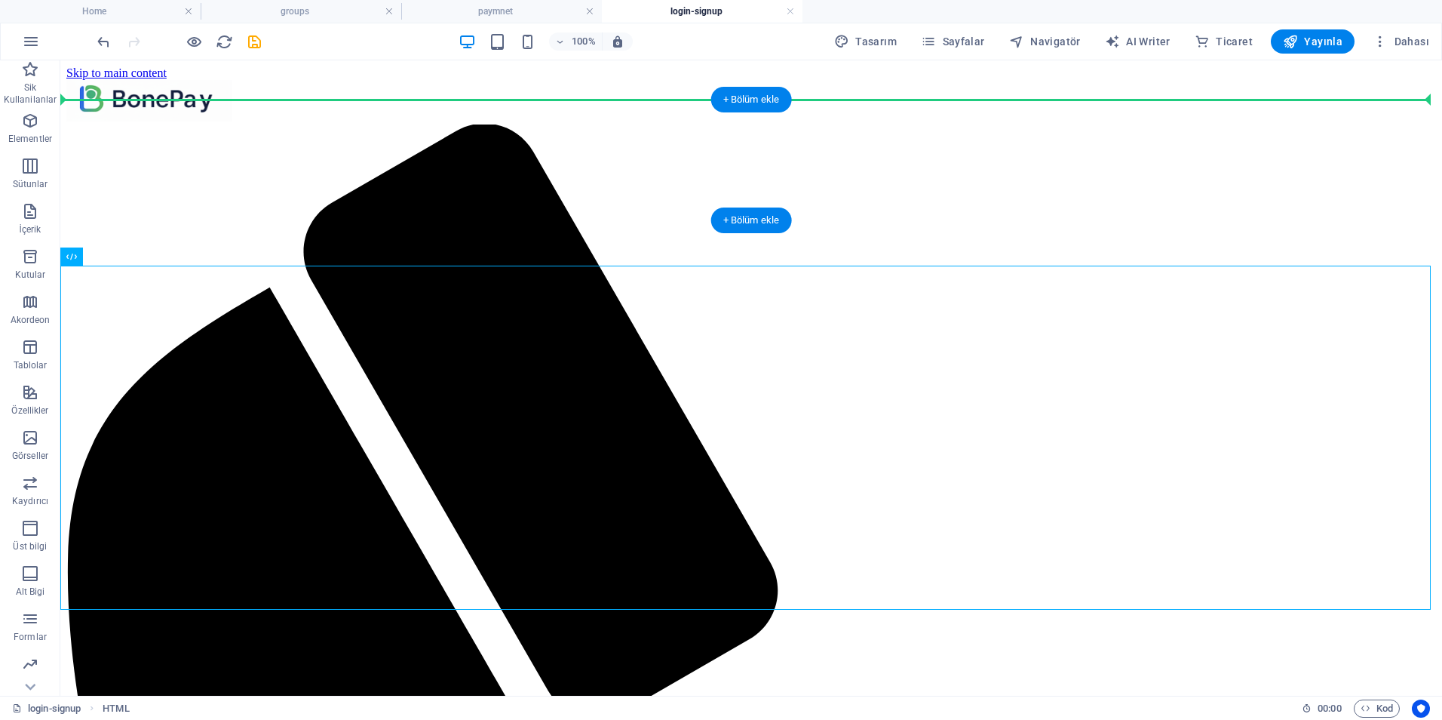
drag, startPoint x: 508, startPoint y: 268, endPoint x: 515, endPoint y: 138, distance: 129.9
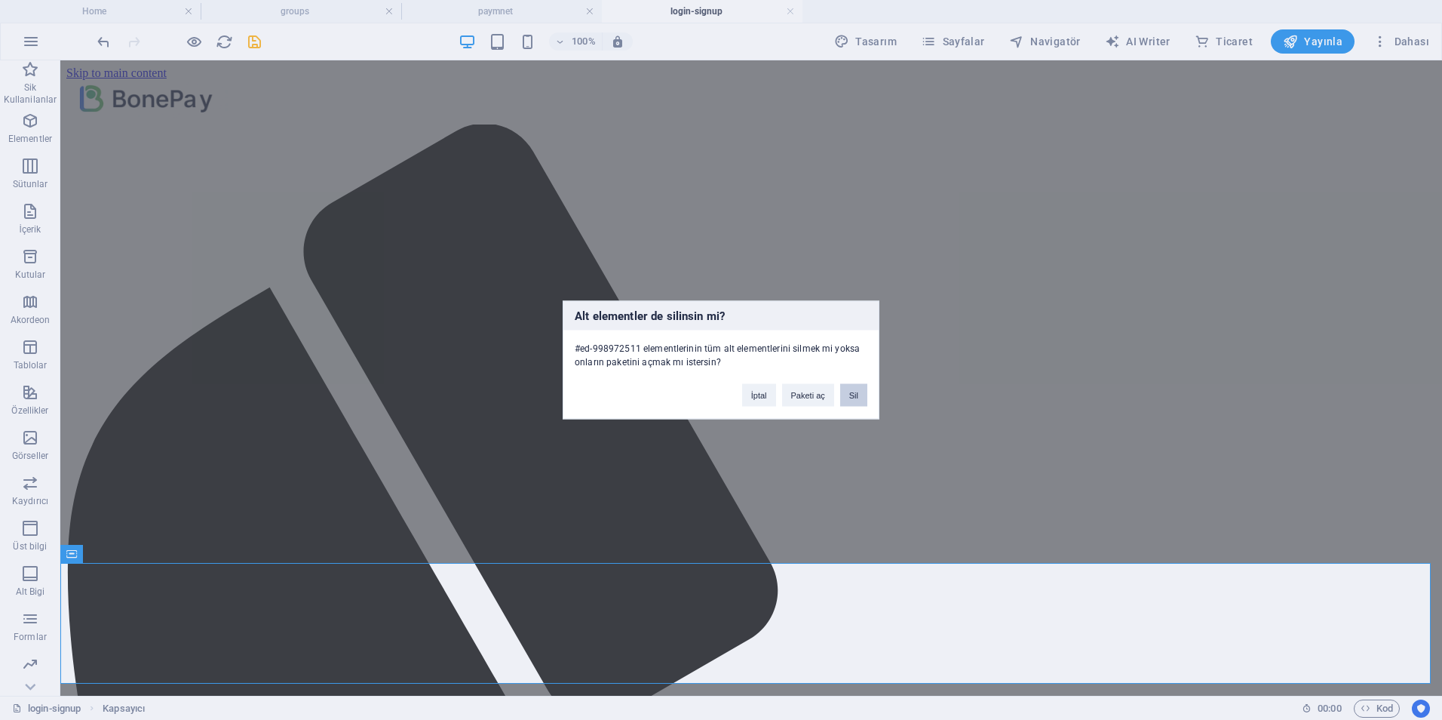
click at [855, 396] on button "Sil" at bounding box center [853, 395] width 27 height 23
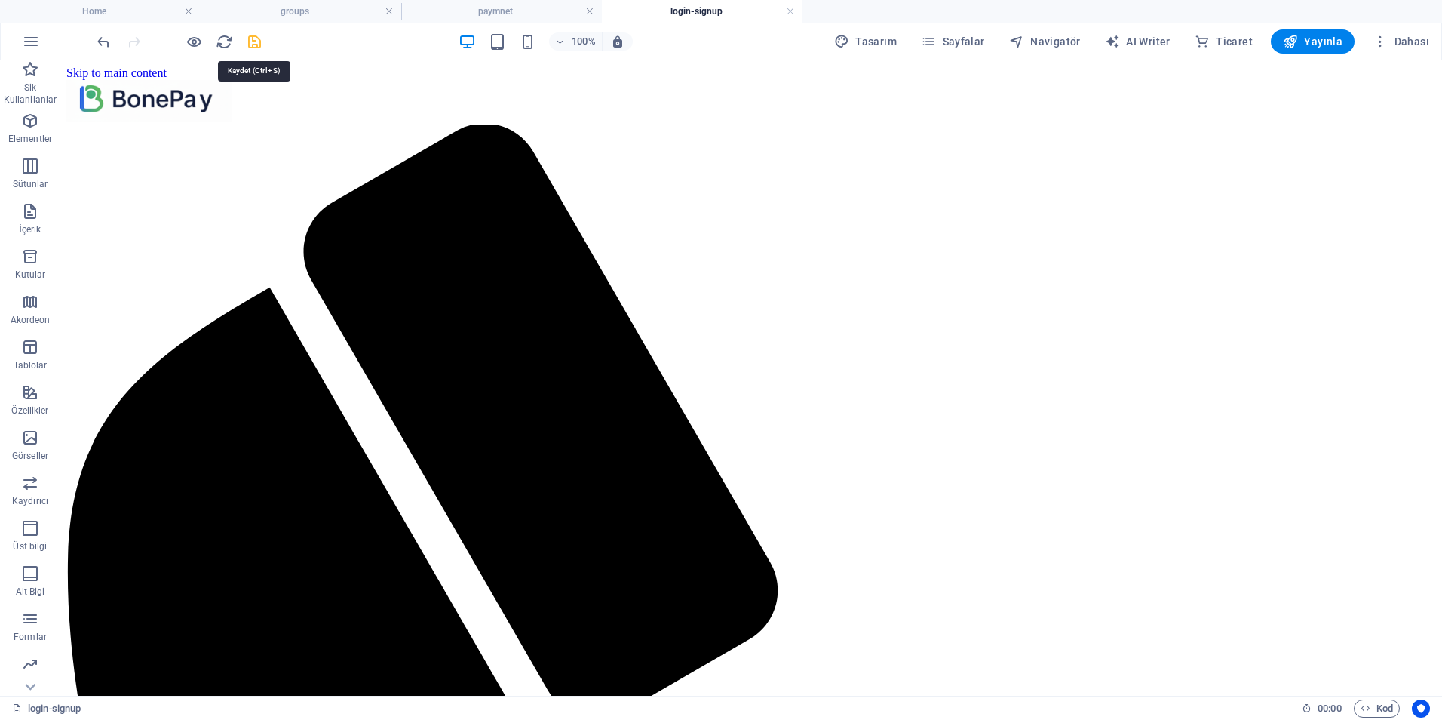
click at [260, 44] on icon "save" at bounding box center [254, 41] width 17 height 17
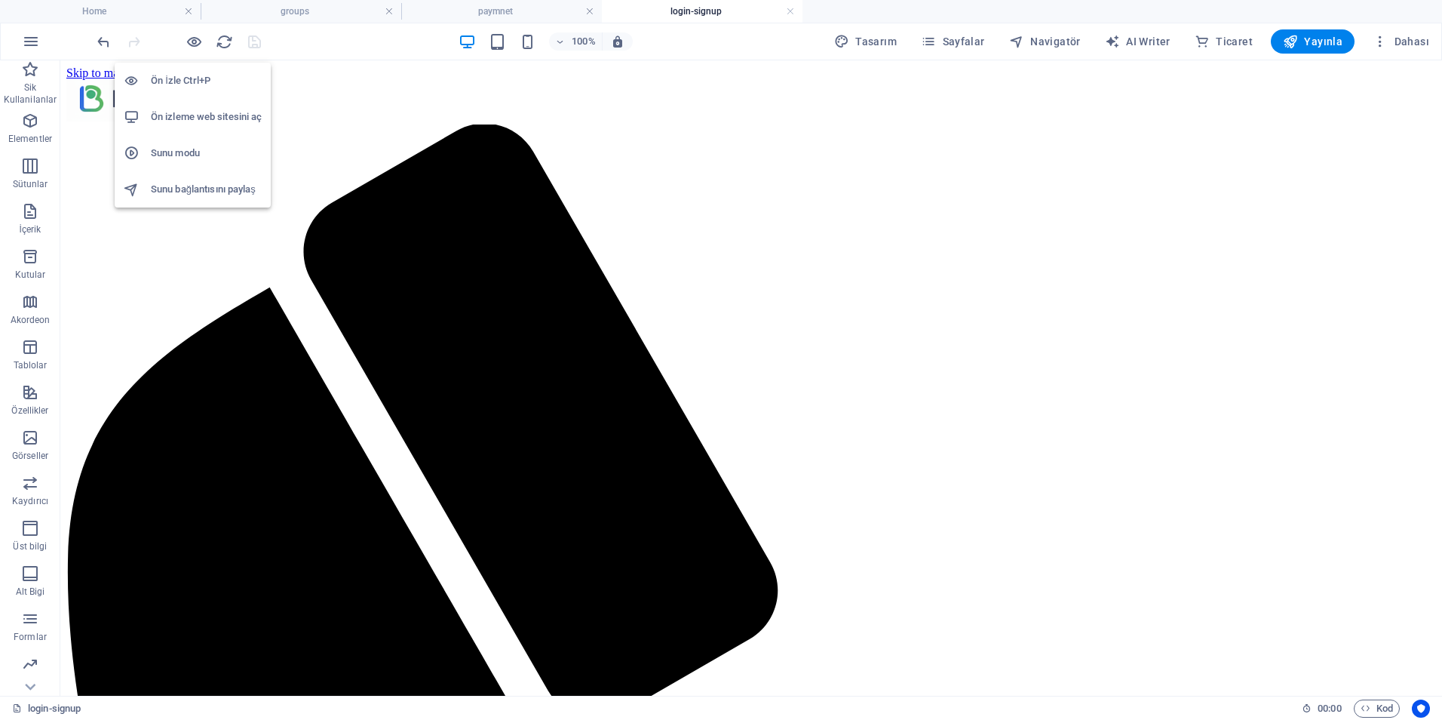
click at [207, 124] on h6 "Ön izleme web sitesini aç" at bounding box center [206, 117] width 111 height 18
click at [962, 38] on span "Sayfalar" at bounding box center [953, 41] width 64 height 15
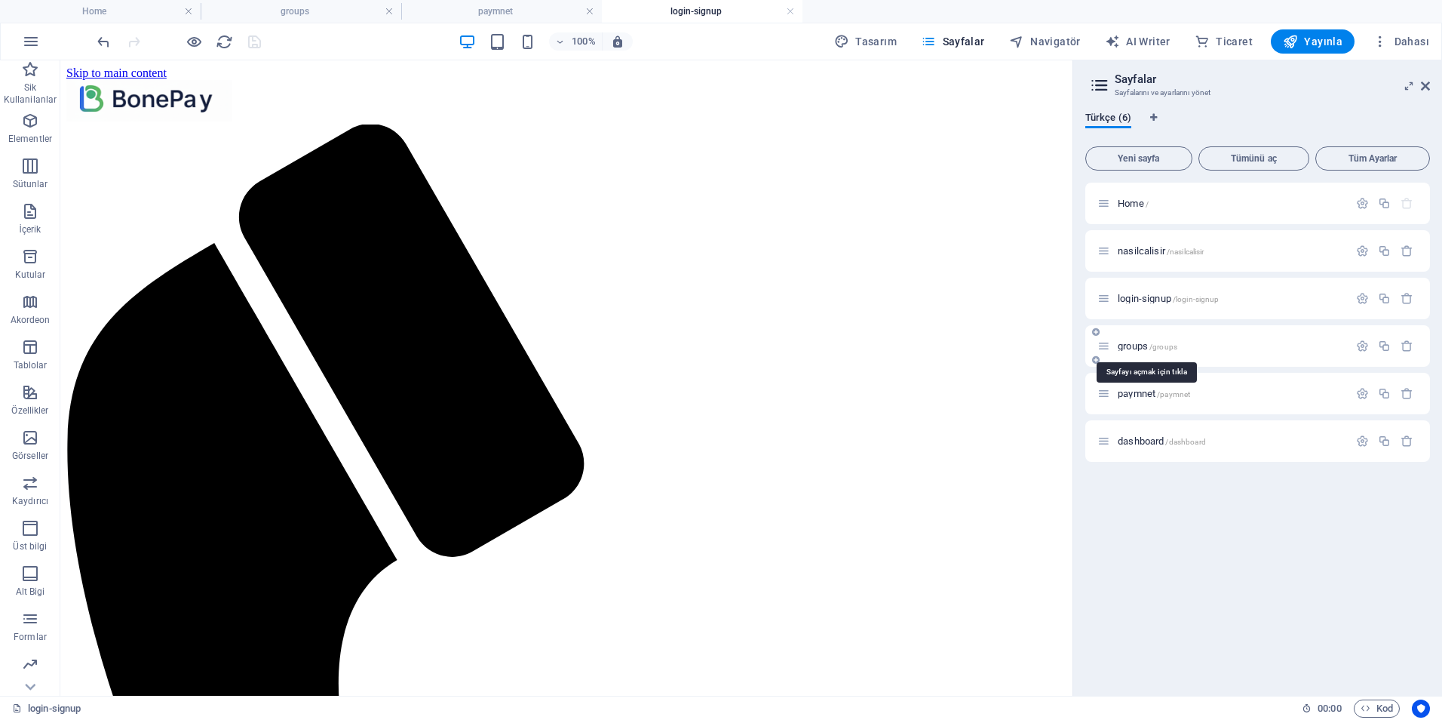
click at [1143, 346] on span "groups /groups" at bounding box center [1148, 345] width 60 height 11
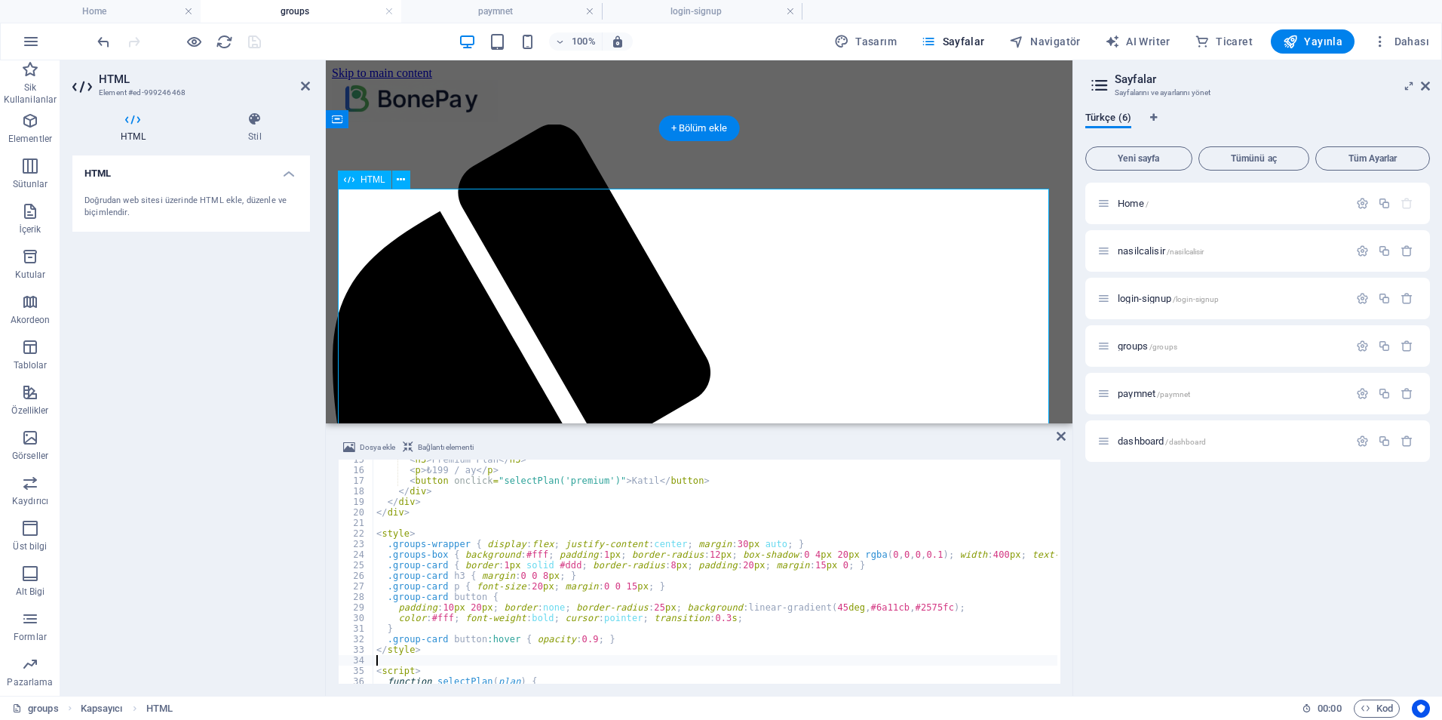
scroll to position [153, 0]
click at [575, 566] on div "< h3 > Premium Plan </ h3 > < p > ₺199 / ay </ p > < button onclick = "selectPl…" at bounding box center [727, 576] width 708 height 245
type textarea "</script>"
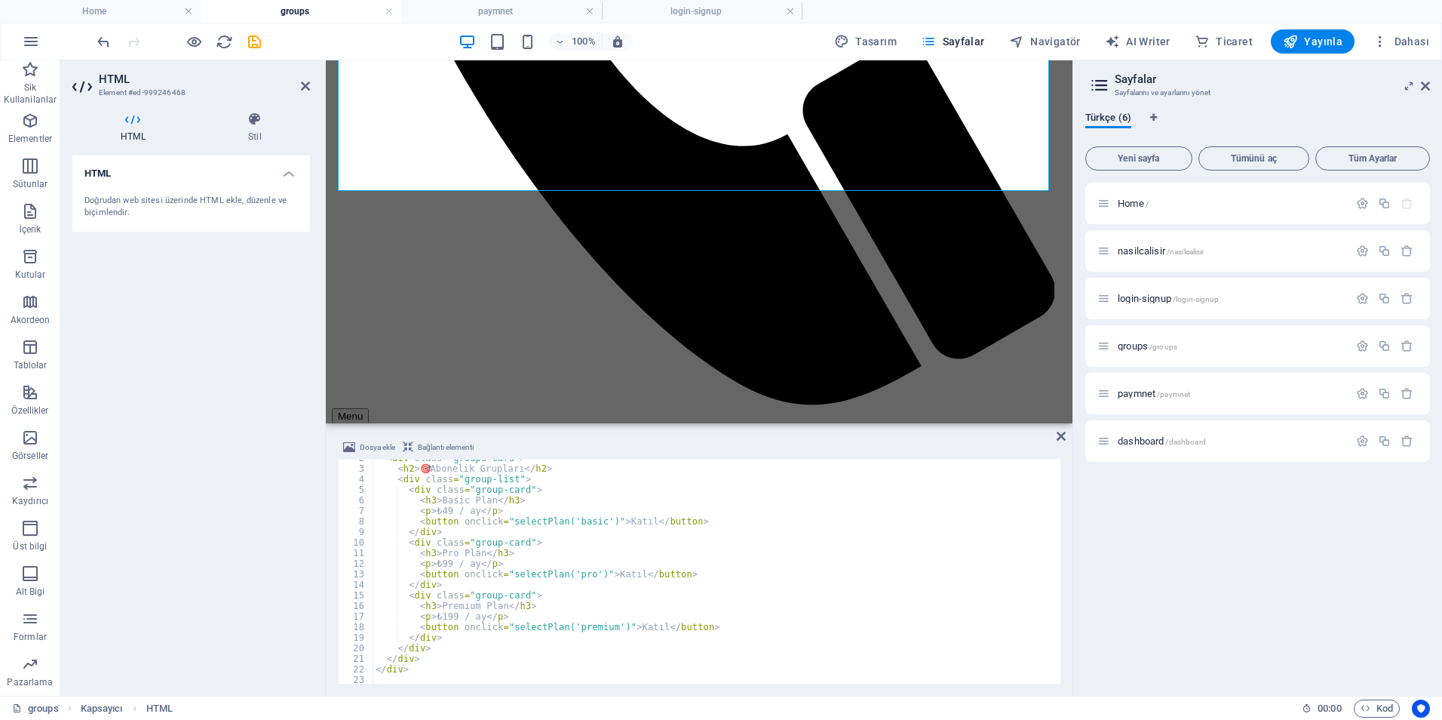
scroll to position [0, 0]
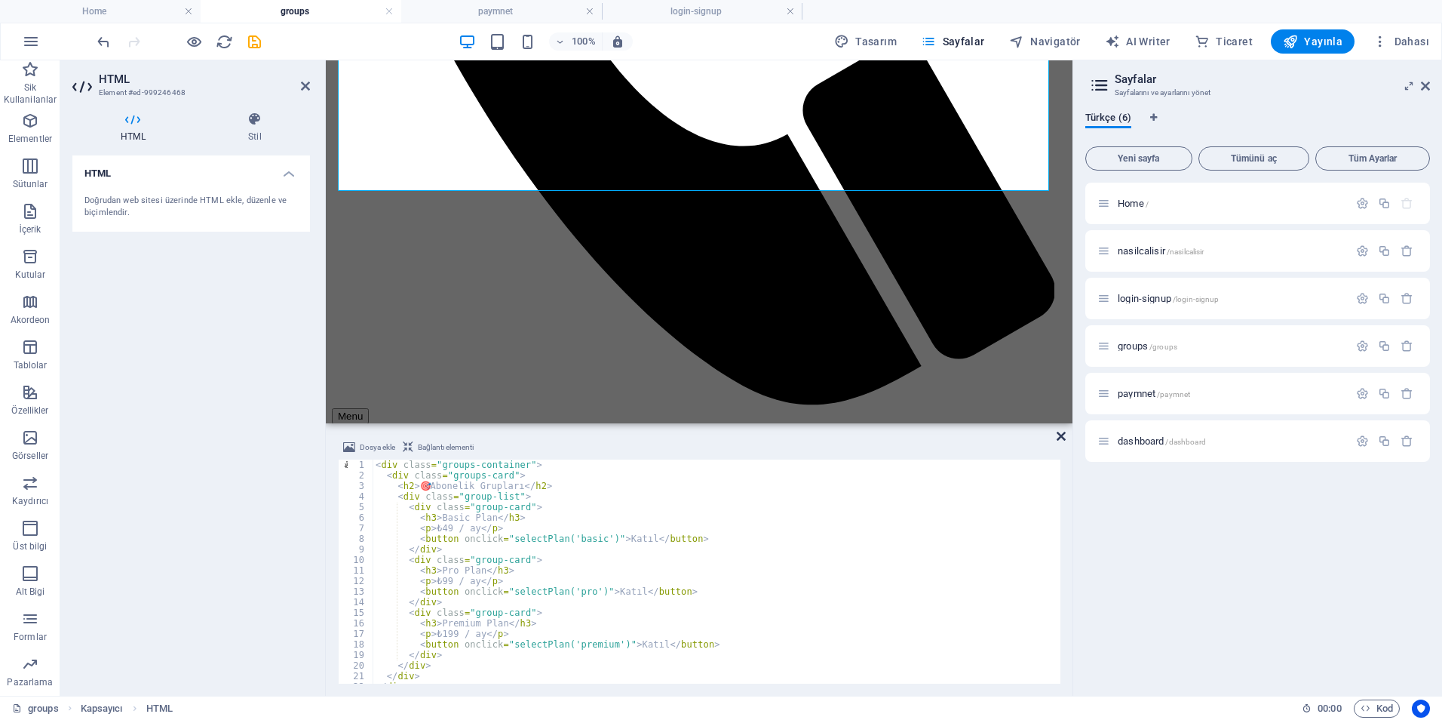
click at [1058, 436] on icon at bounding box center [1061, 436] width 9 height 12
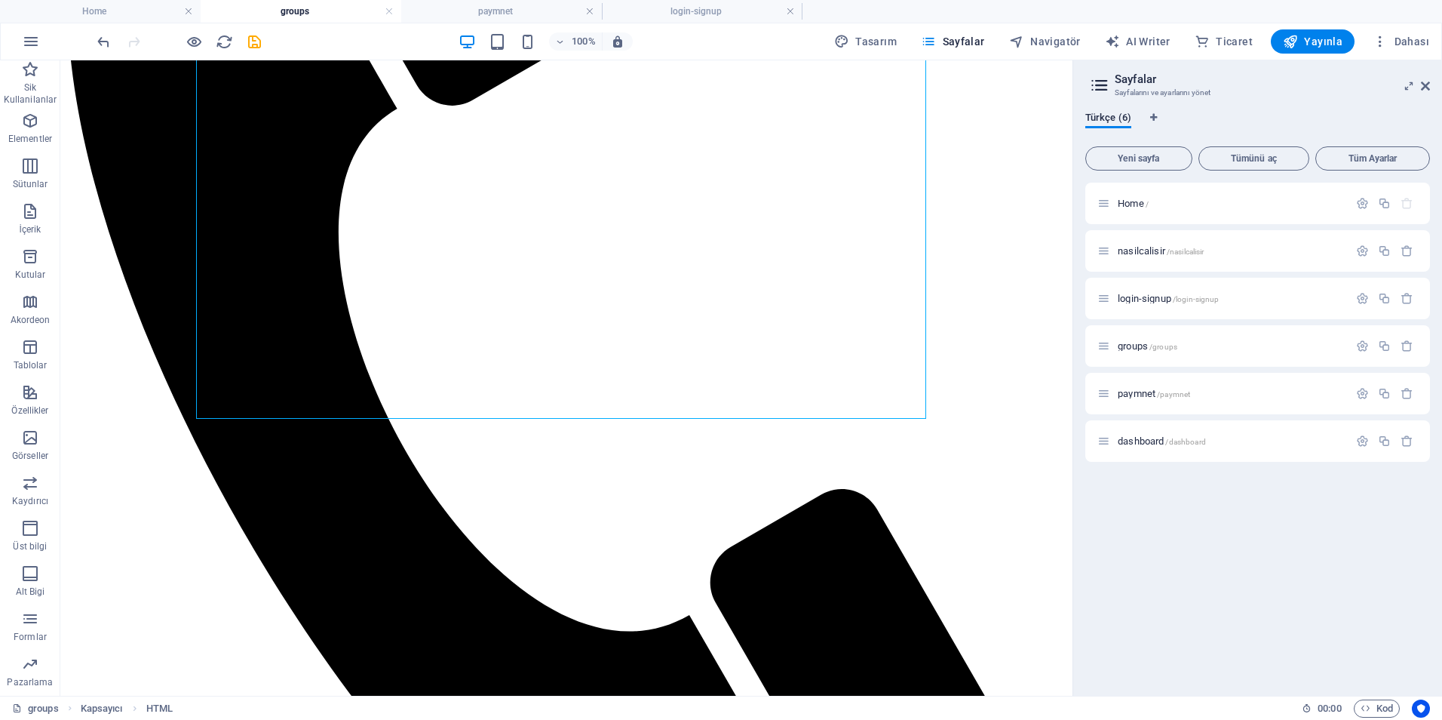
click at [1172, 592] on div "Home / nasilcalisir /nasilcalisir login-signup /login-signup groups /groups pay…" at bounding box center [1258, 433] width 345 height 501
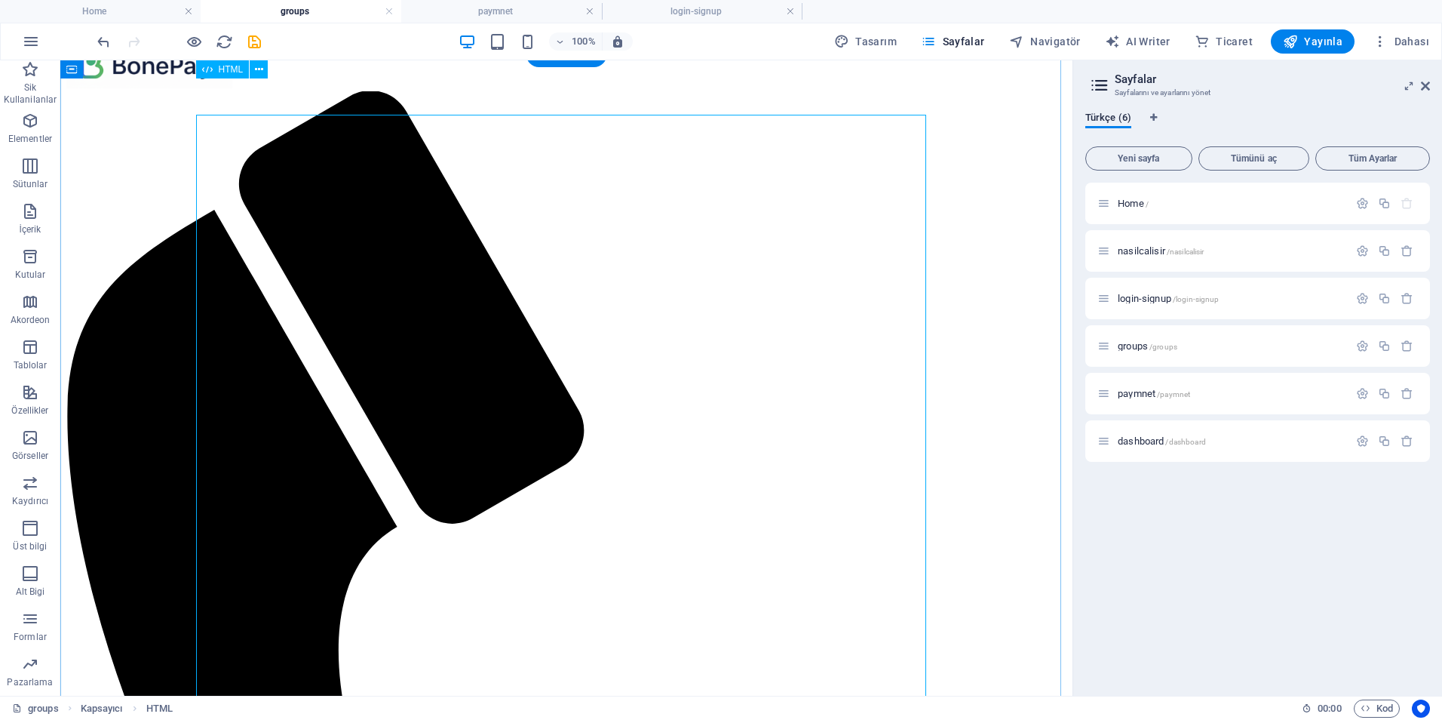
scroll to position [0, 0]
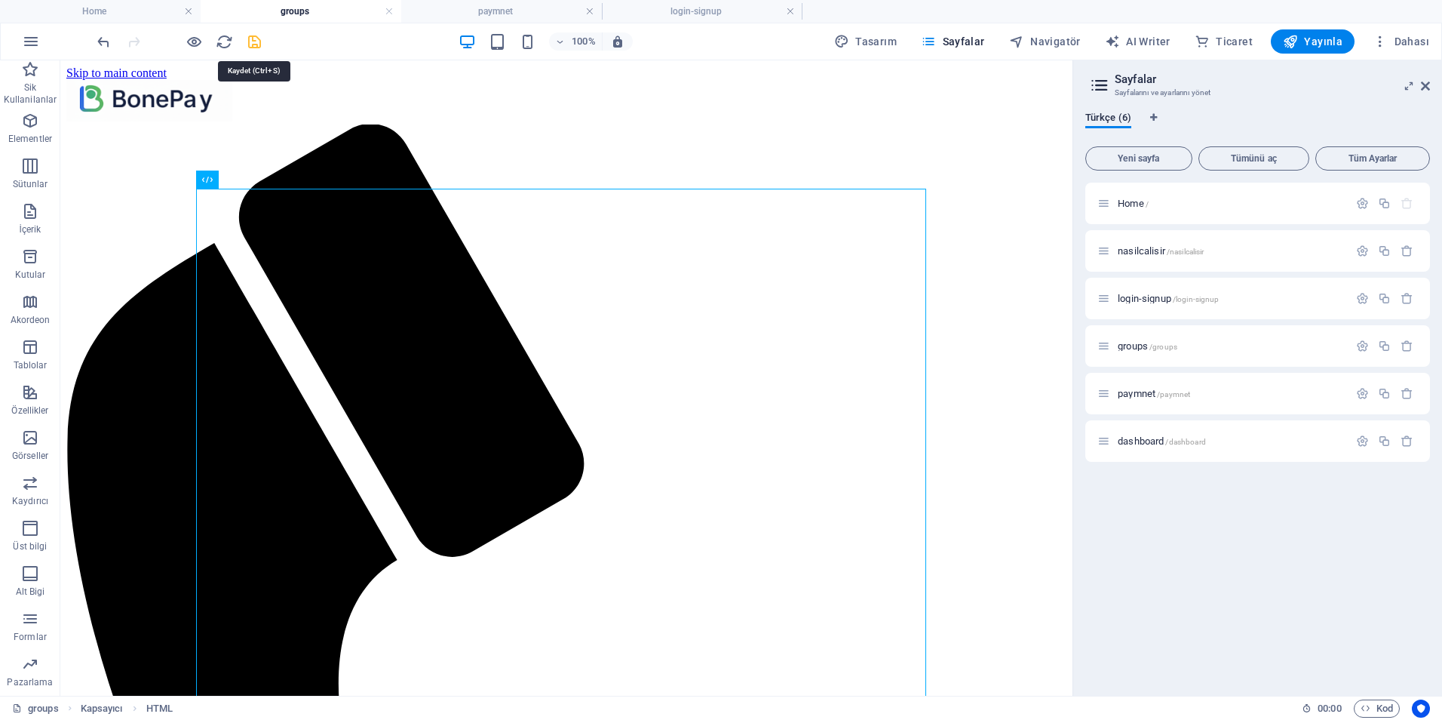
click at [256, 40] on icon "save" at bounding box center [254, 41] width 17 height 17
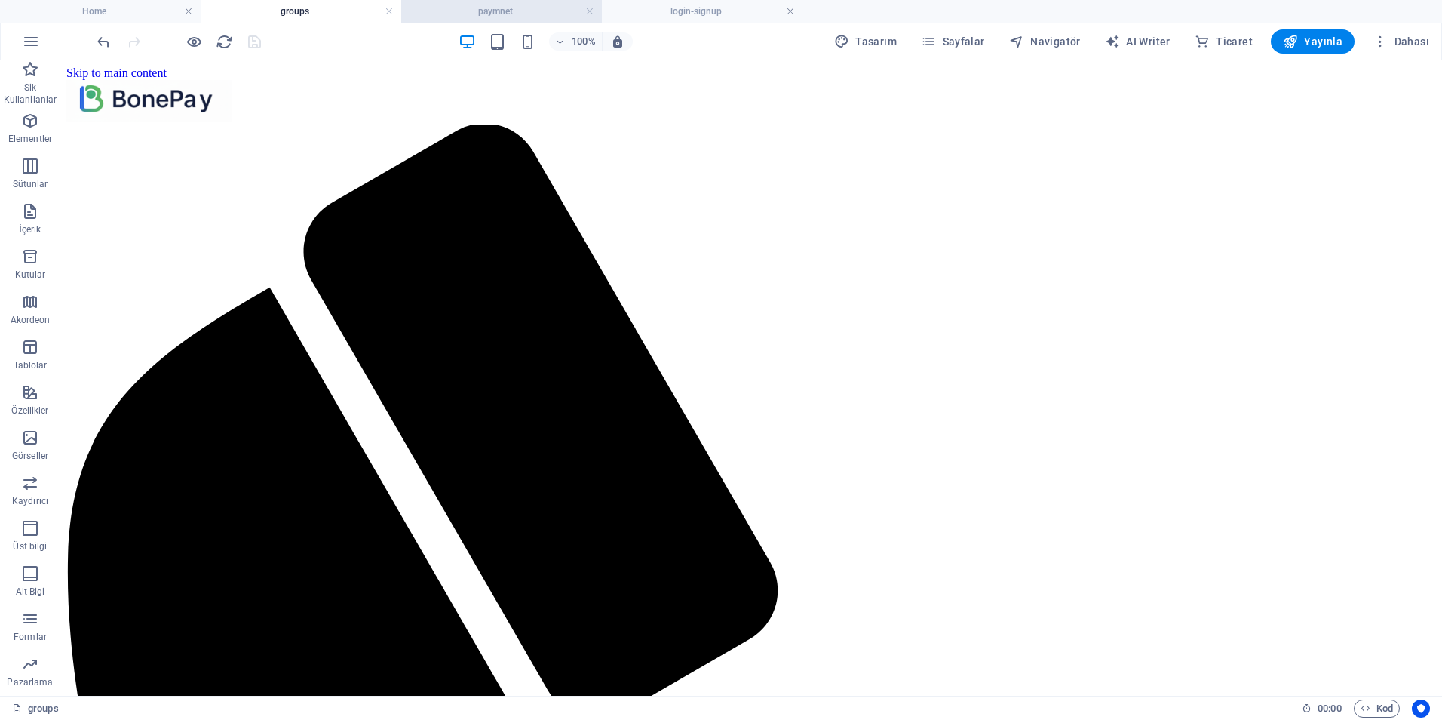
click at [502, 11] on h4 "paymnet" at bounding box center [501, 11] width 201 height 17
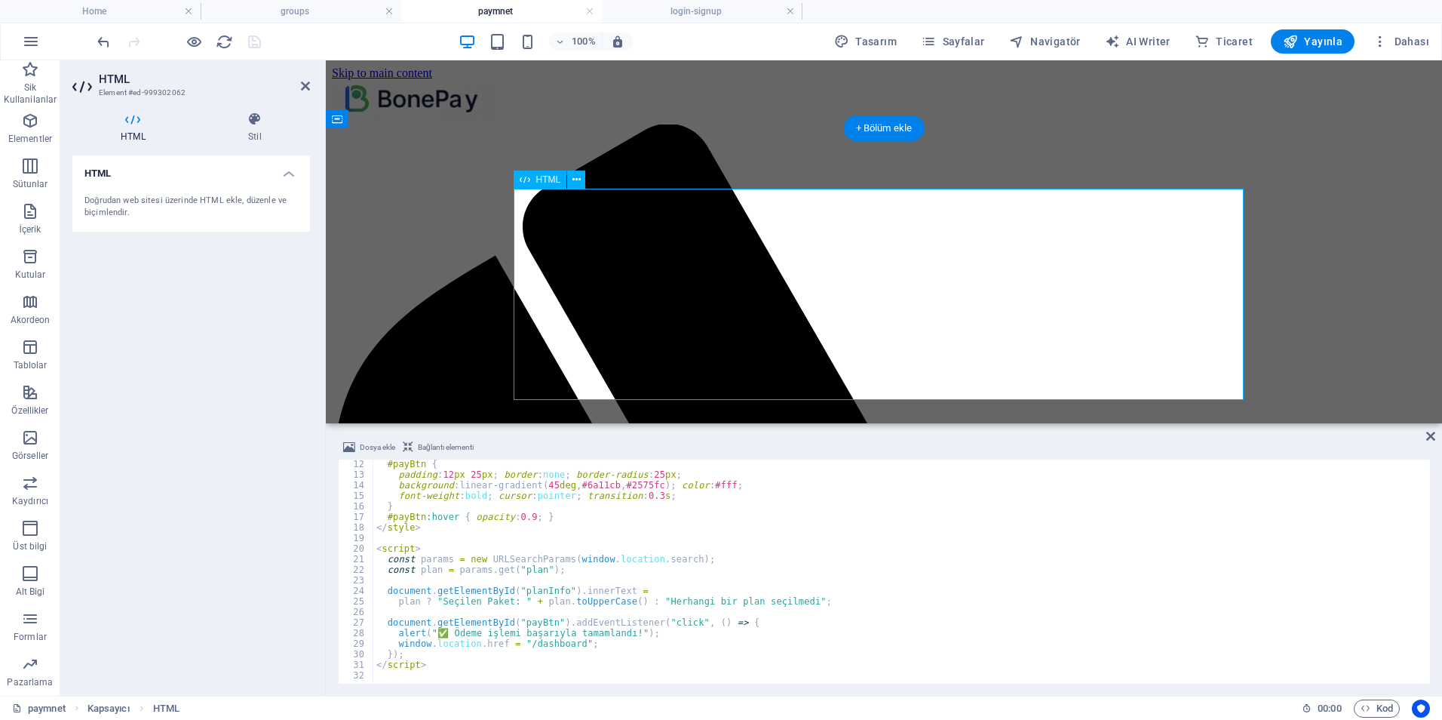
scroll to position [114, 0]
click at [557, 583] on div "#payBtn { padding : 12 px 25 px ; border : none ; border-radius : 25 px ; backg…" at bounding box center [900, 580] width 1054 height 242
type textarea "</script>"
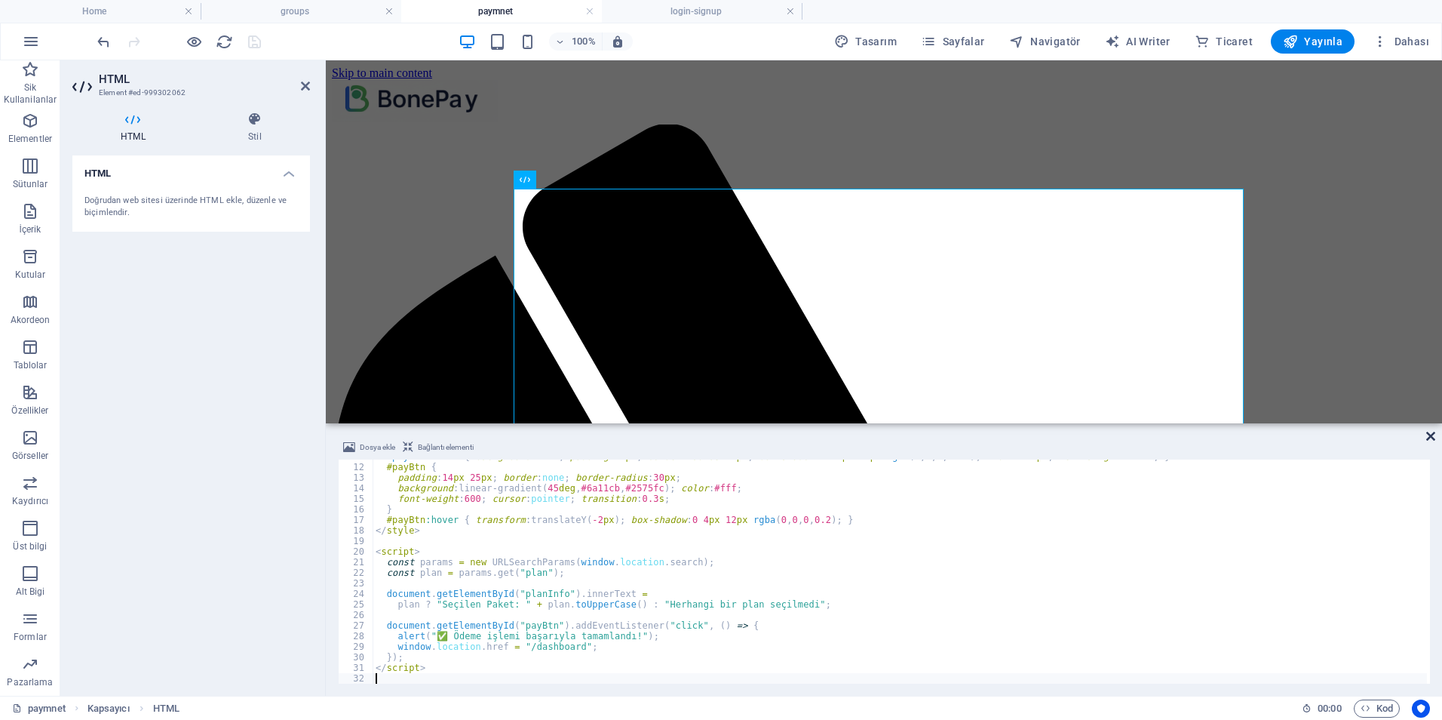
click at [1431, 439] on icon at bounding box center [1431, 436] width 9 height 12
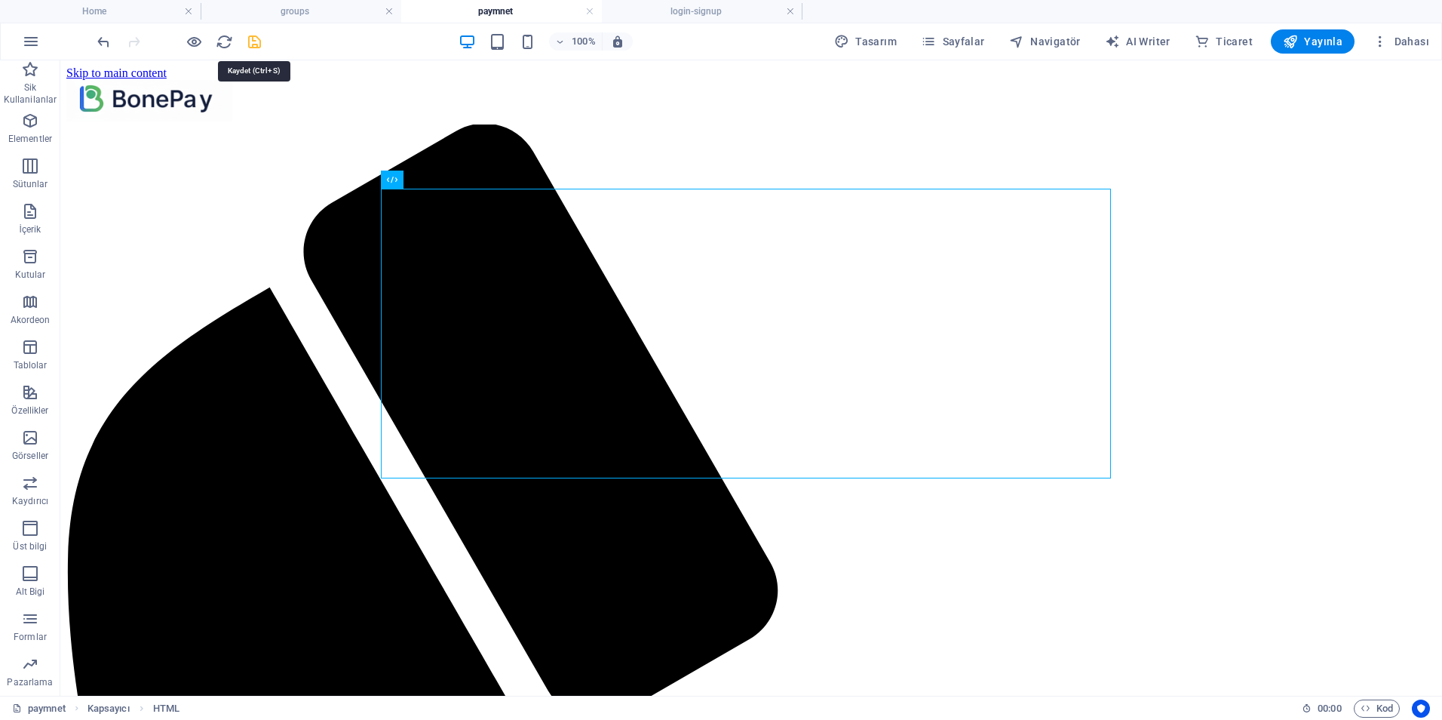
click at [253, 46] on icon "save" at bounding box center [254, 41] width 17 height 17
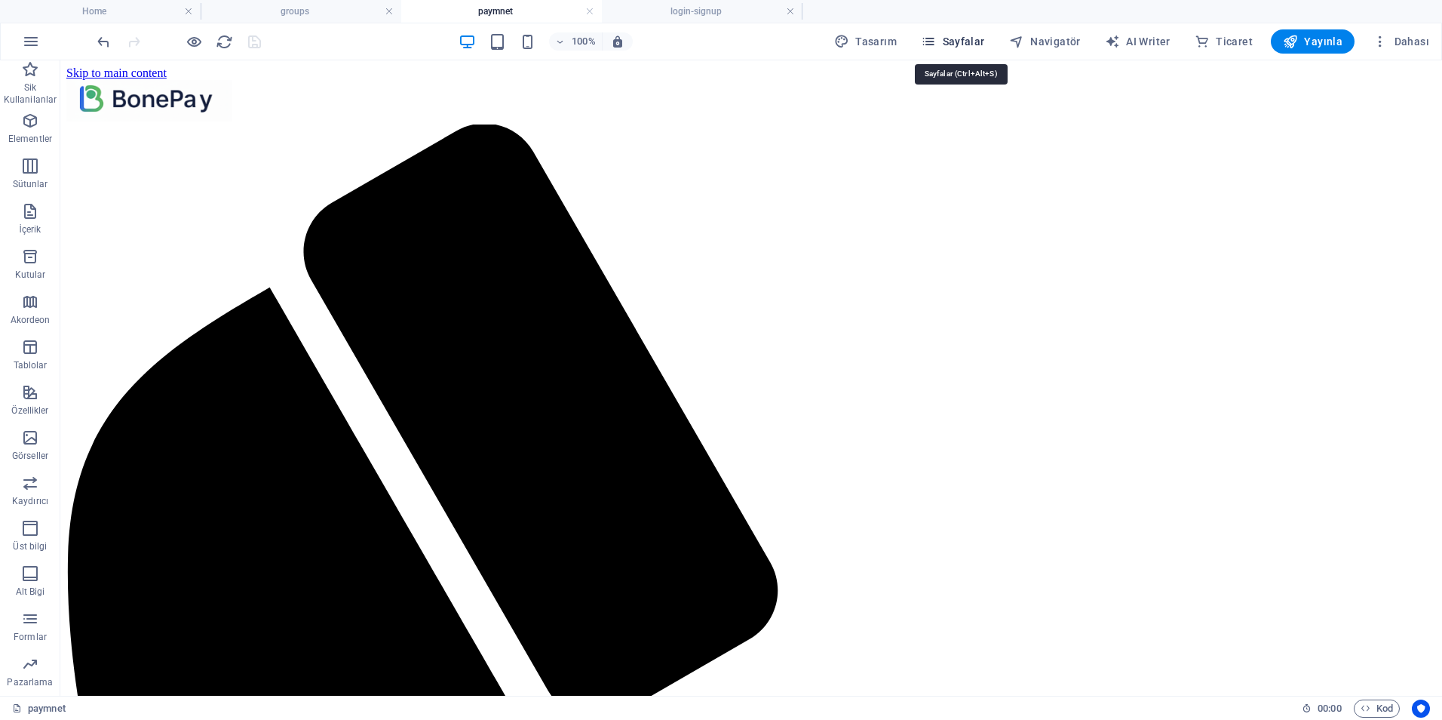
click at [936, 38] on icon "button" at bounding box center [928, 41] width 15 height 15
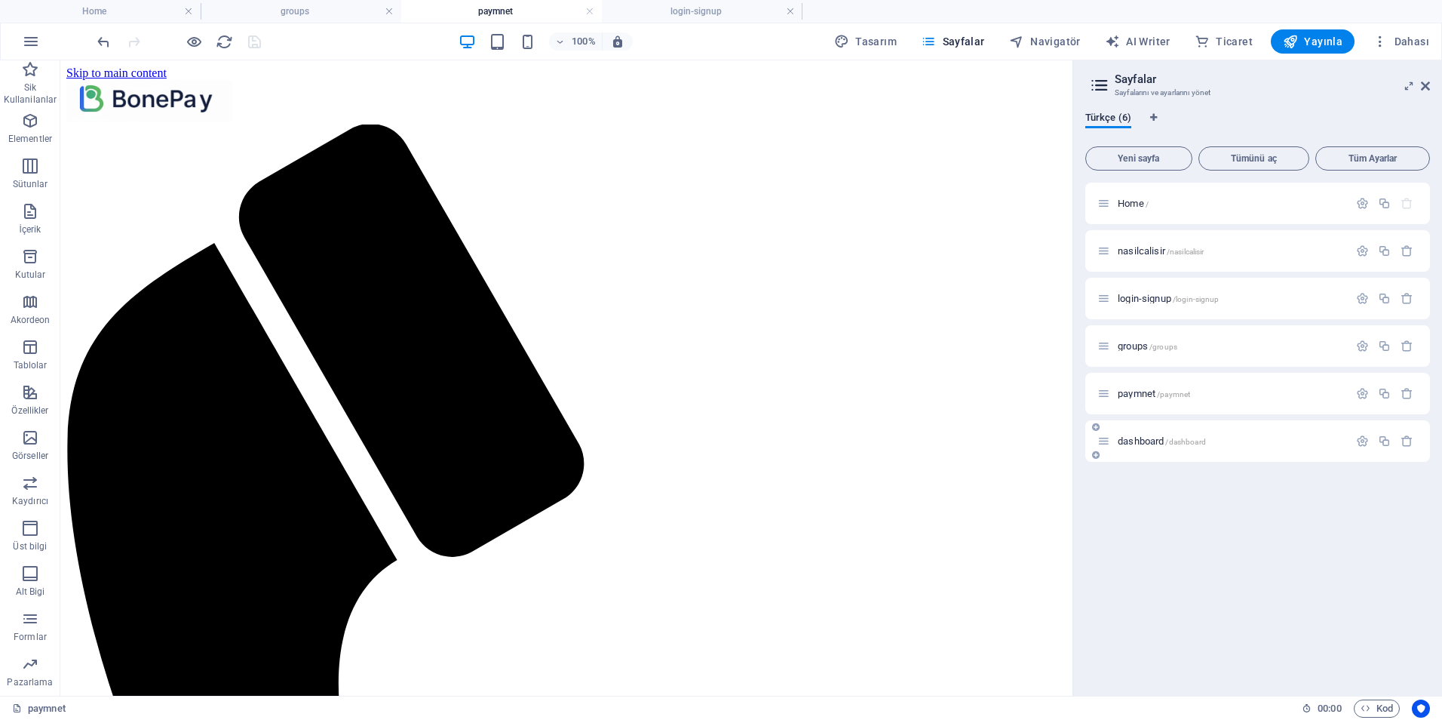
click at [1148, 436] on span "dashboard /dashboard" at bounding box center [1162, 440] width 88 height 11
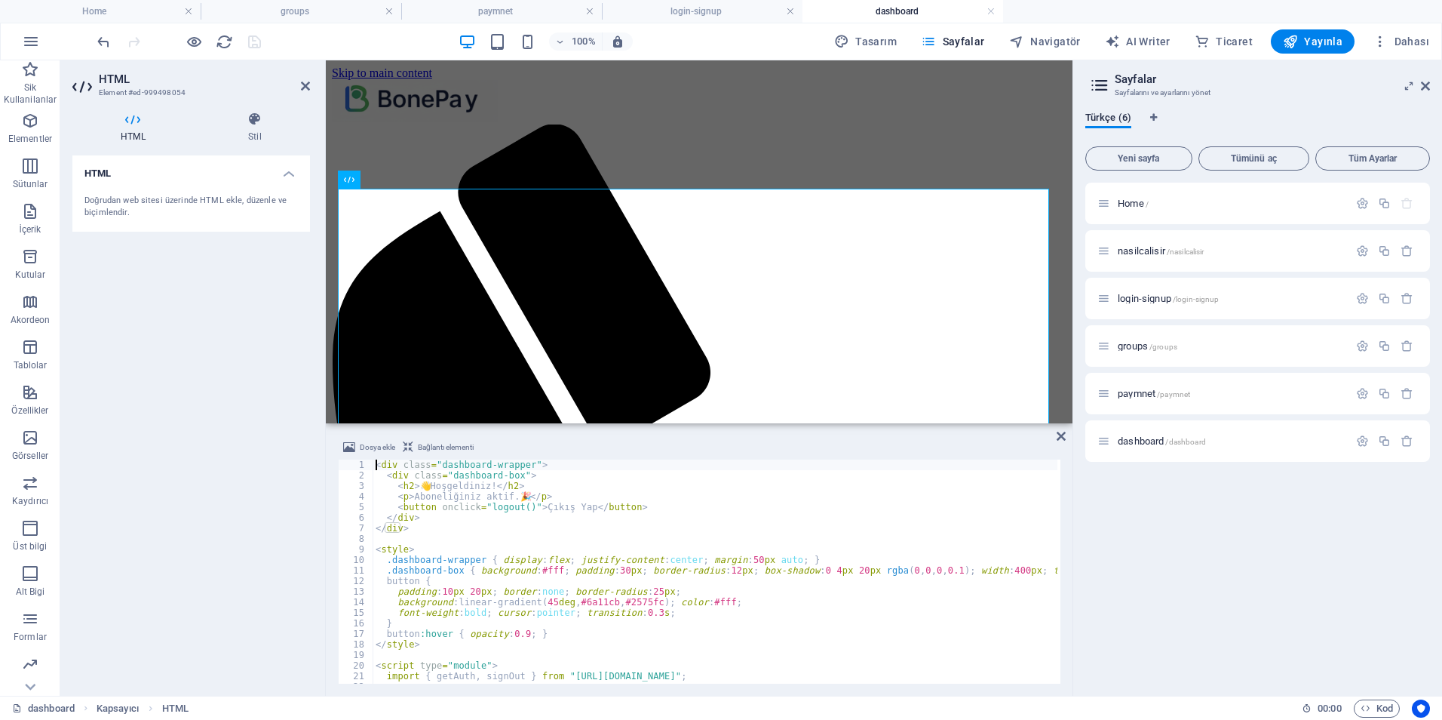
click at [604, 511] on div "< div class = "dashboard-wrapper" > < div class = "dashboard-box" > < h2 > 👋 Ho…" at bounding box center [737, 580] width 728 height 242
type textarea "</script>"
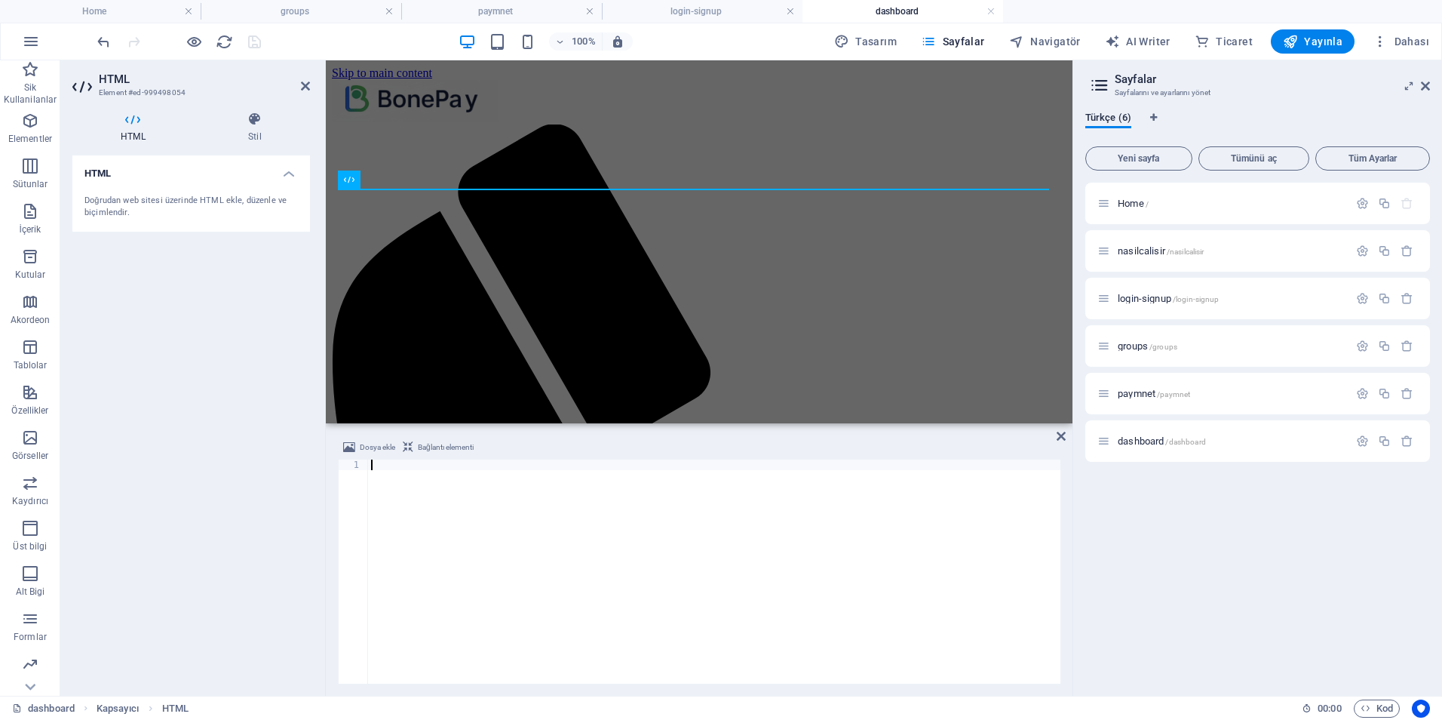
scroll to position [93, 0]
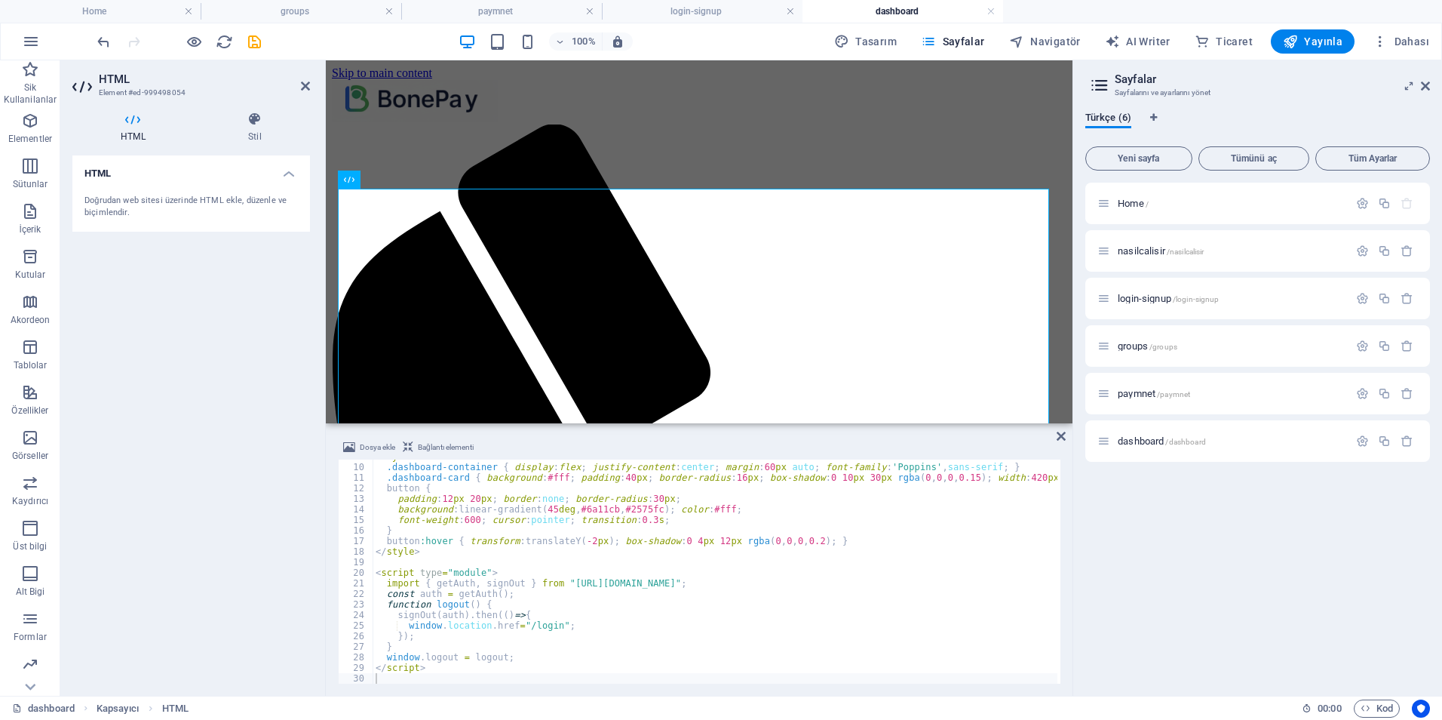
click at [1239, 544] on div "Home / nasilcalisir /nasilcalisir login-signup /login-signup groups /groups pay…" at bounding box center [1258, 433] width 345 height 501
click at [257, 43] on icon "save" at bounding box center [254, 41] width 17 height 17
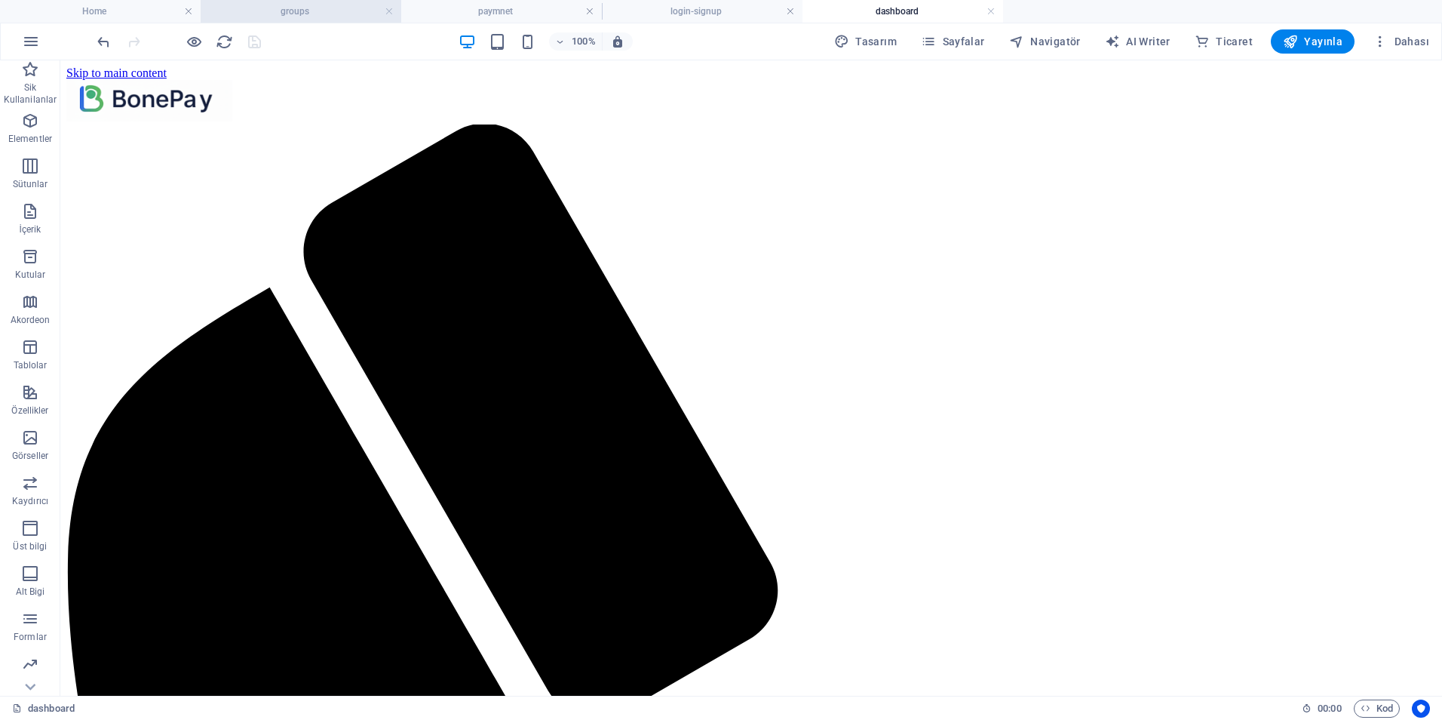
click at [300, 10] on h4 "groups" at bounding box center [301, 11] width 201 height 17
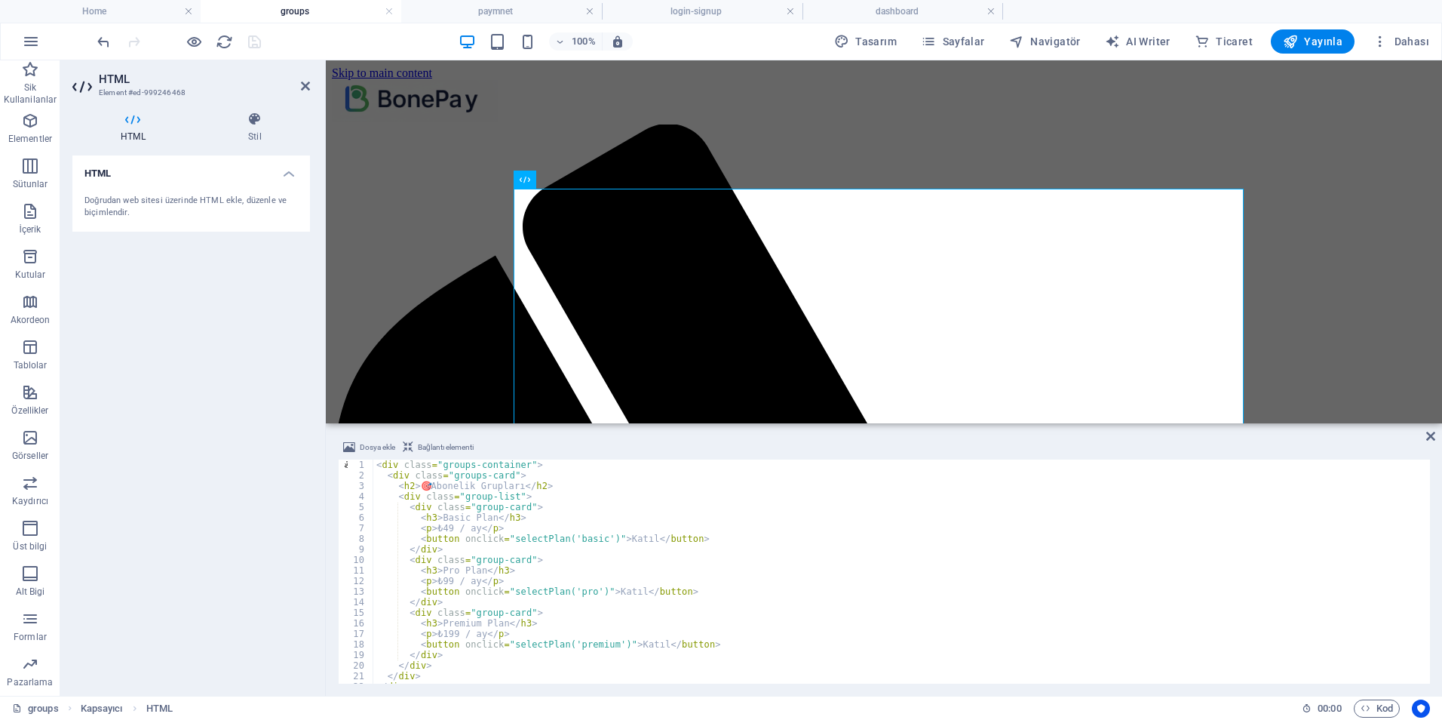
click at [578, 517] on div "< div class = "groups-container" > < div class = "groups-card" > < h2 > 🎯 Abone…" at bounding box center [900, 580] width 1054 height 242
type textarea "</script>"
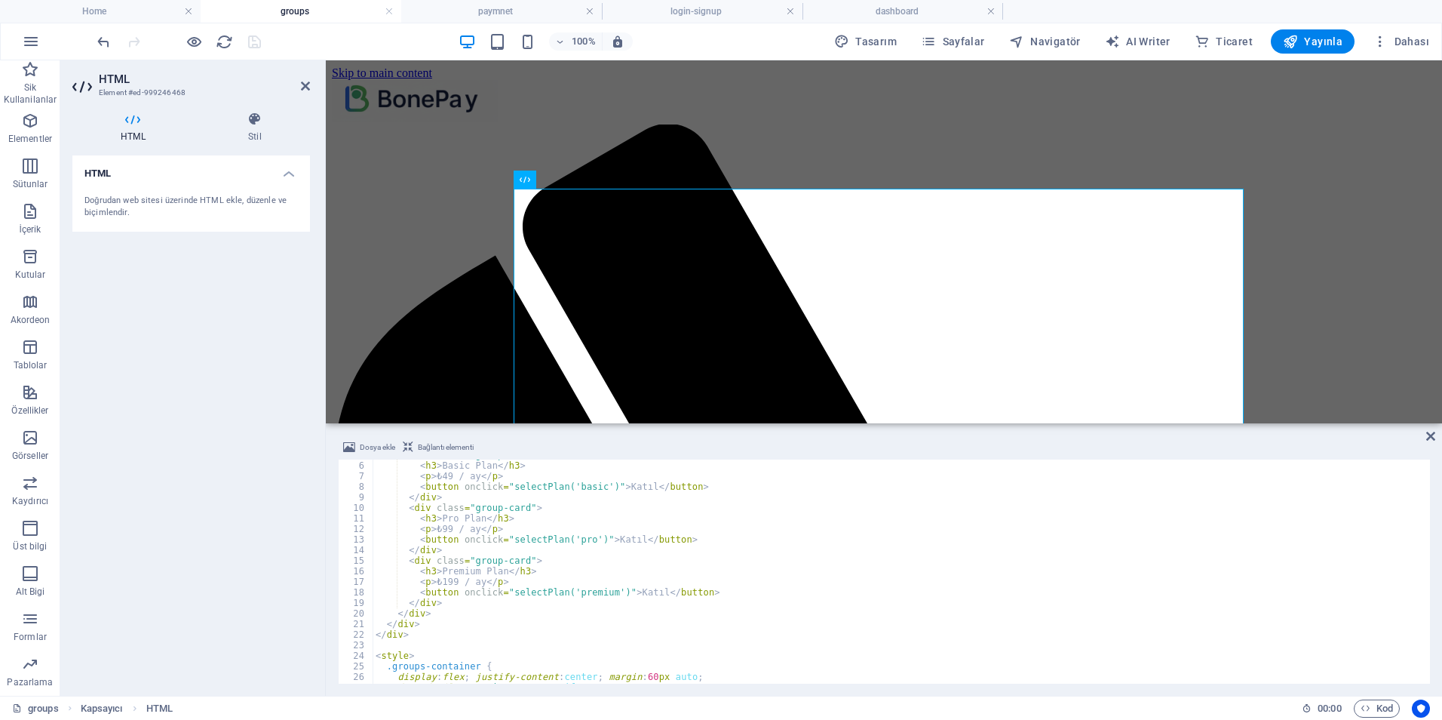
scroll to position [0, 0]
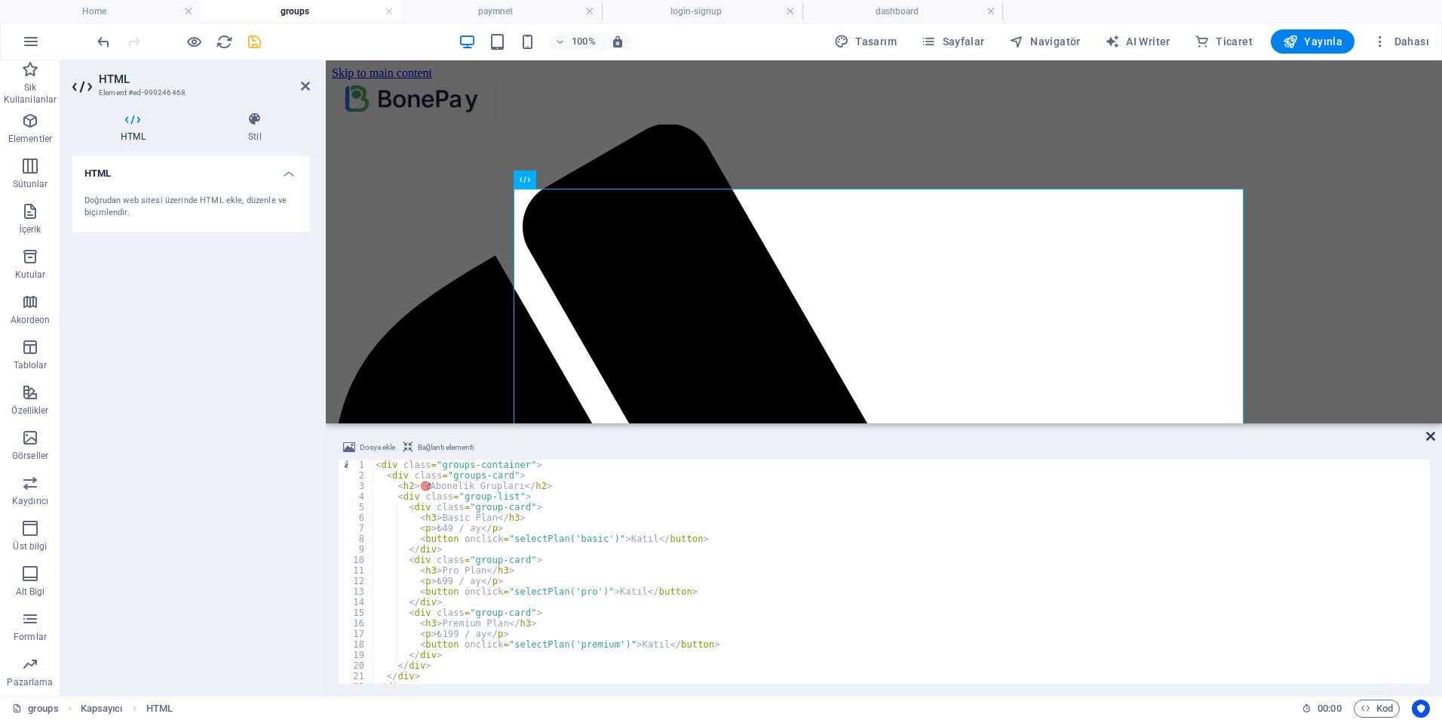
drag, startPoint x: 1430, startPoint y: 431, endPoint x: 1365, endPoint y: 376, distance: 84.6
click at [1430, 431] on icon at bounding box center [1431, 436] width 9 height 12
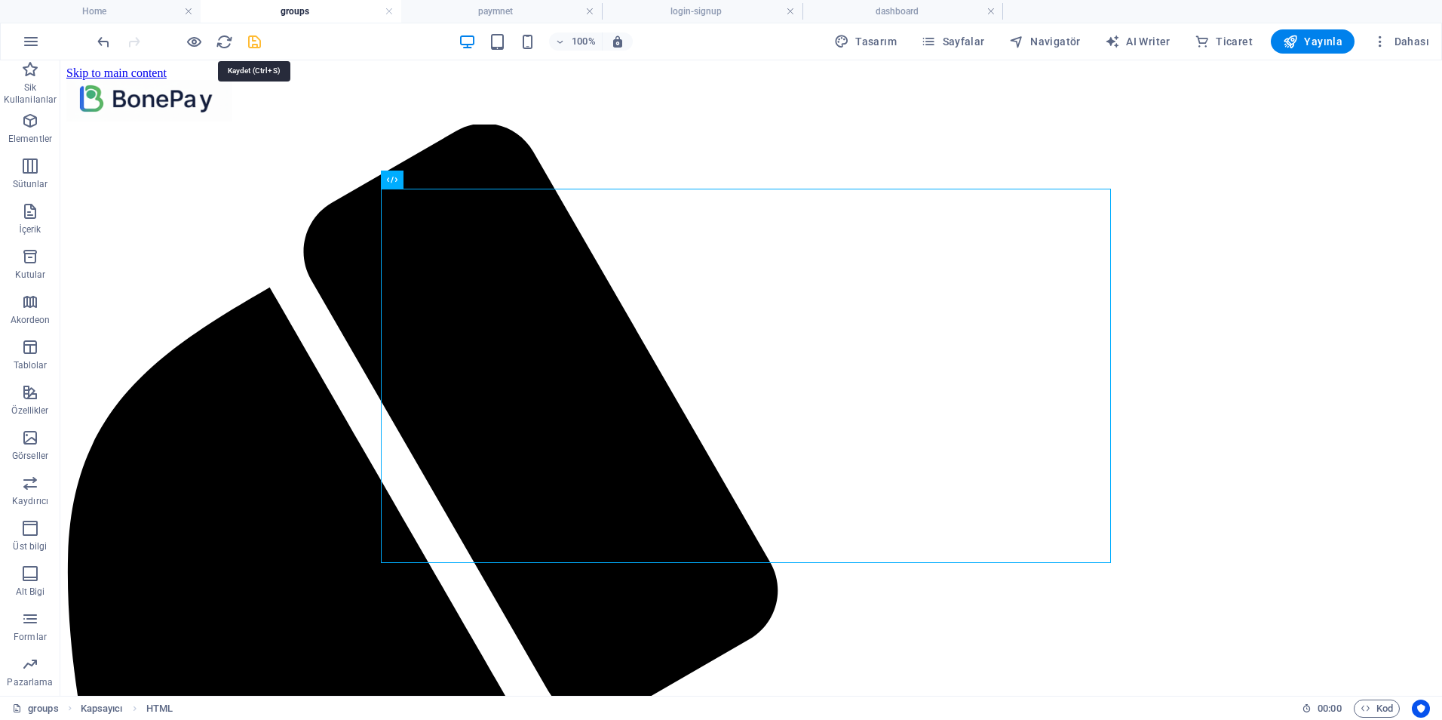
click at [257, 45] on icon "save" at bounding box center [254, 41] width 17 height 17
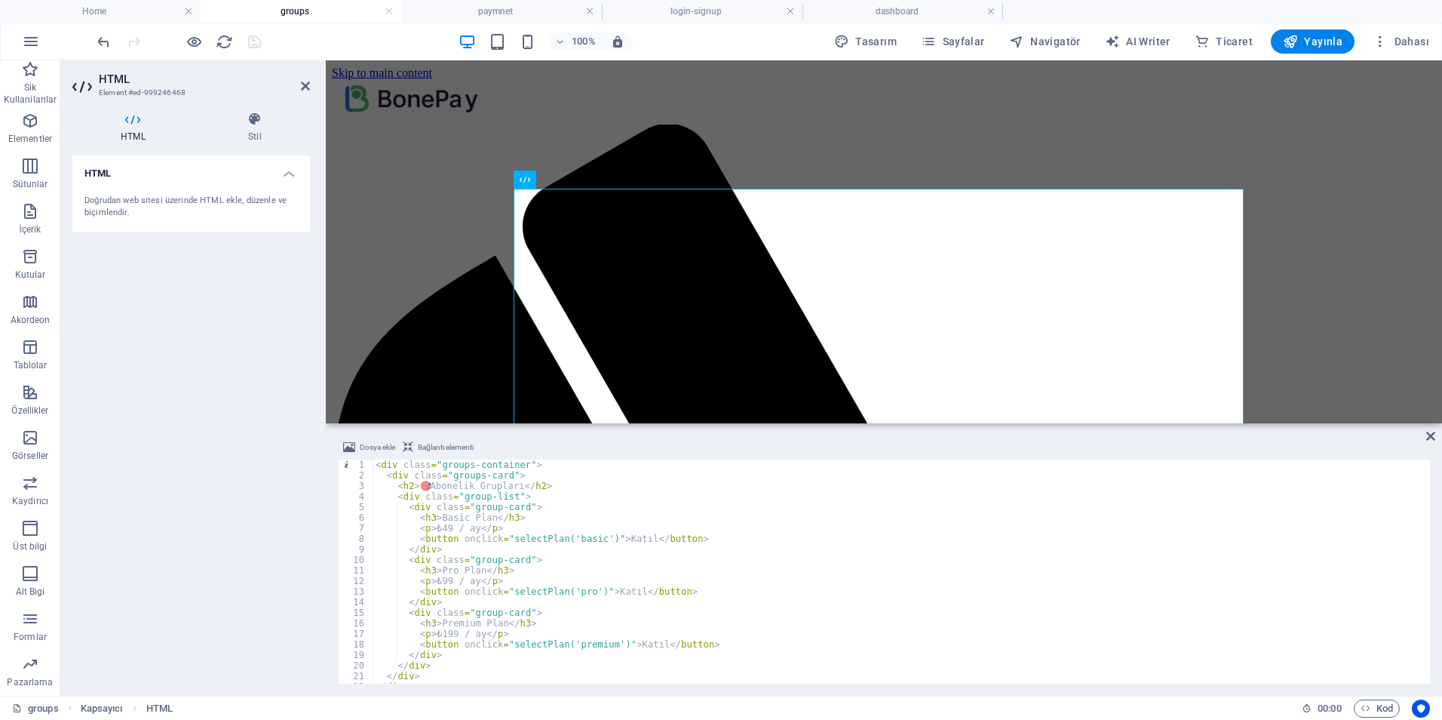
click at [428, 484] on div "< div class = "groups-container" > < div class = "groups-card" > < h2 > 🎯 Abone…" at bounding box center [900, 581] width 1055 height 245
type textarea "<h2> Abonelik Grupları</h2>"
click at [1425, 434] on aside "Dosya ekle Bağlantı elementi <h2> Abonelik Grupları</h2> 1 2 3 4 5 6 7 8 9 10 1…" at bounding box center [884, 559] width 1116 height 272
click at [1431, 436] on icon at bounding box center [1431, 436] width 9 height 12
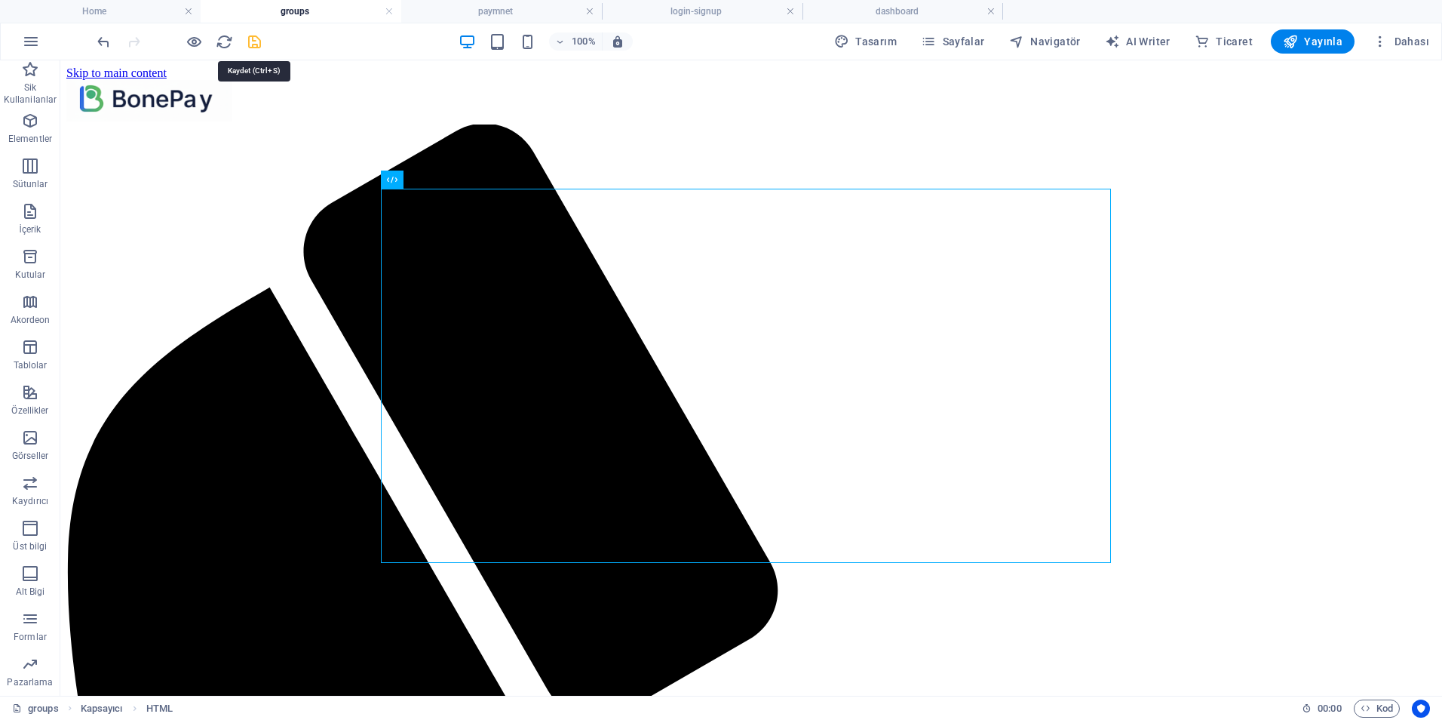
click at [257, 45] on icon "save" at bounding box center [254, 41] width 17 height 17
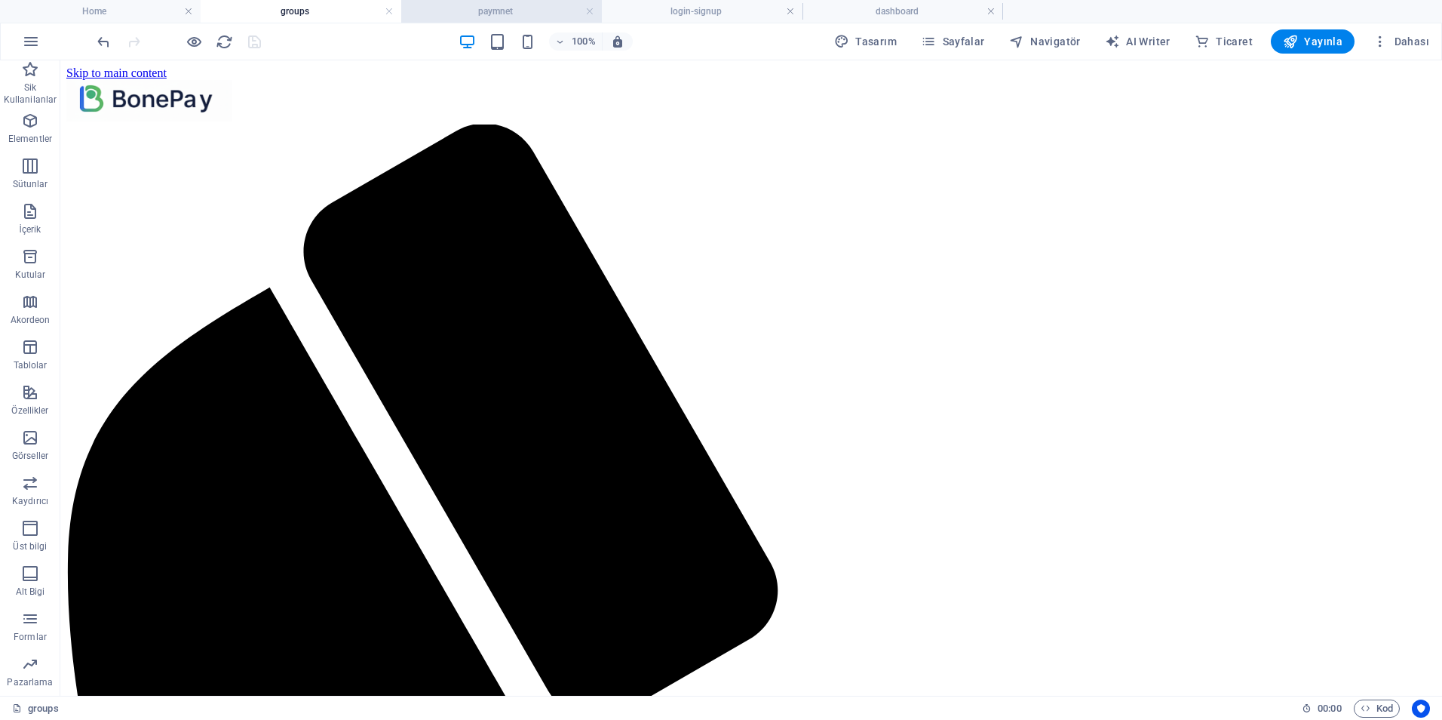
click at [497, 8] on h4 "paymnet" at bounding box center [501, 11] width 201 height 17
click at [690, 7] on h4 "login-signup" at bounding box center [702, 11] width 201 height 17
click at [891, 13] on h4 "dashboard" at bounding box center [903, 11] width 201 height 17
click at [1317, 48] on span "Yayınla" at bounding box center [1313, 41] width 60 height 15
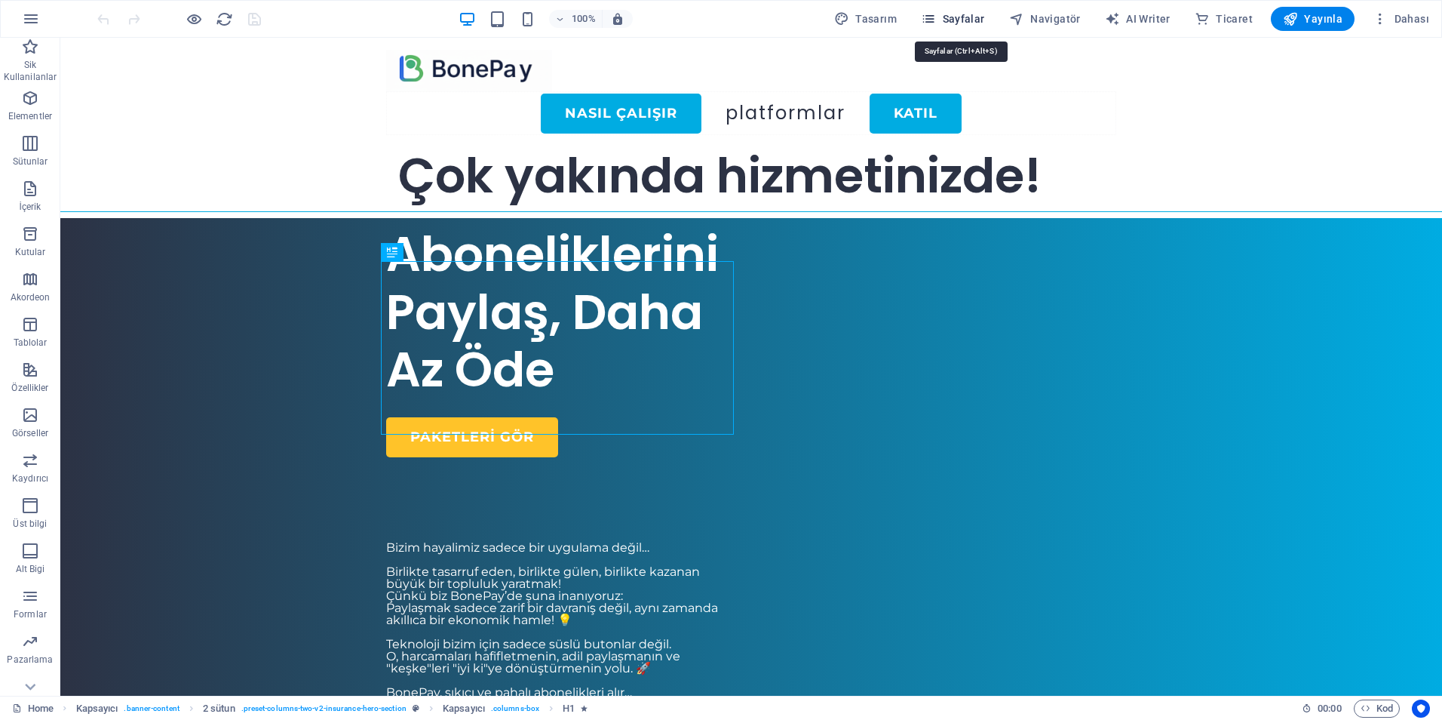
click at [949, 17] on span "Sayfalar" at bounding box center [953, 18] width 64 height 15
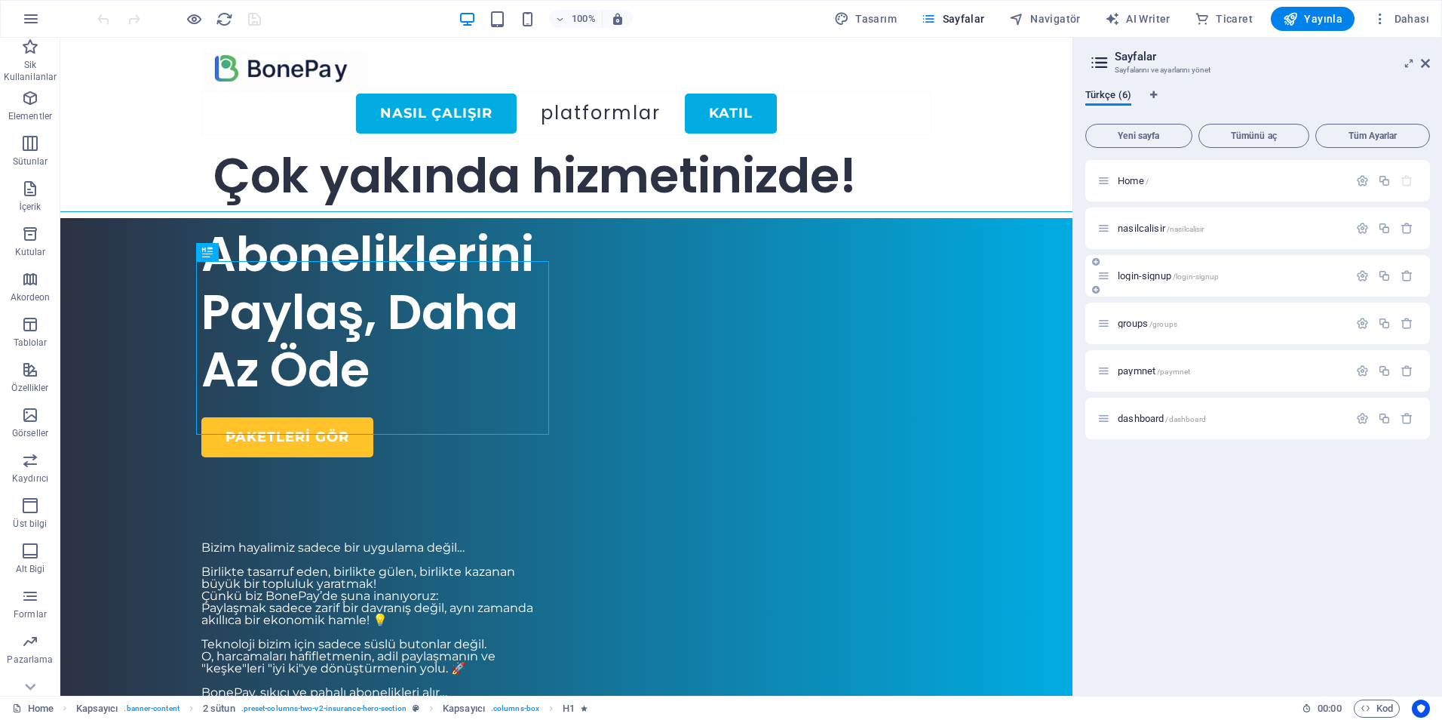
click at [1138, 281] on div "login-signup /login-signup" at bounding box center [1223, 275] width 251 height 17
click at [1143, 275] on span "login-signup /login-signup" at bounding box center [1168, 275] width 101 height 11
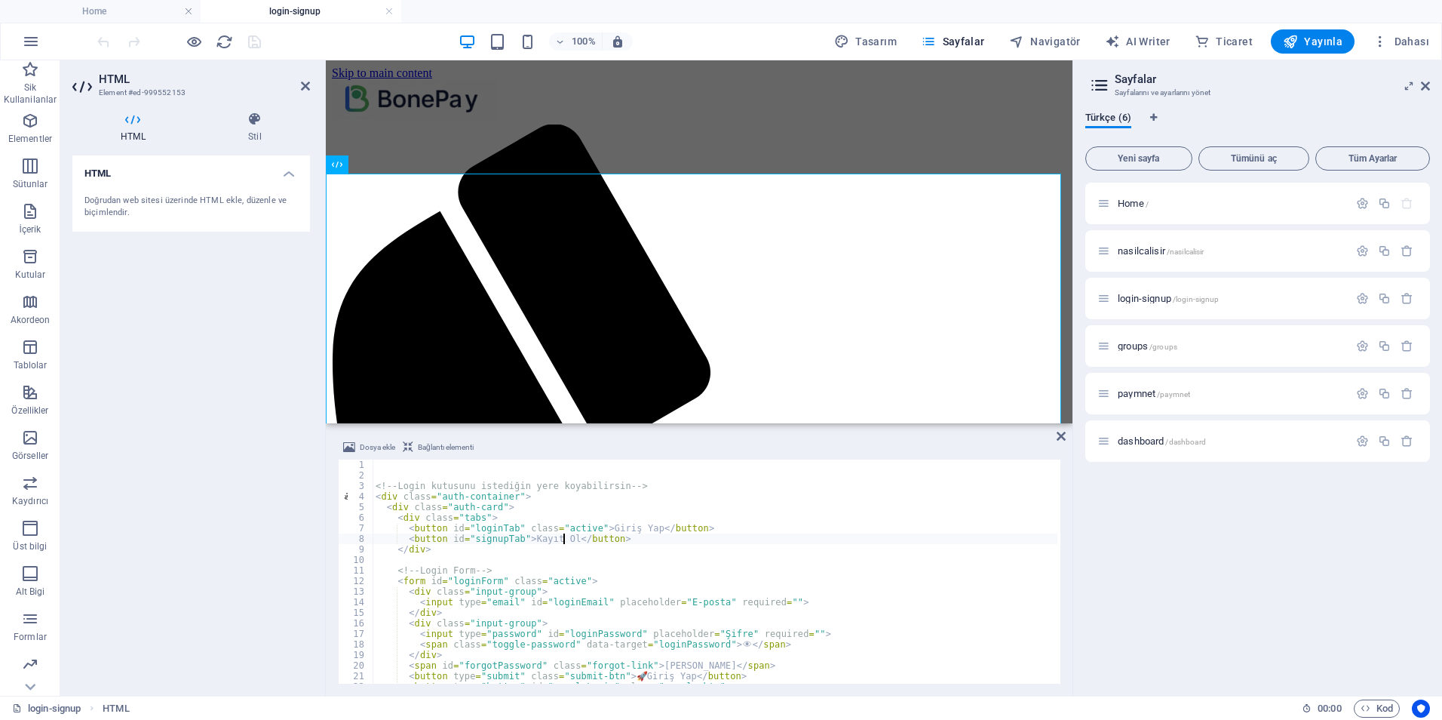
click at [564, 535] on div "<!-- Login kutusunu istediğin yere koyabilirsin --> < div class = "auth-contain…" at bounding box center [715, 581] width 685 height 245
type textarea "</style>"
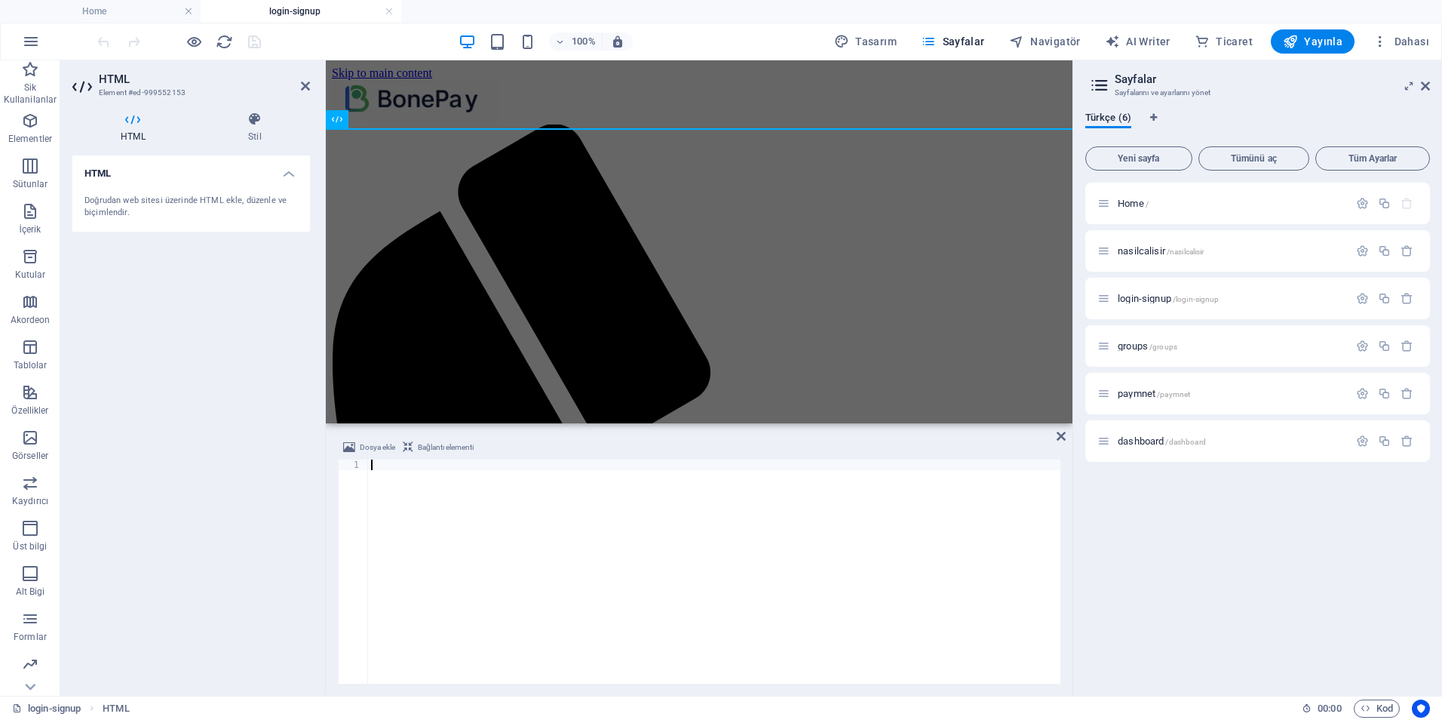
scroll to position [1540, 0]
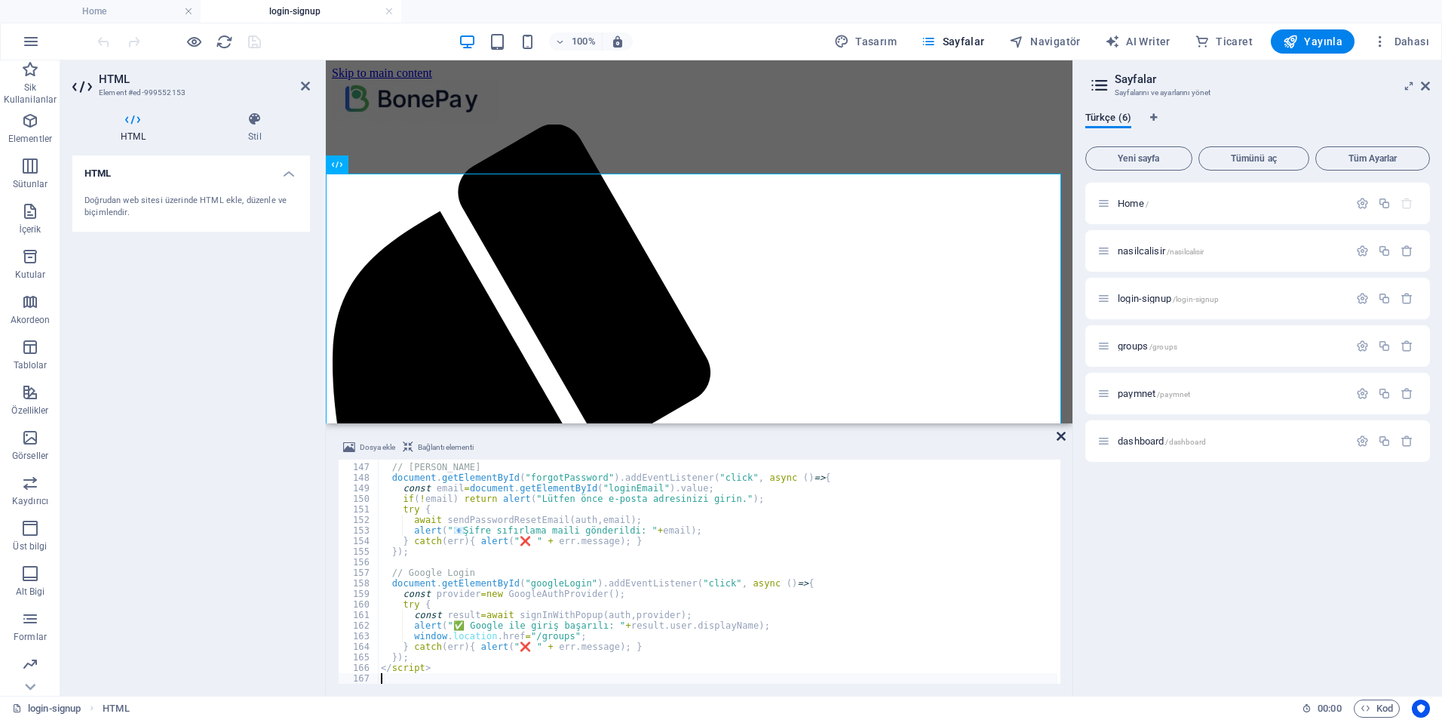
click at [1064, 436] on icon at bounding box center [1061, 436] width 9 height 12
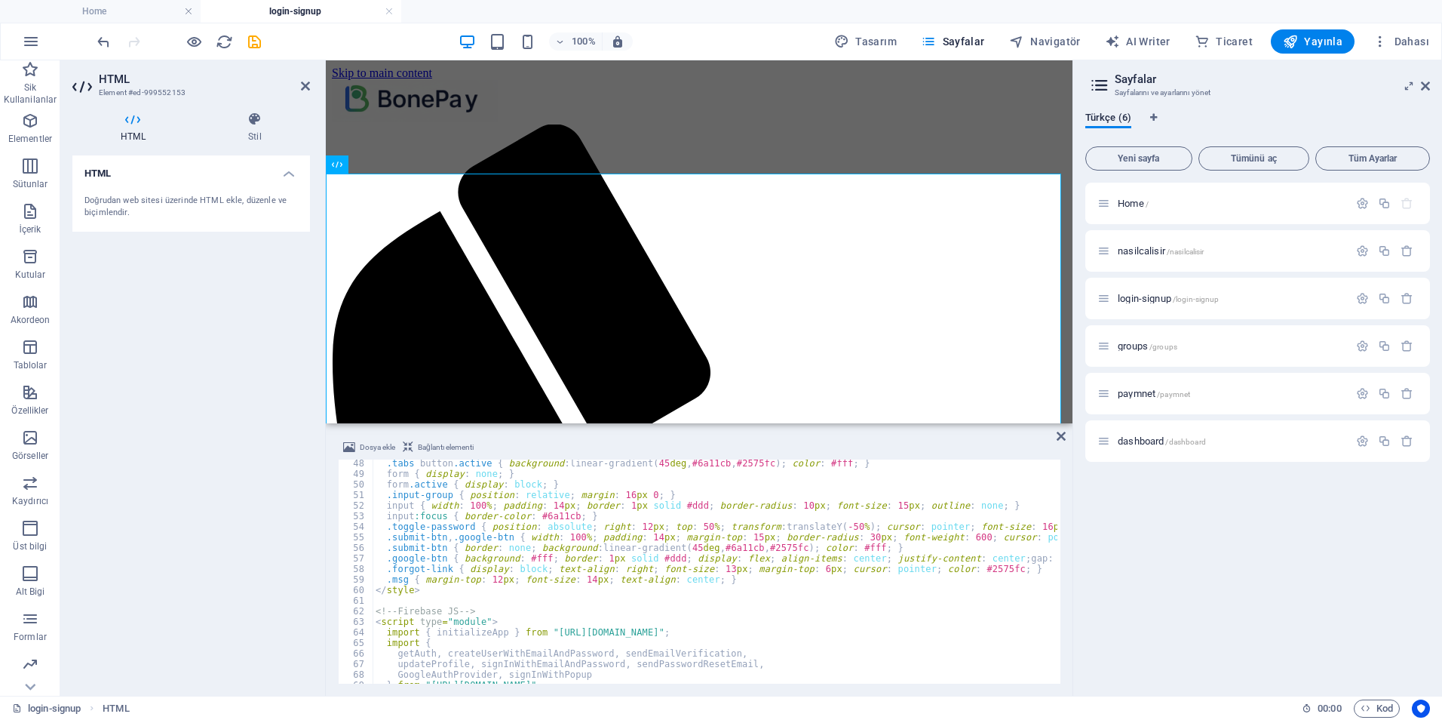
scroll to position [498, 0]
click at [1061, 439] on icon at bounding box center [1061, 436] width 9 height 12
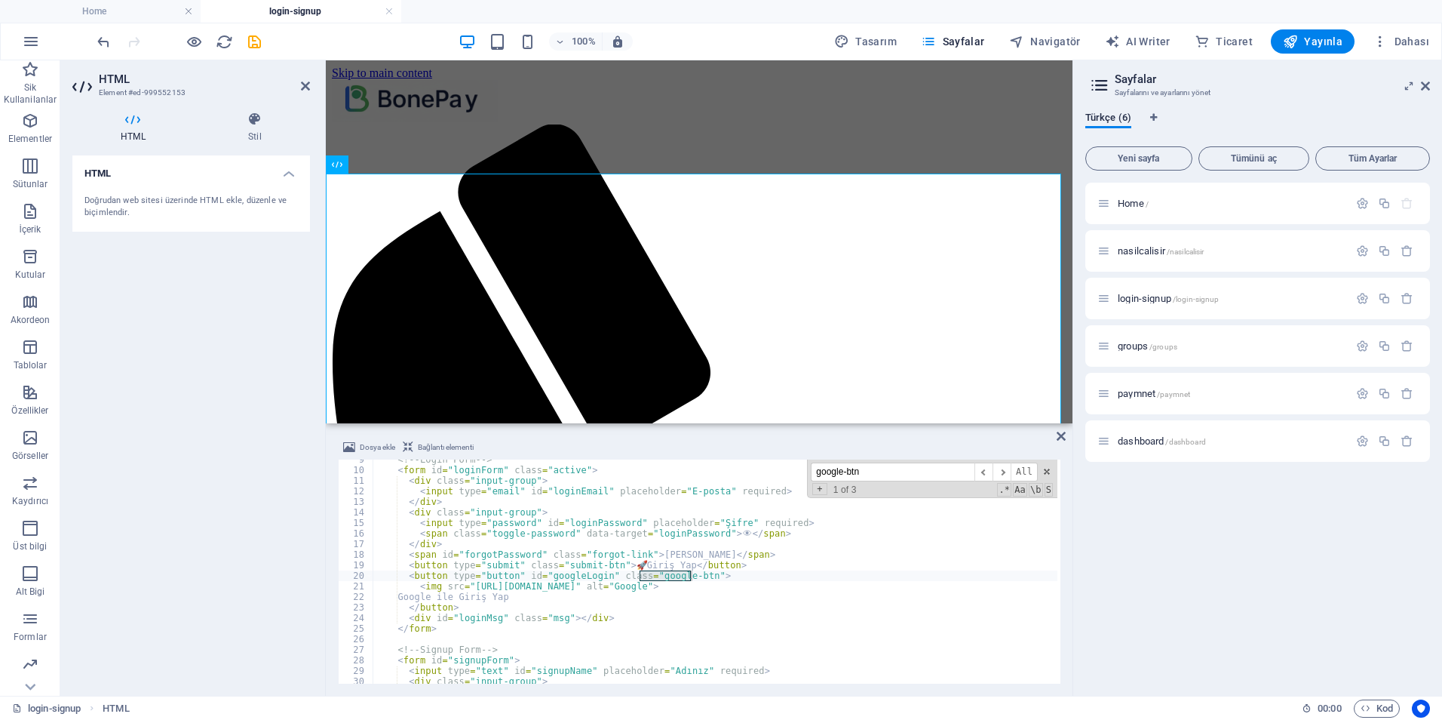
scroll to position [471, 0]
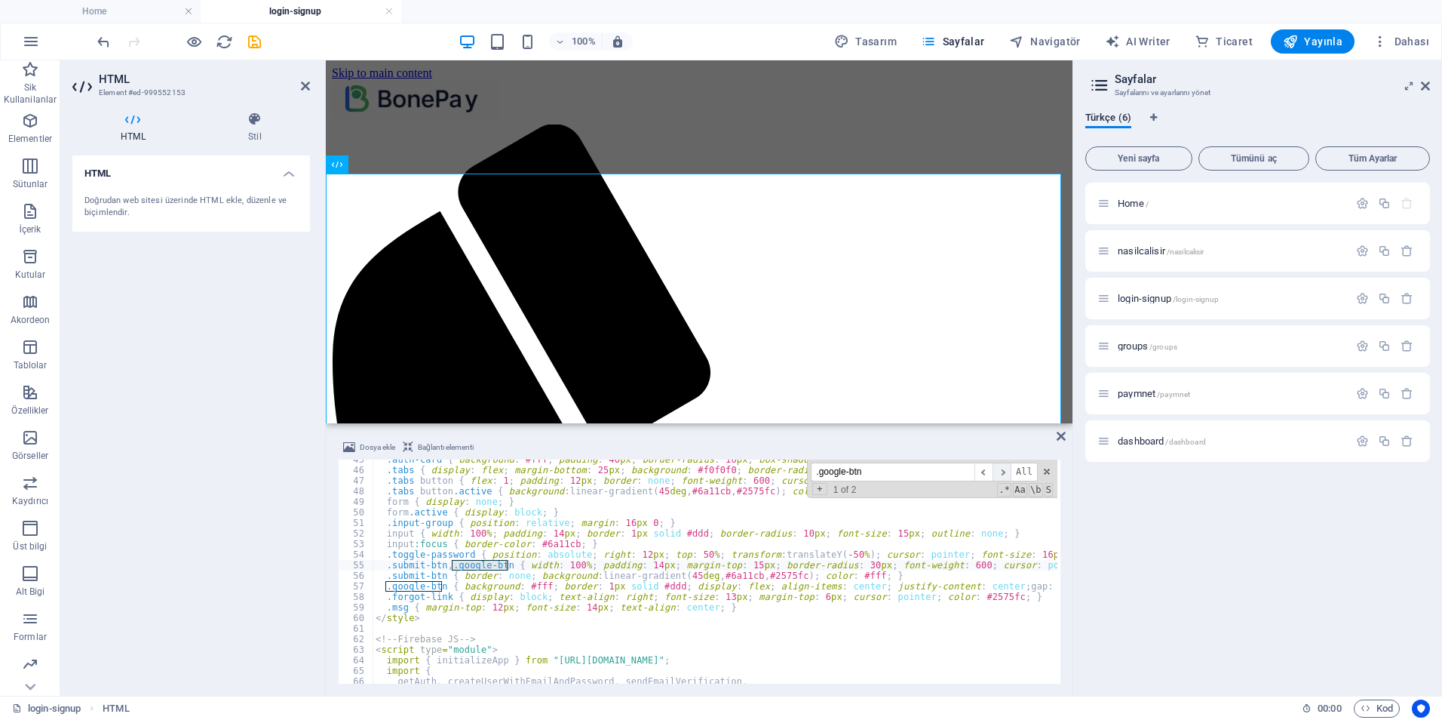
click at [1002, 474] on span "​" at bounding box center [1002, 471] width 18 height 19
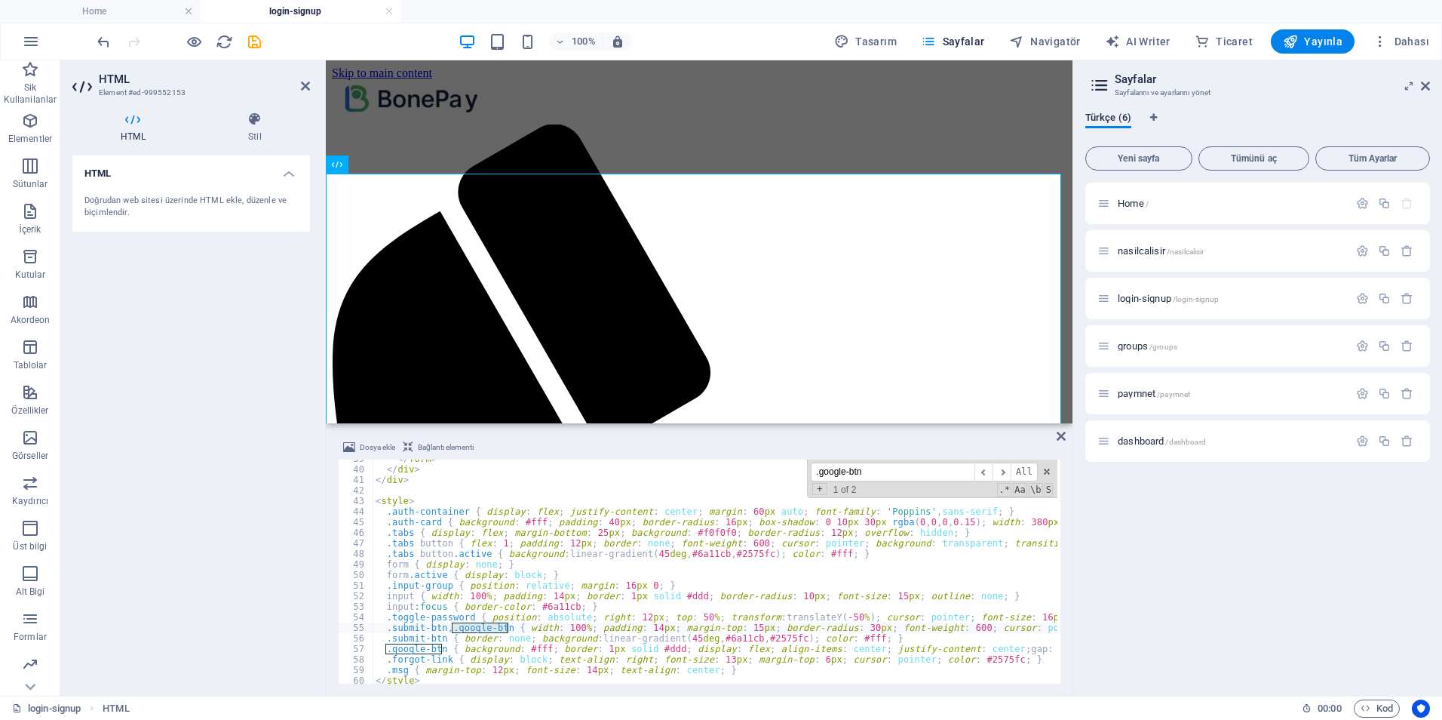
scroll to position [453, 0]
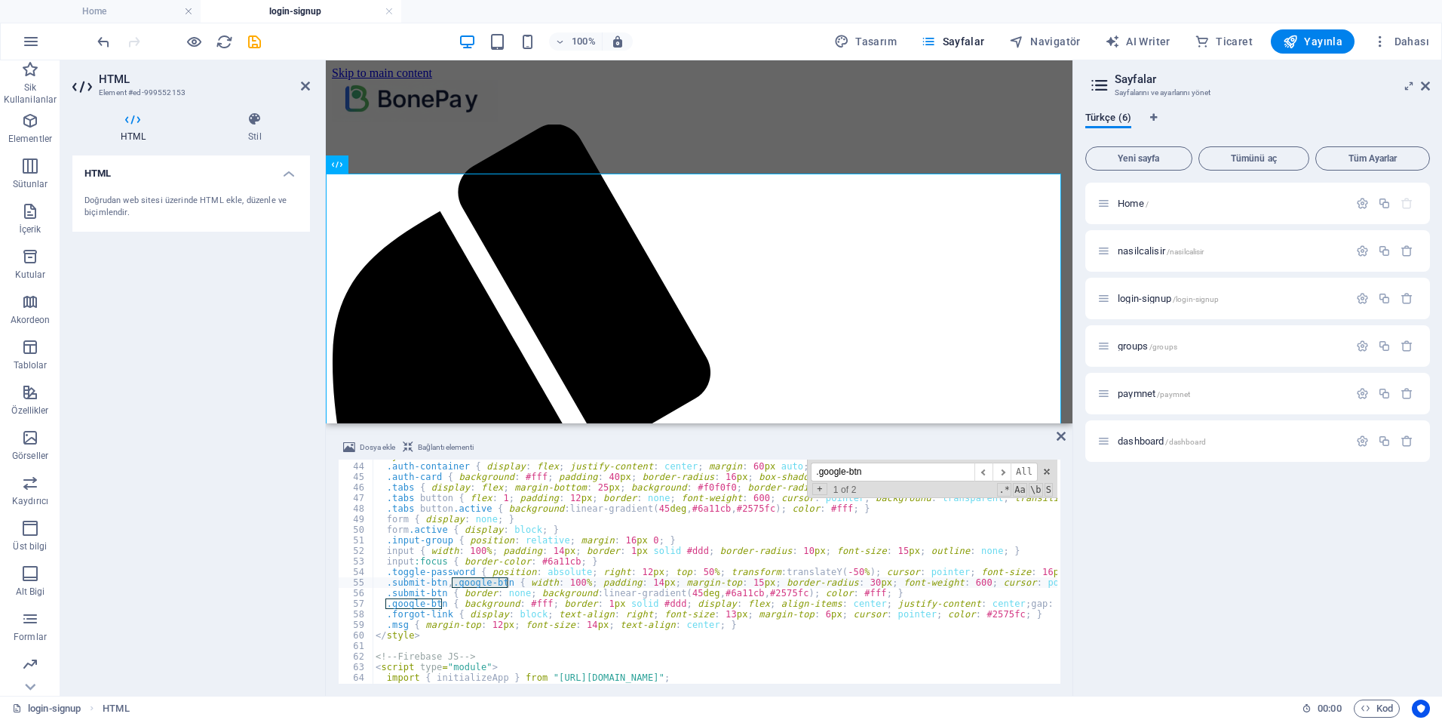
drag, startPoint x: 898, startPoint y: 438, endPoint x: 854, endPoint y: 437, distance: 43.8
click at [854, 437] on div "Dosya ekle Bağlantı elementi 43 44 45 46 47 48 49 50 51 52 53 54 55 56 57 58 59…" at bounding box center [699, 560] width 747 height 269
drag, startPoint x: 854, startPoint y: 437, endPoint x: 825, endPoint y: 437, distance: 29.4
click at [825, 437] on div "Dosya ekle Bağlantı elementi 43 44 45 46 47 48 49 50 51 52 53 54 55 56 57 58 59…" at bounding box center [699, 560] width 747 height 269
click at [896, 471] on input ".google-btn" at bounding box center [893, 471] width 164 height 19
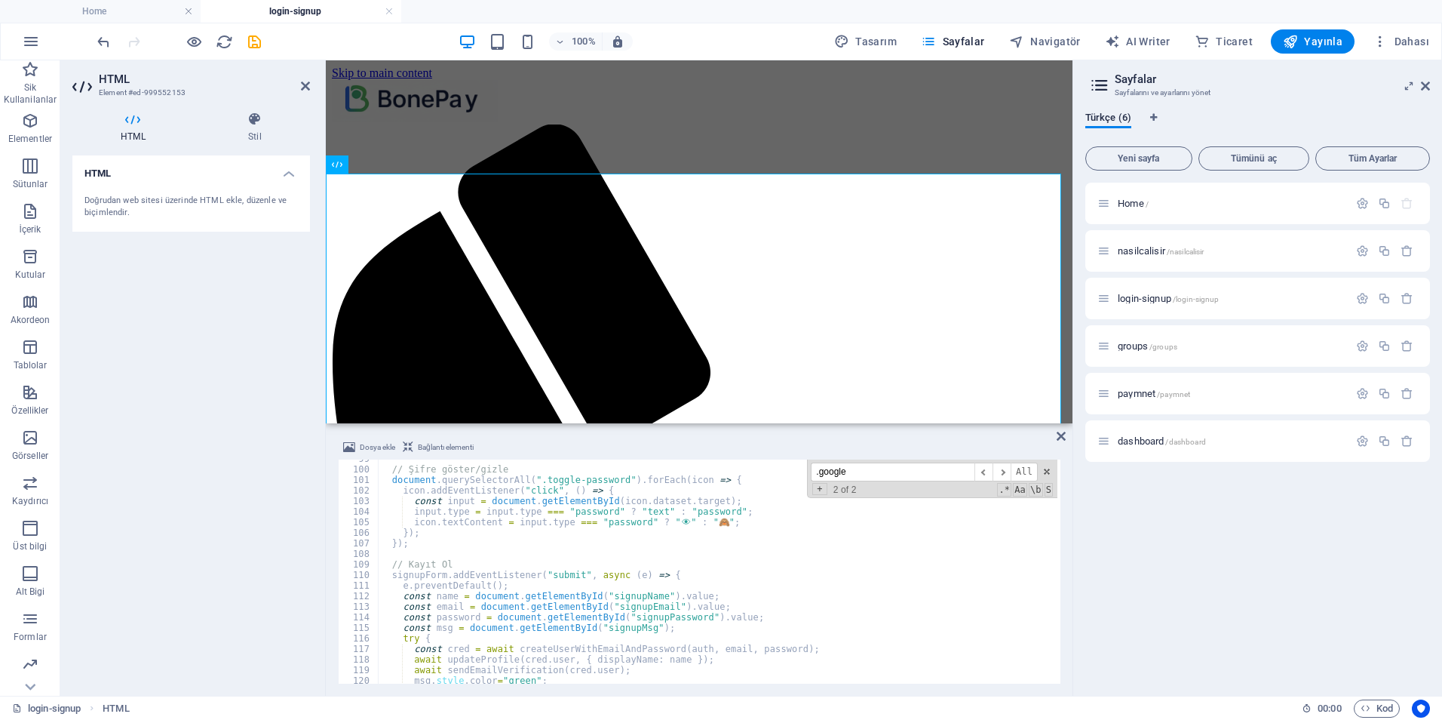
scroll to position [1132, 0]
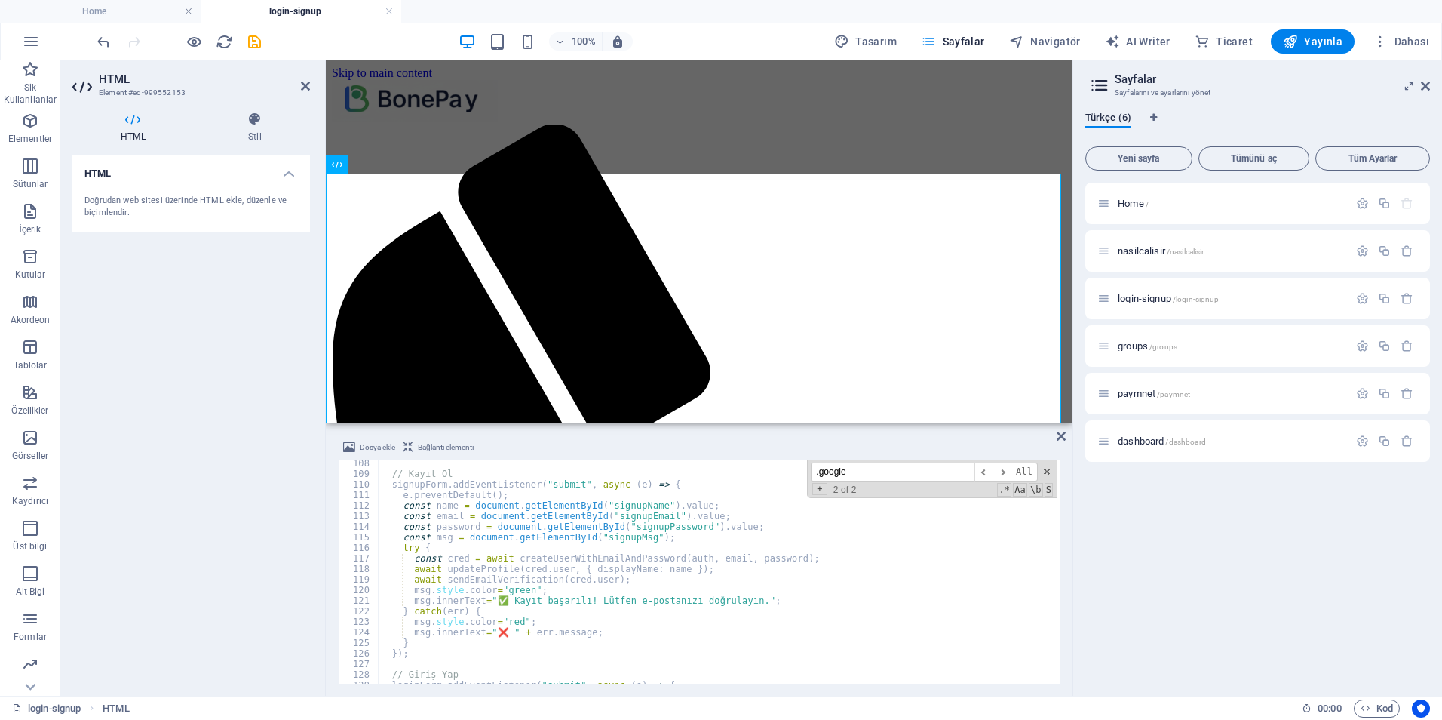
click at [866, 471] on input ".google" at bounding box center [893, 471] width 164 height 19
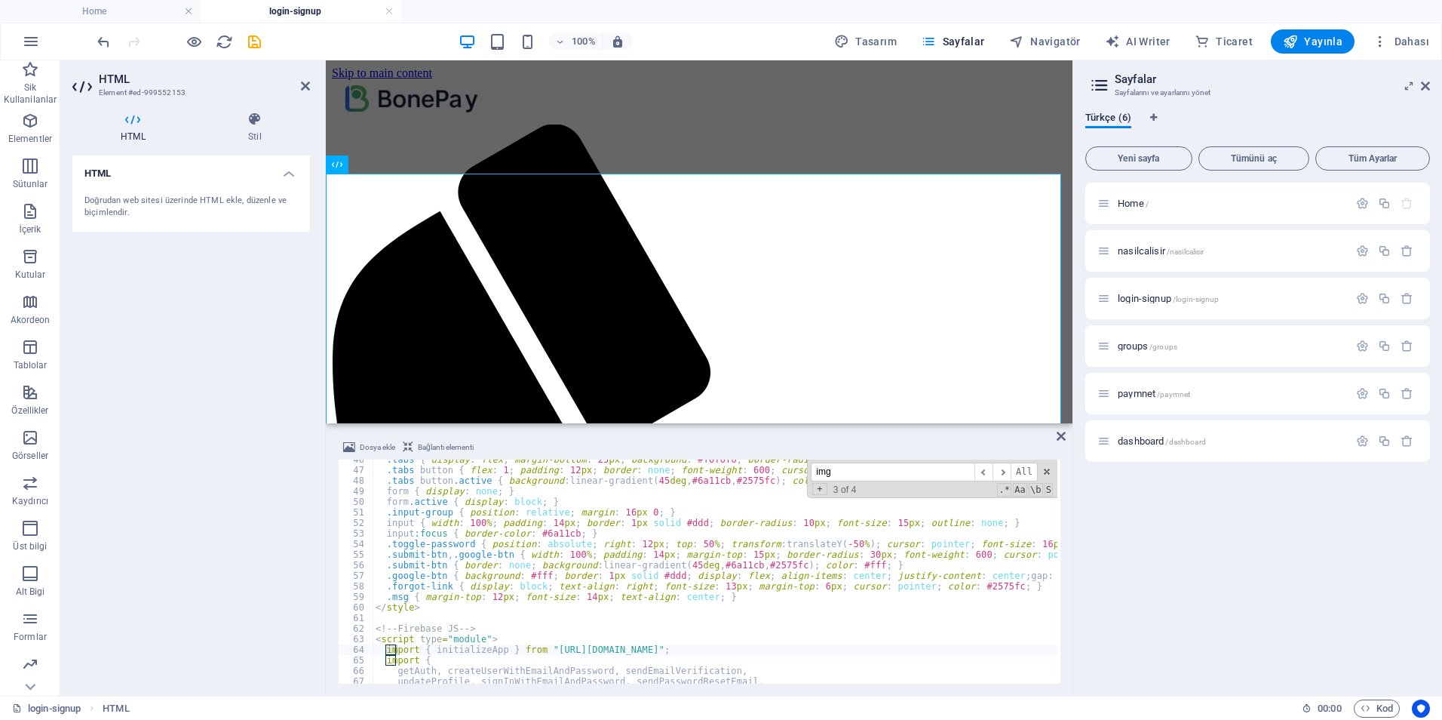
scroll to position [101, 0]
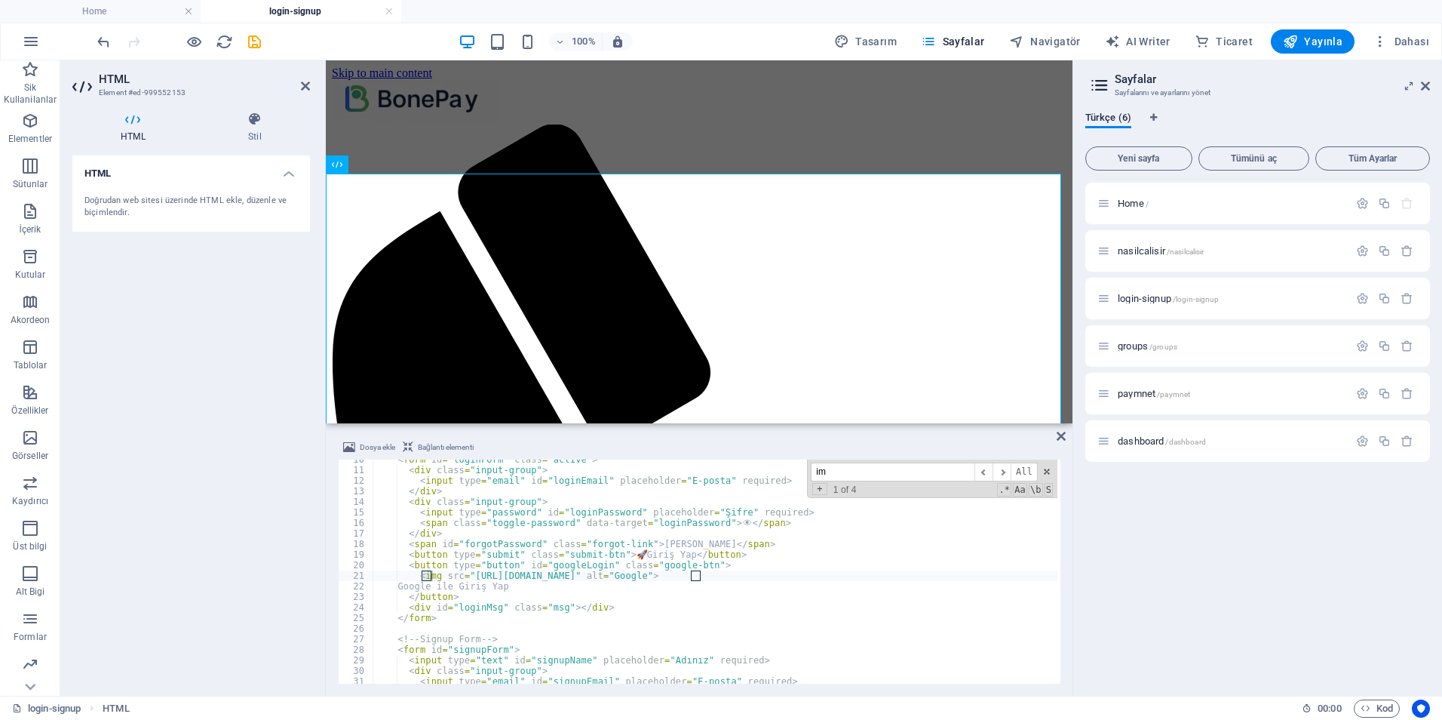
type input "i"
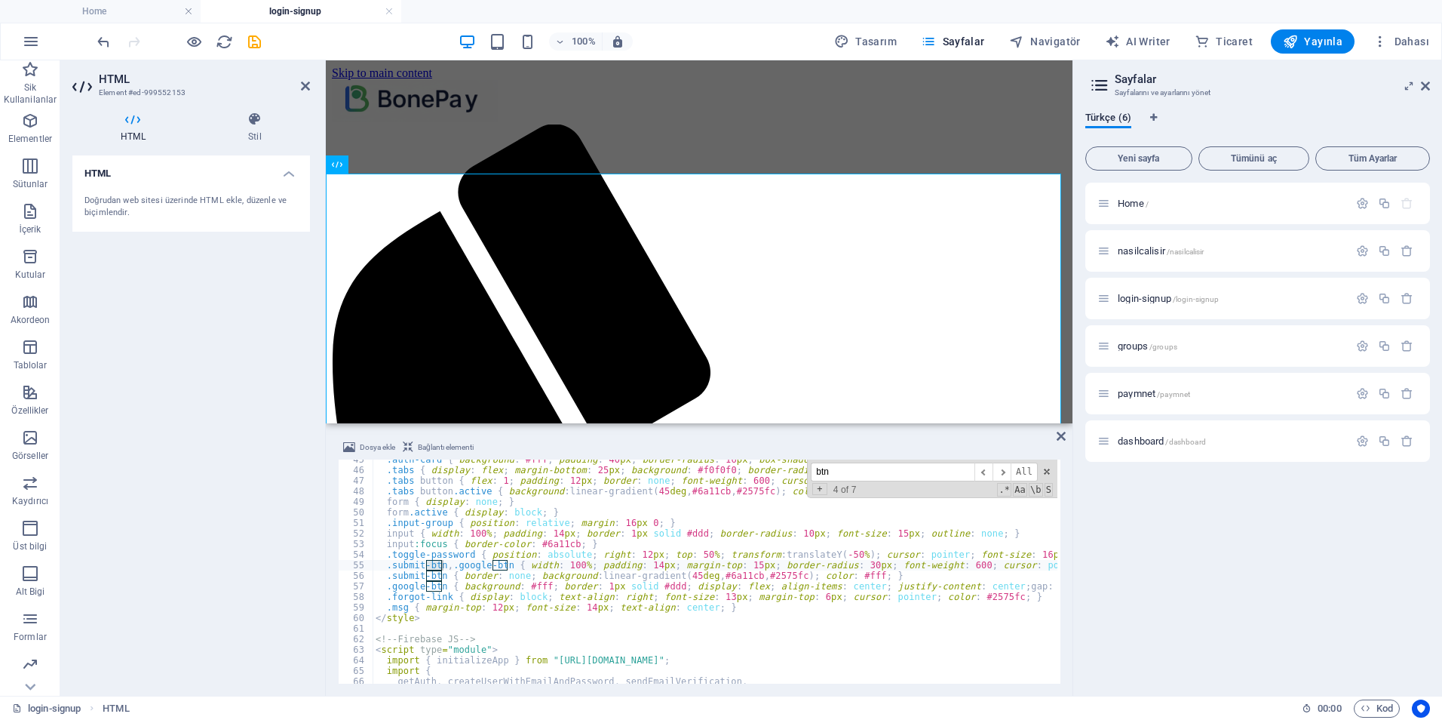
scroll to position [471, 0]
type input "b"
type input "c"
click at [1059, 435] on icon at bounding box center [1061, 436] width 9 height 12
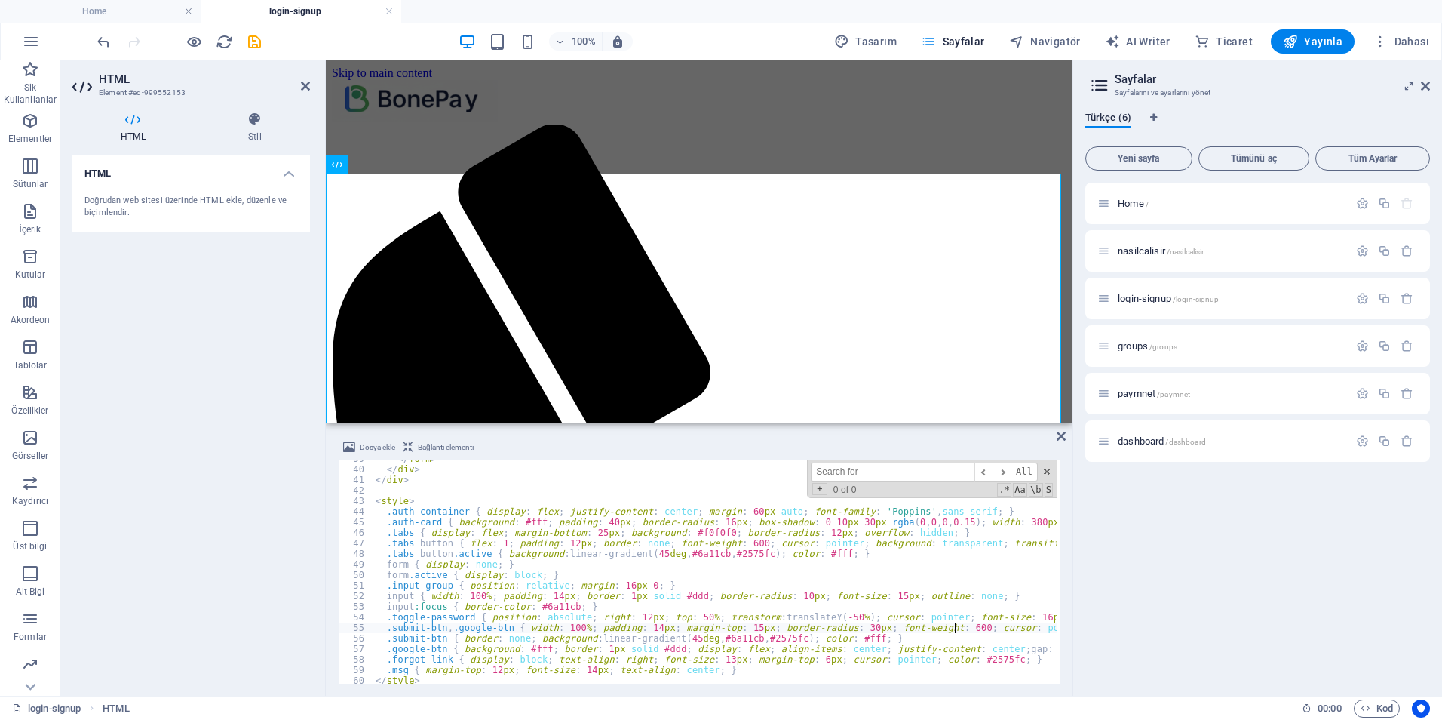
scroll to position [453, 0]
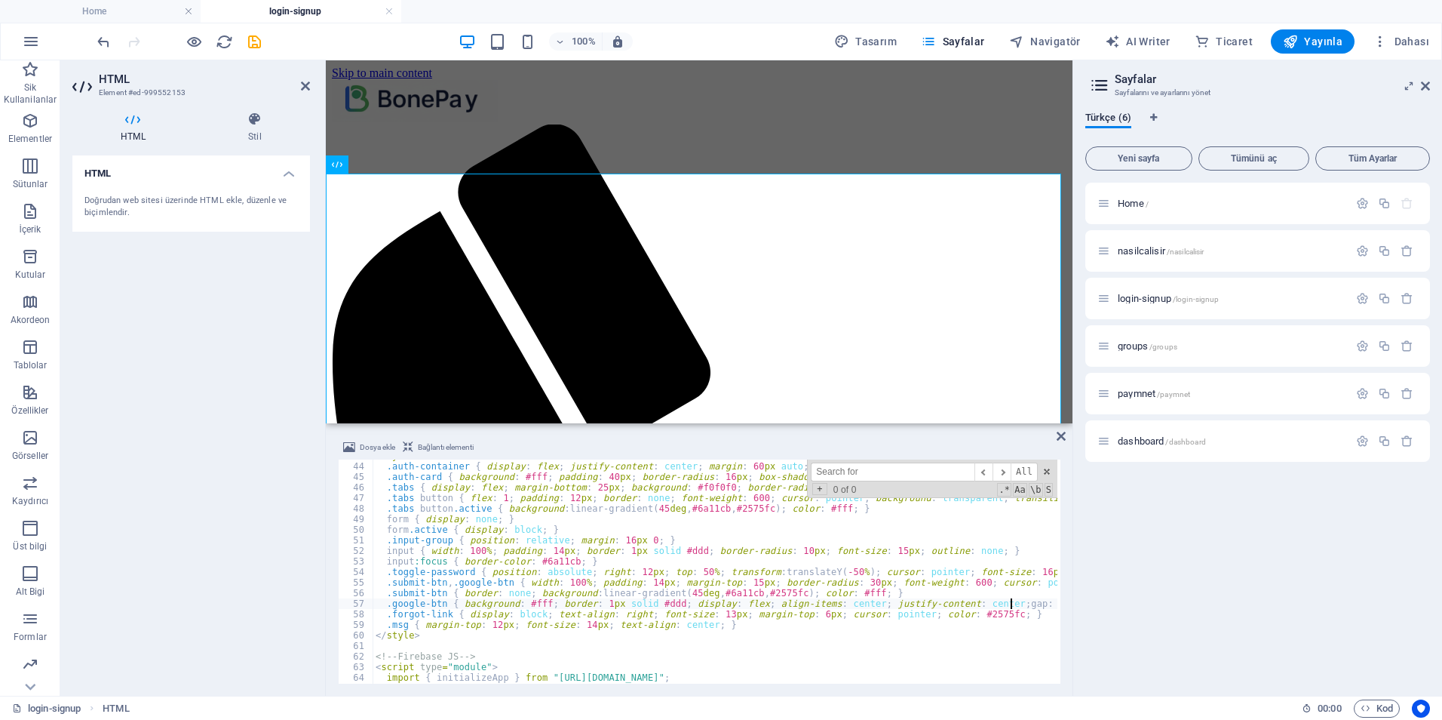
click at [1014, 606] on div "< style > .auth-container { display : flex ; justify-content : center ; margin …" at bounding box center [716, 571] width 687 height 242
type textarea ".google-btn { background: #fff; border: 1px solid #ddd; display: flex; align-it…"
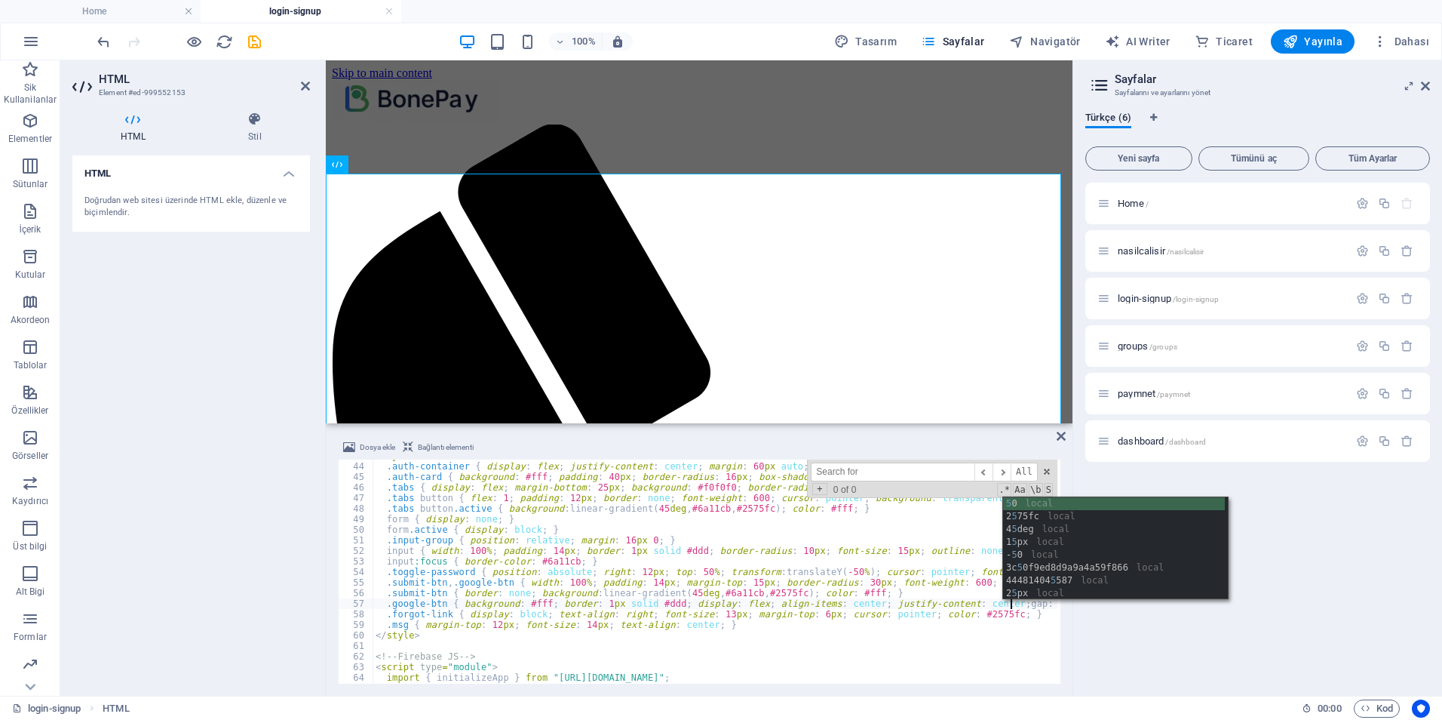
click at [1002, 643] on div "< style > .auth-container { display : flex ; justify-content : center ; margin …" at bounding box center [716, 571] width 687 height 242
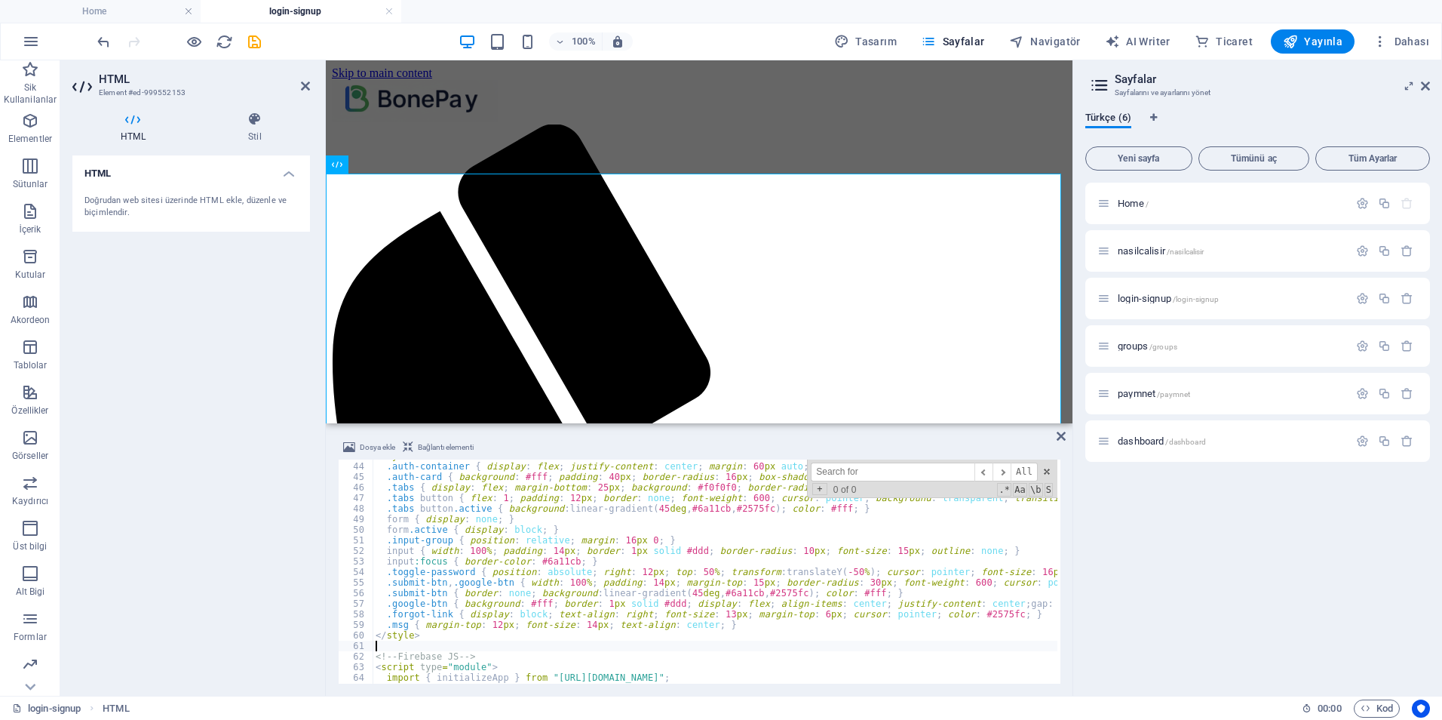
scroll to position [0, 0]
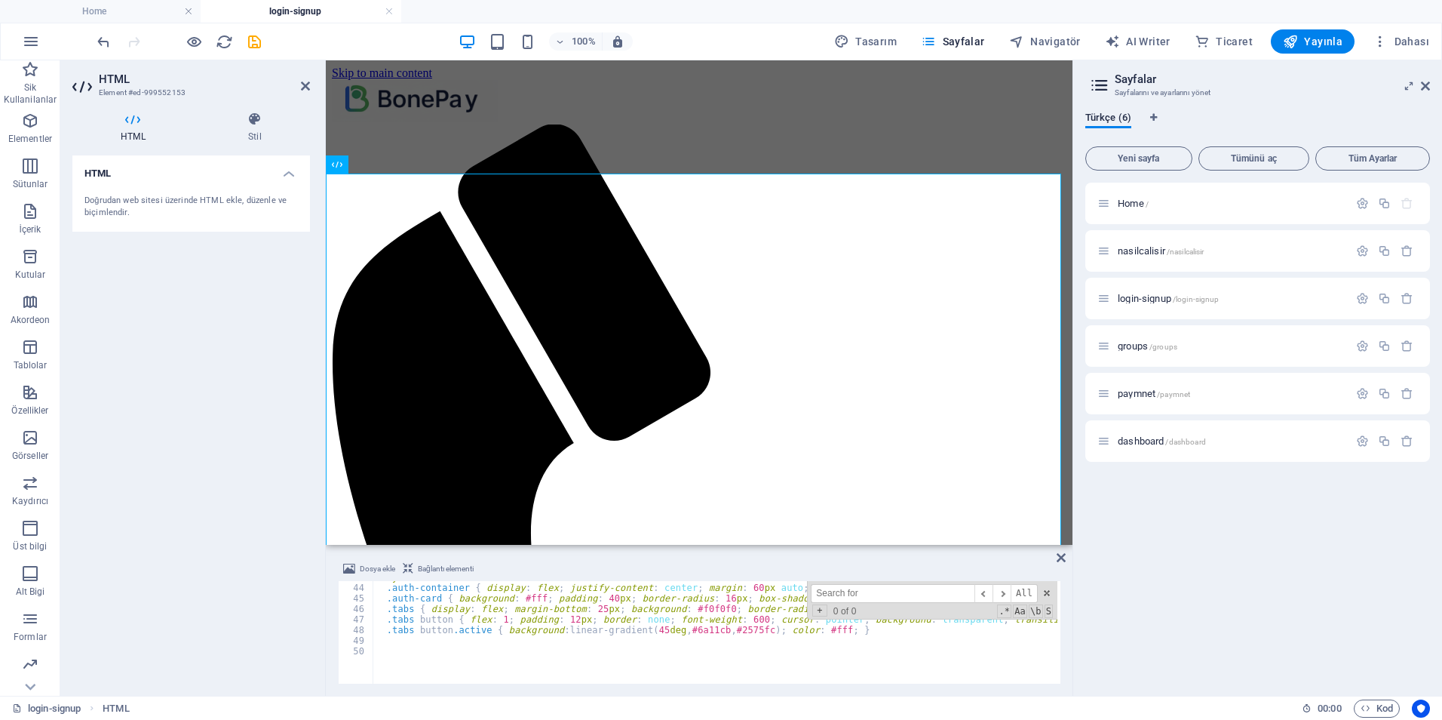
drag, startPoint x: 988, startPoint y: 424, endPoint x: 1001, endPoint y: 528, distance: 104.9
click at [1001, 528] on div "Mevcut içeriği değiştirmek için buraya sürükleyin. Yeni bir element oluşturmak …" at bounding box center [699, 377] width 747 height 635
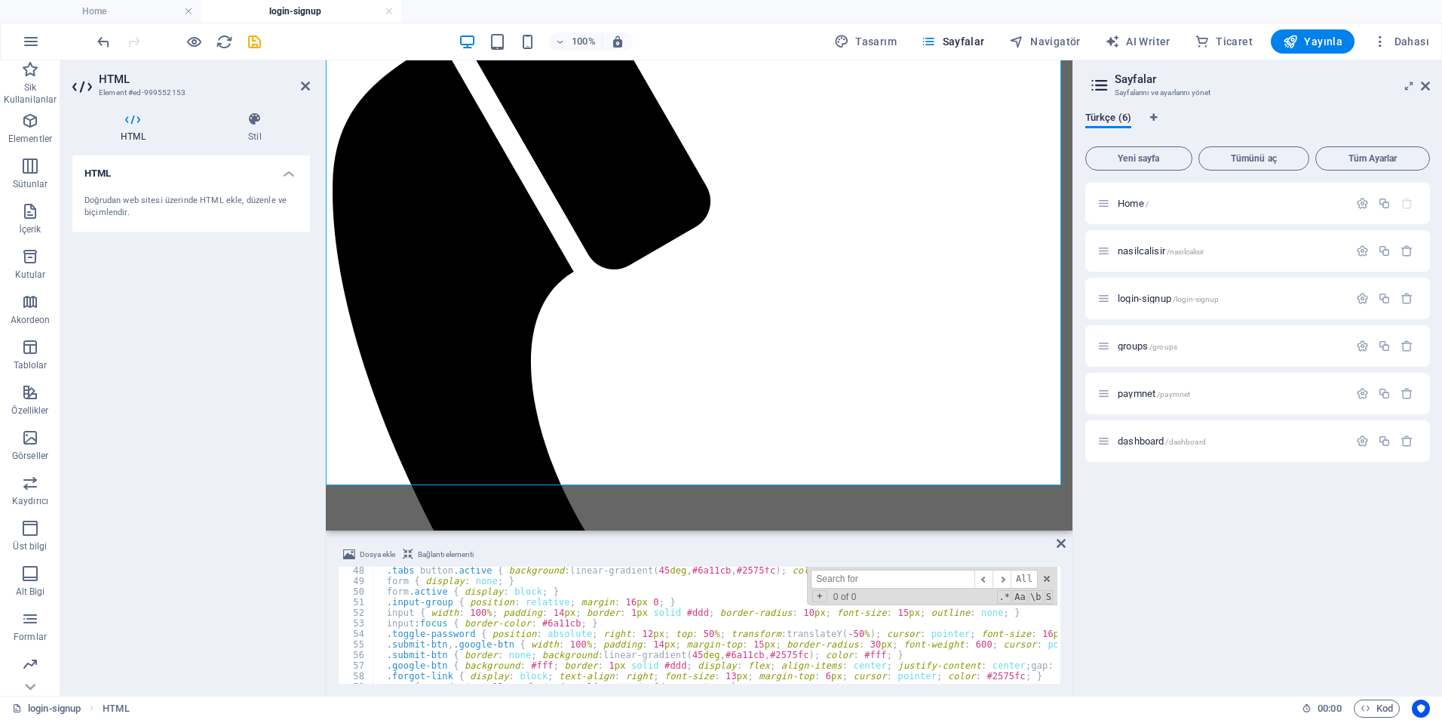
scroll to position [543, 0]
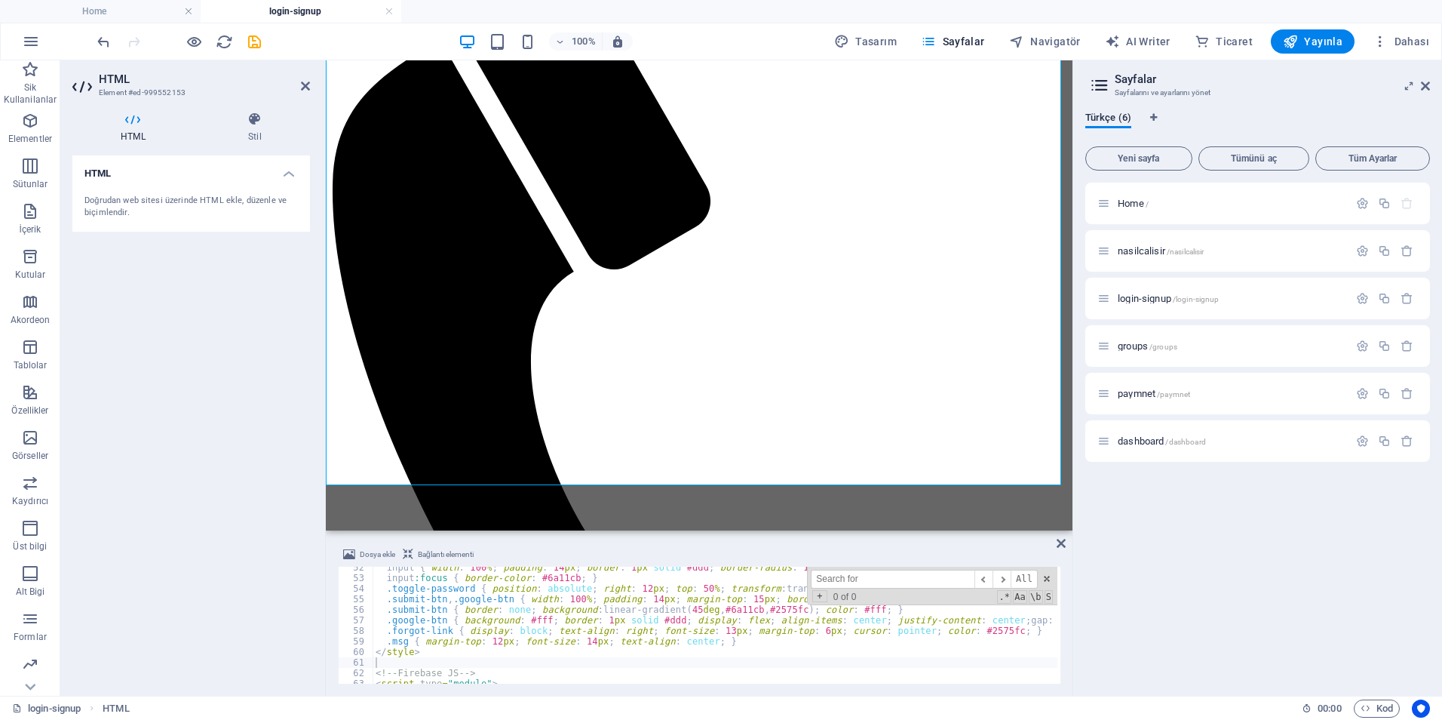
click at [1009, 619] on div "input { width : 100 % ; padding : 14 px ; border : 1 px solid #ddd ; border-rad…" at bounding box center [716, 629] width 687 height 135
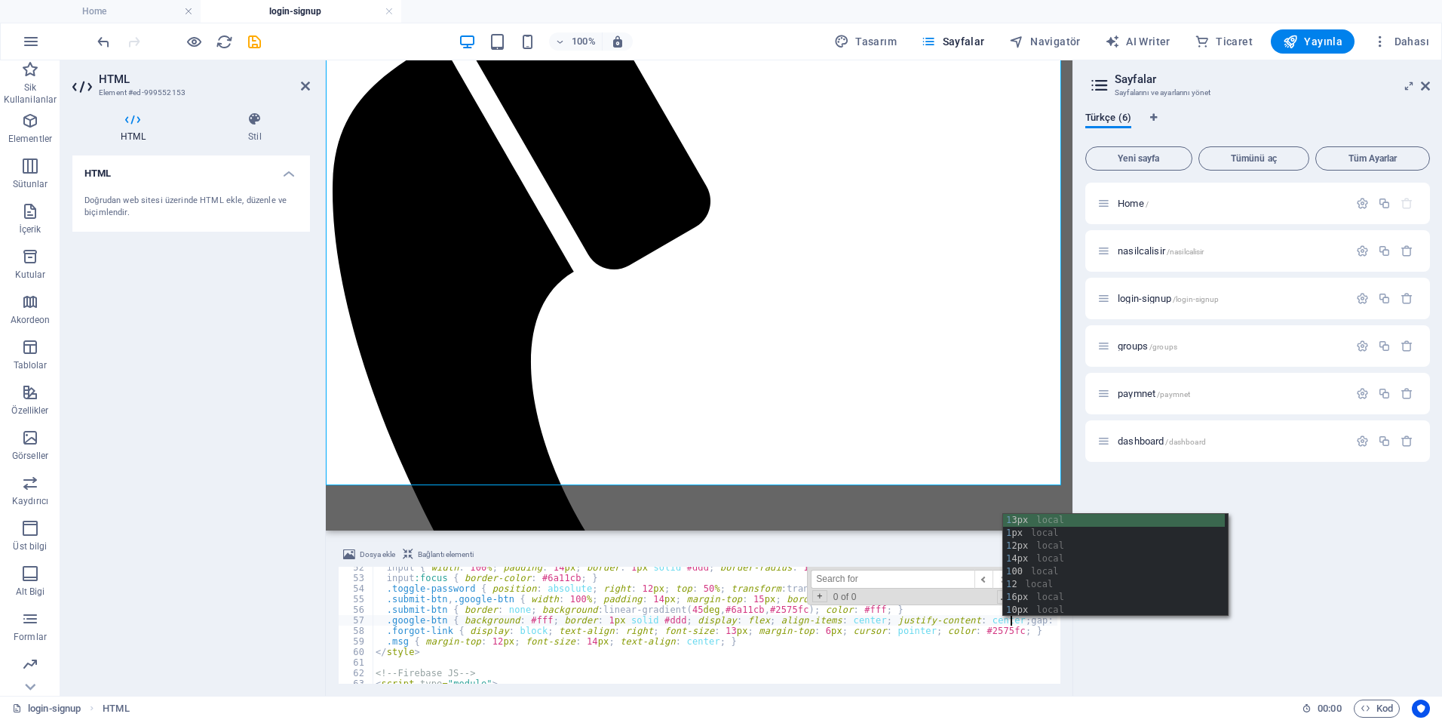
scroll to position [0, 51]
click at [1015, 546] on div "1 3px local 1 px local 1 2px local 1 4px local 1 00 local 1 2 local 1 6px local…" at bounding box center [1114, 578] width 222 height 128
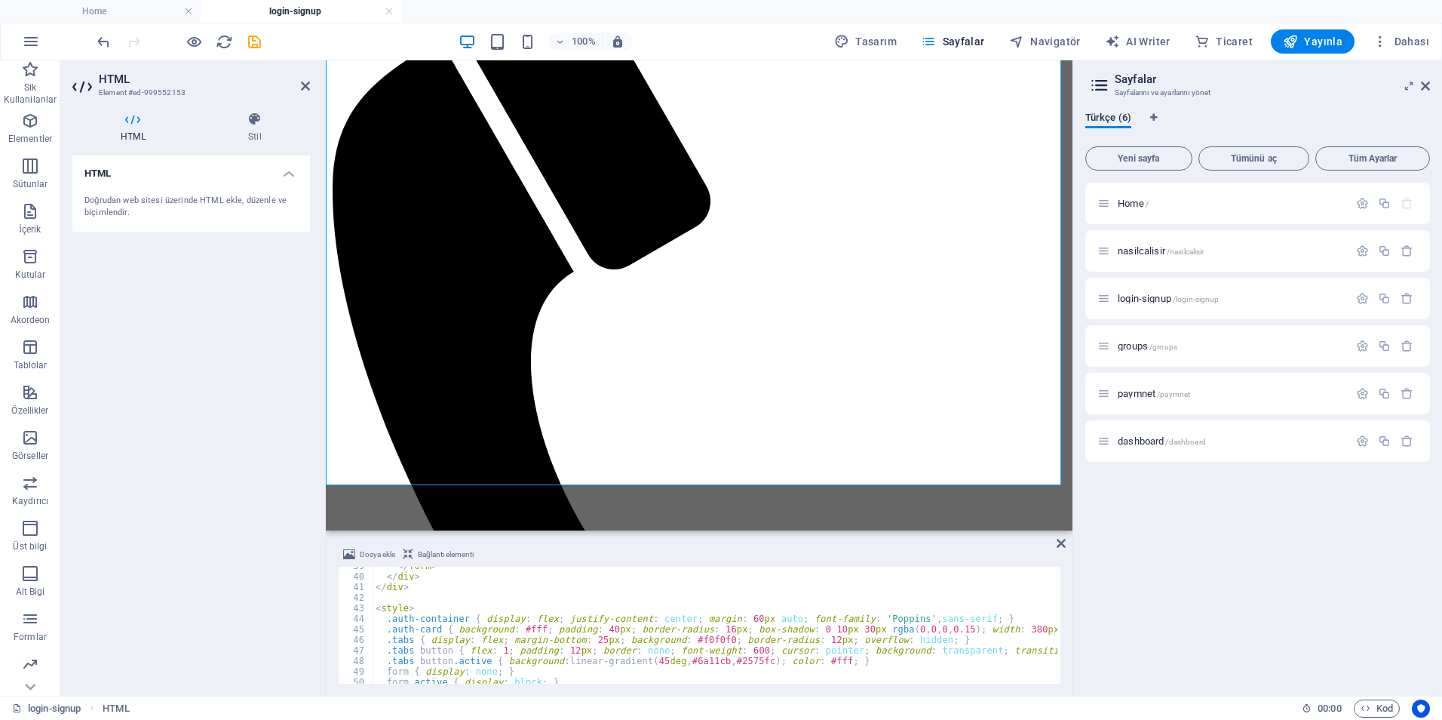
scroll to position [453, 0]
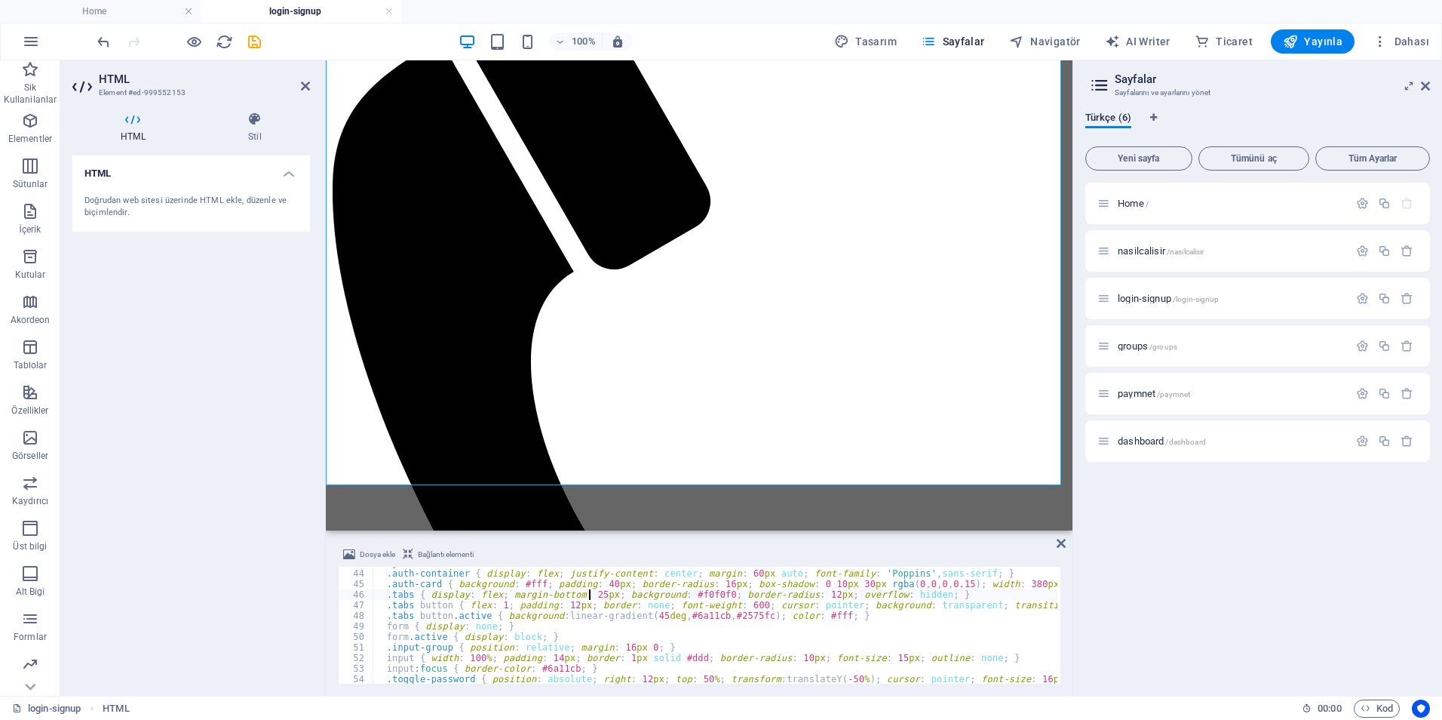
click at [588, 596] on div "< style > .auth-container { display : flex ; justify-content : center ; margin …" at bounding box center [716, 624] width 687 height 135
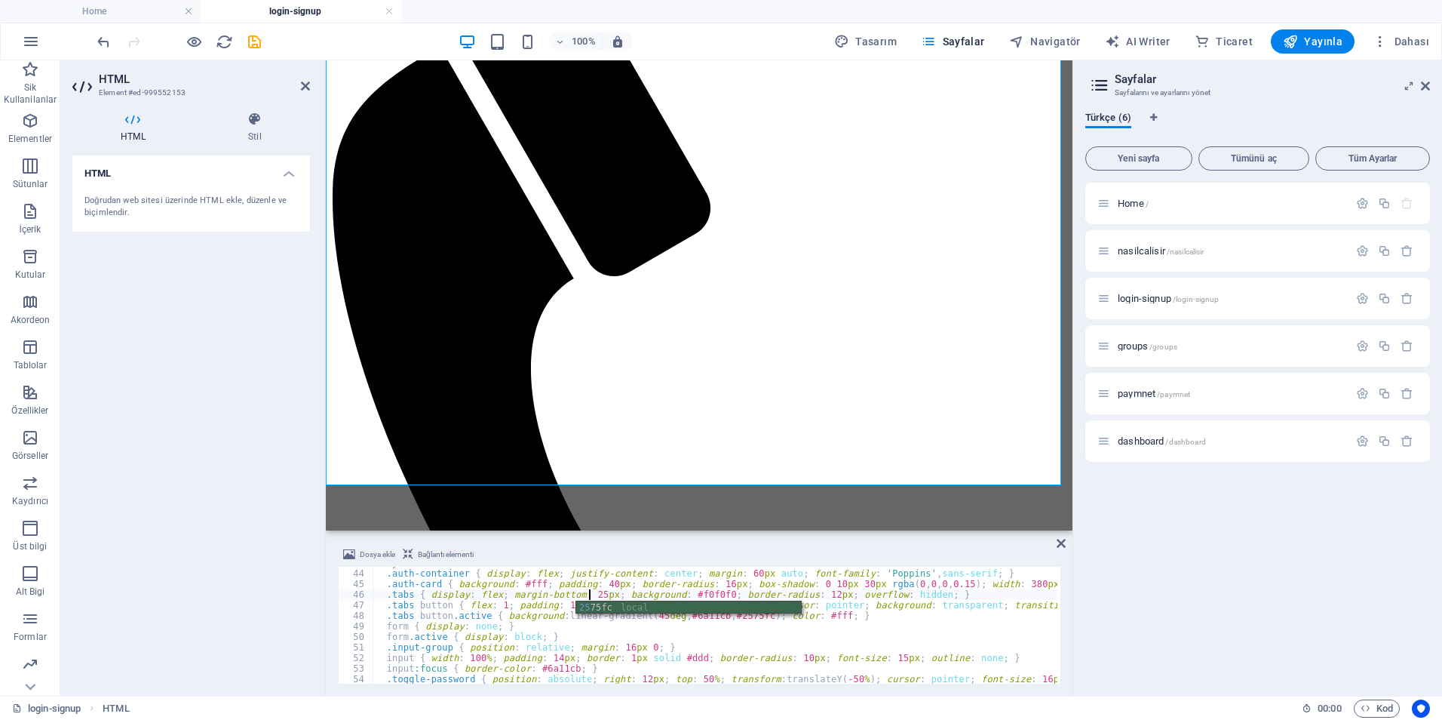
scroll to position [171, 0]
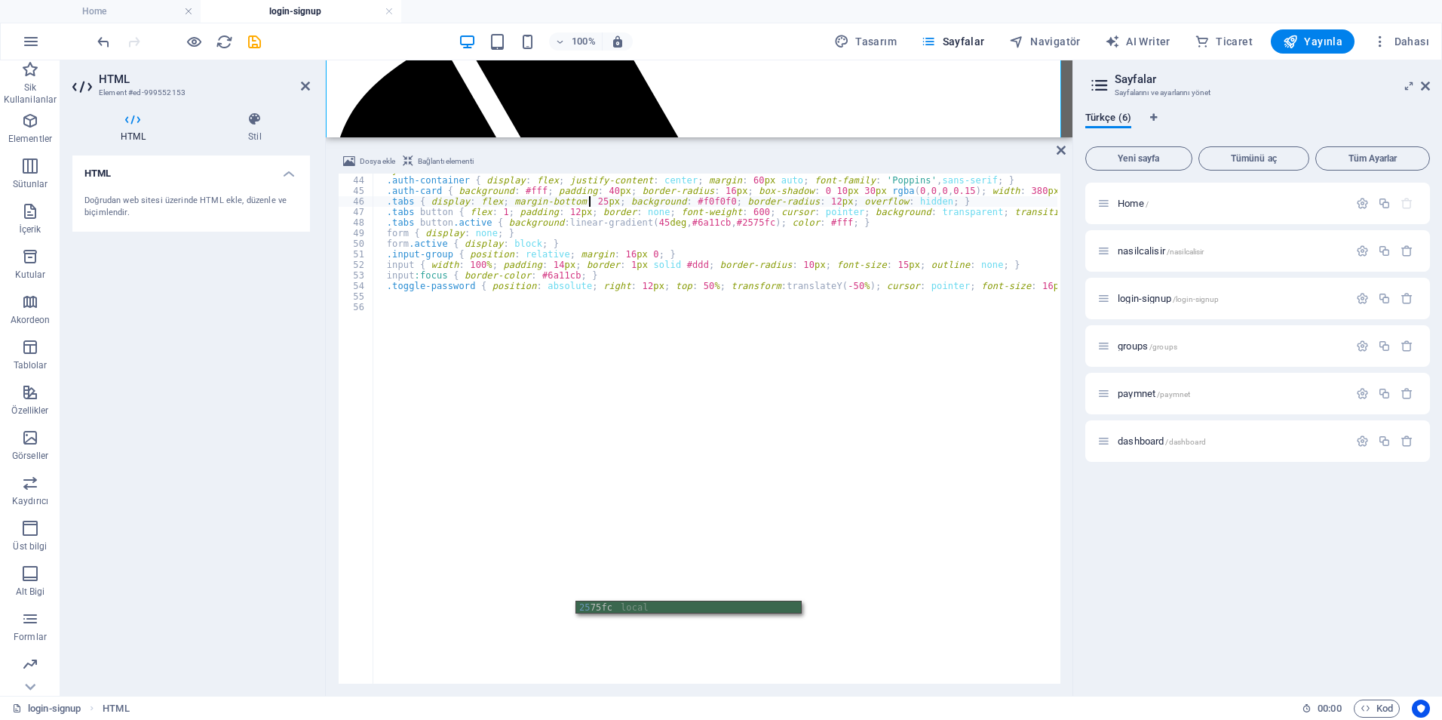
drag, startPoint x: 663, startPoint y: 531, endPoint x: 726, endPoint y: 132, distance: 403.9
click at [726, 132] on div "Mevcut içeriği değiştirmek için buraya sürükleyin. Yeni bir element oluşturmak …" at bounding box center [699, 377] width 747 height 635
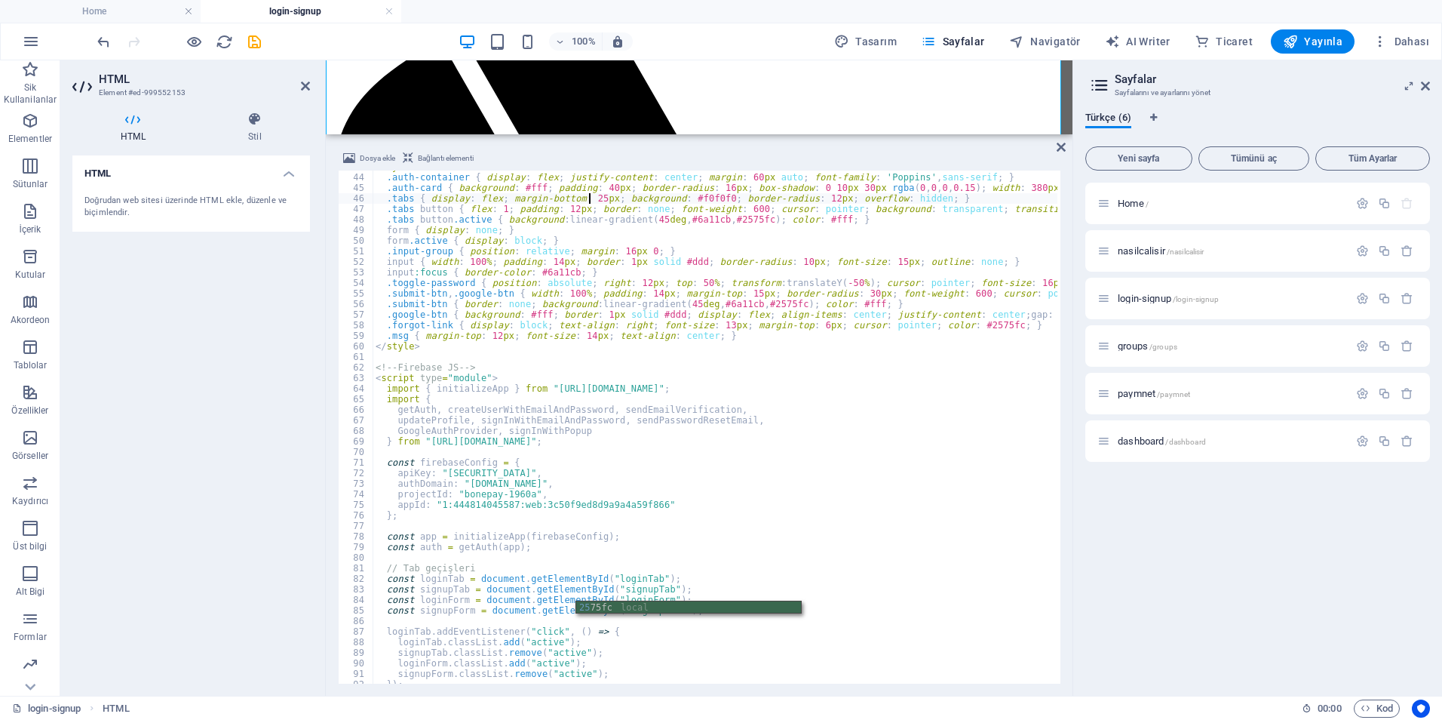
click at [633, 312] on div "< style > .auth-container { display : flex ; justify-content : center ; margin …" at bounding box center [716, 426] width 687 height 531
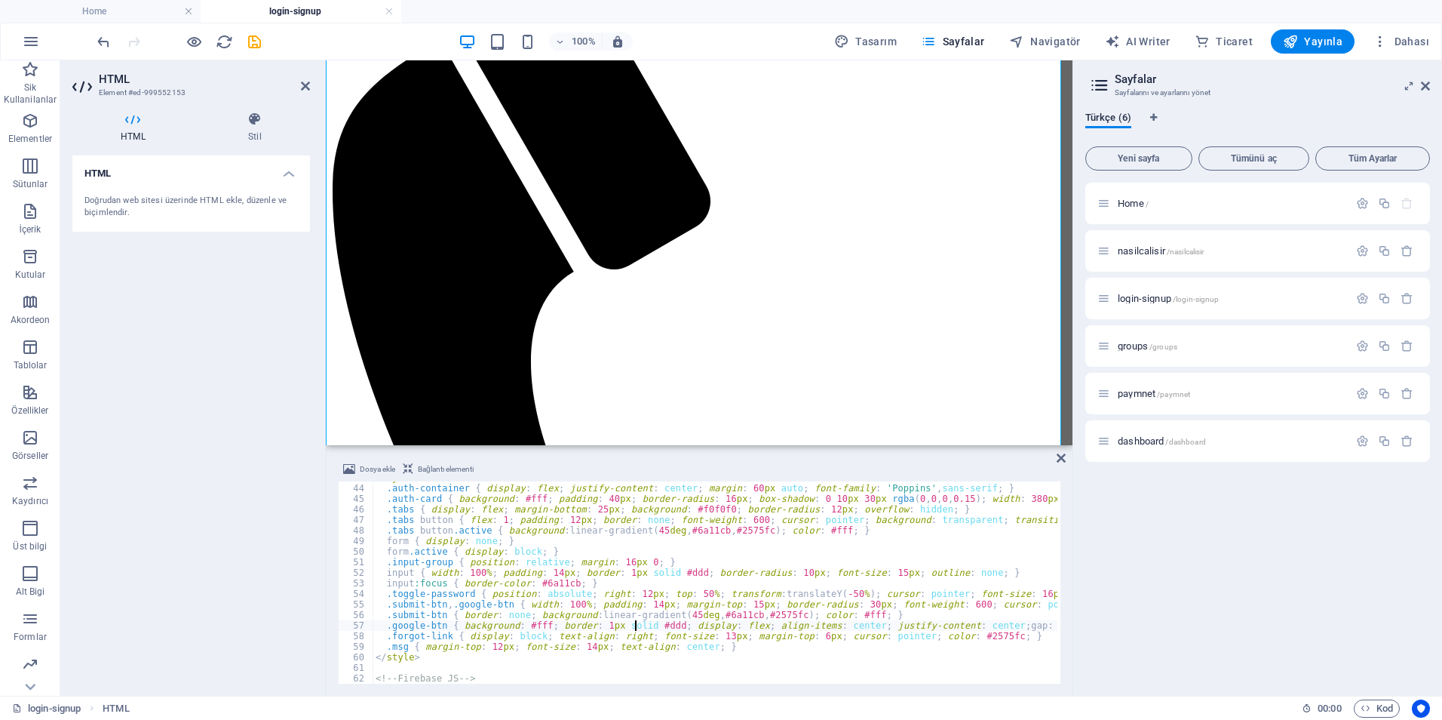
drag, startPoint x: 871, startPoint y: 136, endPoint x: 878, endPoint y: 444, distance: 307.9
click at [878, 444] on div "Mevcut içeriği değiştirmek için buraya sürükleyin. Yeni bir element oluşturmak …" at bounding box center [699, 377] width 747 height 635
click at [579, 645] on div "< style > .auth-container { display : flex ; justify-content : center ; margin …" at bounding box center [716, 582] width 687 height 220
type textarea ".toggle-password { position: absolute; right: 12px; top: 50%; transform: transl…"
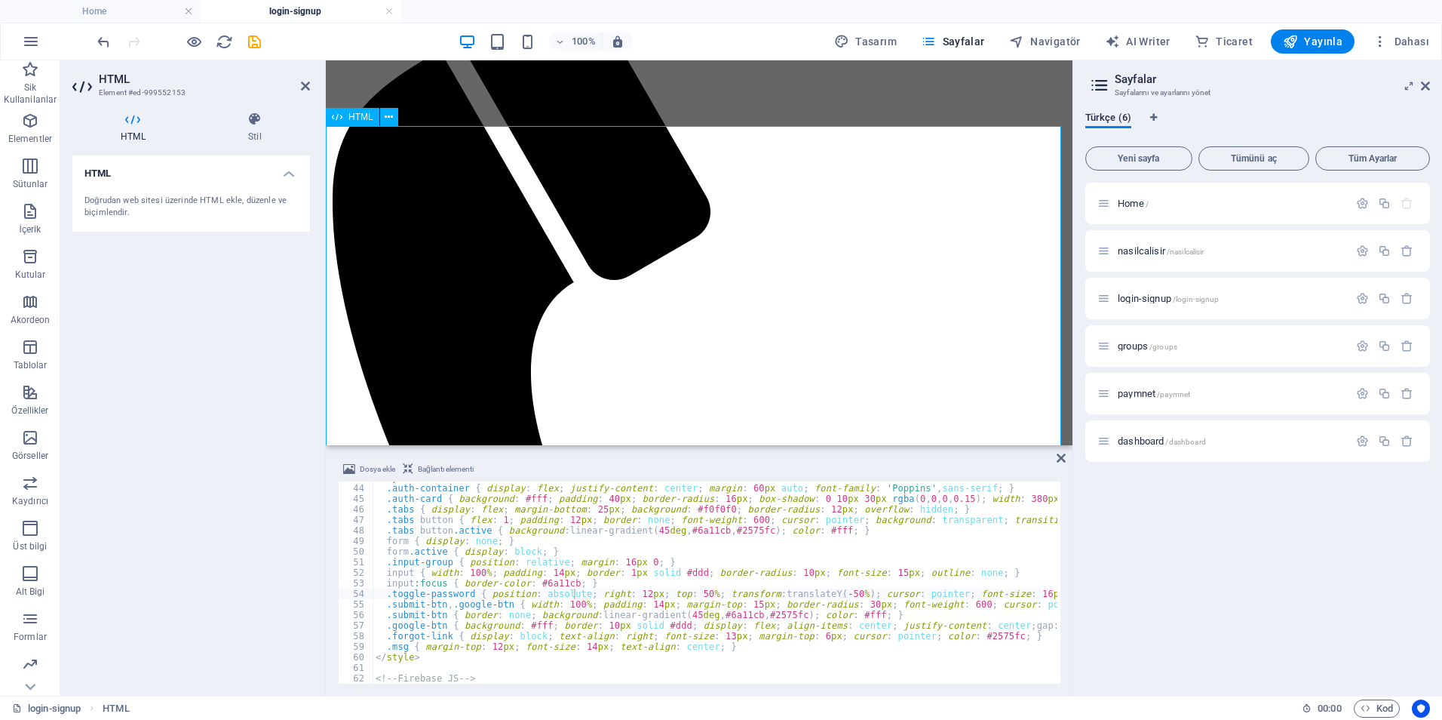
scroll to position [226, 0]
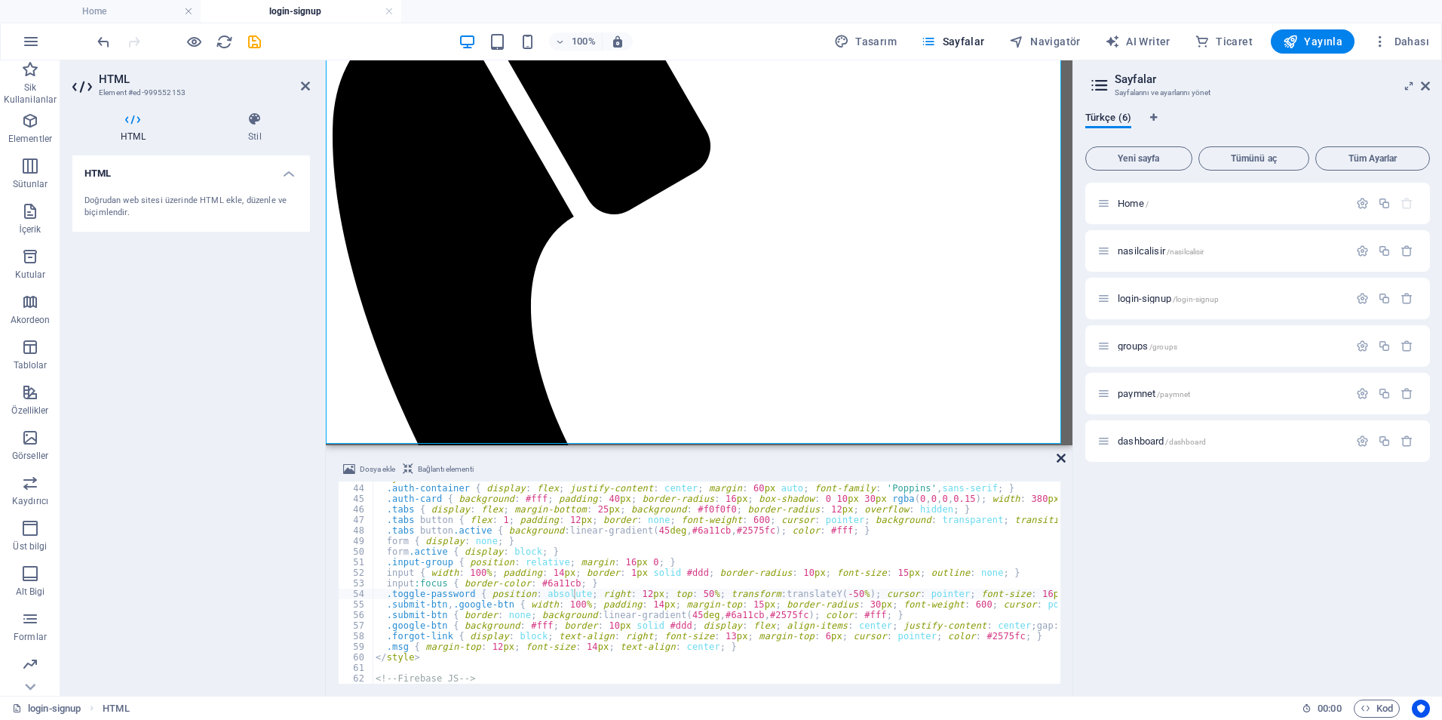
click at [1059, 458] on icon at bounding box center [1061, 458] width 9 height 12
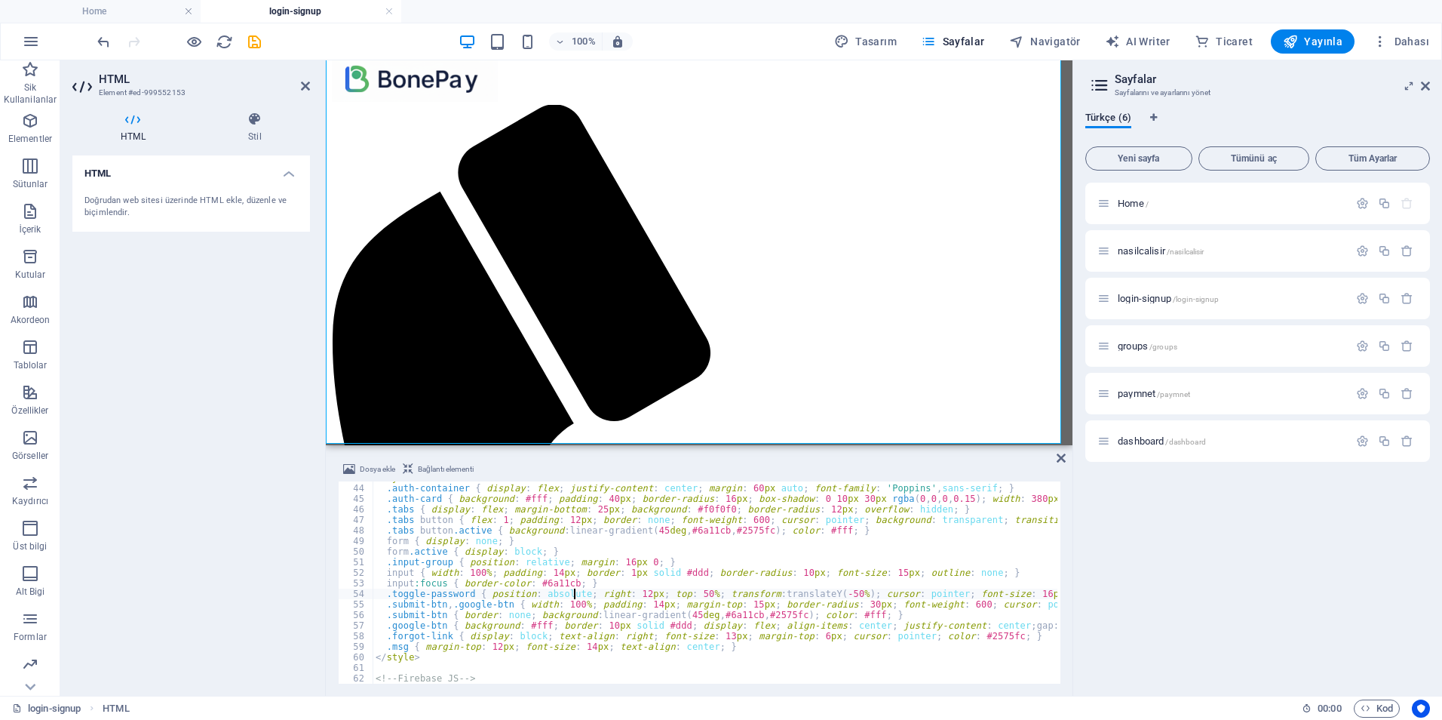
scroll to position [226, 0]
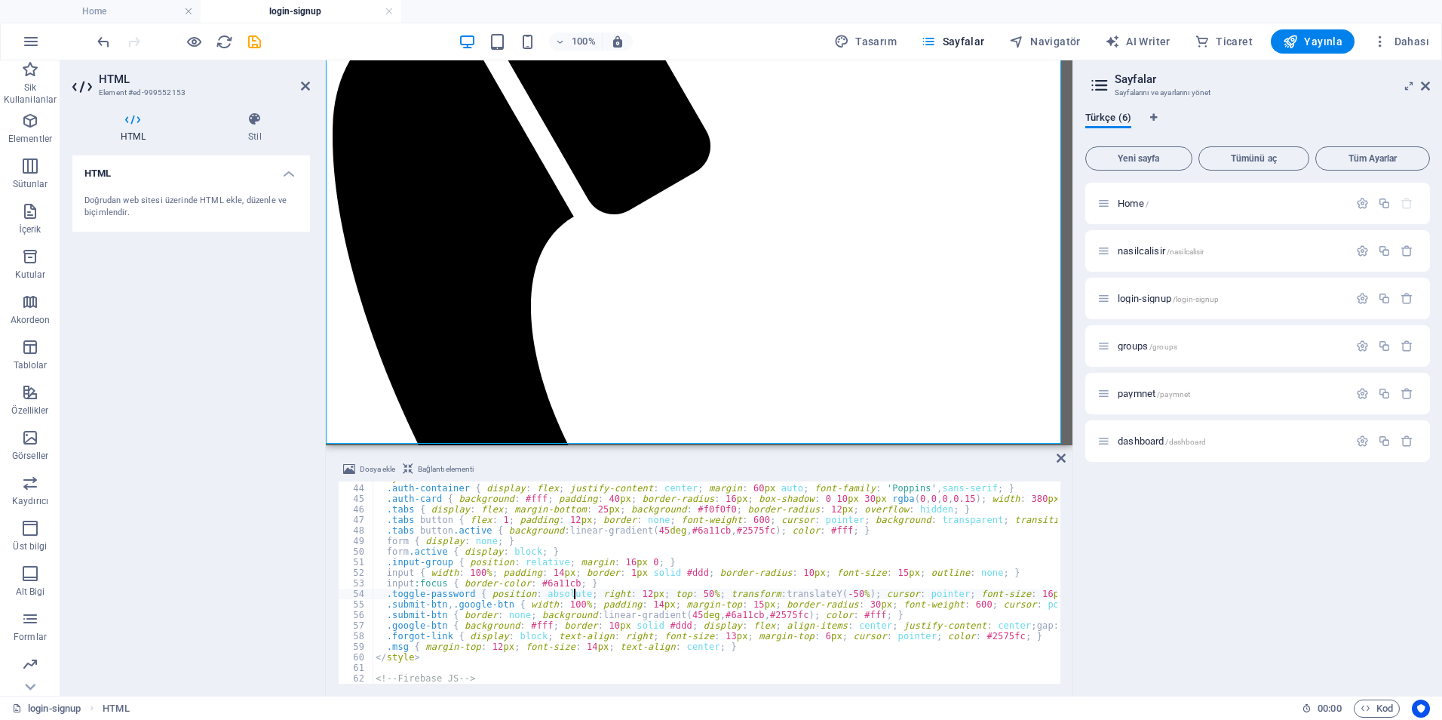
click at [597, 628] on div "< style > .auth-container { display : flex ; justify-content : center ; margin …" at bounding box center [716, 582] width 687 height 220
type textarea "px solid #ddd; display: flex; align-items: center; justify-content: center; gap…"
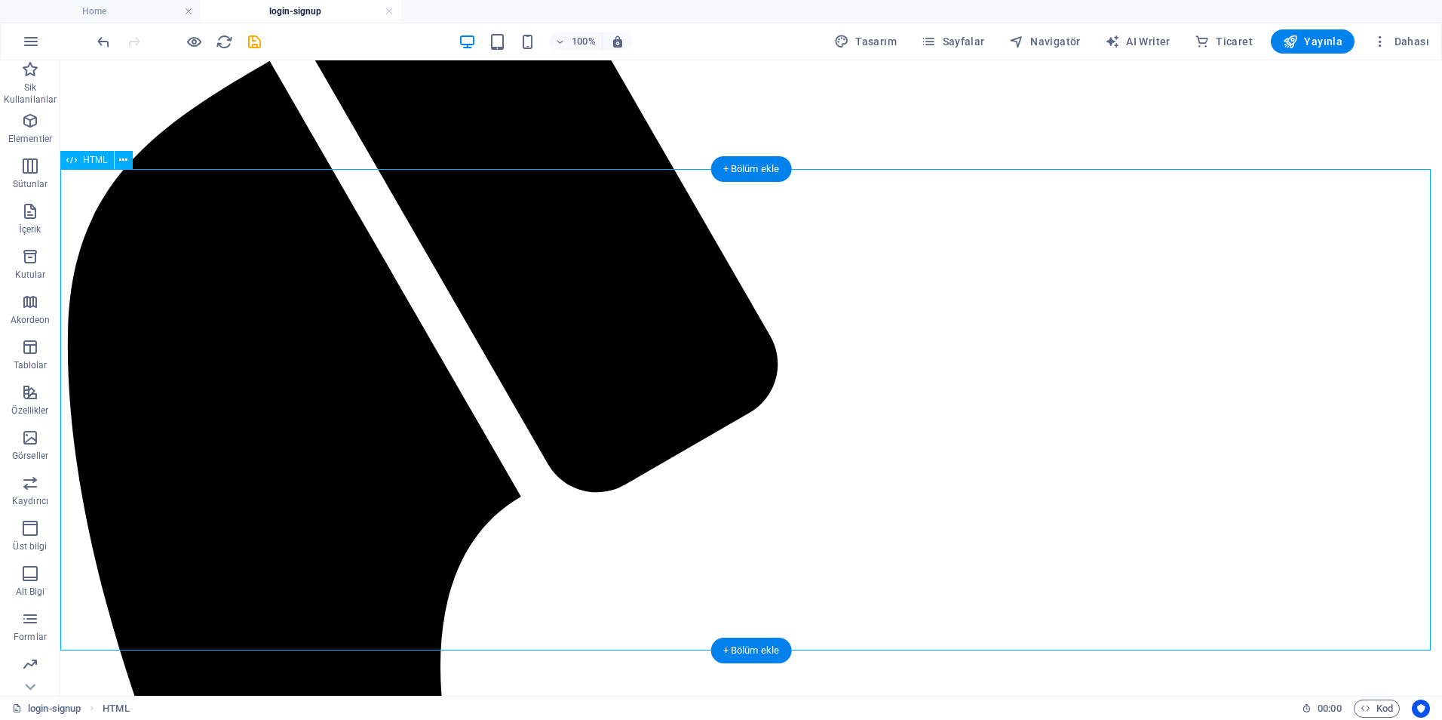
scroll to position [5, 0]
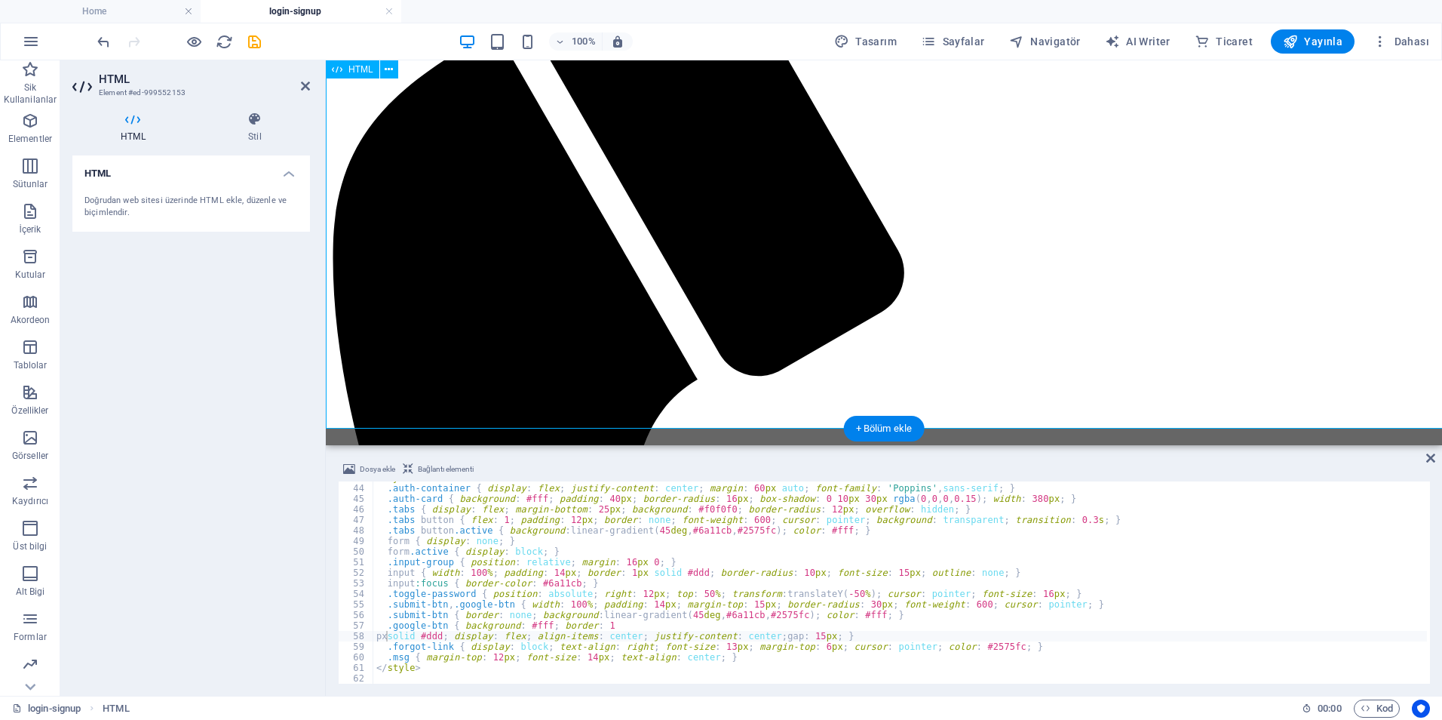
scroll to position [453, 0]
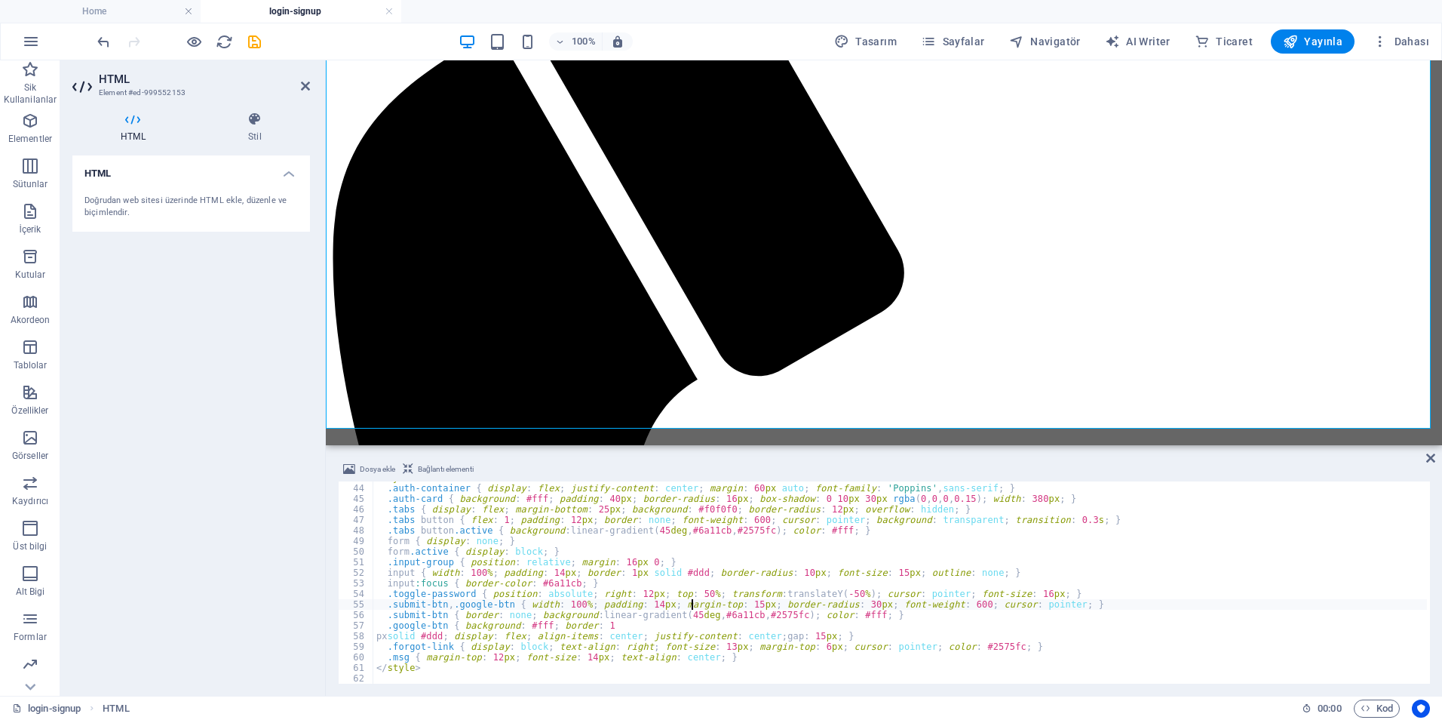
click at [693, 603] on div "< style > .auth-container { display : flex ; justify-content : center ; margin …" at bounding box center [900, 582] width 1054 height 220
type textarea "</script>"
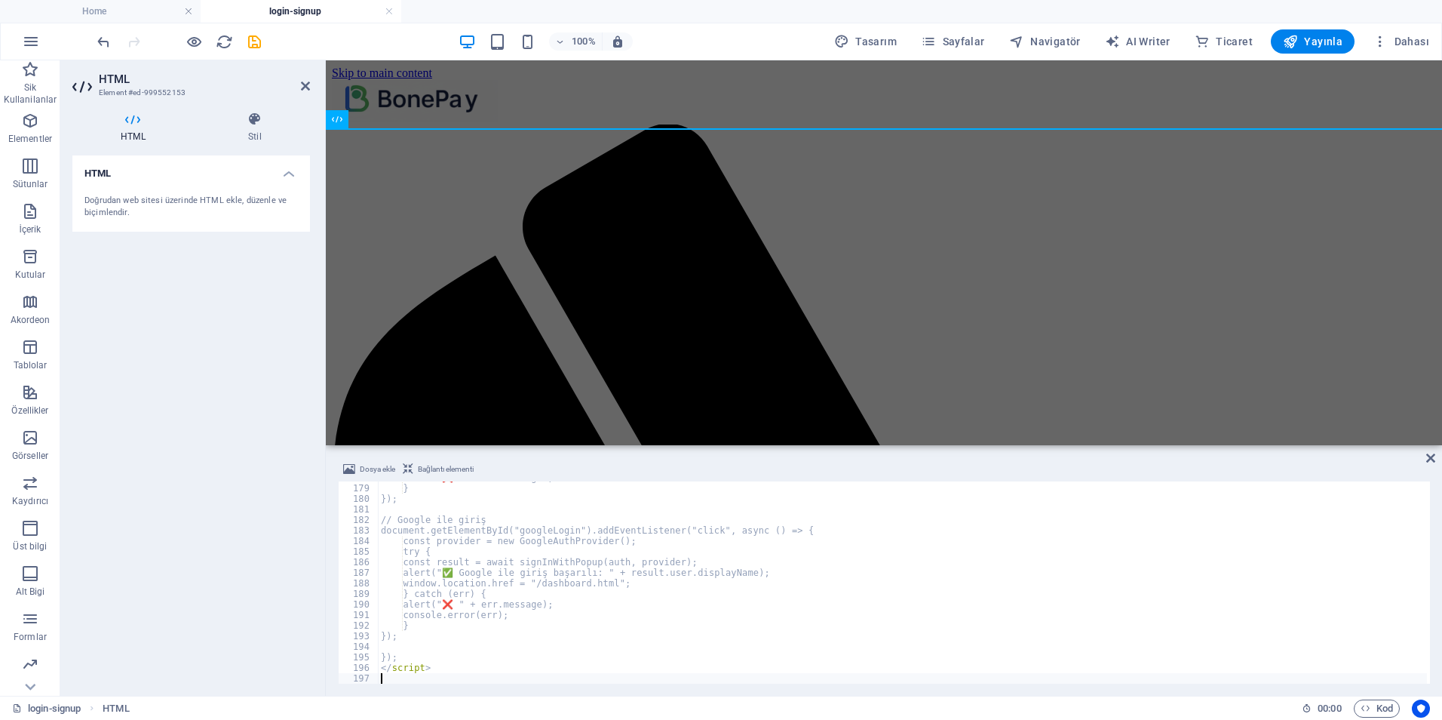
scroll to position [1878, 0]
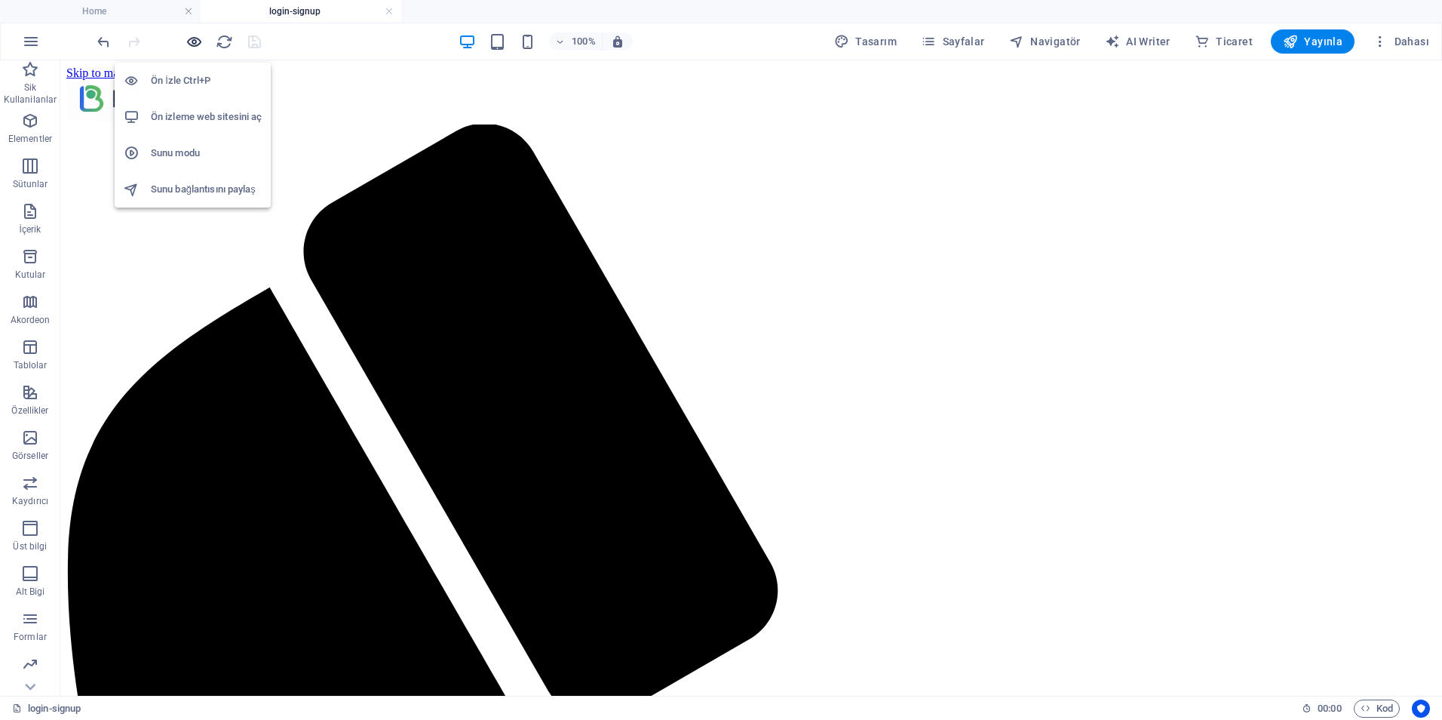
click at [195, 46] on icon "button" at bounding box center [194, 41] width 17 height 17
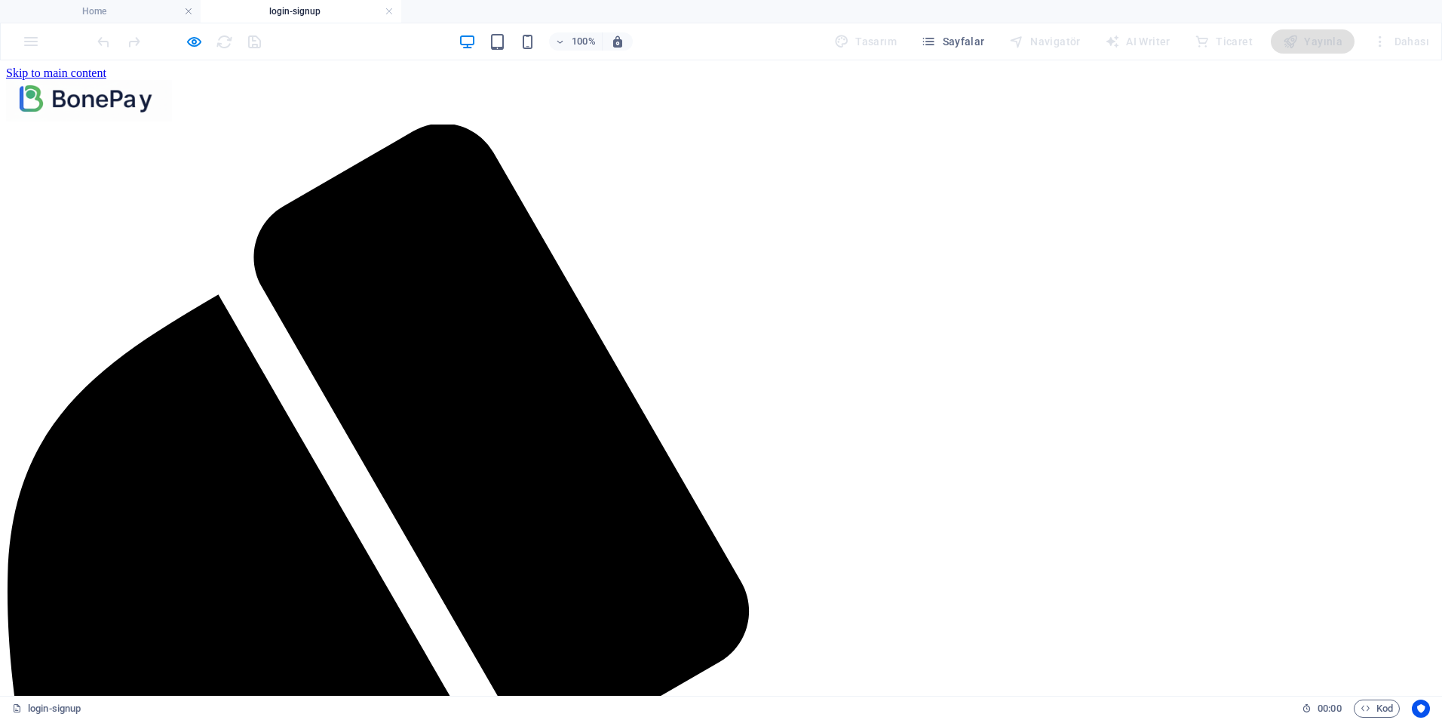
click at [189, 45] on icon "button" at bounding box center [194, 41] width 17 height 17
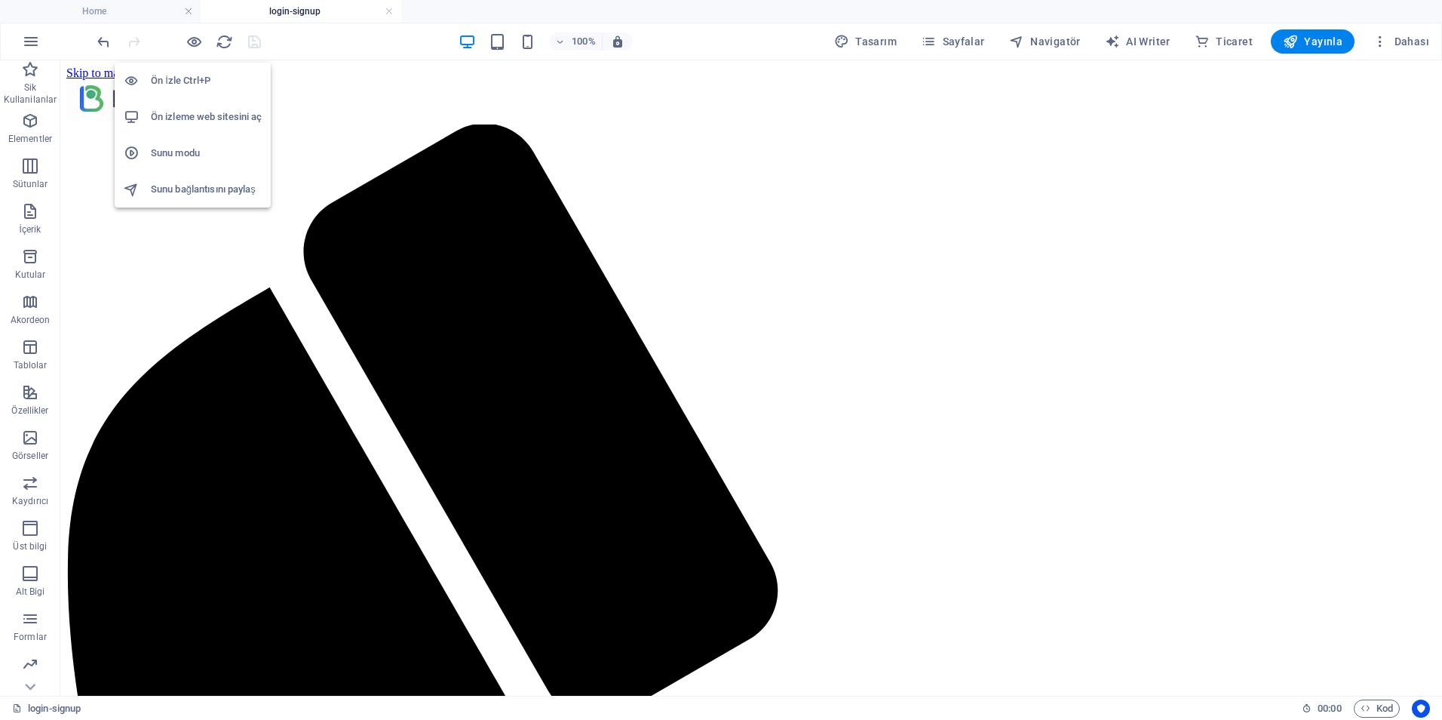
click at [220, 116] on h6 "Ön izleme web sitesini aç" at bounding box center [206, 117] width 111 height 18
click at [1316, 48] on span "Yayınla" at bounding box center [1313, 41] width 60 height 15
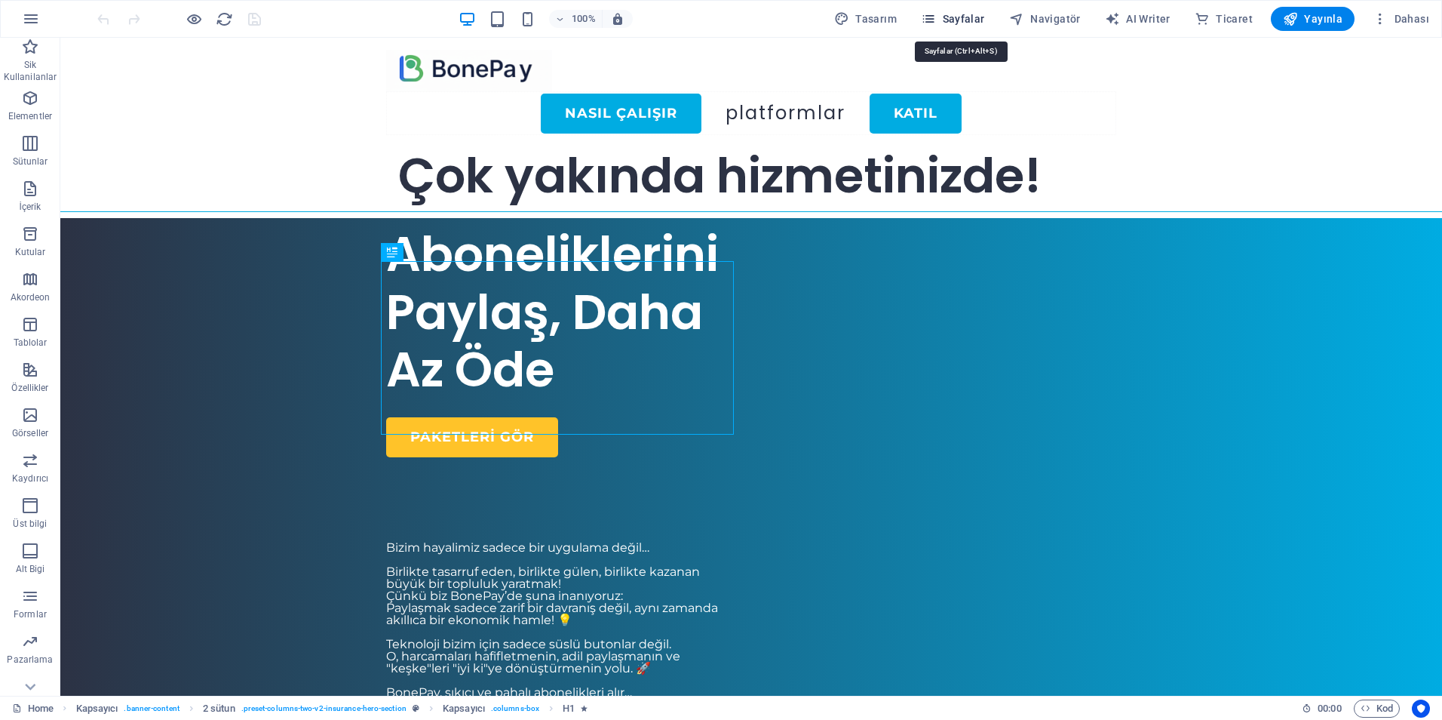
click at [936, 12] on icon "button" at bounding box center [928, 18] width 15 height 15
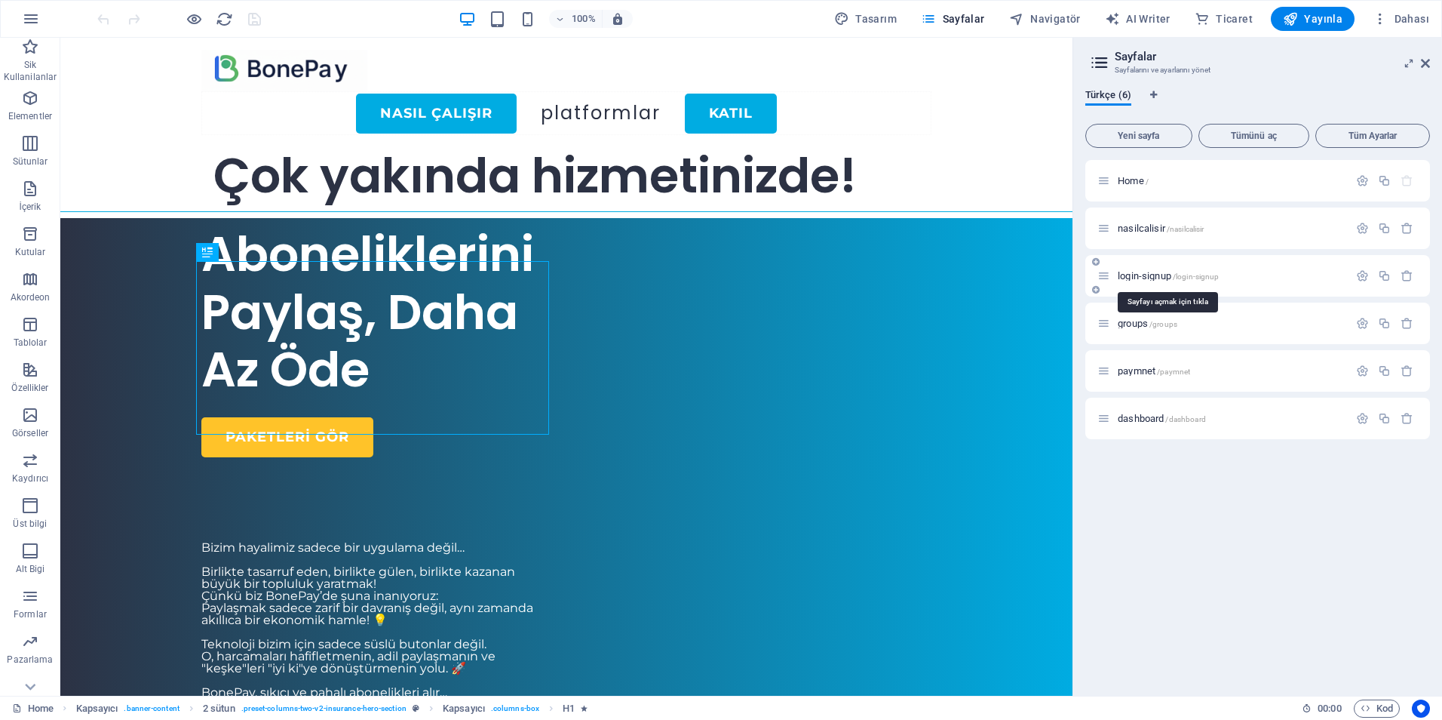
click at [1132, 277] on span "login-signup /login-signup" at bounding box center [1168, 275] width 101 height 11
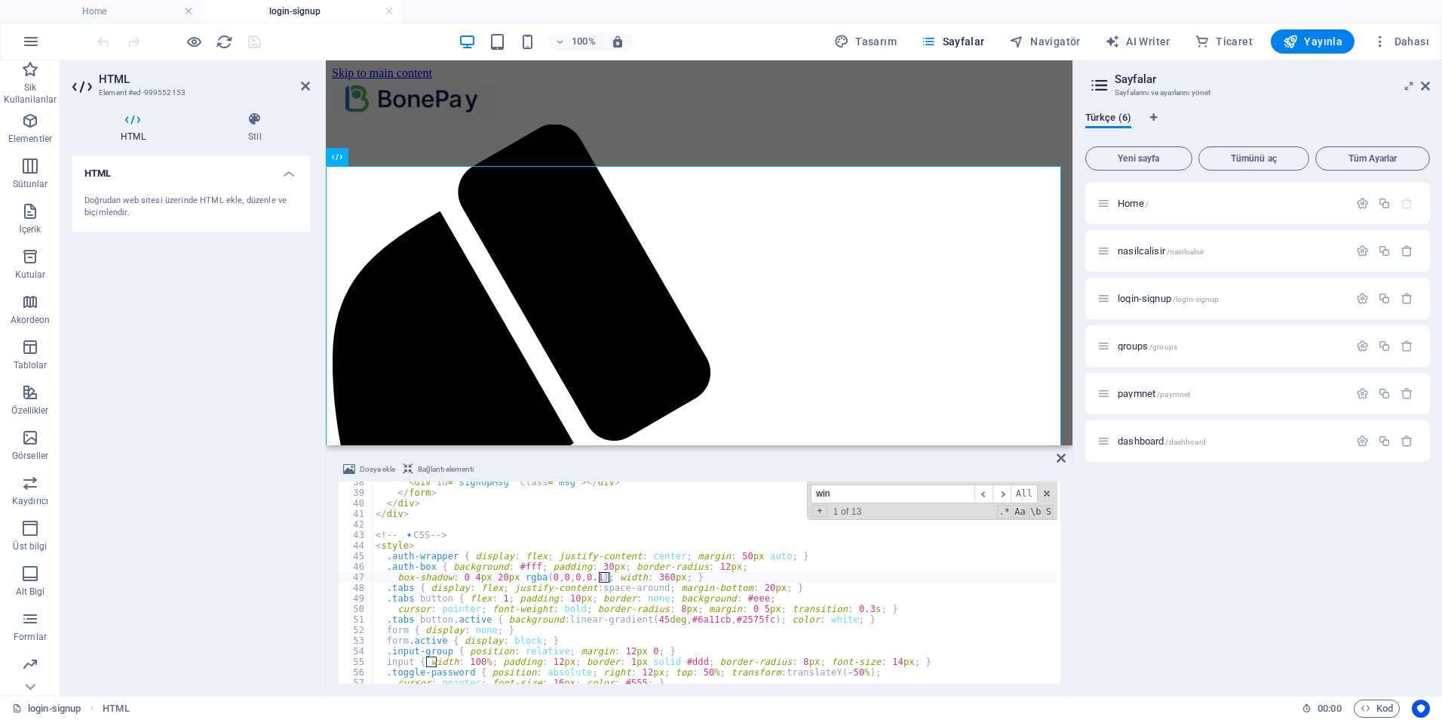
scroll to position [1578, 0]
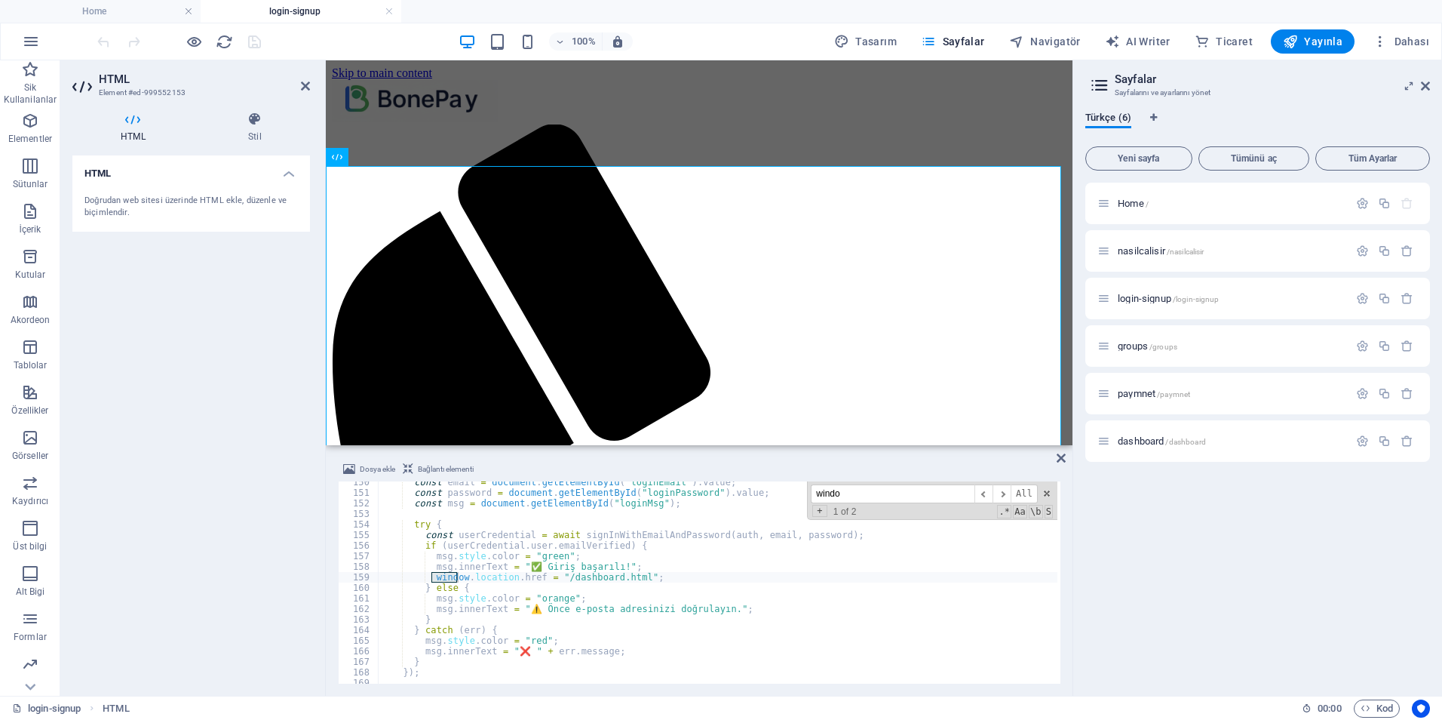
type input "windo"
drag, startPoint x: 554, startPoint y: 573, endPoint x: 630, endPoint y: 577, distance: 76.3
click at [630, 577] on div "const email = document . getElementById ( "loginEmail" ) . value ; const passwo…" at bounding box center [718, 588] width 680 height 223
paste textarea "[URL][DOMAIN_NAME]"
click at [854, 495] on input "windo" at bounding box center [893, 493] width 164 height 19
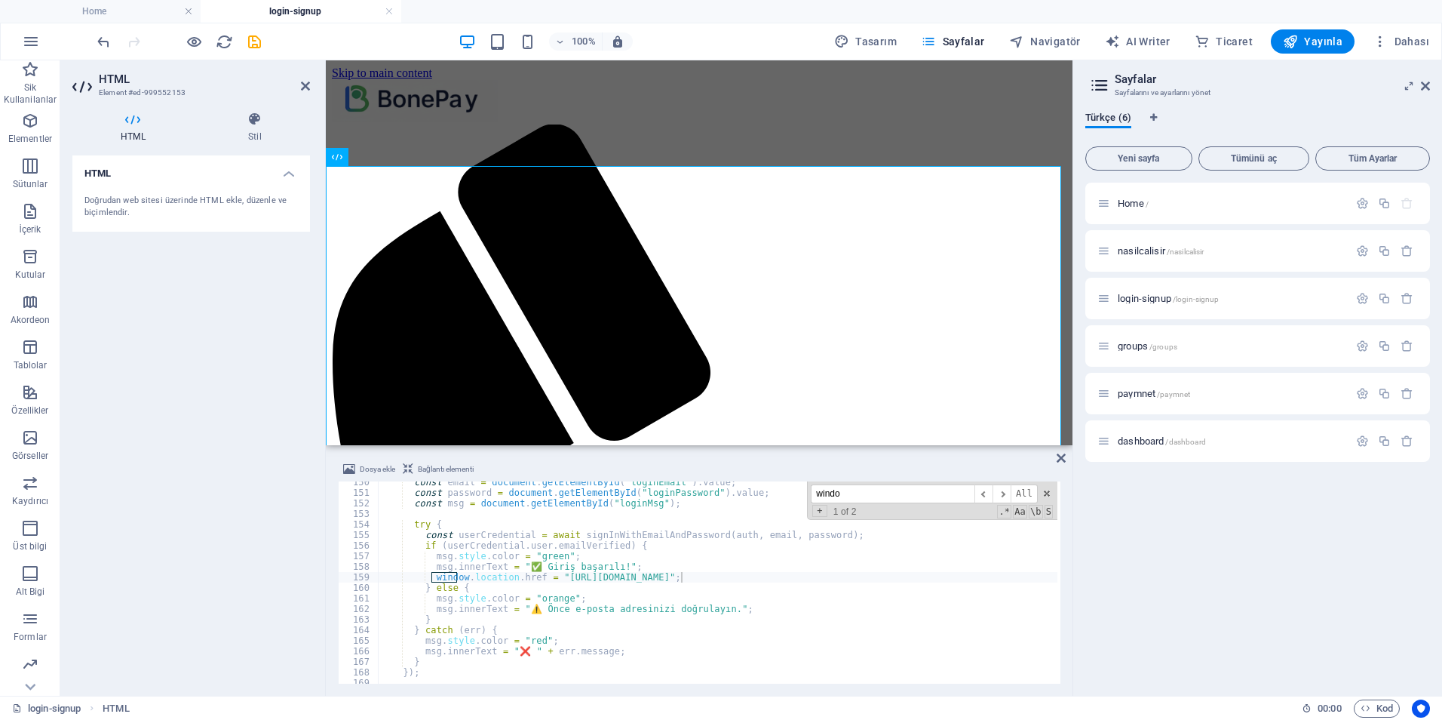
scroll to position [1878, 0]
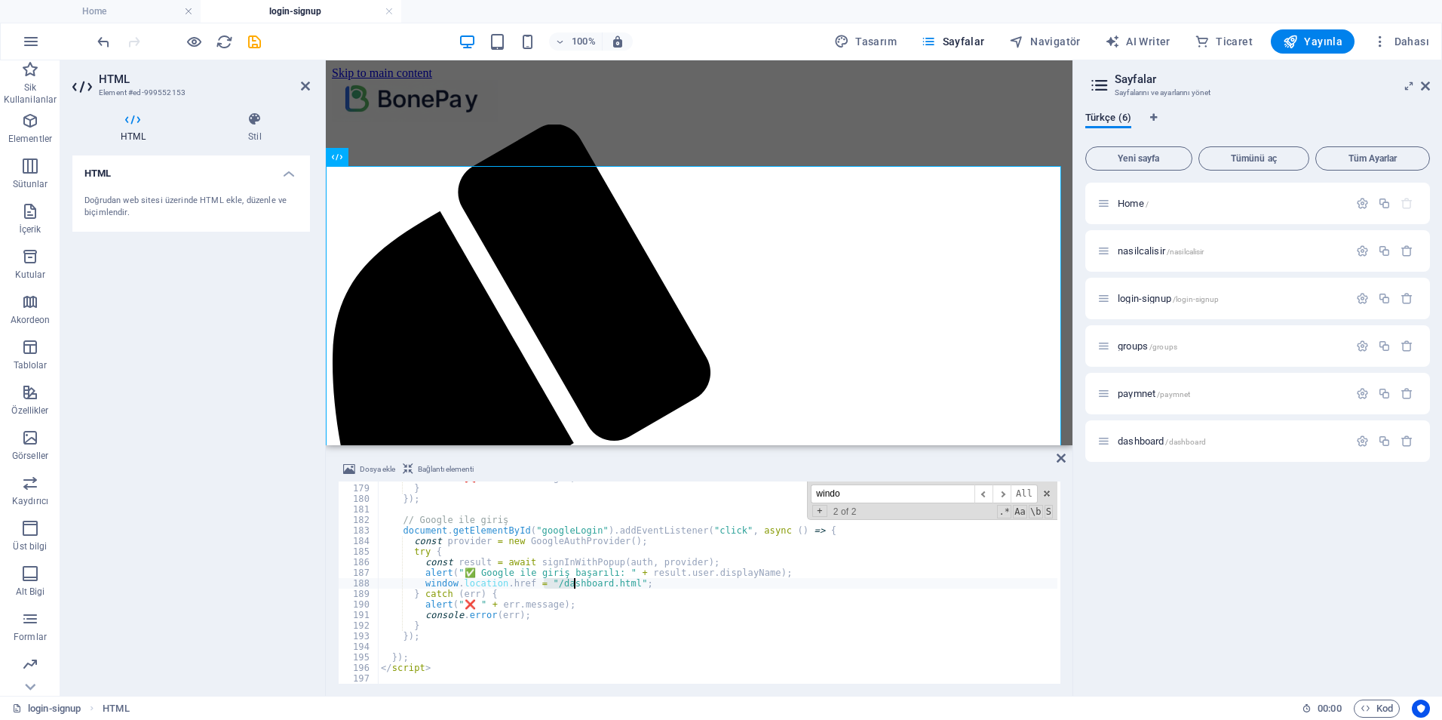
drag, startPoint x: 543, startPoint y: 583, endPoint x: 574, endPoint y: 586, distance: 31.1
click at [574, 586] on div "alert ( "❌ " + err . message ) ; } }) ; // Google ile giriş document . getEleme…" at bounding box center [718, 583] width 680 height 223
click at [544, 581] on div "alert ( "❌ " + err . message ) ; } }) ; // Google ile giriş document . getEleme…" at bounding box center [718, 582] width 680 height 202
drag, startPoint x: 543, startPoint y: 582, endPoint x: 622, endPoint y: 583, distance: 78.5
click at [622, 583] on div "alert ( "❌ " + err . message ) ; } }) ; // Google ile giriş document . getEleme…" at bounding box center [718, 583] width 680 height 223
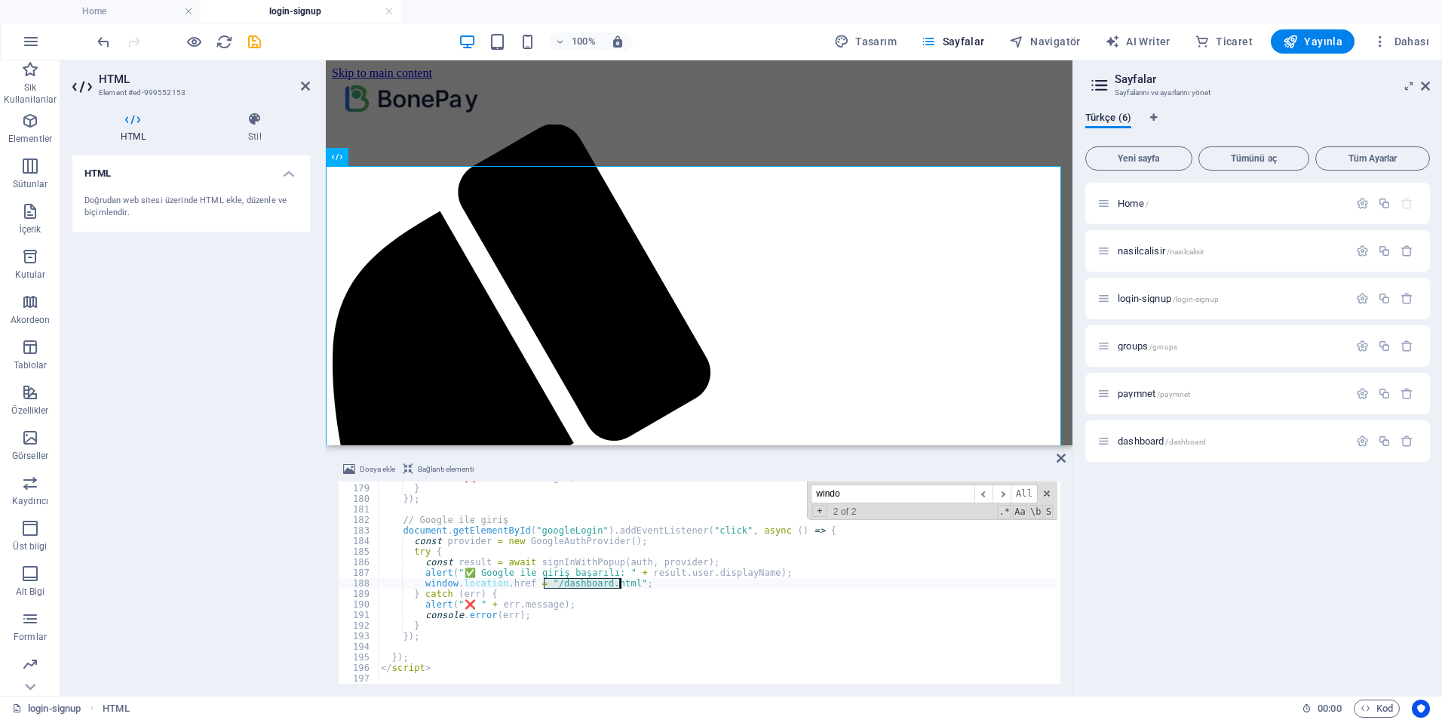
paste textarea "[URL][DOMAIN_NAME]"
type textarea "window.location.href = "[URL][DOMAIN_NAME]";"
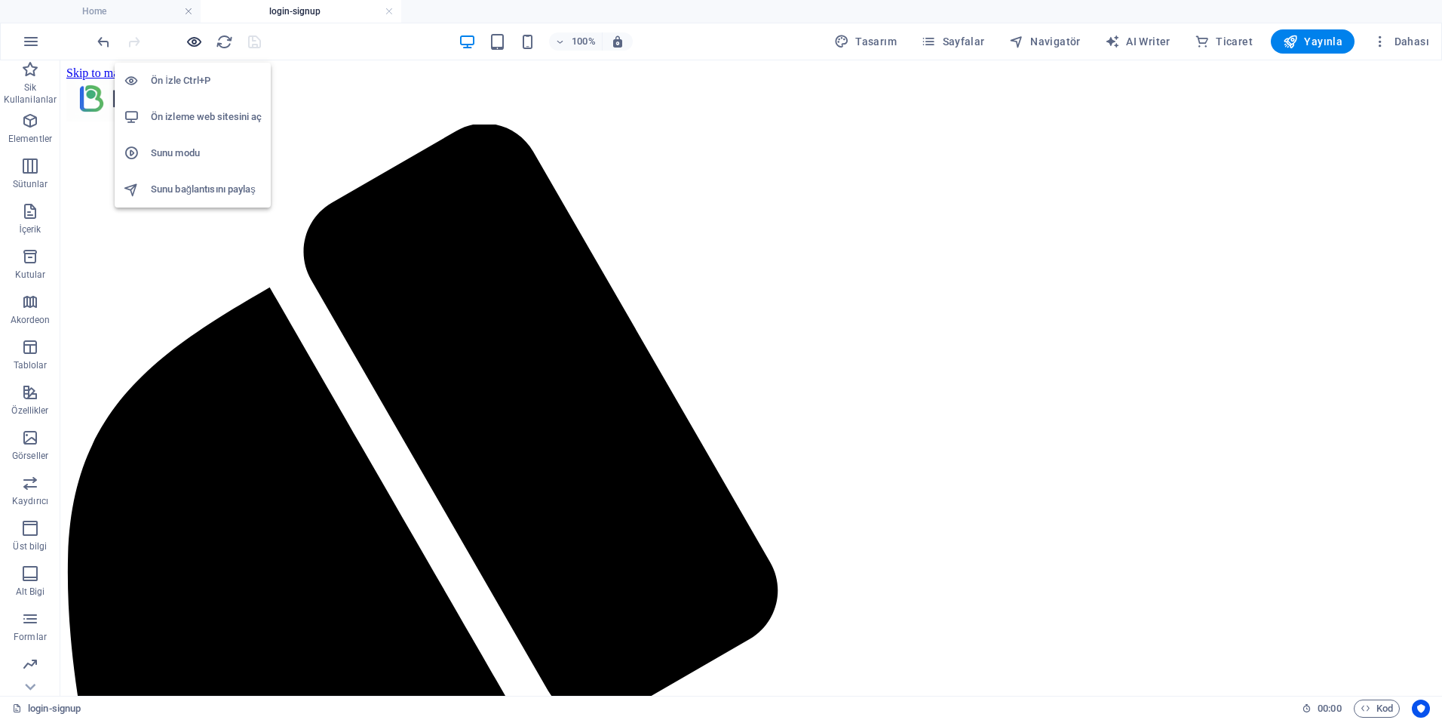
click at [192, 38] on icon "button" at bounding box center [194, 41] width 17 height 17
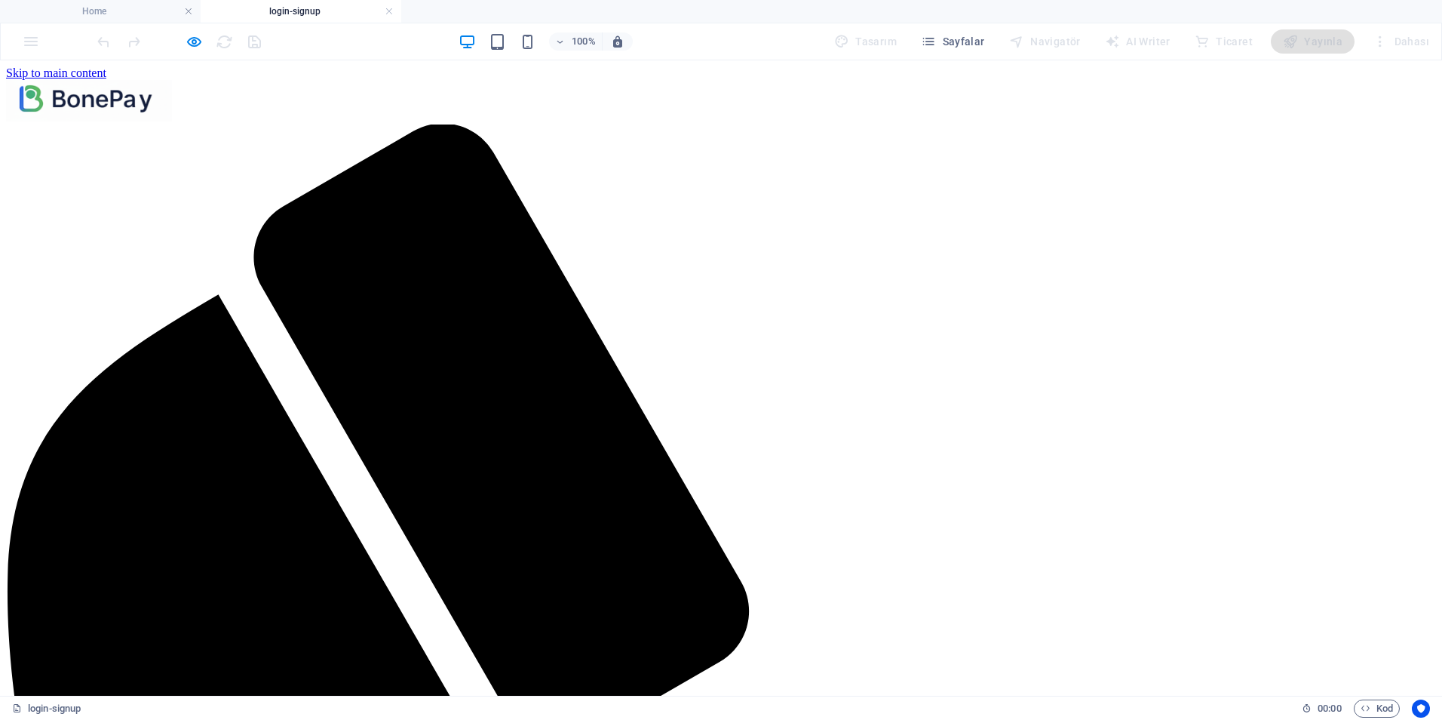
type input "[EMAIL_ADDRESS][DOMAIN_NAME]"
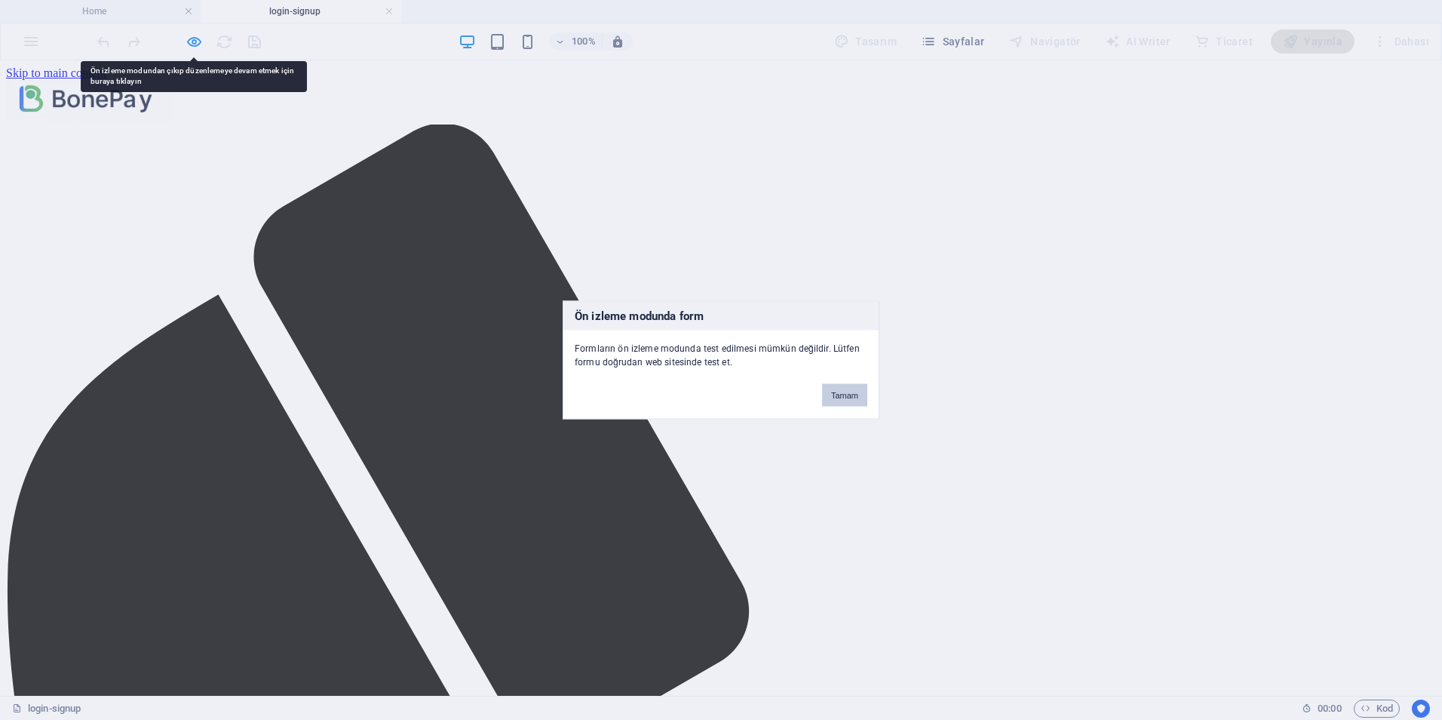
drag, startPoint x: 846, startPoint y: 400, endPoint x: 341, endPoint y: 214, distance: 538.4
click at [846, 400] on button "Tamam" at bounding box center [844, 395] width 45 height 23
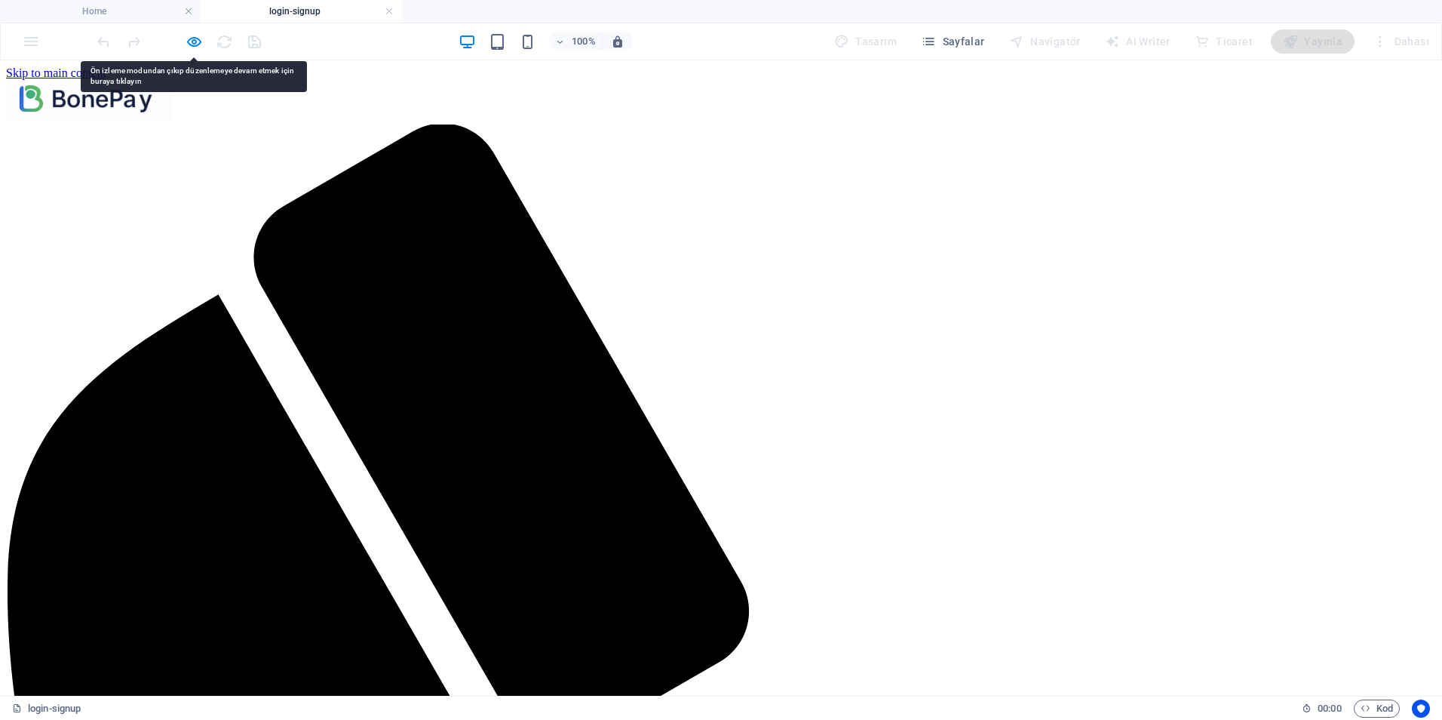
drag, startPoint x: 302, startPoint y: 265, endPoint x: 216, endPoint y: 67, distance: 215.5
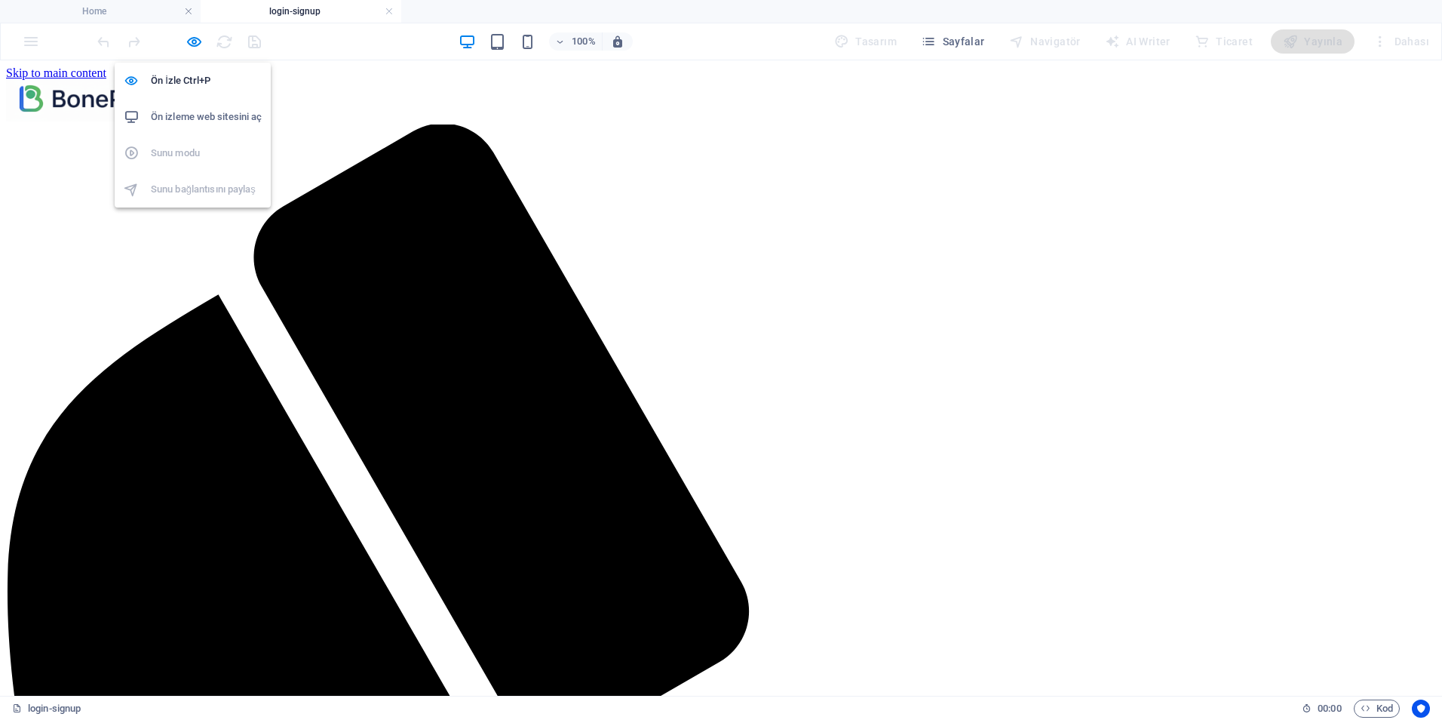
click at [215, 116] on h6 "Ön izleme web sitesini aç" at bounding box center [206, 117] width 111 height 18
click at [195, 39] on icon "button" at bounding box center [194, 41] width 17 height 17
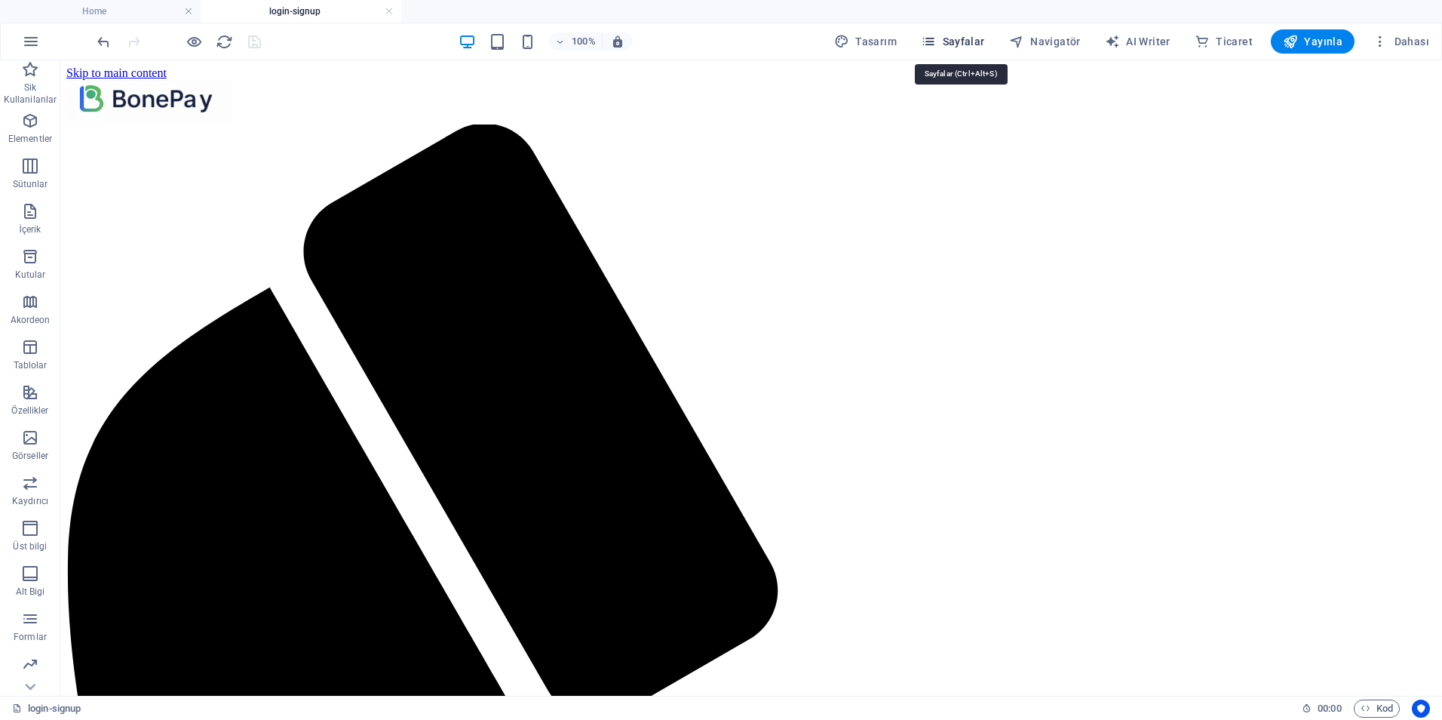
click at [936, 42] on icon "button" at bounding box center [928, 41] width 15 height 15
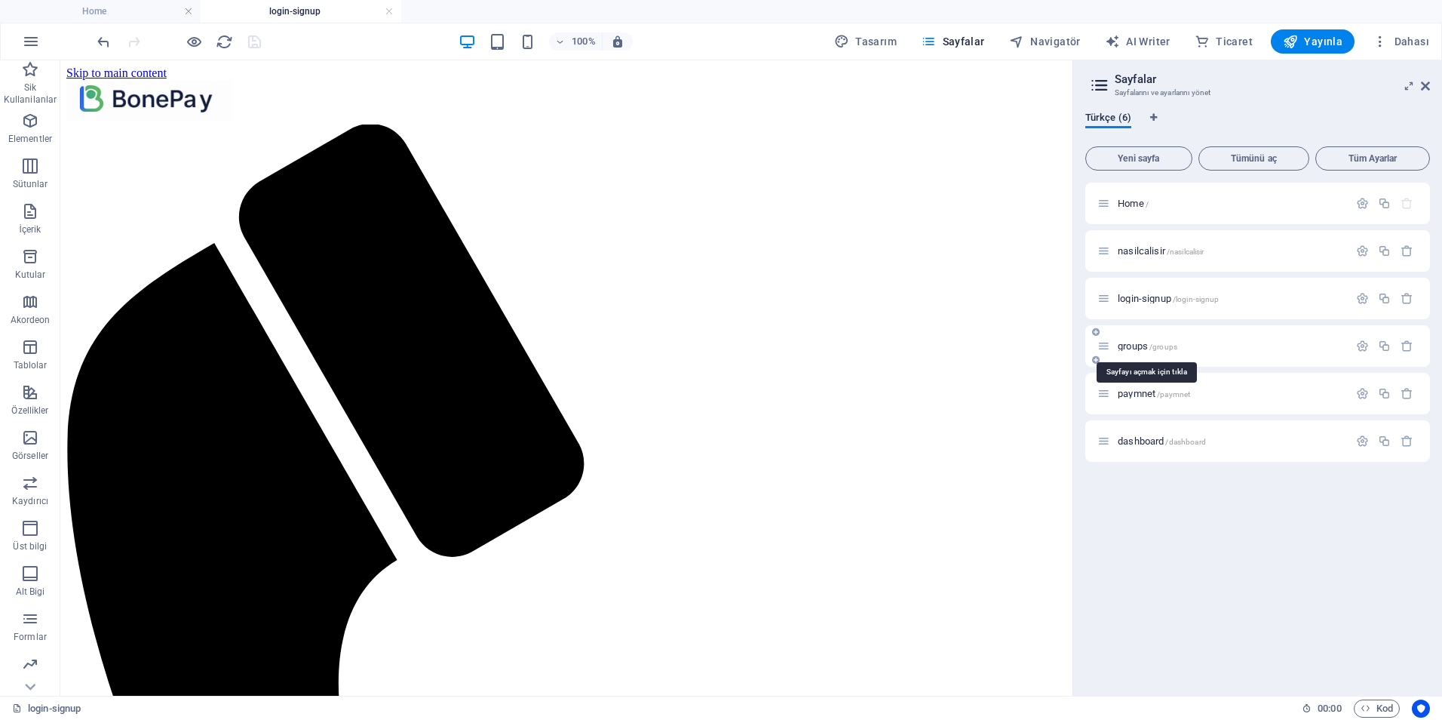
click at [1133, 346] on span "groups /groups" at bounding box center [1148, 345] width 60 height 11
click at [289, 14] on h4 "login-signup" at bounding box center [301, 11] width 201 height 17
click at [483, 14] on h4 "groups" at bounding box center [501, 11] width 201 height 17
click at [289, 11] on h4 "login-signup" at bounding box center [301, 11] width 201 height 17
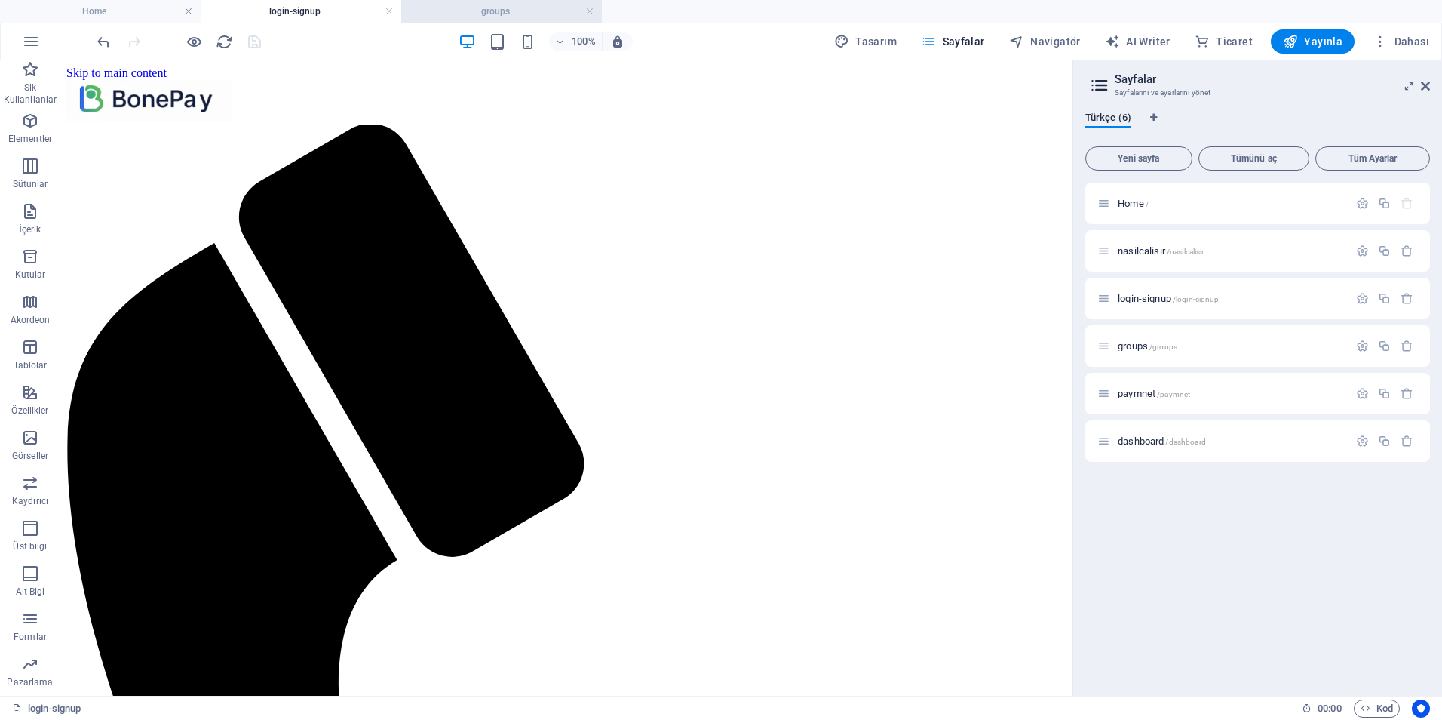
click at [494, 11] on h4 "groups" at bounding box center [501, 11] width 201 height 17
click at [317, 9] on h4 "login-signup" at bounding box center [301, 11] width 201 height 17
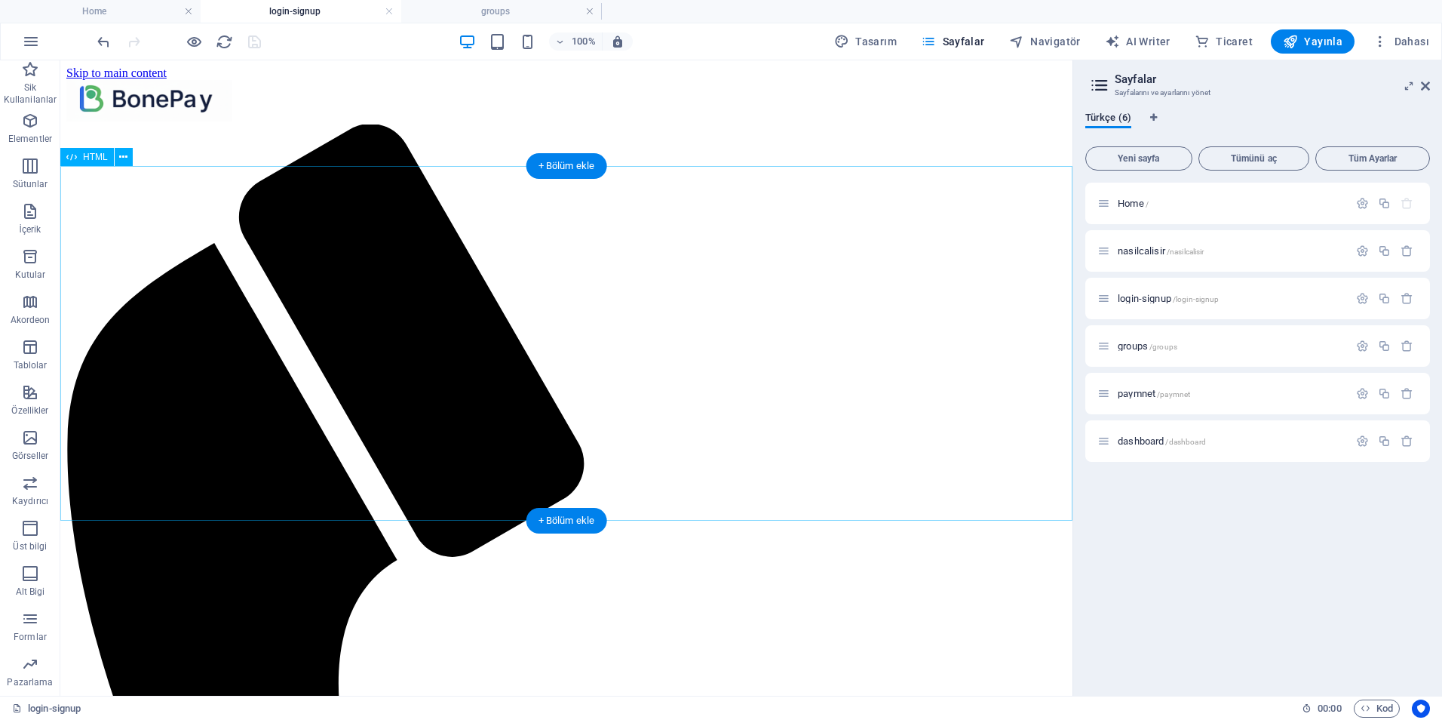
click at [1144, 343] on span "groups /groups" at bounding box center [1148, 345] width 60 height 11
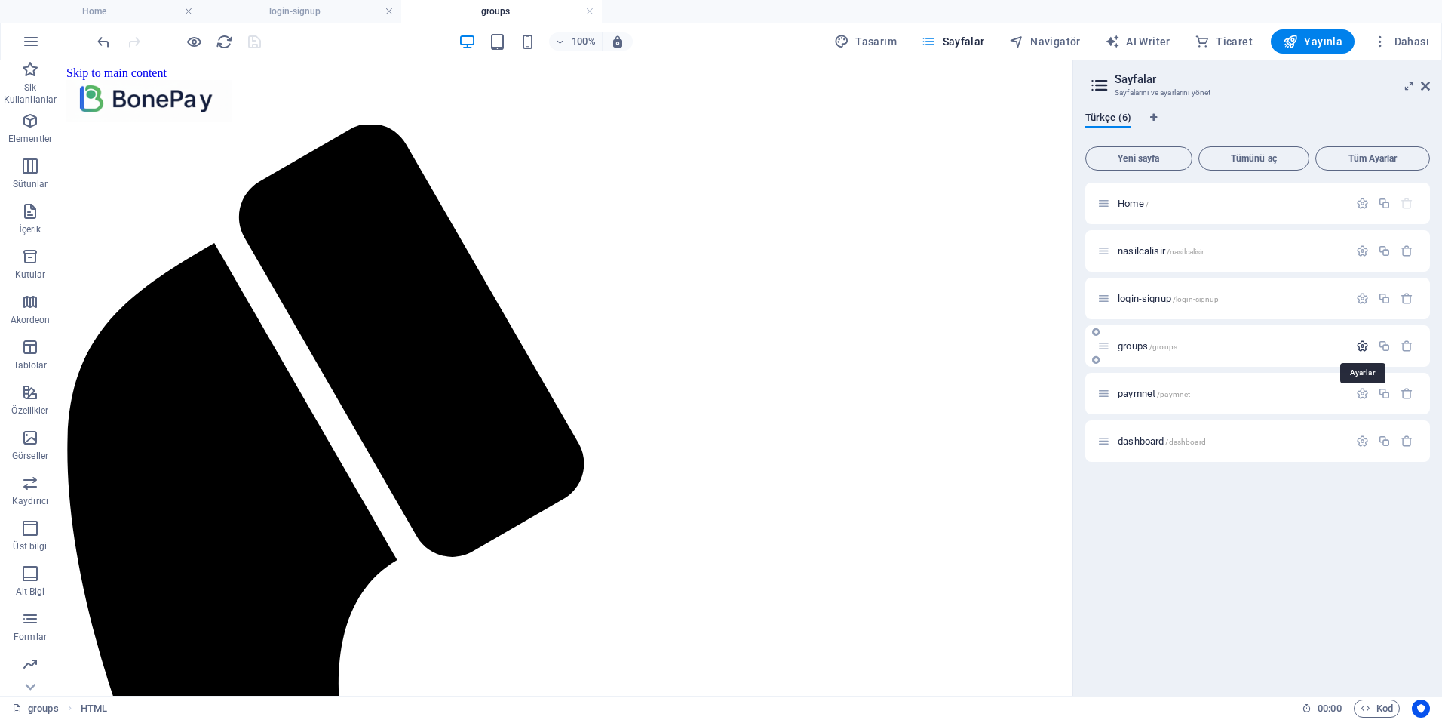
click at [1357, 349] on icon "button" at bounding box center [1362, 345] width 13 height 13
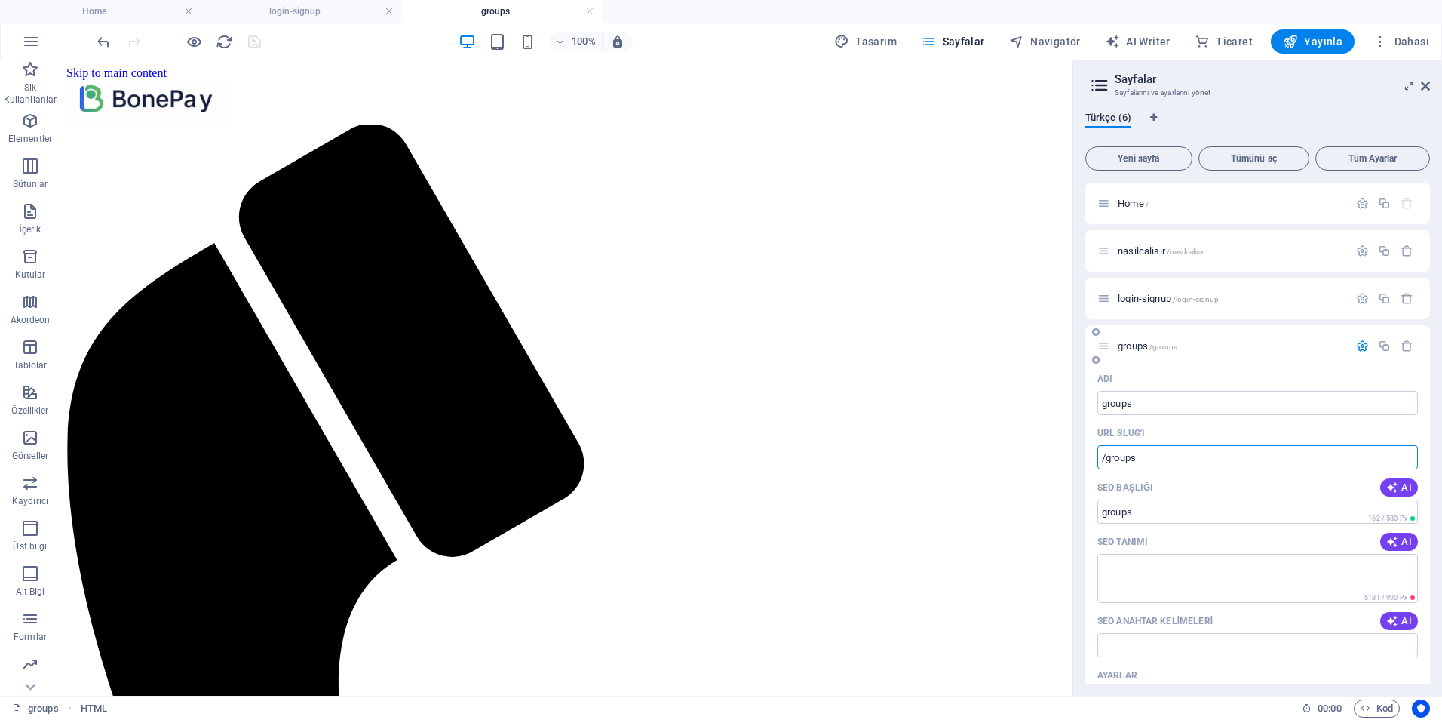
click at [1173, 451] on input "/groups" at bounding box center [1258, 457] width 321 height 24
click at [502, 14] on h4 "groups" at bounding box center [501, 11] width 201 height 17
click at [312, 12] on h4 "login-signup" at bounding box center [301, 11] width 201 height 17
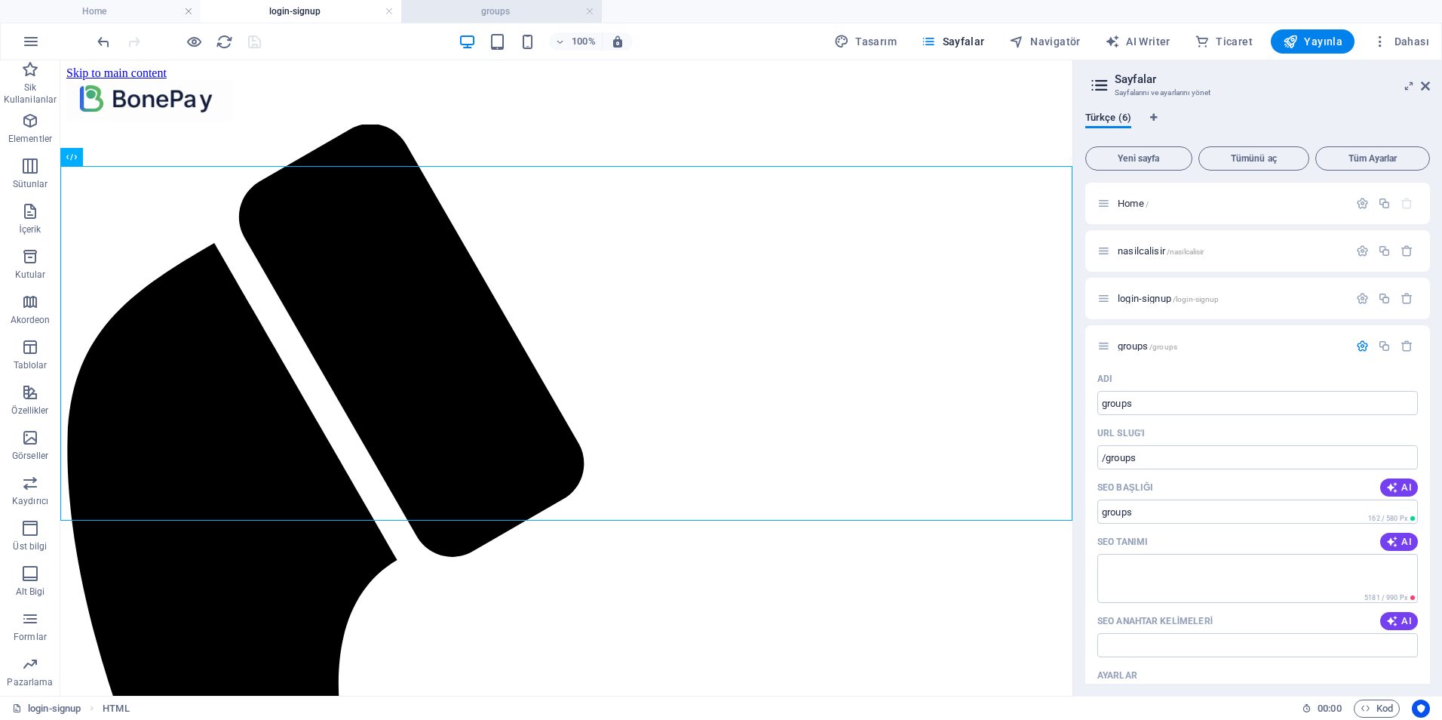
click at [520, 8] on h4 "groups" at bounding box center [501, 11] width 201 height 17
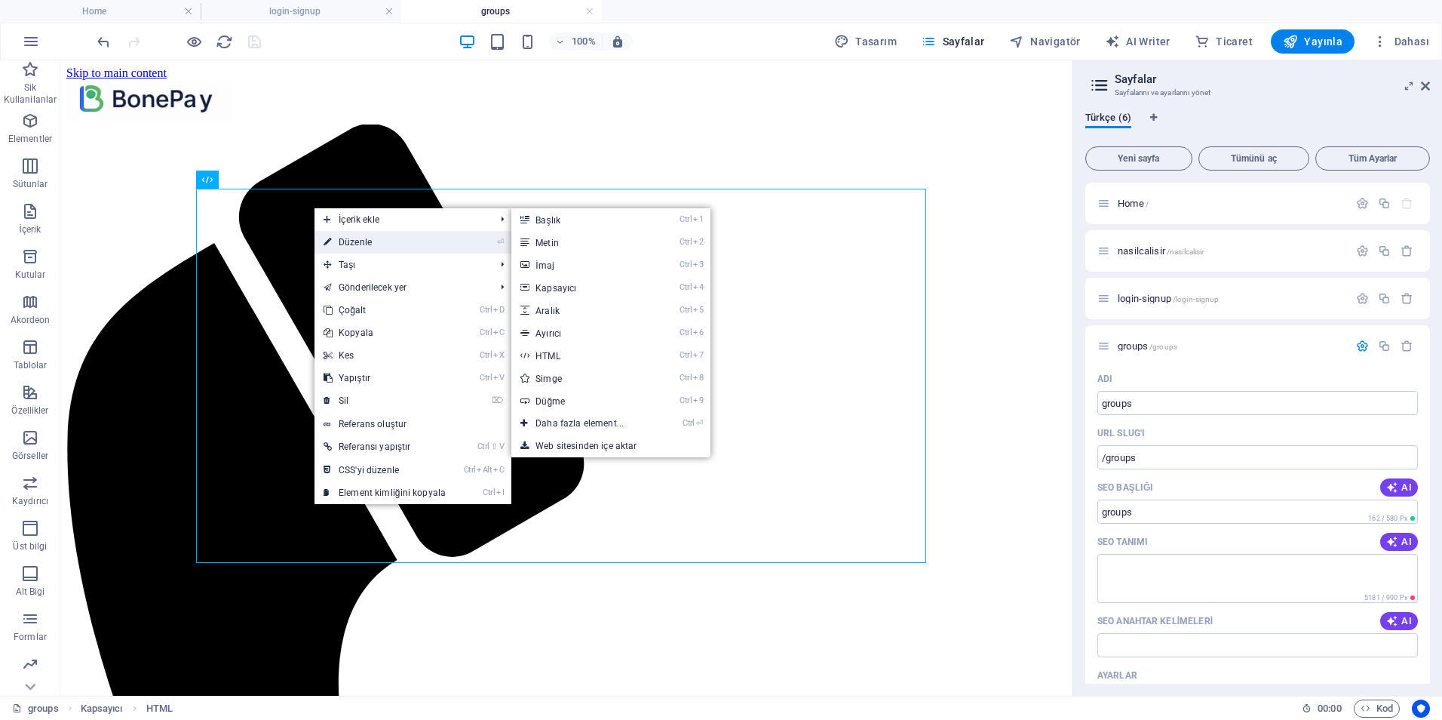
click at [378, 246] on link "⏎ Düzenle" at bounding box center [385, 242] width 140 height 23
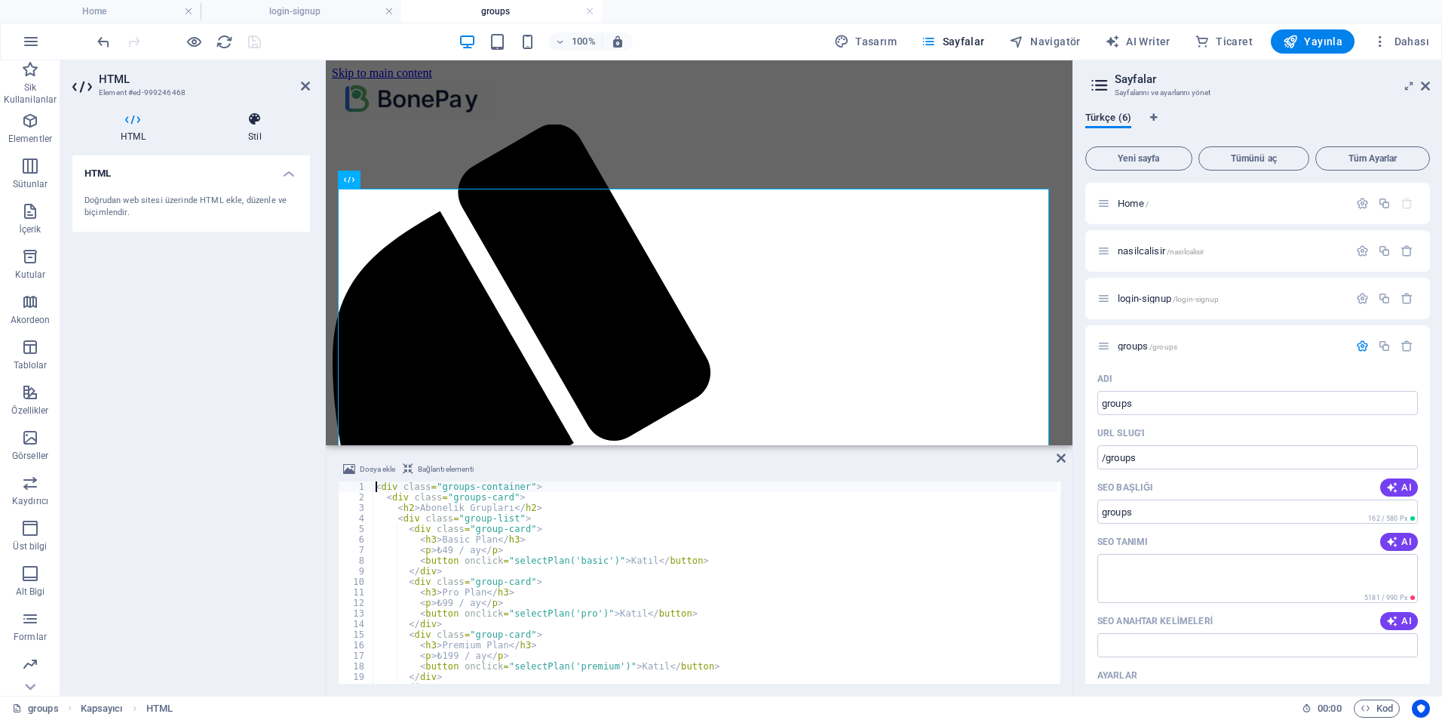
click at [253, 129] on h4 "Stil" at bounding box center [255, 128] width 110 height 32
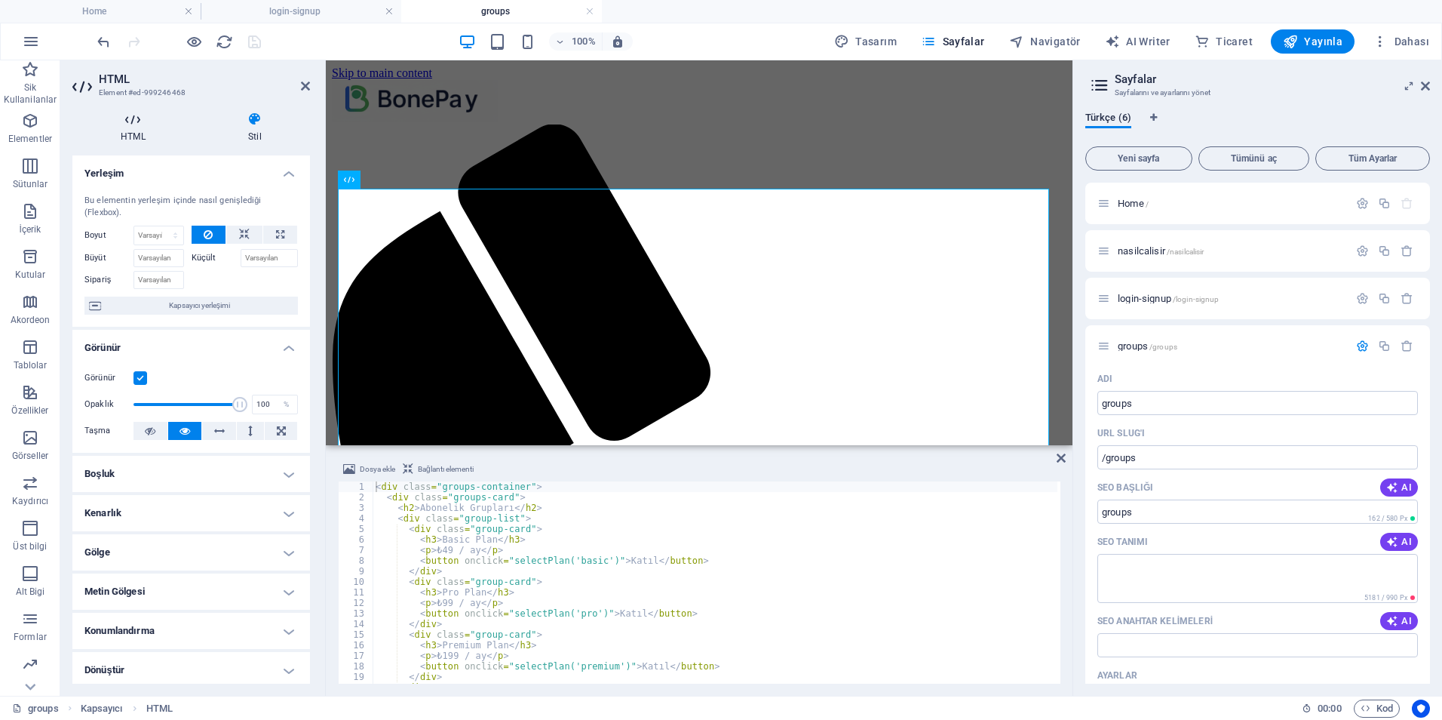
click at [133, 117] on icon at bounding box center [132, 119] width 121 height 15
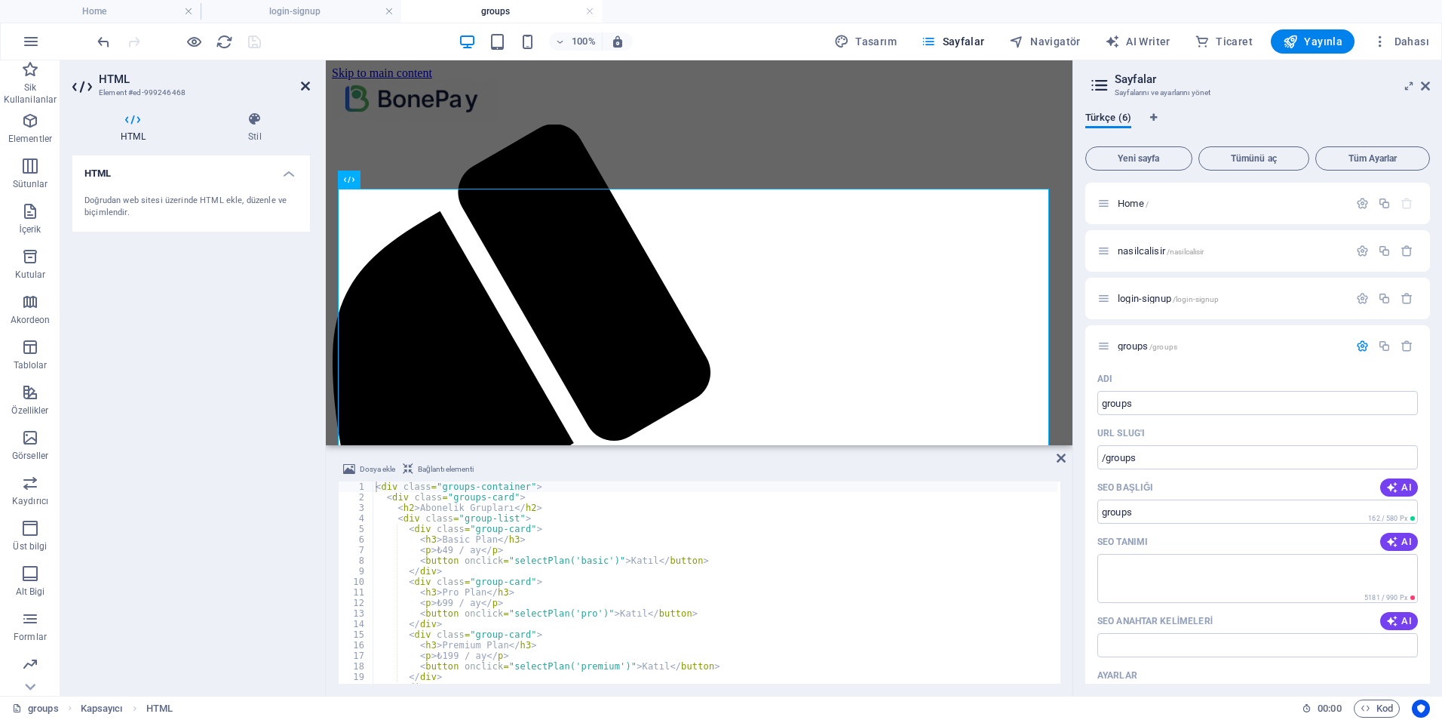
click at [306, 80] on icon at bounding box center [305, 86] width 9 height 12
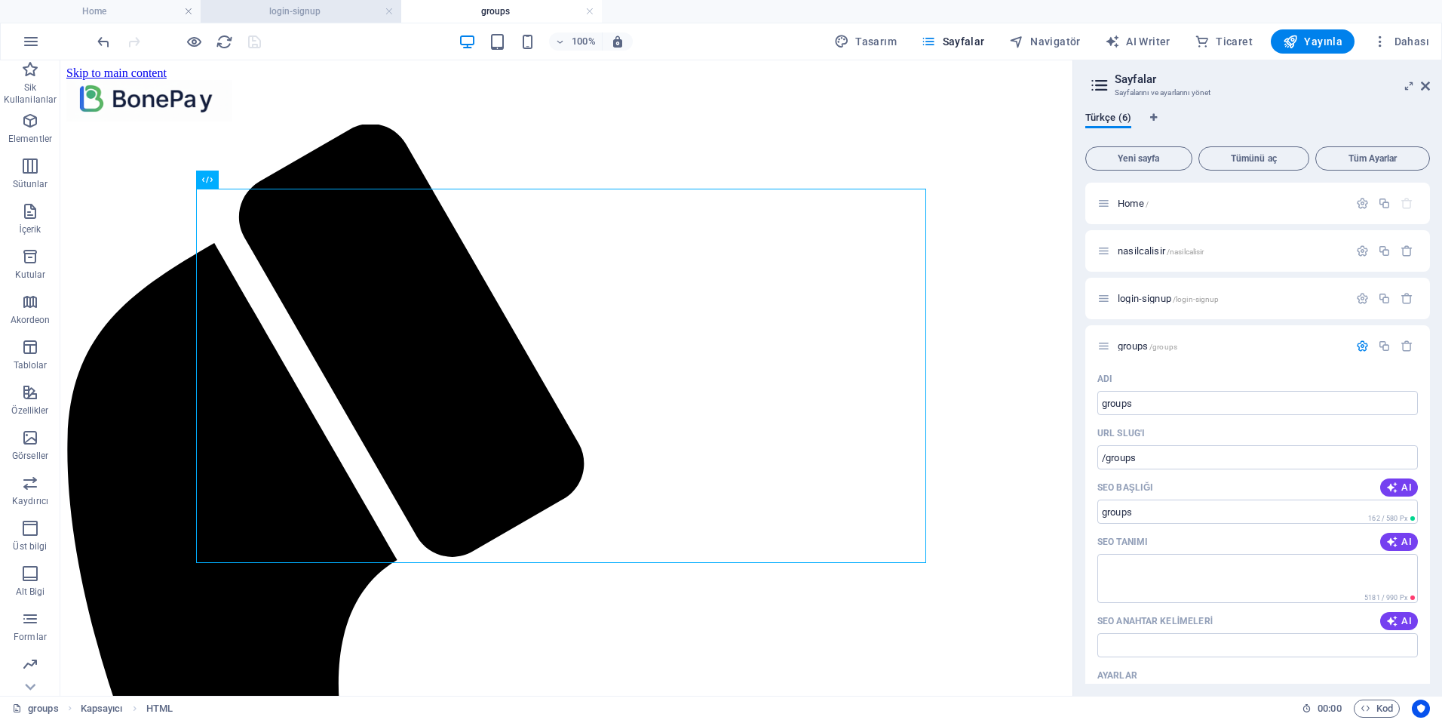
click at [305, 14] on h4 "login-signup" at bounding box center [301, 11] width 201 height 17
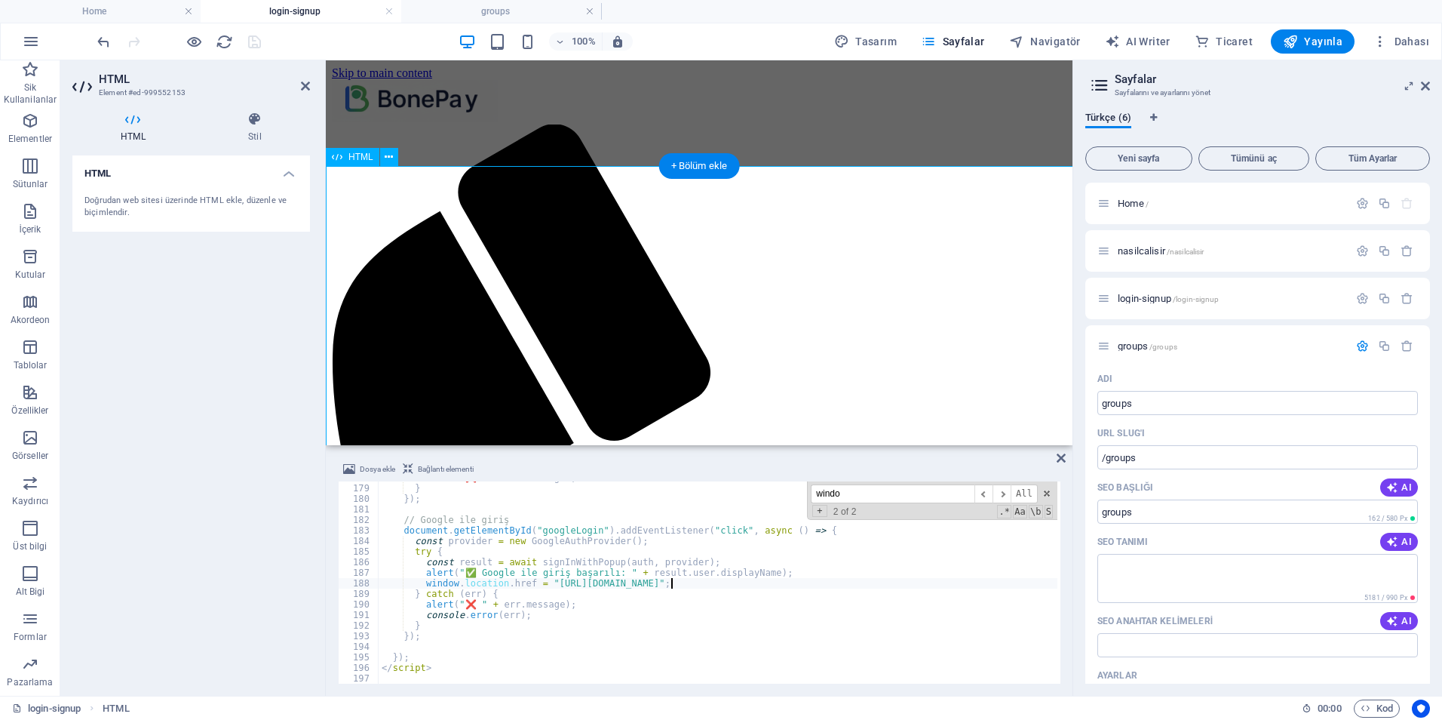
scroll to position [1878, 0]
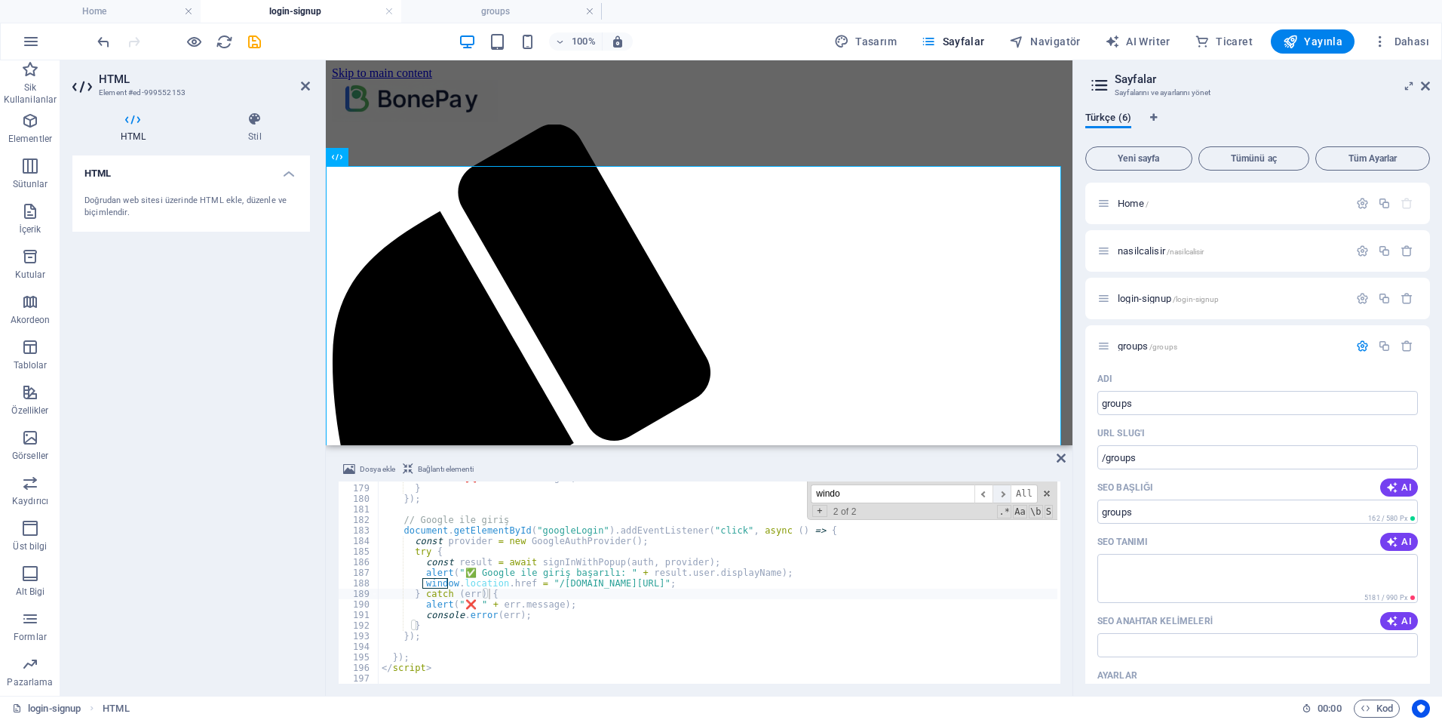
click at [1003, 493] on span "​" at bounding box center [1002, 493] width 18 height 19
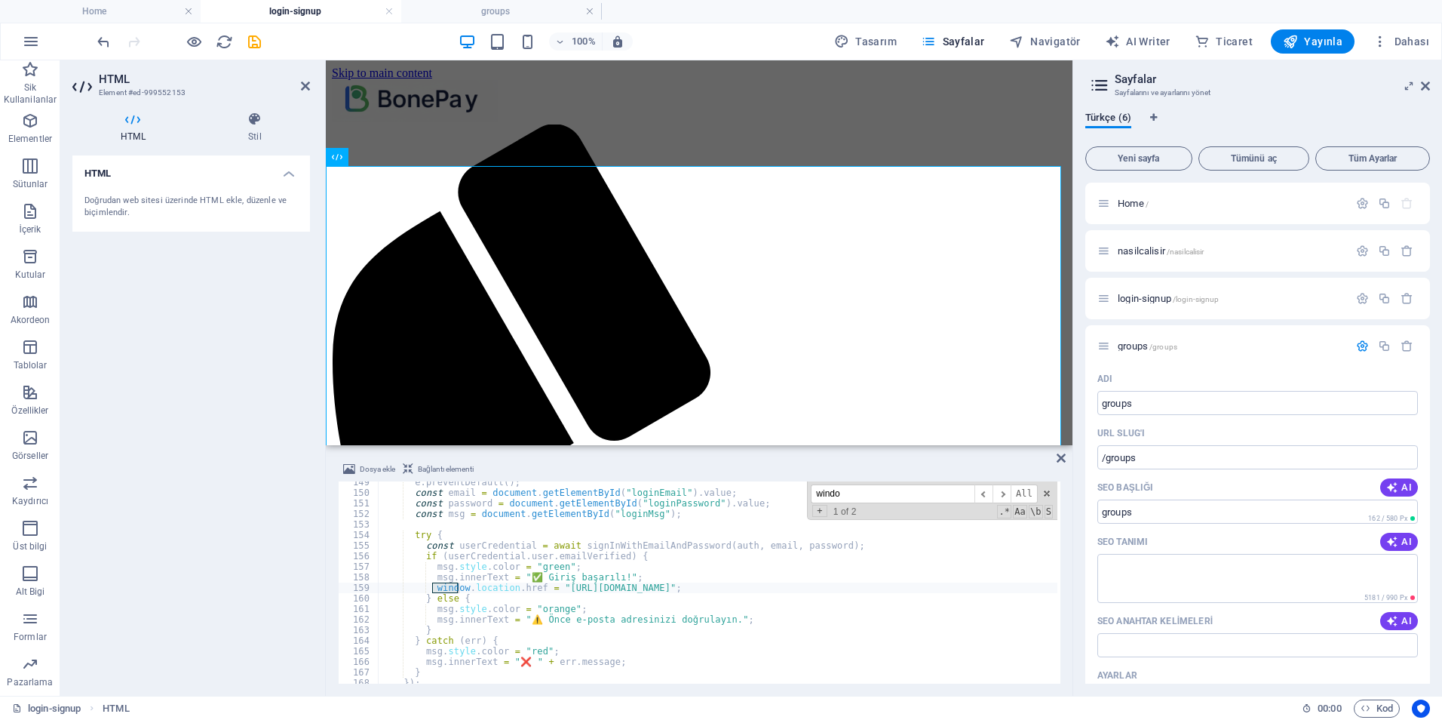
click at [587, 587] on div "e . preventDefault ( ) ; const email = document . getElementById ( "loginEmail"…" at bounding box center [718, 588] width 679 height 223
type textarea "window.location.href = "[DOMAIN_NAME][URL]";"
click at [1045, 493] on span at bounding box center [1047, 493] width 11 height 11
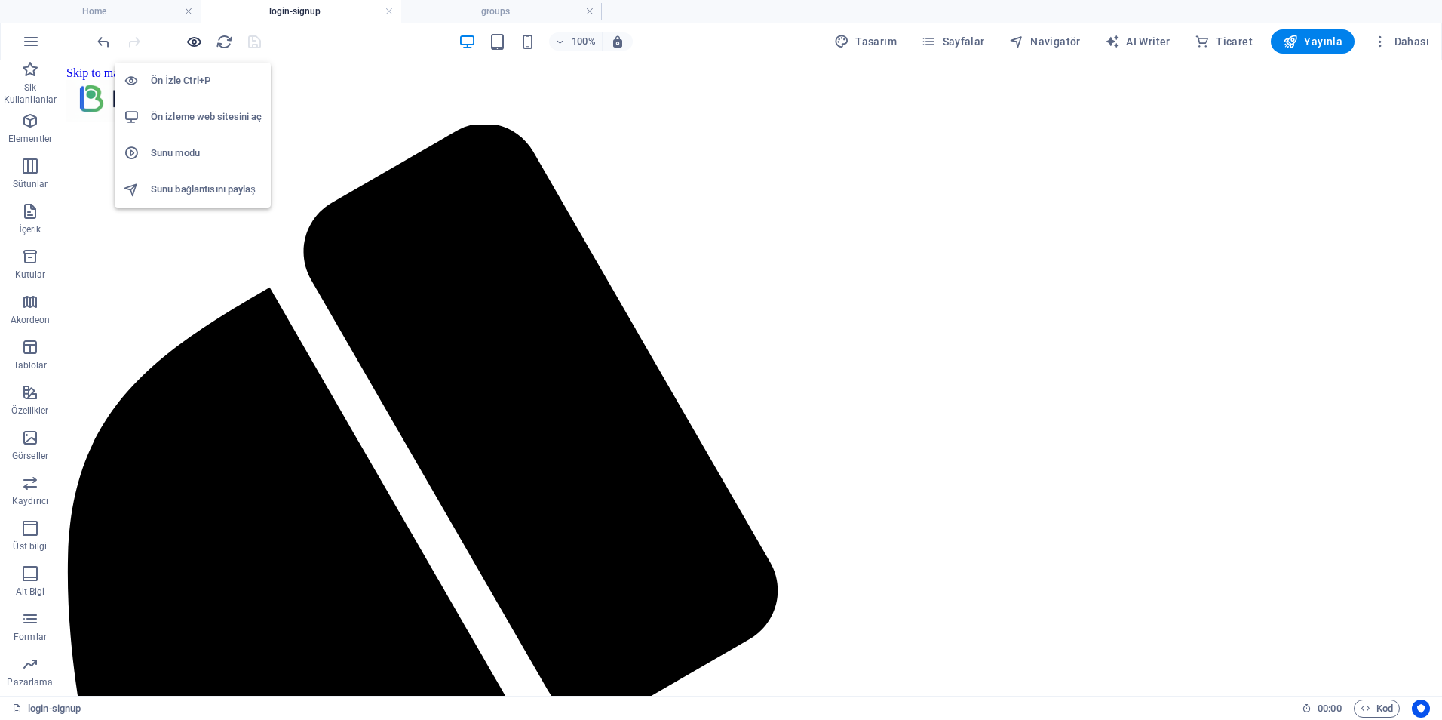
click at [193, 42] on icon "button" at bounding box center [194, 41] width 17 height 17
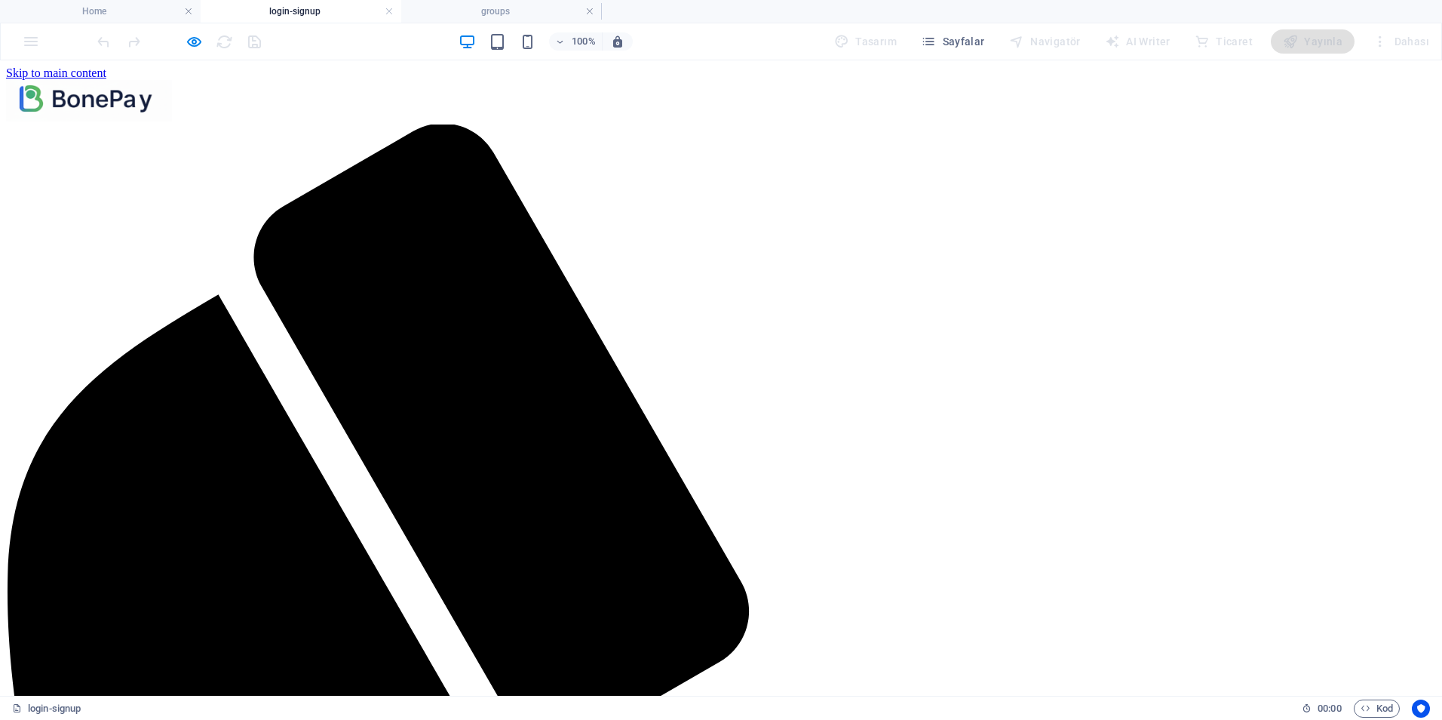
click at [463, 11] on h4 "groups" at bounding box center [501, 11] width 201 height 17
click at [323, 11] on h4 "login-signup" at bounding box center [301, 11] width 201 height 17
click at [201, 115] on h6 "Ön izleme web sitesini aç" at bounding box center [206, 117] width 111 height 18
click at [192, 43] on icon "button" at bounding box center [194, 41] width 17 height 17
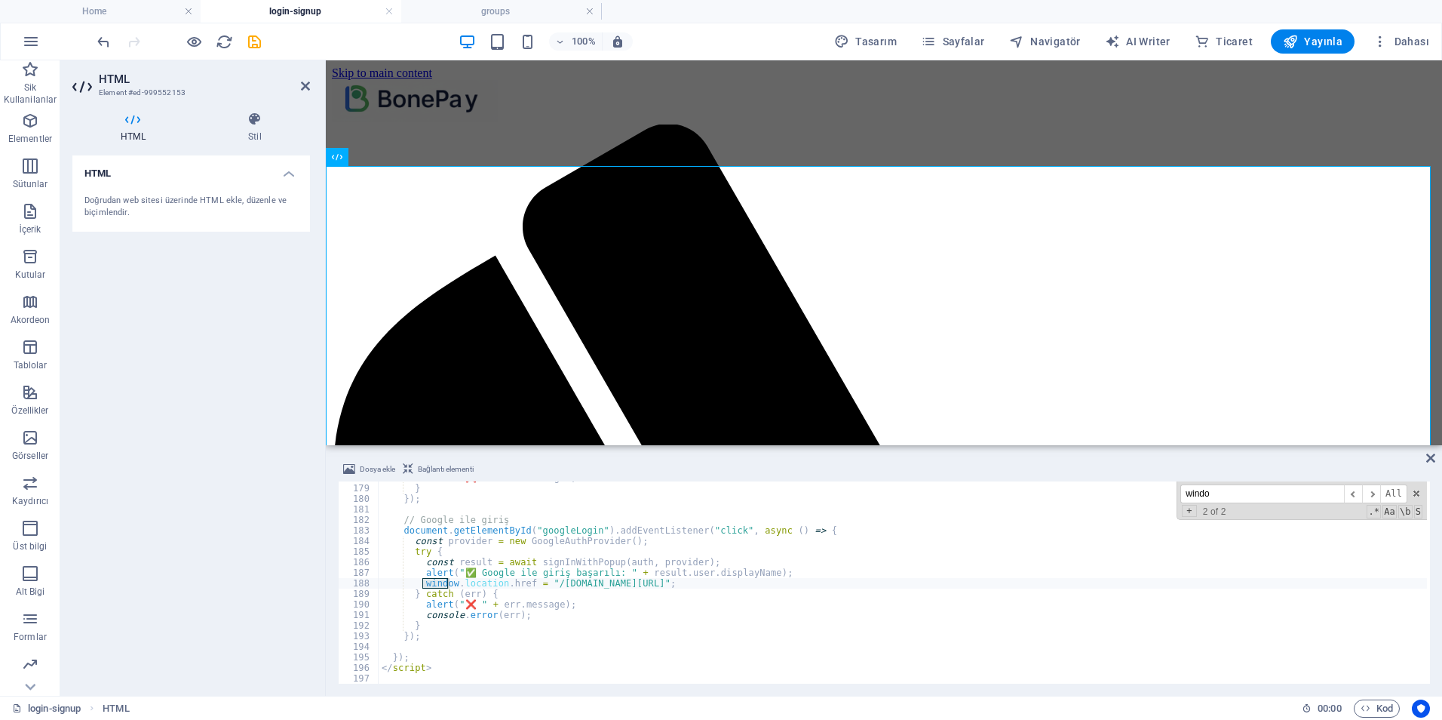
scroll to position [1878, 0]
click at [550, 585] on div "alert ( "❌ " + err . message ) ; } }) ; // Google ile giriş document . getEleme…" at bounding box center [903, 583] width 1049 height 223
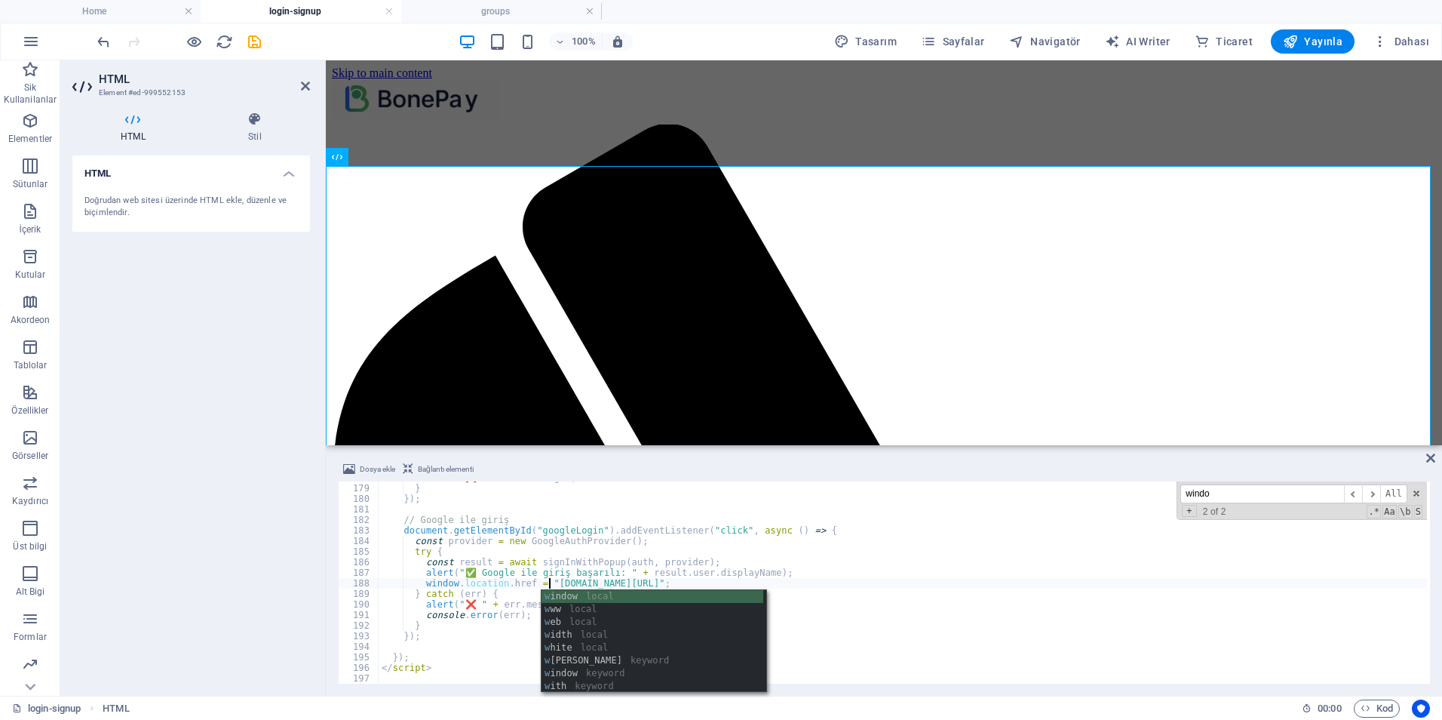
scroll to position [0, 14]
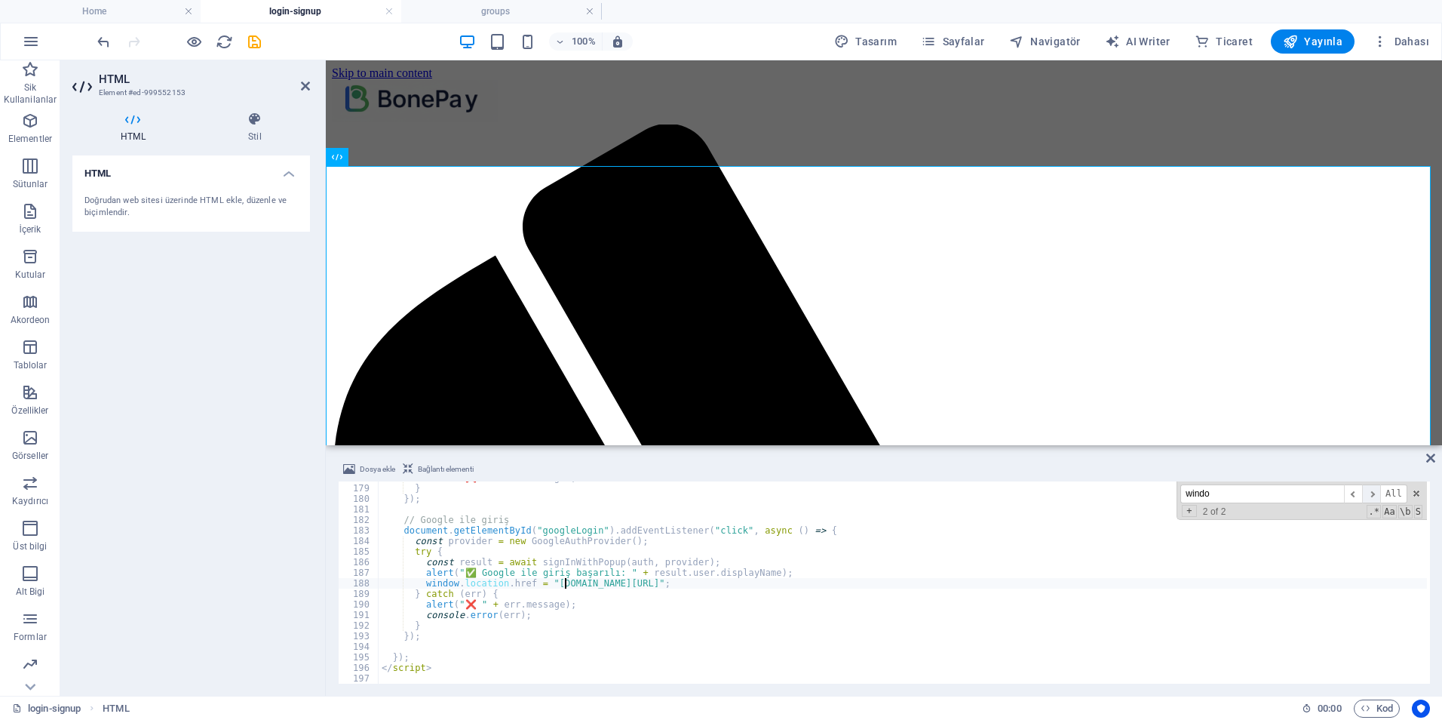
type textarea "window.location.href = "[DOMAIN_NAME][URL]";"
click at [1368, 491] on span "​" at bounding box center [1371, 493] width 18 height 19
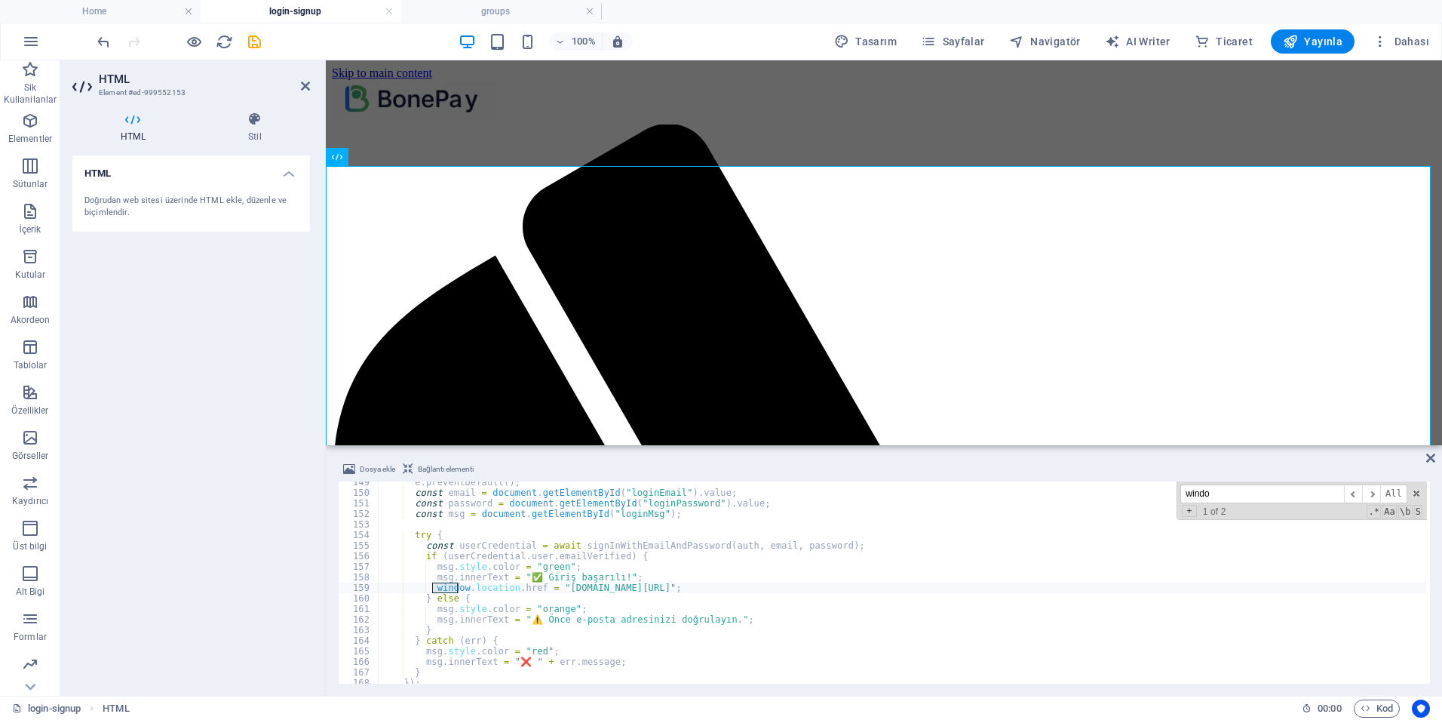
click at [1080, 463] on div "Dosya ekle Bağlantı elementi" at bounding box center [884, 471] width 1092 height 22
click at [273, 338] on div "HTML Doğrudan web sitesi üzerinde HTML ekle, düzenle ve biçimlendir." at bounding box center [191, 419] width 238 height 528
click at [253, 39] on icon "save" at bounding box center [254, 41] width 17 height 17
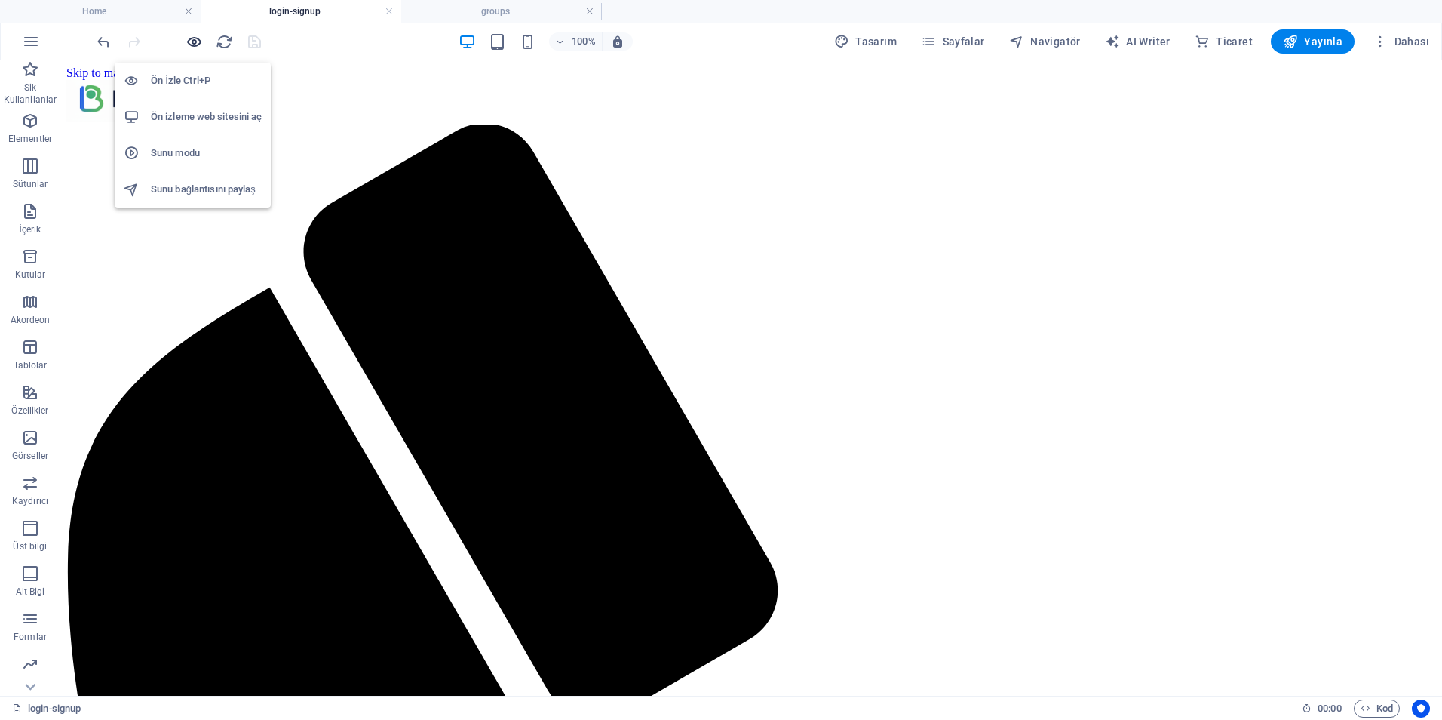
click at [194, 45] on icon "button" at bounding box center [194, 41] width 17 height 17
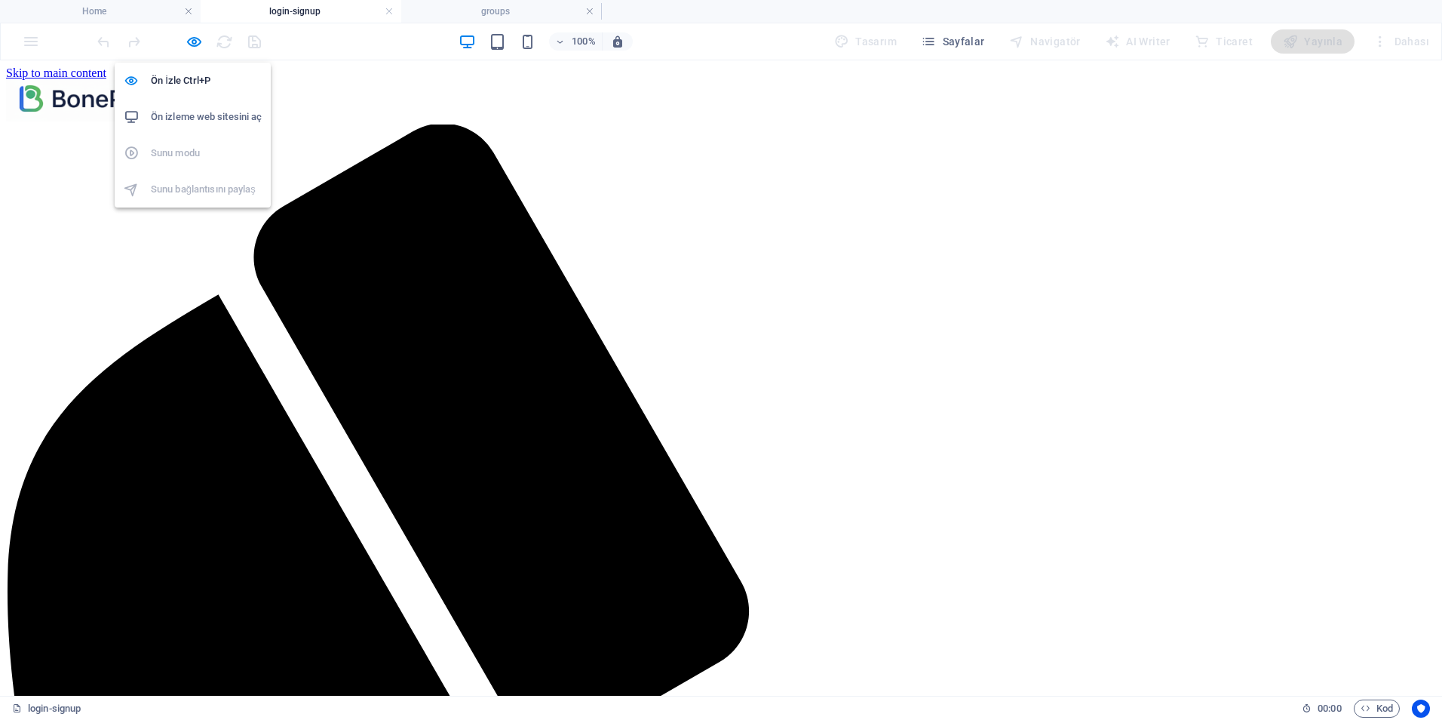
click at [210, 118] on h6 "Ön izleme web sitesini aç" at bounding box center [206, 117] width 111 height 18
click at [198, 41] on icon "button" at bounding box center [194, 41] width 17 height 17
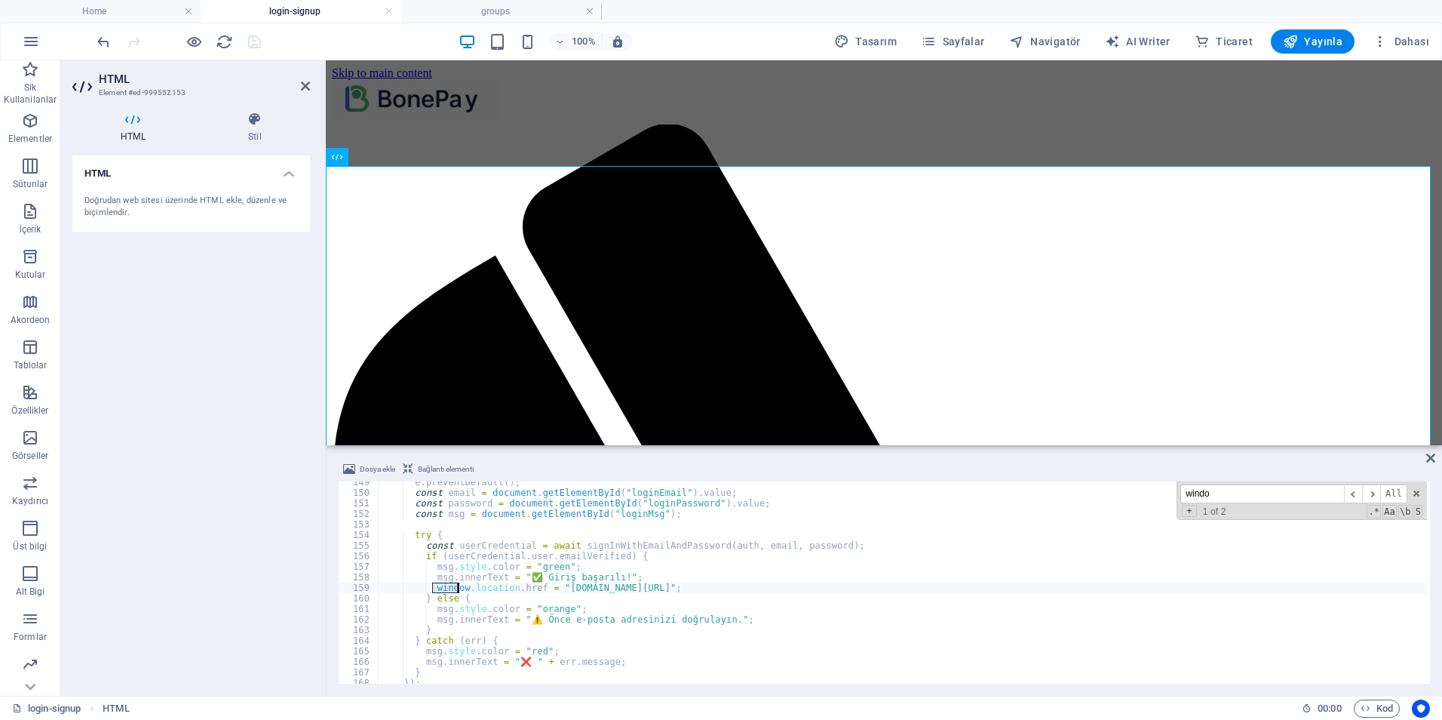
click at [554, 586] on div "e . preventDefault ( ) ; const email = document . getElementById ( "loginEmail"…" at bounding box center [903, 588] width 1049 height 223
click at [1368, 490] on span "​" at bounding box center [1371, 493] width 18 height 19
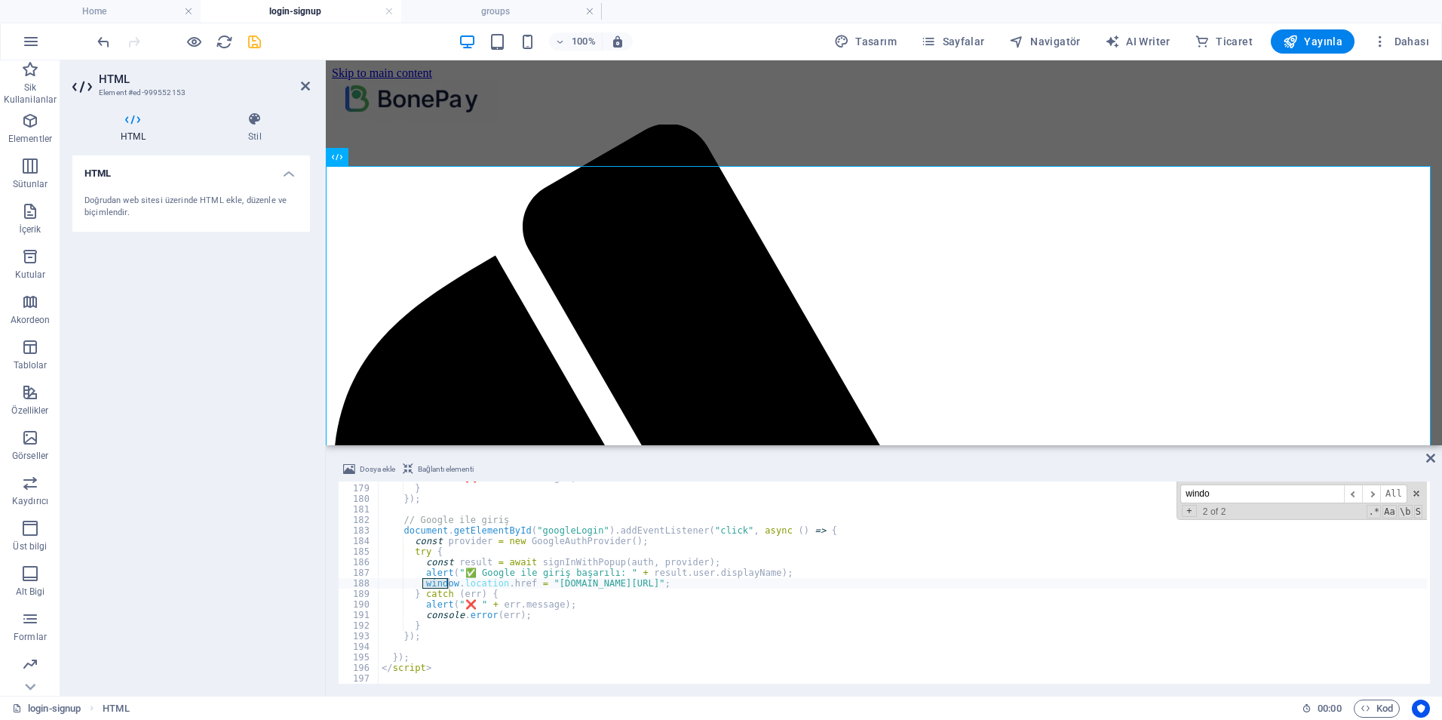
click at [542, 579] on div "alert ( "❌ " + err . message ) ; } }) ; // Google ile giriş document . getEleme…" at bounding box center [903, 583] width 1049 height 223
type textarea "window.location.href = "[URL][DOMAIN_NAME]";"
click at [252, 43] on icon "save" at bounding box center [254, 41] width 17 height 17
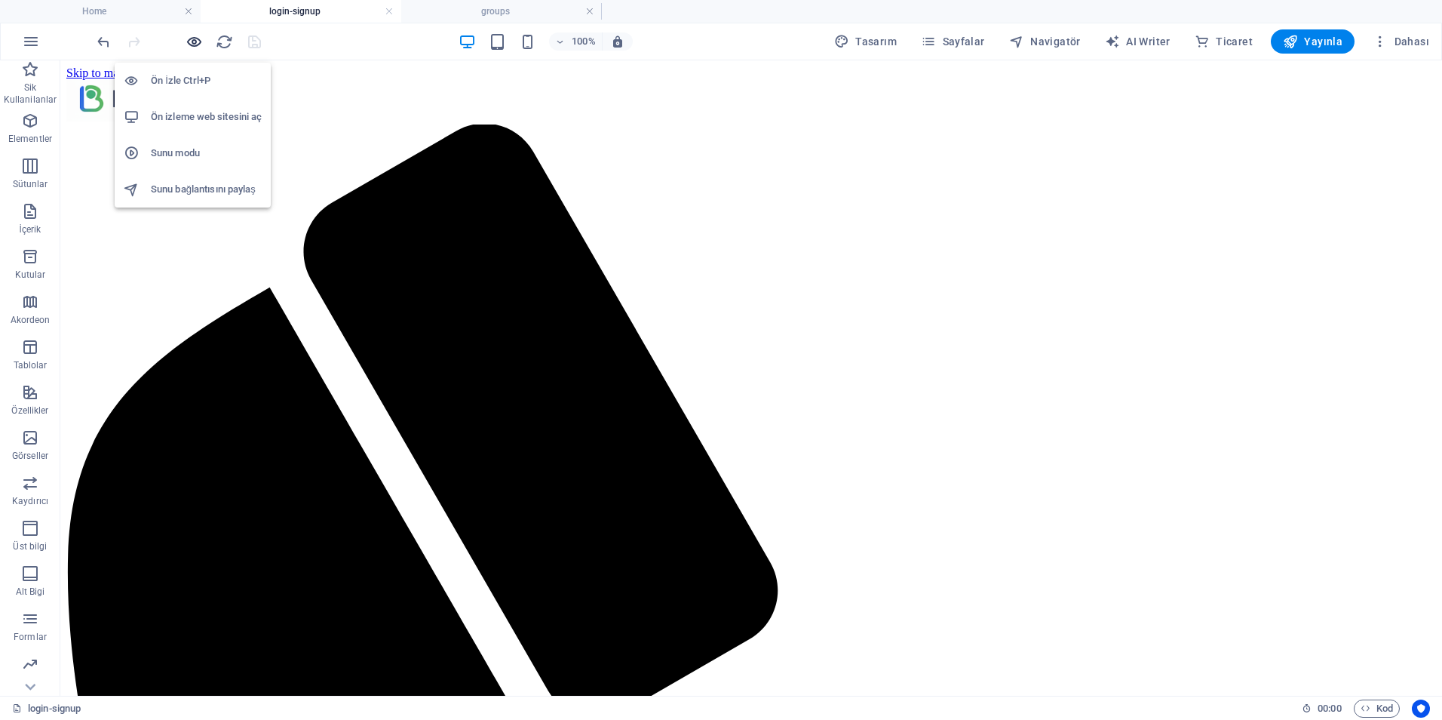
click at [195, 42] on icon "button" at bounding box center [194, 41] width 17 height 17
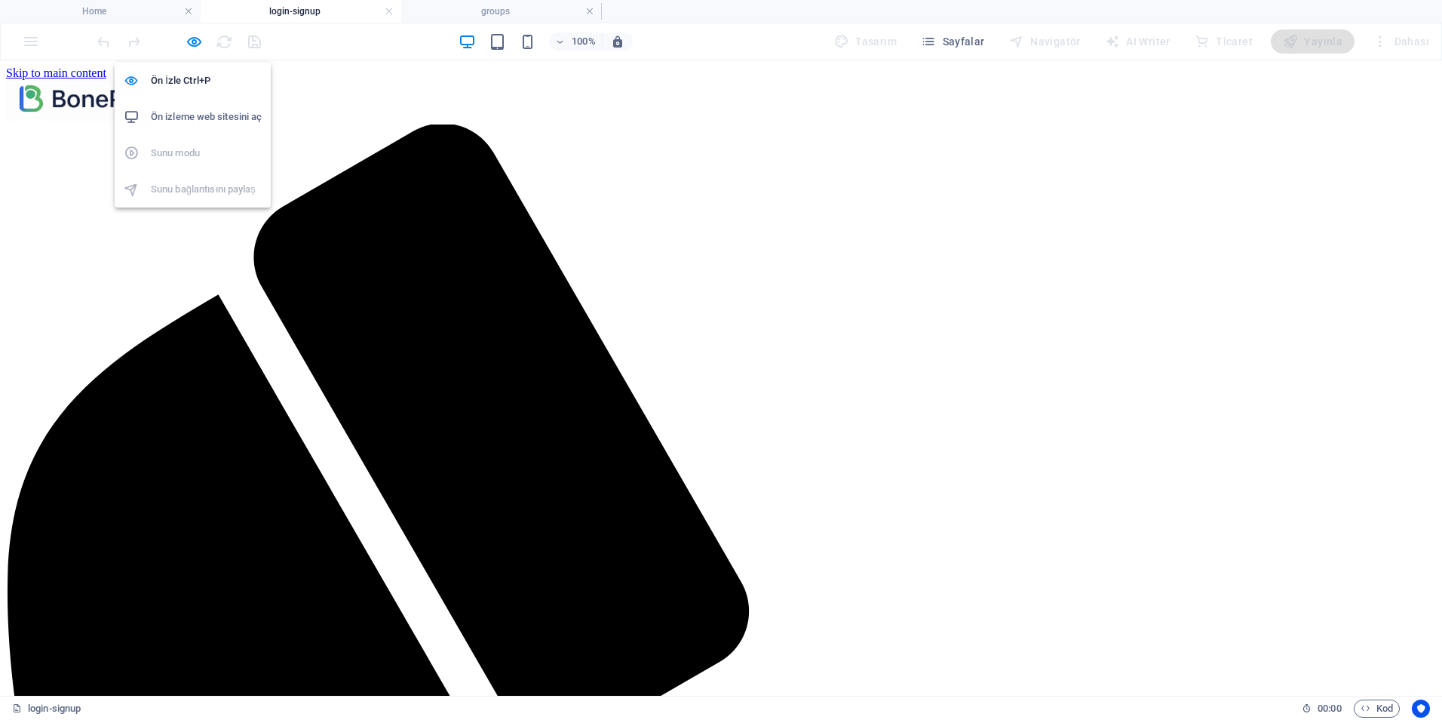
click at [213, 120] on h6 "Ön izleme web sitesini aç" at bounding box center [206, 117] width 111 height 18
click at [186, 38] on icon "button" at bounding box center [194, 41] width 17 height 17
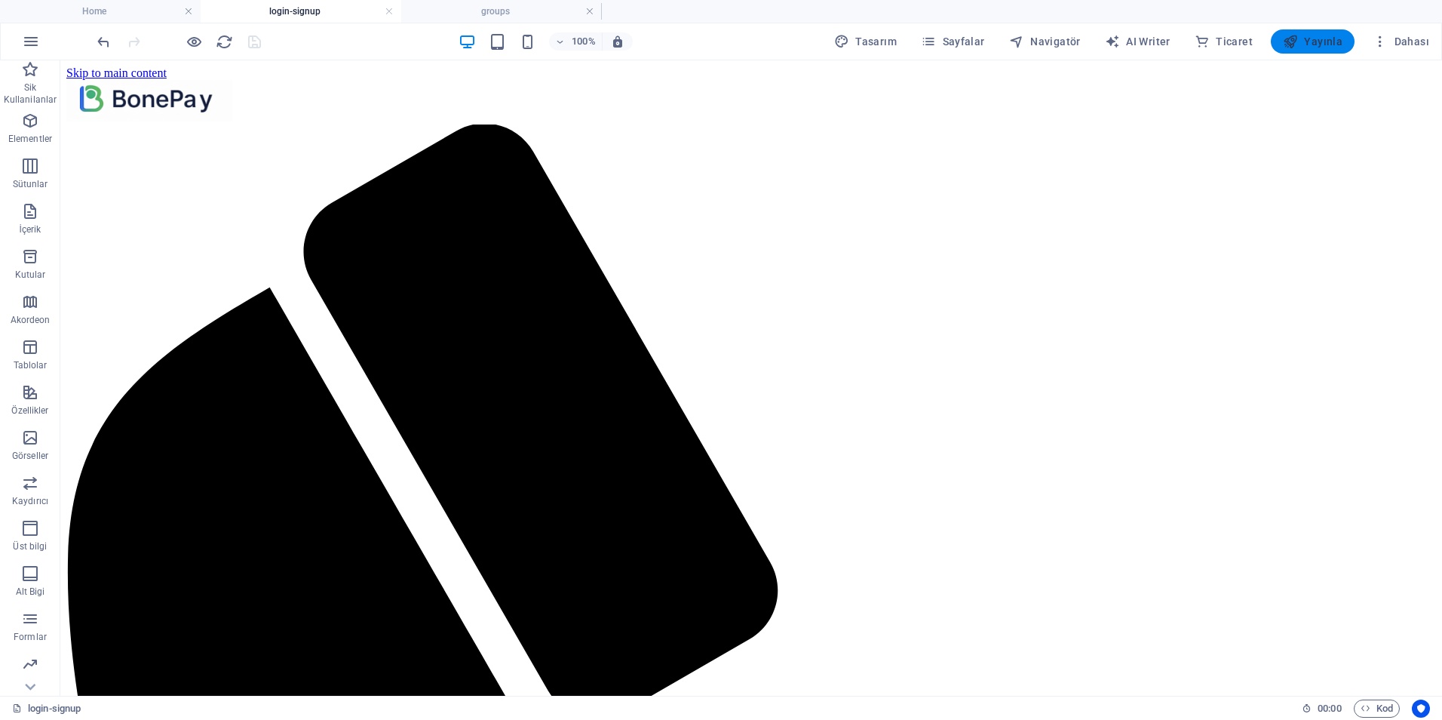
click at [1309, 41] on span "Yayınla" at bounding box center [1313, 41] width 60 height 15
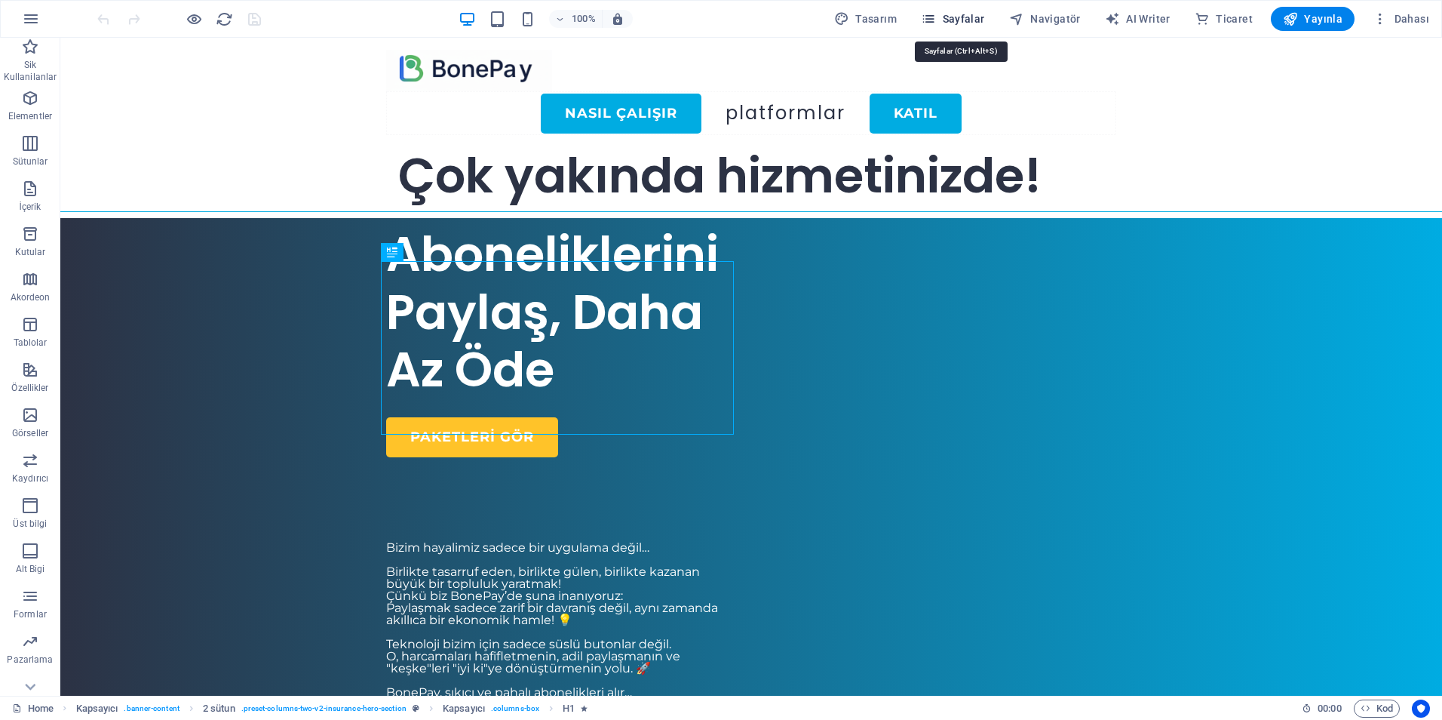
click at [947, 23] on span "Sayfalar" at bounding box center [953, 18] width 64 height 15
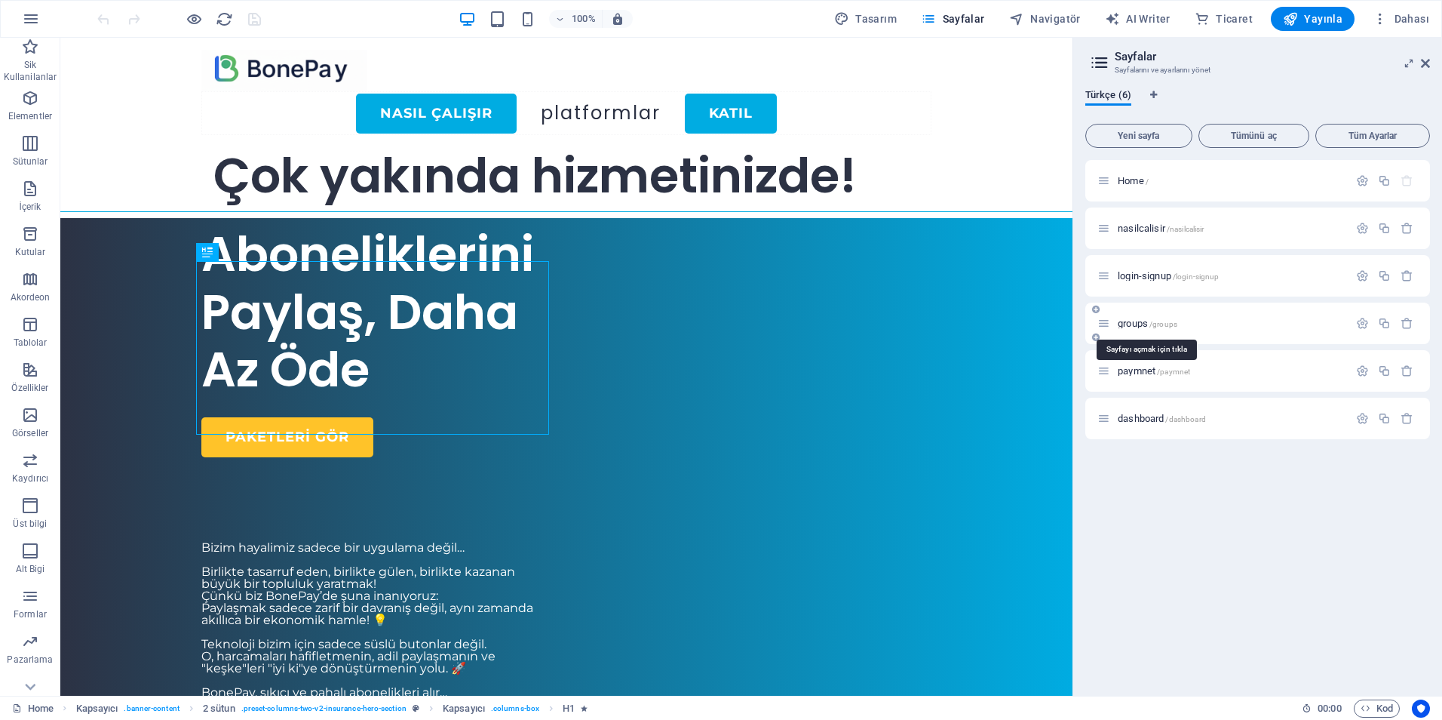
click at [1141, 321] on span "groups /groups" at bounding box center [1148, 323] width 60 height 11
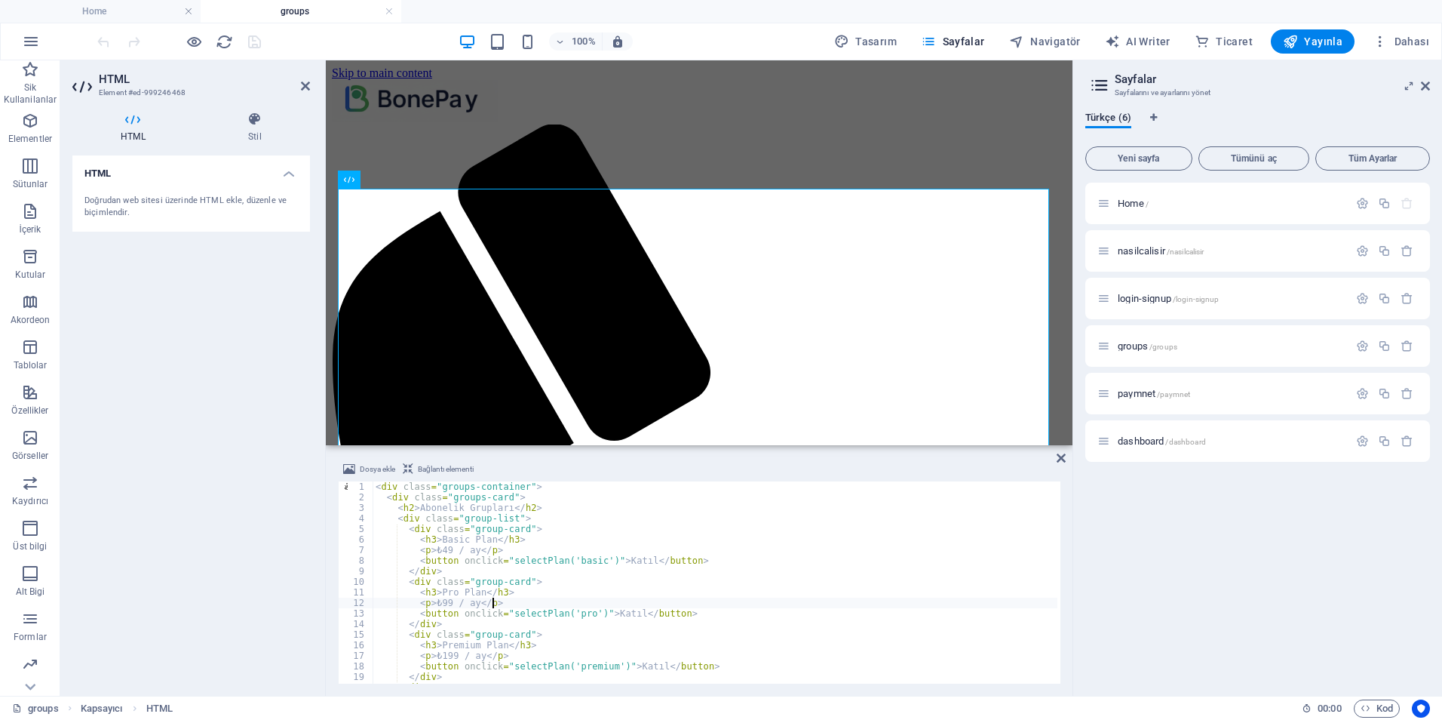
click at [631, 600] on div "< div class = "groups-container" > < div class = "groups-card" > < h2 > Aboneli…" at bounding box center [715, 592] width 685 height 223
type textarea "</script>"
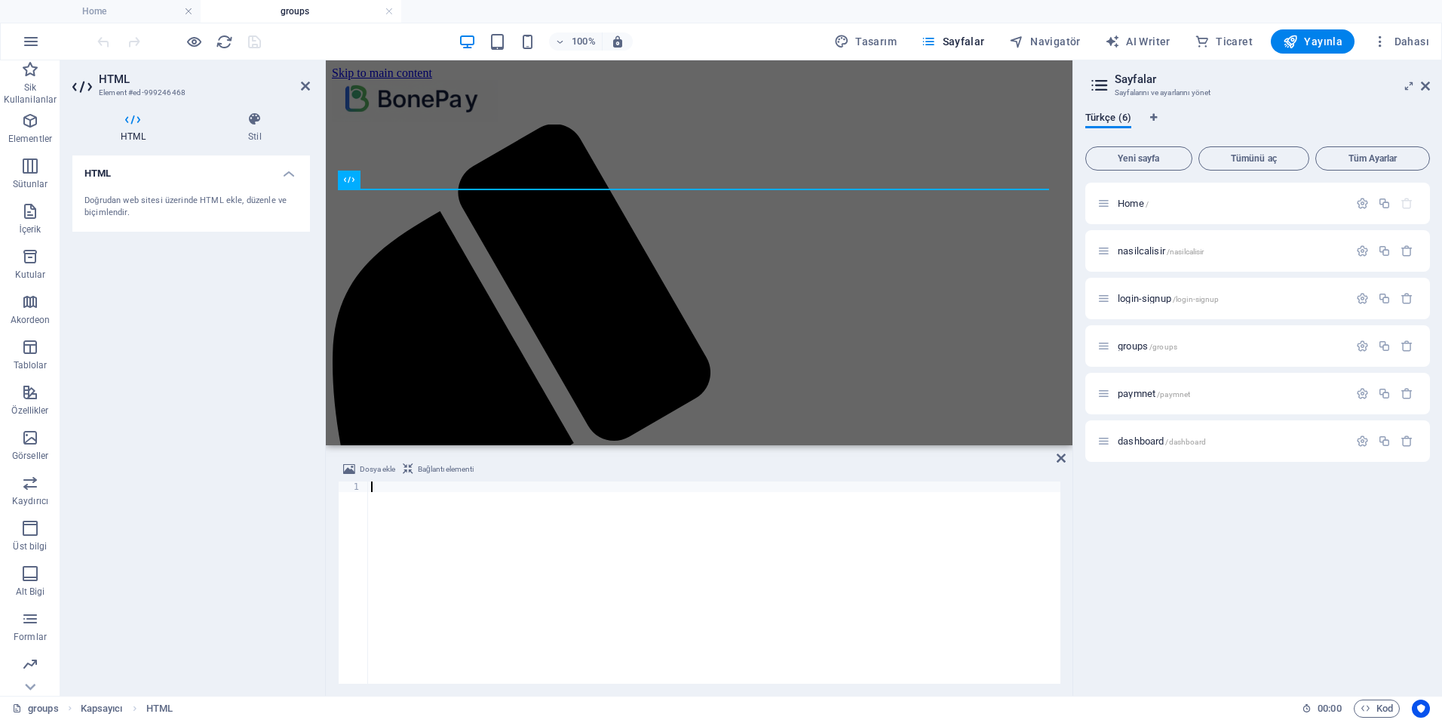
click at [501, 531] on div at bounding box center [714, 592] width 693 height 223
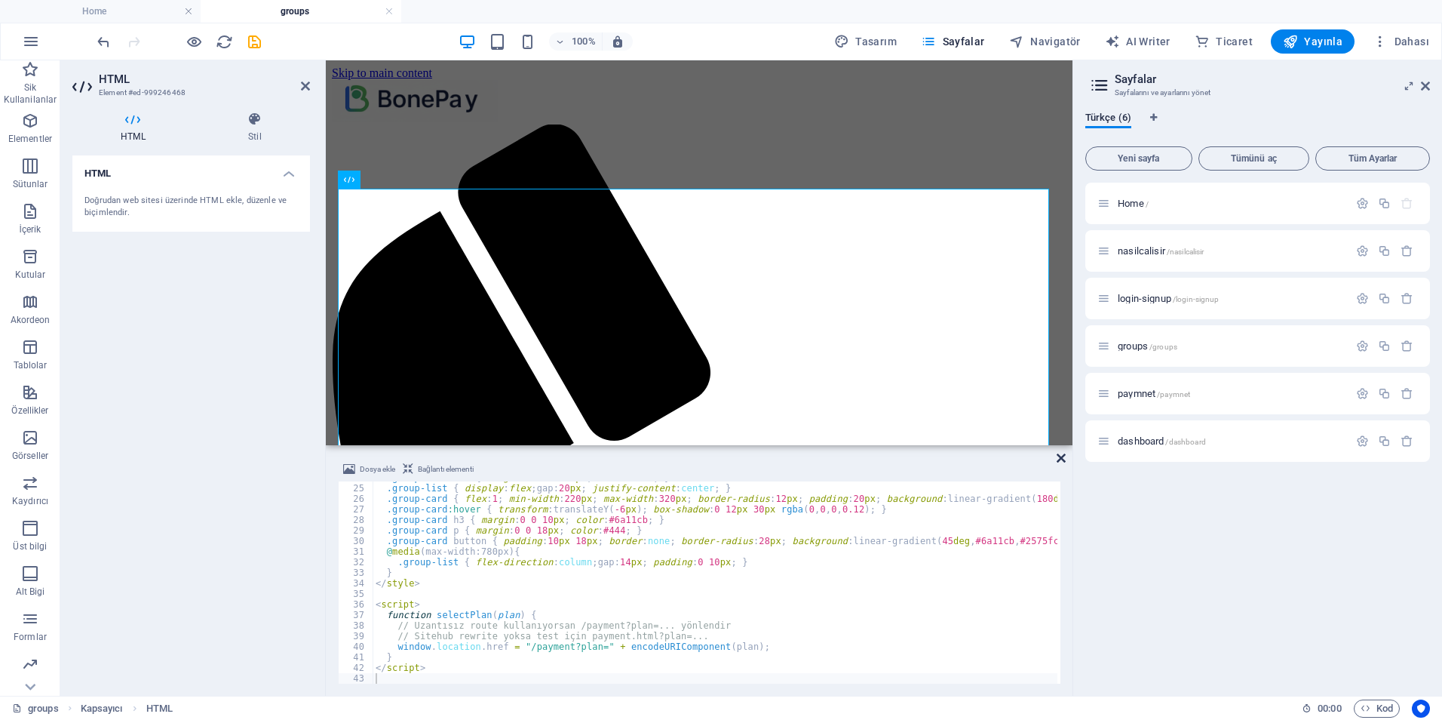
click at [1062, 462] on icon at bounding box center [1061, 458] width 9 height 12
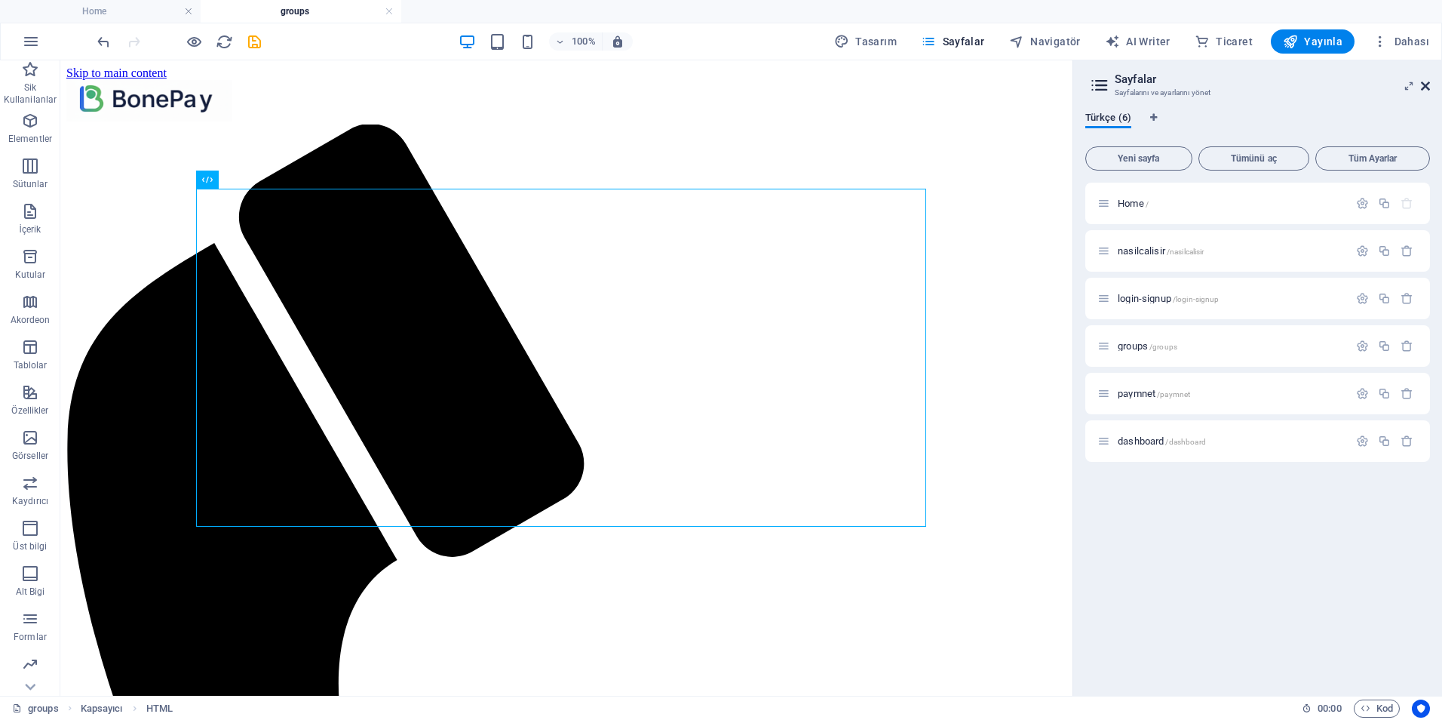
click at [1425, 88] on icon at bounding box center [1425, 86] width 9 height 12
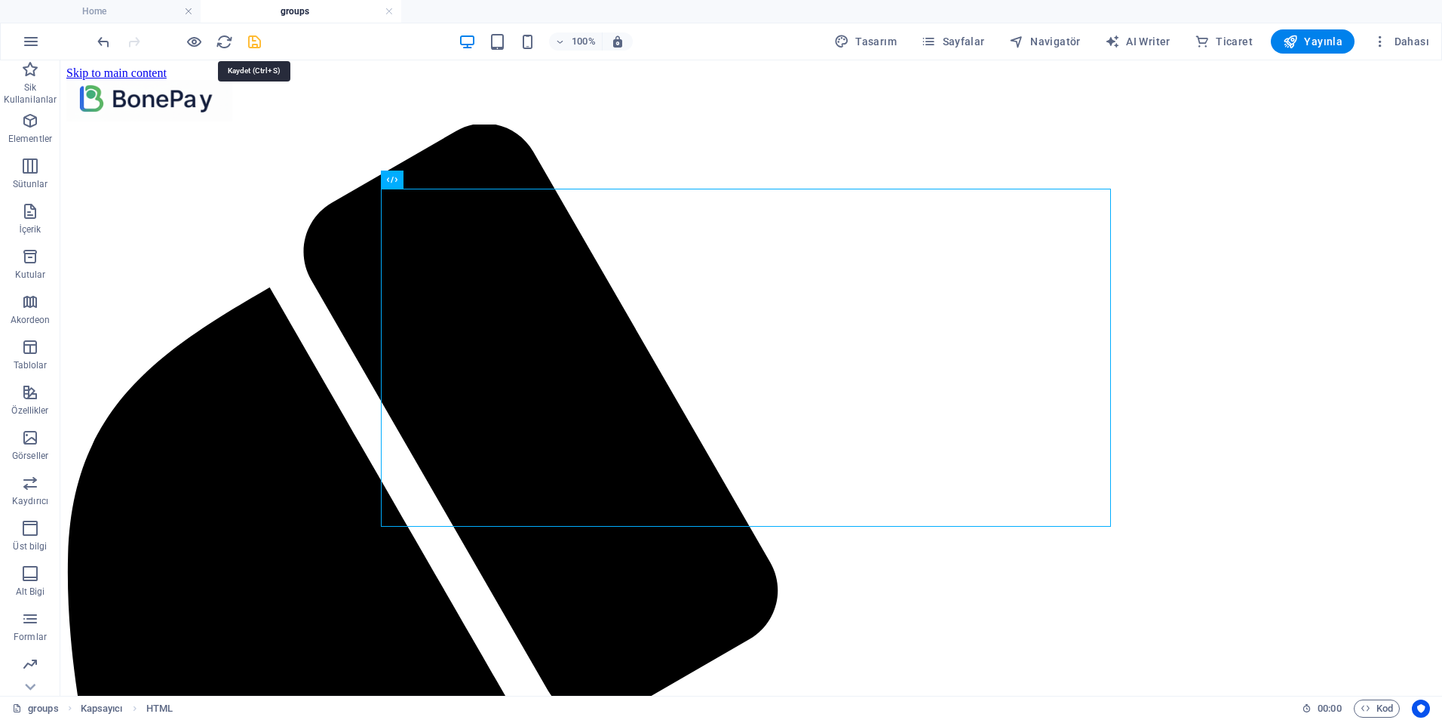
click at [254, 38] on icon "save" at bounding box center [254, 41] width 17 height 17
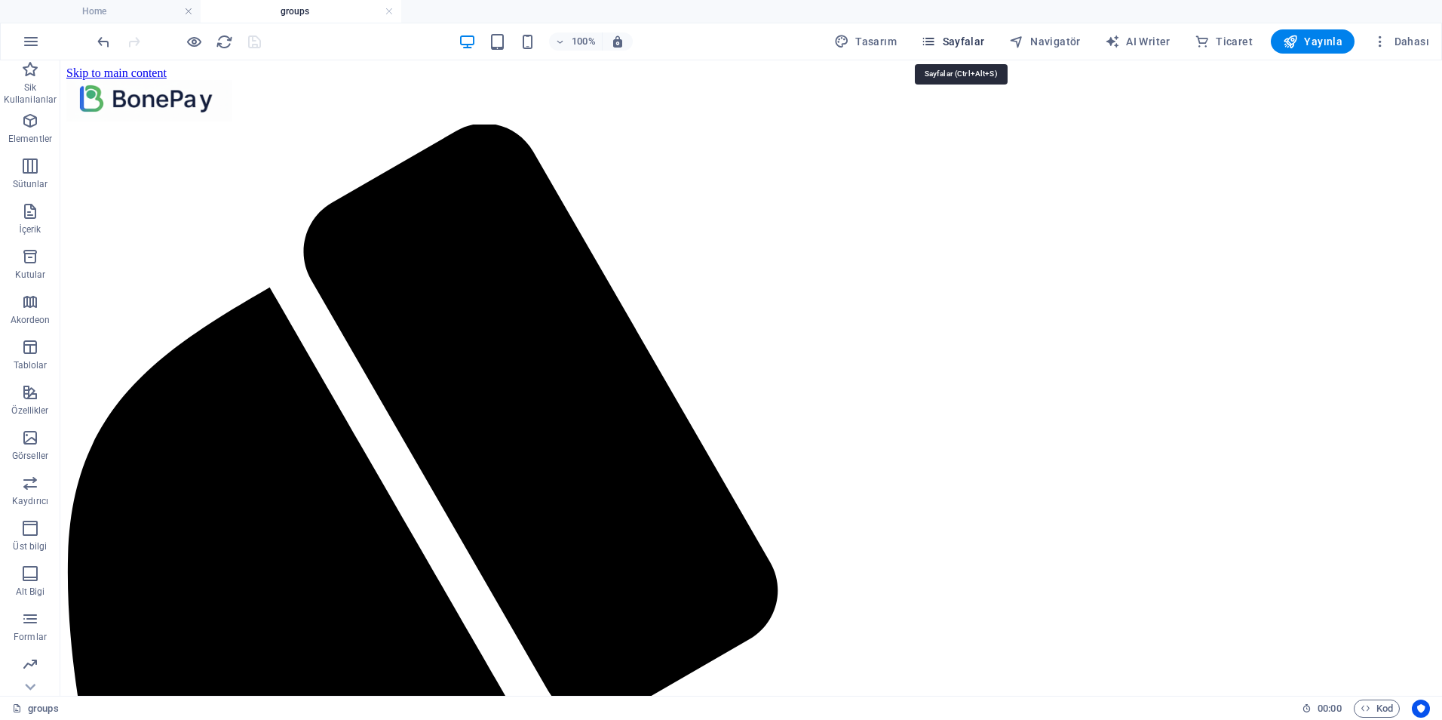
click at [936, 48] on icon "button" at bounding box center [928, 41] width 15 height 15
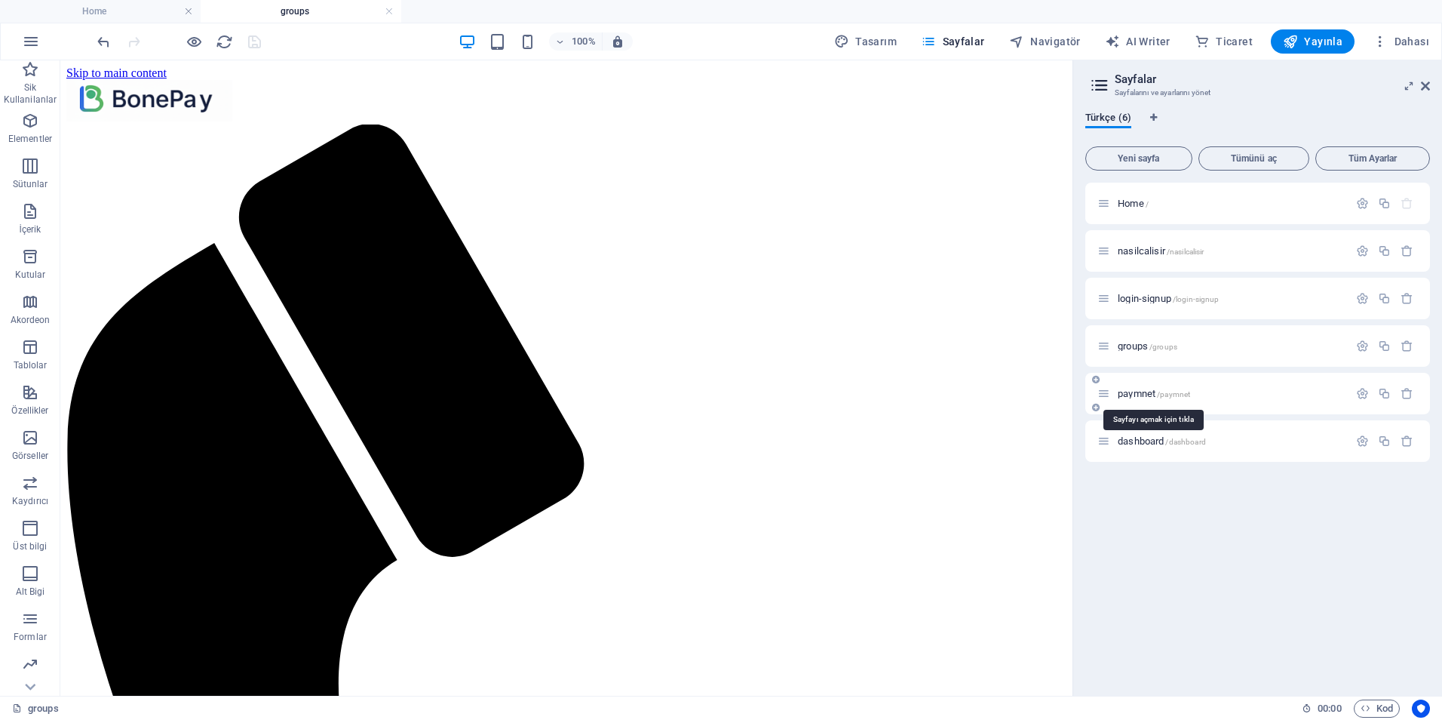
click at [1138, 395] on span "paymnet /paymnet" at bounding box center [1154, 393] width 72 height 11
click at [1363, 396] on icon "button" at bounding box center [1362, 393] width 13 height 13
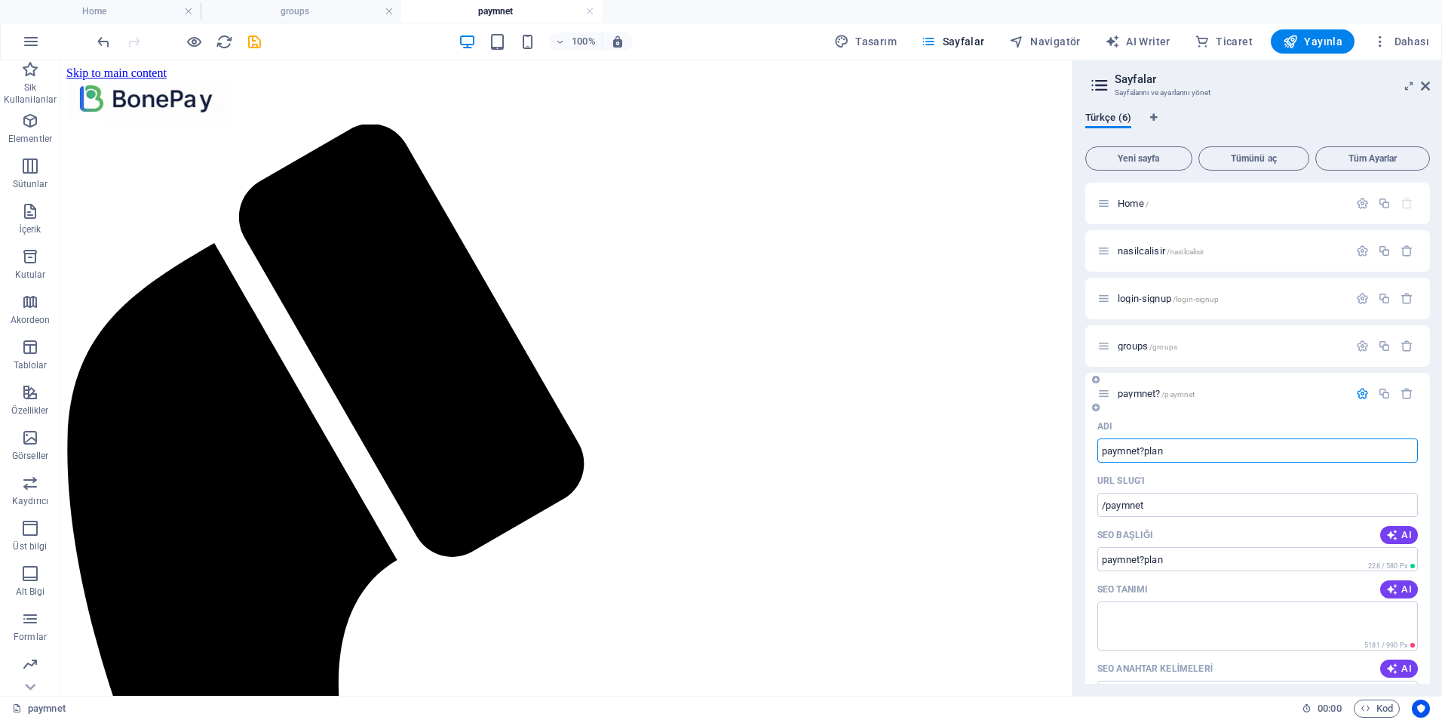
type input "paymnet?plan"
type input "/paymnet-plan"
type input "paymnet?plan"
click at [255, 47] on icon "save" at bounding box center [254, 41] width 17 height 17
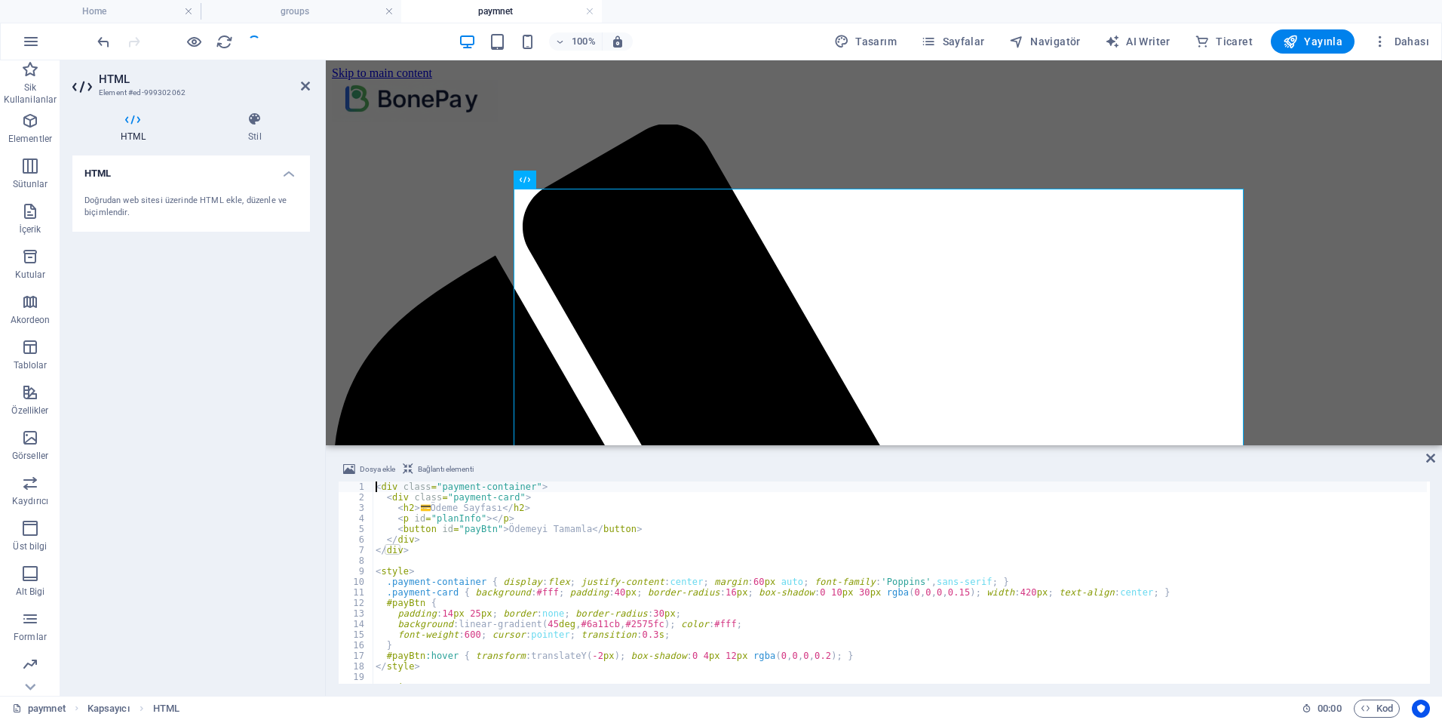
click at [562, 643] on div "< div class = "payment-container" > < div class = "payment-card" > < h2 > 💳 Öde…" at bounding box center [900, 592] width 1055 height 223
type textarea "</script>"
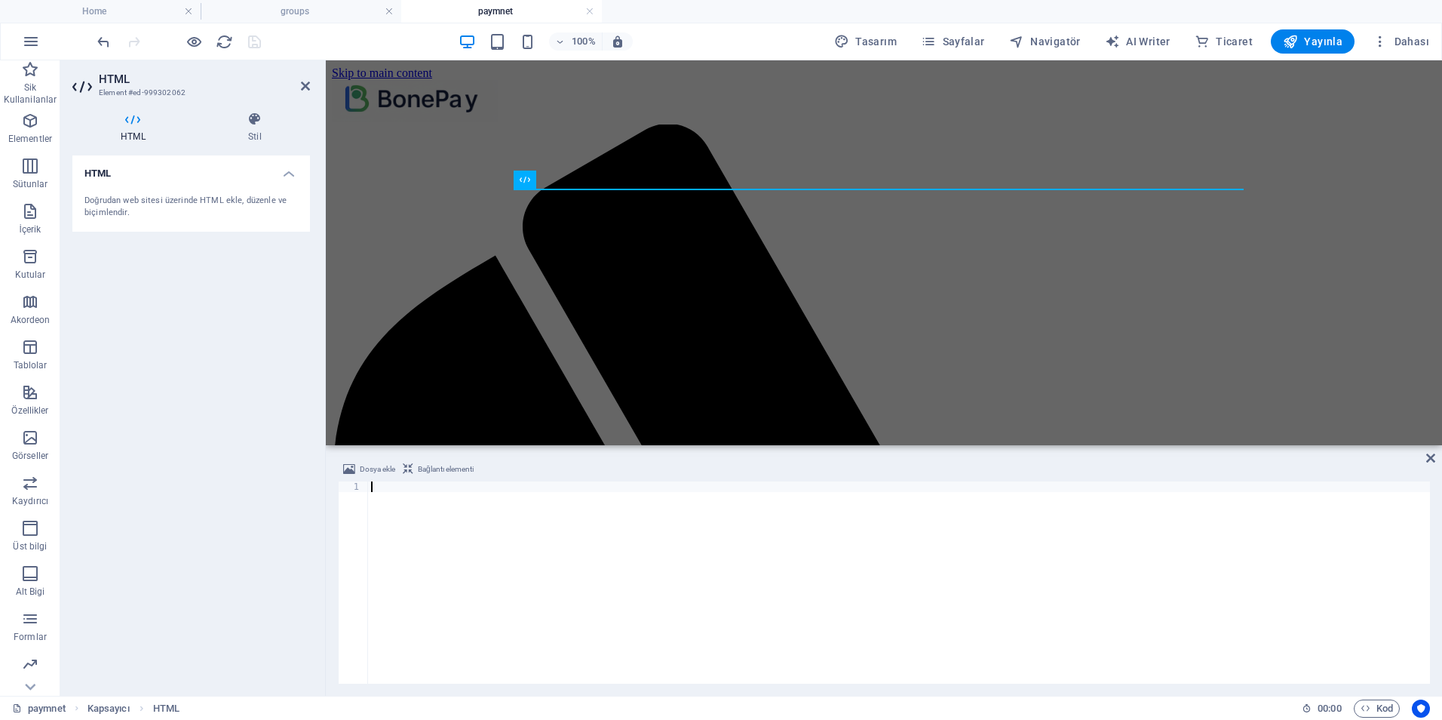
click at [490, 526] on div at bounding box center [899, 592] width 1062 height 223
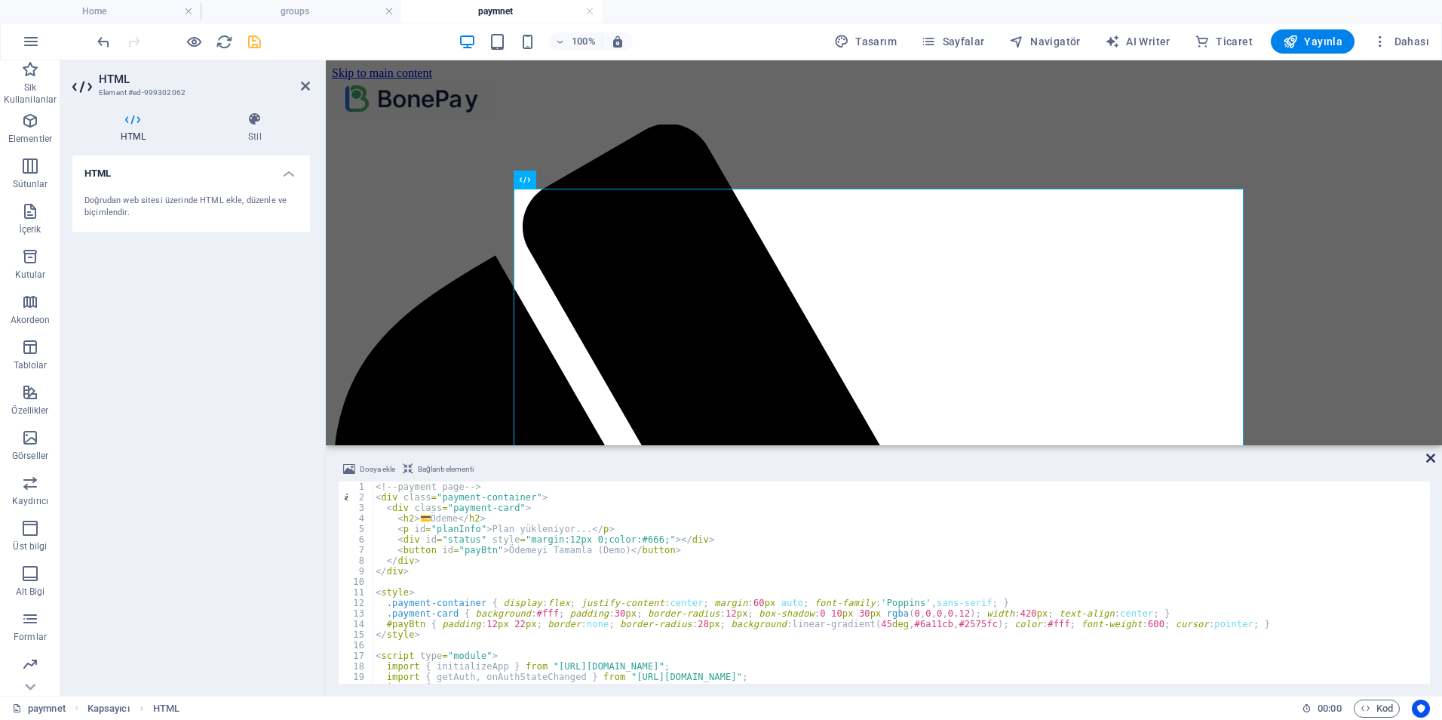
click at [1433, 460] on icon at bounding box center [1431, 458] width 9 height 12
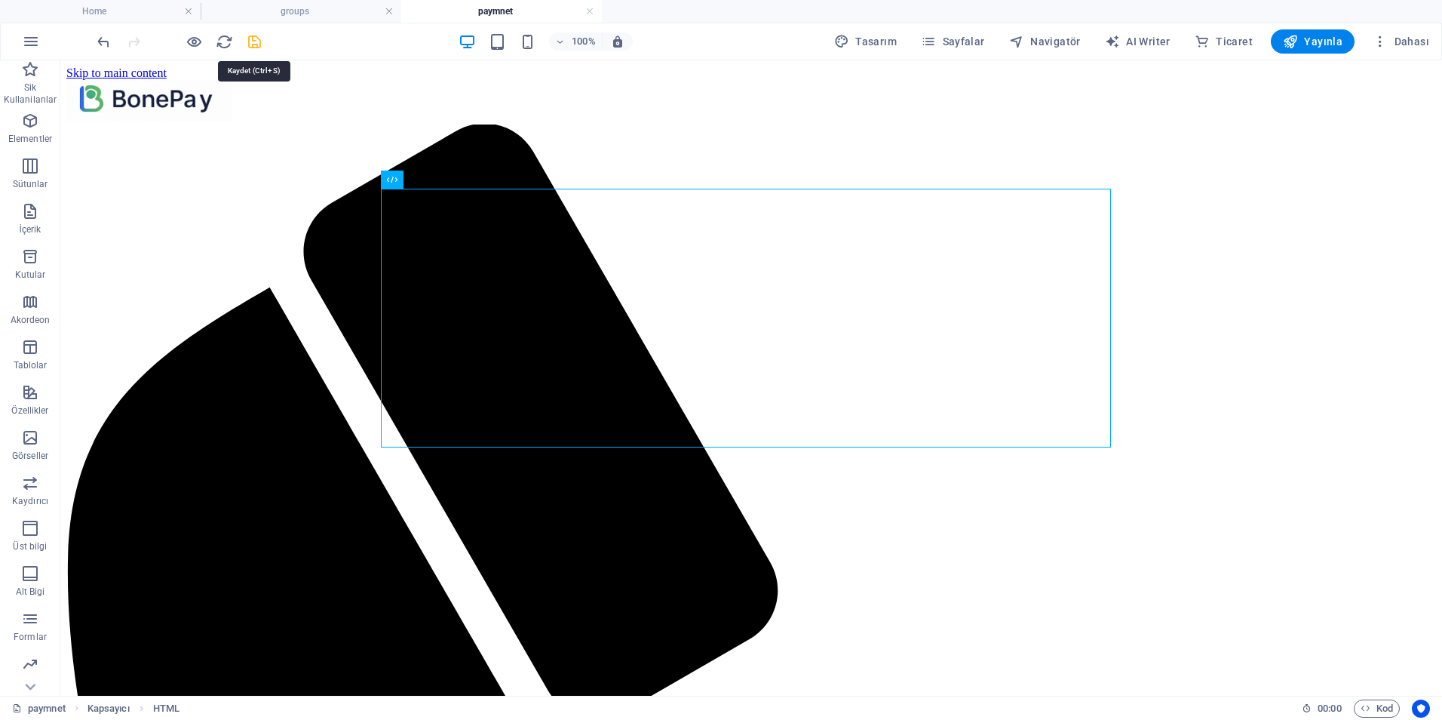
click at [257, 44] on icon "save" at bounding box center [254, 41] width 17 height 17
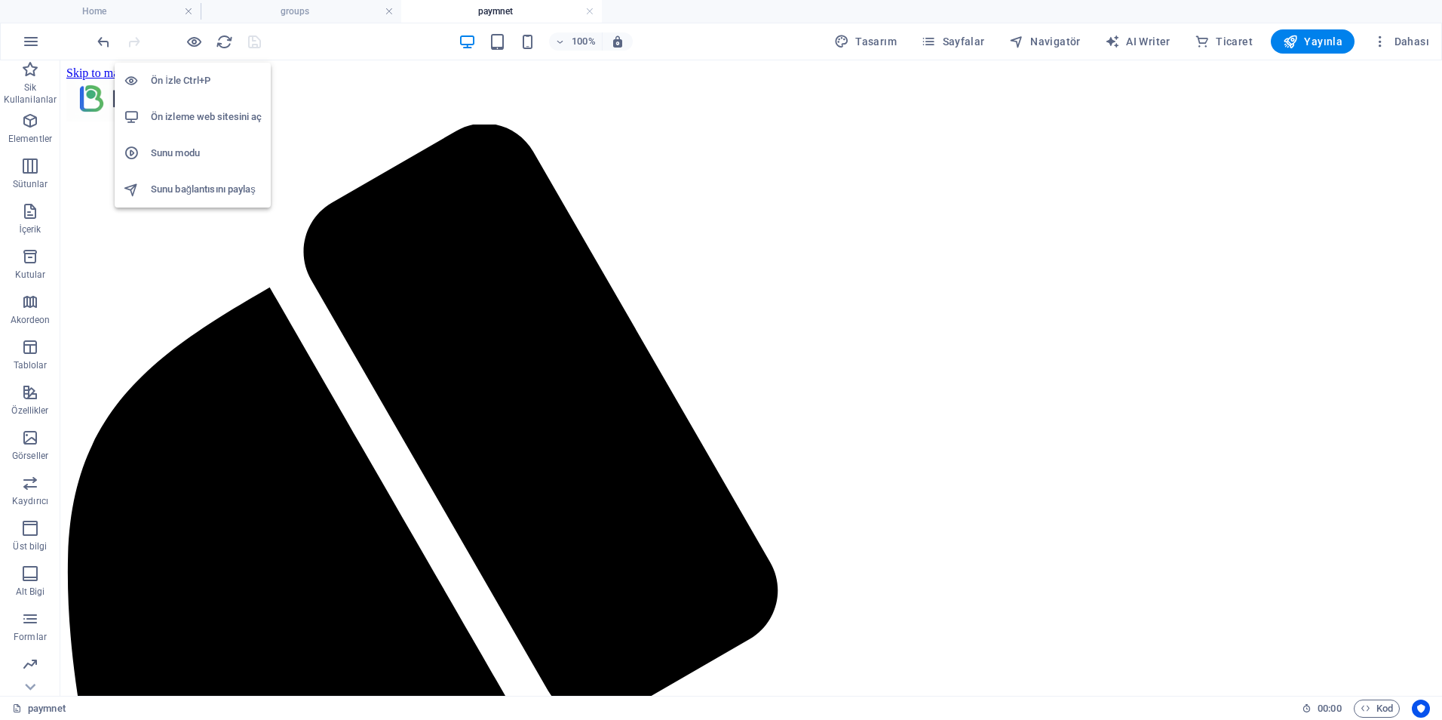
click at [201, 120] on h6 "Ön izleme web sitesini aç" at bounding box center [206, 117] width 111 height 18
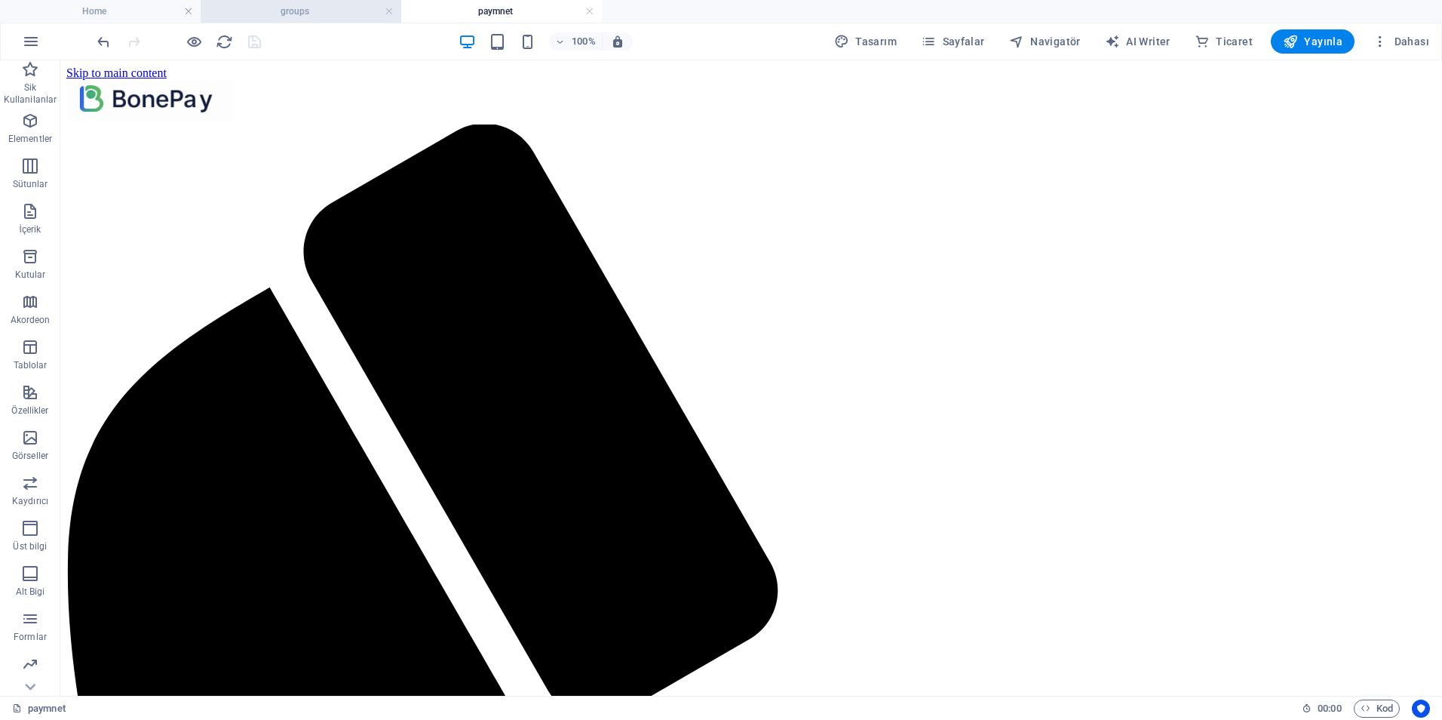
click at [297, 5] on h4 "groups" at bounding box center [301, 11] width 201 height 17
click at [490, 15] on h4 "paymnet" at bounding box center [501, 11] width 201 height 17
click at [334, 10] on h4 "groups" at bounding box center [301, 11] width 201 height 17
click at [488, 9] on h4 "paymnet" at bounding box center [501, 11] width 201 height 17
click at [300, 11] on h4 "groups" at bounding box center [301, 11] width 201 height 17
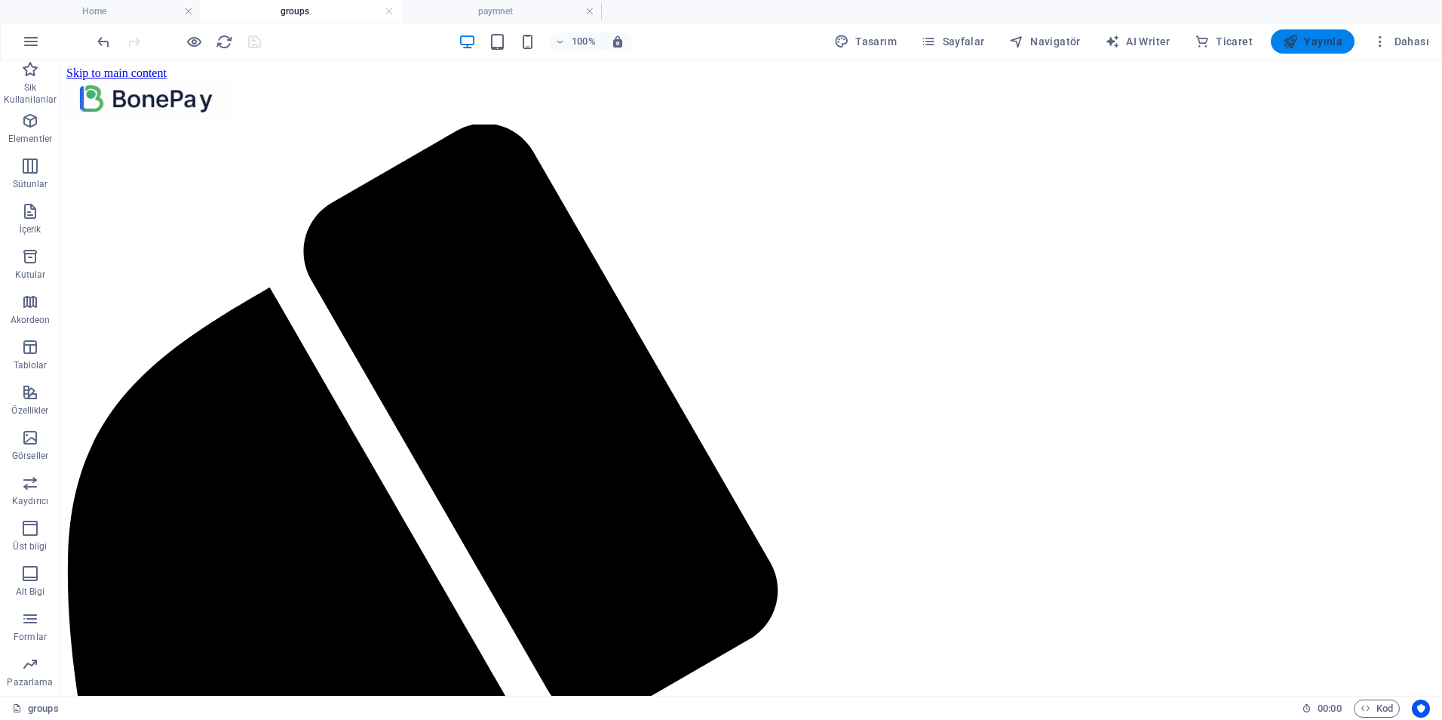
click at [1317, 46] on span "Yayınla" at bounding box center [1313, 41] width 60 height 15
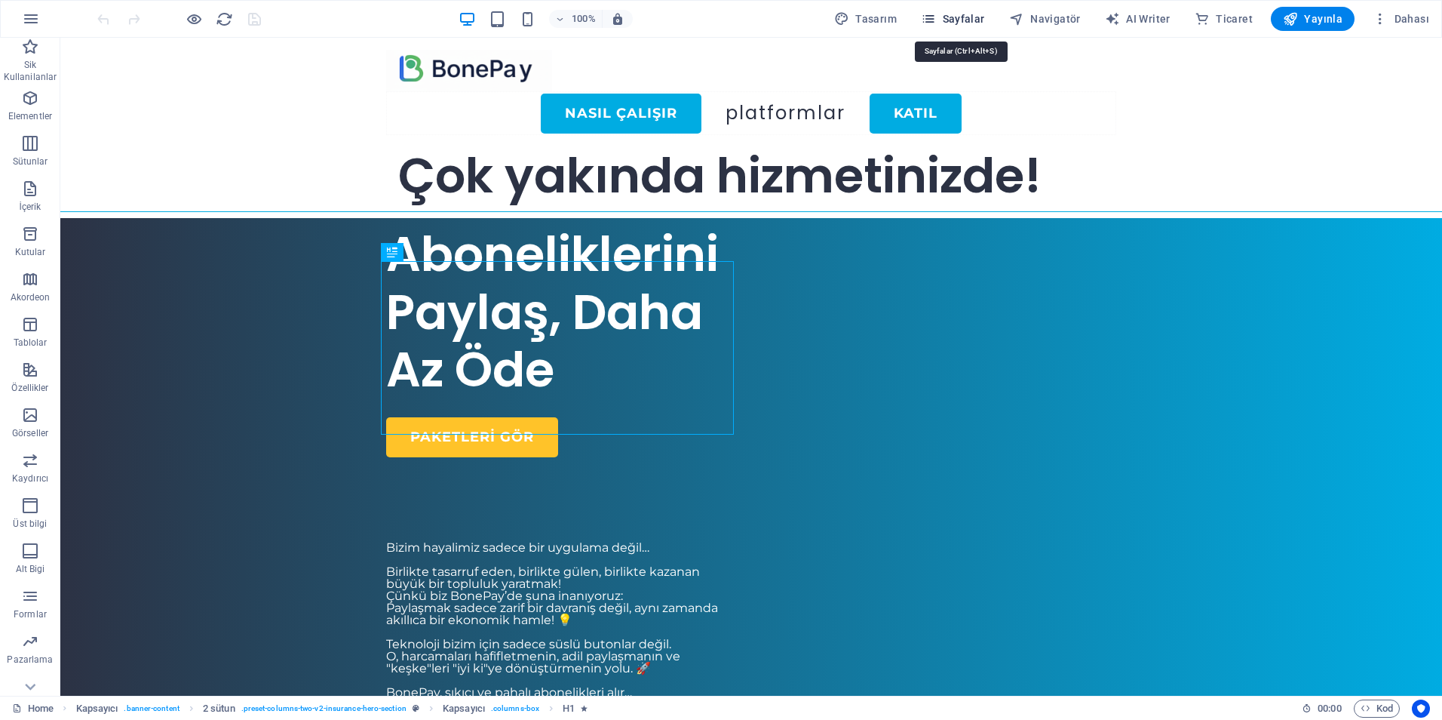
click at [954, 24] on span "Sayfalar" at bounding box center [953, 18] width 64 height 15
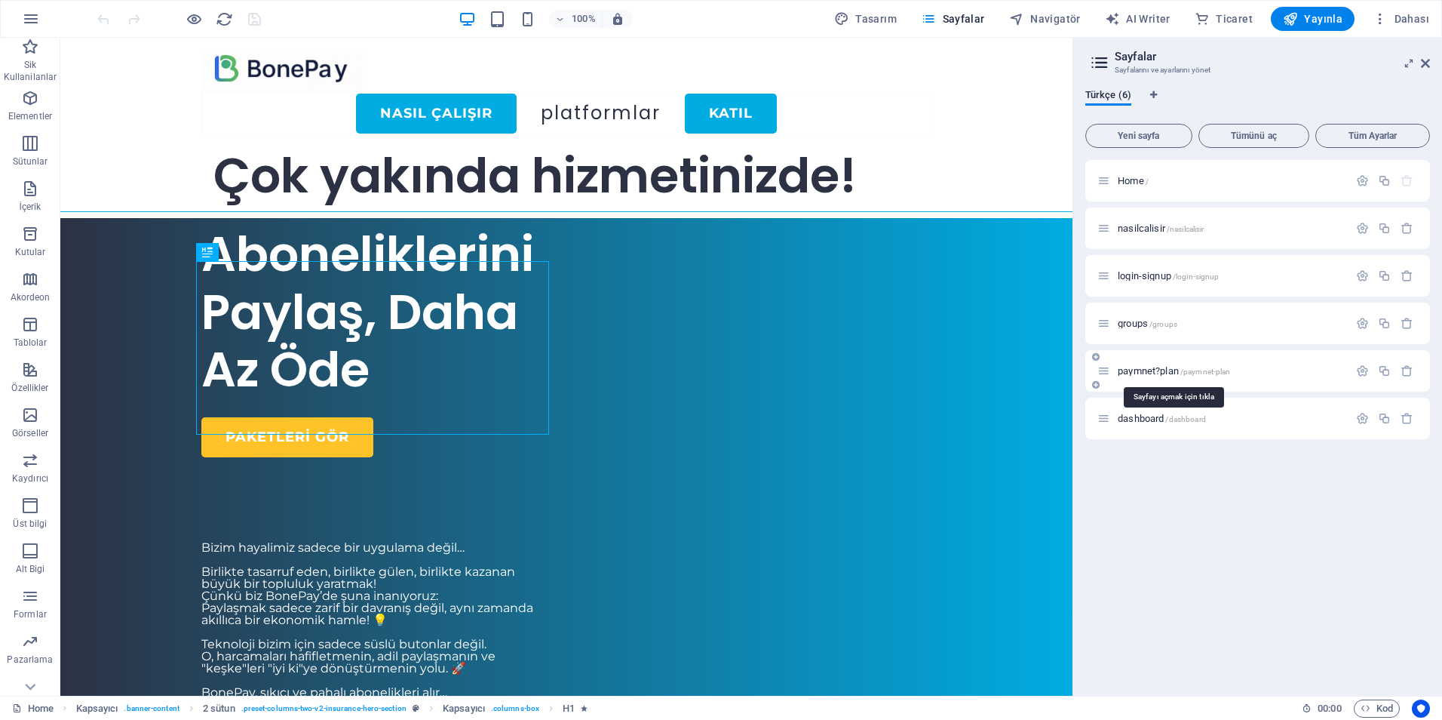
click at [1189, 369] on span "/paymnet-plan" at bounding box center [1206, 371] width 51 height 8
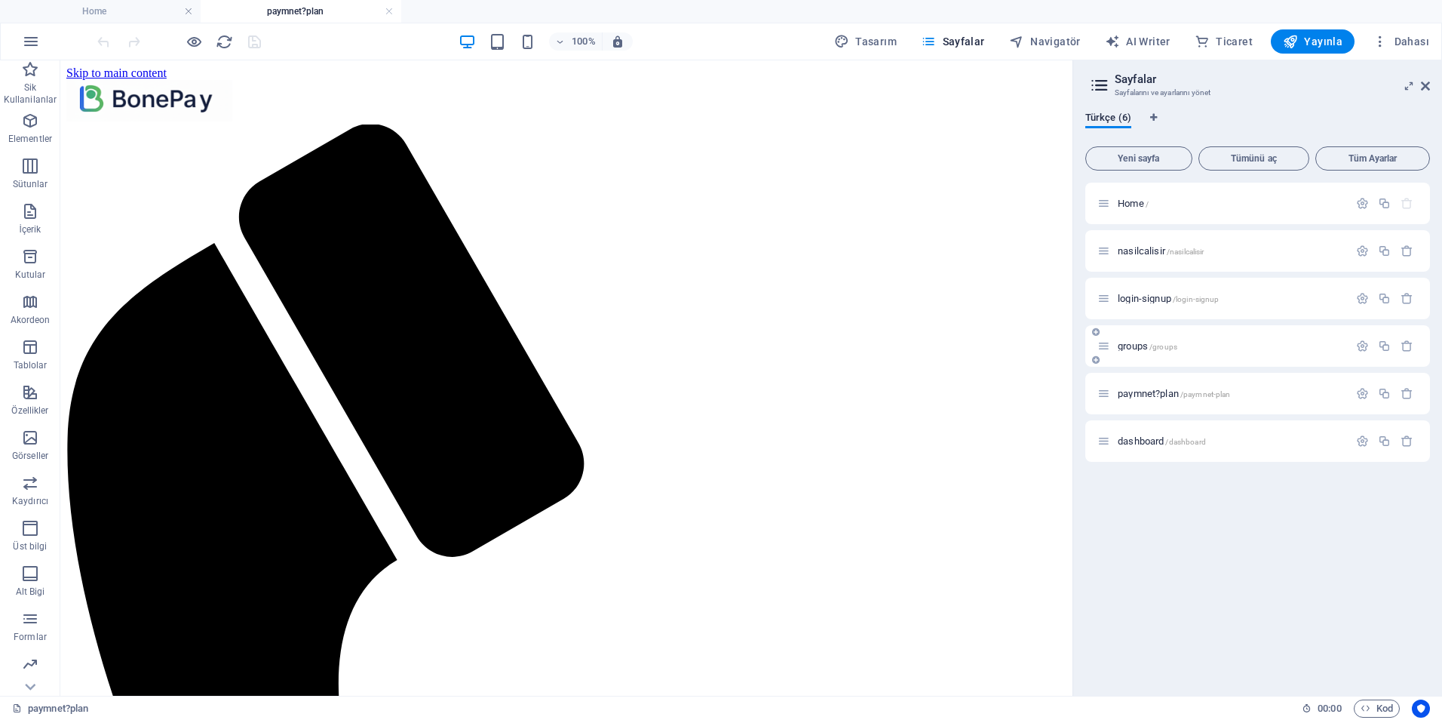
click at [1137, 347] on span "groups /groups" at bounding box center [1148, 345] width 60 height 11
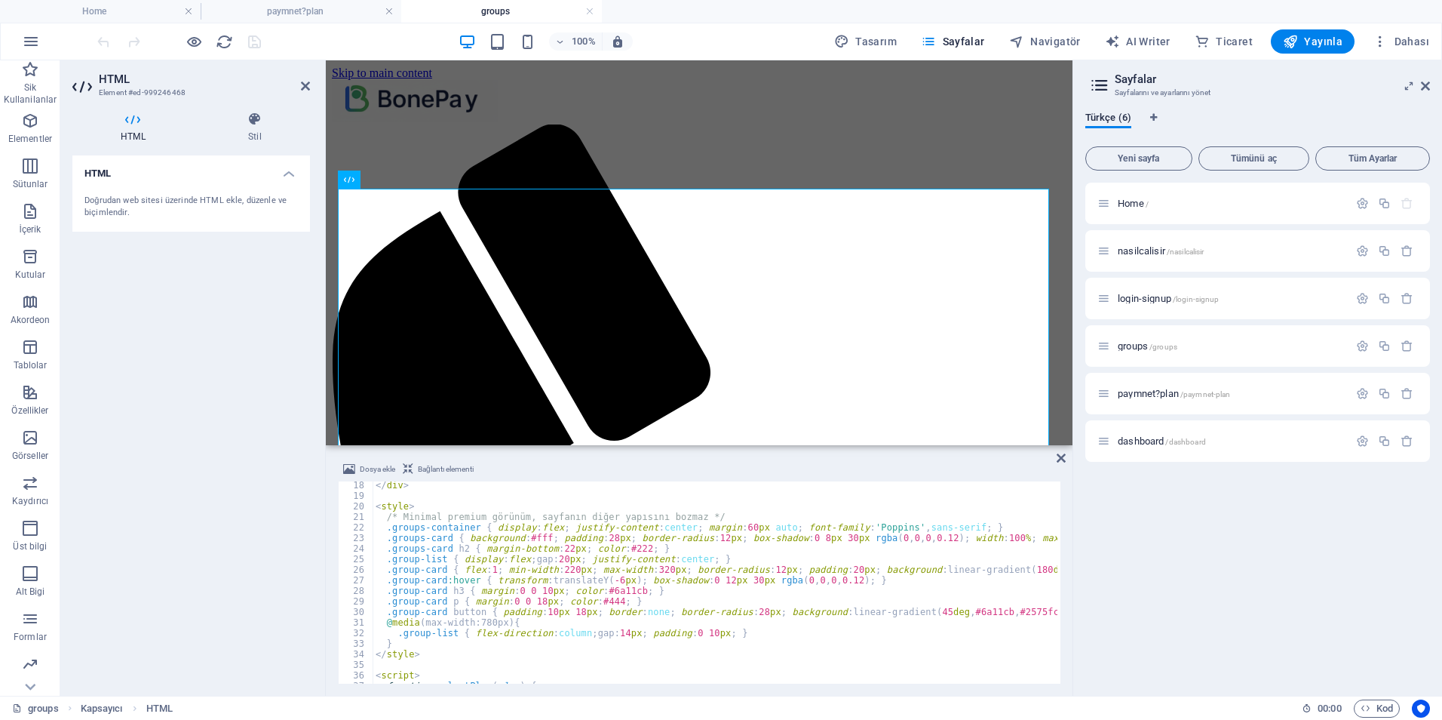
scroll to position [255, 0]
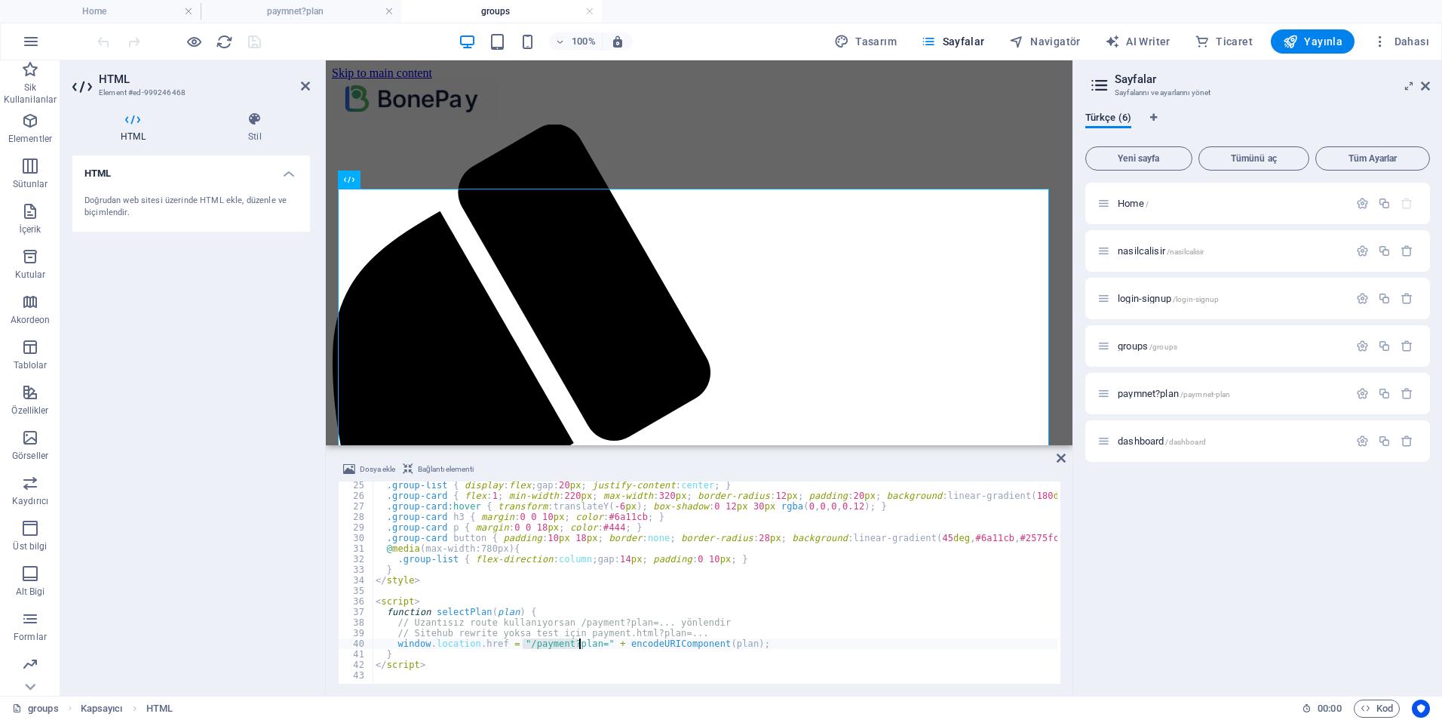
drag, startPoint x: 522, startPoint y: 646, endPoint x: 582, endPoint y: 645, distance: 59.6
click at [582, 645] on div ".group-list { display : flex ; gap : 20 px ; justify-content : center ; } .grou…" at bounding box center [1034, 590] width 1322 height 220
type textarea "window.location.href = "/payment?plan=" + encodeURIComponent(plan);"
click at [1146, 392] on span "paymnet?plan /paymnet-plan" at bounding box center [1174, 393] width 112 height 11
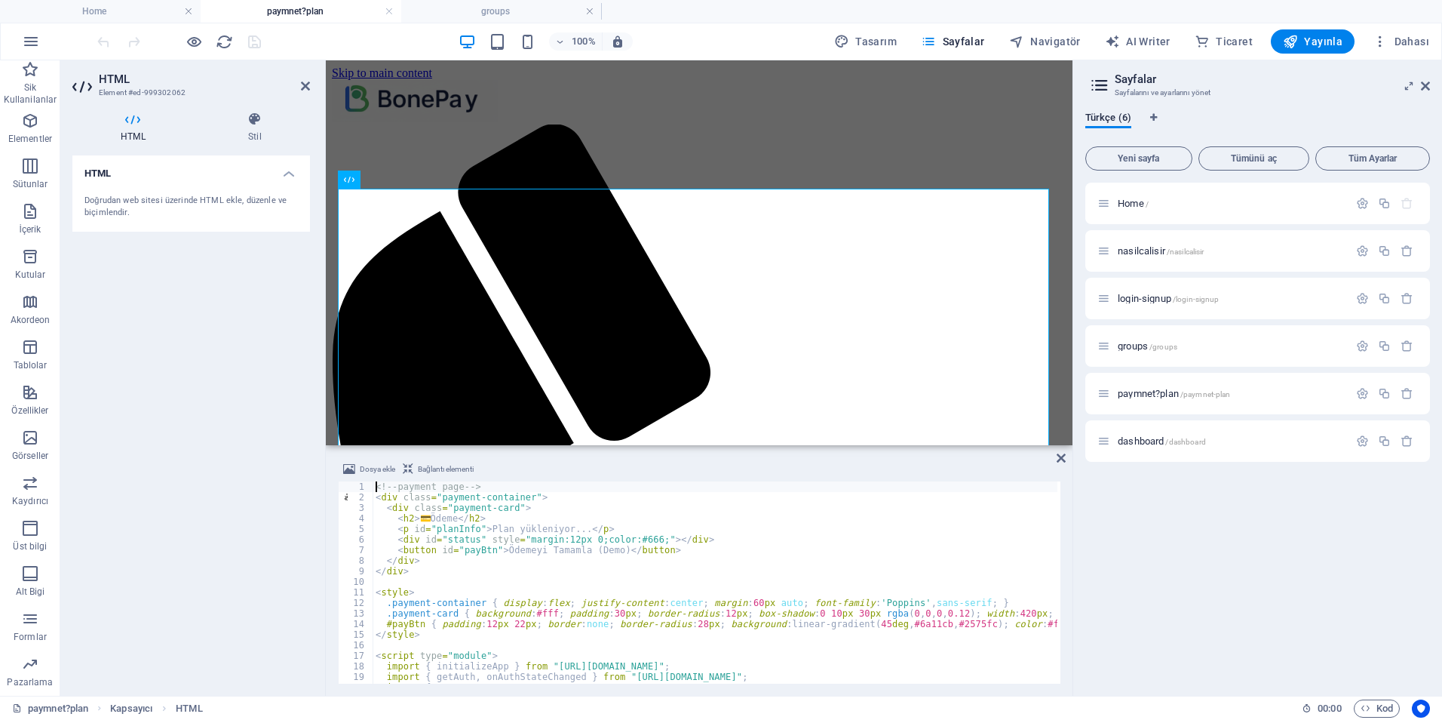
click at [590, 535] on div "<!-- payment page --> < div class = "payment-container" > < div class = "paymen…" at bounding box center [785, 591] width 825 height 220
type textarea "</script>"
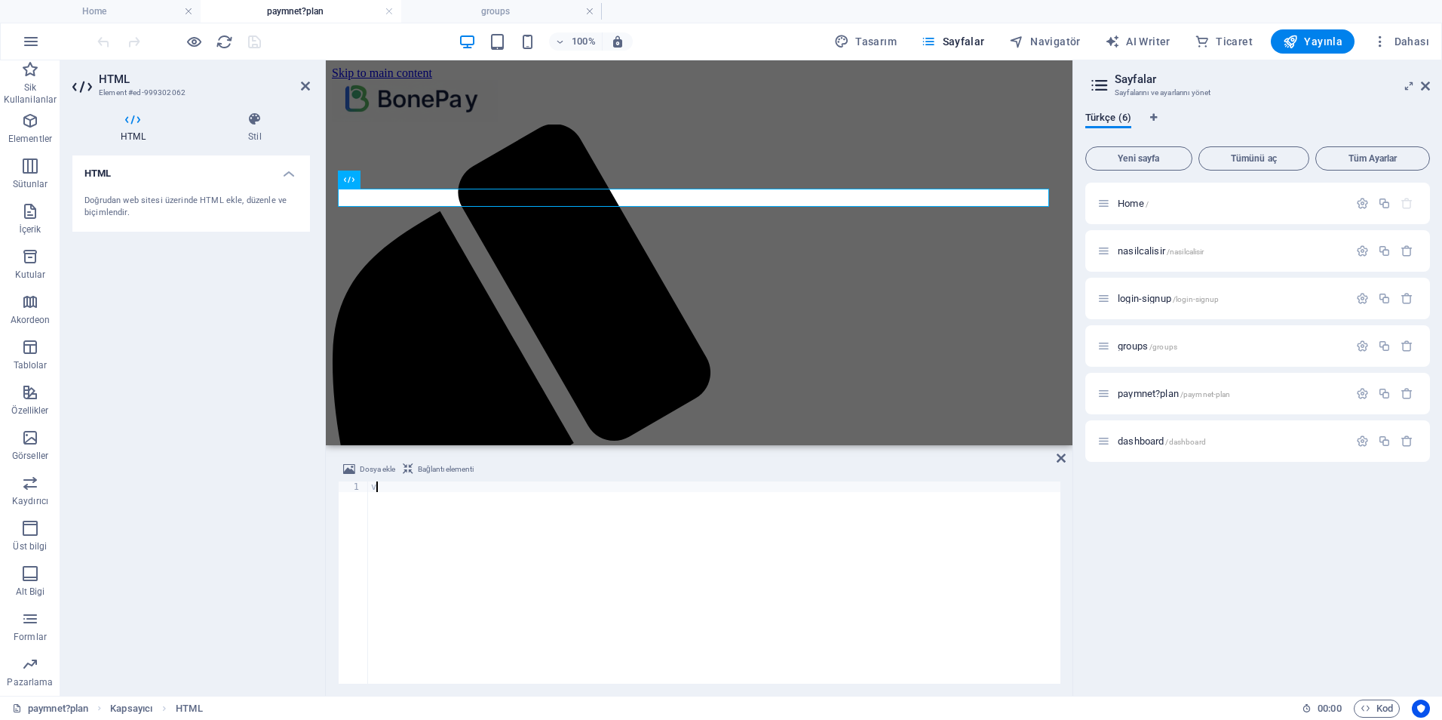
type textarea "v"
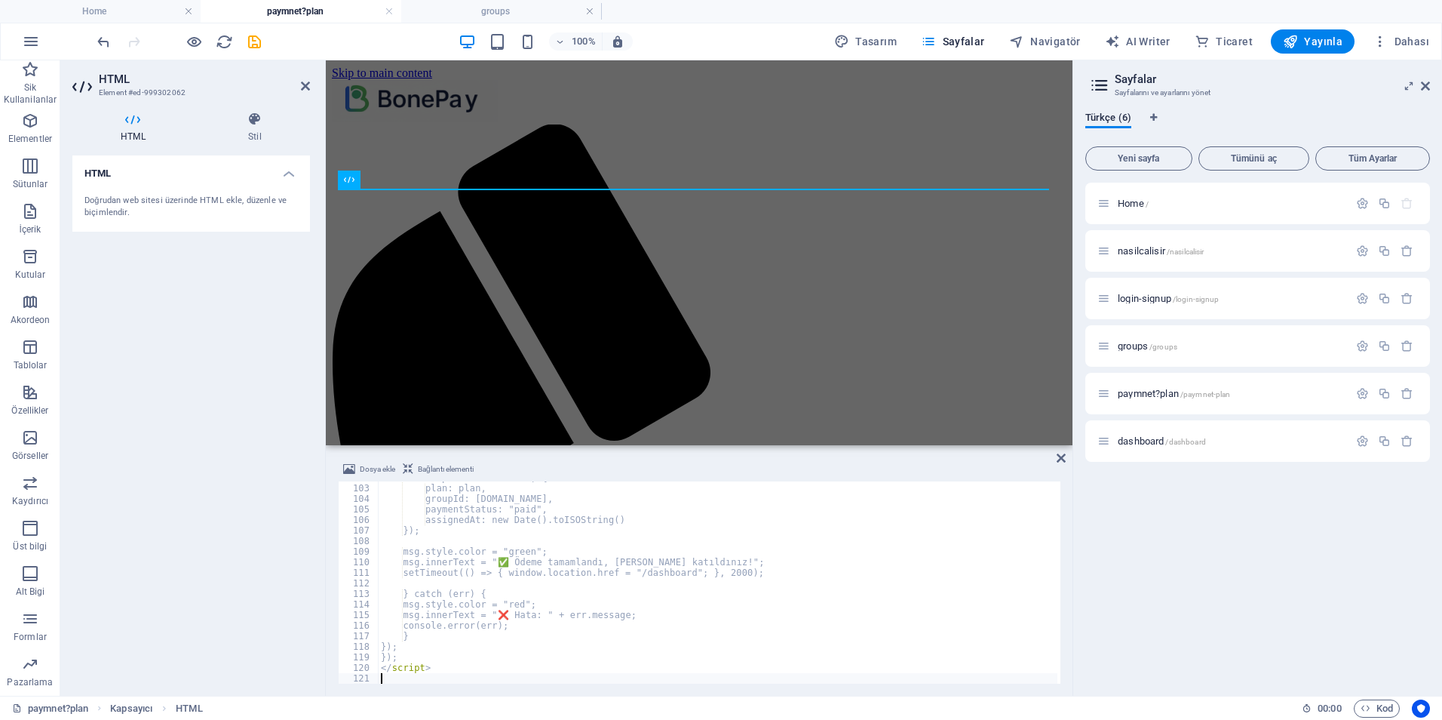
scroll to position [1076, 0]
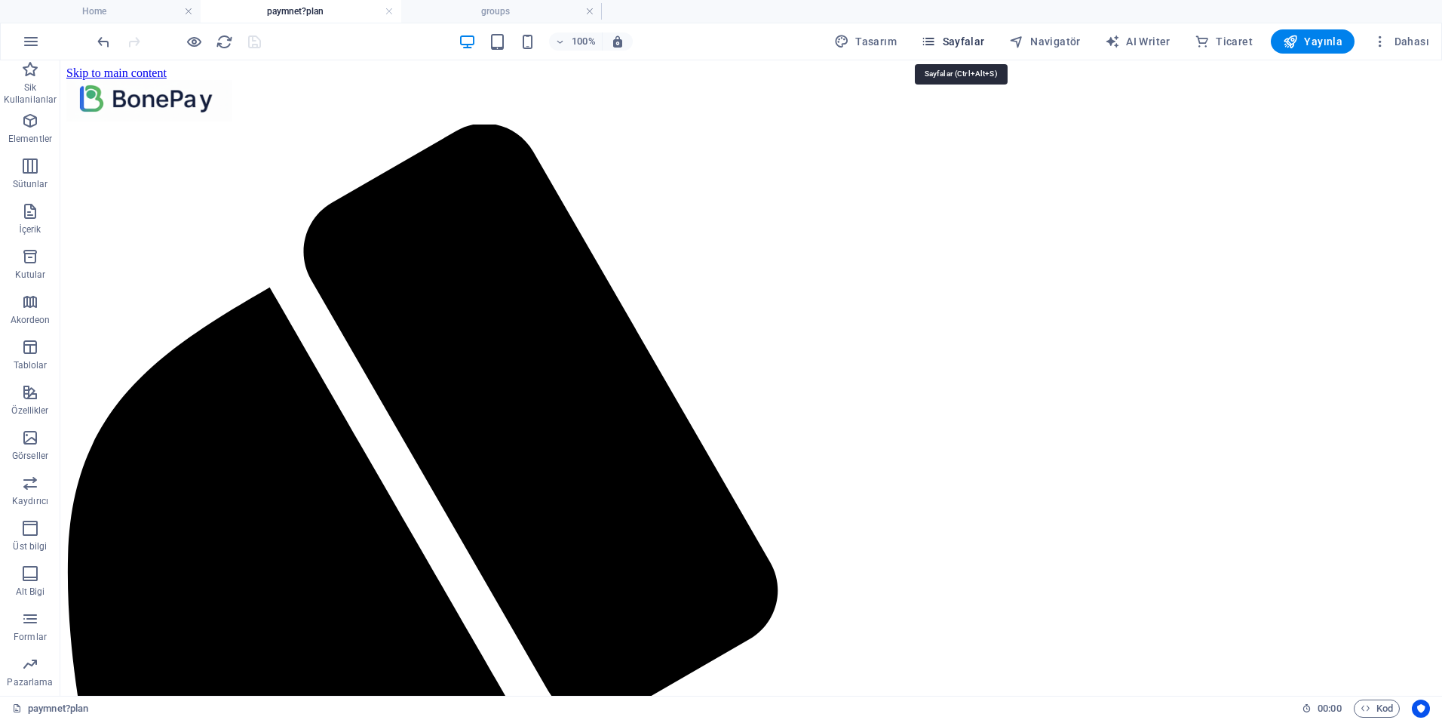
click at [936, 40] on icon "button" at bounding box center [928, 41] width 15 height 15
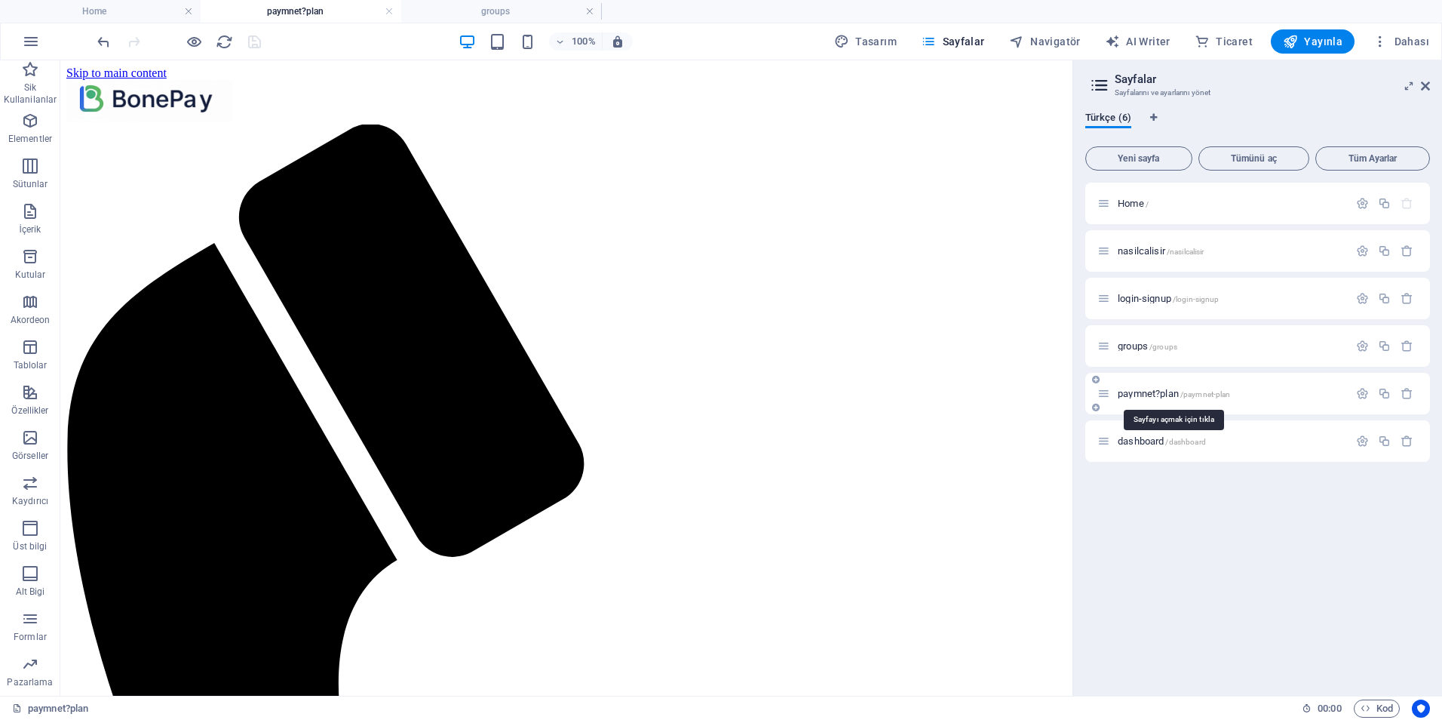
click at [1153, 393] on span "paymnet?plan /paymnet-plan" at bounding box center [1174, 393] width 112 height 11
click at [1365, 391] on icon "button" at bounding box center [1362, 393] width 13 height 13
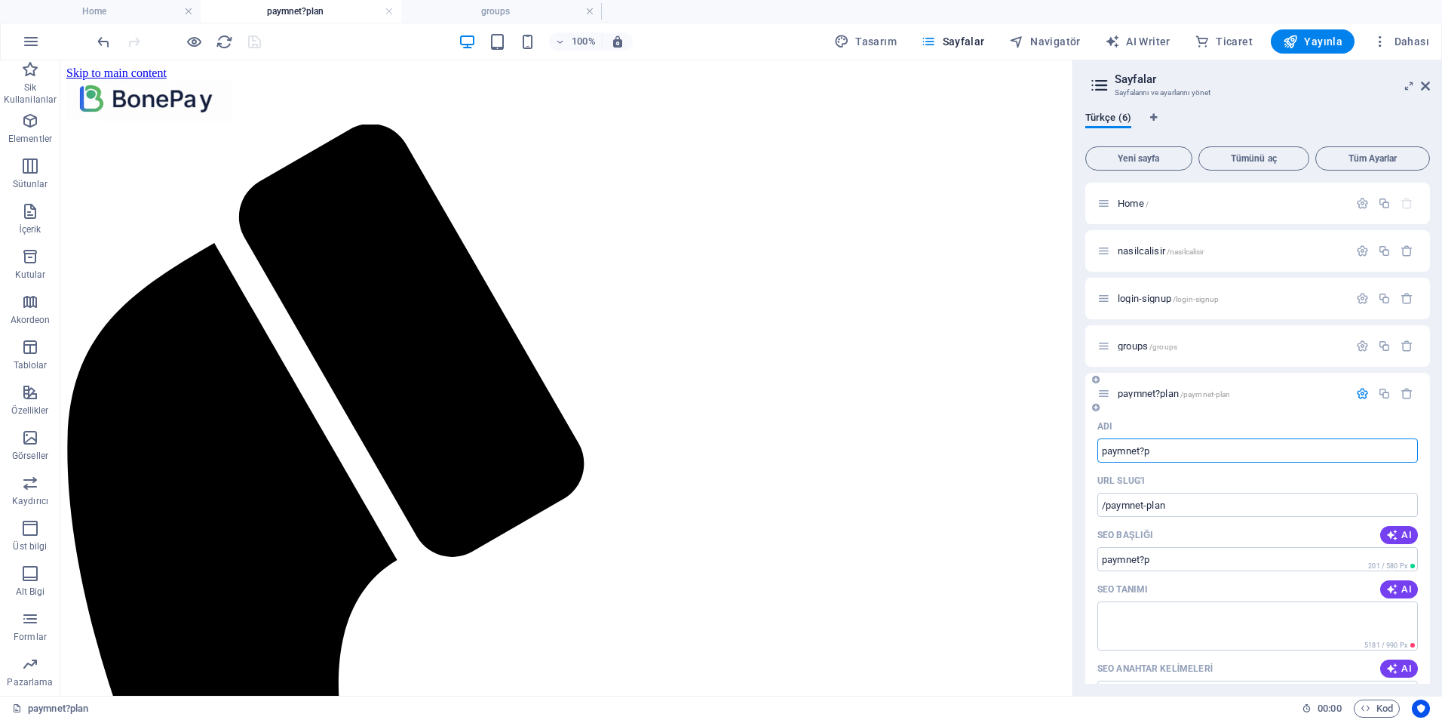
type input "paymnet?"
type input "/paymnet-p"
type input "paymnet"
type input "/paymnet"
click at [1129, 630] on textarea "SEO Tanımı" at bounding box center [1258, 625] width 321 height 49
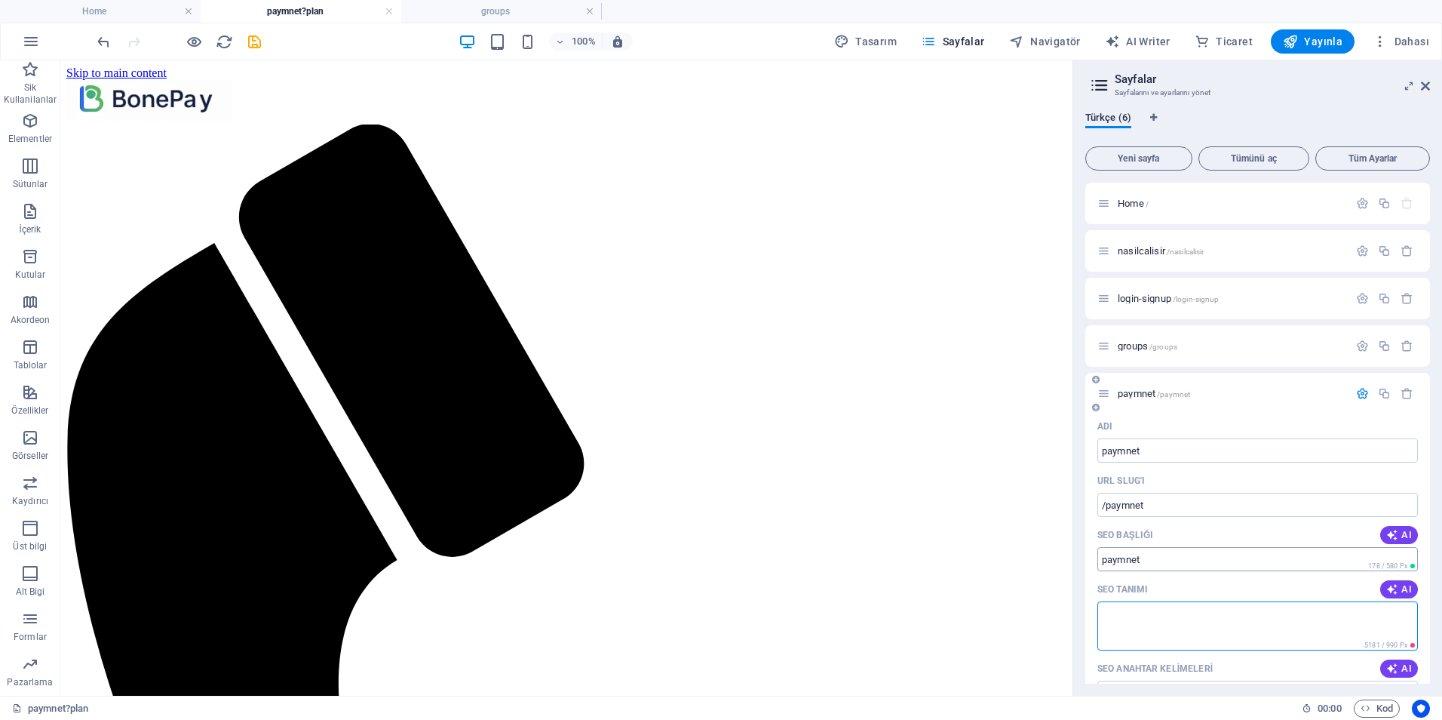
click at [1169, 561] on input "SEO Başlığı" at bounding box center [1258, 559] width 321 height 24
click at [1160, 445] on input "paymnet" at bounding box center [1258, 450] width 321 height 24
type input "payme"
type input "/payme"
type input "payment"
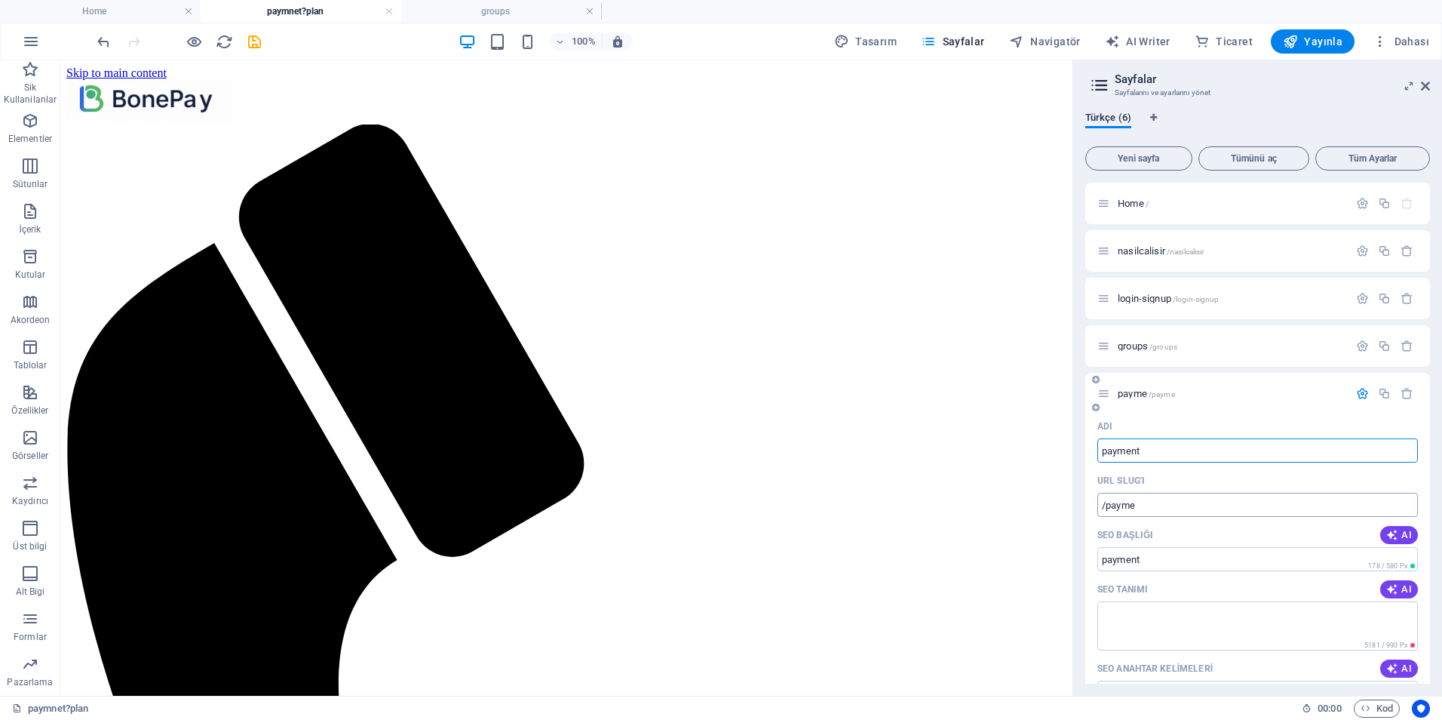
type input "/payment"
type input "payment"
click at [1176, 503] on input "/payment" at bounding box center [1258, 505] width 321 height 24
click at [1184, 619] on textarea "SEO Tanımı" at bounding box center [1258, 625] width 321 height 49
click at [253, 43] on icon "save" at bounding box center [254, 41] width 17 height 17
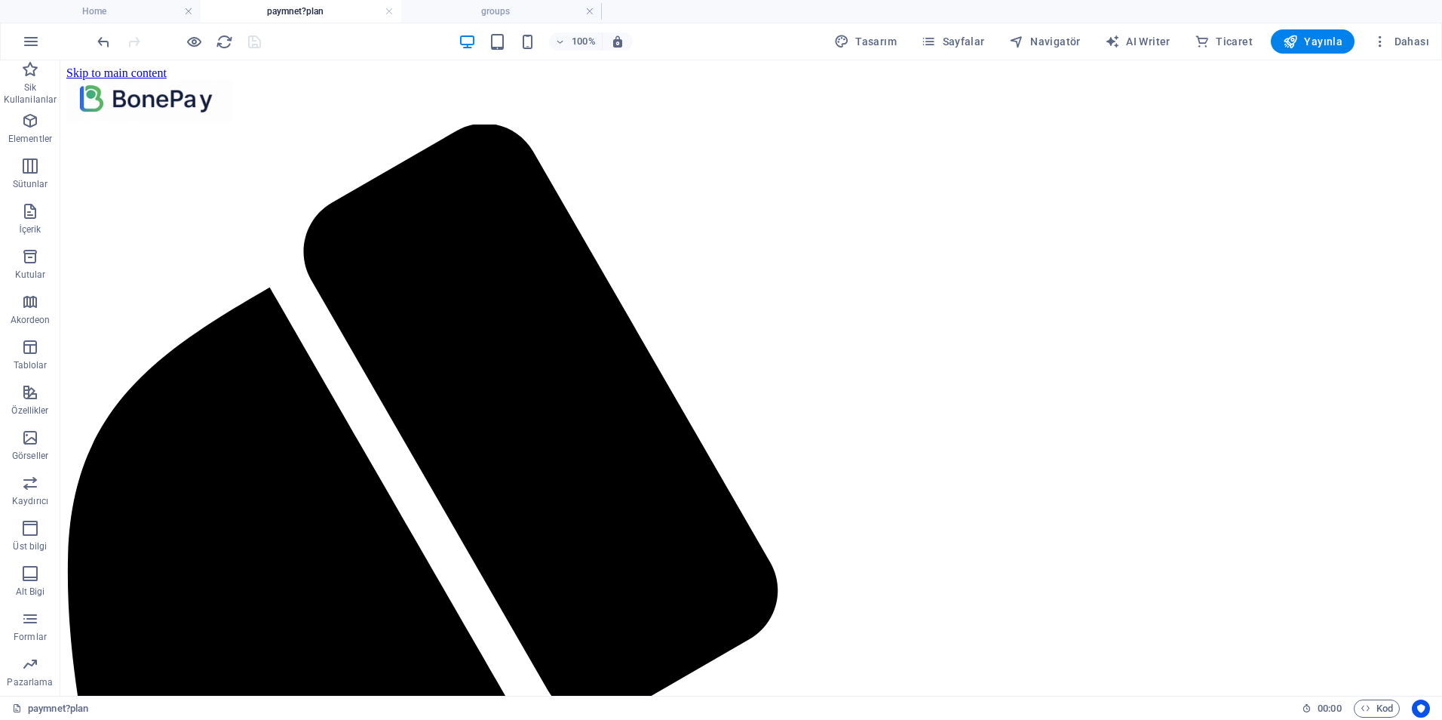
drag, startPoint x: 390, startPoint y: 12, endPoint x: 382, endPoint y: 28, distance: 17.9
click at [390, 12] on link at bounding box center [389, 12] width 9 height 14
click at [955, 41] on span "Sayfalar" at bounding box center [953, 41] width 64 height 15
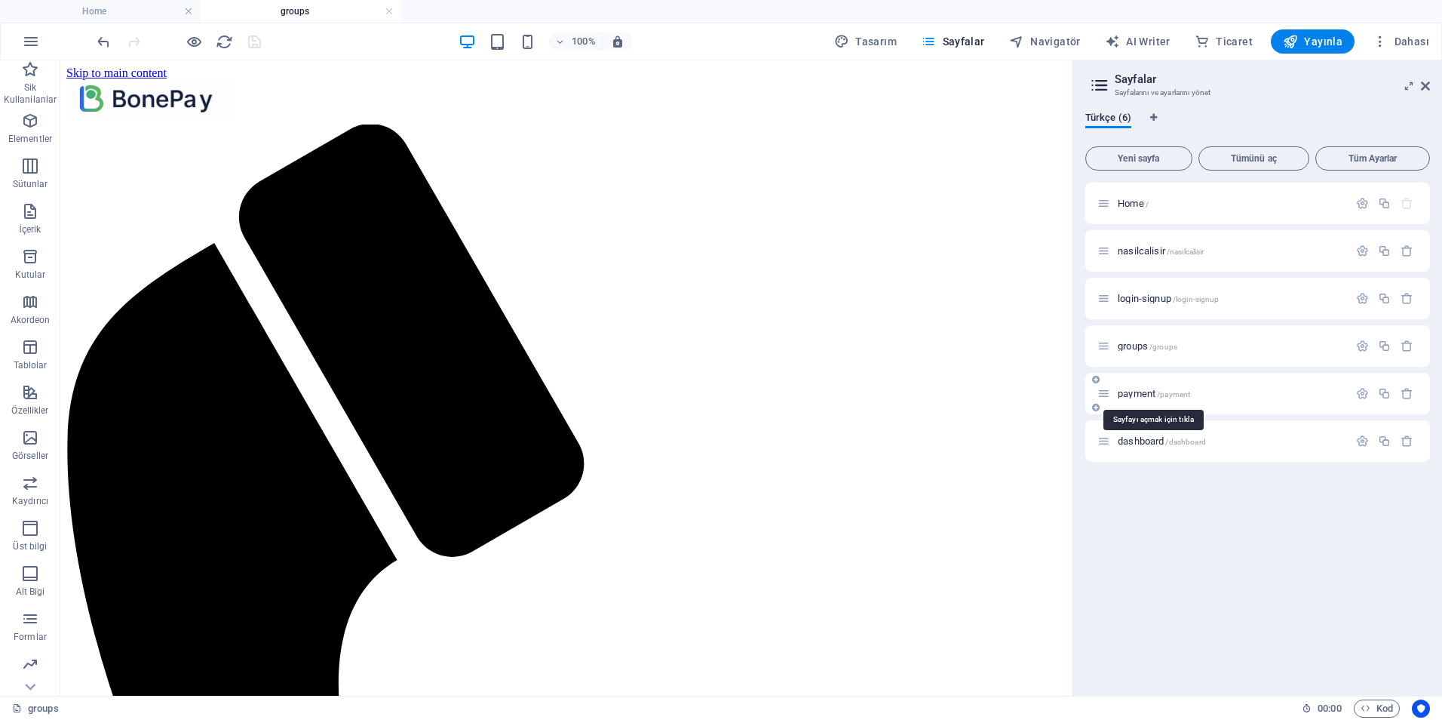
click at [1150, 396] on span "payment /payment" at bounding box center [1154, 393] width 72 height 11
click at [287, 13] on h4 "groups" at bounding box center [301, 11] width 201 height 17
click at [505, 15] on h4 "payment" at bounding box center [501, 11] width 201 height 17
click at [317, 16] on h4 "groups" at bounding box center [301, 11] width 201 height 17
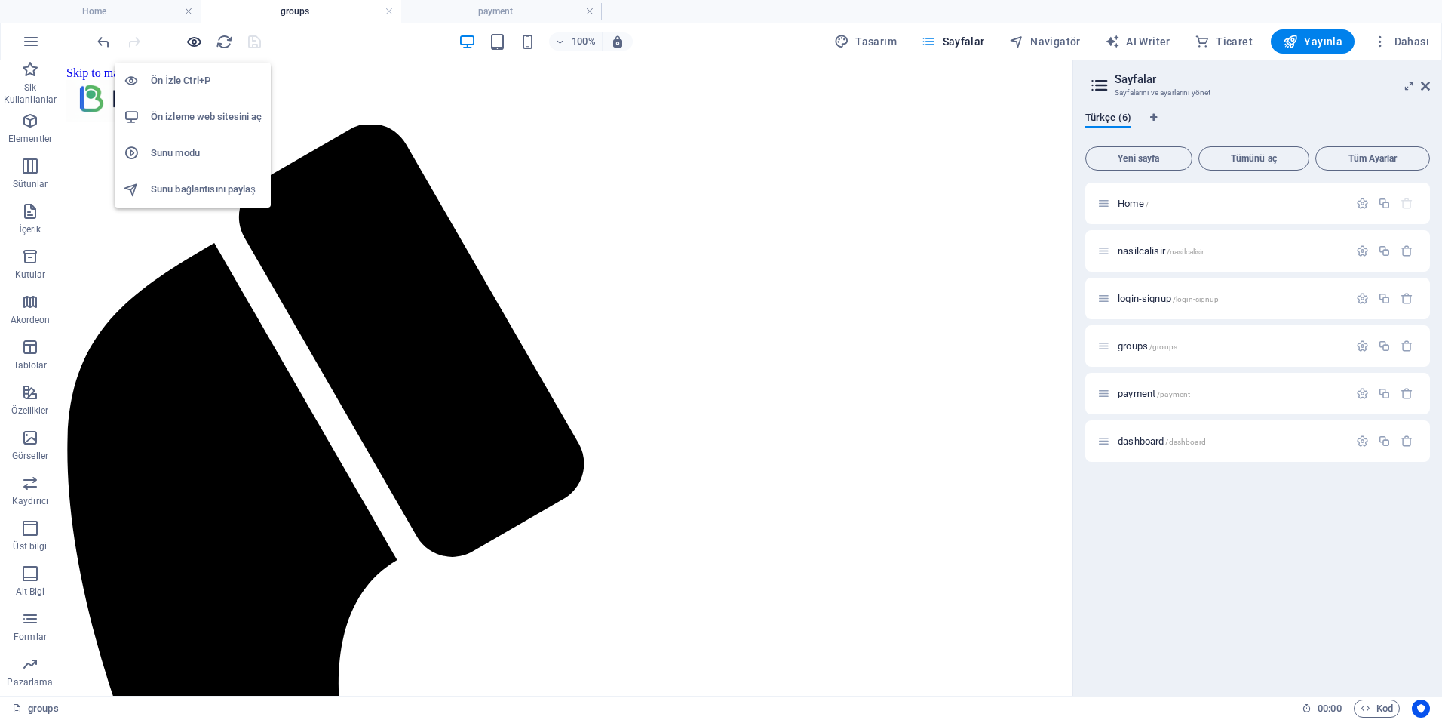
click at [190, 42] on icon "button" at bounding box center [194, 41] width 17 height 17
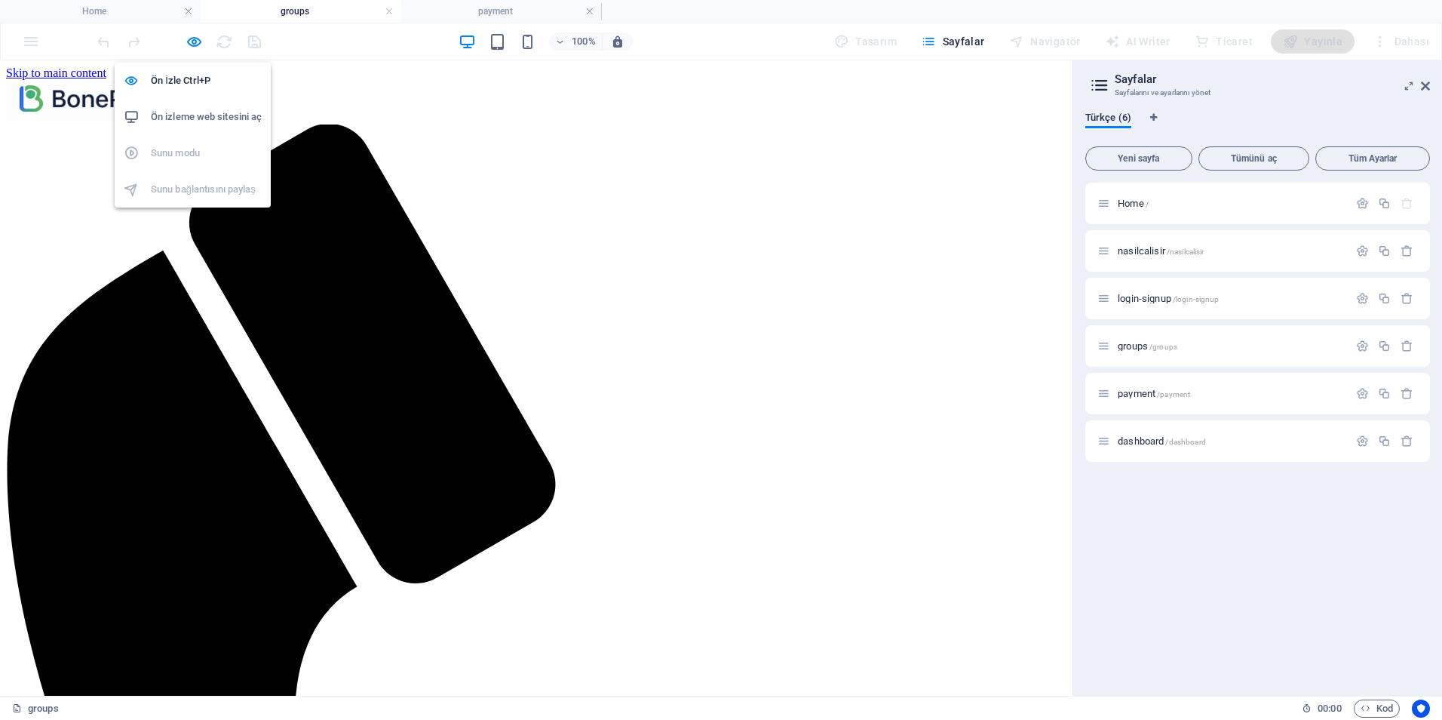
click at [198, 121] on h6 "Ön izleme web sitesini aç" at bounding box center [206, 117] width 111 height 18
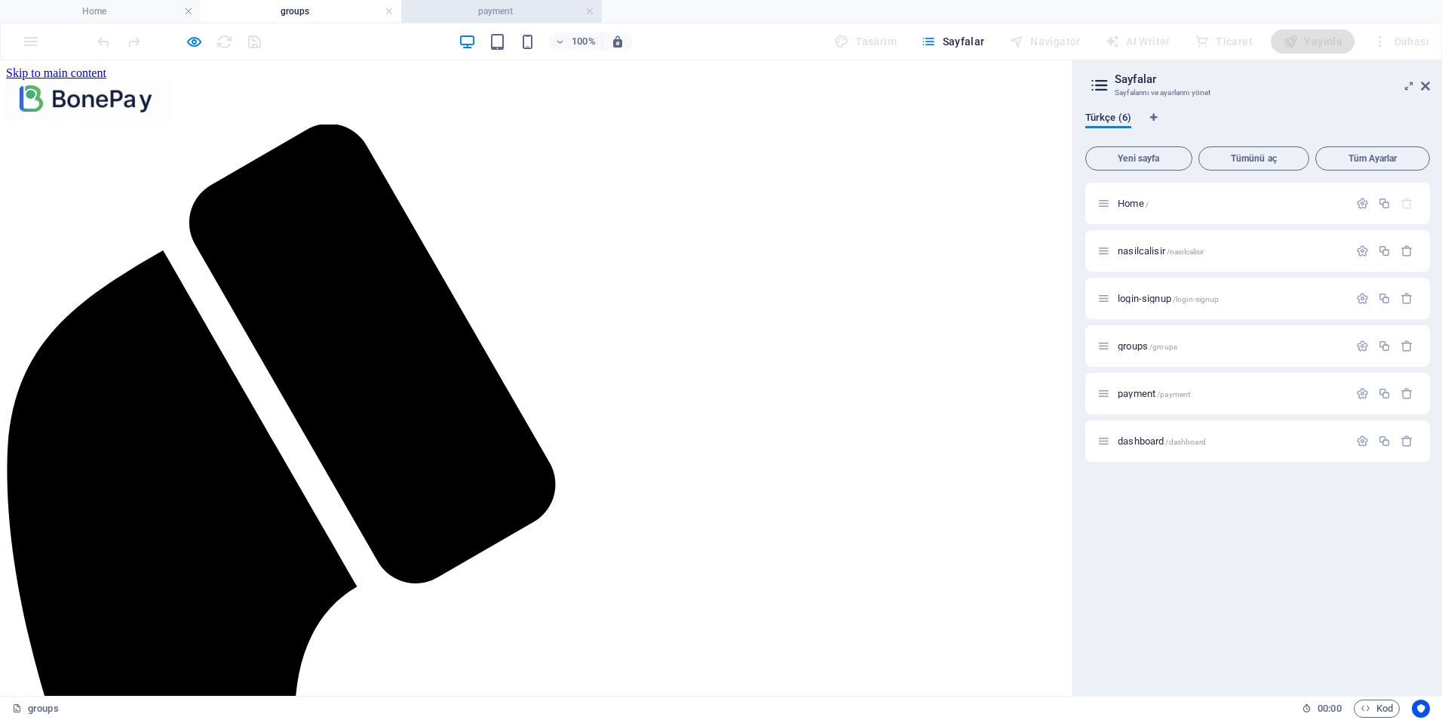
click at [481, 8] on h4 "payment" at bounding box center [501, 11] width 201 height 17
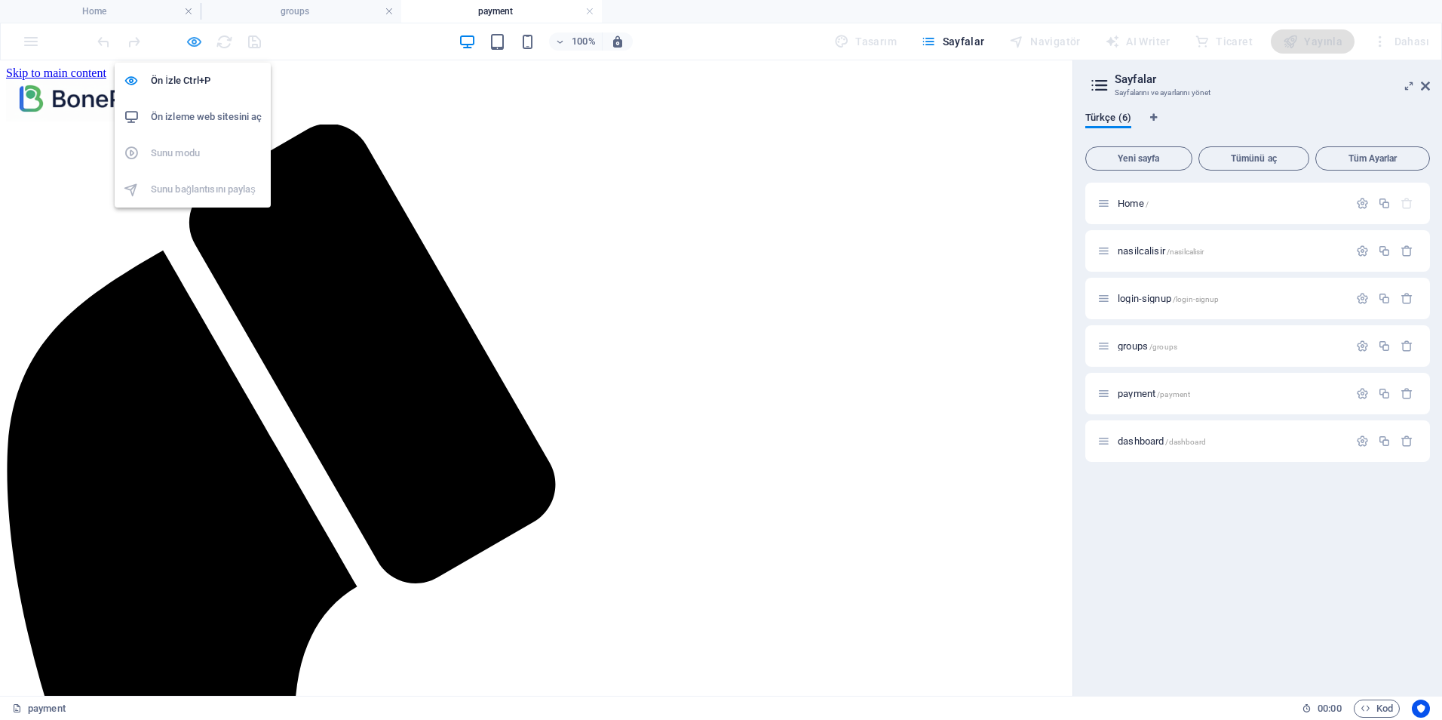
click at [198, 43] on icon "button" at bounding box center [194, 41] width 17 height 17
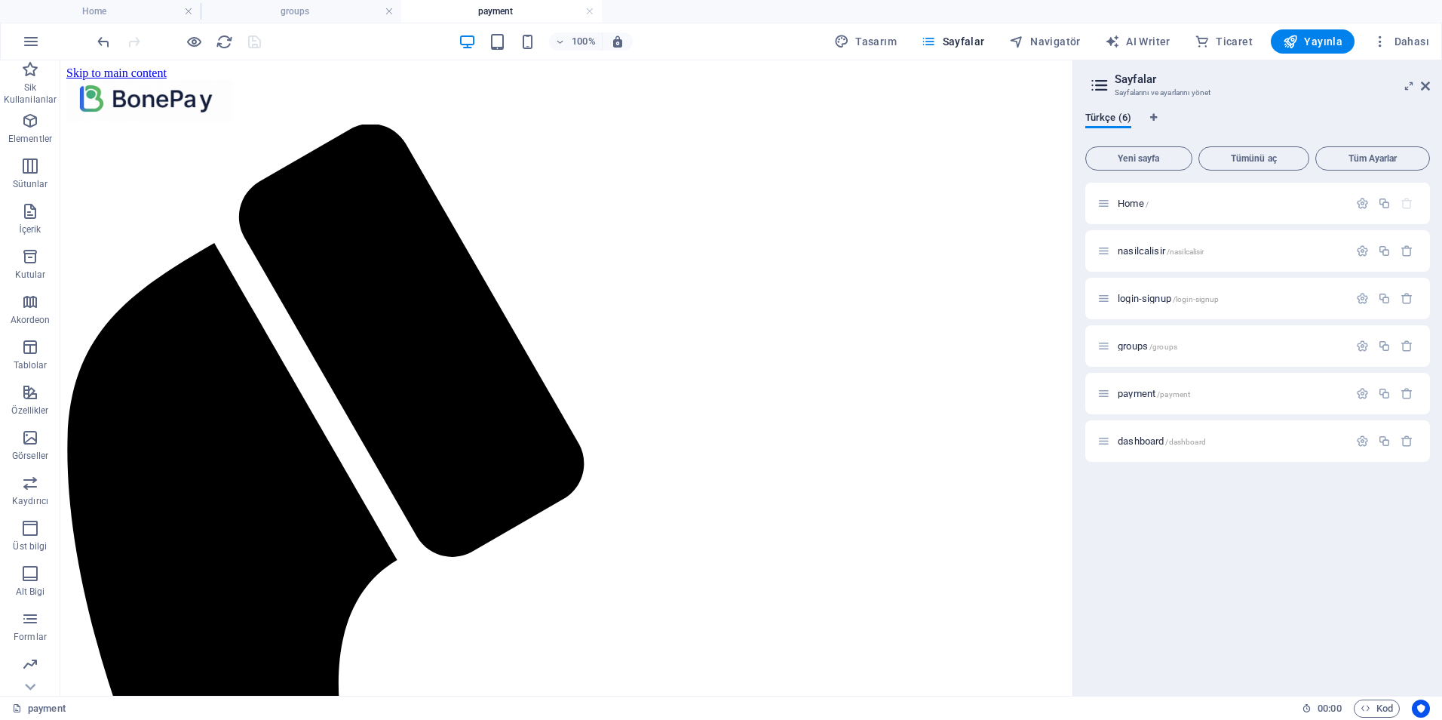
click at [524, 11] on h4 "payment" at bounding box center [501, 11] width 201 height 17
click at [195, 48] on icon "button" at bounding box center [194, 41] width 17 height 17
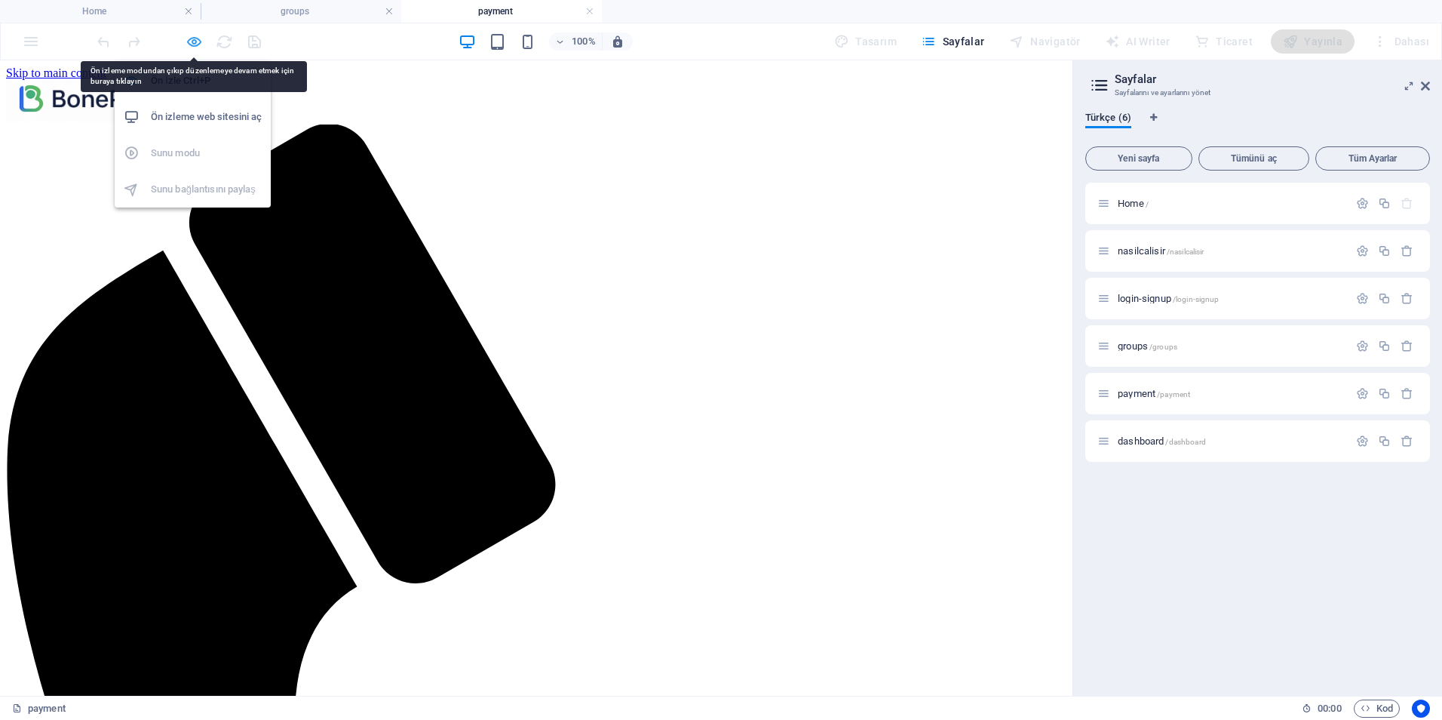
click at [195, 45] on icon "button" at bounding box center [194, 41] width 17 height 17
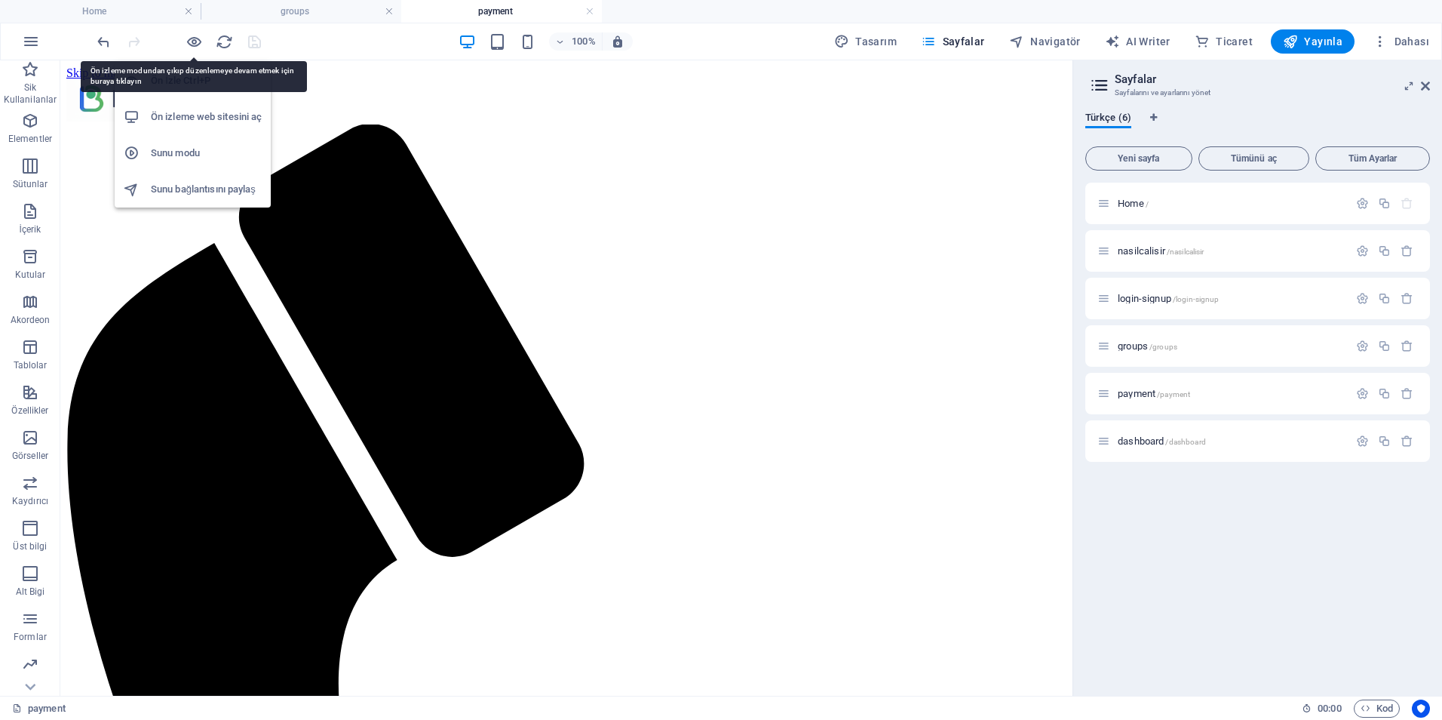
click at [220, 117] on h6 "Ön izleme web sitesini aç" at bounding box center [206, 117] width 111 height 18
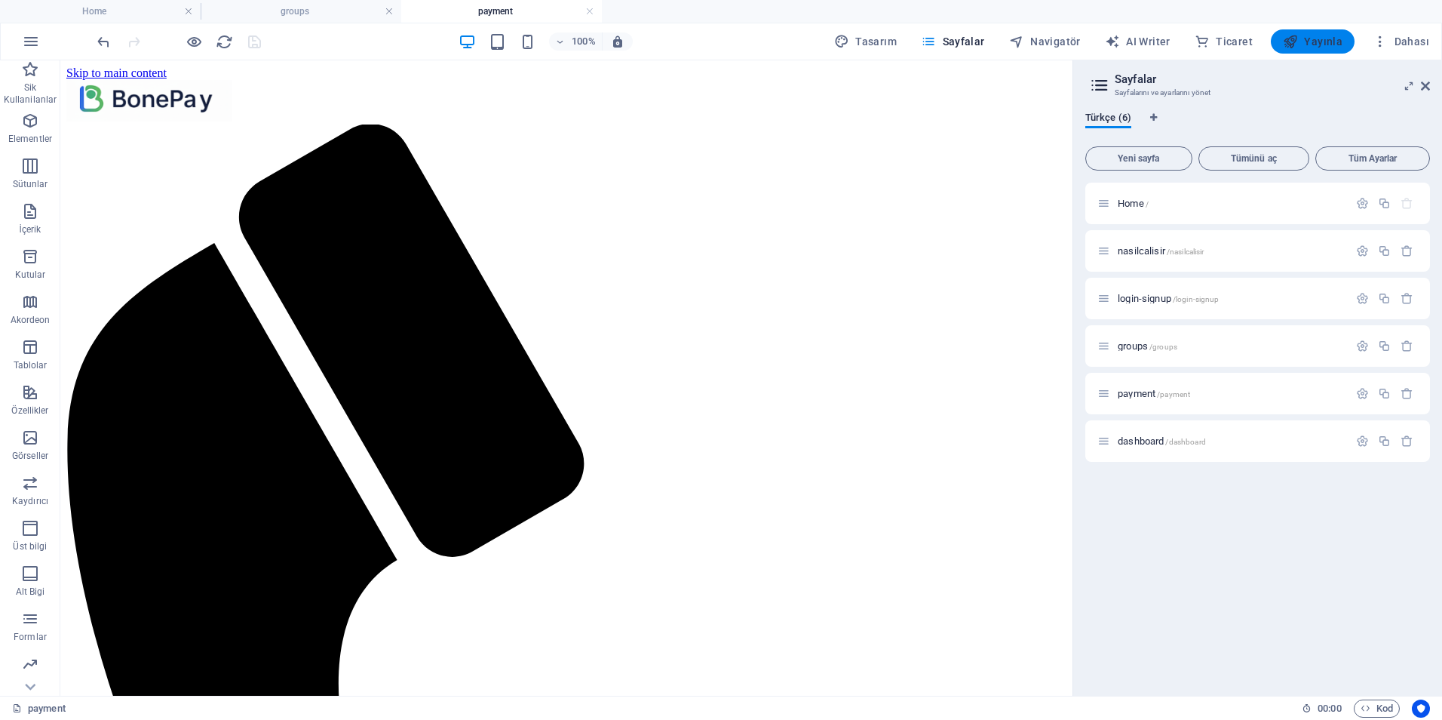
click at [1324, 44] on span "Yayınla" at bounding box center [1313, 41] width 60 height 15
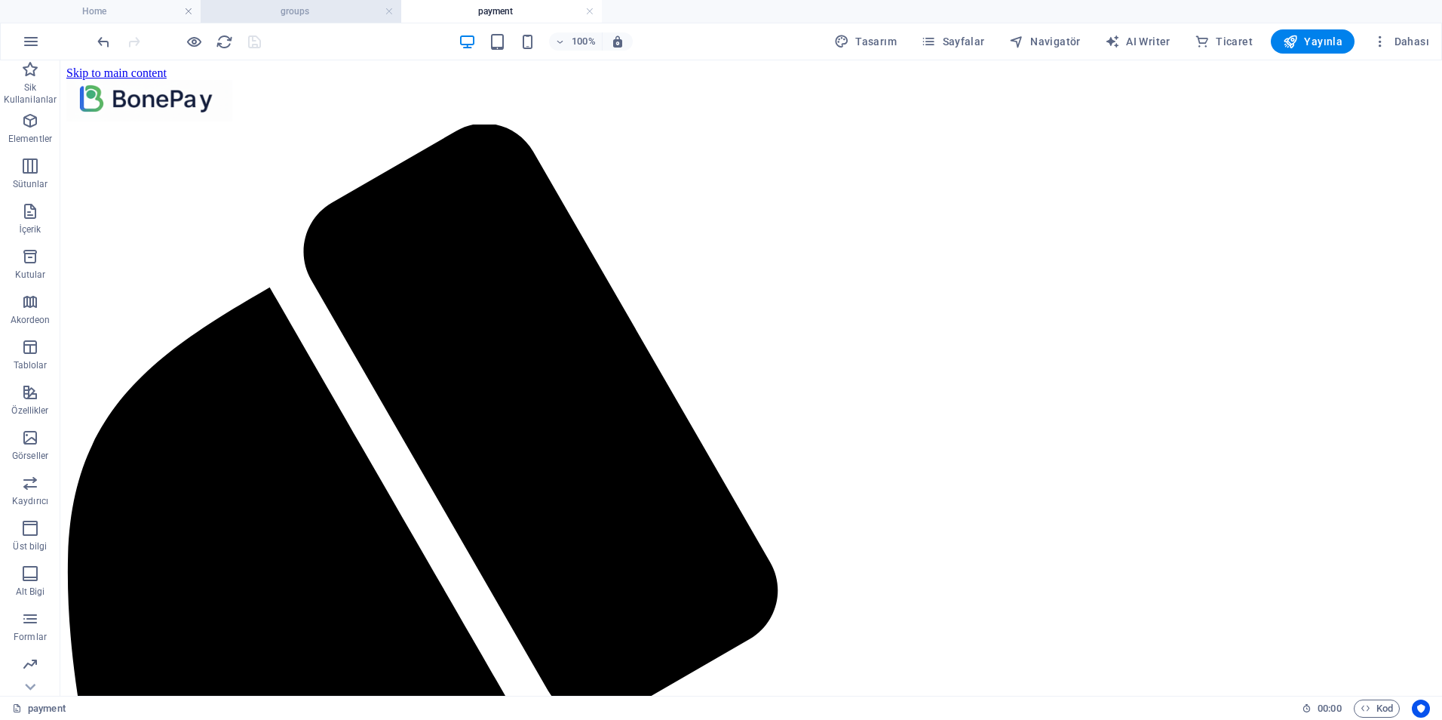
click at [287, 21] on li "groups" at bounding box center [301, 11] width 201 height 23
click at [154, 6] on h4 "Home" at bounding box center [100, 11] width 201 height 17
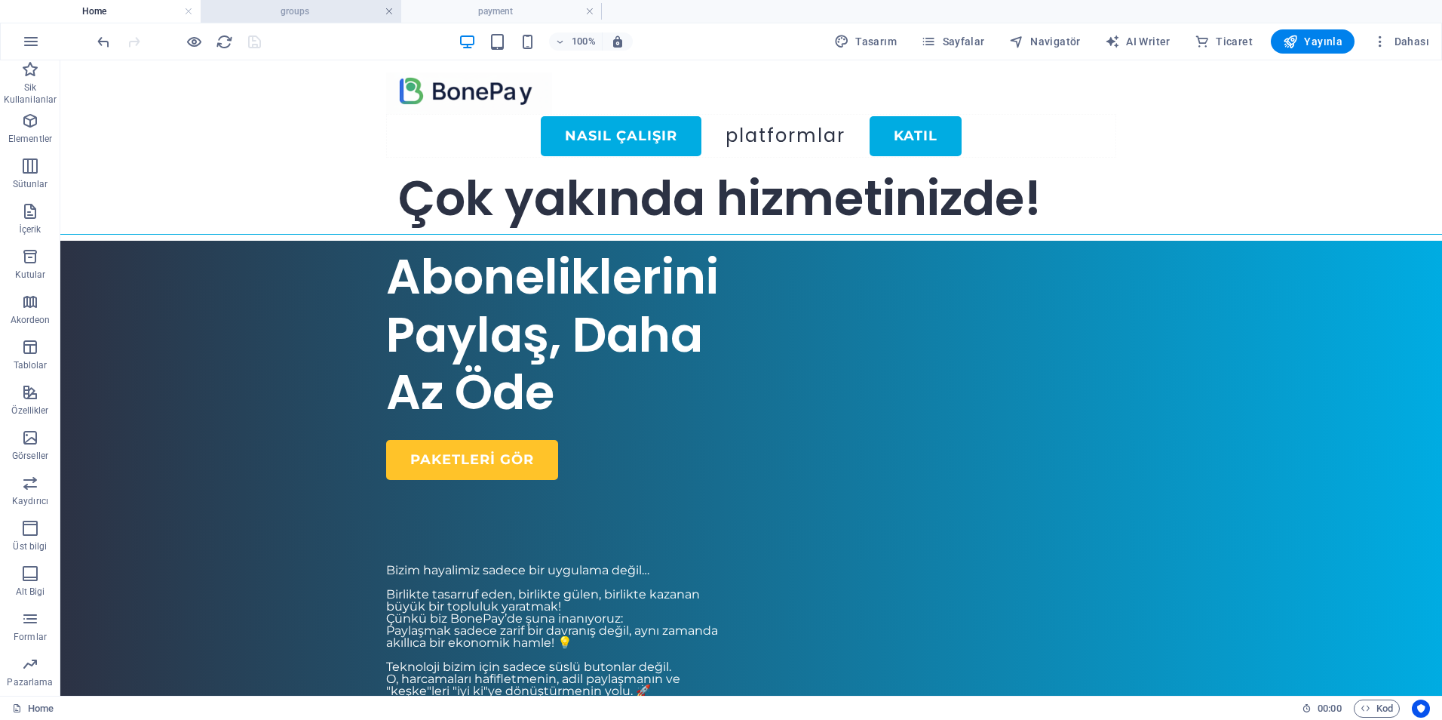
drag, startPoint x: 289, startPoint y: 15, endPoint x: 392, endPoint y: 15, distance: 102.6
click at [477, 8] on h4 "payment" at bounding box center [501, 11] width 201 height 17
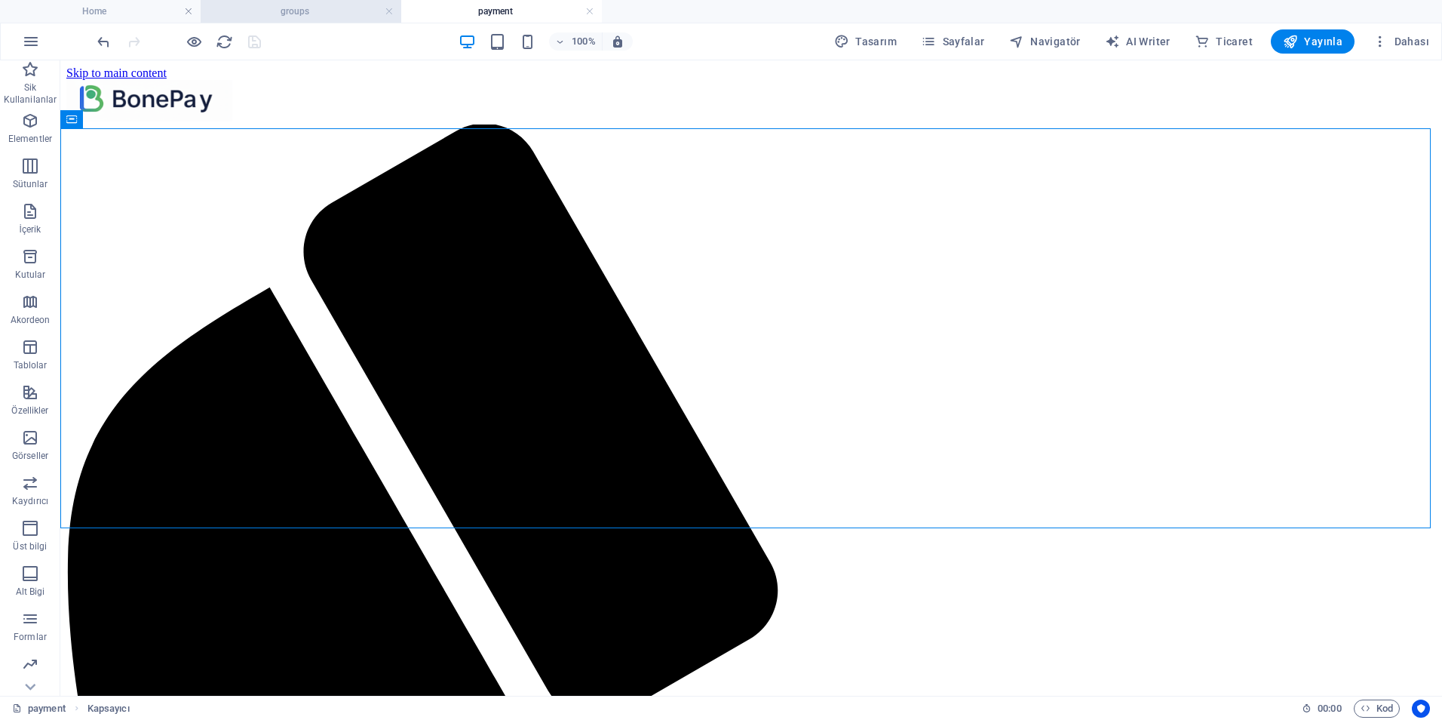
click at [288, 11] on h4 "groups" at bounding box center [301, 11] width 201 height 17
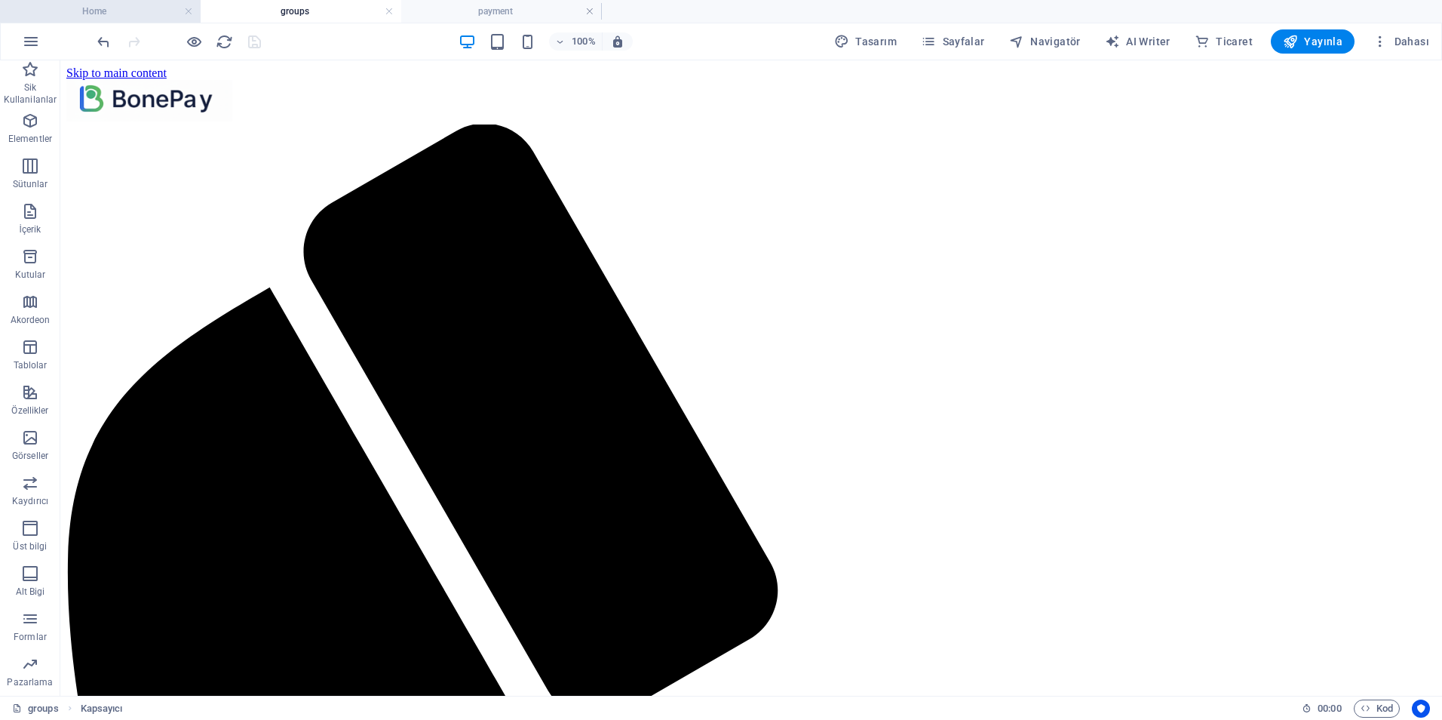
click at [128, 16] on h4 "Home" at bounding box center [100, 11] width 201 height 17
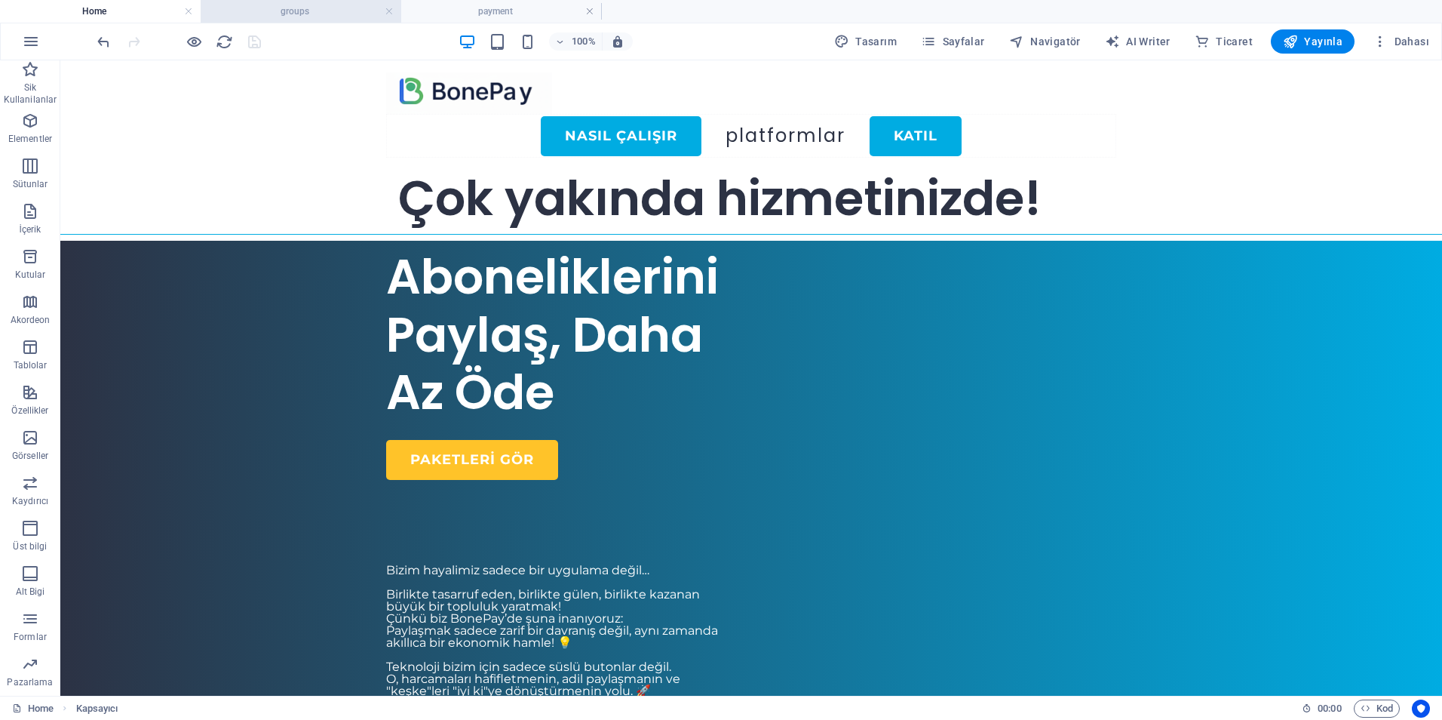
click at [293, 16] on h4 "groups" at bounding box center [301, 11] width 201 height 17
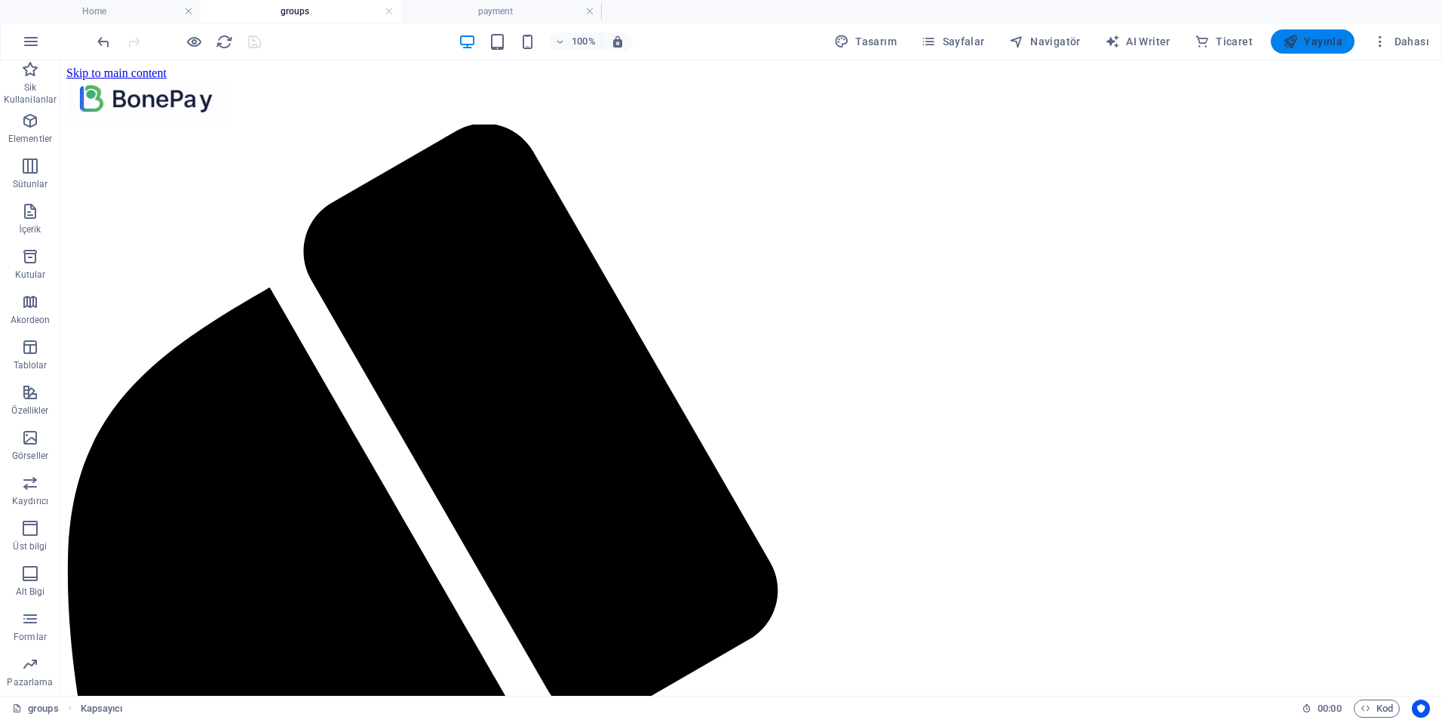
click at [1318, 45] on span "Yayınla" at bounding box center [1313, 41] width 60 height 15
click at [1313, 40] on span "Yayınla" at bounding box center [1313, 41] width 60 height 15
click at [496, 7] on h4 "payment" at bounding box center [501, 11] width 201 height 17
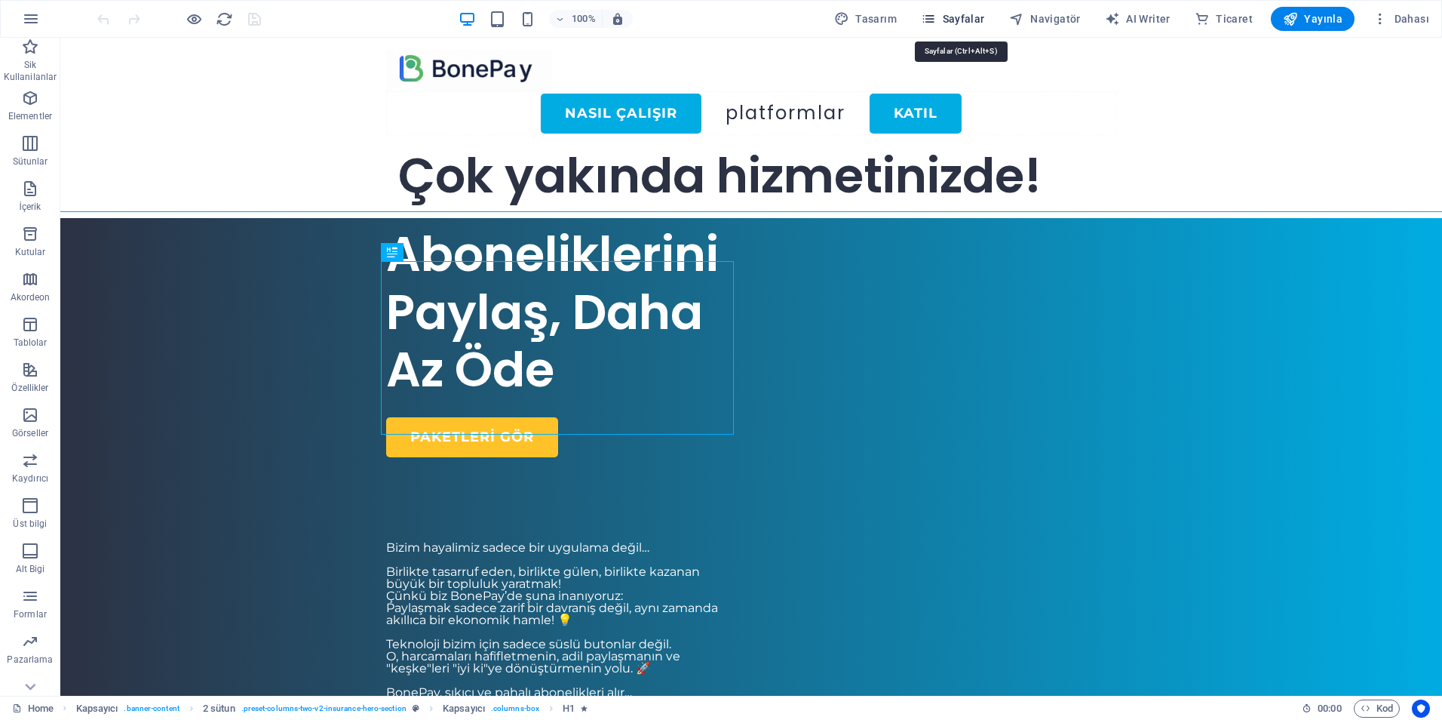
click at [952, 20] on span "Sayfalar" at bounding box center [953, 18] width 64 height 15
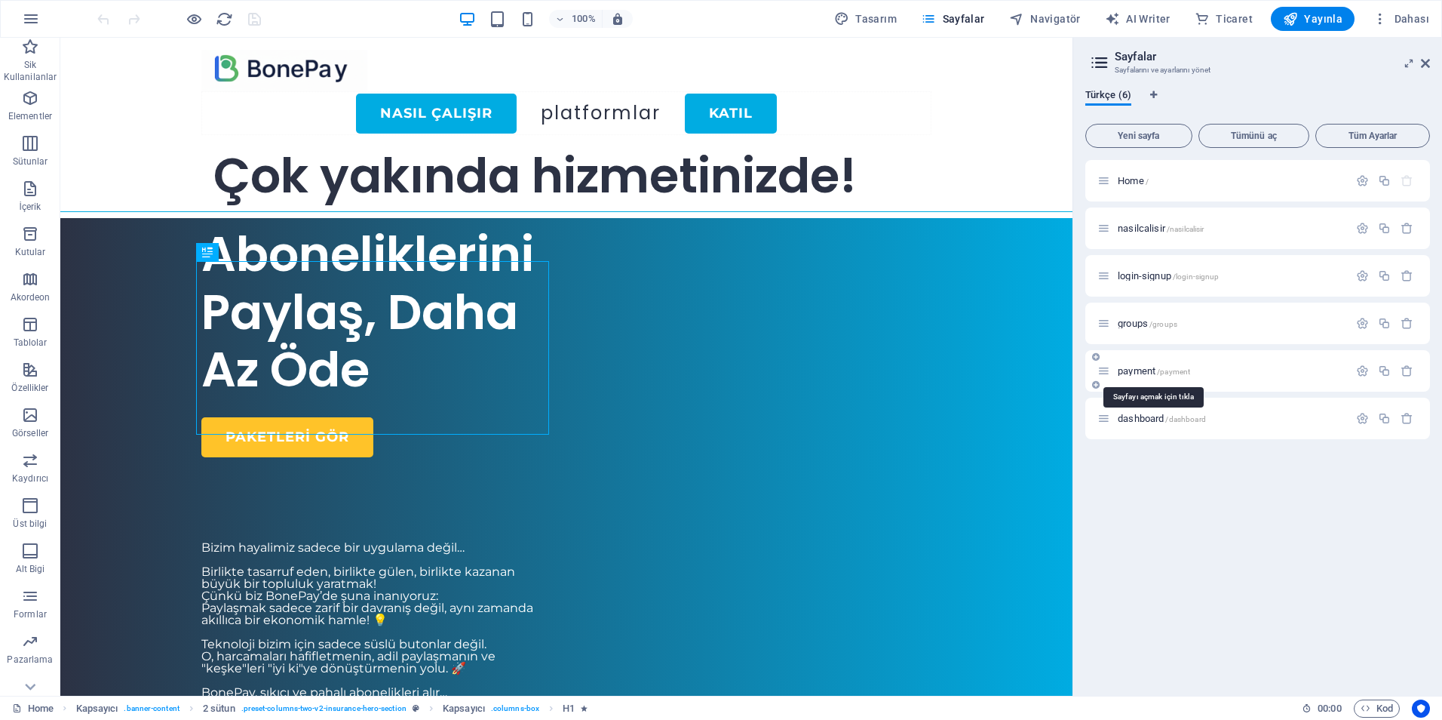
click at [1123, 372] on span "payment /payment" at bounding box center [1154, 370] width 72 height 11
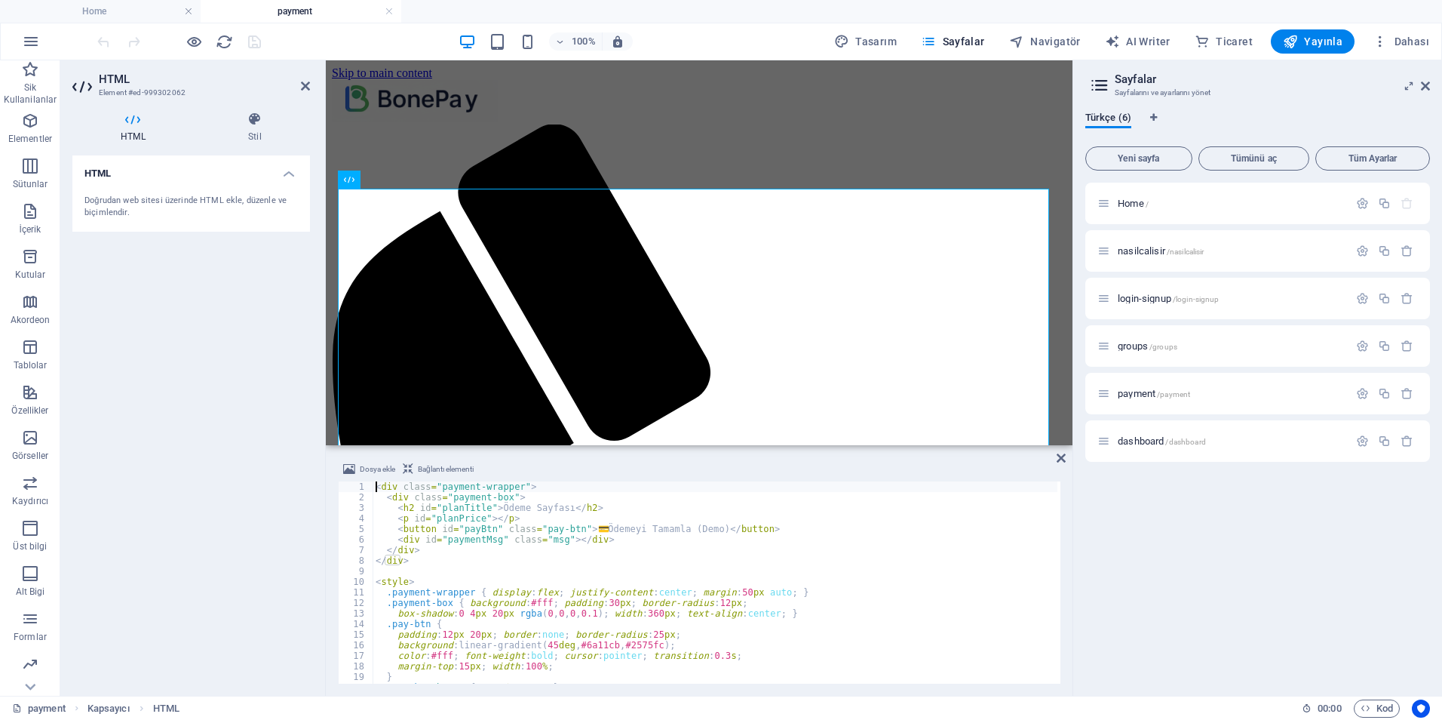
click at [620, 571] on div "< div class = "payment-wrapper" > < div class = "payment-box" > < h2 id = "plan…" at bounding box center [800, 591] width 855 height 220
type textarea "</script>"
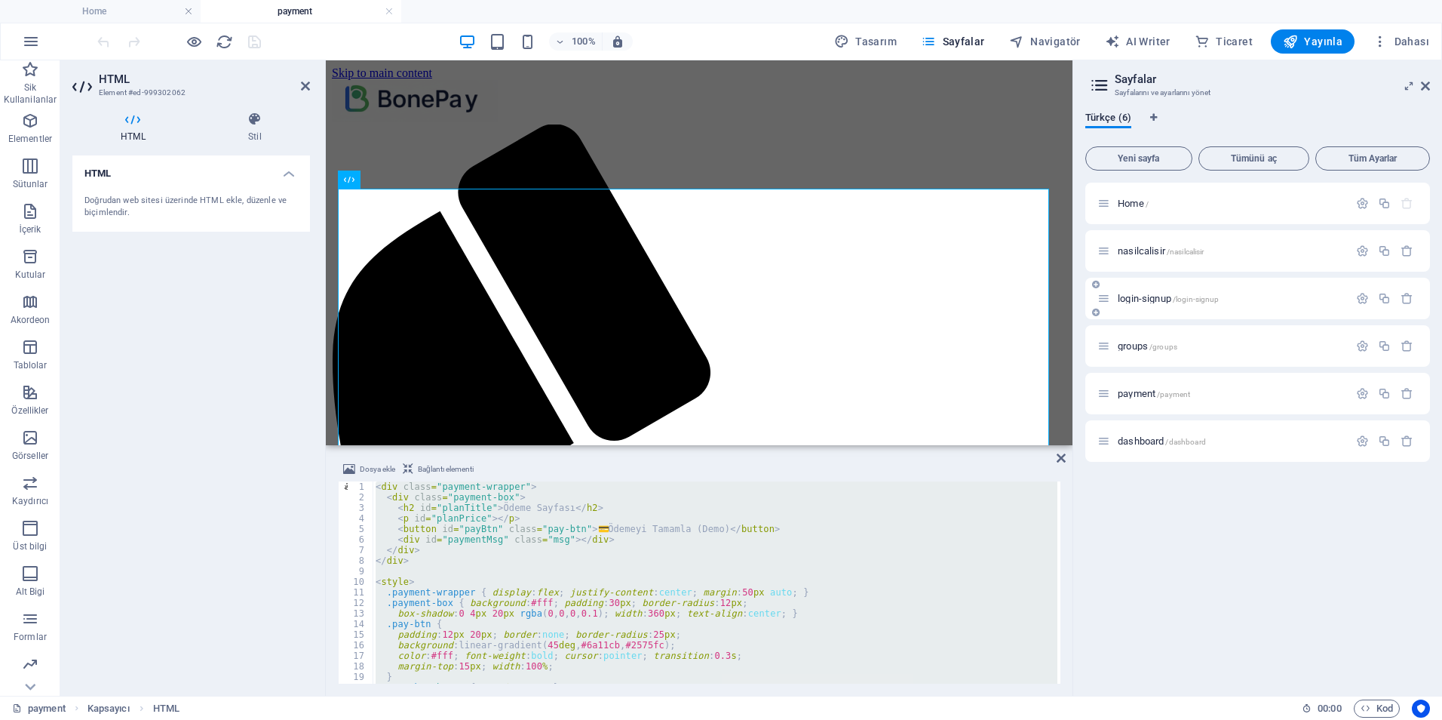
click at [1156, 301] on span "login-signup /login-signup" at bounding box center [1168, 298] width 101 height 11
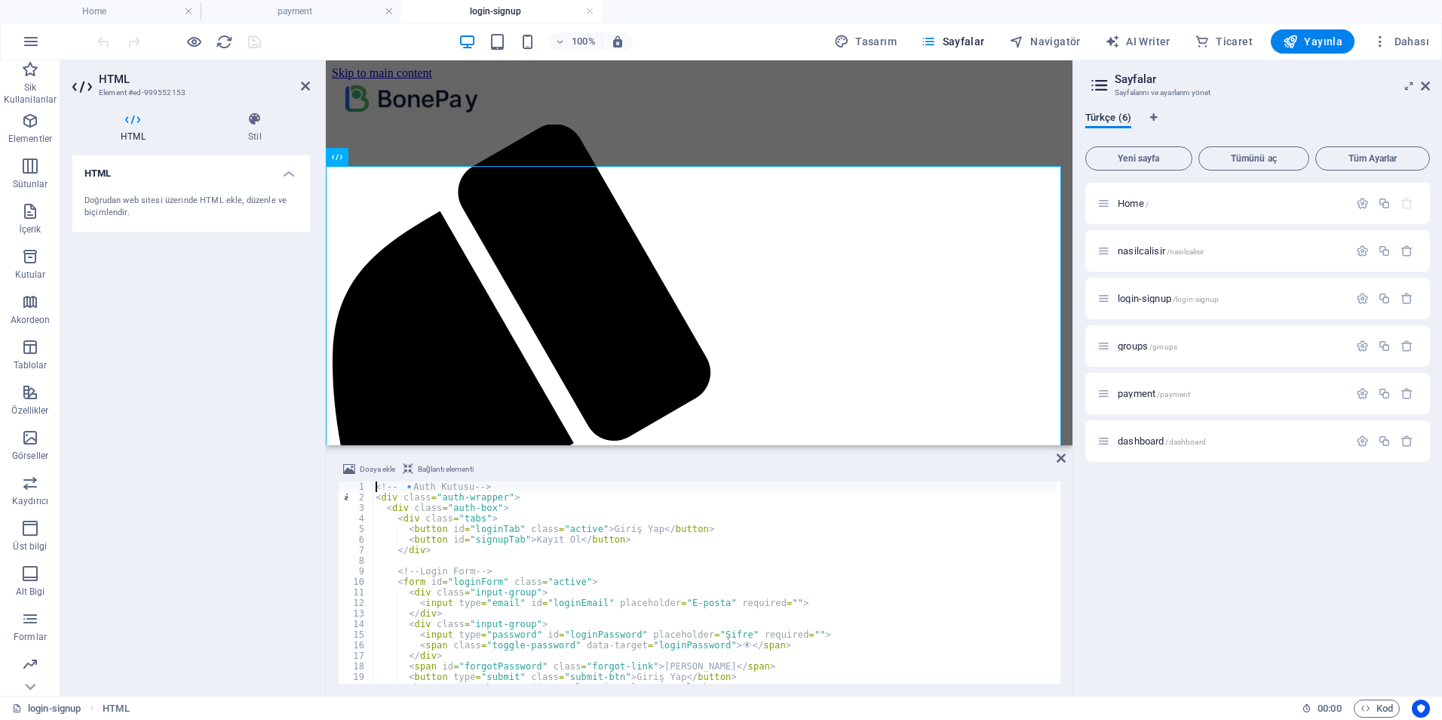
click at [514, 573] on div "<!-- 🔹 Auth Kutusu --> < div class = "auth-wrapper" > < div class = "auth-box" …" at bounding box center [715, 592] width 685 height 223
type textarea "</script>"
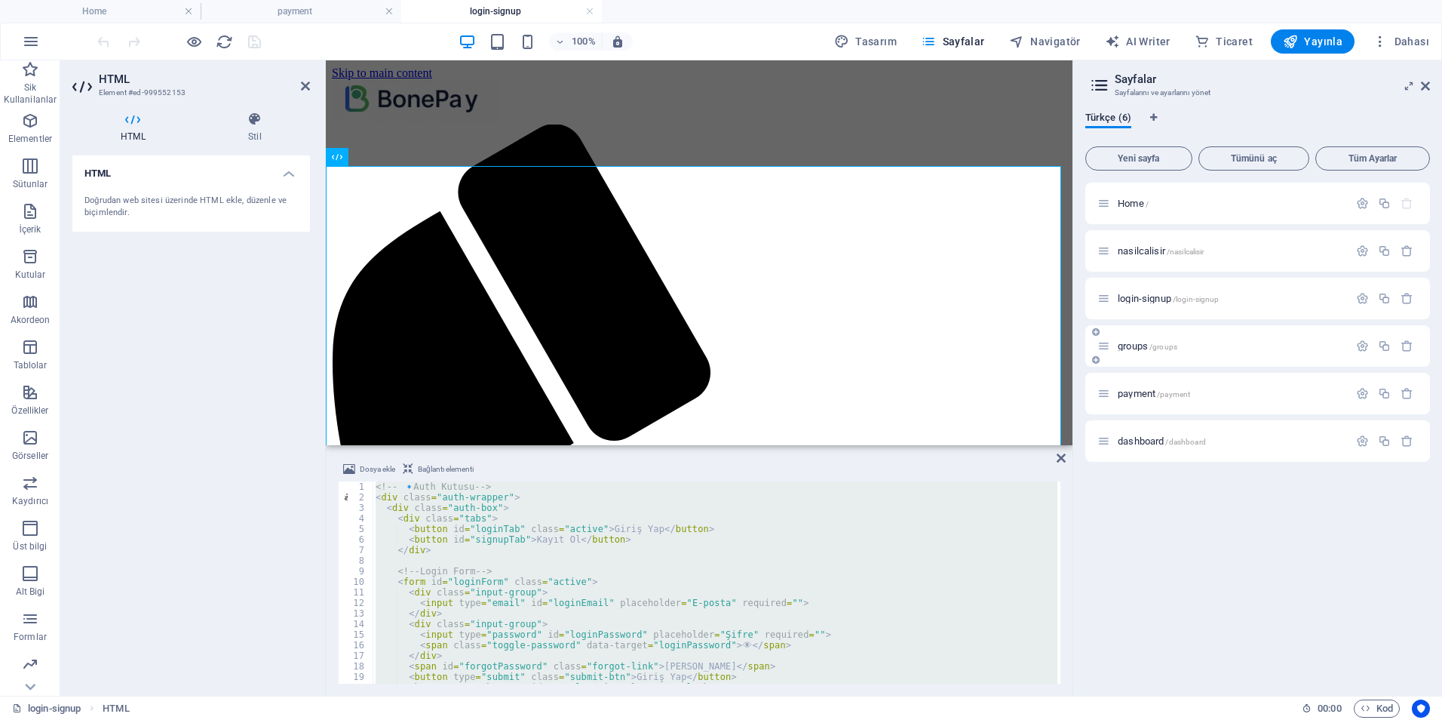
click at [1127, 345] on span "groups /groups" at bounding box center [1148, 345] width 60 height 11
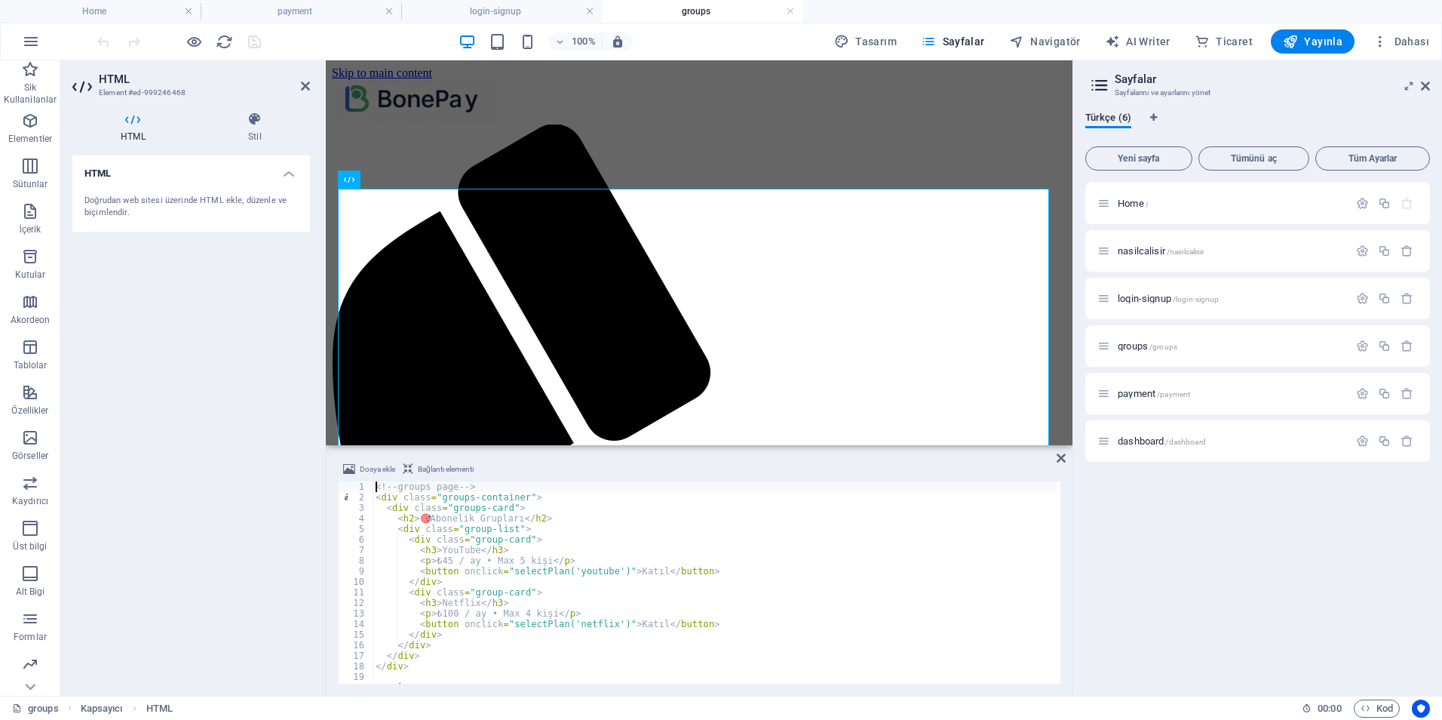
click at [604, 560] on div "<!-- groups page --> < div class = "groups-container" > < div class = "groups-c…" at bounding box center [1034, 591] width 1322 height 220
type textarea "</script>"
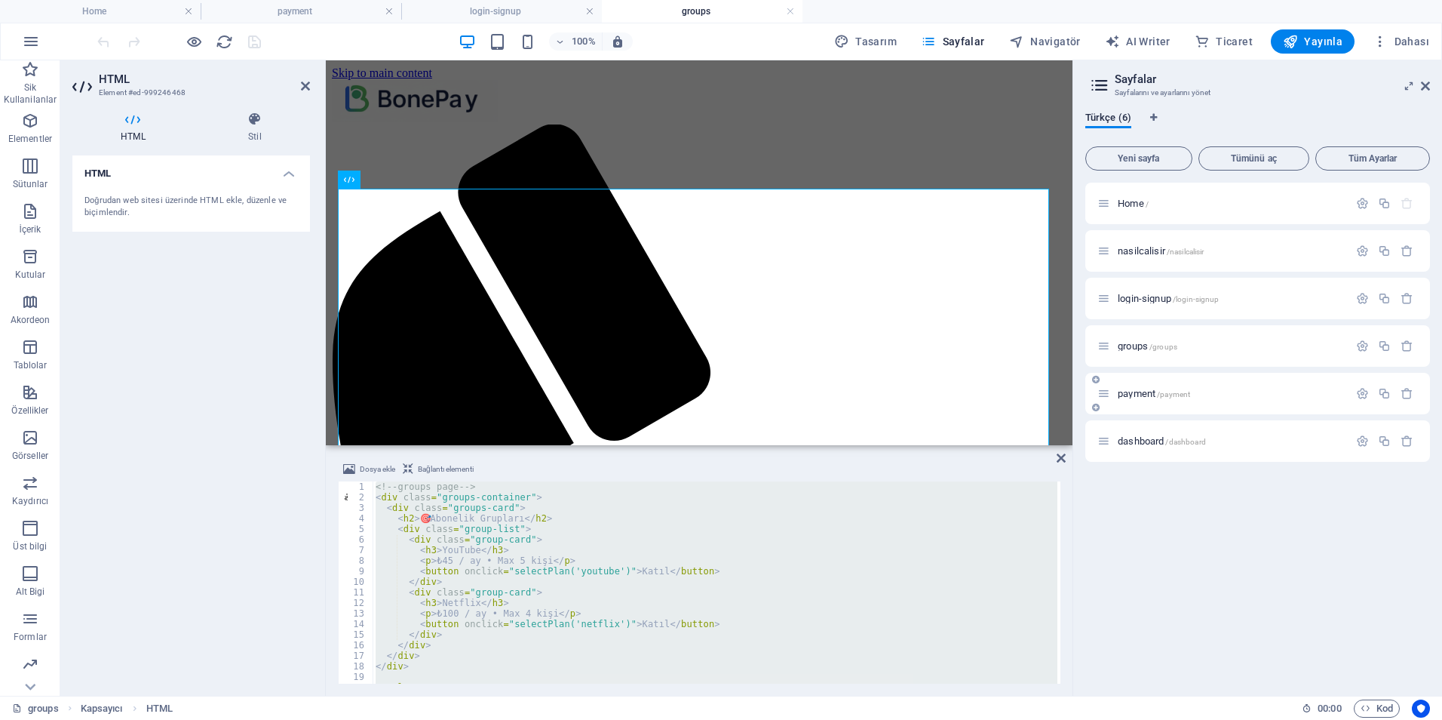
click at [1139, 395] on span "payment /payment" at bounding box center [1154, 393] width 72 height 11
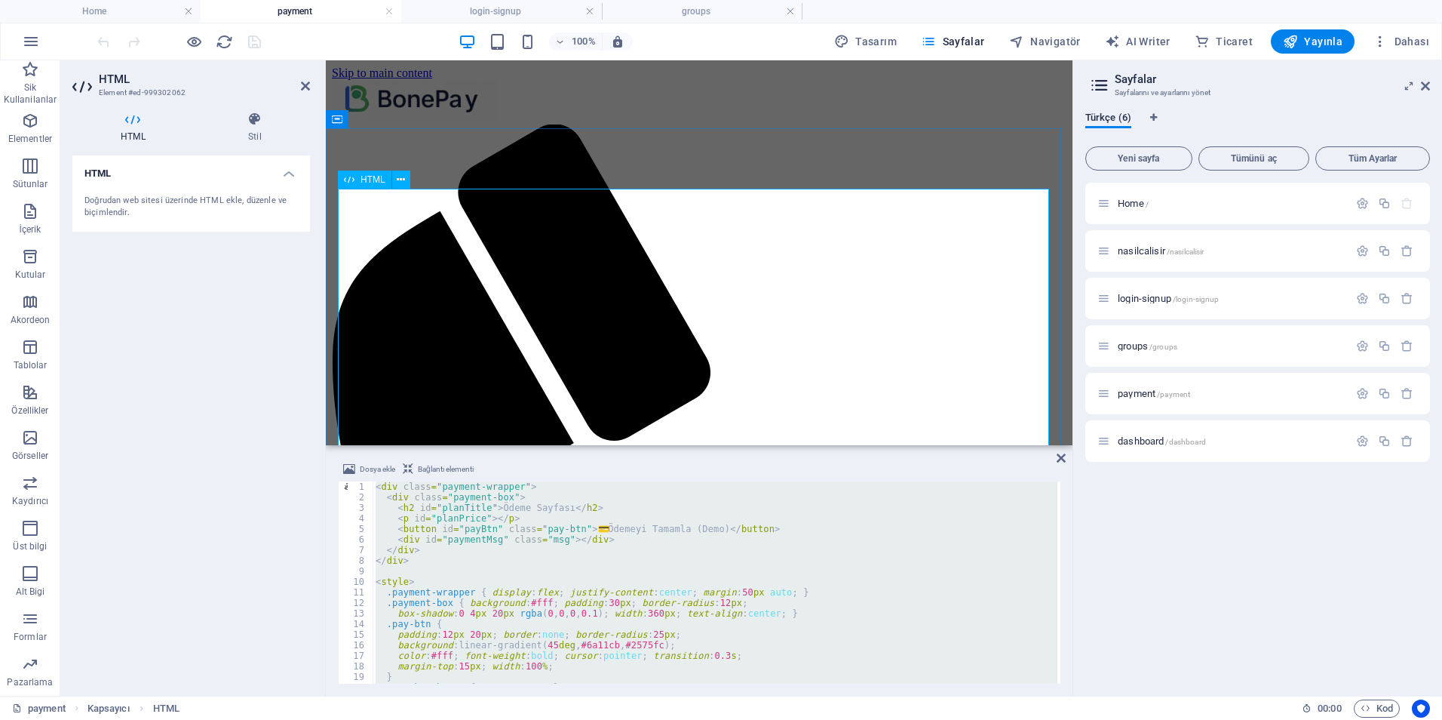
click at [604, 531] on div "< div class = "payment-wrapper" > < div class = "payment-box" > < h2 id = "plan…" at bounding box center [715, 582] width 685 height 202
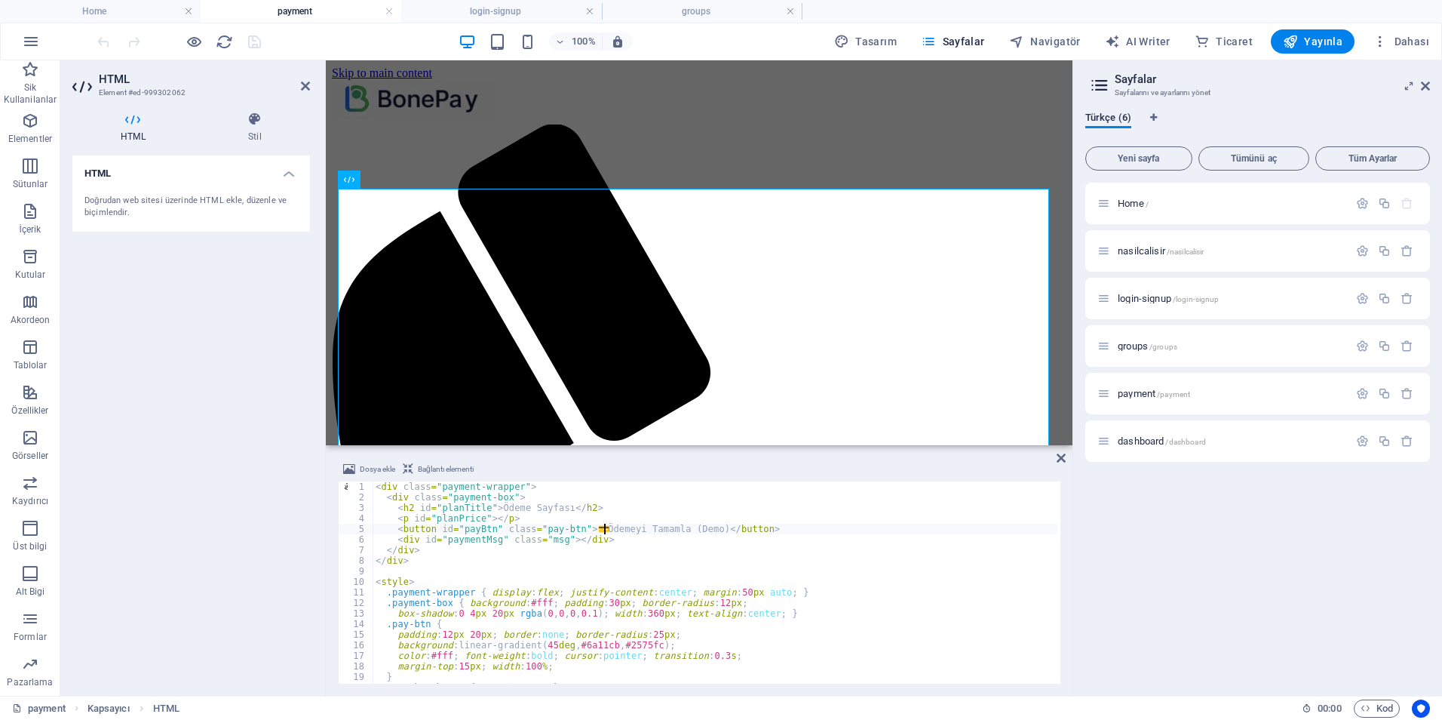
type textarea "</script>"
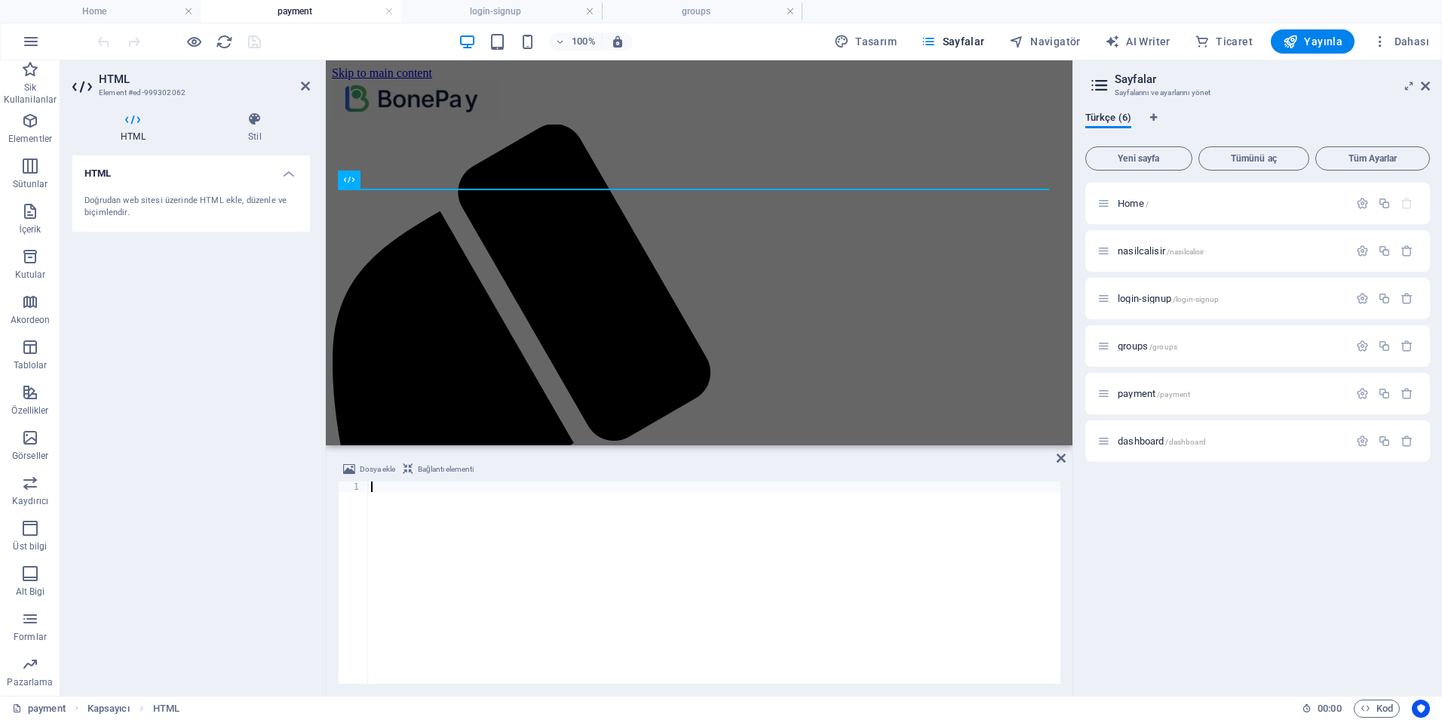
click at [525, 545] on div at bounding box center [714, 592] width 693 height 223
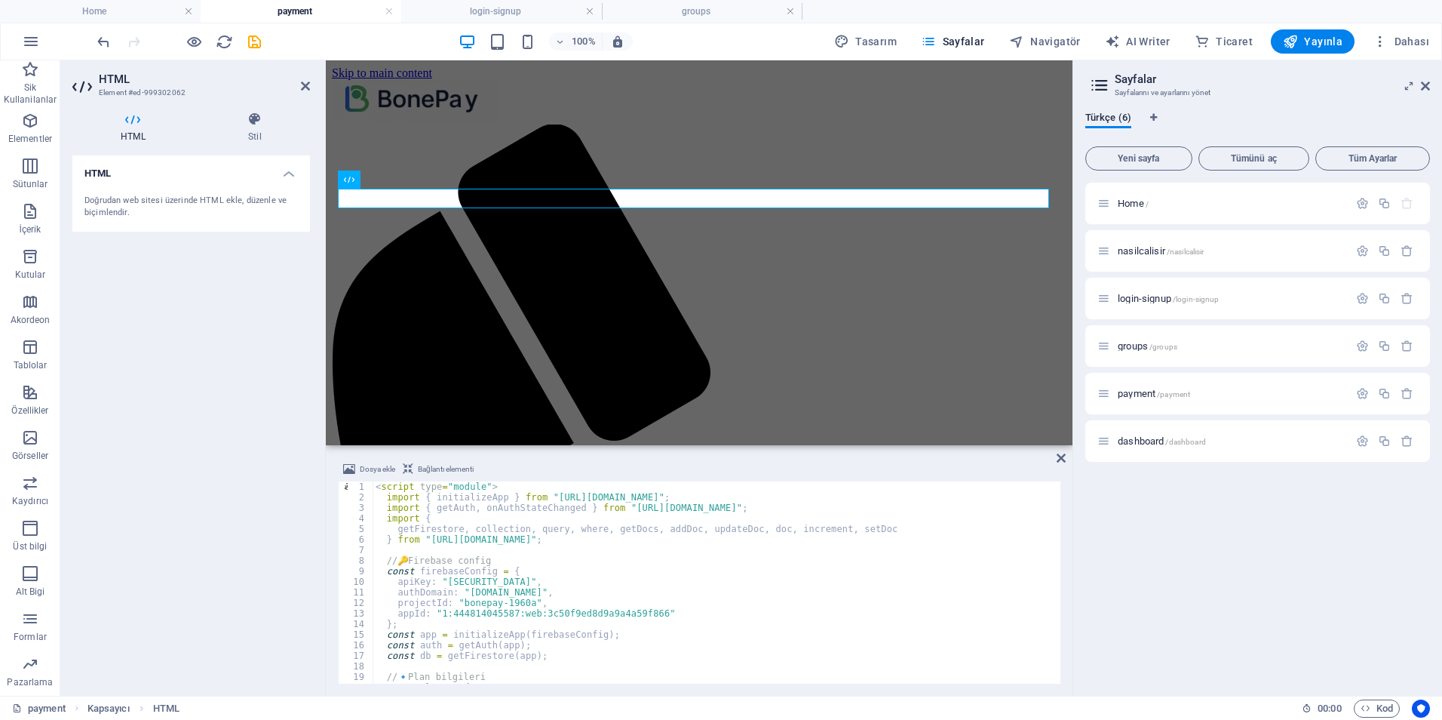
click at [656, 599] on div "< script type = "module" > import { initializeApp } from "https://www.gstatic.c…" at bounding box center [715, 592] width 685 height 223
type textarea "</script>"
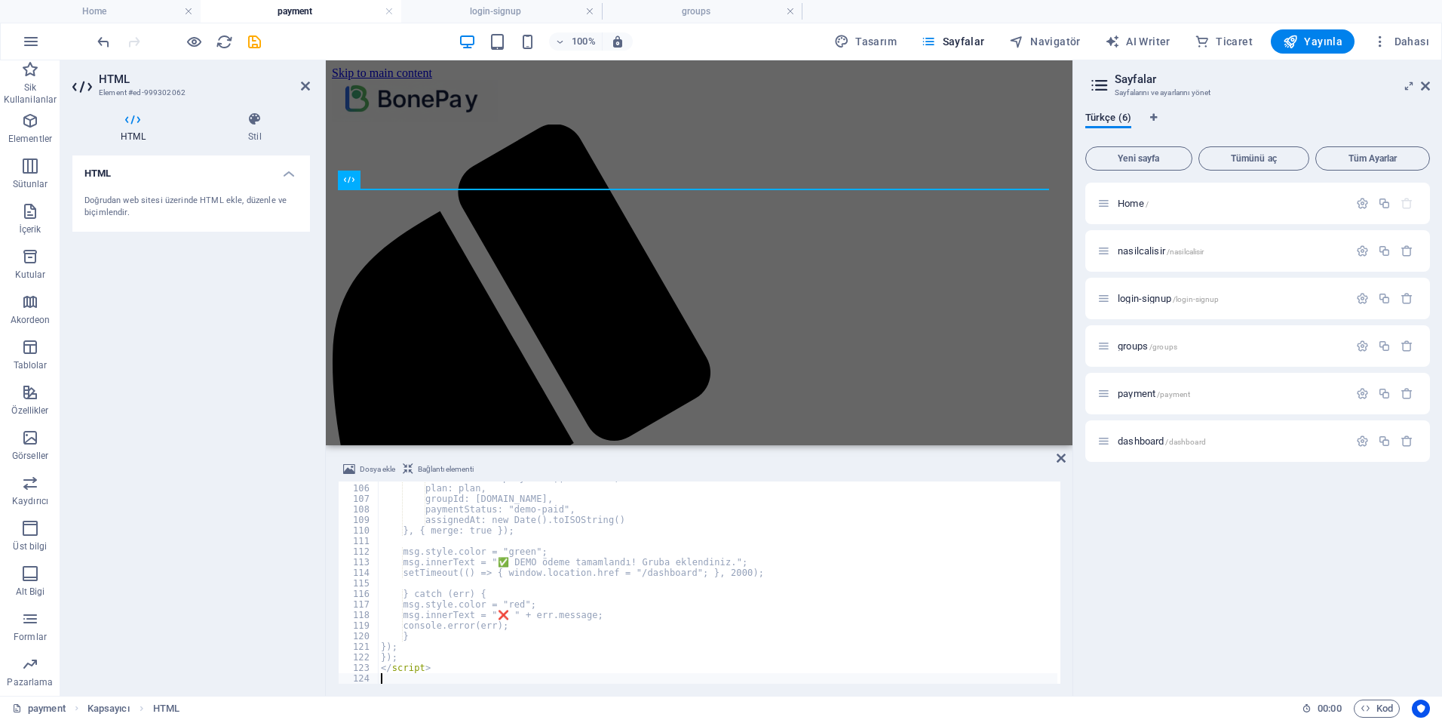
scroll to position [1107, 0]
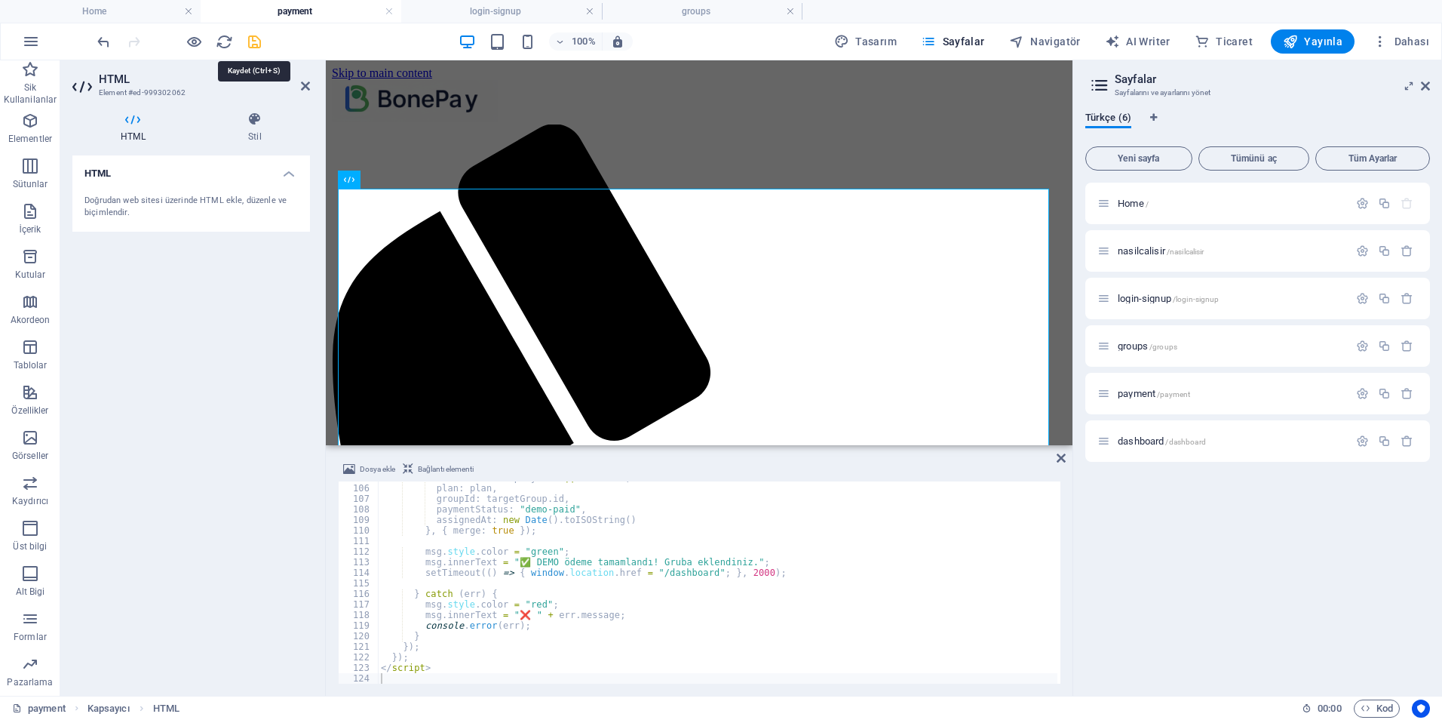
click at [255, 41] on icon "save" at bounding box center [254, 41] width 17 height 17
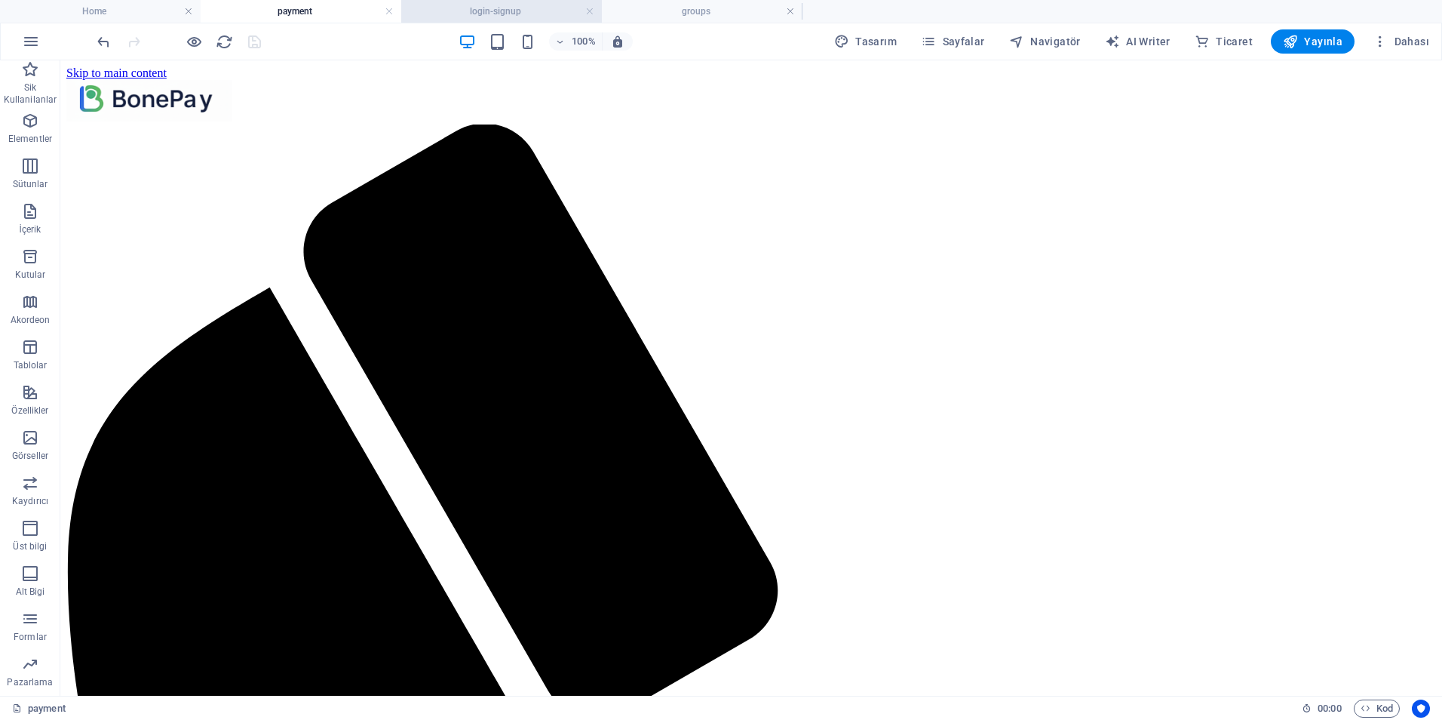
click at [517, 11] on h4 "login-signup" at bounding box center [501, 11] width 201 height 17
click at [674, 14] on h4 "groups" at bounding box center [702, 11] width 201 height 17
drag, startPoint x: 539, startPoint y: 5, endPoint x: 554, endPoint y: 5, distance: 15.1
click at [539, 5] on h4 "login-signup" at bounding box center [501, 11] width 201 height 17
click at [584, 9] on h4 "login-signup" at bounding box center [501, 11] width 201 height 17
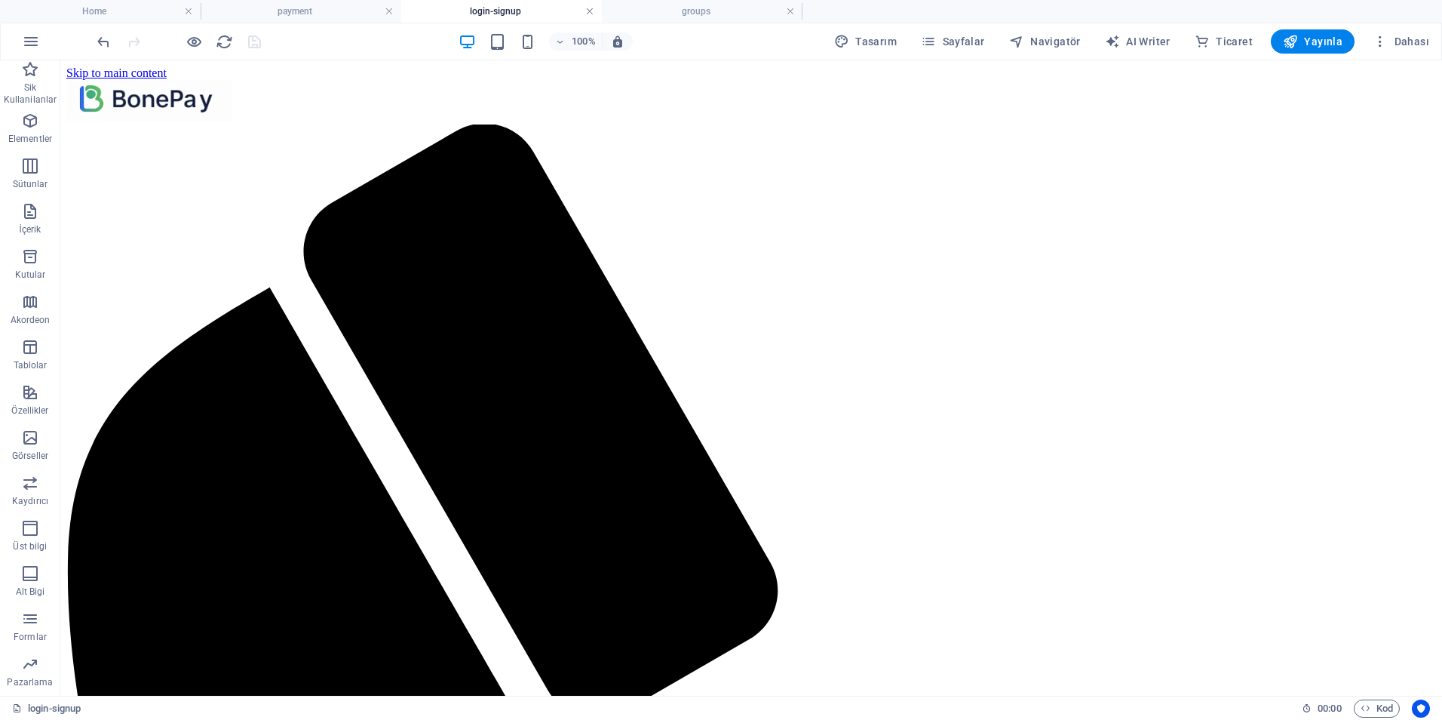
click at [591, 12] on link at bounding box center [589, 12] width 9 height 14
click at [1319, 48] on span "Yayınla" at bounding box center [1313, 41] width 60 height 15
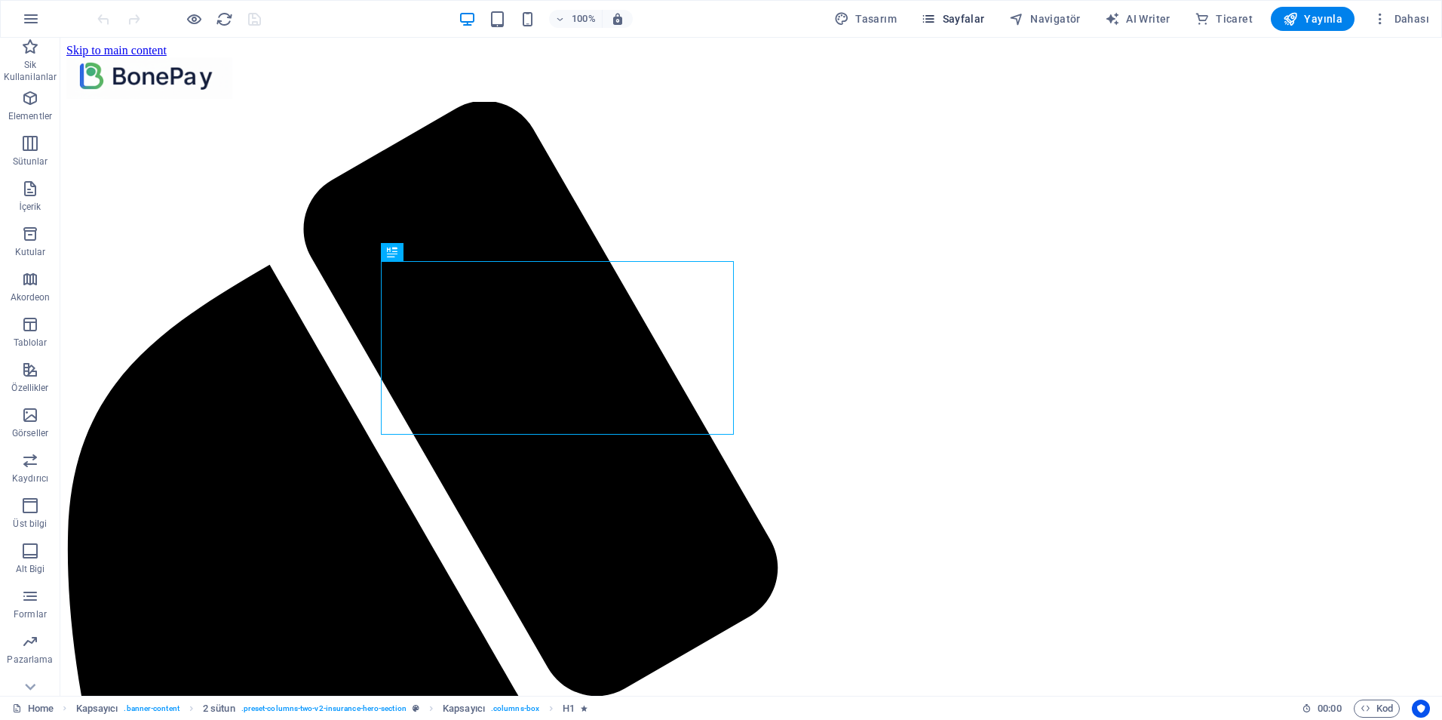
click at [932, 23] on icon "button" at bounding box center [928, 18] width 15 height 15
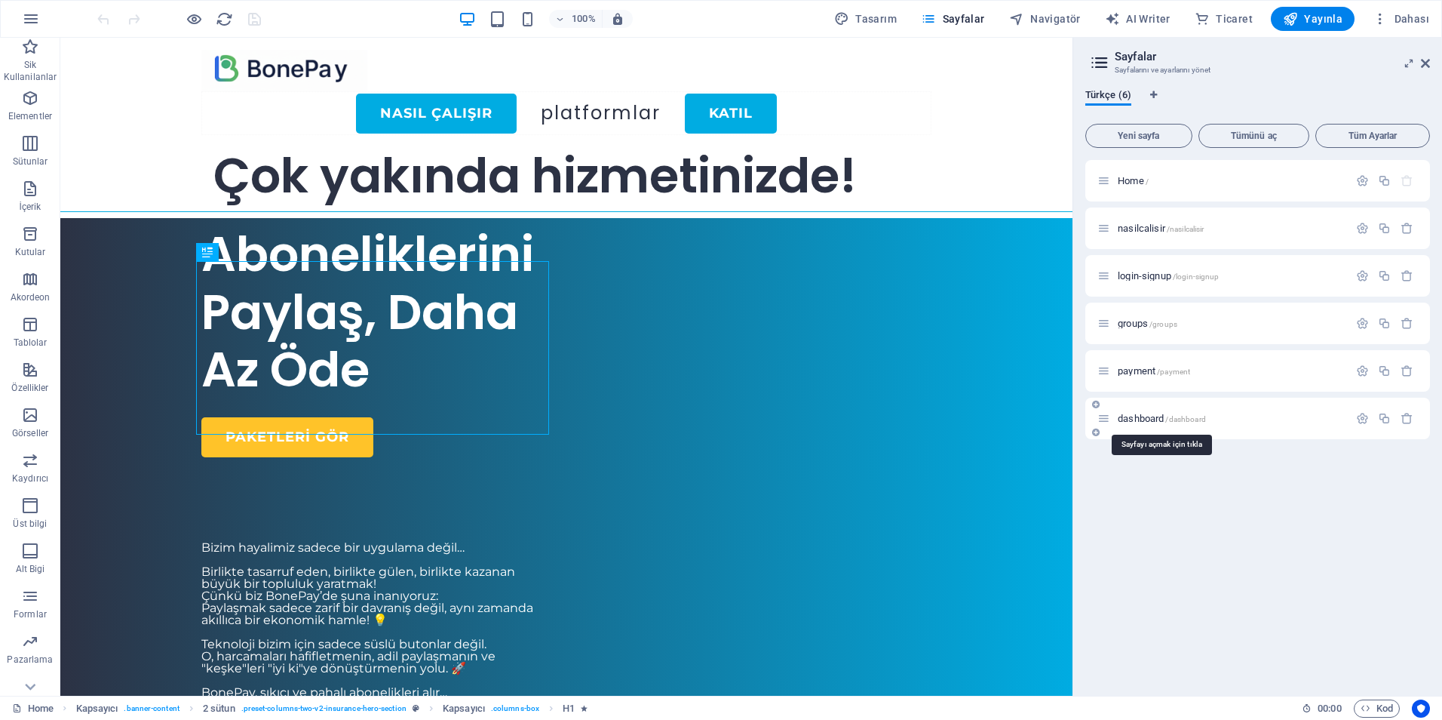
click at [1139, 416] on span "dashboard /dashboard" at bounding box center [1162, 418] width 88 height 11
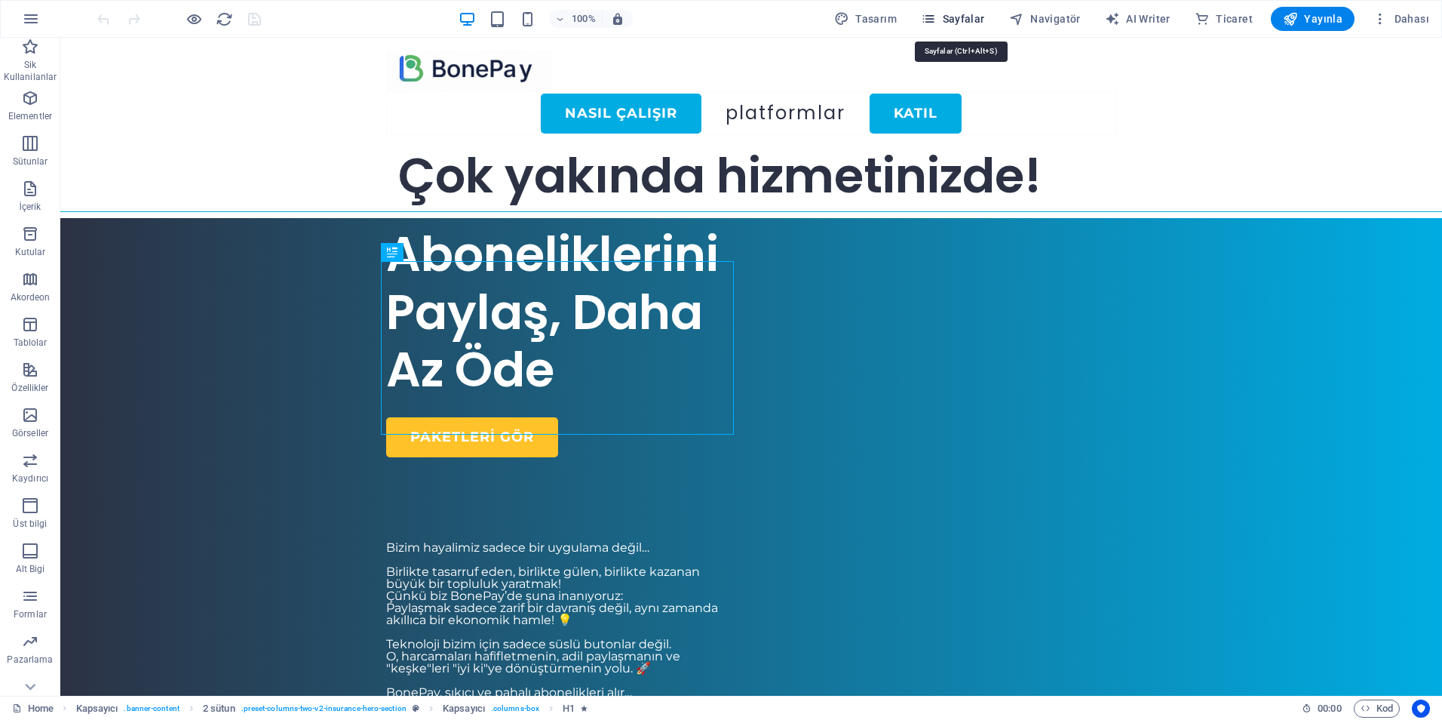
click at [936, 14] on icon "button" at bounding box center [928, 18] width 15 height 15
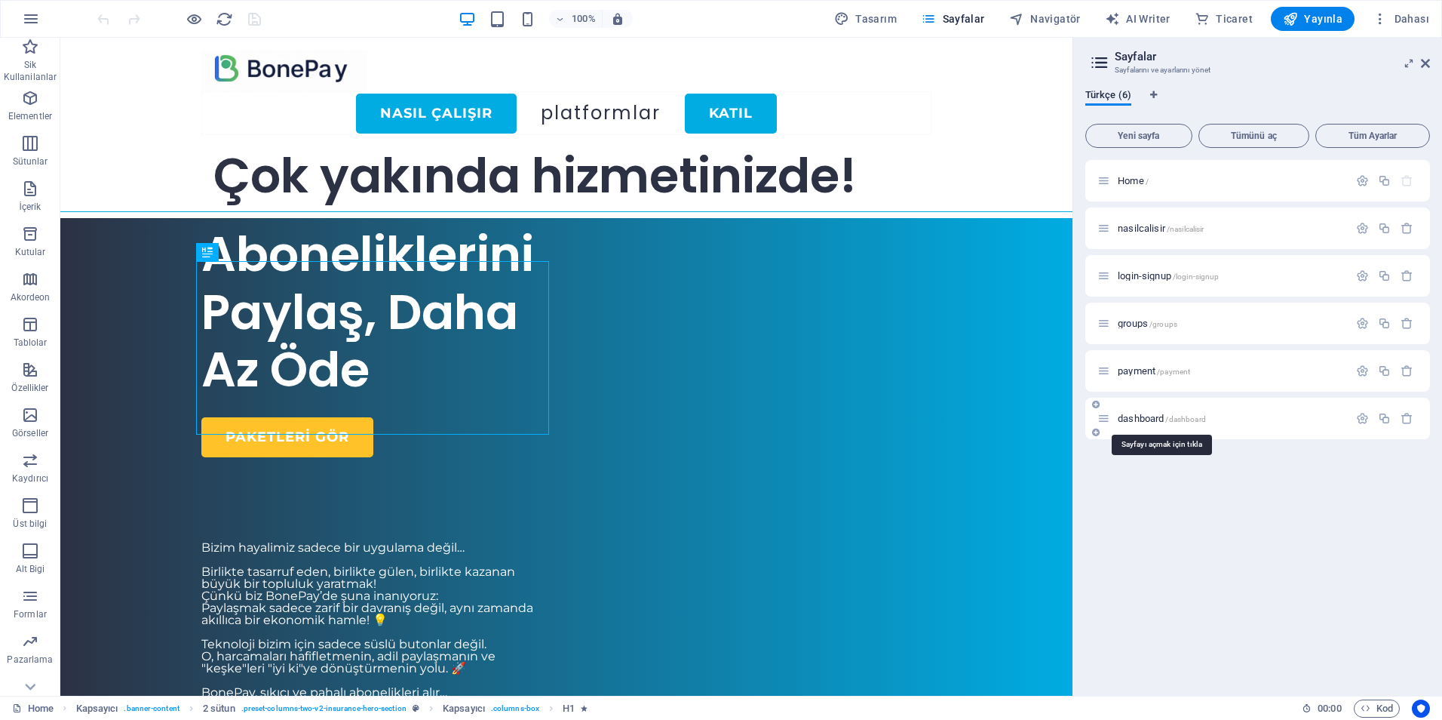
click at [1142, 418] on span "dashboard /dashboard" at bounding box center [1162, 418] width 88 height 11
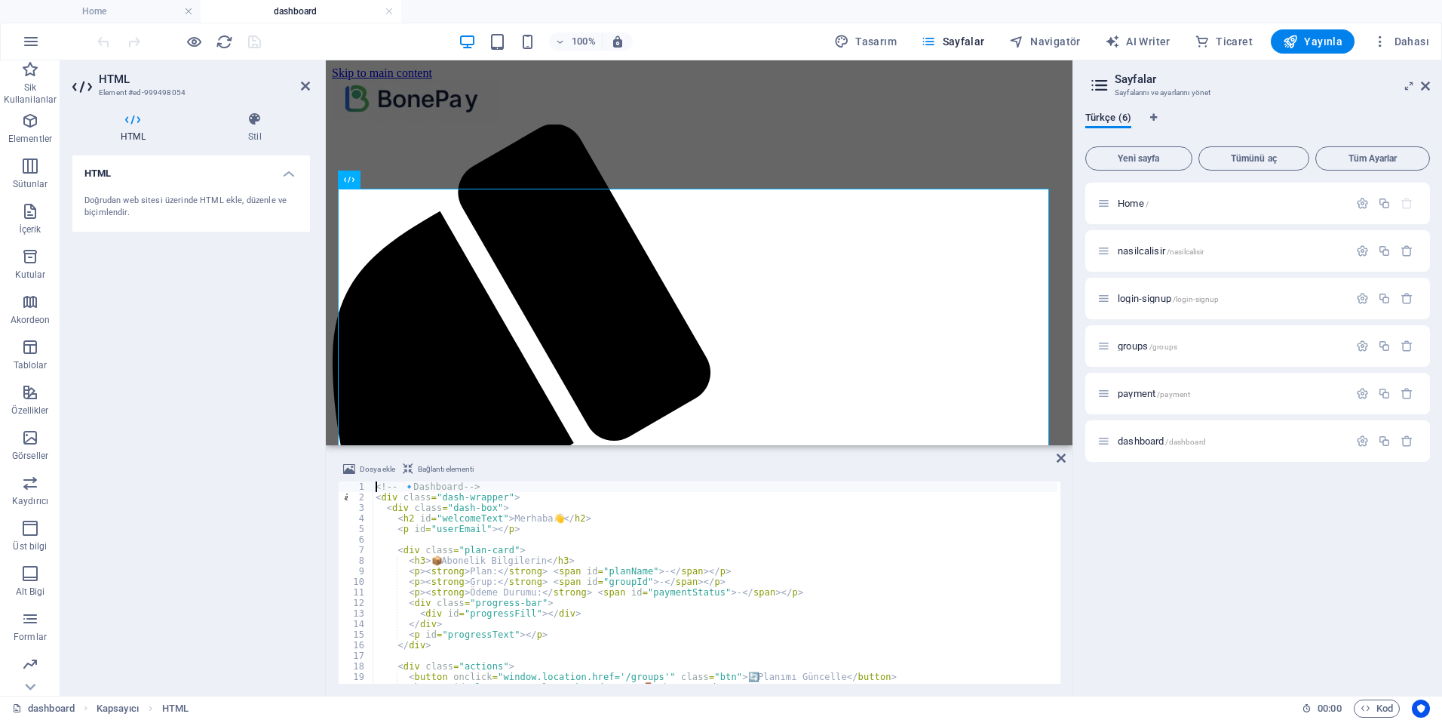
click at [658, 592] on div "<!-- 🔹 Dashboard --> < div class = "dash-wrapper" > < div class = "dash-box" > …" at bounding box center [715, 592] width 685 height 223
type textarea "</script>"
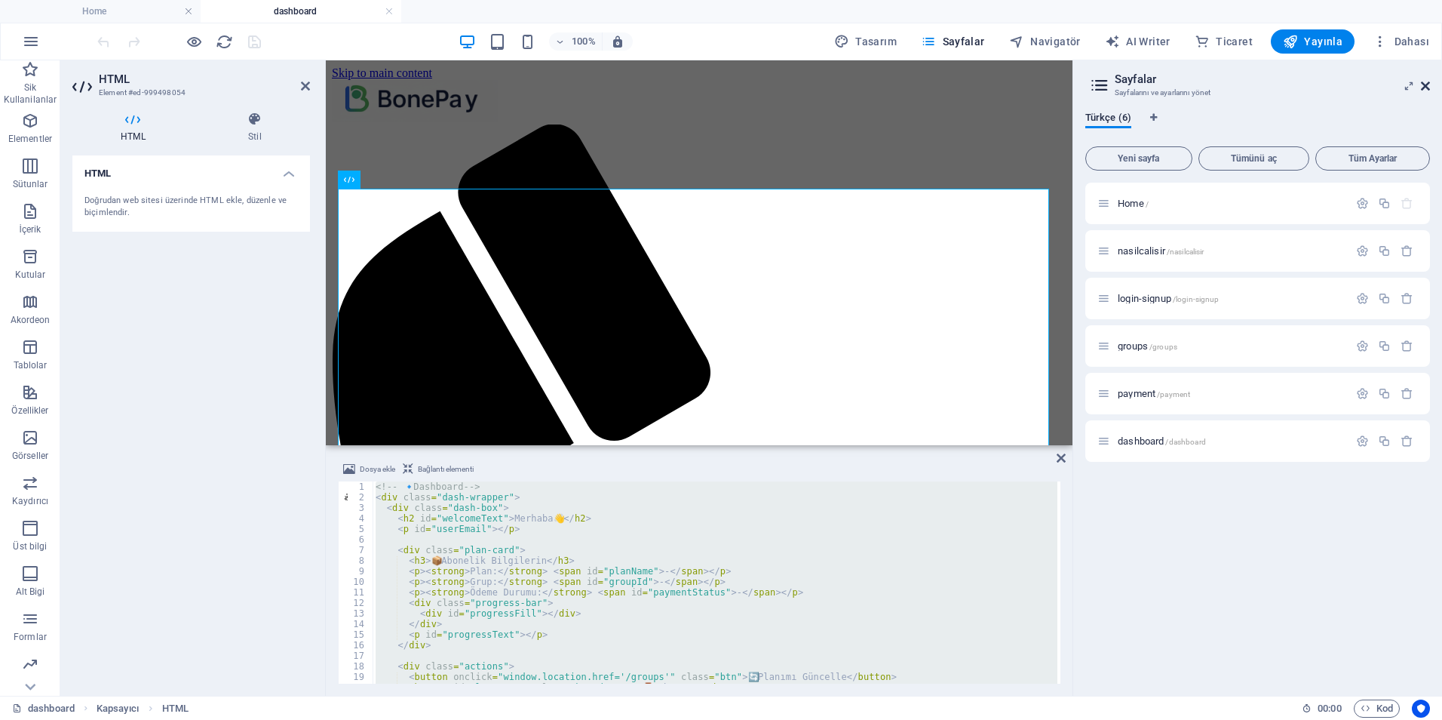
drag, startPoint x: 1426, startPoint y: 82, endPoint x: 1051, endPoint y: 32, distance: 378.2
click at [1426, 82] on icon at bounding box center [1425, 86] width 9 height 12
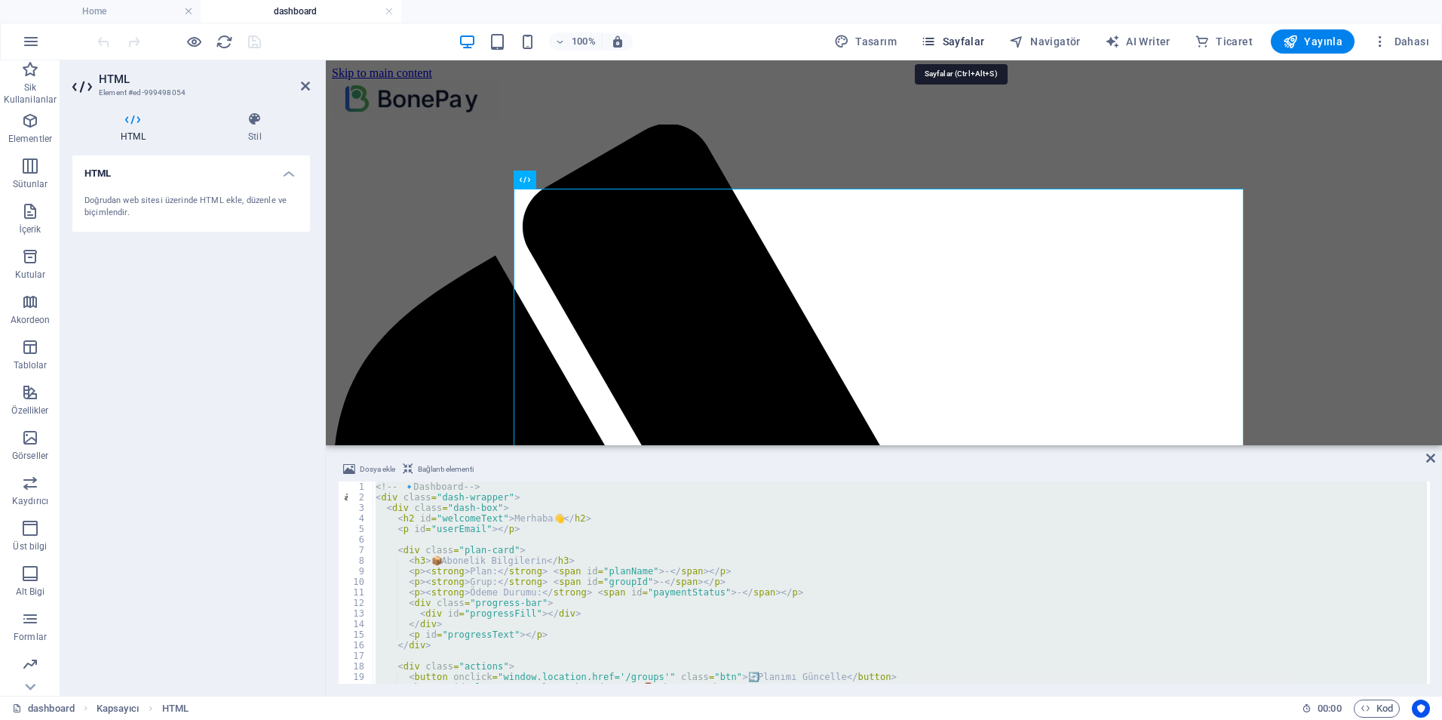
click at [963, 38] on span "Sayfalar" at bounding box center [953, 41] width 64 height 15
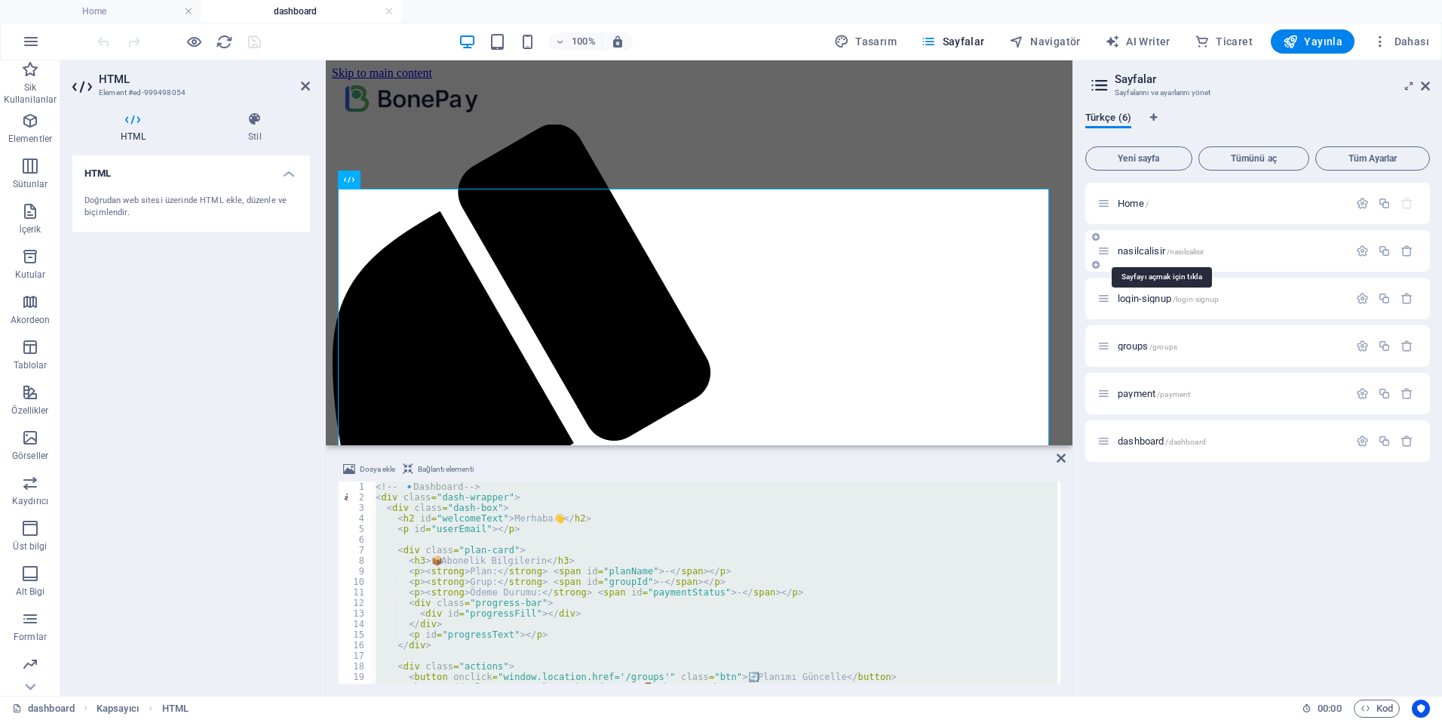
click at [1144, 250] on span "nasilcalisir /nasilcalisir" at bounding box center [1161, 250] width 86 height 11
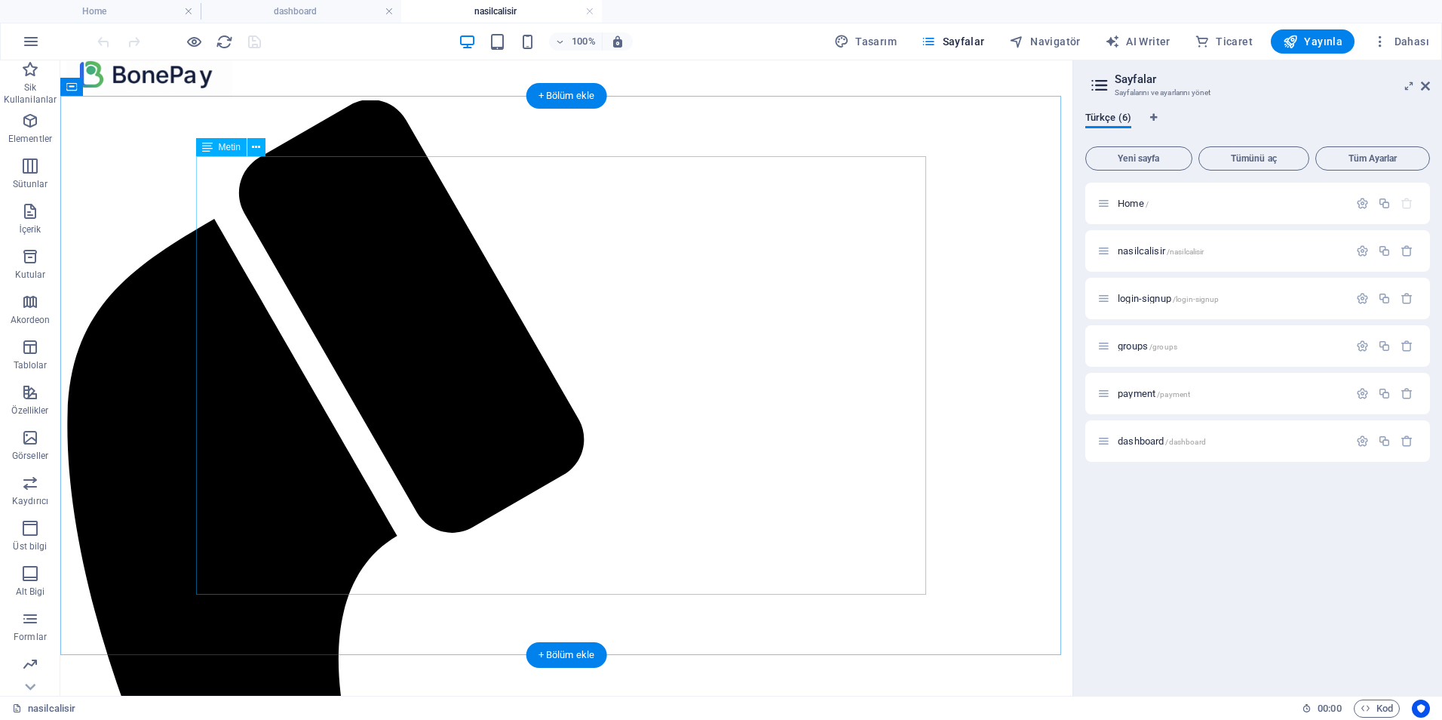
scroll to position [37, 0]
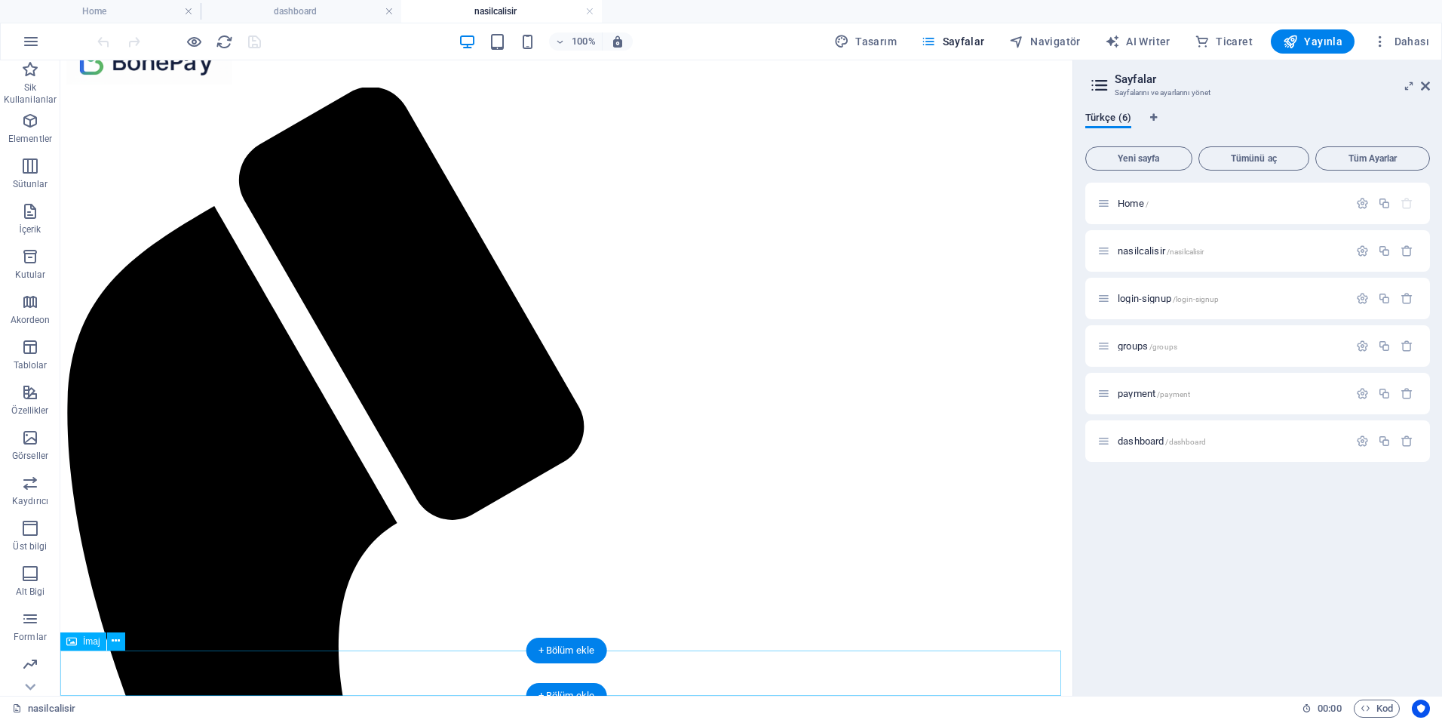
click at [1144, 292] on div "login-signup /login-signup" at bounding box center [1223, 298] width 251 height 17
click at [1131, 348] on span "groups /groups" at bounding box center [1148, 345] width 60 height 11
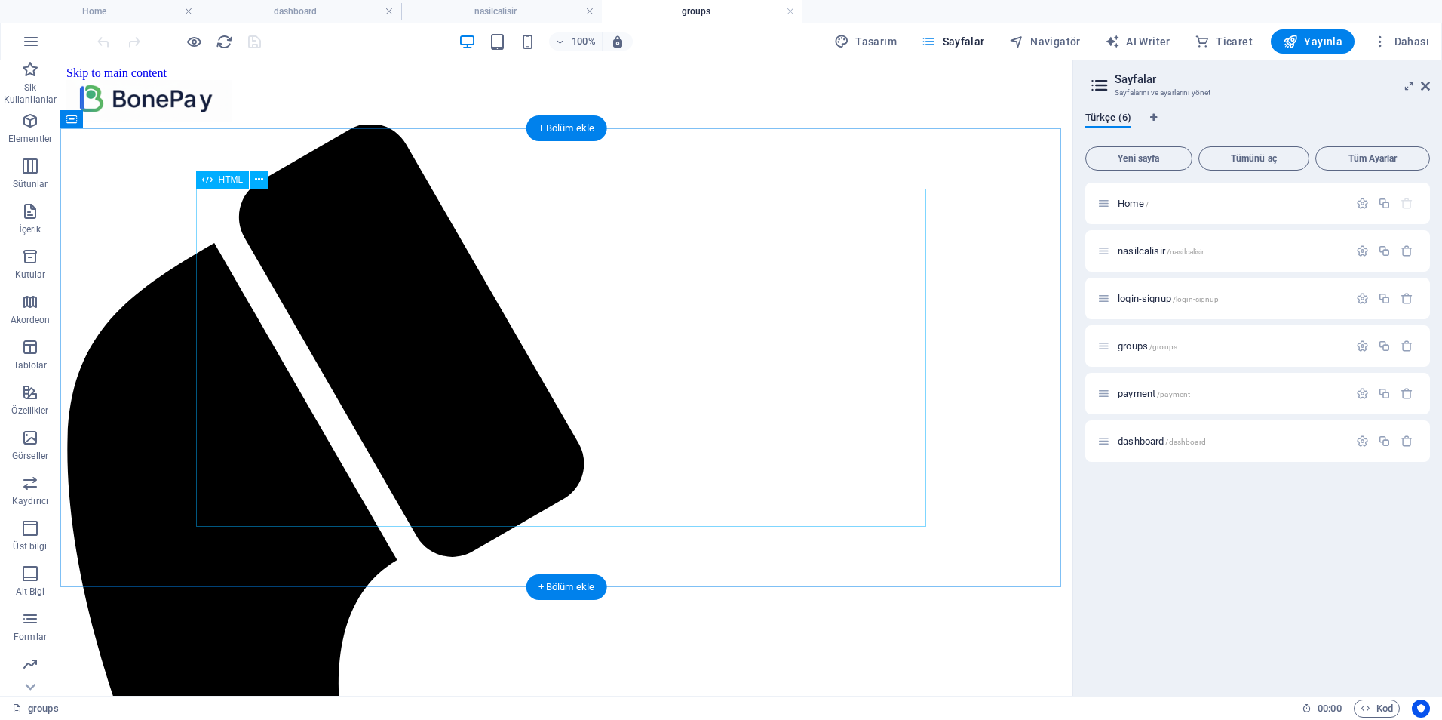
scroll to position [0, 0]
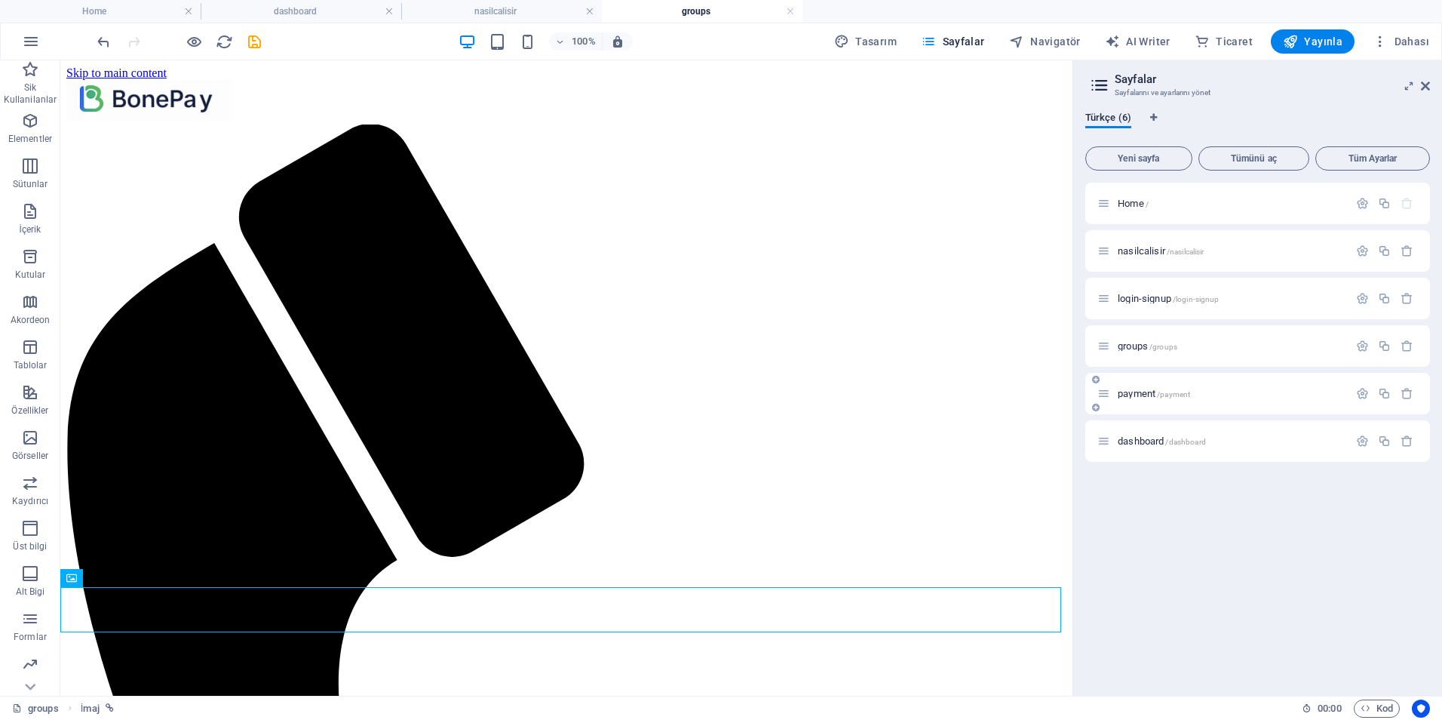
click at [1141, 395] on span "payment /payment" at bounding box center [1154, 393] width 72 height 11
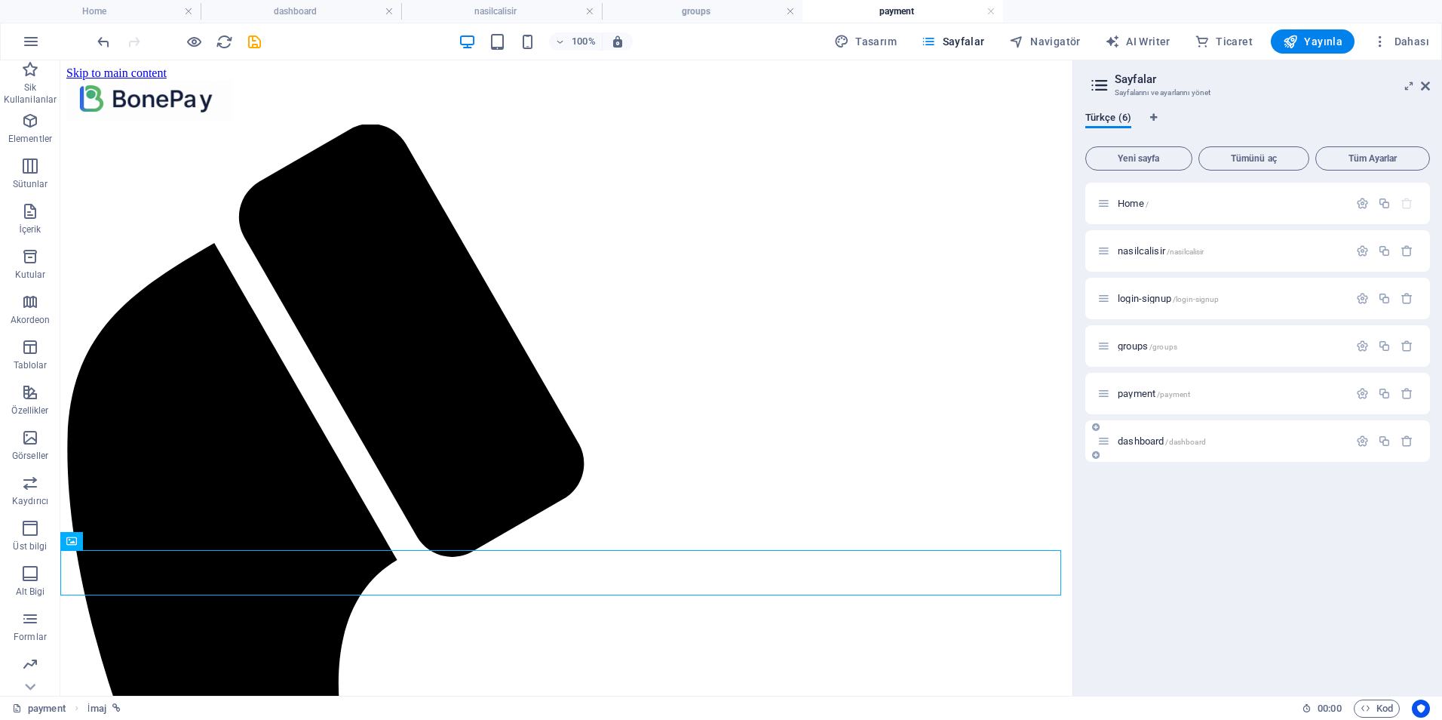
click at [1148, 441] on span "dashboard /dashboard" at bounding box center [1162, 440] width 88 height 11
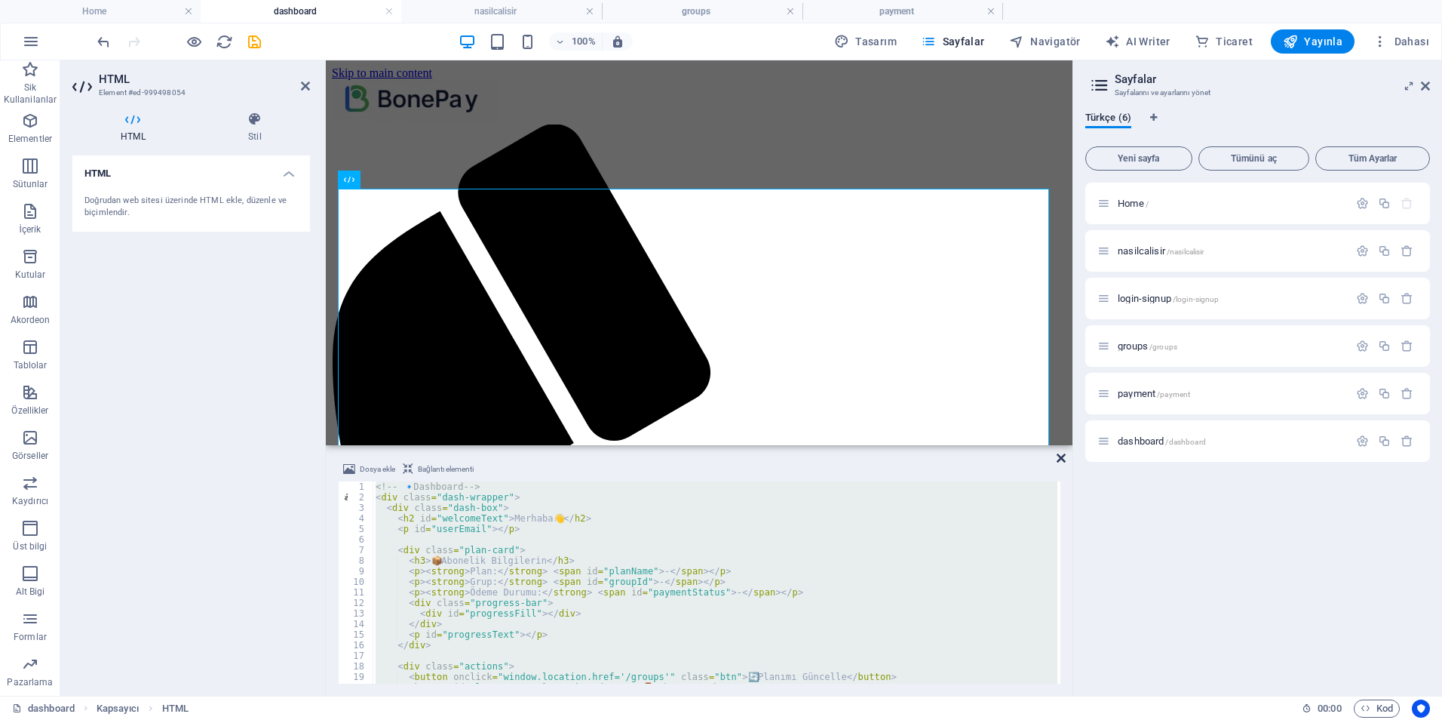
click at [1062, 460] on icon at bounding box center [1061, 458] width 9 height 12
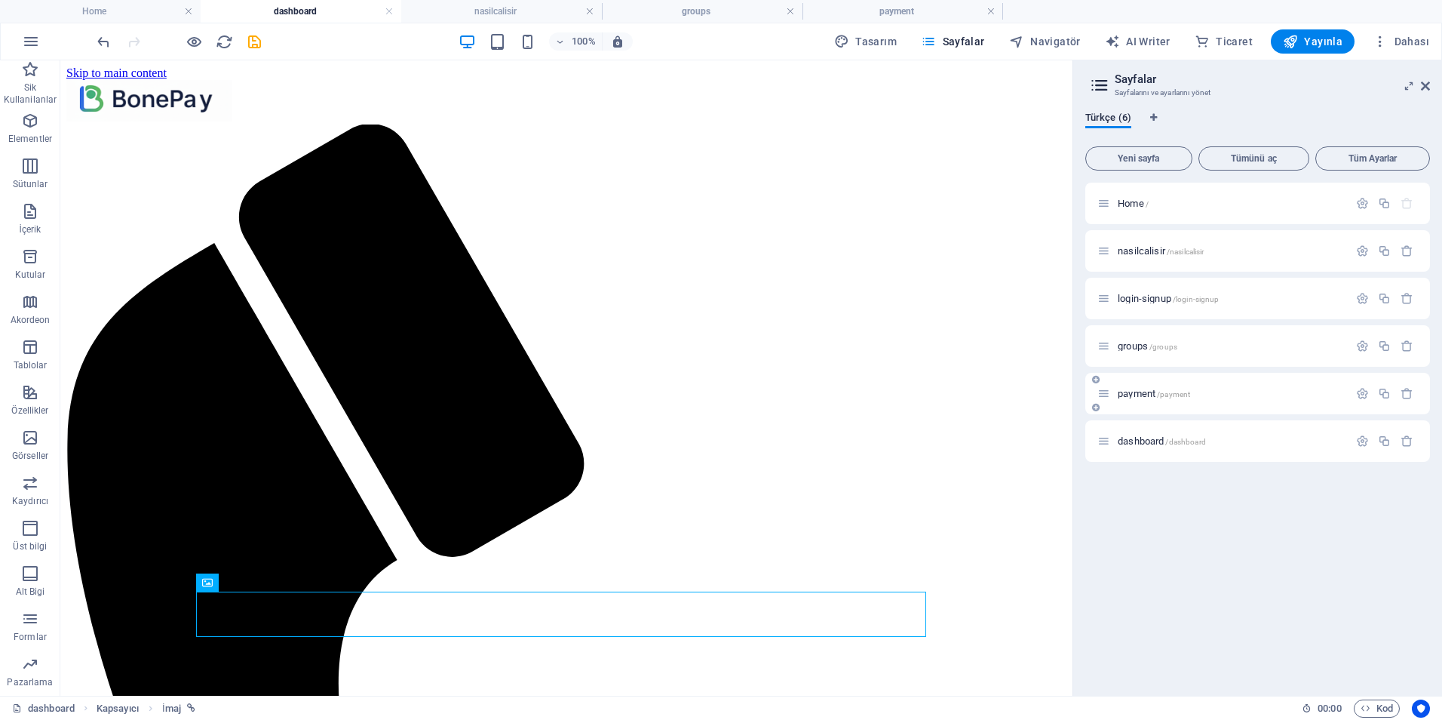
click at [1129, 398] on span "payment /payment" at bounding box center [1154, 393] width 72 height 11
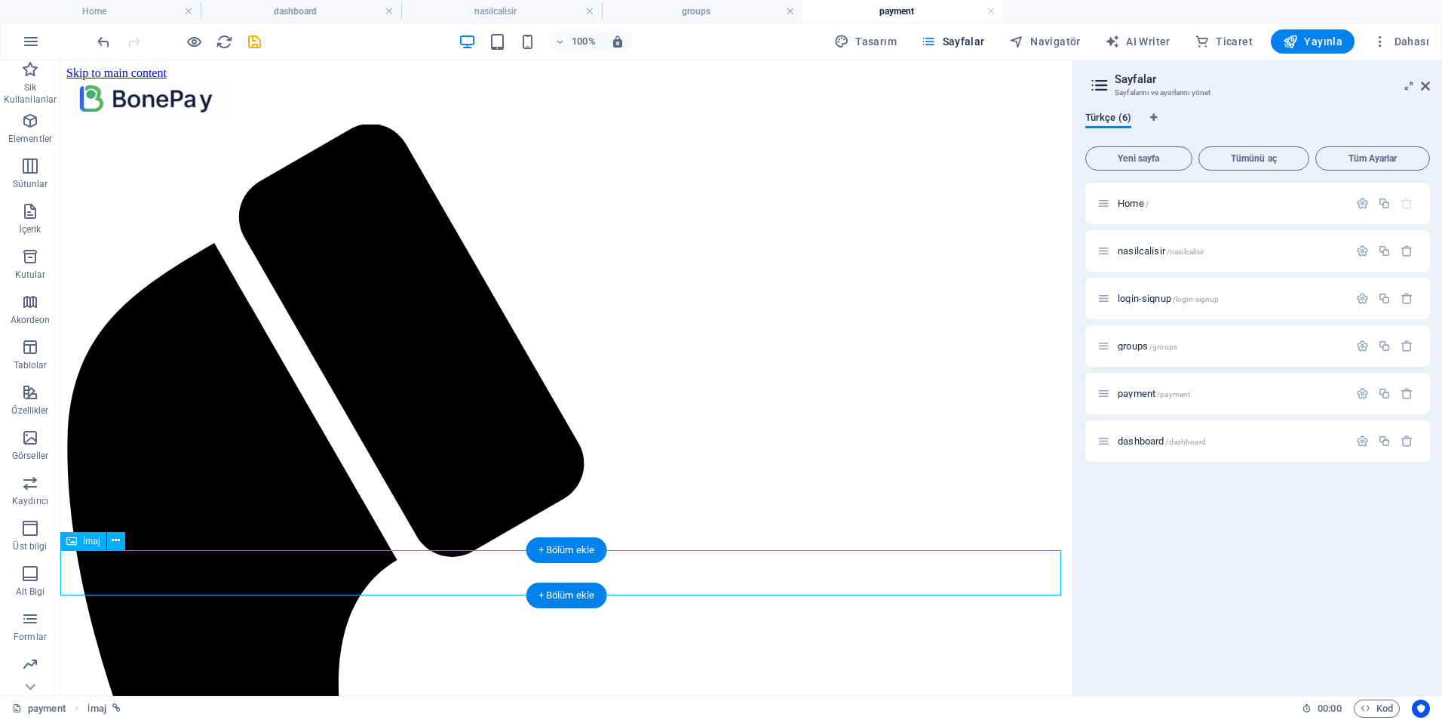
select select "px"
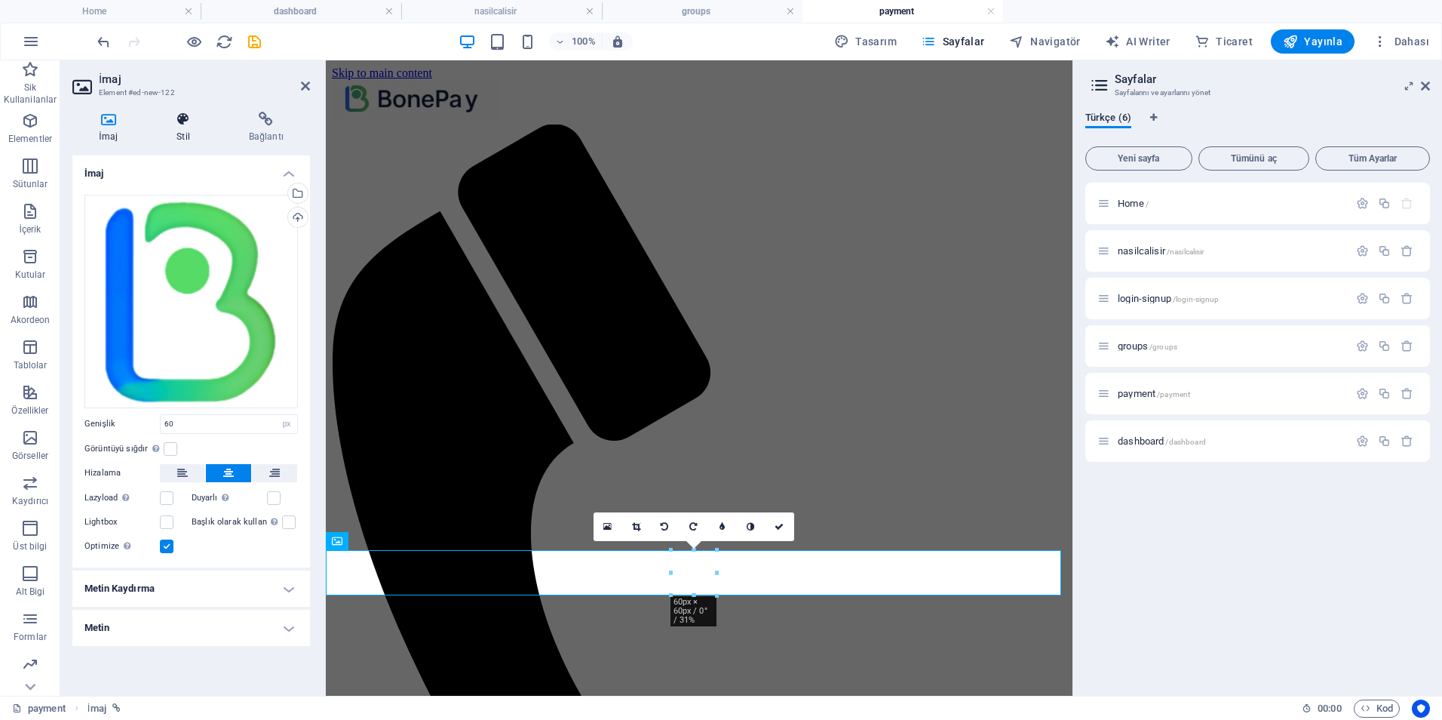
click at [180, 121] on icon at bounding box center [183, 119] width 66 height 15
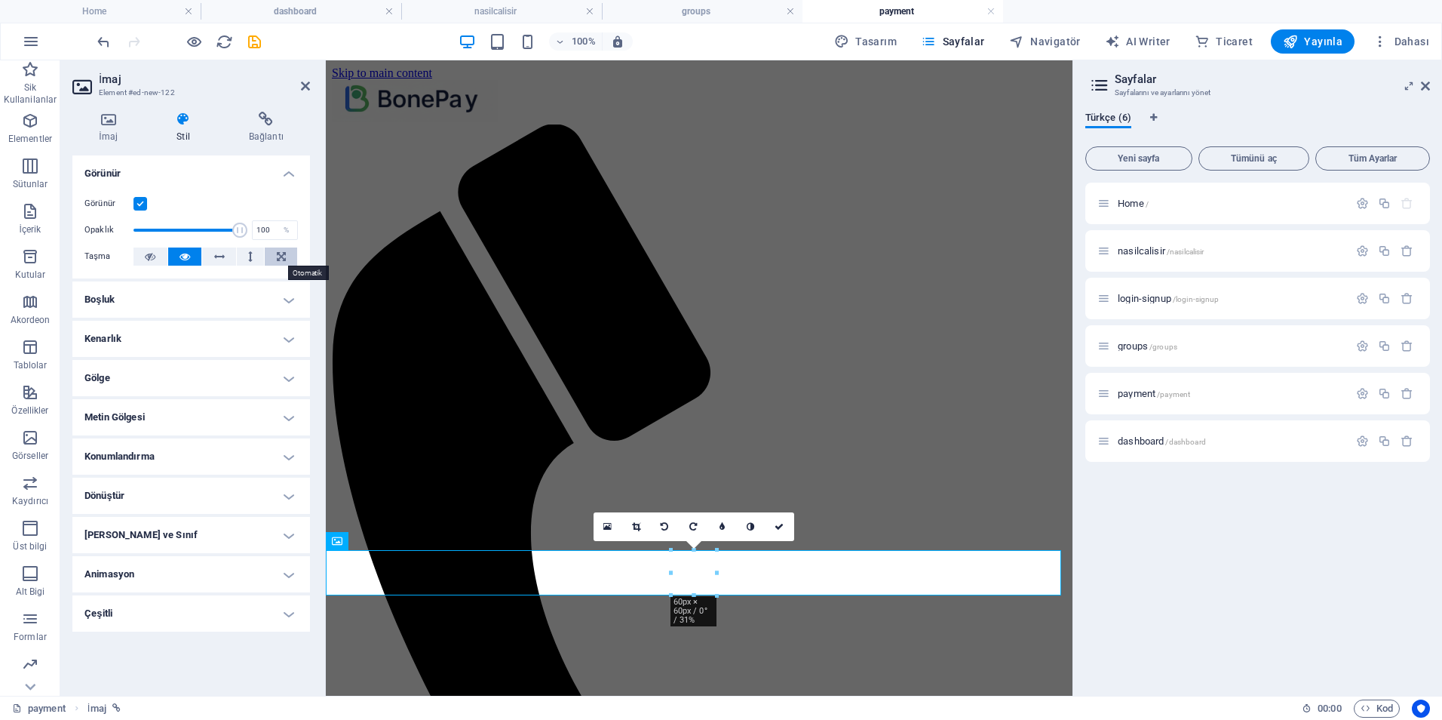
click at [283, 259] on icon at bounding box center [281, 256] width 9 height 18
click at [284, 114] on icon at bounding box center [267, 119] width 88 height 15
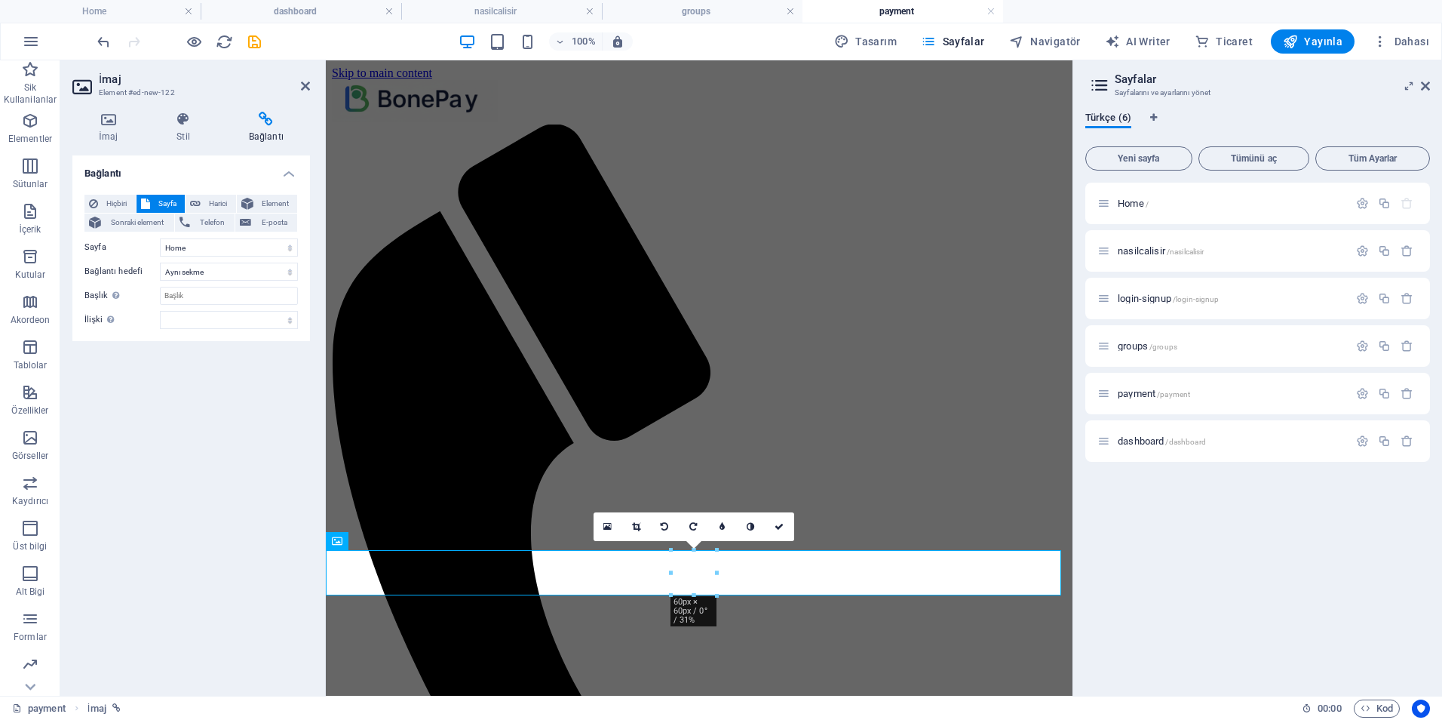
click at [215, 469] on div "Bağlantı Hiçbiri Sayfa Harici Element Sonraki element Telefon E-posta Sayfa Hom…" at bounding box center [191, 419] width 238 height 528
click at [106, 130] on h4 "İmaj" at bounding box center [111, 128] width 78 height 32
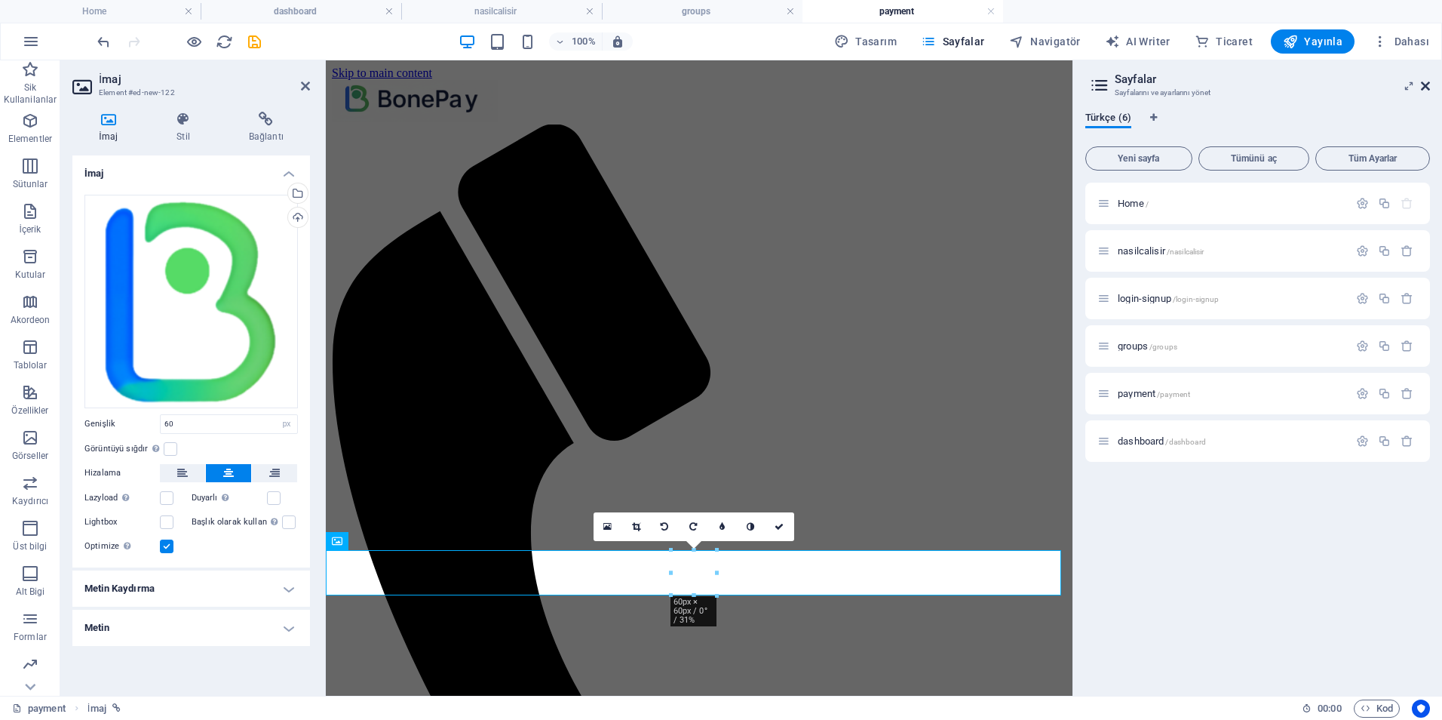
click at [1427, 84] on icon at bounding box center [1425, 86] width 9 height 12
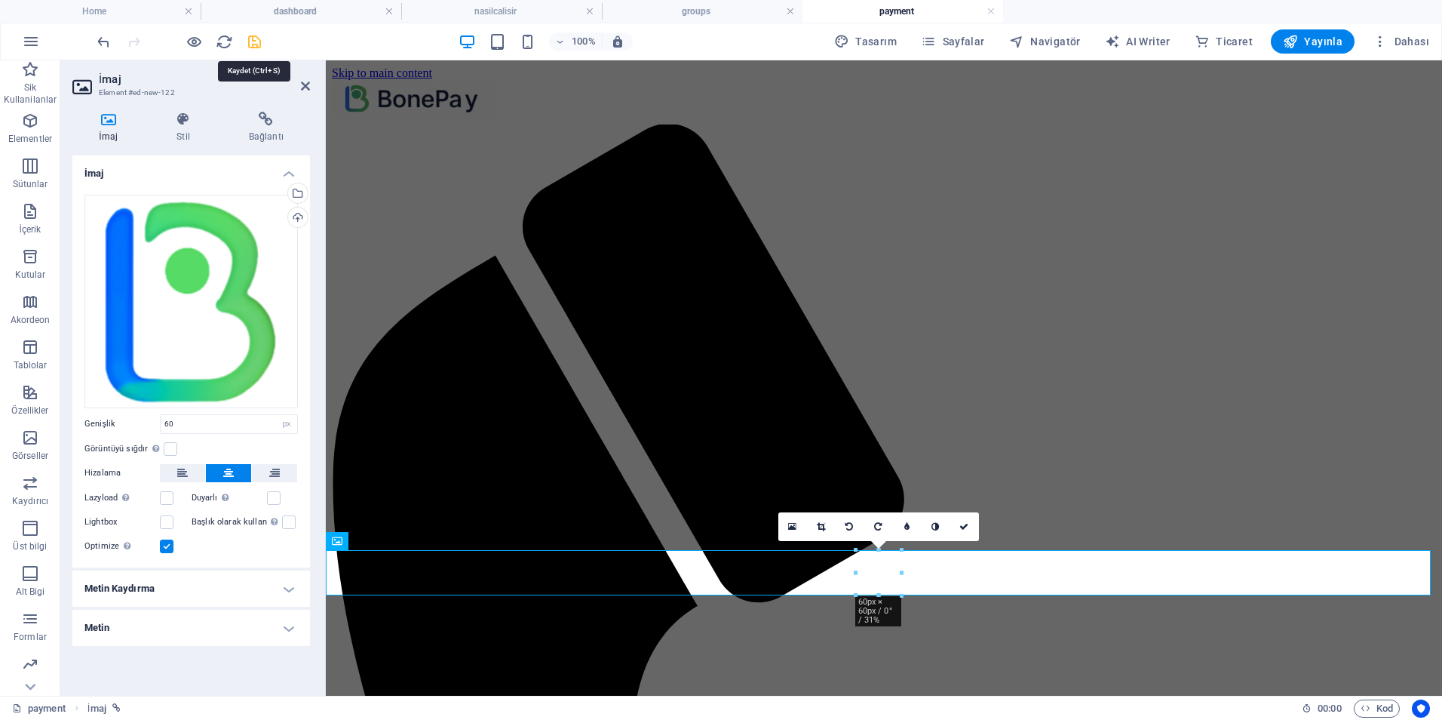
click at [258, 45] on icon "save" at bounding box center [254, 41] width 17 height 17
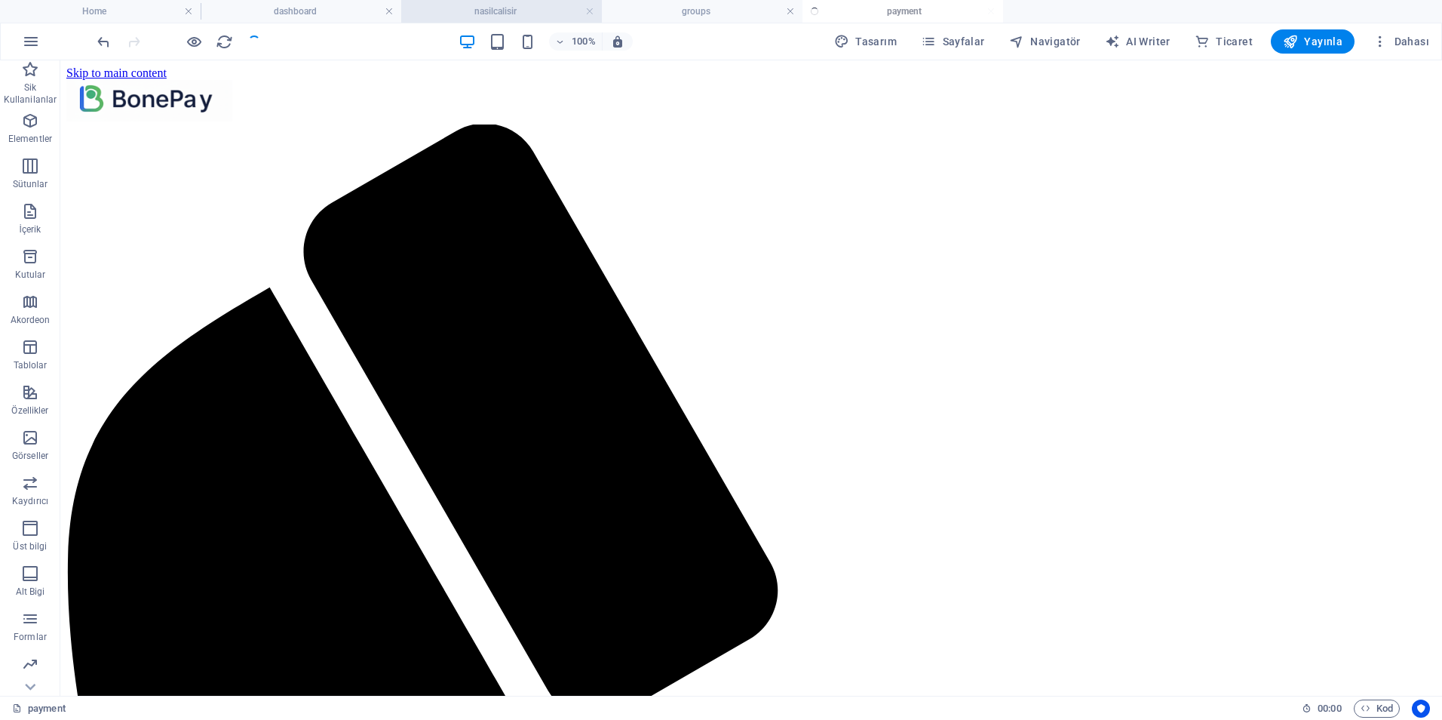
click at [511, 5] on h4 "nasilcalisir" at bounding box center [501, 11] width 201 height 17
click at [705, 11] on h4 "groups" at bounding box center [702, 11] width 201 height 17
click at [879, 8] on h4 "payment" at bounding box center [903, 11] width 201 height 17
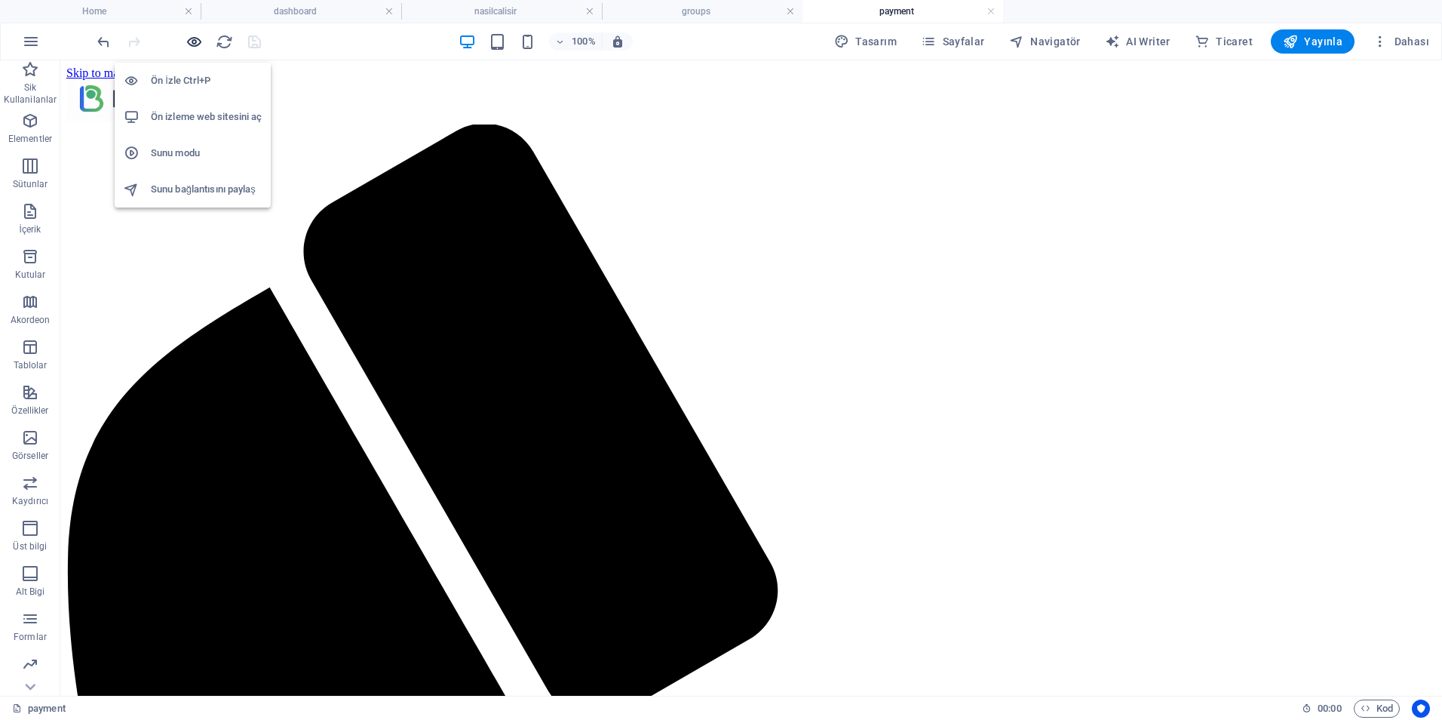
click at [199, 41] on icon "button" at bounding box center [194, 41] width 17 height 17
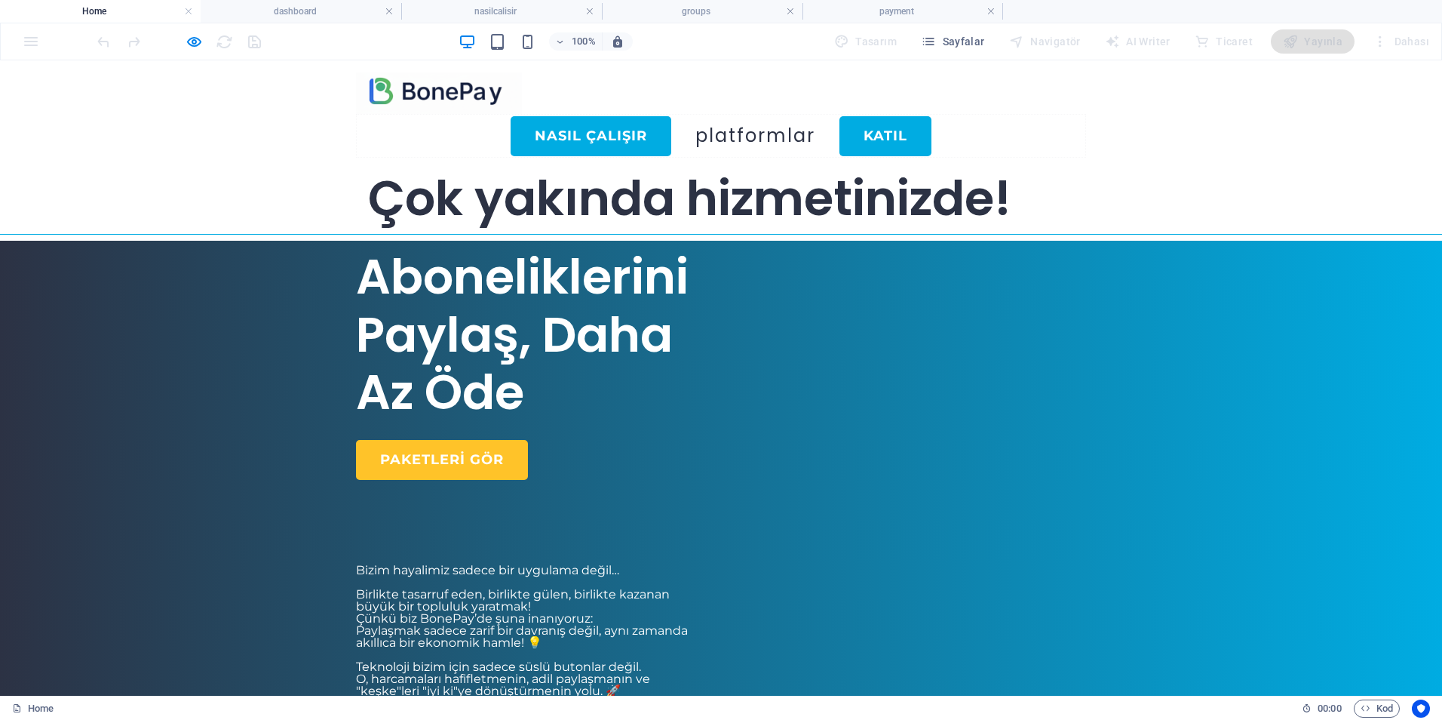
click at [423, 84] on img at bounding box center [439, 92] width 166 height 41
click at [124, 5] on h4 "Home" at bounding box center [100, 11] width 201 height 17
click at [190, 40] on icon "button" at bounding box center [194, 41] width 17 height 17
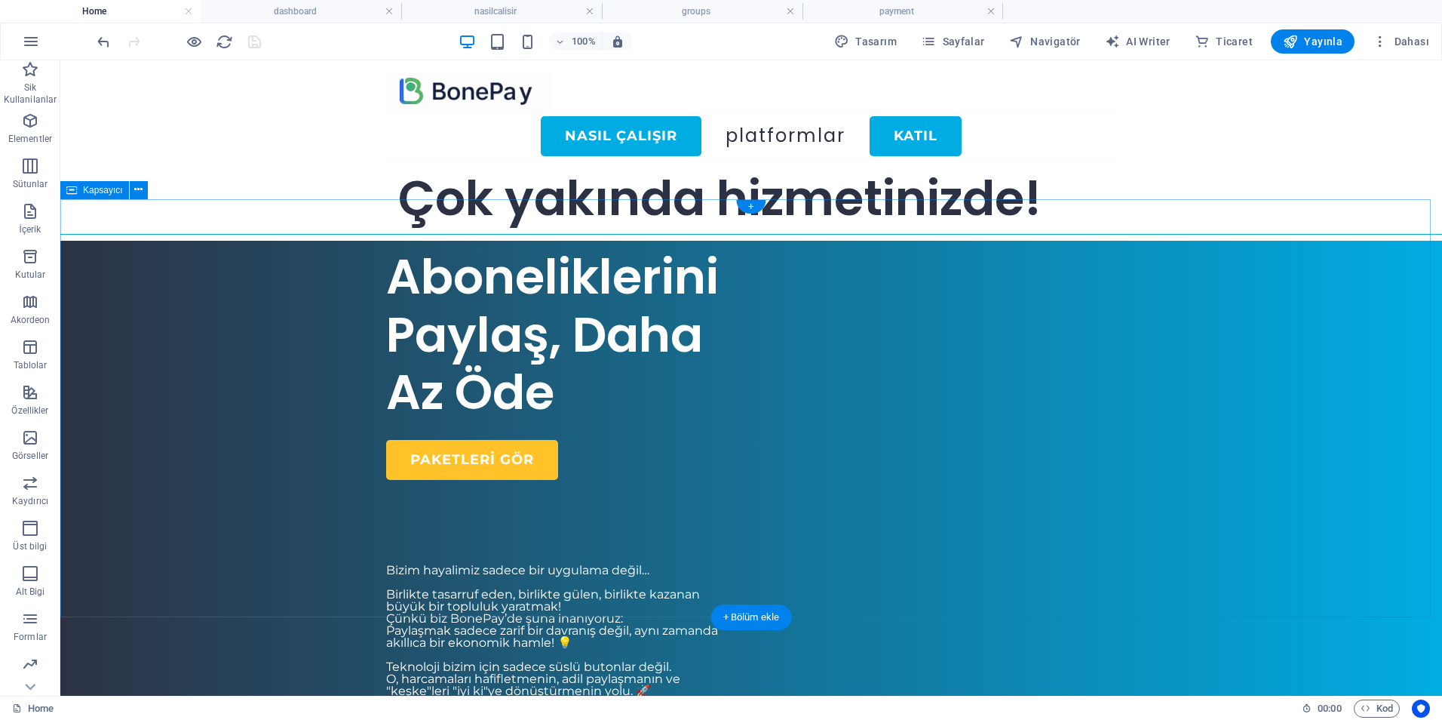
click at [290, 268] on div "Aboneliklerini Paylaş, Daha Az Öde Paketleri GÖR Bizim hayalimiz sadece bir uyg…" at bounding box center [751, 599] width 1382 height 717
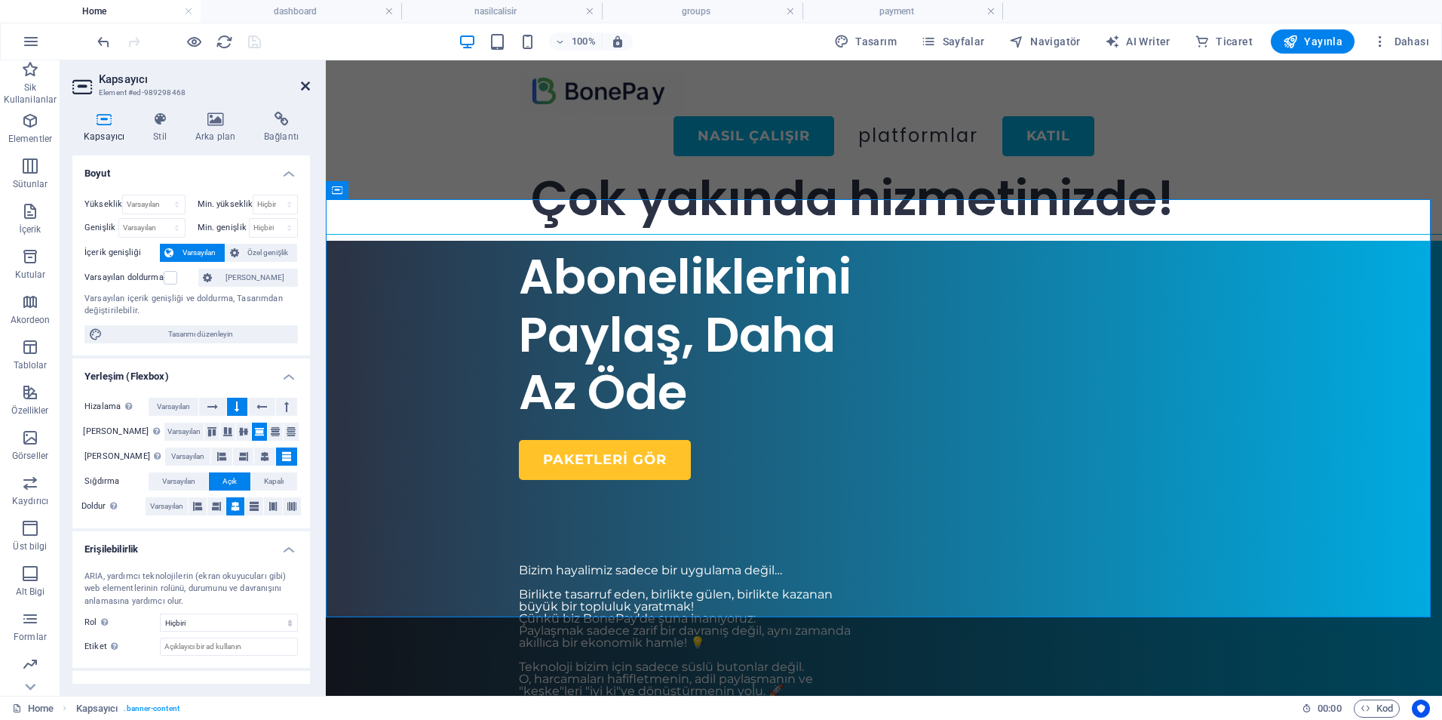
click at [308, 85] on icon at bounding box center [305, 86] width 9 height 12
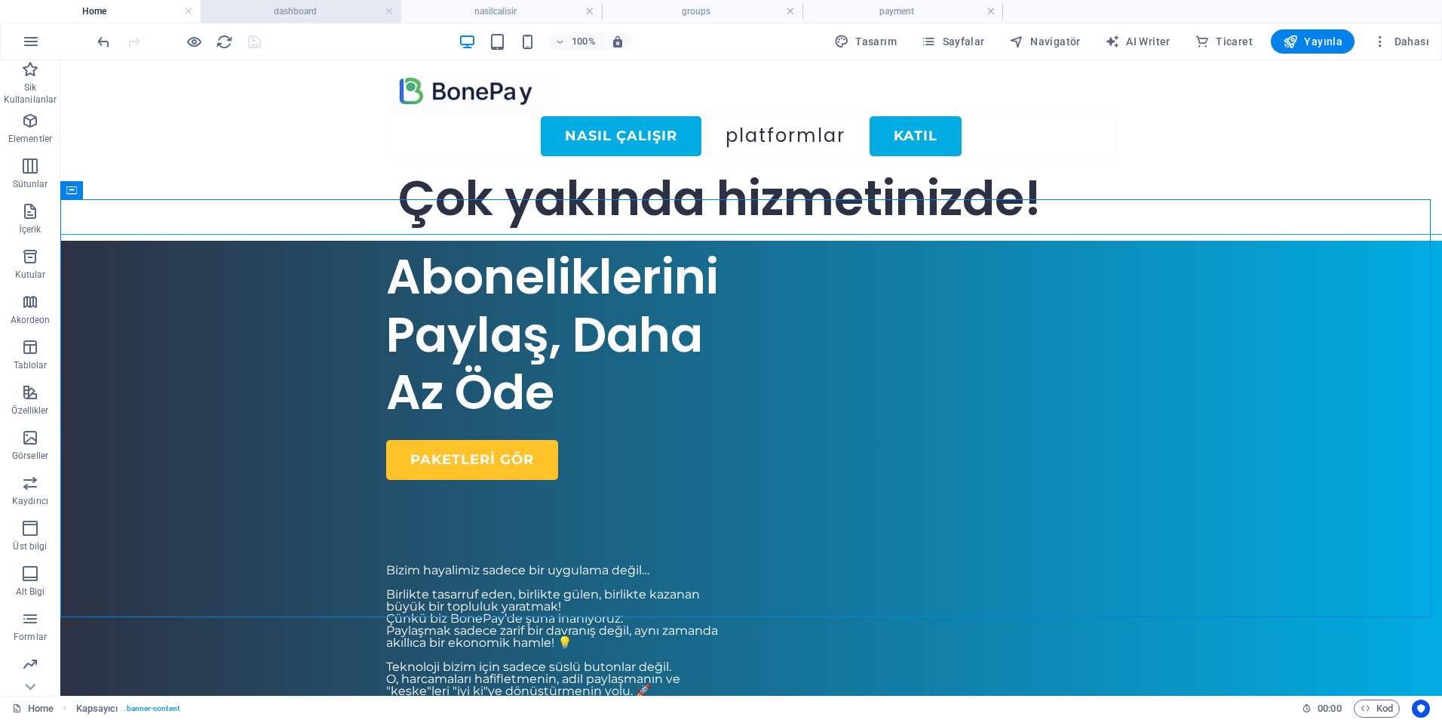
click at [309, 17] on h4 "dashboard" at bounding box center [301, 11] width 201 height 17
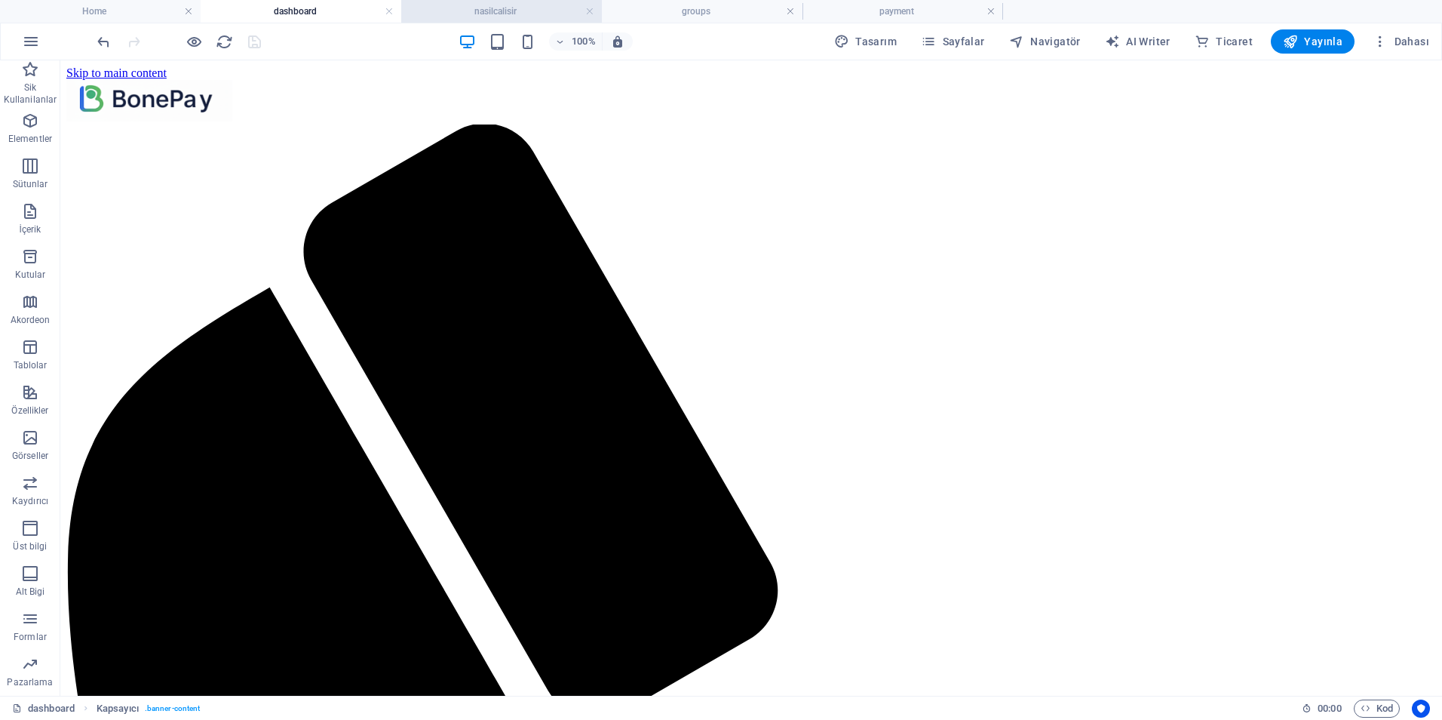
click at [475, 5] on h4 "nasilcalisir" at bounding box center [501, 11] width 201 height 17
click at [676, 7] on h4 "groups" at bounding box center [702, 11] width 201 height 17
click at [883, 11] on h4 "payment" at bounding box center [903, 11] width 201 height 17
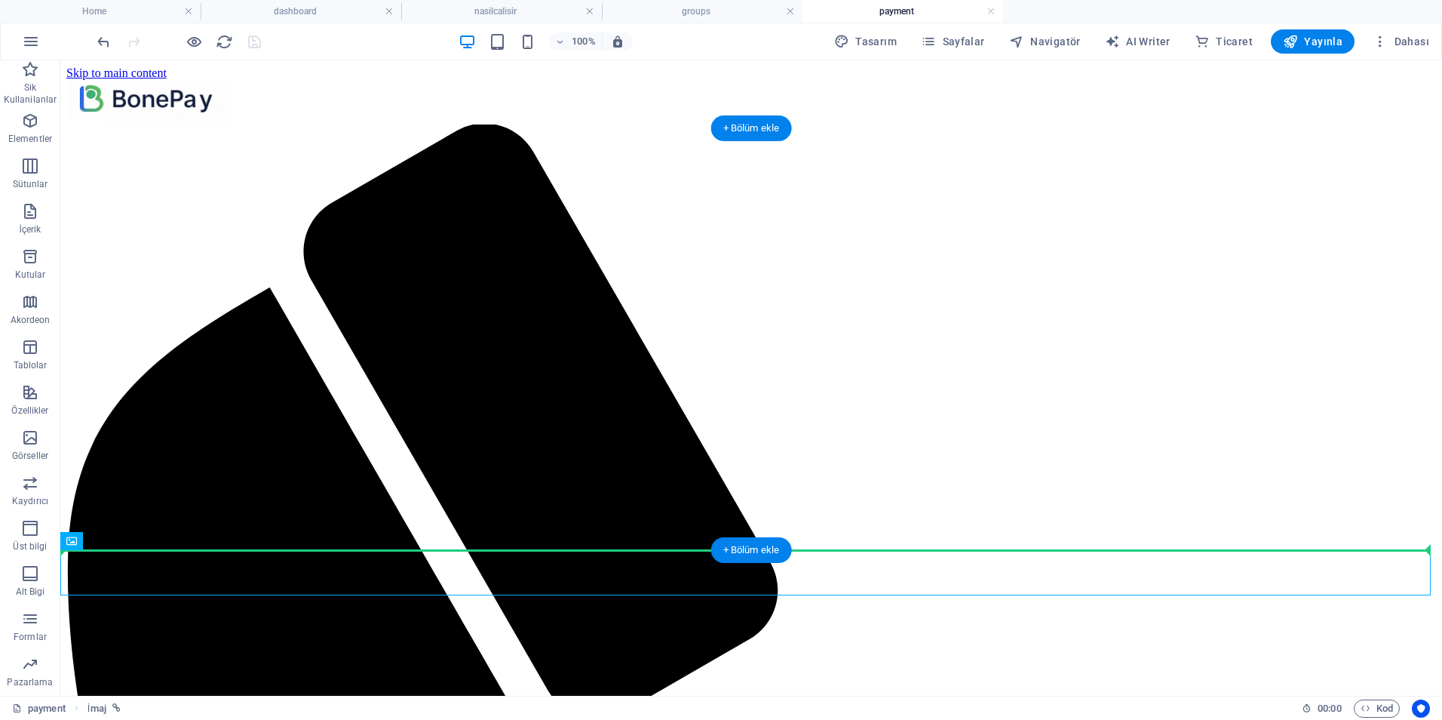
drag, startPoint x: 796, startPoint y: 557, endPoint x: 795, endPoint y: 506, distance: 50.5
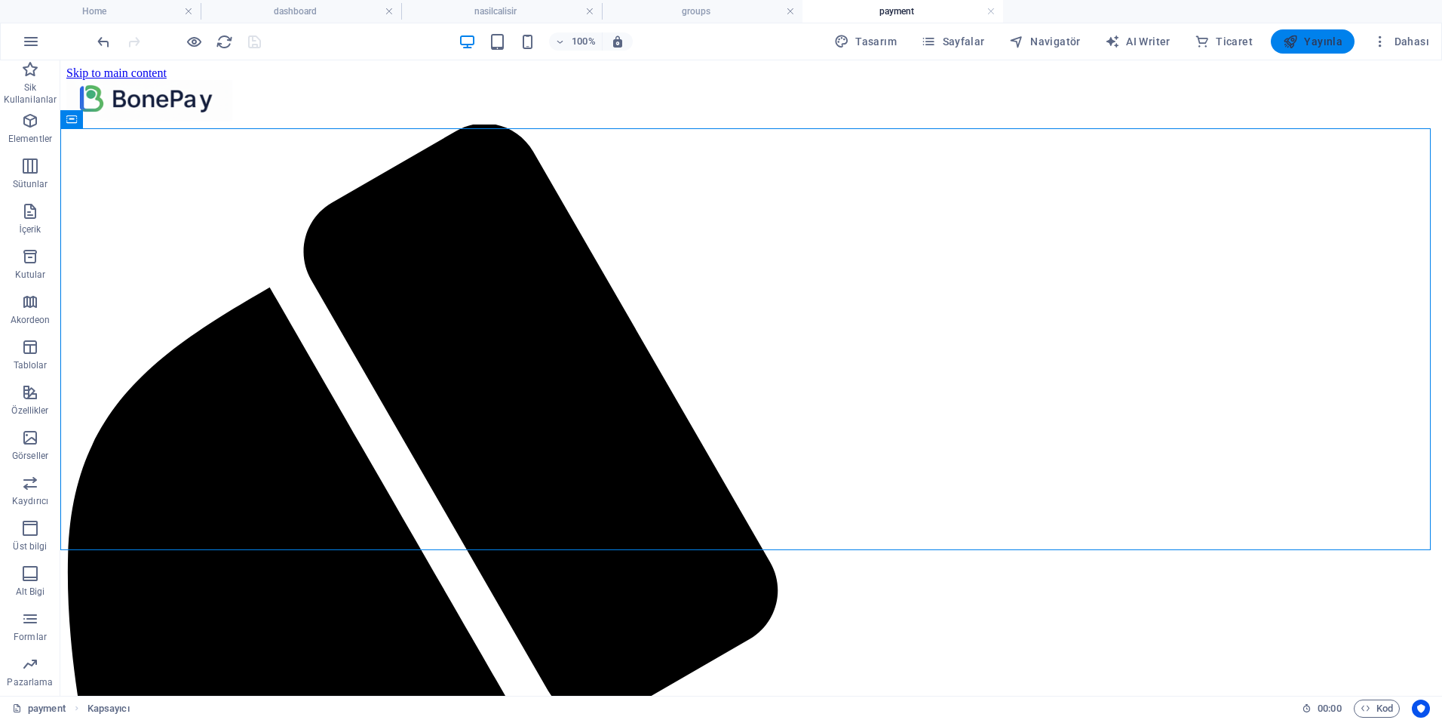
click at [1326, 35] on span "Yayınla" at bounding box center [1313, 41] width 60 height 15
